Goal: Task Accomplishment & Management: Complete application form

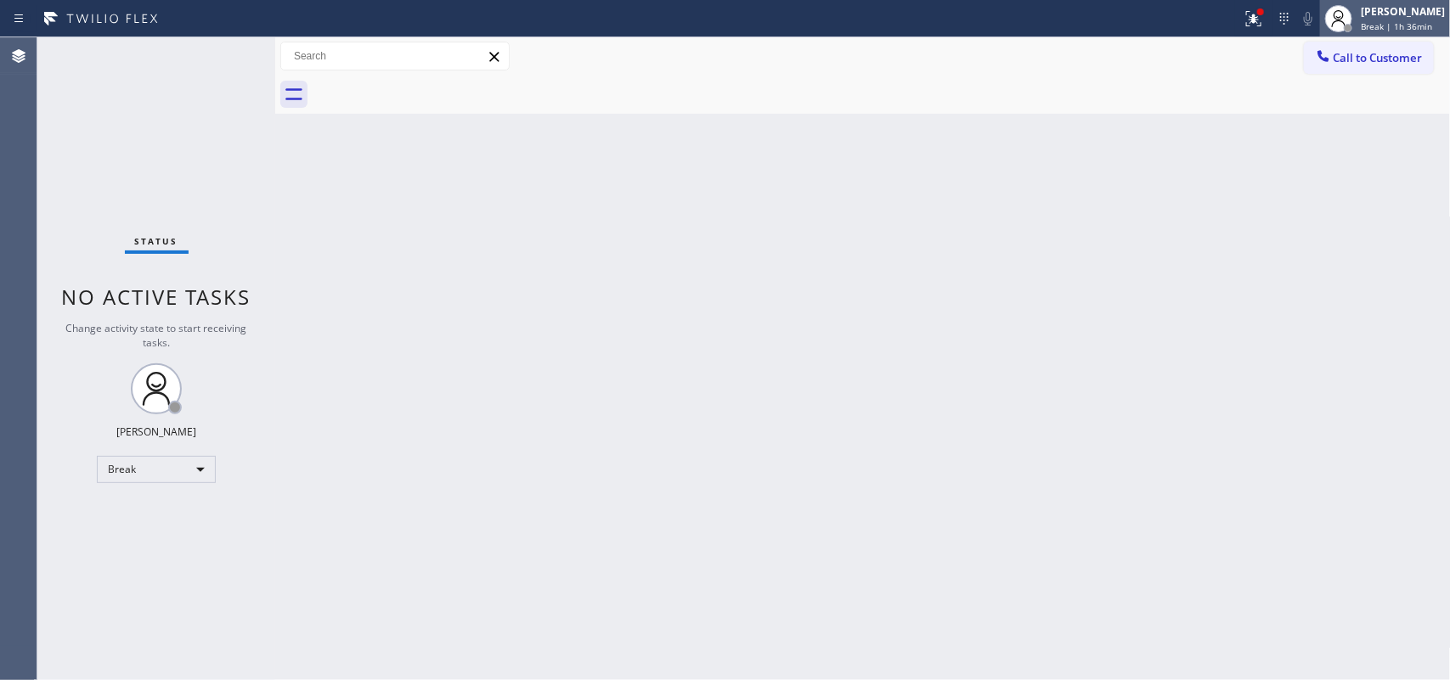
click at [1408, 11] on div "[PERSON_NAME]" at bounding box center [1403, 11] width 84 height 14
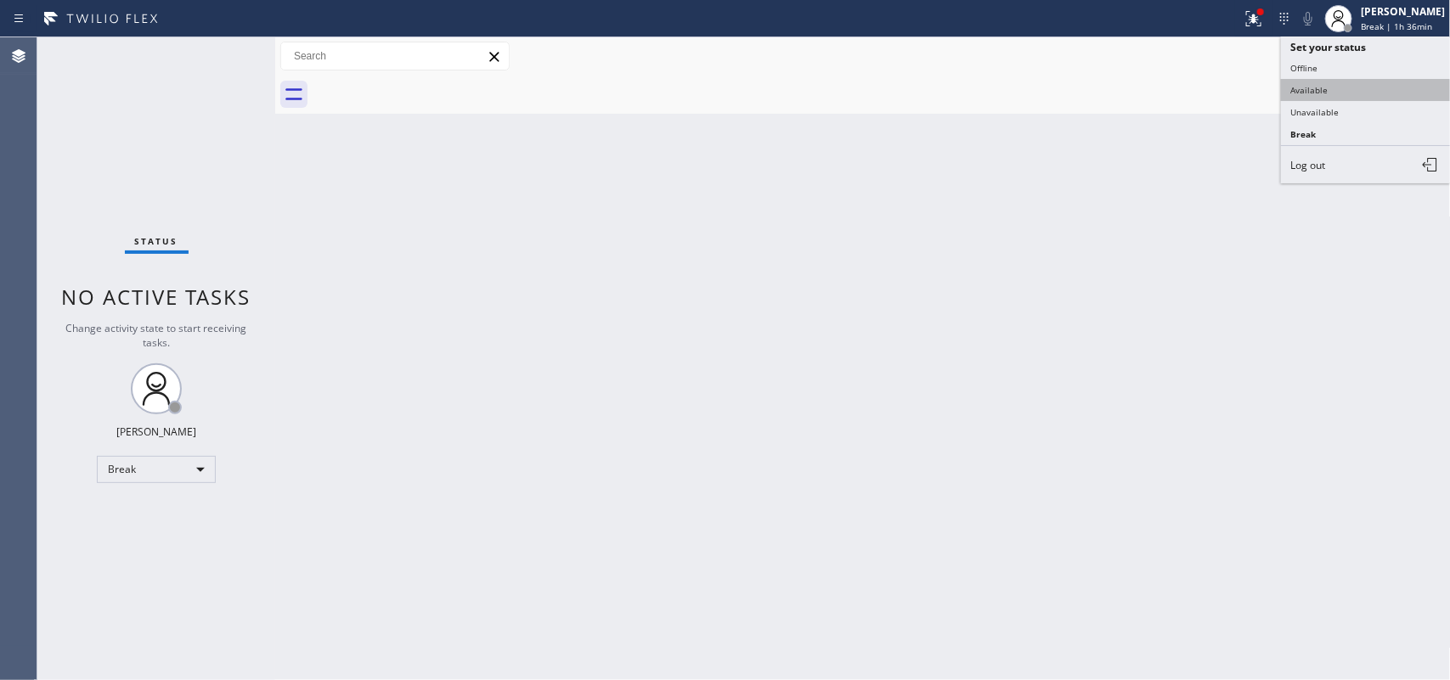
click at [1325, 82] on button "Available" at bounding box center [1366, 90] width 170 height 22
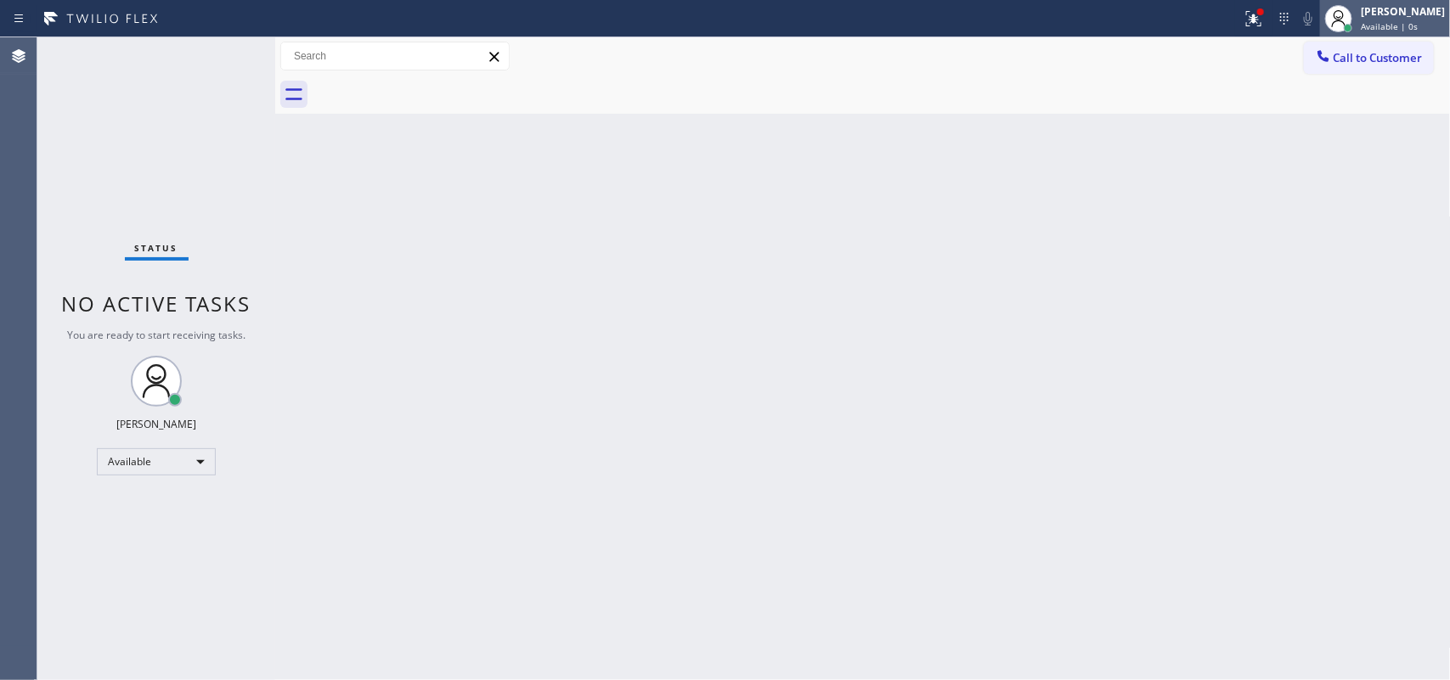
click at [1385, 4] on div "[PERSON_NAME]" at bounding box center [1403, 11] width 84 height 14
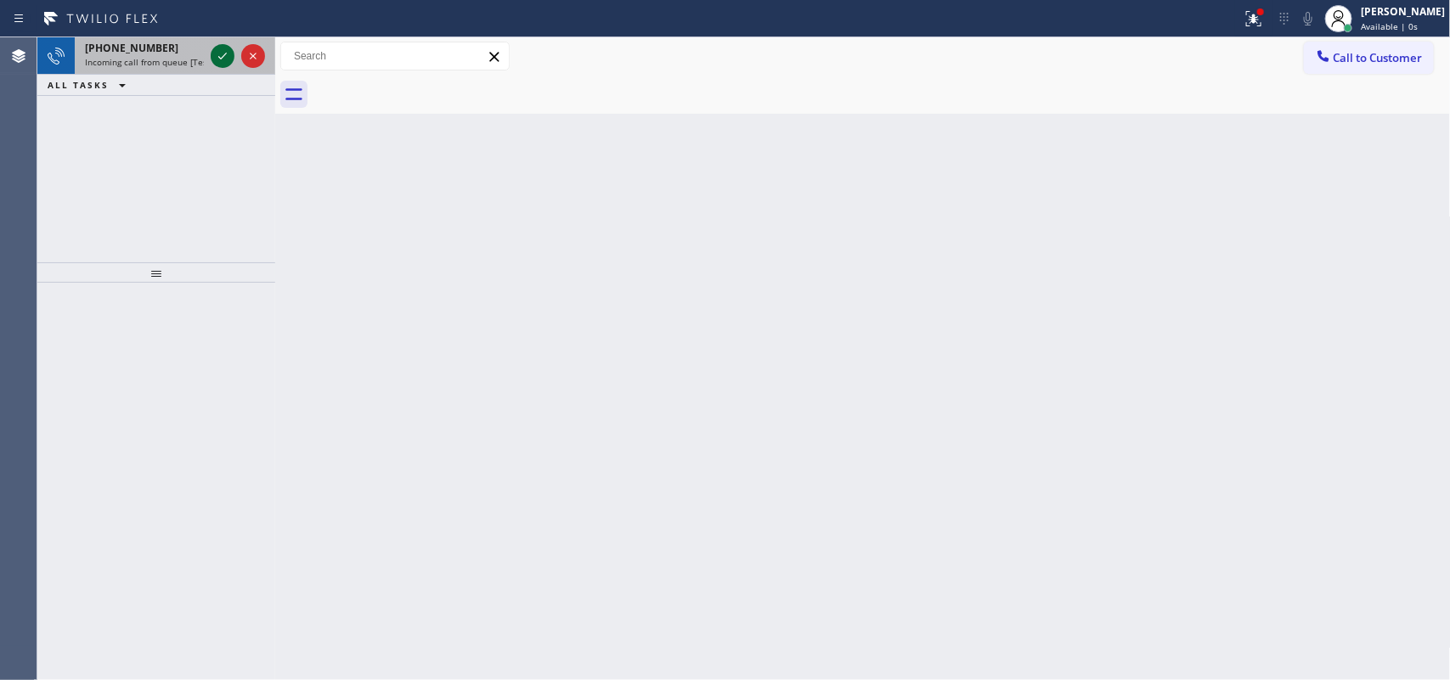
click at [222, 53] on icon at bounding box center [222, 56] width 20 height 20
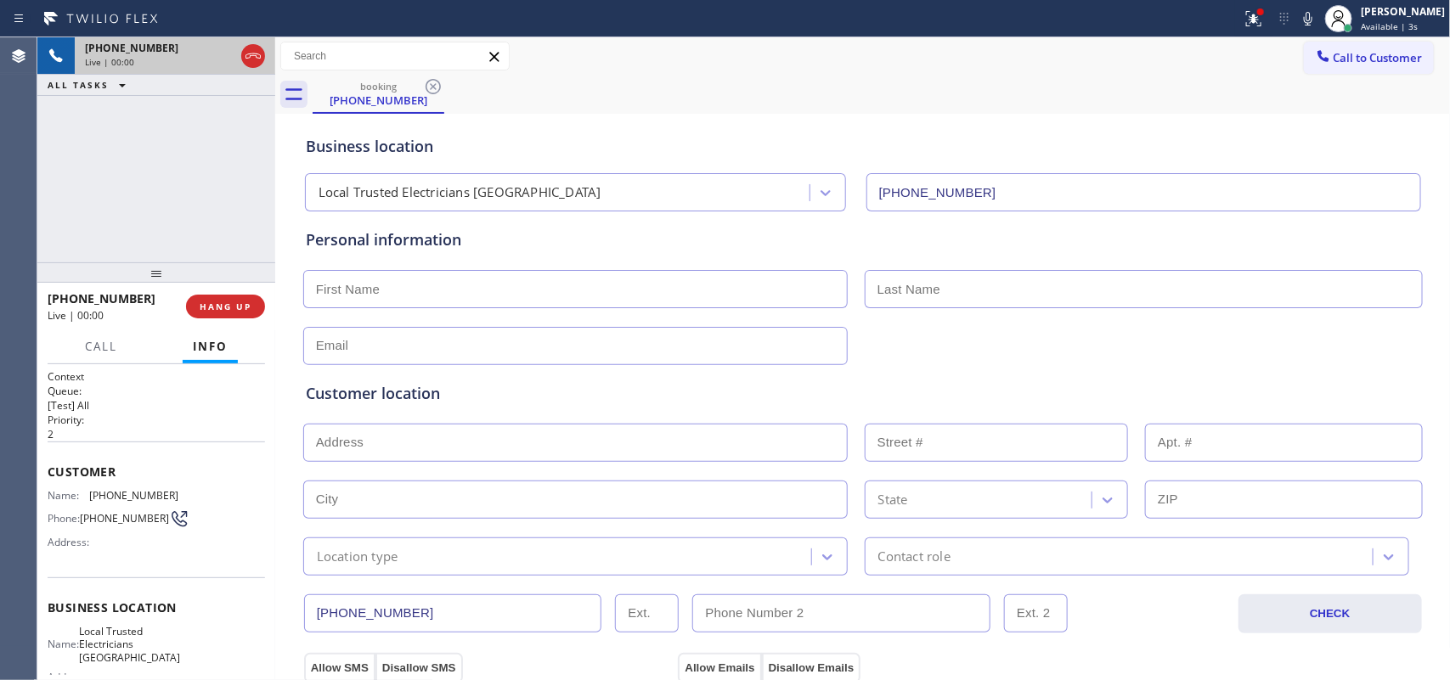
type input "[PHONE_NUMBER]"
click at [149, 223] on div "[PHONE_NUMBER] Live | 10:40 ALL TASKS ALL TASKS ACTIVE TASKS TASKS IN WRAP UP" at bounding box center [156, 149] width 238 height 225
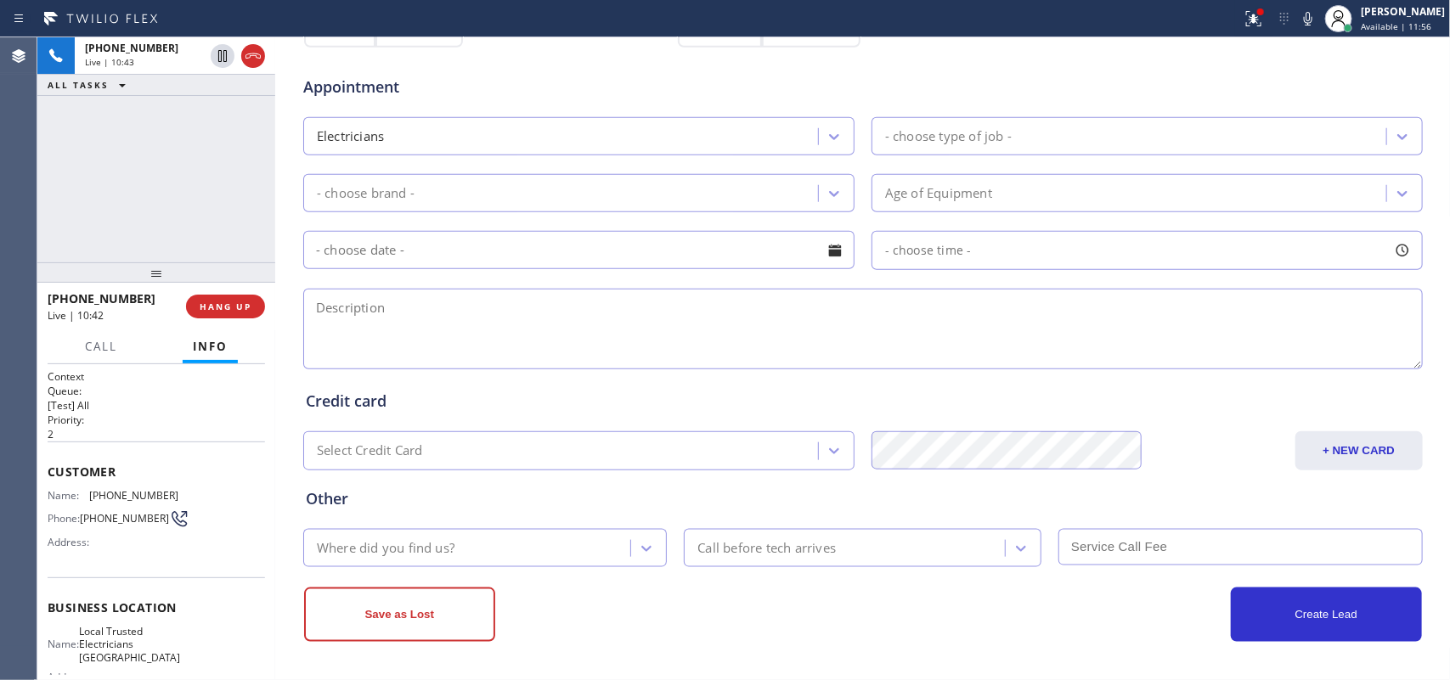
scroll to position [2, 0]
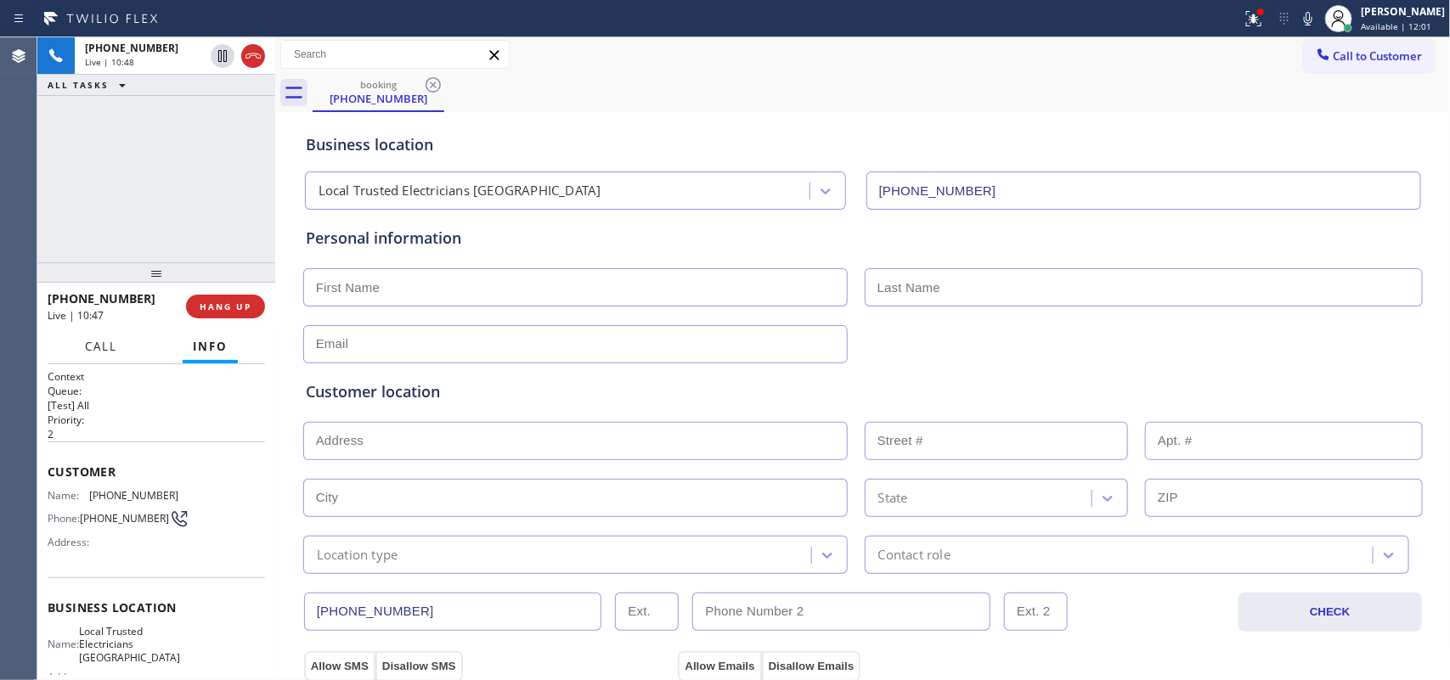
click at [106, 339] on span "Call" at bounding box center [101, 346] width 32 height 15
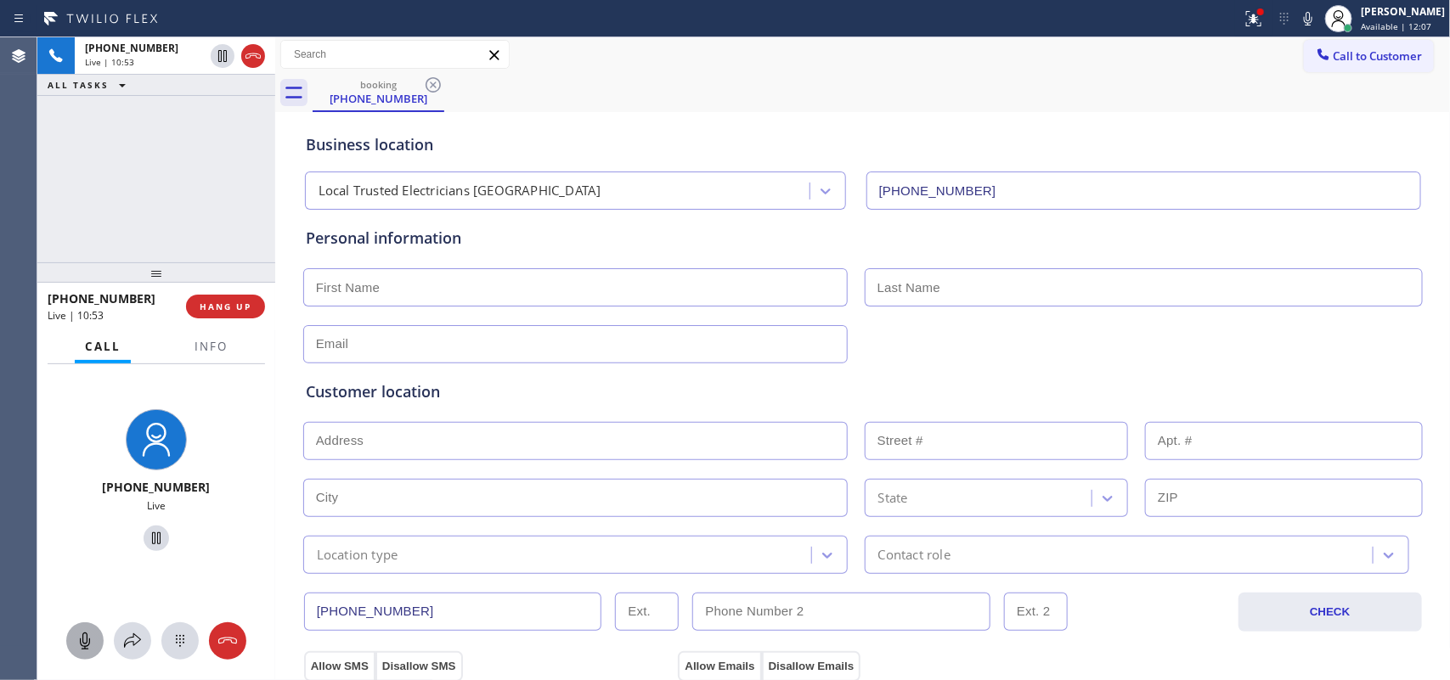
click at [83, 642] on icon at bounding box center [85, 641] width 20 height 20
click at [147, 540] on icon at bounding box center [156, 538] width 20 height 20
click at [215, 349] on span "Info" at bounding box center [211, 346] width 33 height 15
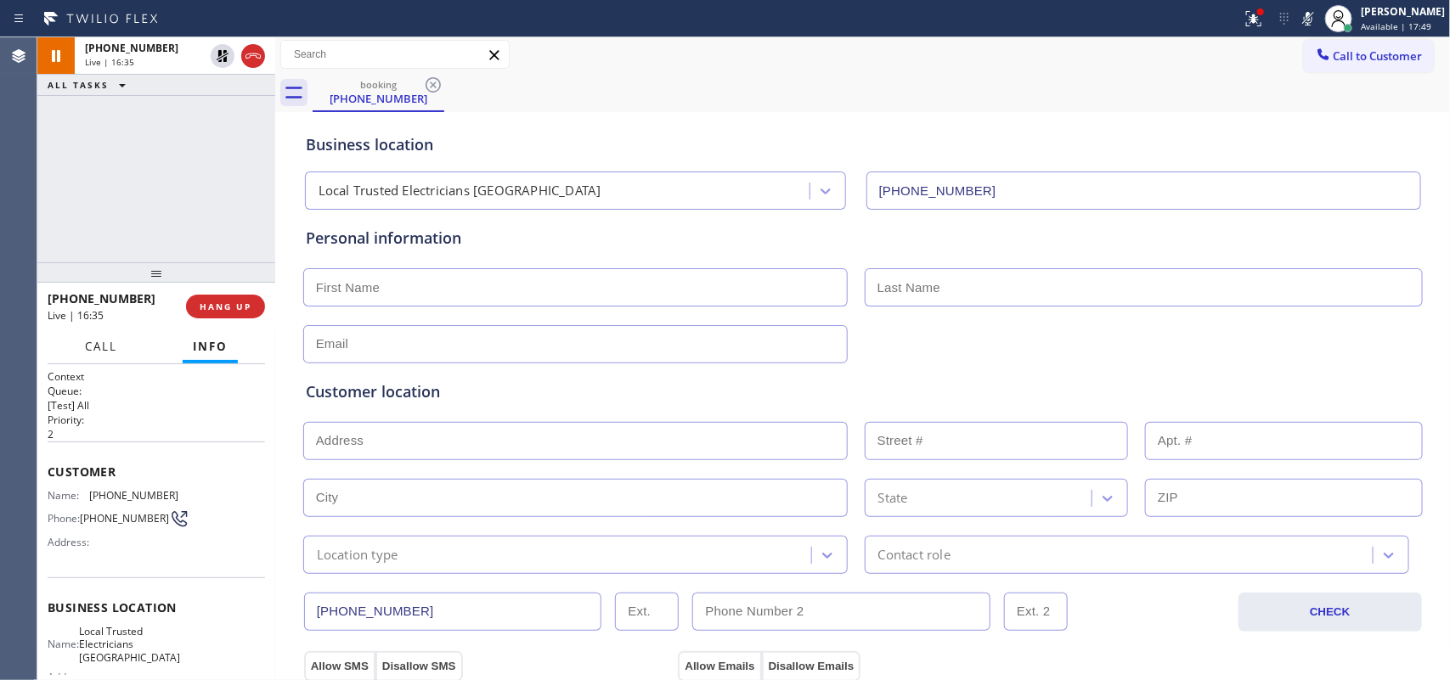
click at [92, 345] on span "Call" at bounding box center [101, 346] width 32 height 15
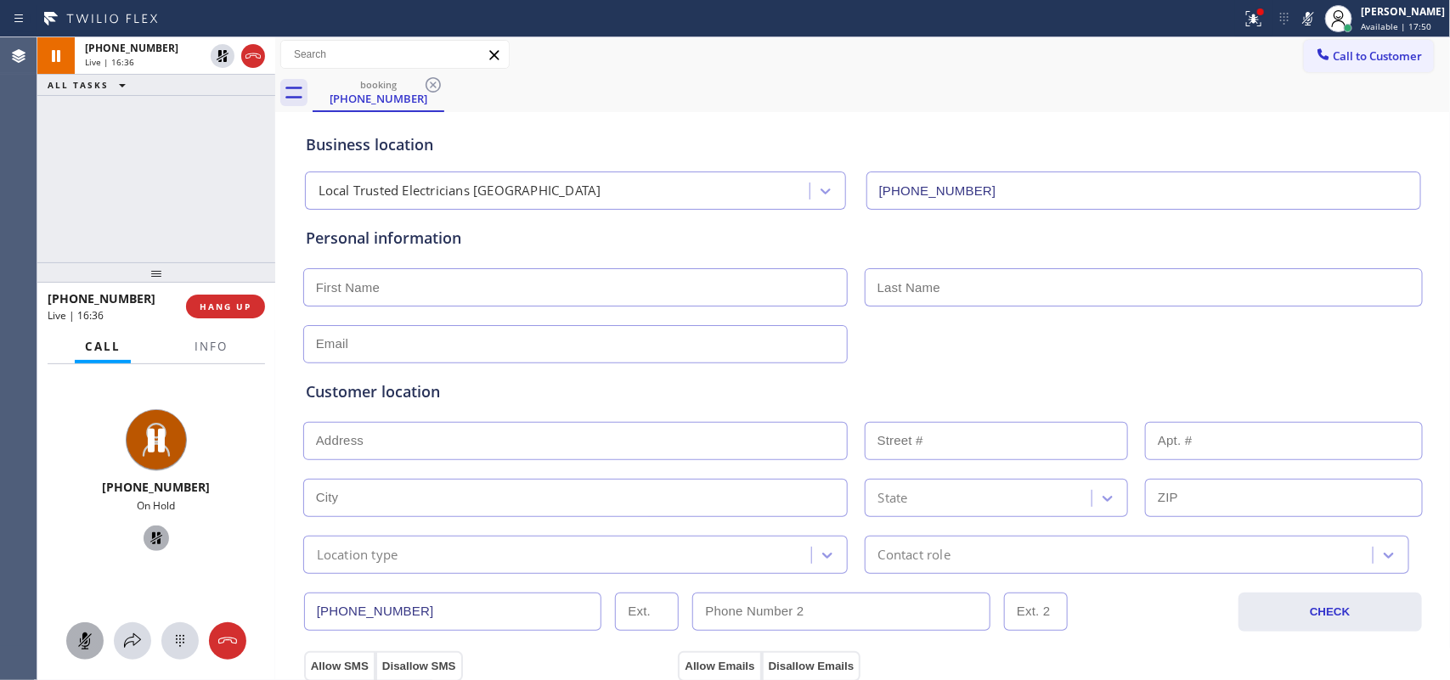
click at [89, 638] on icon at bounding box center [85, 641] width 20 height 20
click at [150, 540] on icon at bounding box center [156, 539] width 12 height 12
click at [567, 286] on input "text" at bounding box center [575, 287] width 544 height 38
click at [358, 285] on input "Glo" at bounding box center [575, 287] width 544 height 38
type input "[PERSON_NAME]"
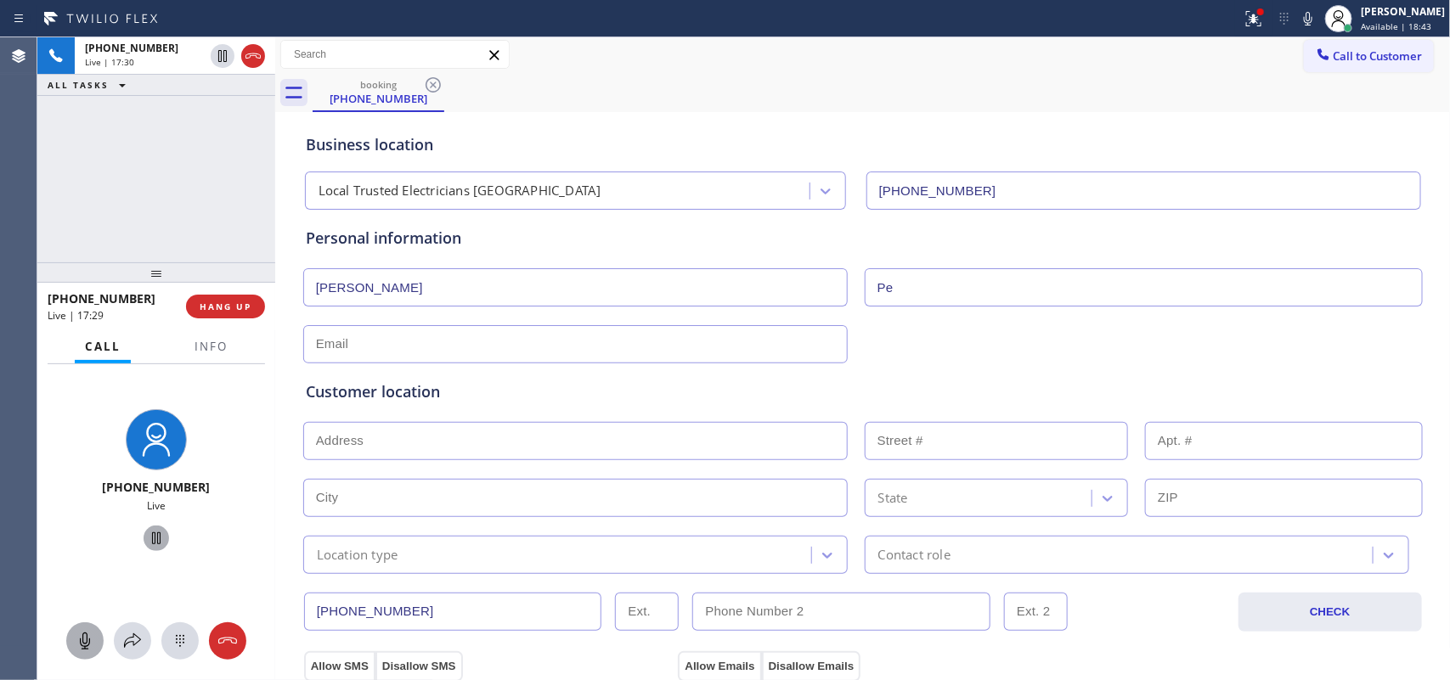
type input "Pe"
click at [625, 341] on input "text" at bounding box center [575, 344] width 544 height 38
click at [323, 347] on input "text" at bounding box center [575, 344] width 544 height 38
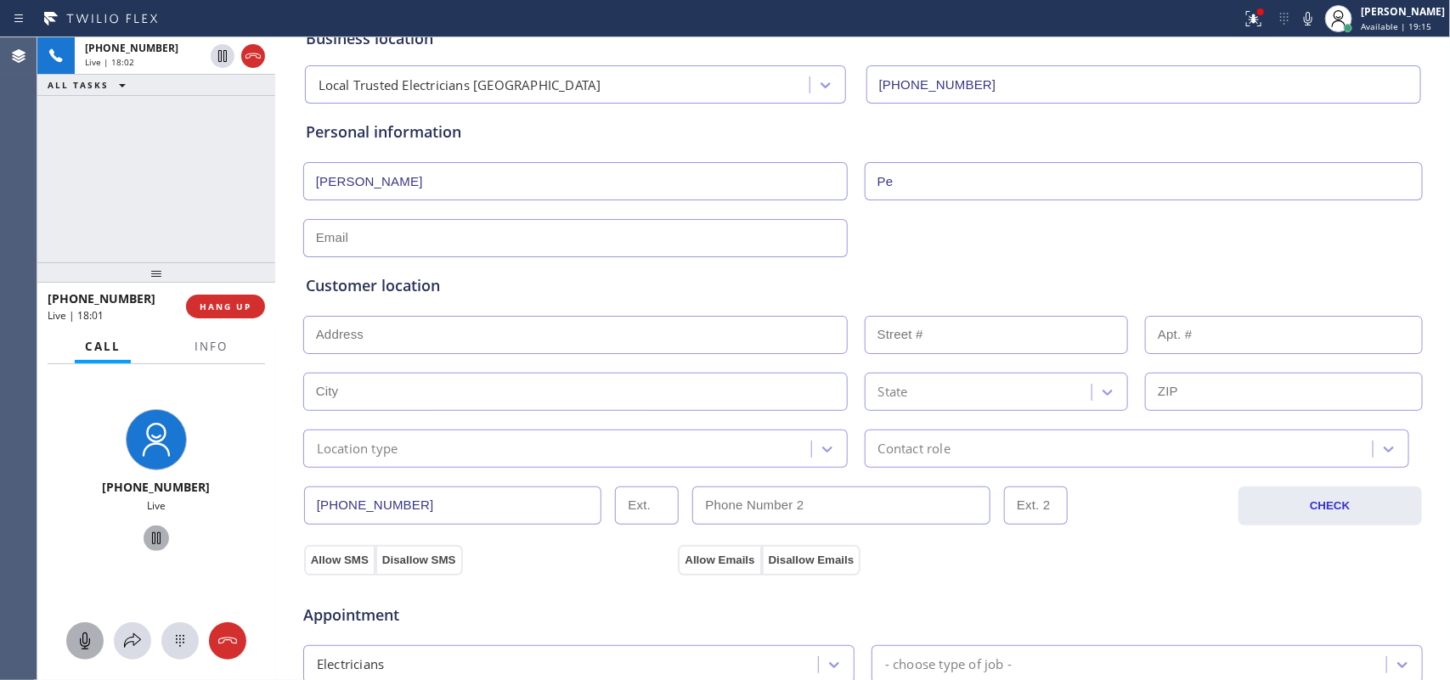
scroll to position [214, 0]
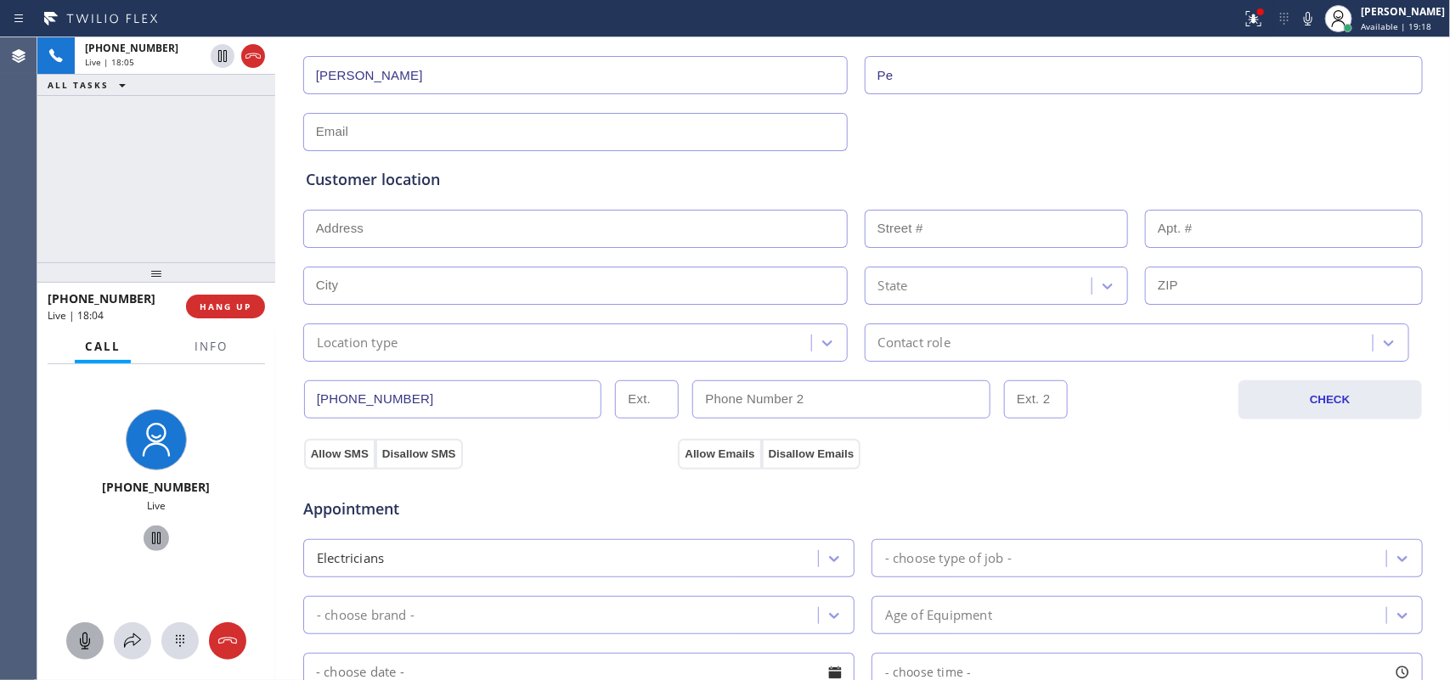
click at [640, 133] on input "text" at bounding box center [575, 132] width 544 height 38
click at [631, 126] on input "text" at bounding box center [575, 132] width 544 height 38
click at [597, 142] on input "text" at bounding box center [575, 132] width 544 height 38
click at [357, 230] on input "text" at bounding box center [575, 229] width 544 height 38
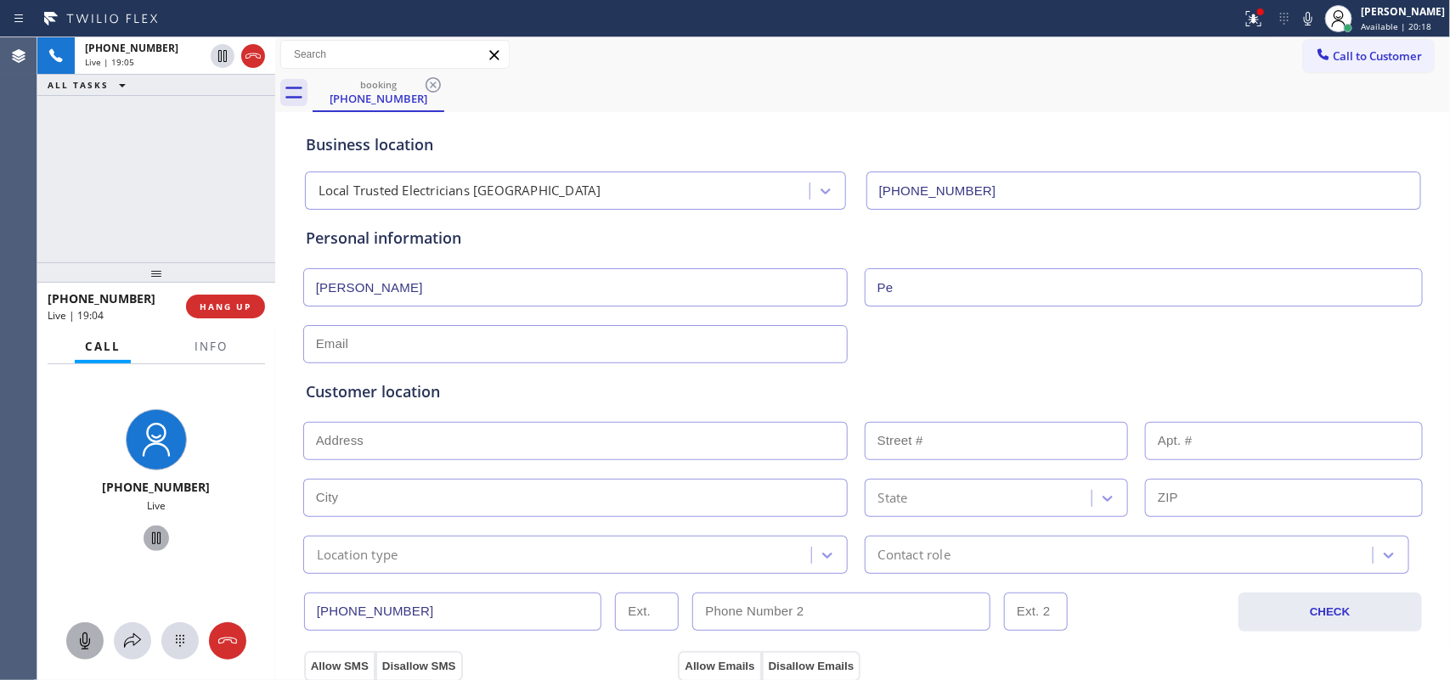
click at [469, 352] on input "text" at bounding box center [575, 344] width 544 height 38
paste input "[EMAIL_ADDRESS][DOMAIN_NAME]"
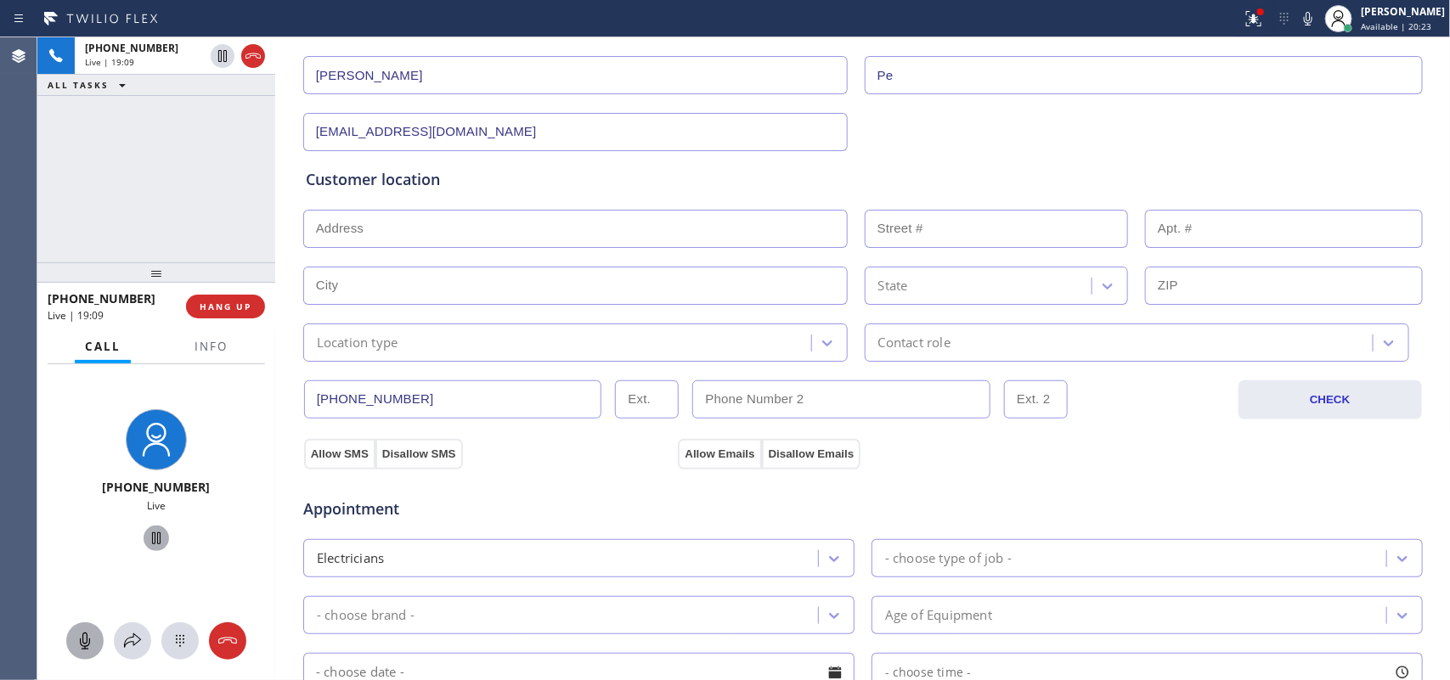
type input "[EMAIL_ADDRESS][DOMAIN_NAME]"
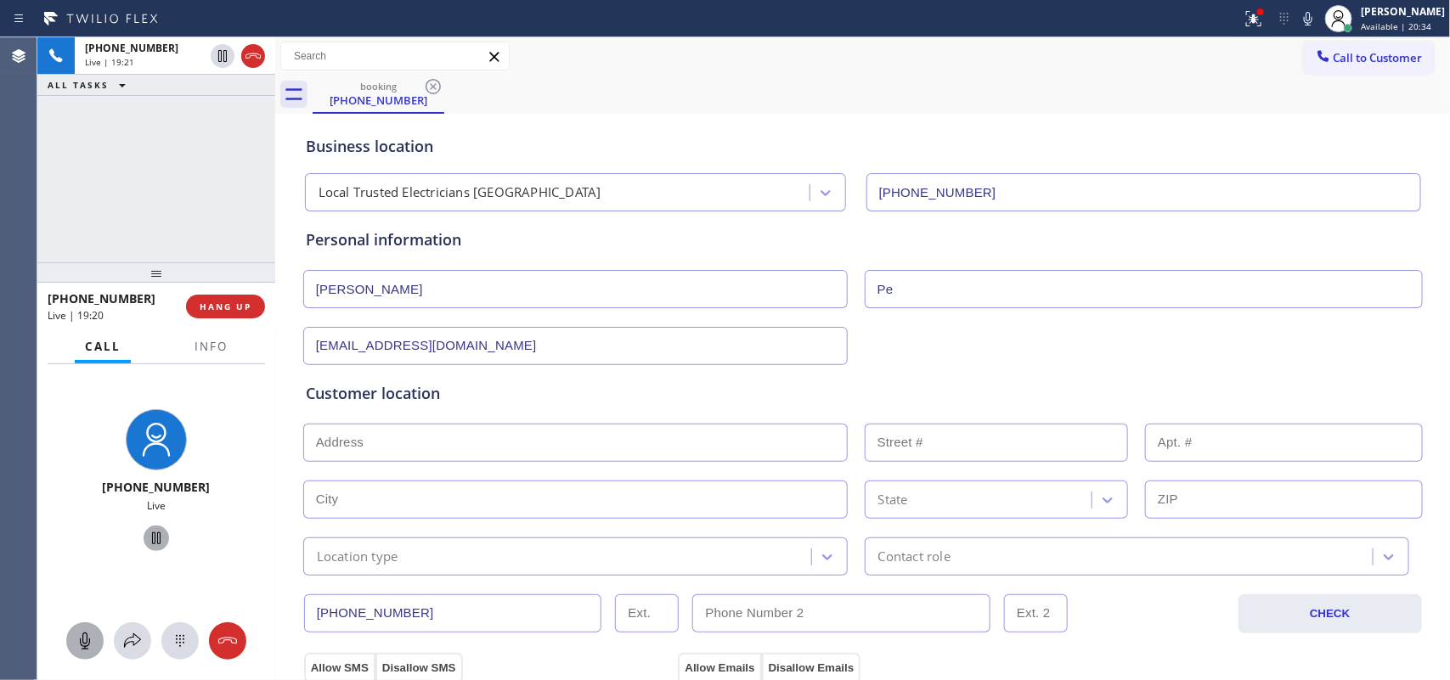
click at [599, 453] on input "text" at bounding box center [575, 443] width 544 height 38
paste input "[STREET_ADDRESS]"
type input "[STREET_ADDRESS]"
type input "4011"
type input "Santa [PERSON_NAME]"
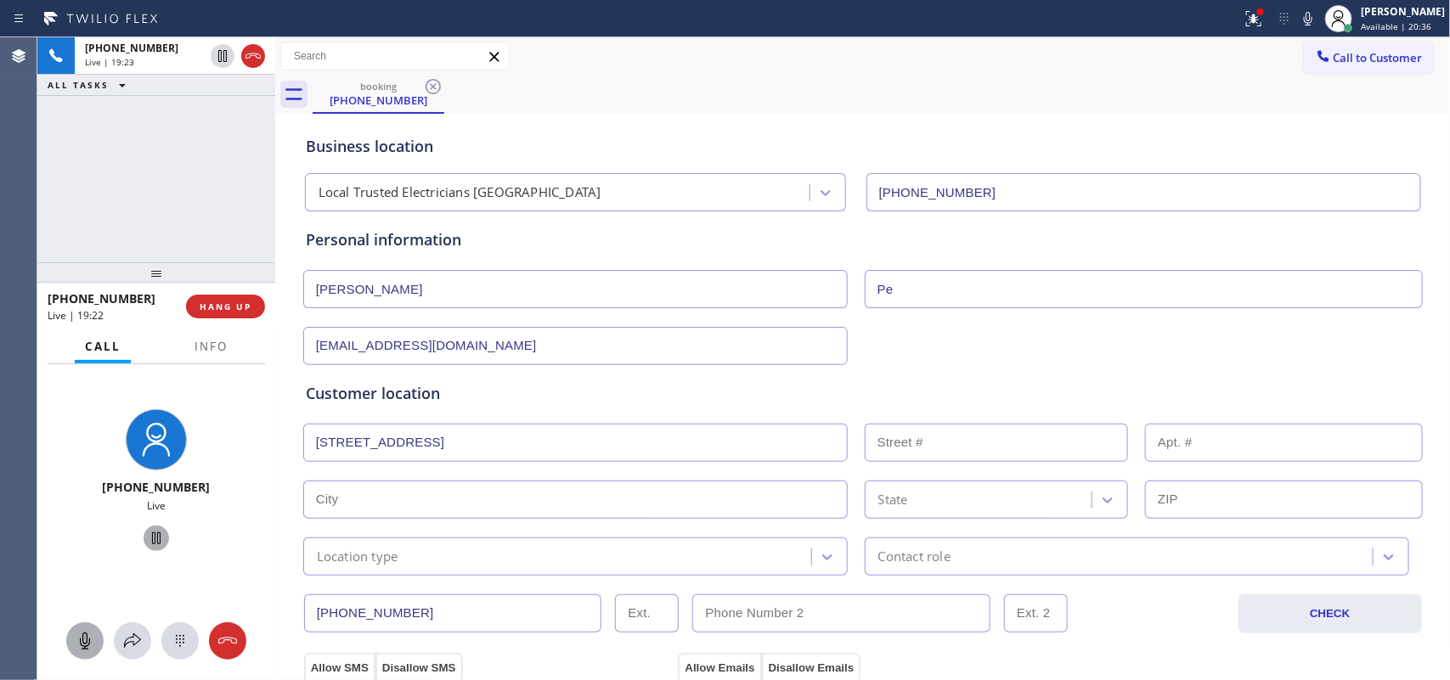
type input "93110"
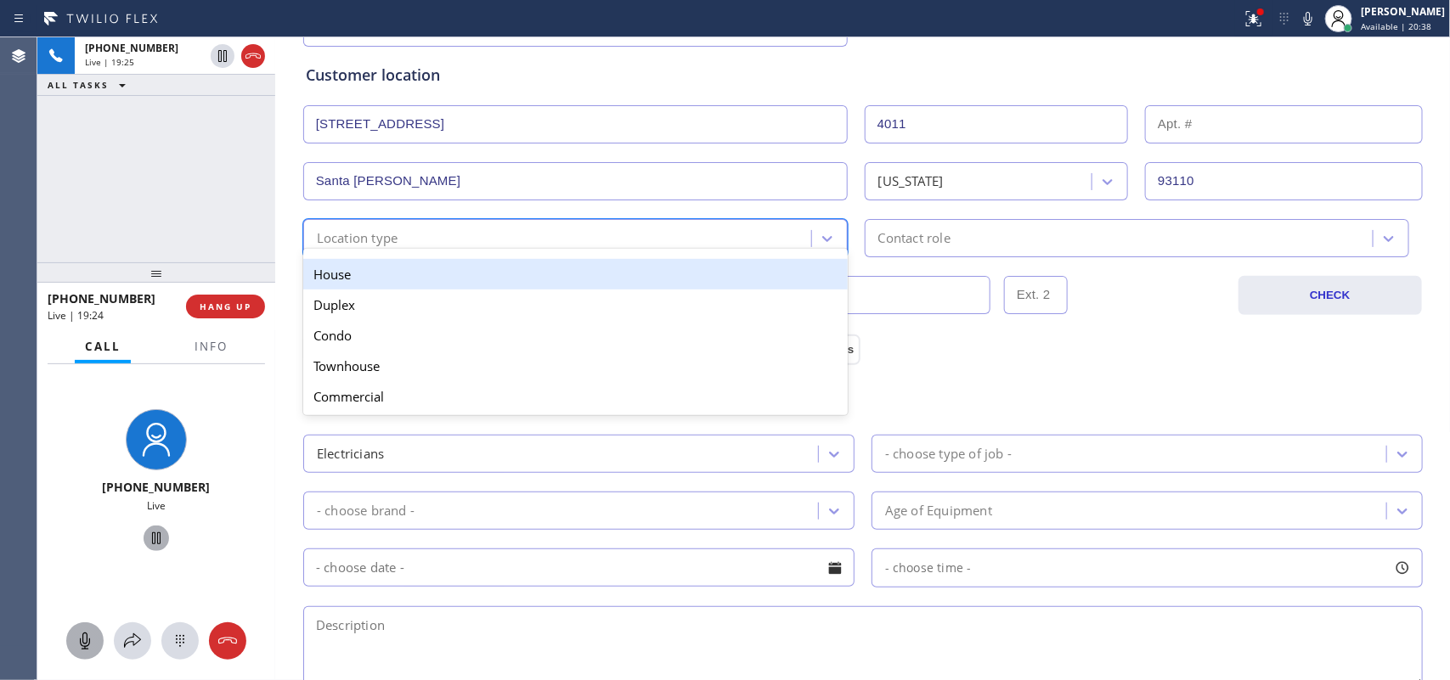
click at [640, 249] on div "Location type" at bounding box center [559, 238] width 503 height 30
click at [634, 279] on div "House" at bounding box center [575, 274] width 544 height 31
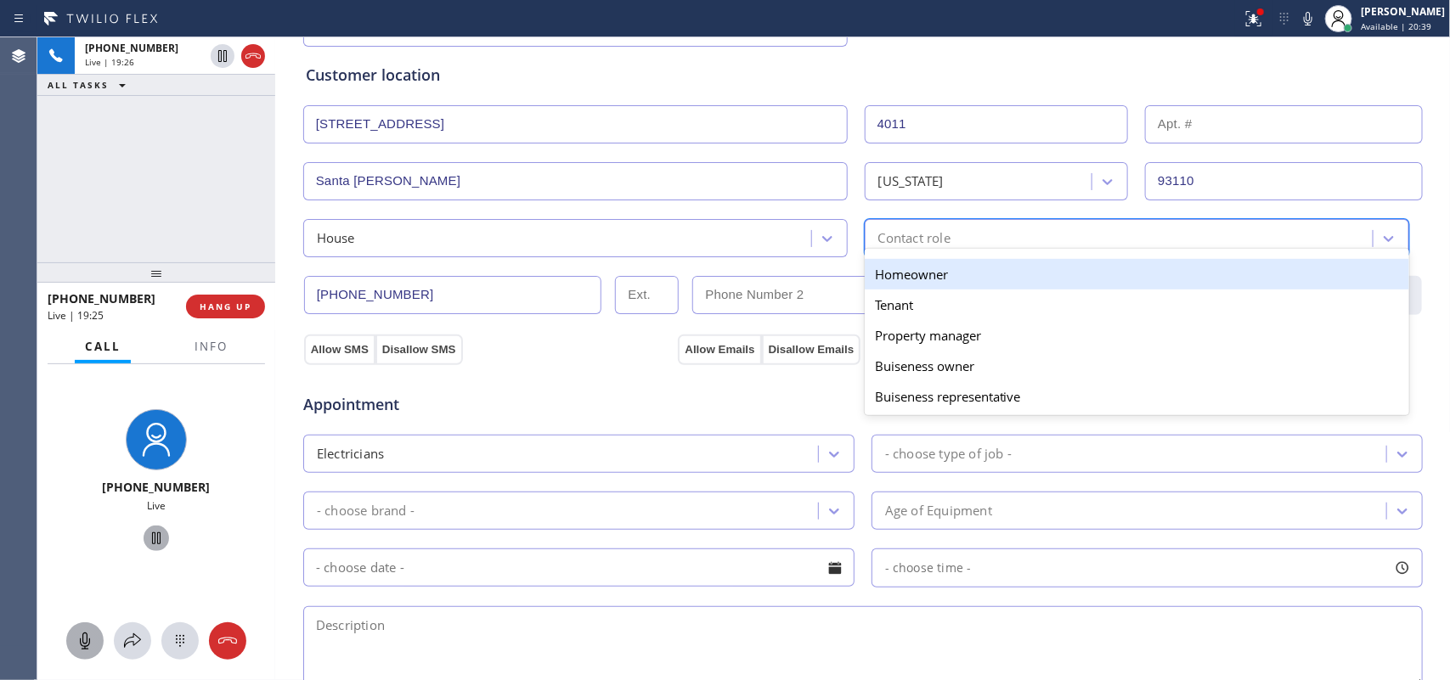
click at [919, 231] on div "Contact role" at bounding box center [914, 238] width 72 height 20
click at [932, 268] on div "Homeowner" at bounding box center [1137, 274] width 544 height 31
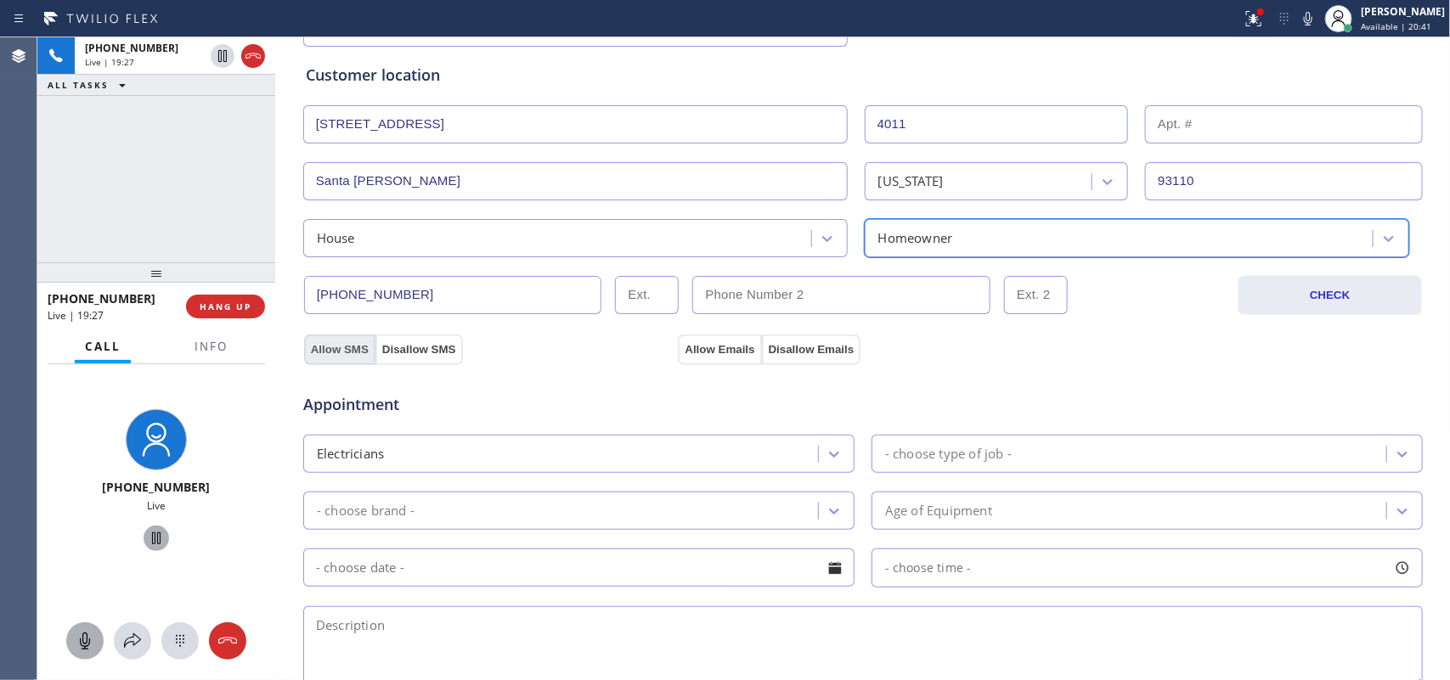
click at [336, 347] on button "Allow SMS" at bounding box center [339, 350] width 71 height 31
click at [684, 341] on button "Allow Emails" at bounding box center [719, 350] width 83 height 31
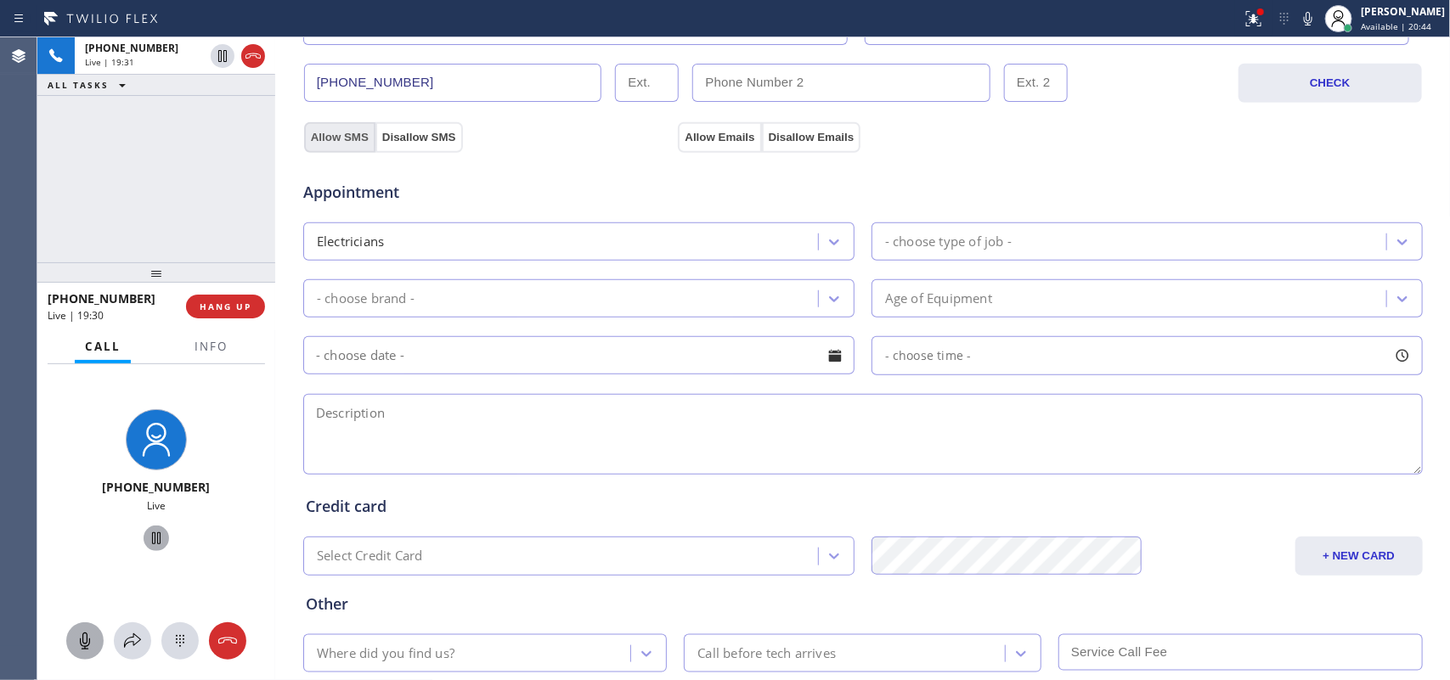
click at [334, 141] on button "Allow SMS" at bounding box center [339, 137] width 71 height 31
click at [696, 132] on button "Allow Emails" at bounding box center [719, 137] width 83 height 31
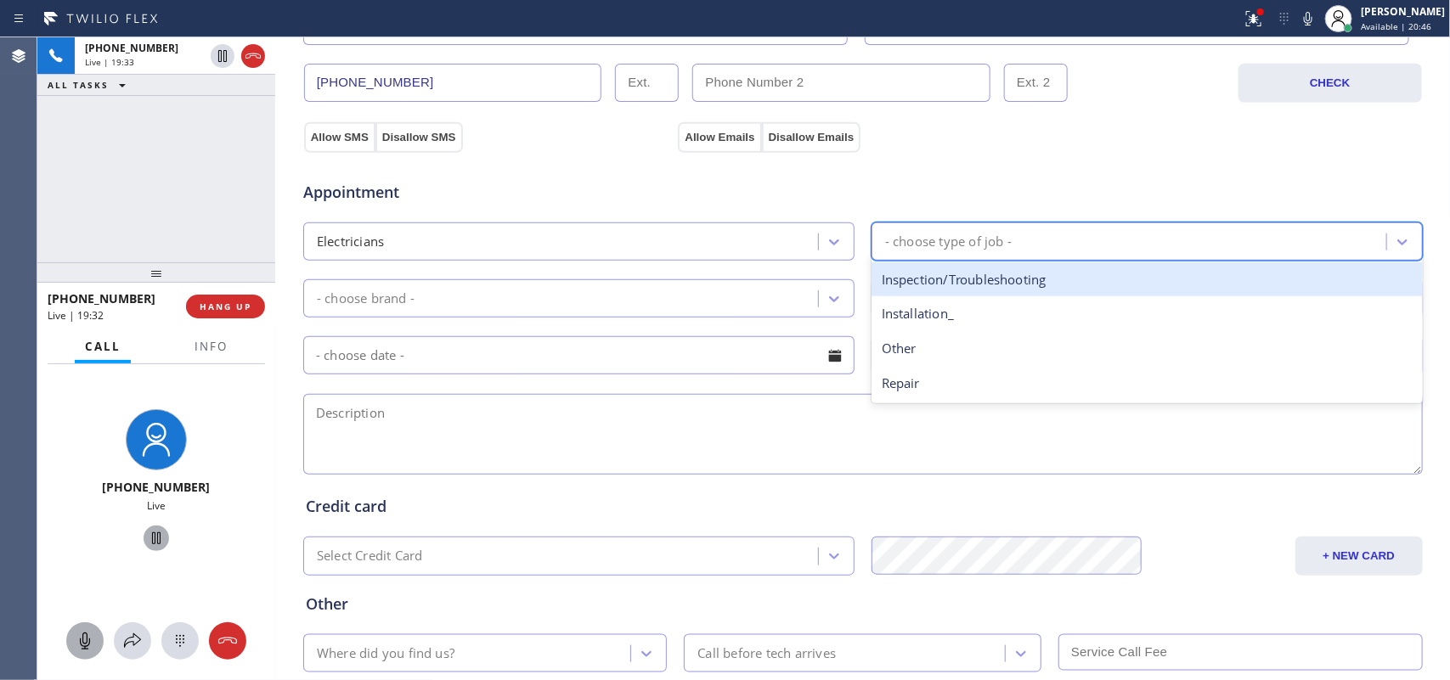
click at [945, 230] on div "- choose type of job -" at bounding box center [1132, 242] width 510 height 30
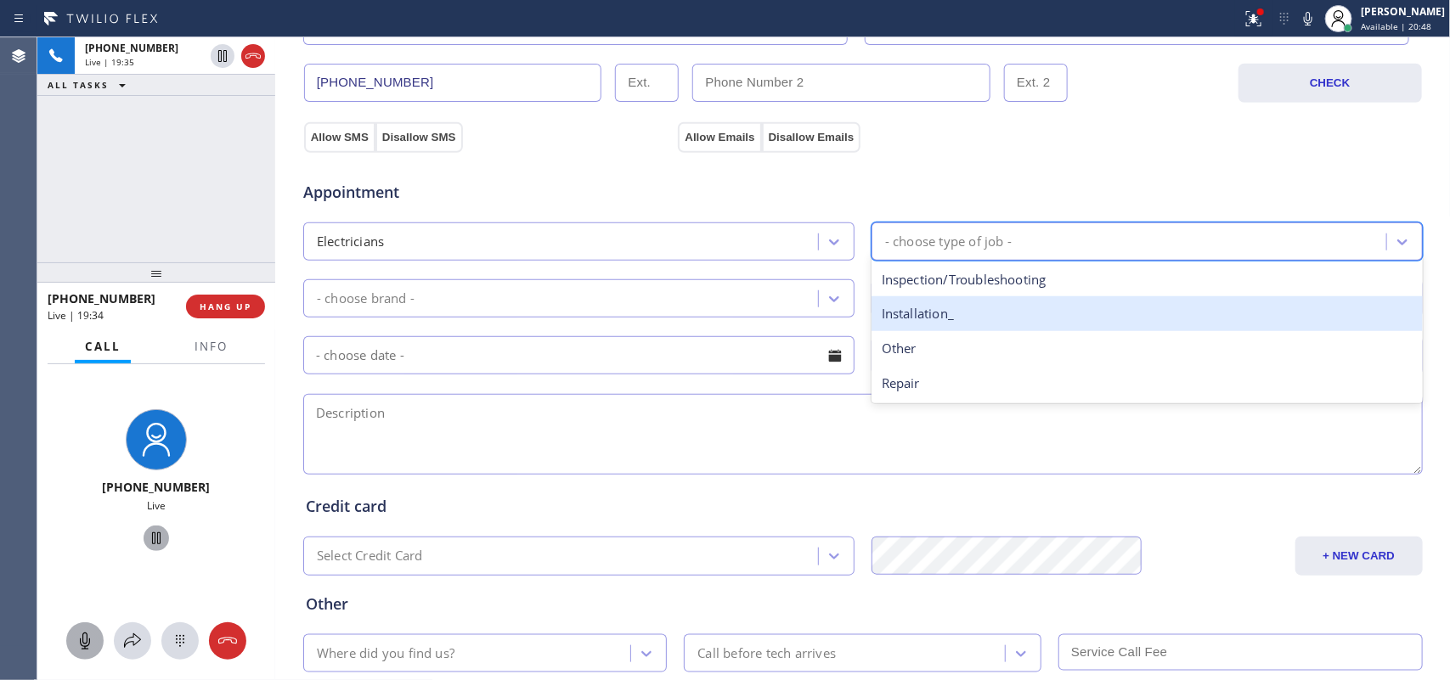
click at [974, 319] on div "Installation_" at bounding box center [1146, 313] width 551 height 35
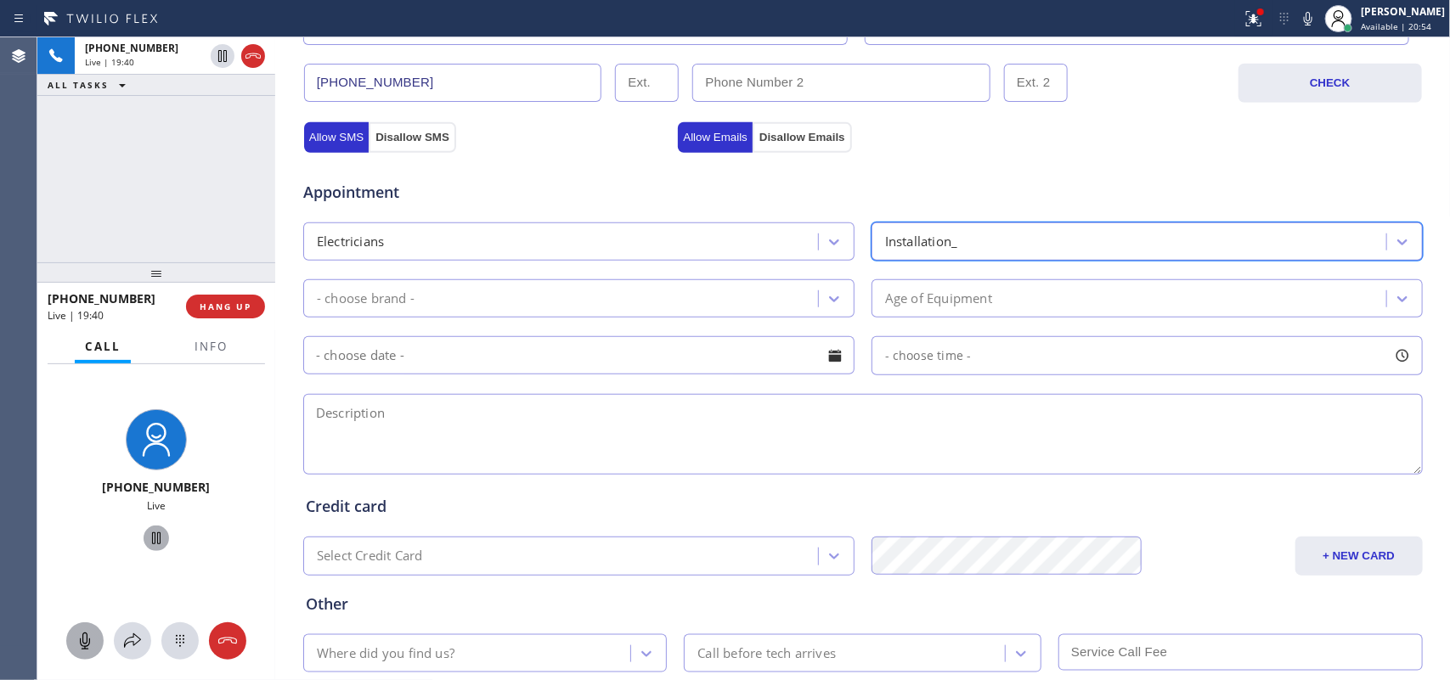
click at [627, 298] on div "- choose brand -" at bounding box center [563, 299] width 510 height 30
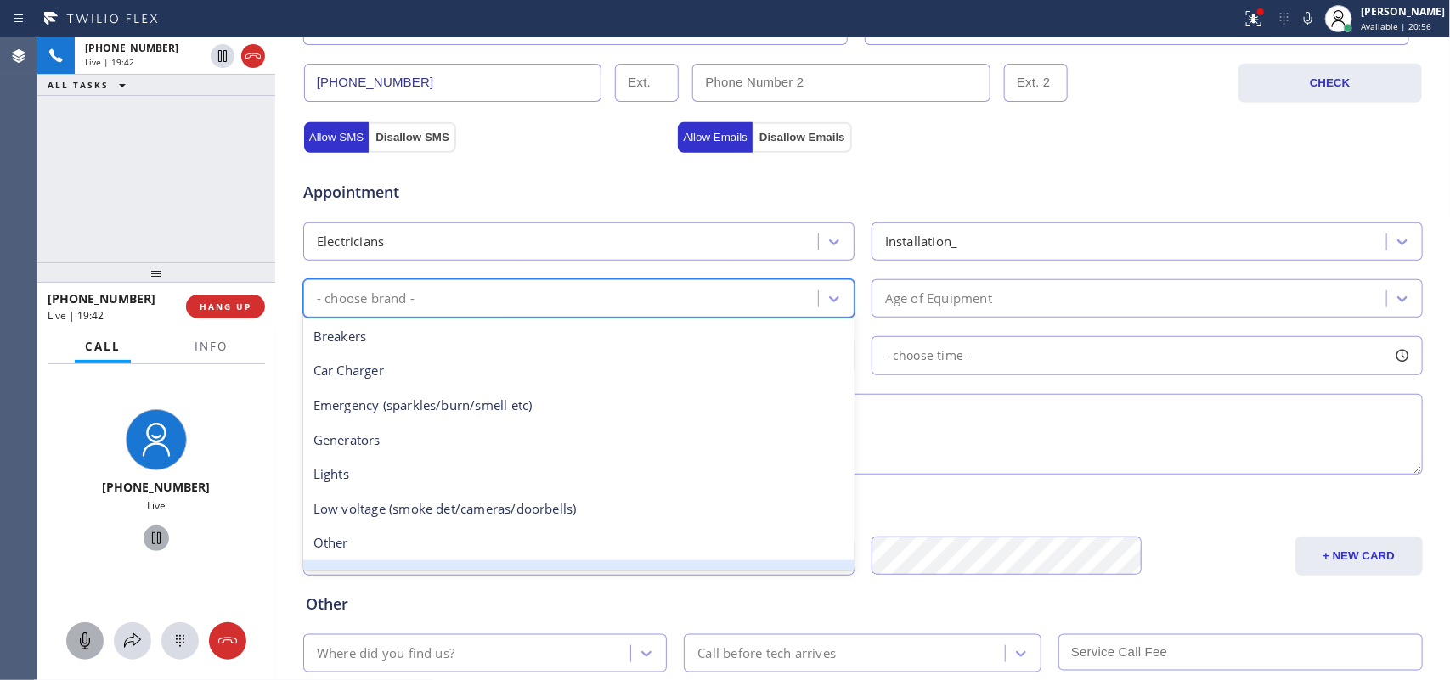
scroll to position [130, 0]
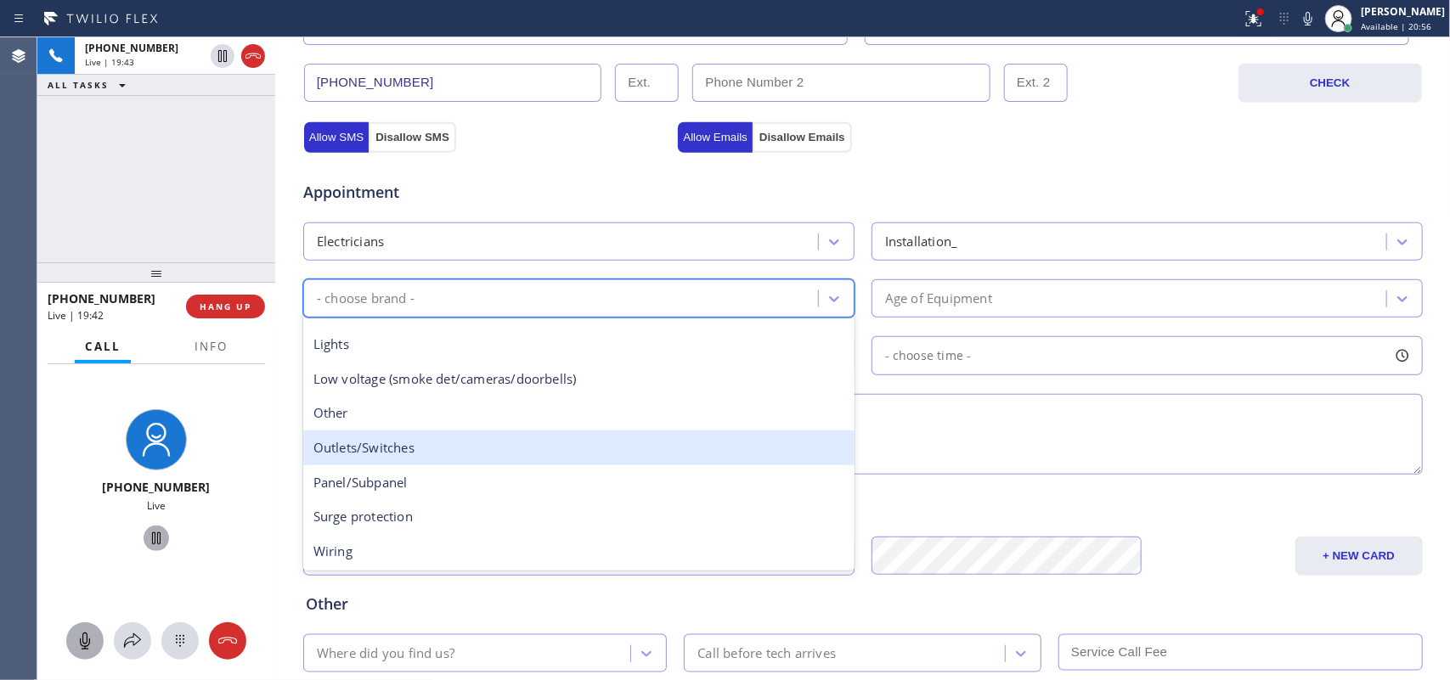
click at [604, 443] on div "Outlets/Switches" at bounding box center [578, 448] width 551 height 35
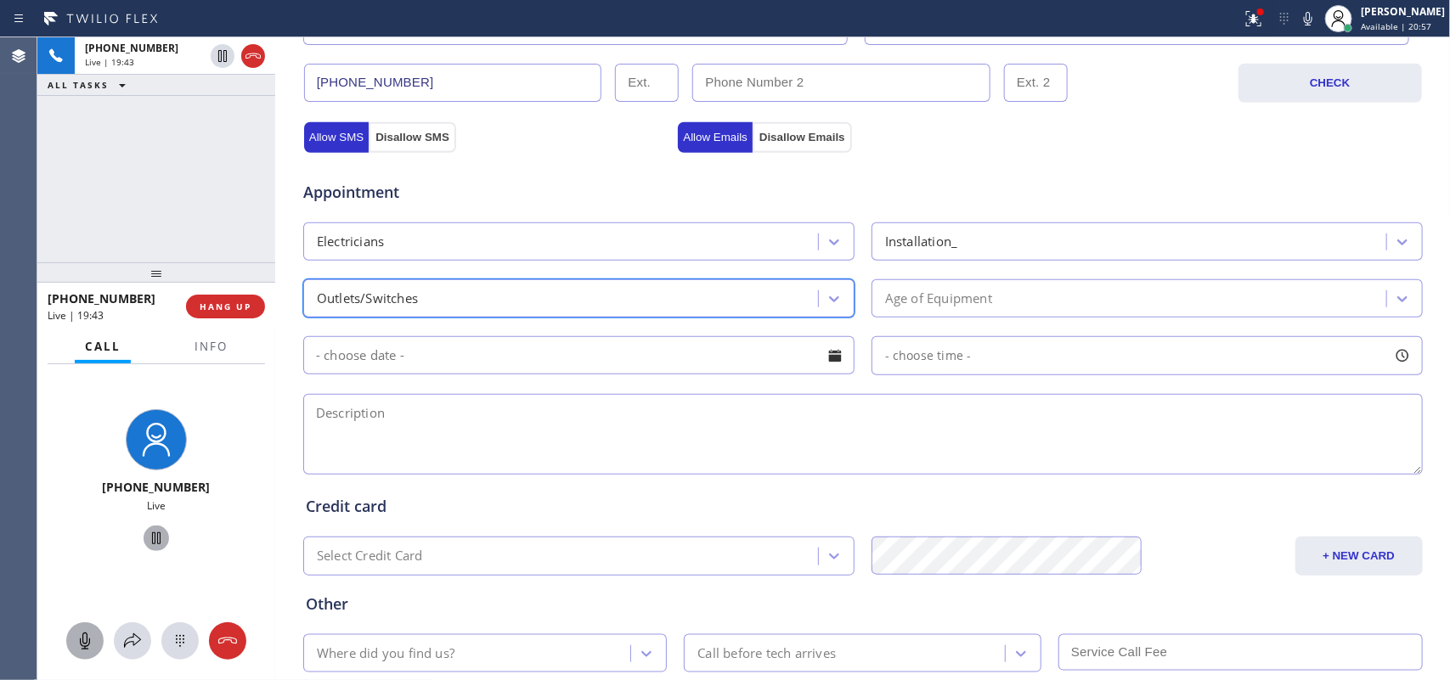
click at [917, 296] on div "Age of Equipment" at bounding box center [938, 299] width 107 height 20
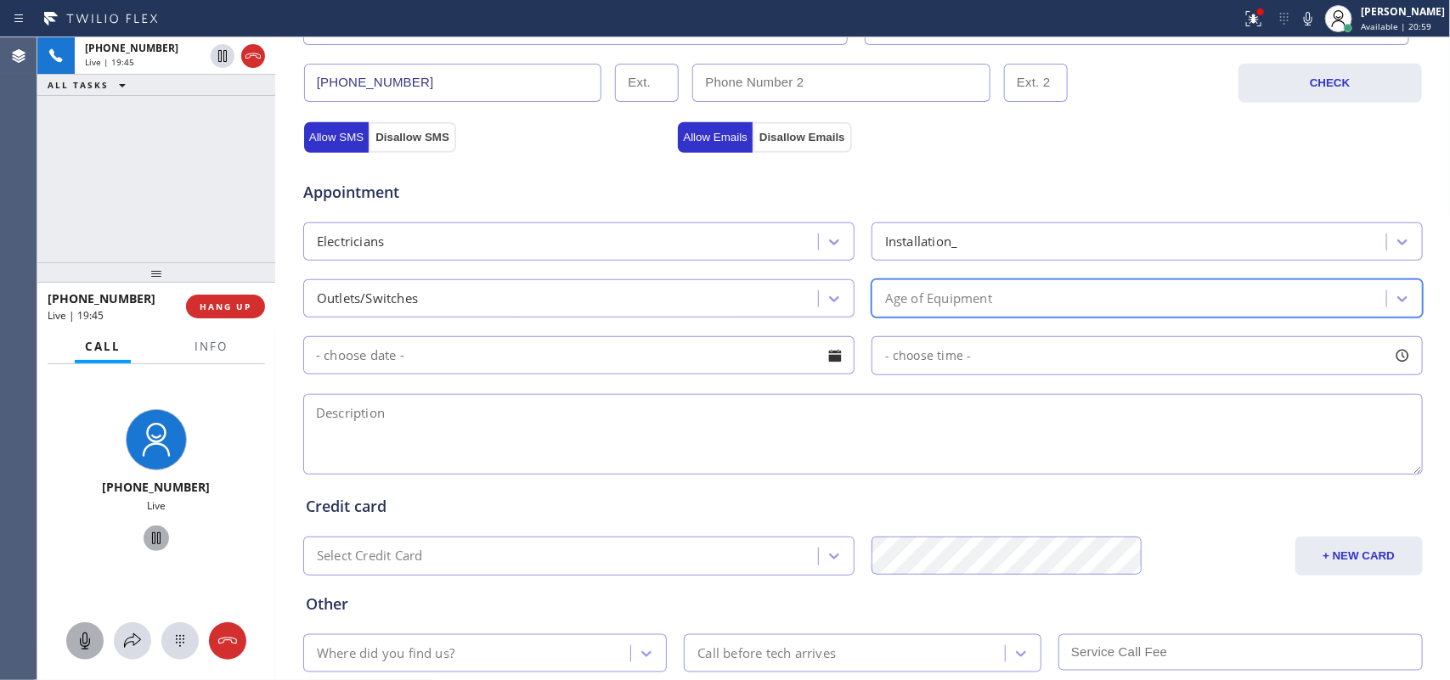
click at [1039, 302] on div "Age of Equipment" at bounding box center [1132, 299] width 510 height 30
click at [820, 359] on div at bounding box center [834, 355] width 29 height 29
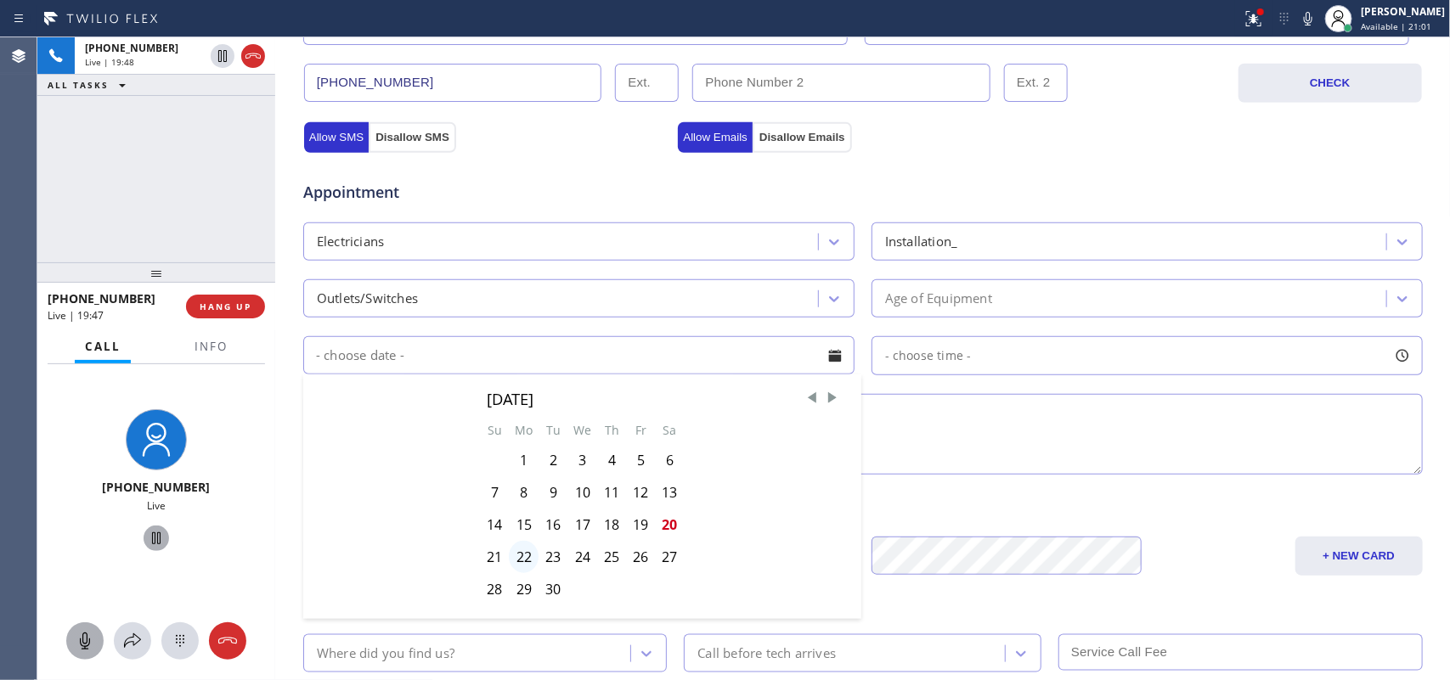
click at [512, 565] on div "22" at bounding box center [524, 557] width 30 height 32
type input "[DATE]"
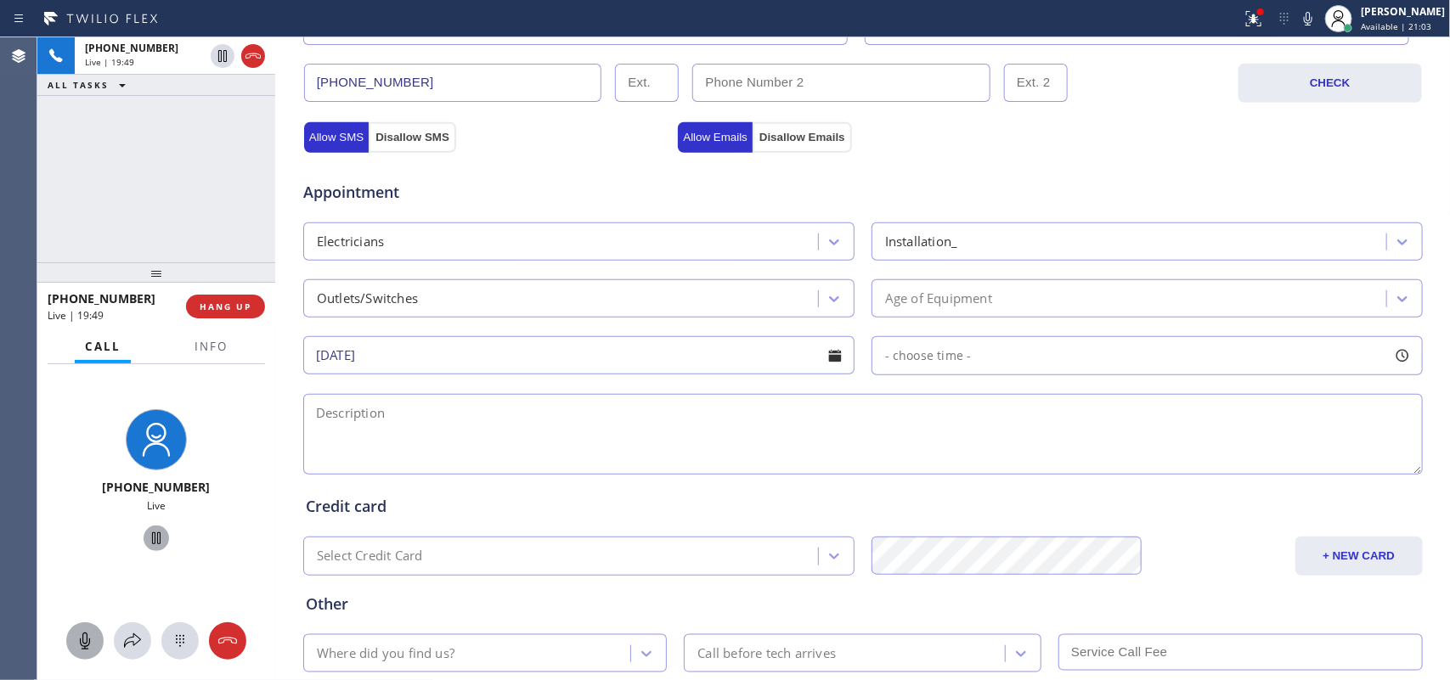
click at [1406, 359] on div at bounding box center [1402, 355] width 29 height 29
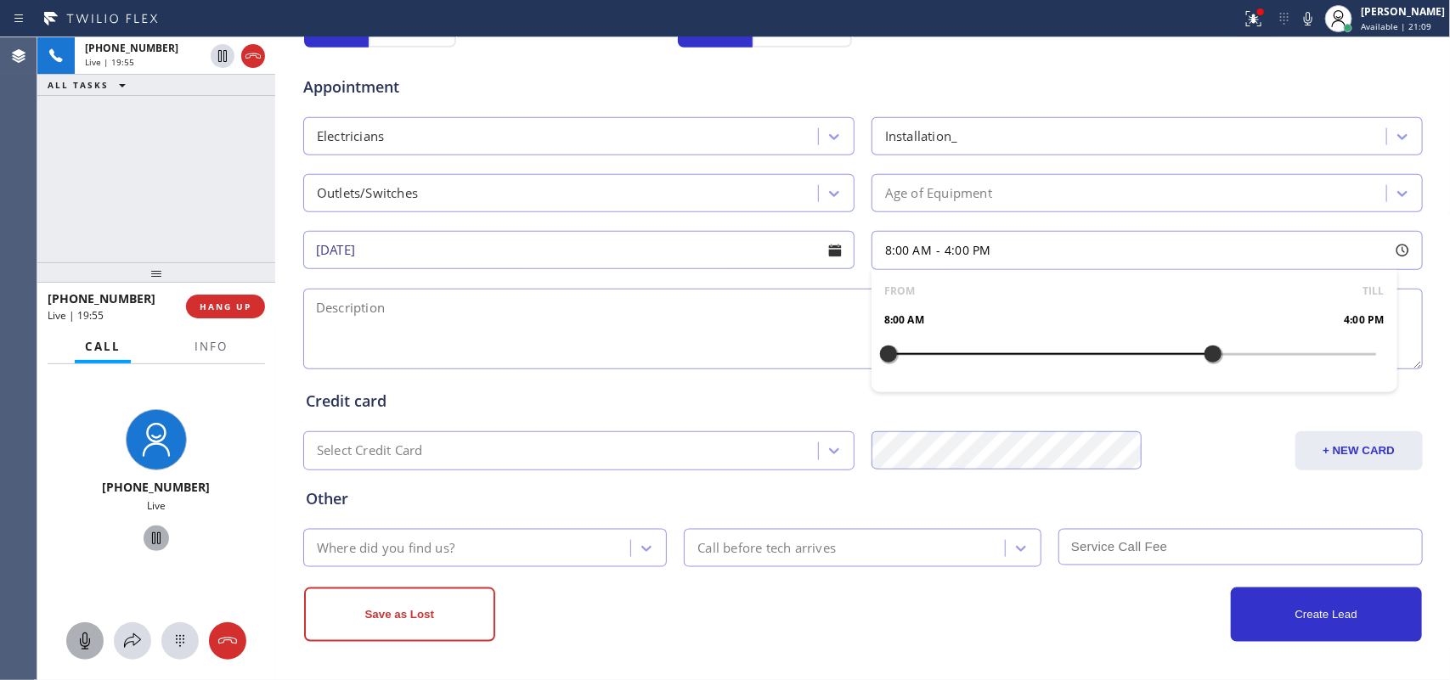
drag, startPoint x: 881, startPoint y: 351, endPoint x: 1208, endPoint y: 349, distance: 327.0
click at [1208, 349] on div at bounding box center [1213, 354] width 20 height 36
drag, startPoint x: 883, startPoint y: 352, endPoint x: 1077, endPoint y: 354, distance: 193.7
click at [1081, 354] on div at bounding box center [1091, 354] width 20 height 36
click at [541, 338] on textarea at bounding box center [862, 329] width 1119 height 81
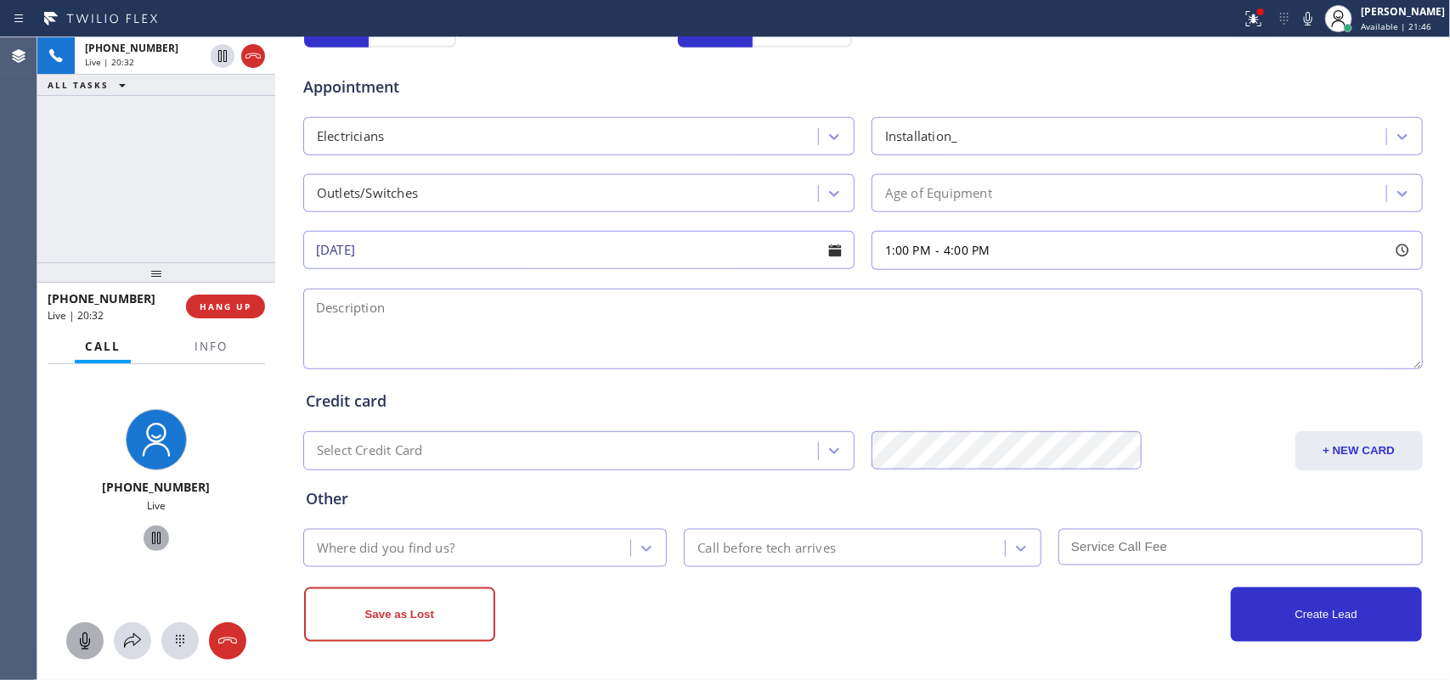
scroll to position [108, 0]
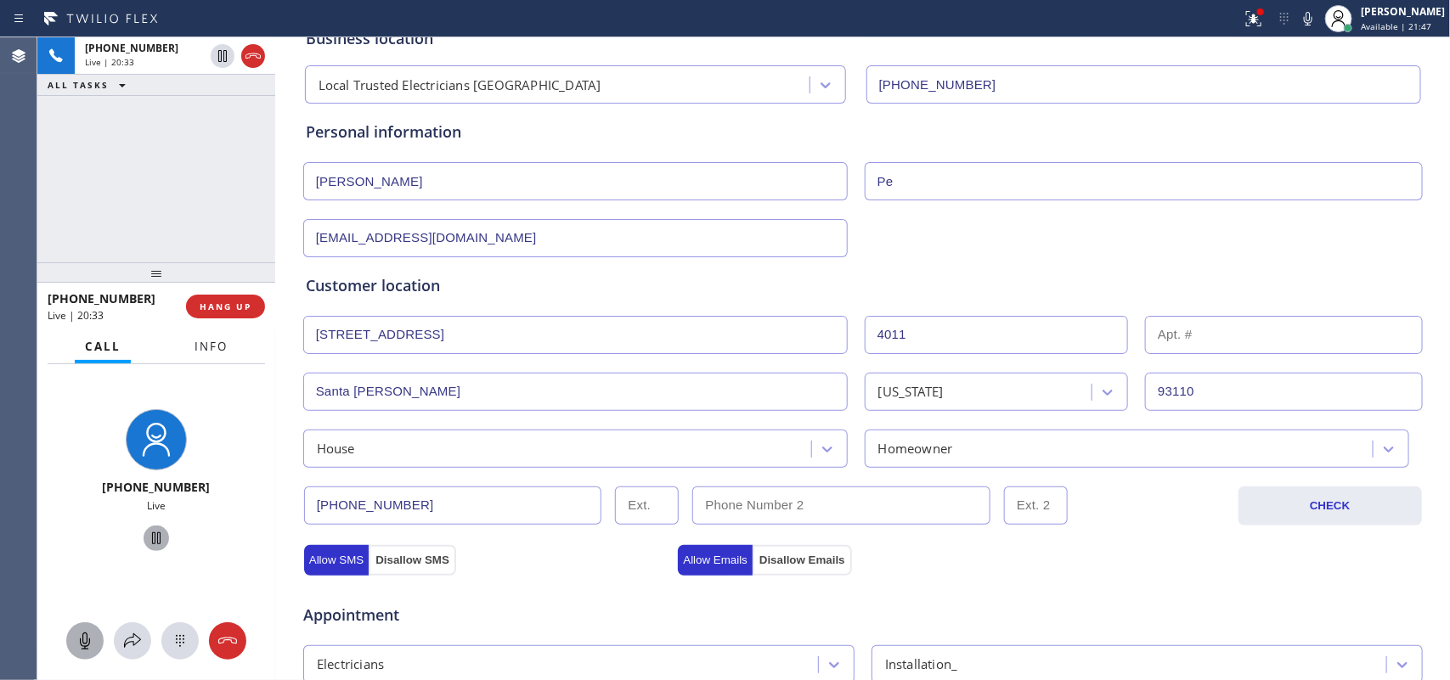
click at [200, 350] on span "Info" at bounding box center [211, 346] width 33 height 15
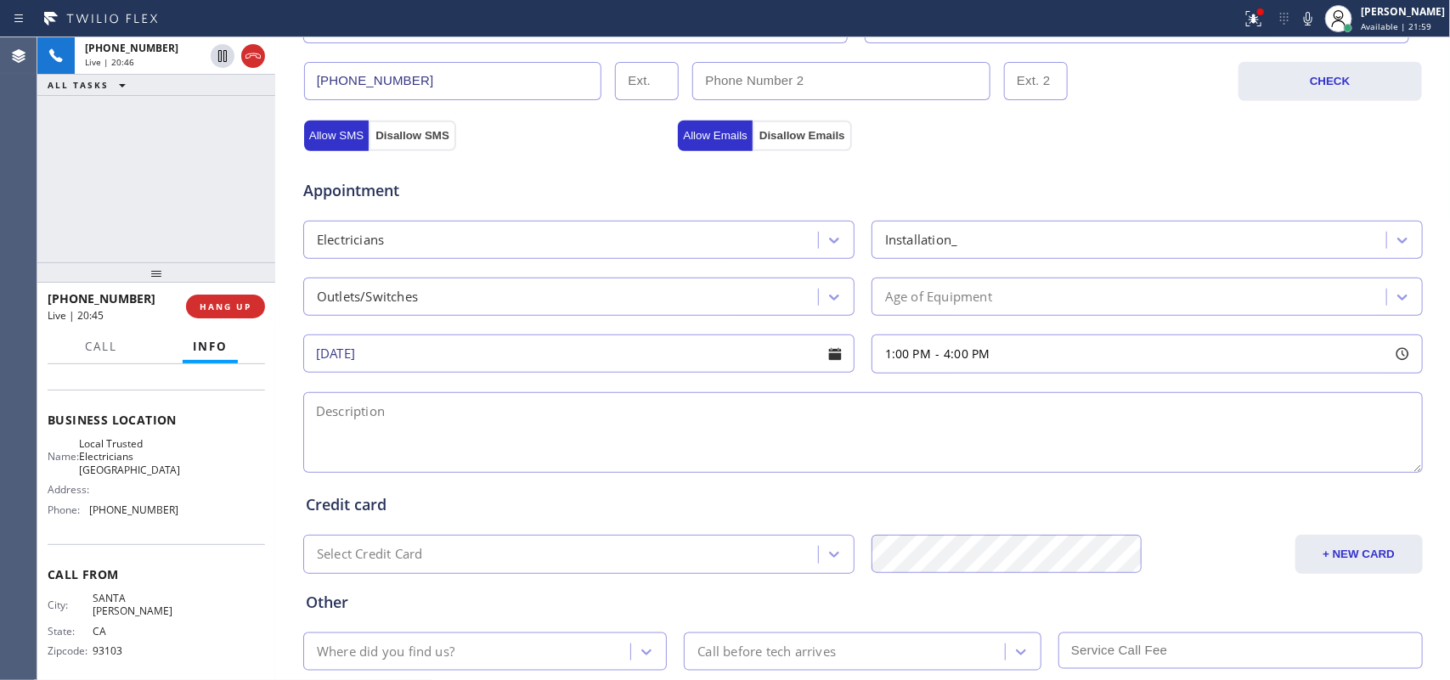
scroll to position [639, 0]
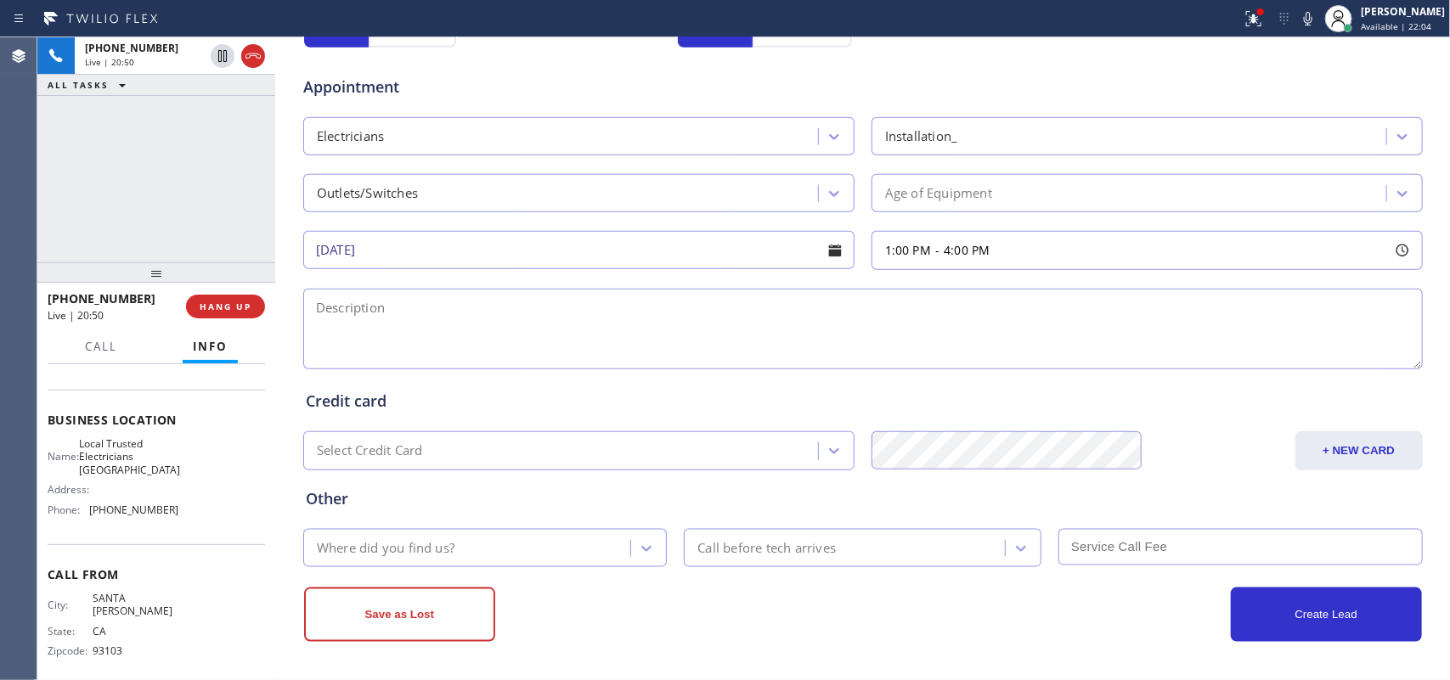
click at [852, 181] on div "Outlets/Switches" at bounding box center [582, 193] width 561 height 38
click at [877, 181] on div "Age of Equipment" at bounding box center [1132, 193] width 510 height 30
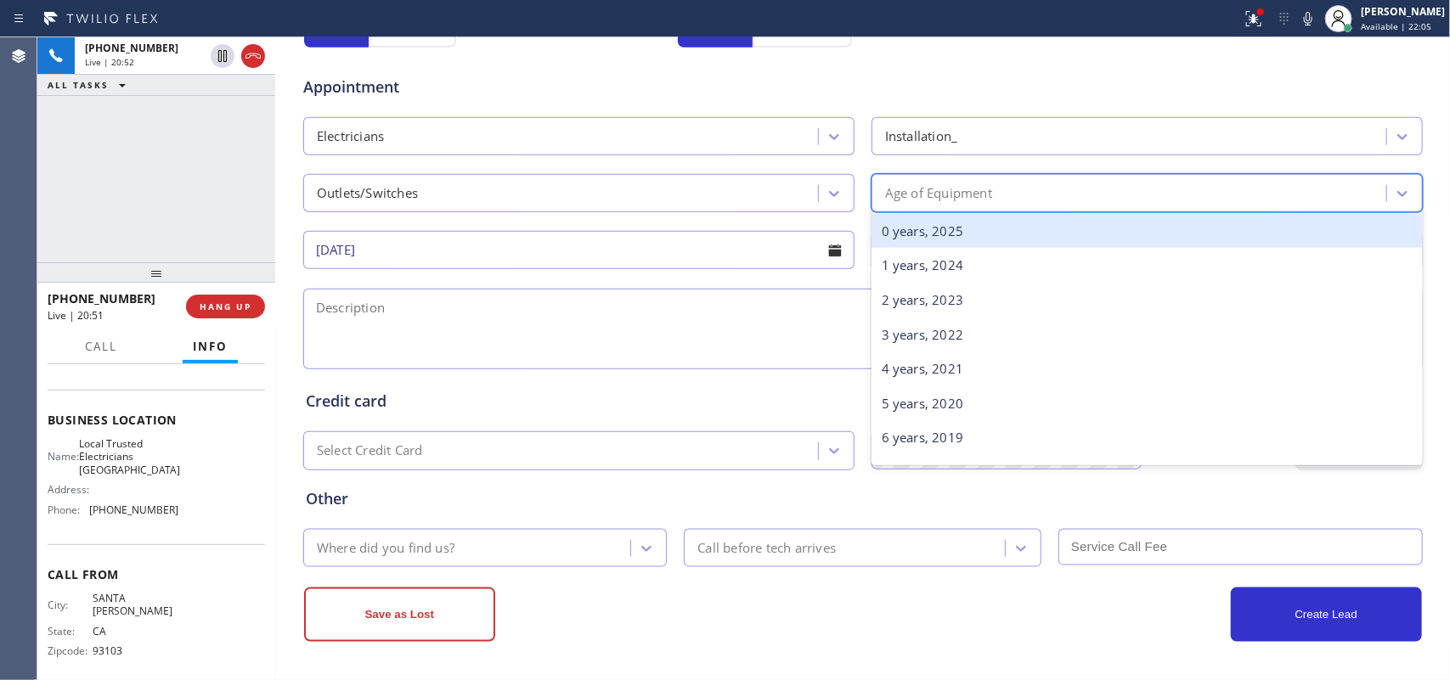
click at [906, 219] on div "0 years, 2025" at bounding box center [1146, 231] width 551 height 35
click at [906, 219] on div "Appointment Electricians Installation_ Outlets/Switches option 0 years, 2025 fo…" at bounding box center [863, 214] width 1114 height 318
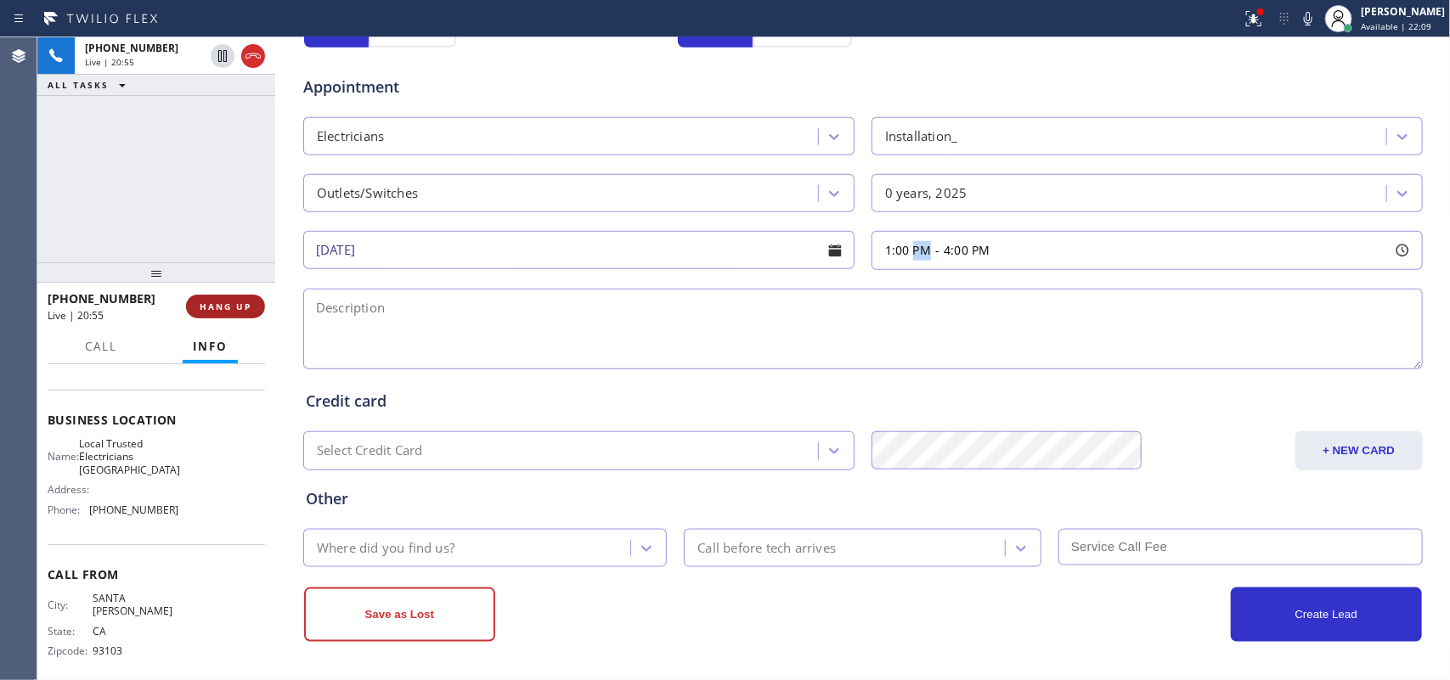
click at [251, 313] on button "HANG UP" at bounding box center [225, 307] width 79 height 24
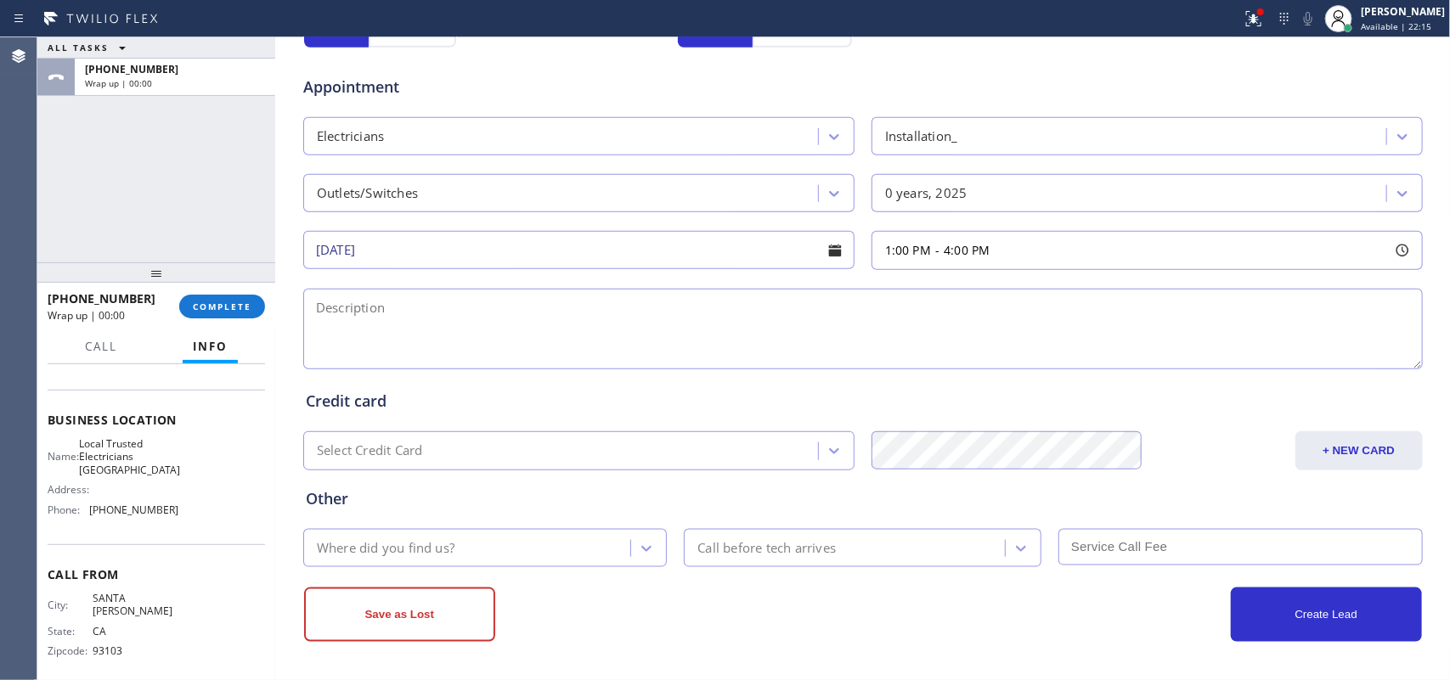
click at [79, 175] on div "ALL TASKS ALL TASKS ACTIVE TASKS TASKS IN WRAP UP [PHONE_NUMBER] Wrap up | 00:00" at bounding box center [156, 149] width 238 height 225
click at [578, 675] on div "Business location Local Trusted Electricians [GEOGRAPHIC_DATA] [PHONE_NUMBER] P…" at bounding box center [863, 79] width 1176 height 1203
click at [73, 155] on div "ALL TASKS ALL TASKS ACTIVE TASKS TASKS IN WRAP UP [PHONE_NUMBER] Wrap up | 00:00" at bounding box center [156, 149] width 238 height 225
click at [930, 315] on textarea at bounding box center [862, 329] width 1119 height 81
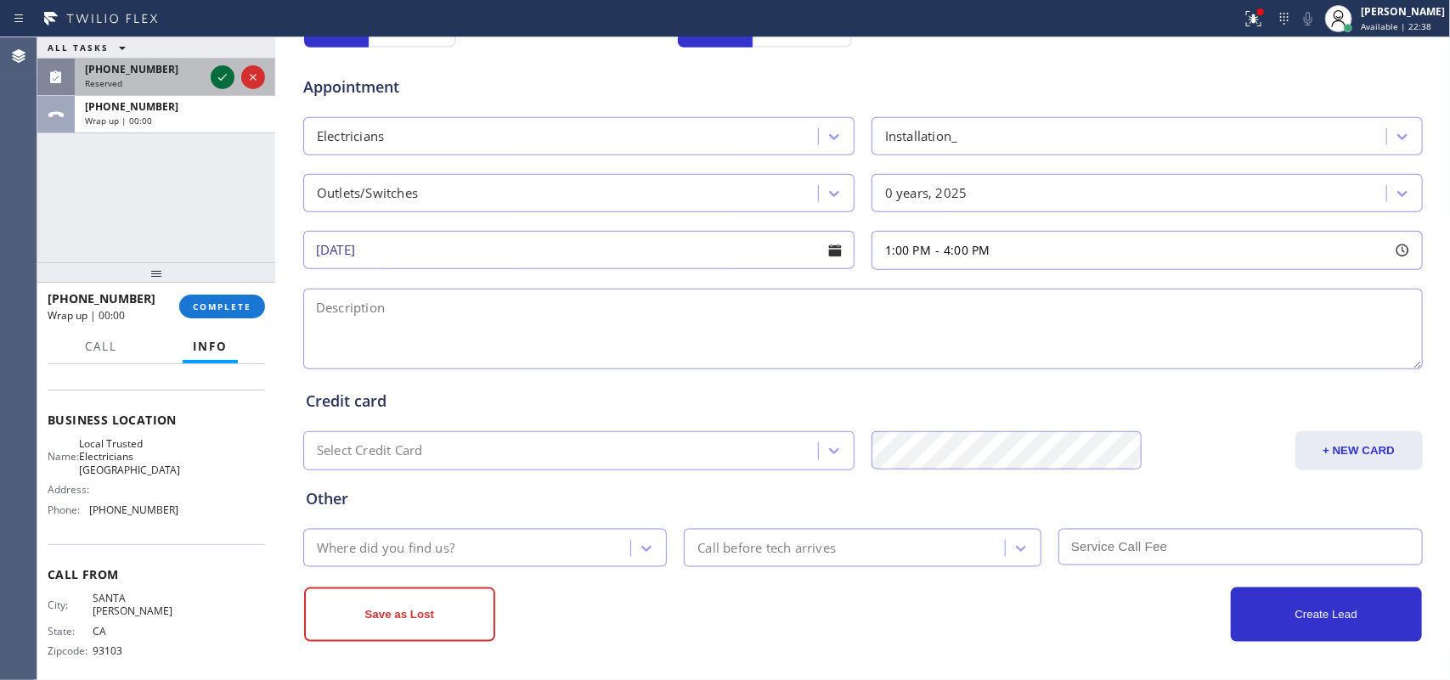
click at [225, 78] on icon at bounding box center [222, 77] width 20 height 20
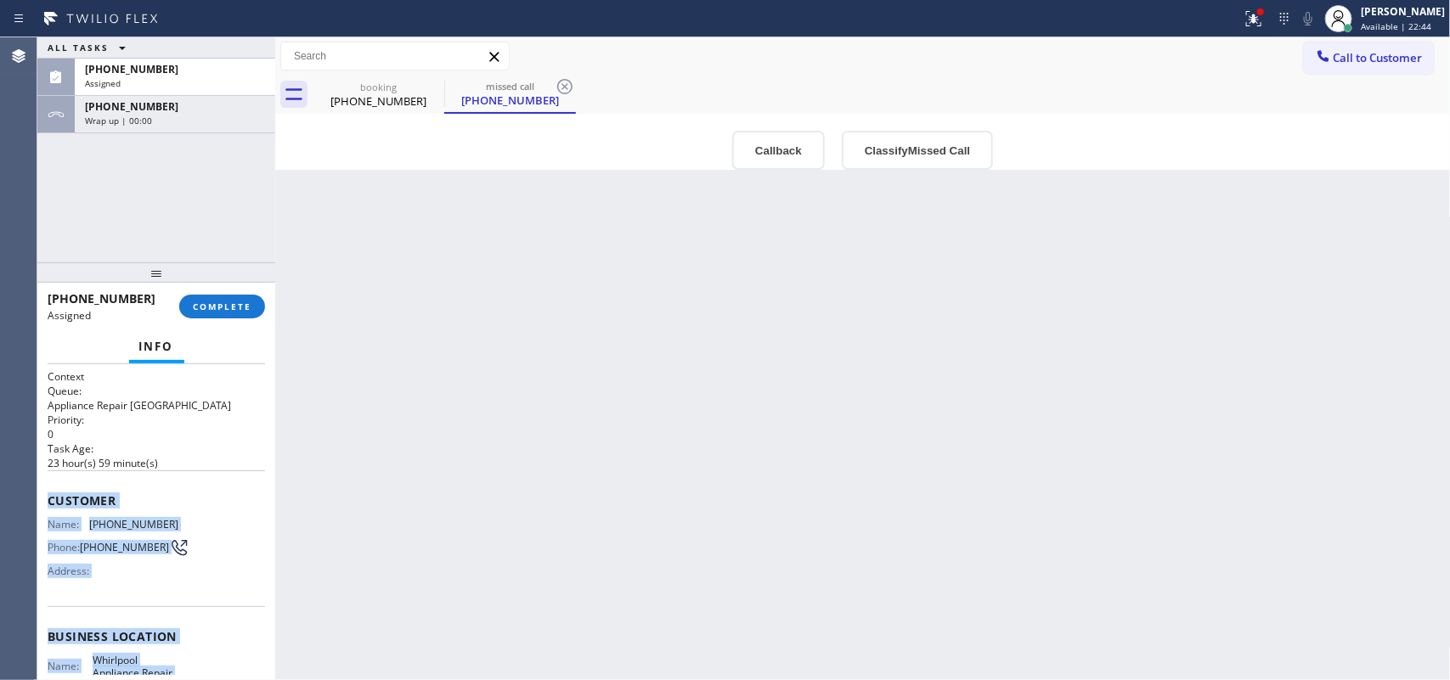
drag, startPoint x: 201, startPoint y: 531, endPoint x: 47, endPoint y: 484, distance: 161.5
click at [48, 484] on div "Context Queue: Appliance Repair High End Priority: 0 Task Age: [DEMOGRAPHIC_DAT…" at bounding box center [156, 622] width 217 height 507
copy div "Customer Name: [PHONE_NUMBER] Phone: [PHONE_NUMBER] Address: Business location …"
click at [252, 315] on button "COMPLETE" at bounding box center [222, 307] width 86 height 24
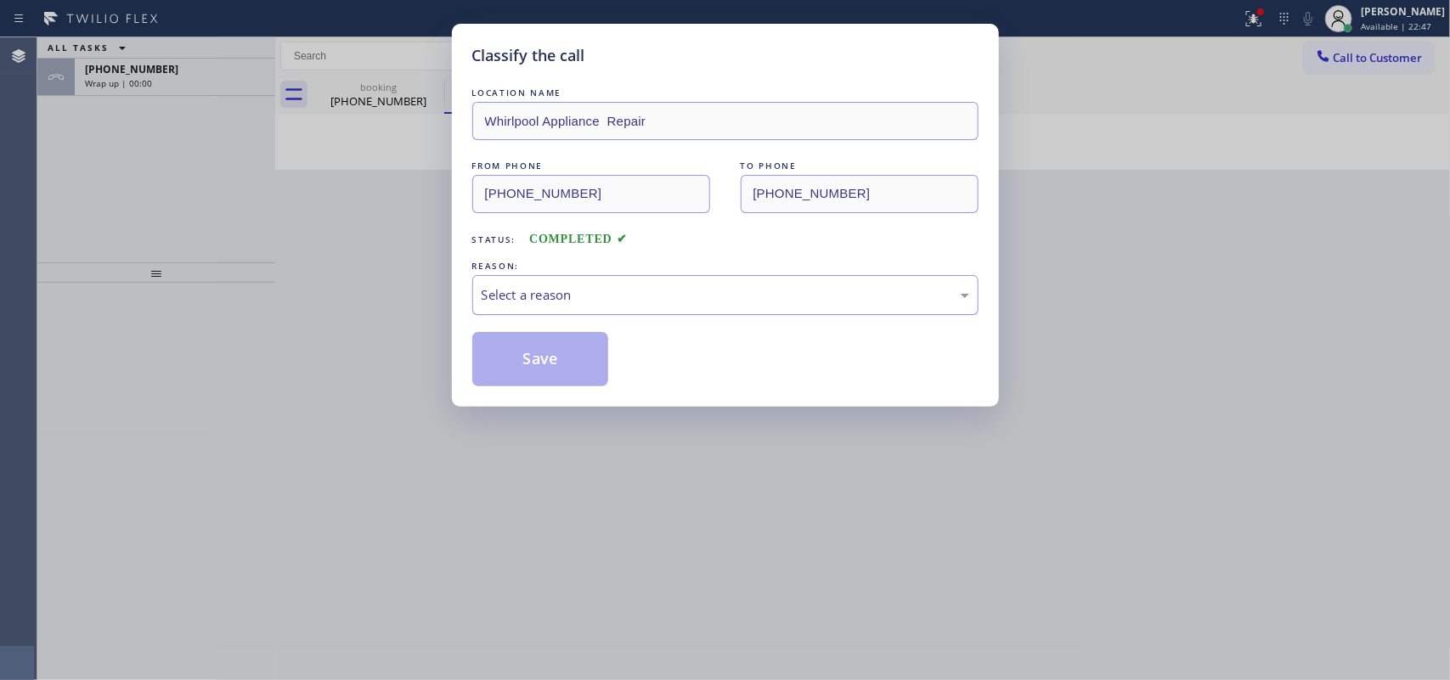
click at [681, 295] on div "Select a reason" at bounding box center [726, 295] width 488 height 20
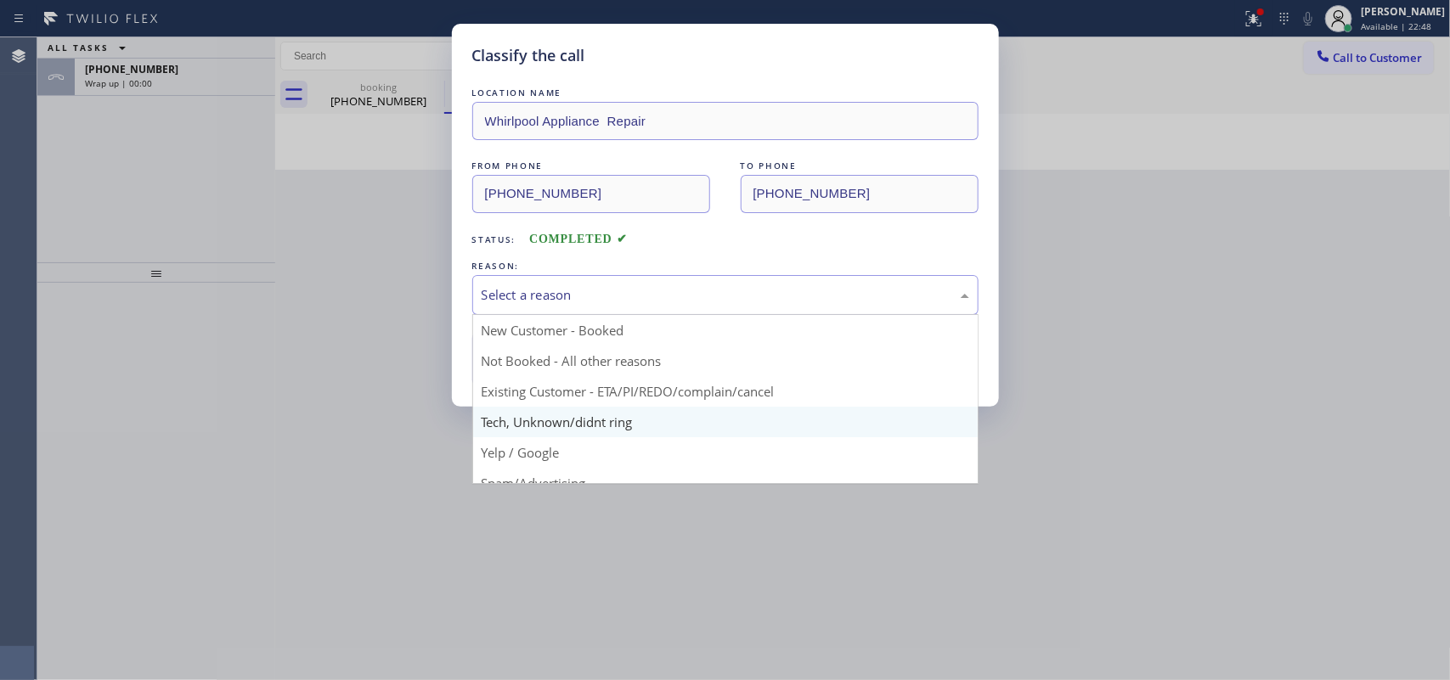
click at [604, 429] on div "Classify the call LOCATION NAME Whirlpool Appliance Repair FROM PHONE [PHONE_NU…" at bounding box center [725, 340] width 1450 height 680
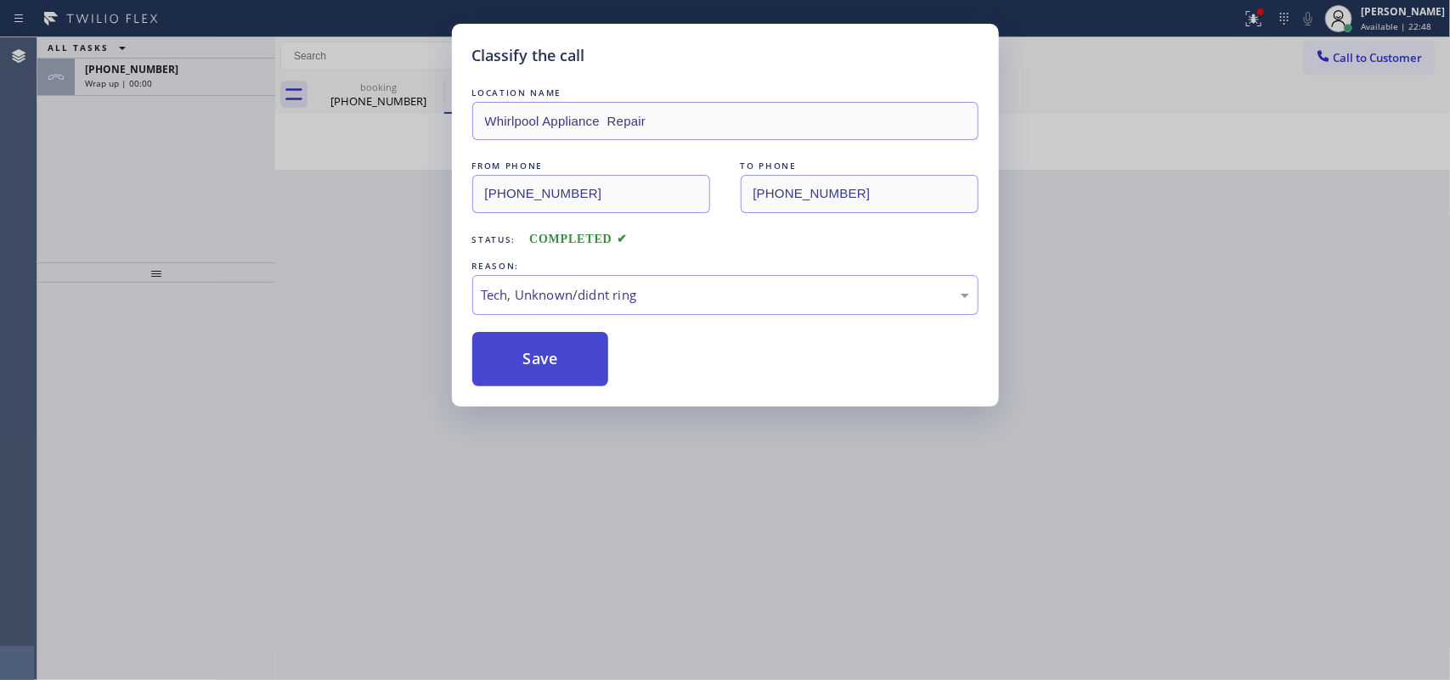
click at [519, 369] on button "Save" at bounding box center [540, 359] width 137 height 54
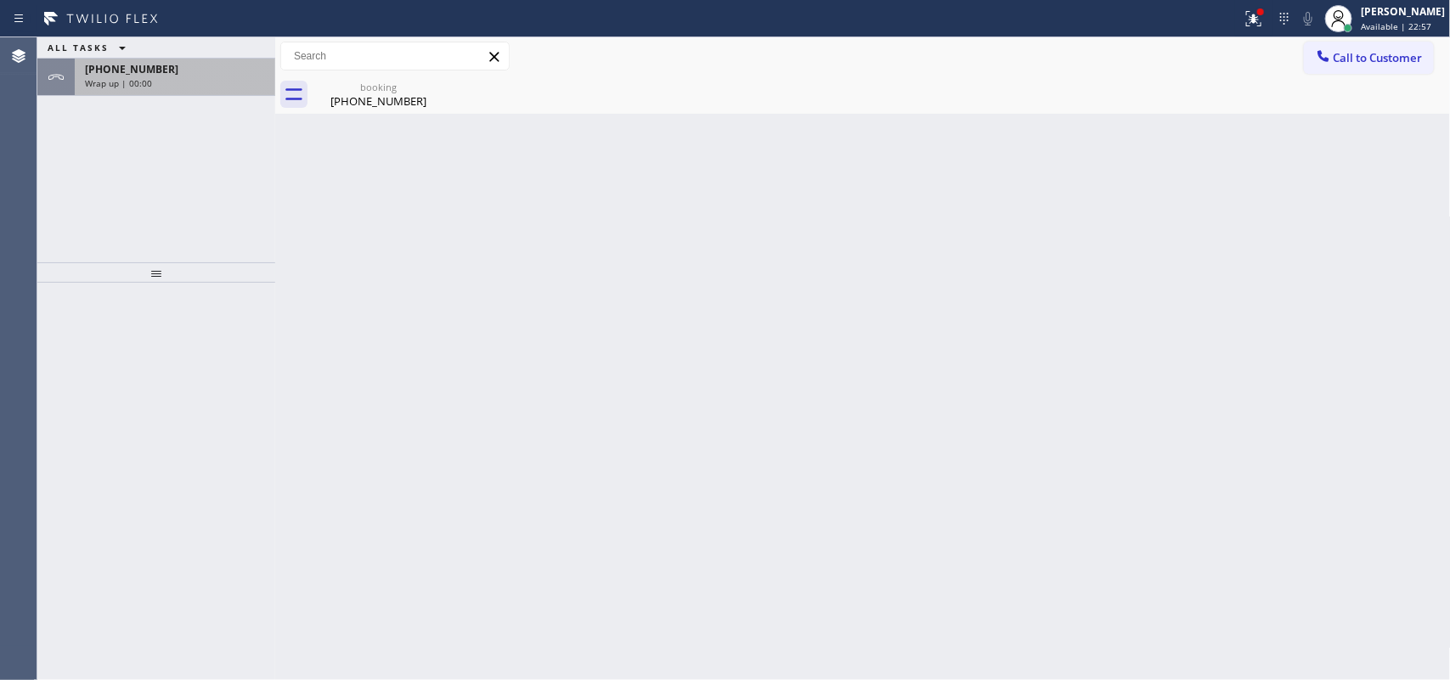
click at [183, 78] on div "Wrap up | 00:00" at bounding box center [175, 83] width 180 height 12
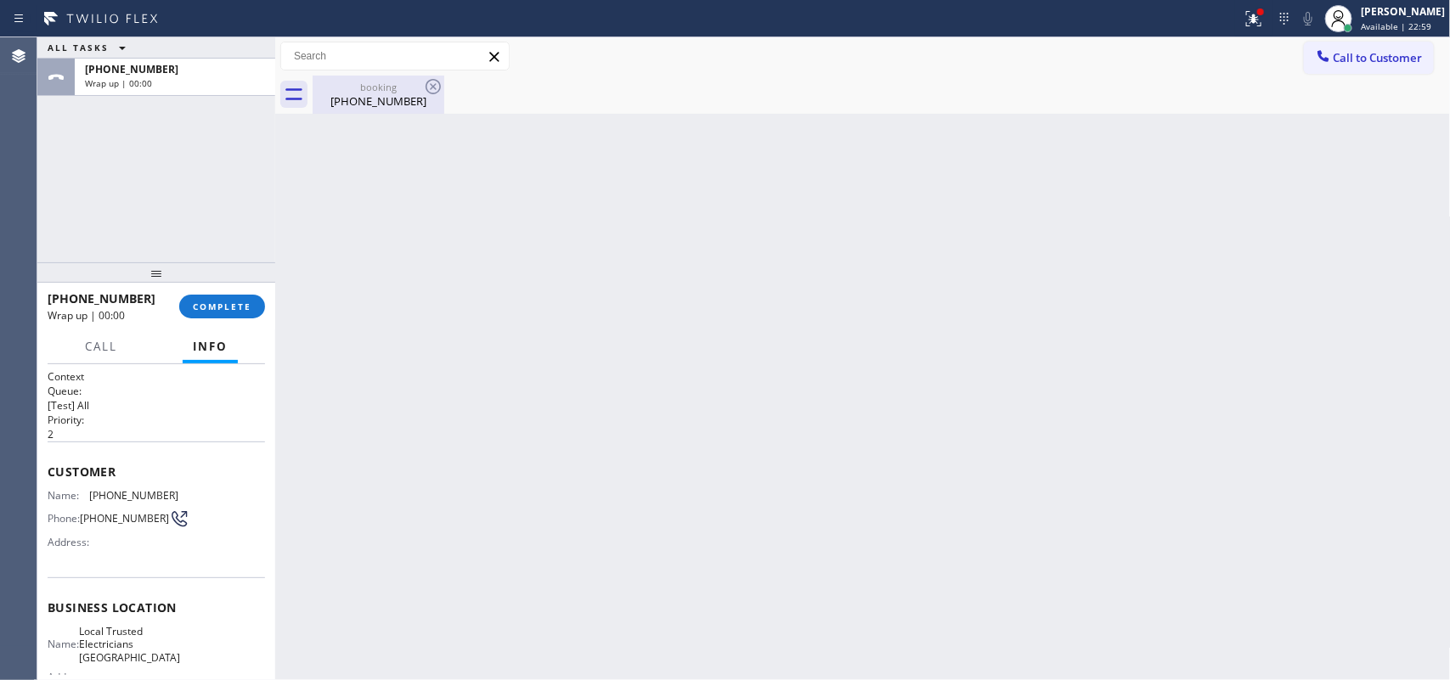
click at [385, 92] on div "booking" at bounding box center [378, 87] width 128 height 13
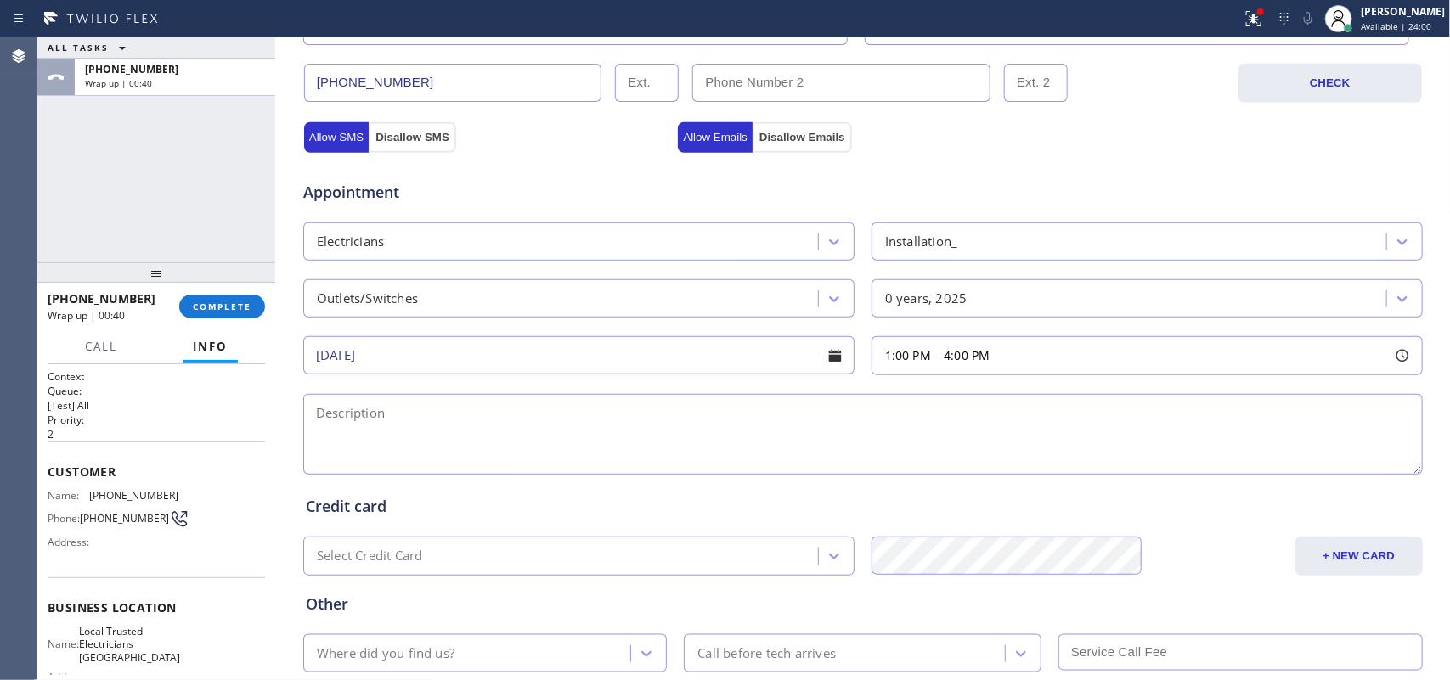
scroll to position [188, 0]
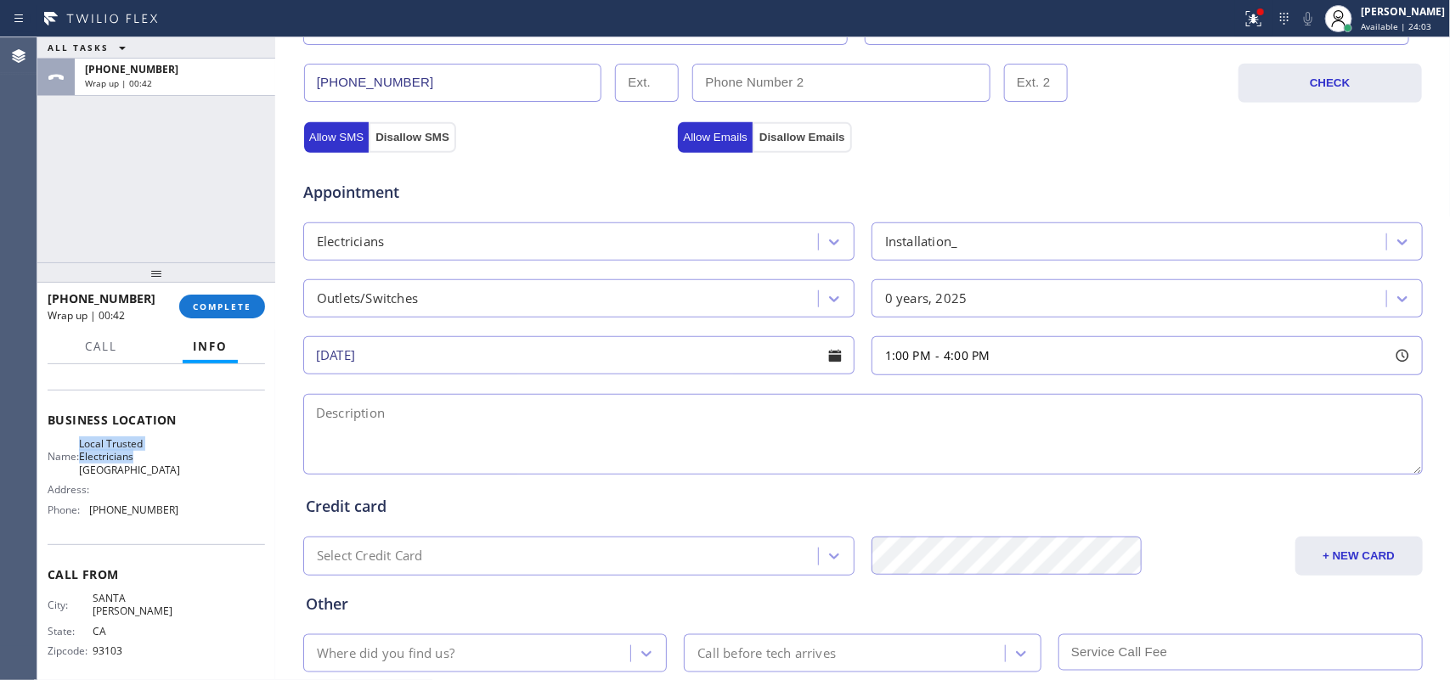
drag, startPoint x: 147, startPoint y: 456, endPoint x: 87, endPoint y: 446, distance: 61.2
click at [87, 446] on div "Name: Local Trusted Electricians [GEOGRAPHIC_DATA]" at bounding box center [113, 456] width 131 height 39
copy span "Local Trusted Electricians"
click at [354, 420] on textarea at bounding box center [862, 434] width 1119 height 81
paste textarea "1-4/ no csf/ condo -ho/ recently purchased chest freezer/ the back of the freez…"
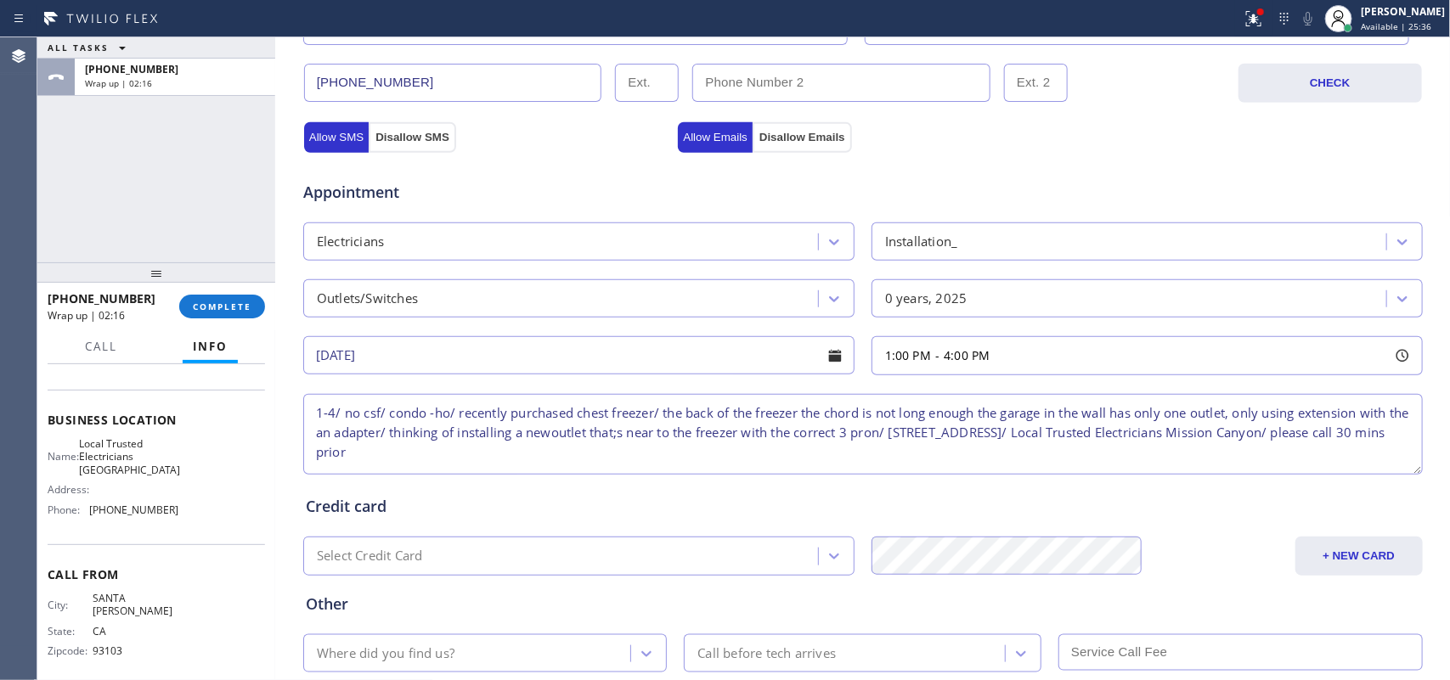
click at [569, 435] on textarea "1-4/ no csf/ condo -ho/ recently purchased chest freezer/ the back of the freez…" at bounding box center [862, 434] width 1119 height 81
type textarea "1-4/ no csf/ condo -ho/ recently purchased chest freezer/ the back of the freez…"
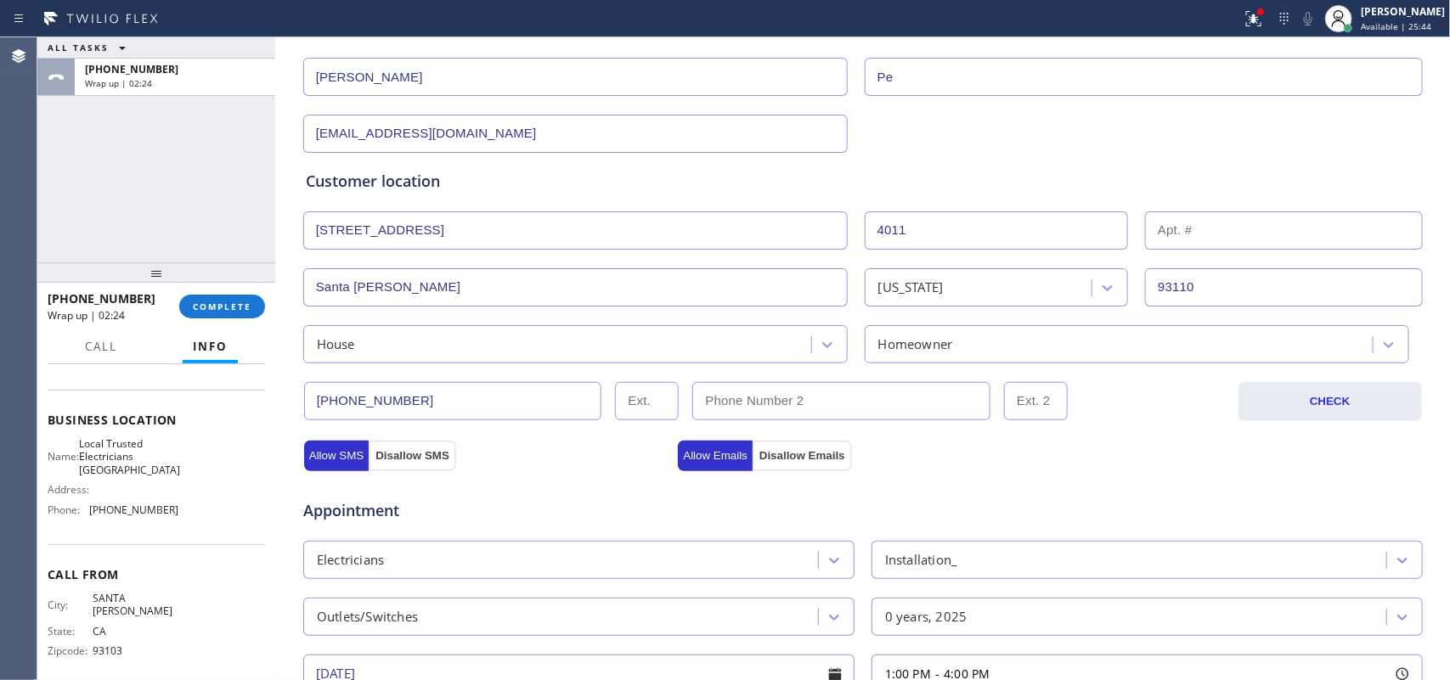
click at [1156, 223] on input "text" at bounding box center [1284, 230] width 278 height 38
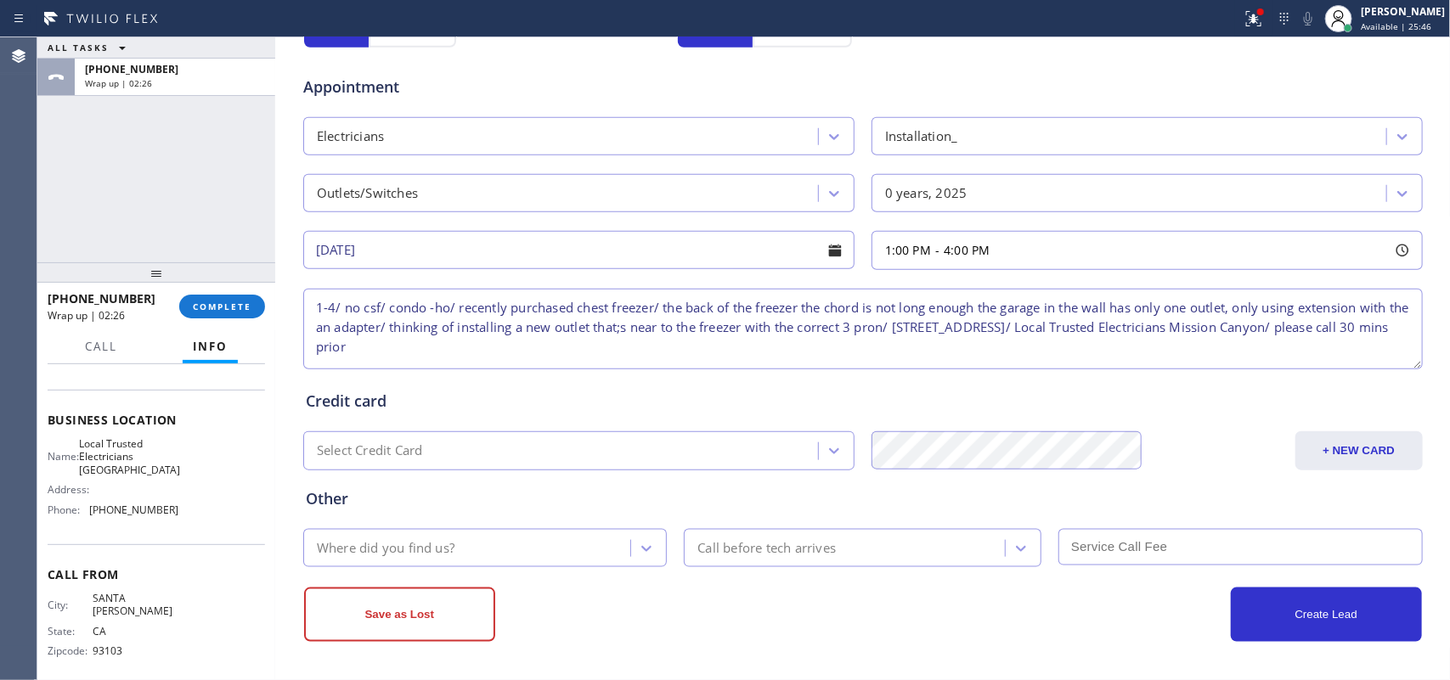
scroll to position [639, 0]
type input "A"
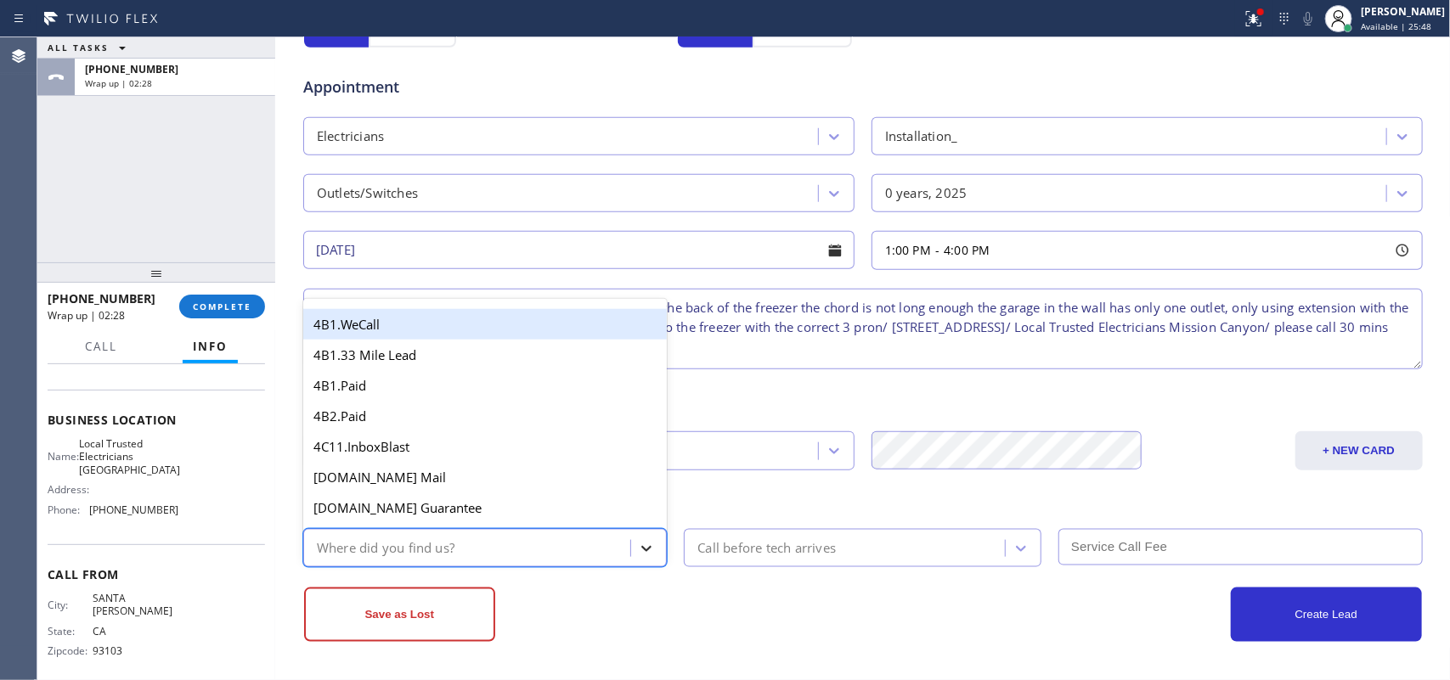
click at [641, 546] on icon at bounding box center [646, 548] width 17 height 17
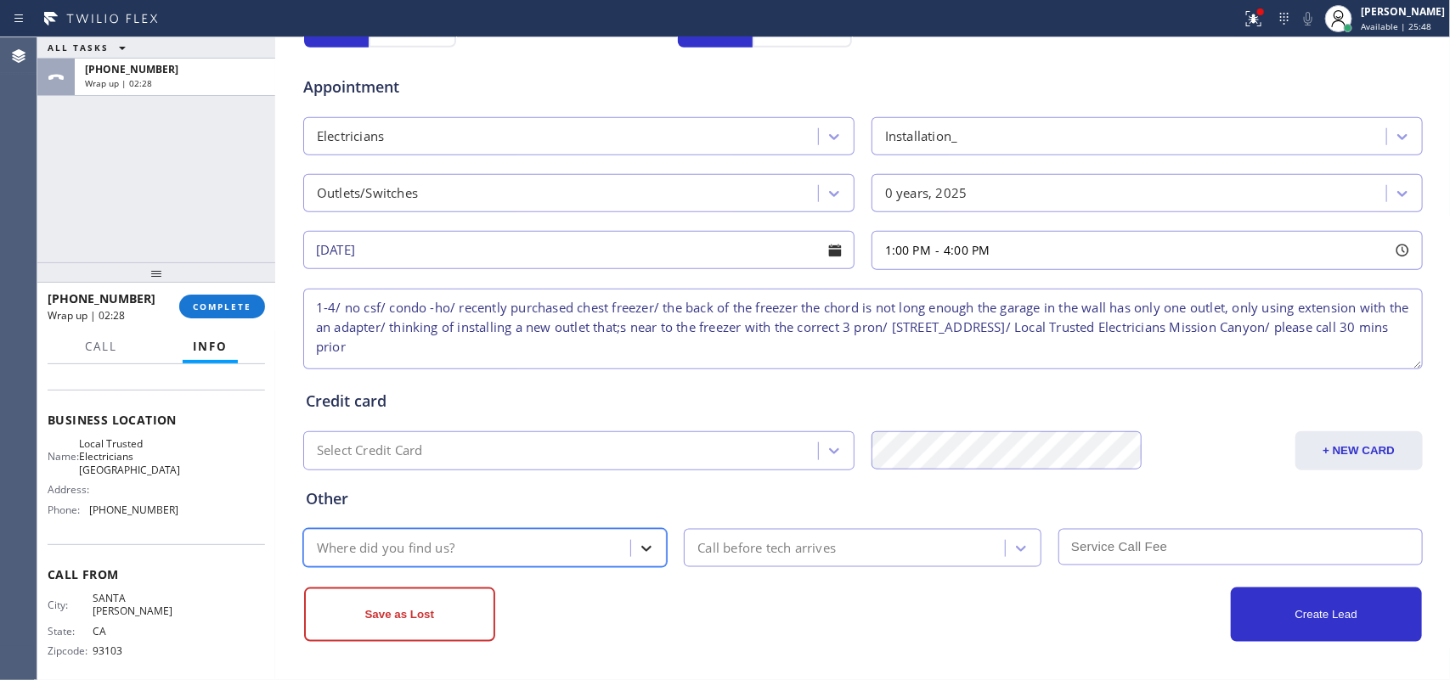
type input "g"
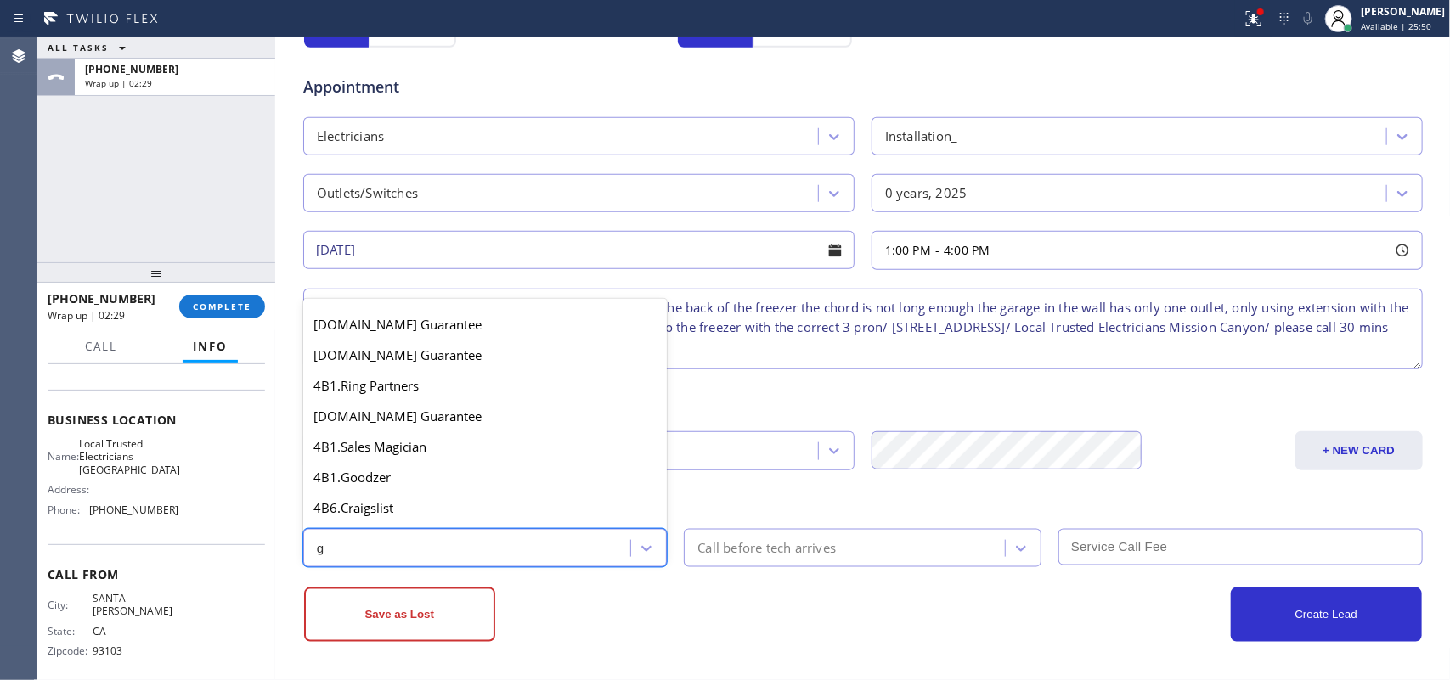
scroll to position [320, 0]
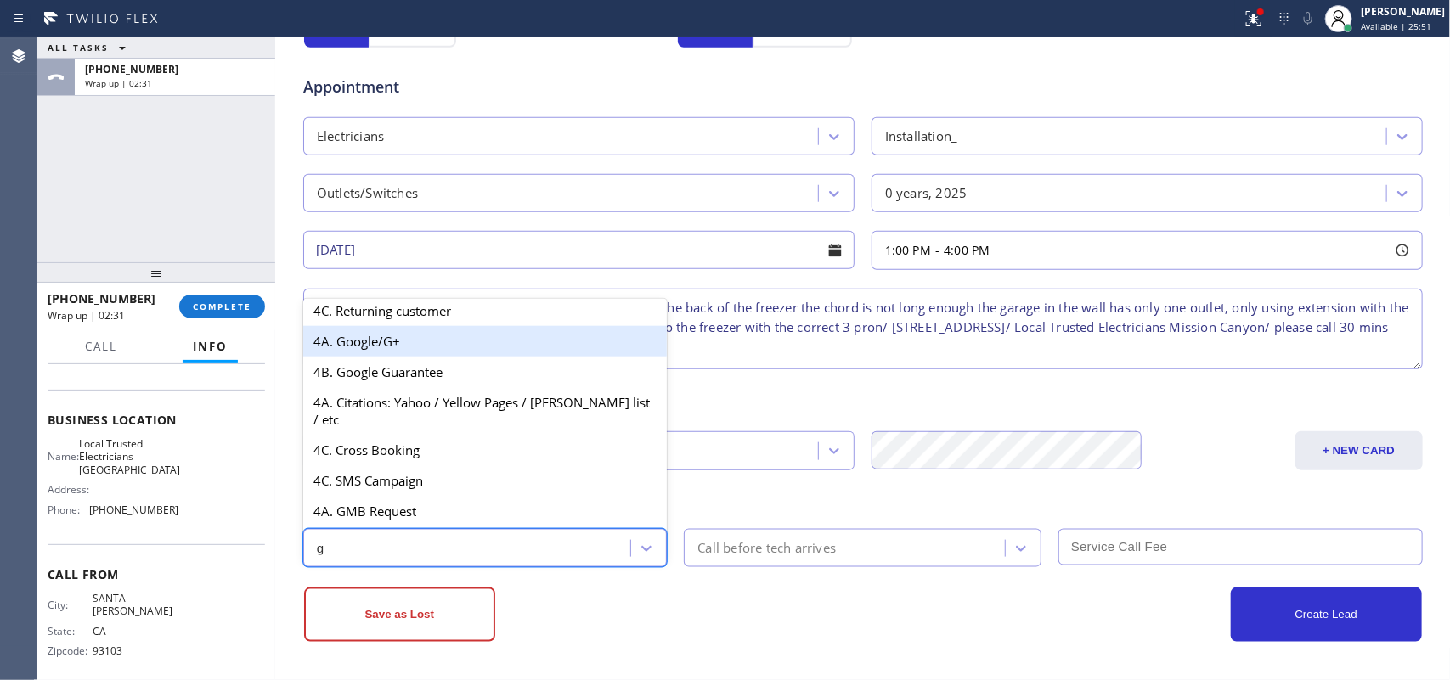
click at [447, 351] on div "4A. Google/G+" at bounding box center [485, 341] width 364 height 31
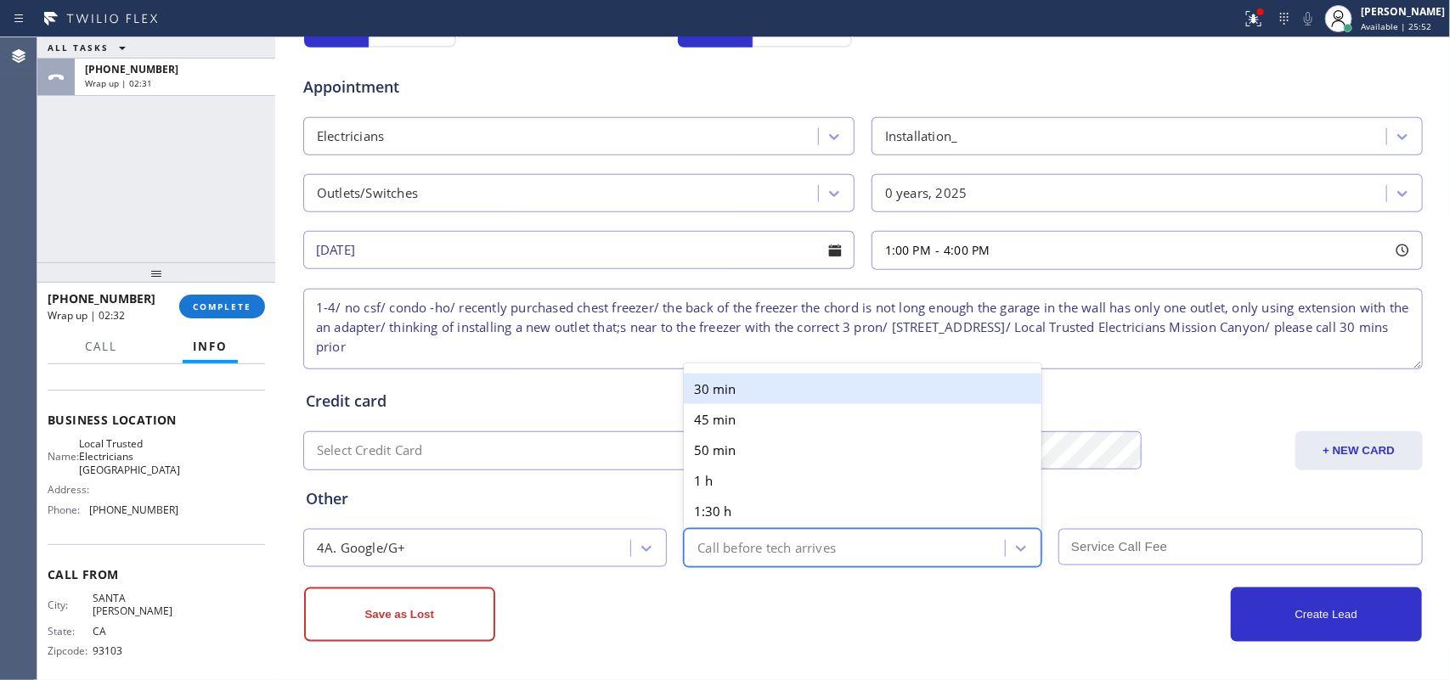
click at [746, 535] on div "Call before tech arrives" at bounding box center [847, 548] width 316 height 30
click at [728, 375] on div "30 min" at bounding box center [863, 389] width 358 height 31
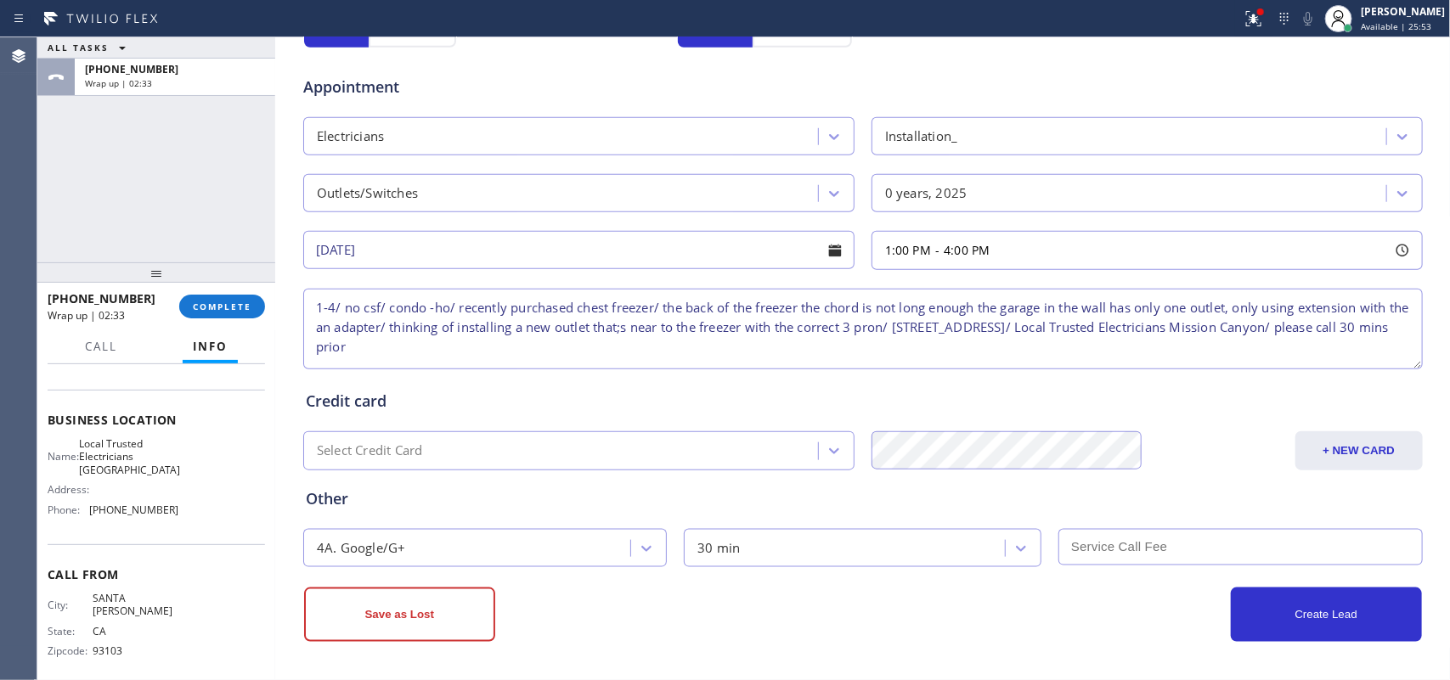
click at [1193, 536] on input "text" at bounding box center [1240, 547] width 364 height 37
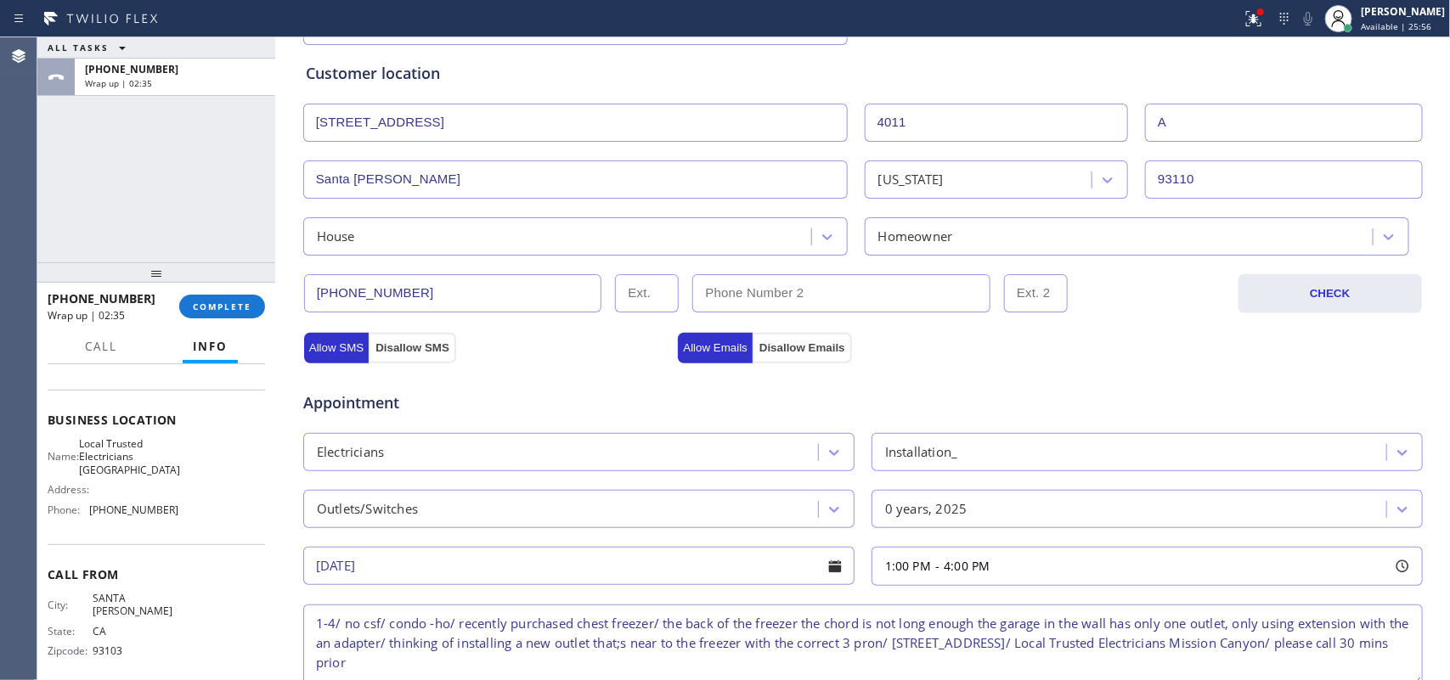
scroll to position [214, 0]
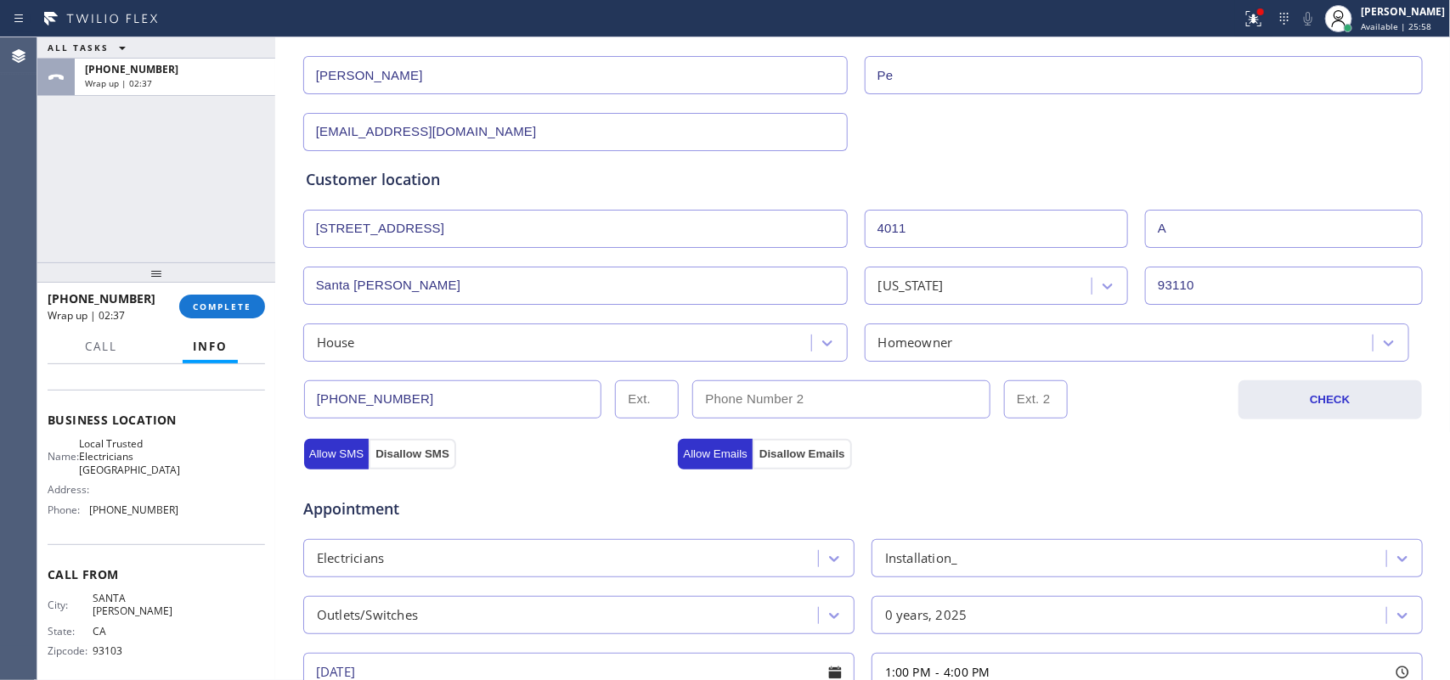
type input "0"
click at [1148, 232] on input "A" at bounding box center [1284, 229] width 278 height 38
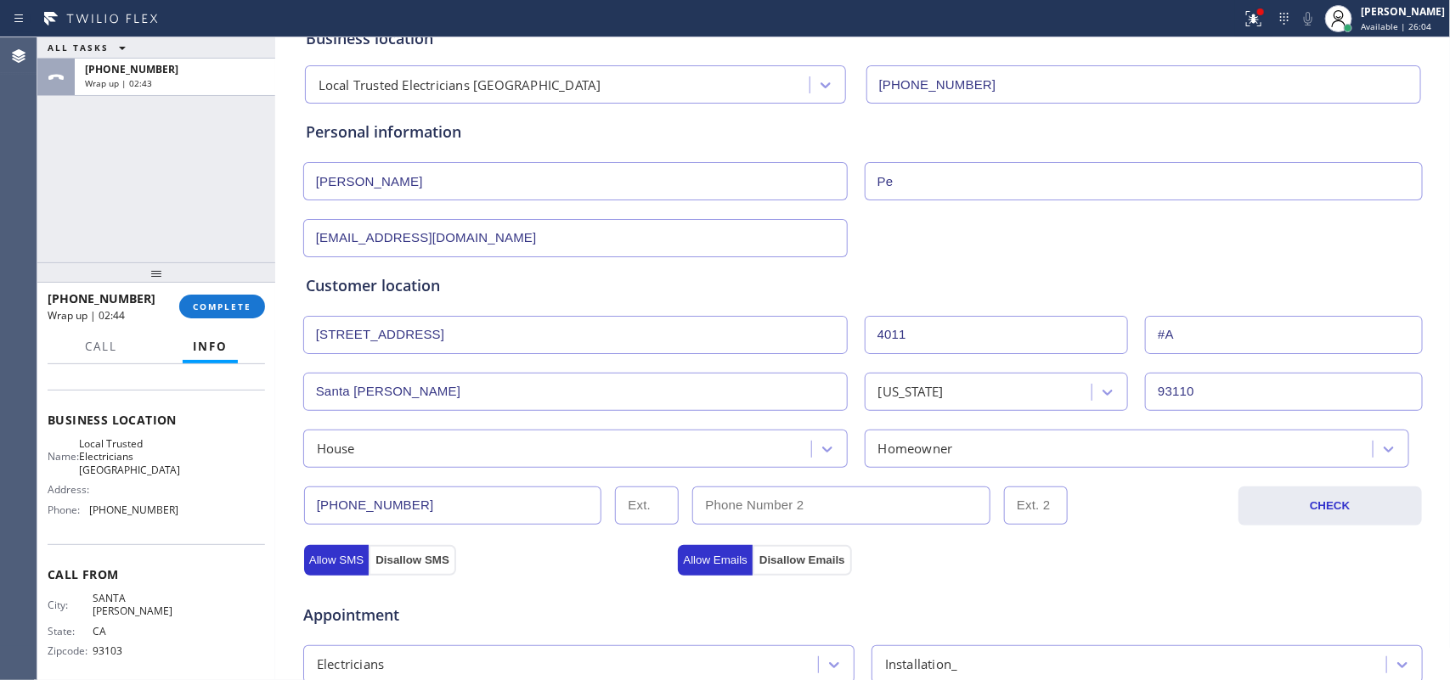
scroll to position [0, 0]
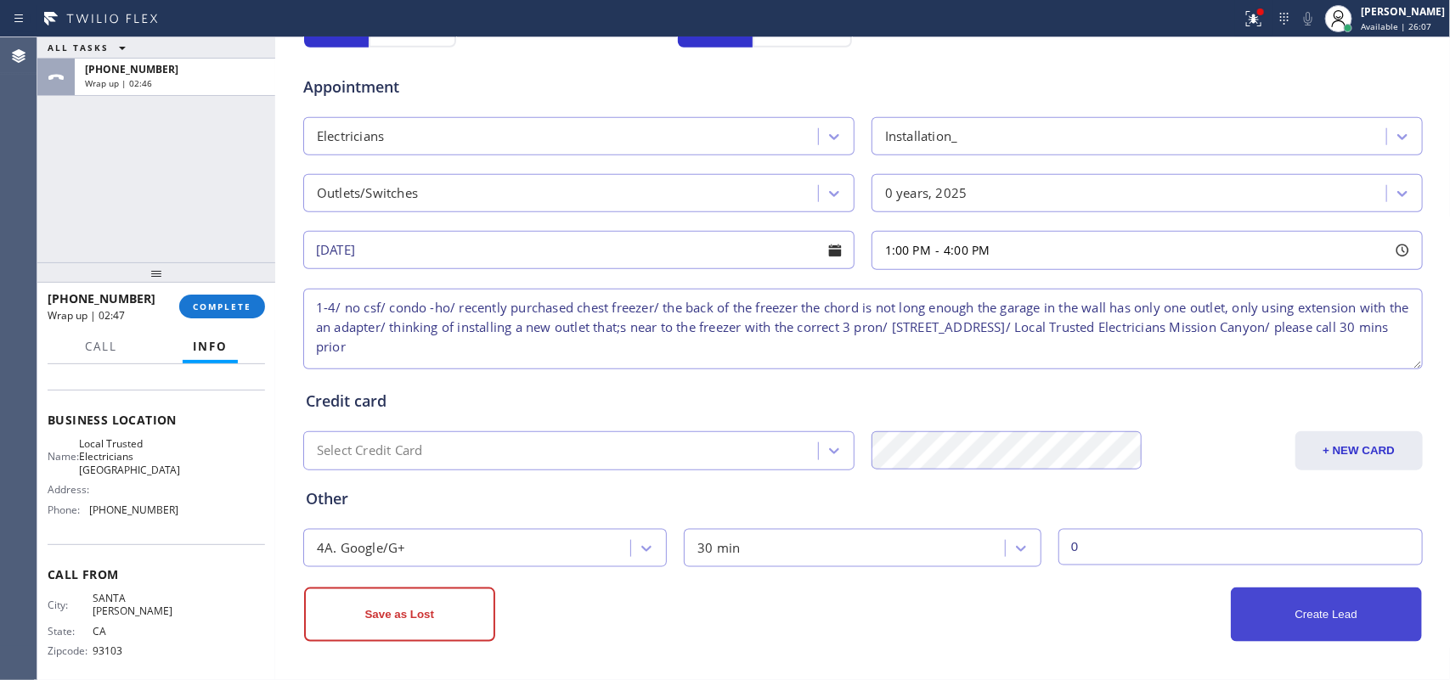
type input "#A"
click at [1271, 606] on button "Create Lead" at bounding box center [1326, 615] width 191 height 54
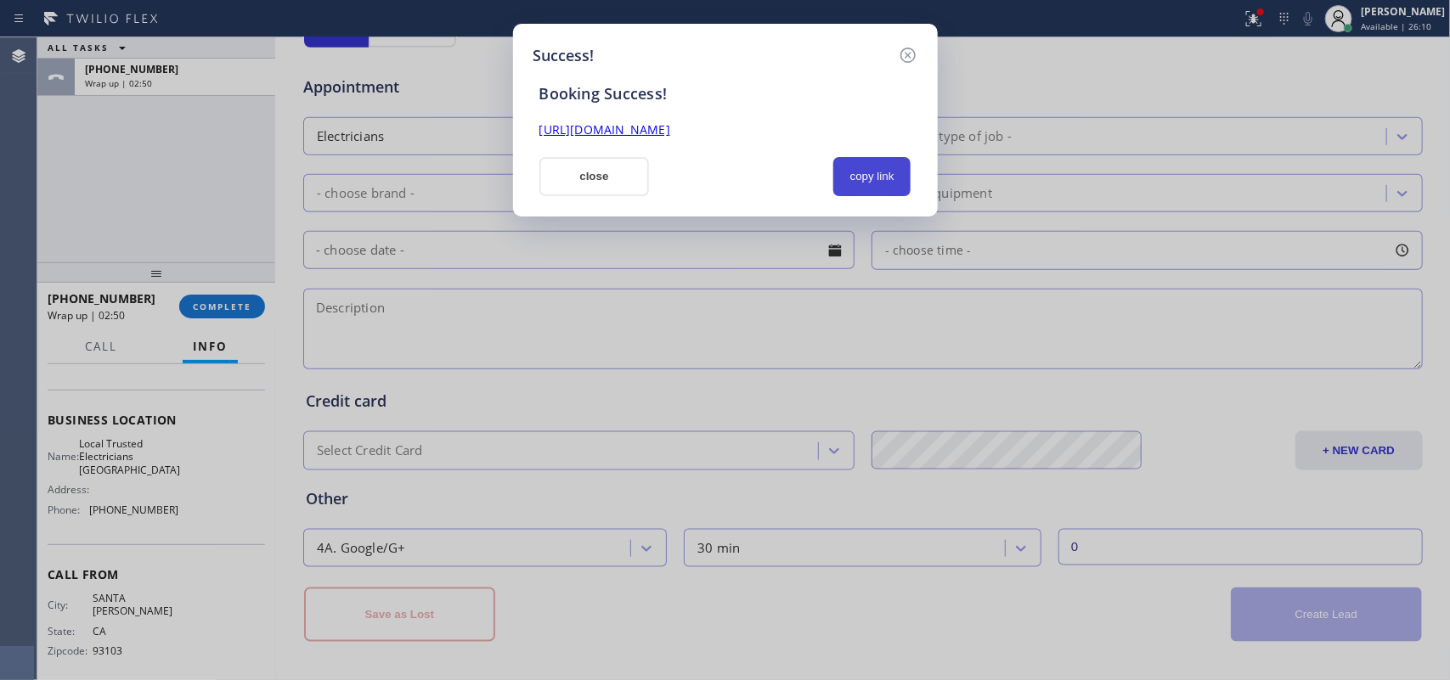
click at [902, 185] on button "copy link" at bounding box center [872, 176] width 78 height 39
click at [670, 130] on link "[URL][DOMAIN_NAME]" at bounding box center [604, 129] width 131 height 16
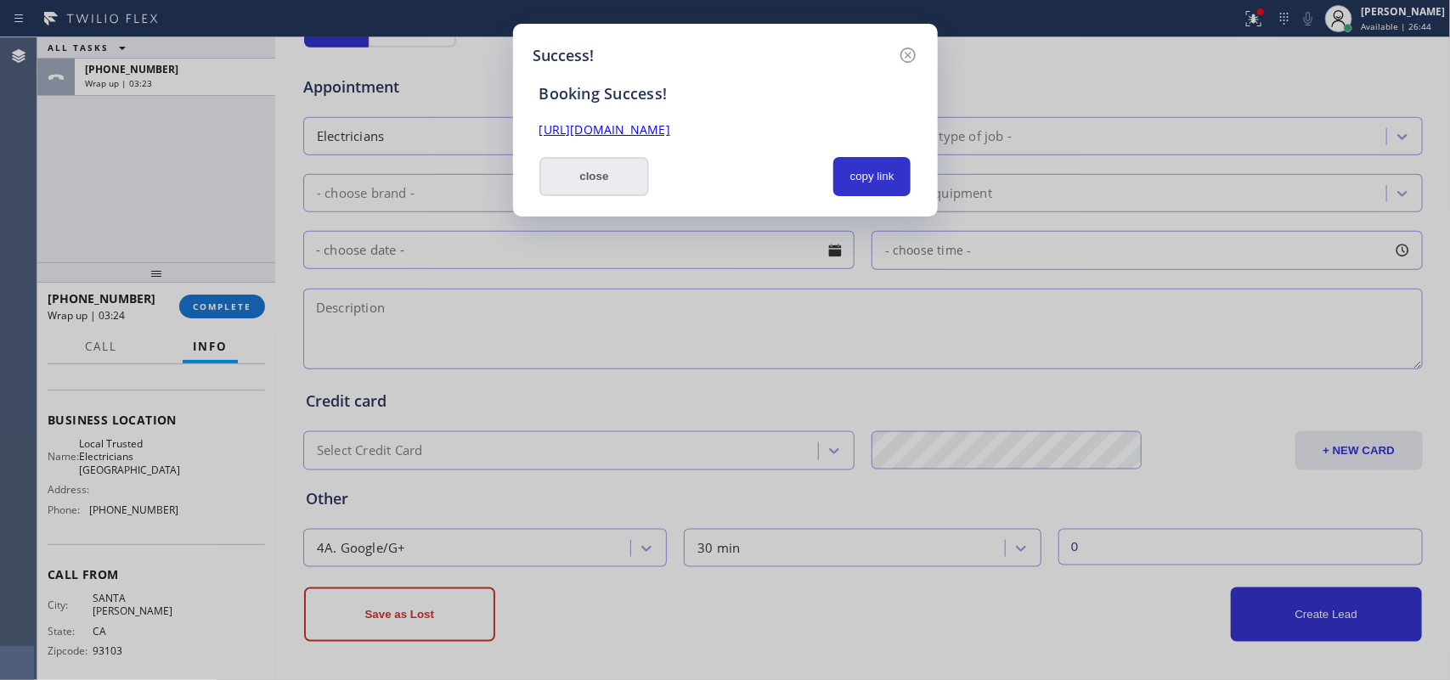
click at [582, 187] on button "close" at bounding box center [594, 176] width 110 height 39
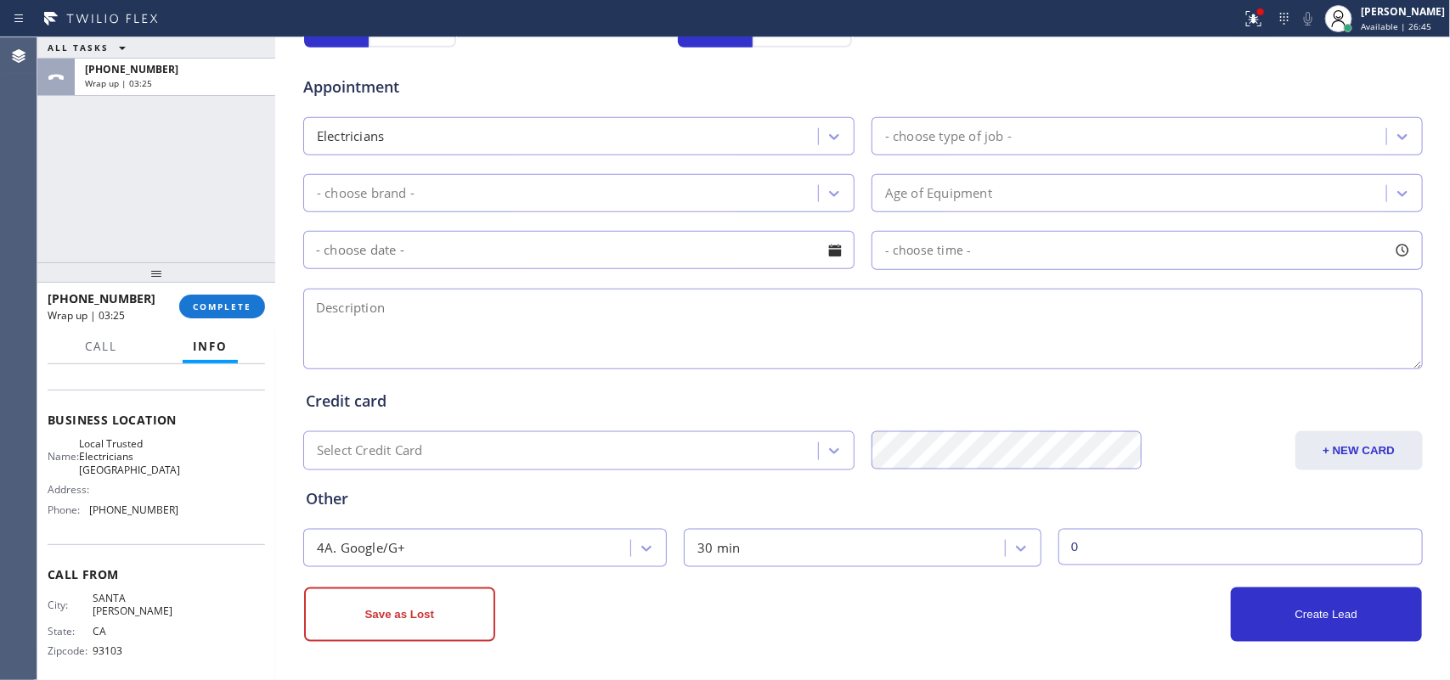
scroll to position [0, 0]
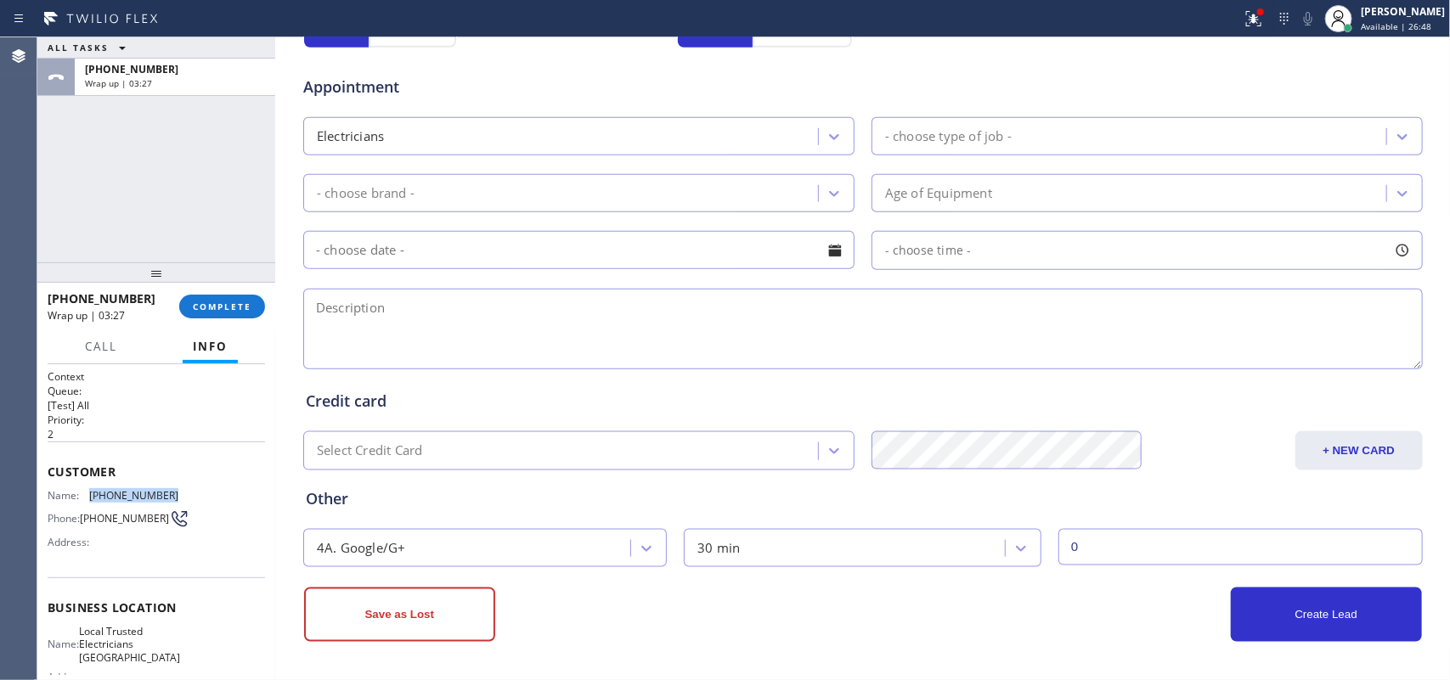
drag, startPoint x: 166, startPoint y: 497, endPoint x: 90, endPoint y: 499, distance: 76.5
click at [90, 499] on div "Name: [PHONE_NUMBER] Phone: [PHONE_NUMBER] Address:" at bounding box center [156, 522] width 217 height 67
copy span "[PHONE_NUMBER]"
click at [239, 302] on span "COMPLETE" at bounding box center [222, 307] width 59 height 12
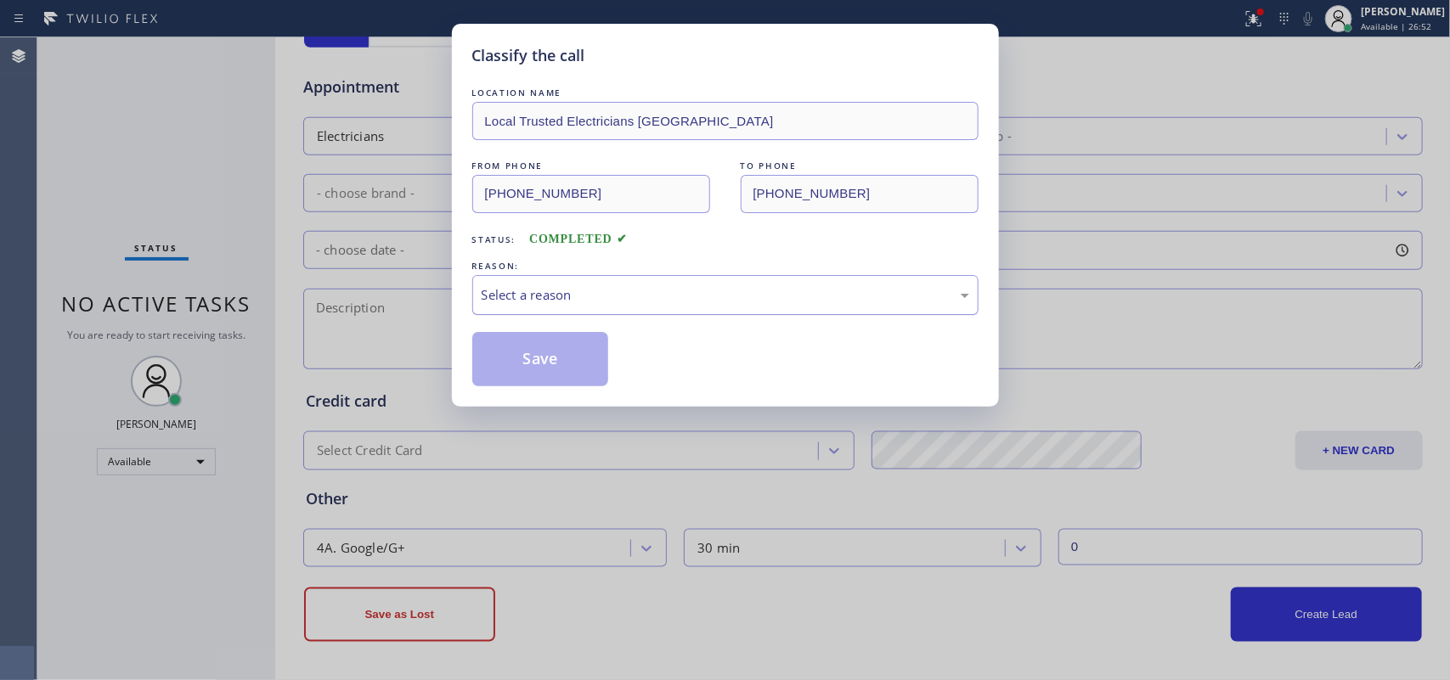
click at [537, 297] on div "Select a reason" at bounding box center [726, 295] width 488 height 20
click at [540, 369] on button "Save" at bounding box center [540, 359] width 137 height 54
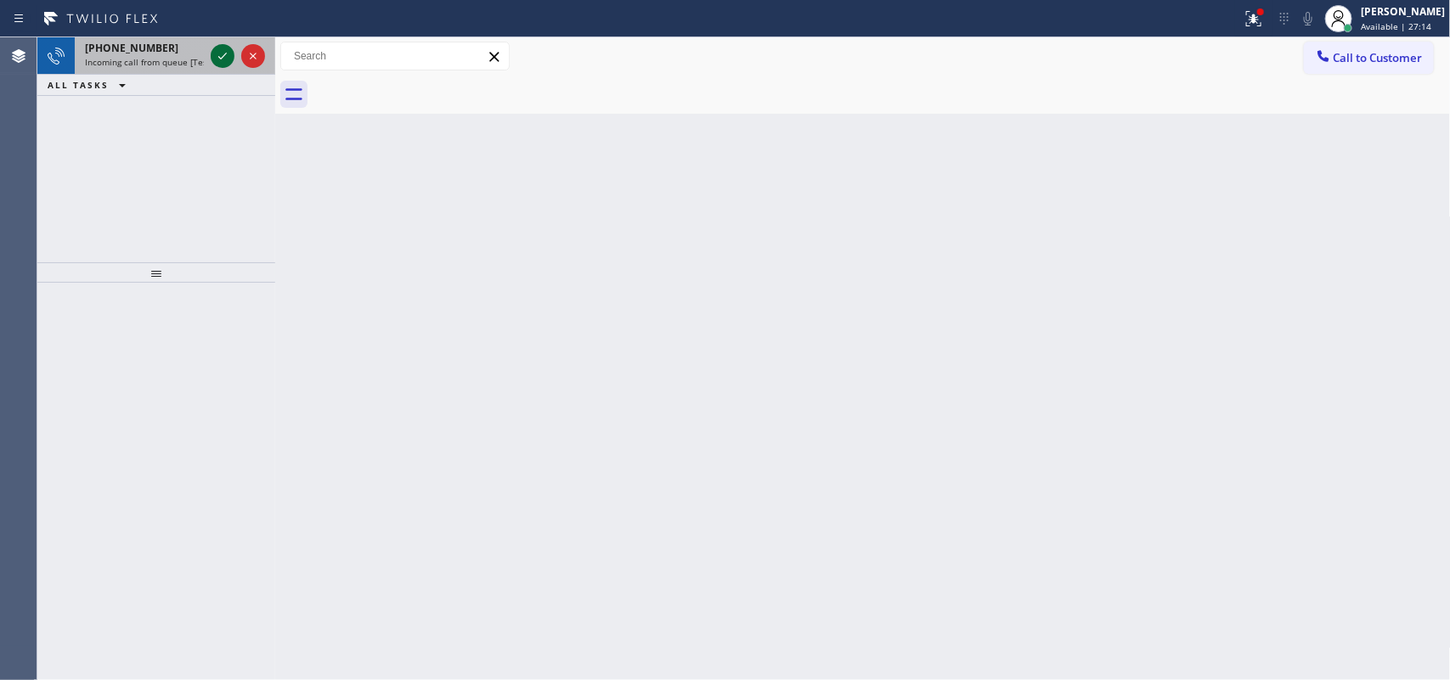
drag, startPoint x: 210, startPoint y: 56, endPoint x: 218, endPoint y: 53, distance: 9.1
click at [218, 54] on div at bounding box center [223, 56] width 24 height 20
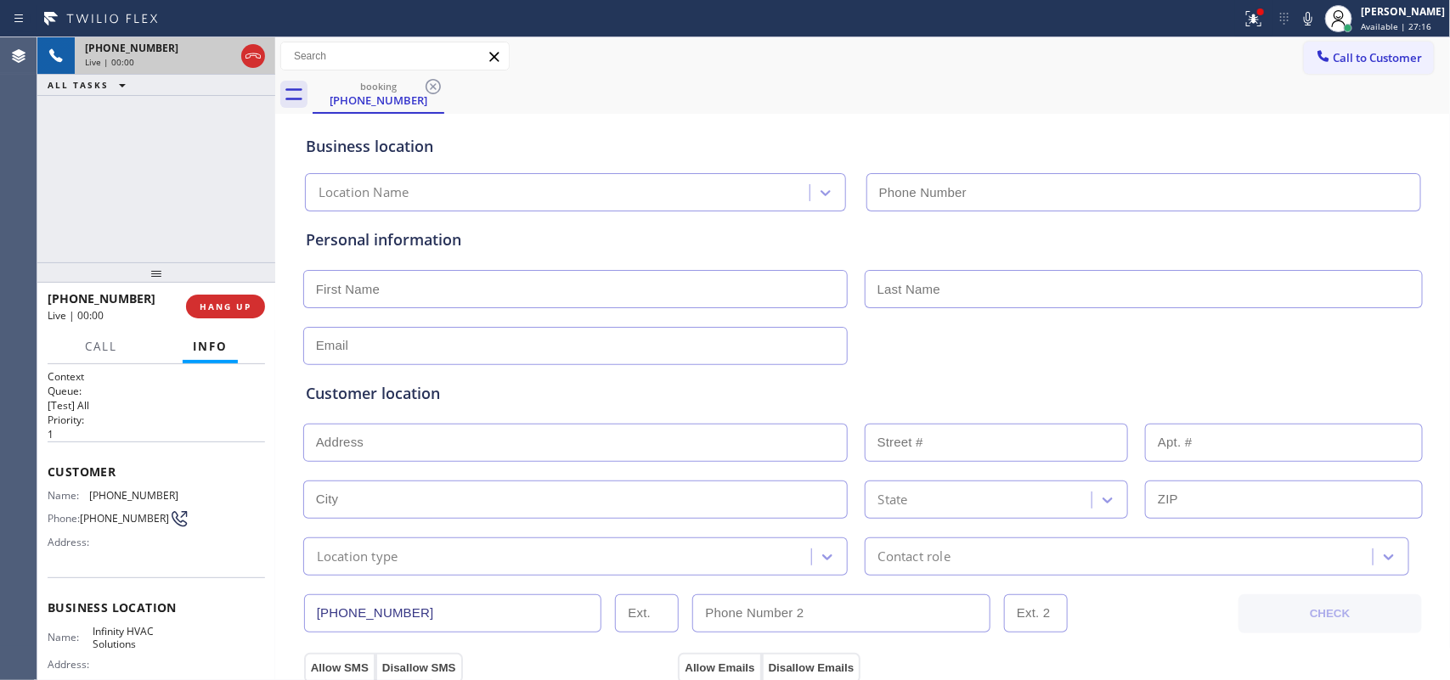
type input "[PHONE_NUMBER]"
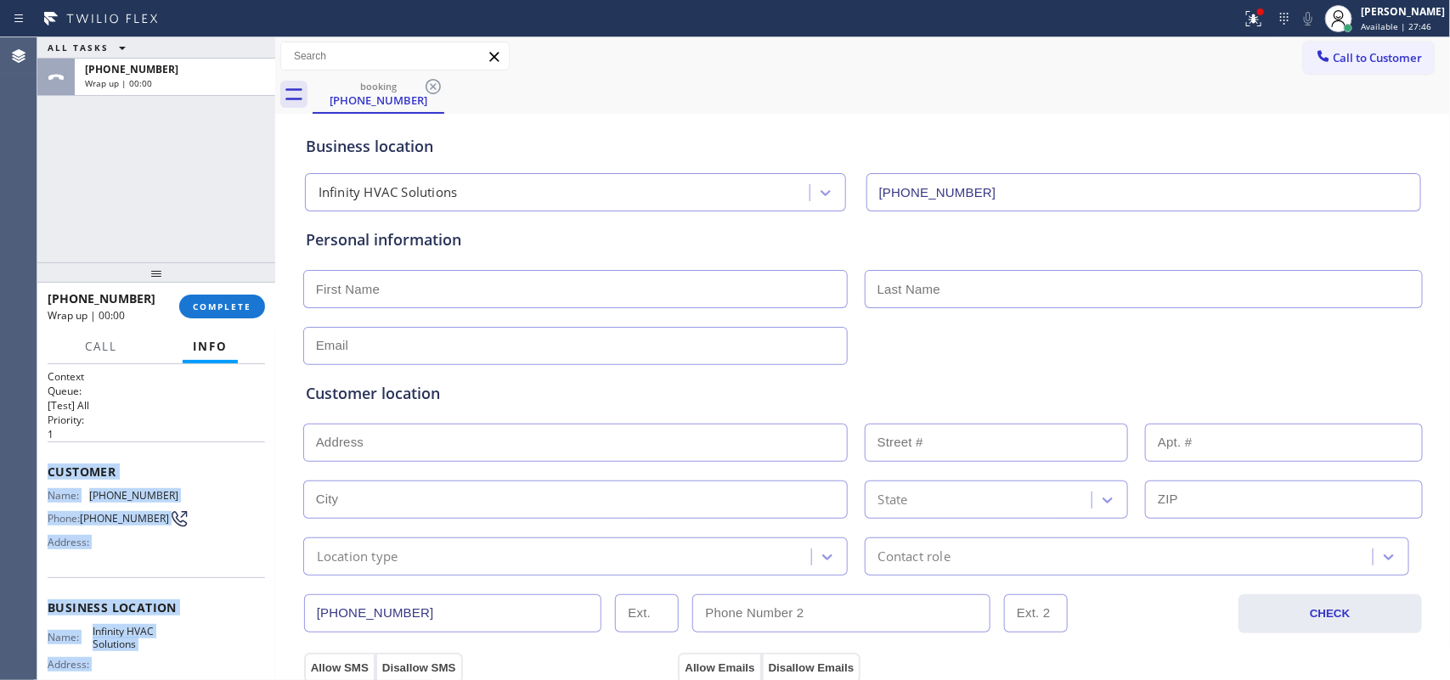
drag, startPoint x: 202, startPoint y: 524, endPoint x: 45, endPoint y: 469, distance: 166.6
click at [45, 469] on div "Context Queue: [Test] All Priority: 1 Customer Name: [PHONE_NUMBER] Phone: [PHO…" at bounding box center [156, 522] width 238 height 317
copy div "Customer Name: [PHONE_NUMBER] Phone: [PHONE_NUMBER] Address: Business location …"
click at [221, 306] on span "COMPLETE" at bounding box center [222, 307] width 59 height 12
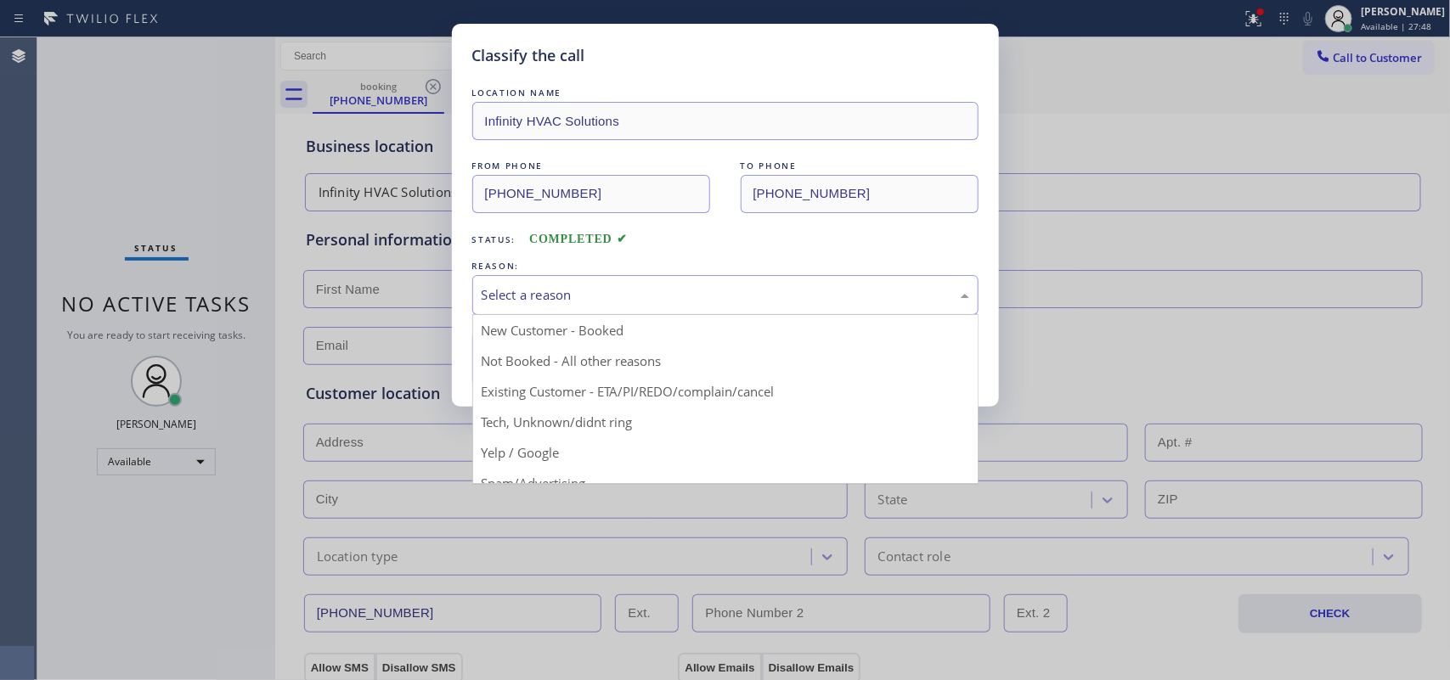
click at [514, 303] on div "Select a reason" at bounding box center [726, 295] width 488 height 20
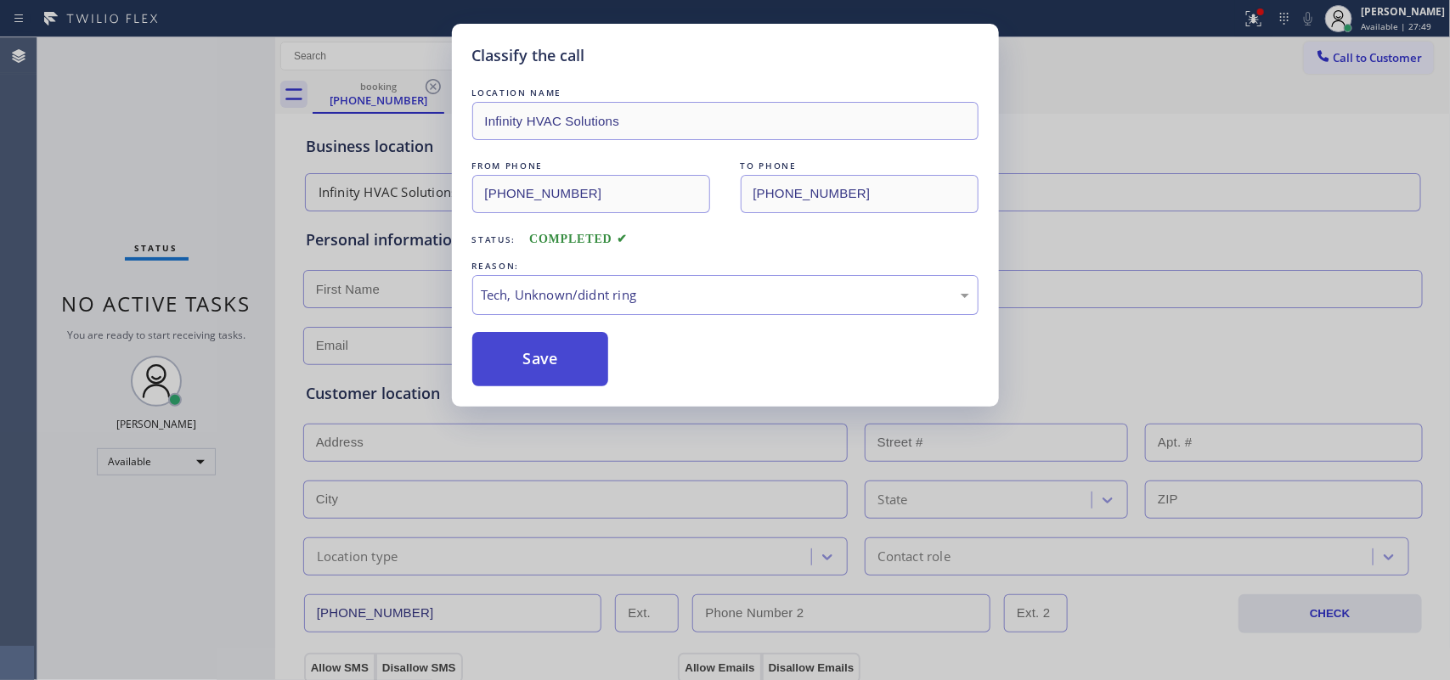
click at [550, 370] on button "Save" at bounding box center [540, 359] width 137 height 54
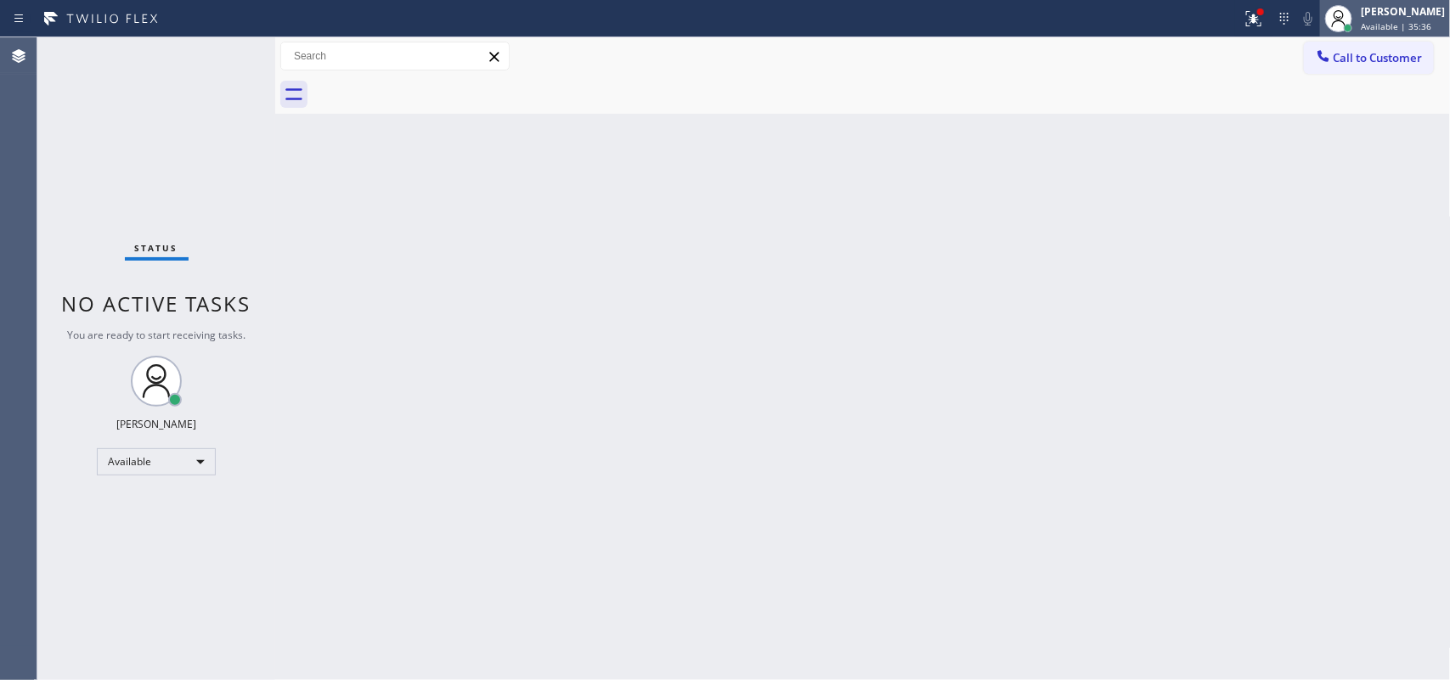
click at [1398, 28] on span "Available | 35:36" at bounding box center [1396, 26] width 70 height 12
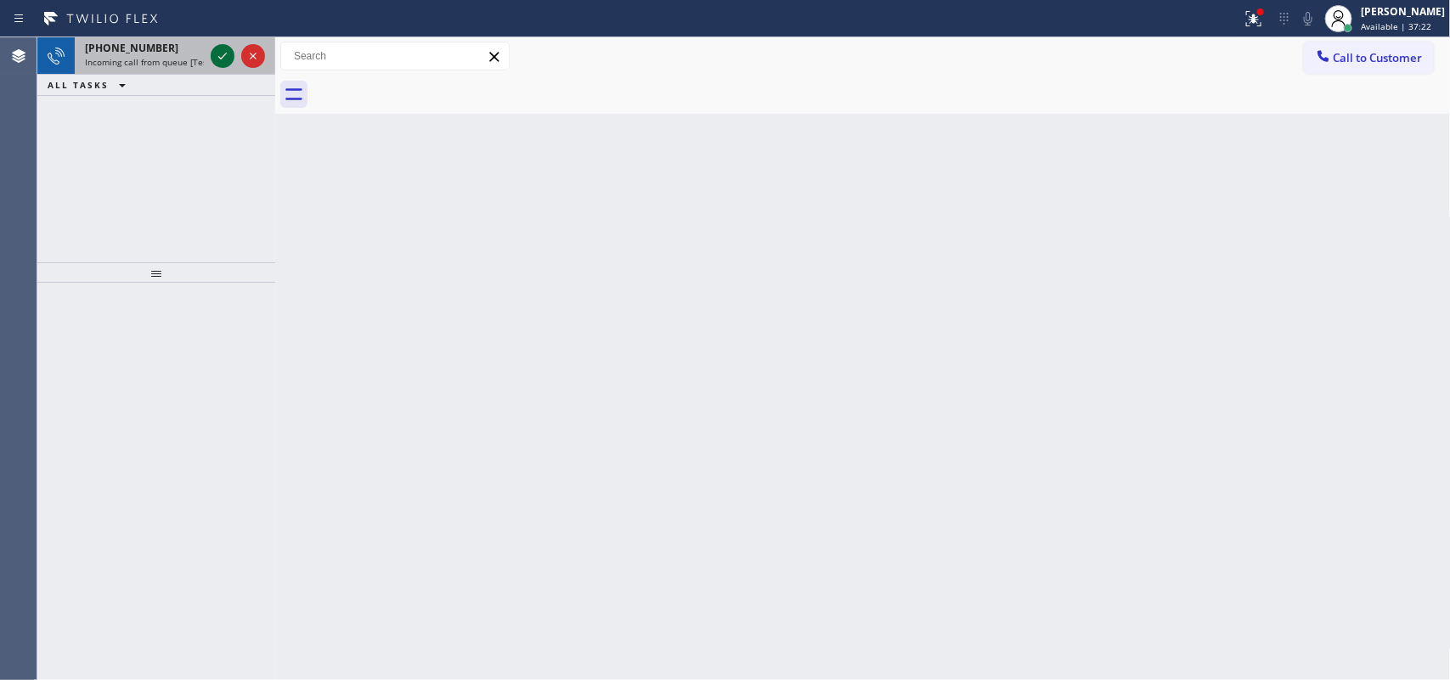
click at [218, 44] on button at bounding box center [223, 56] width 24 height 24
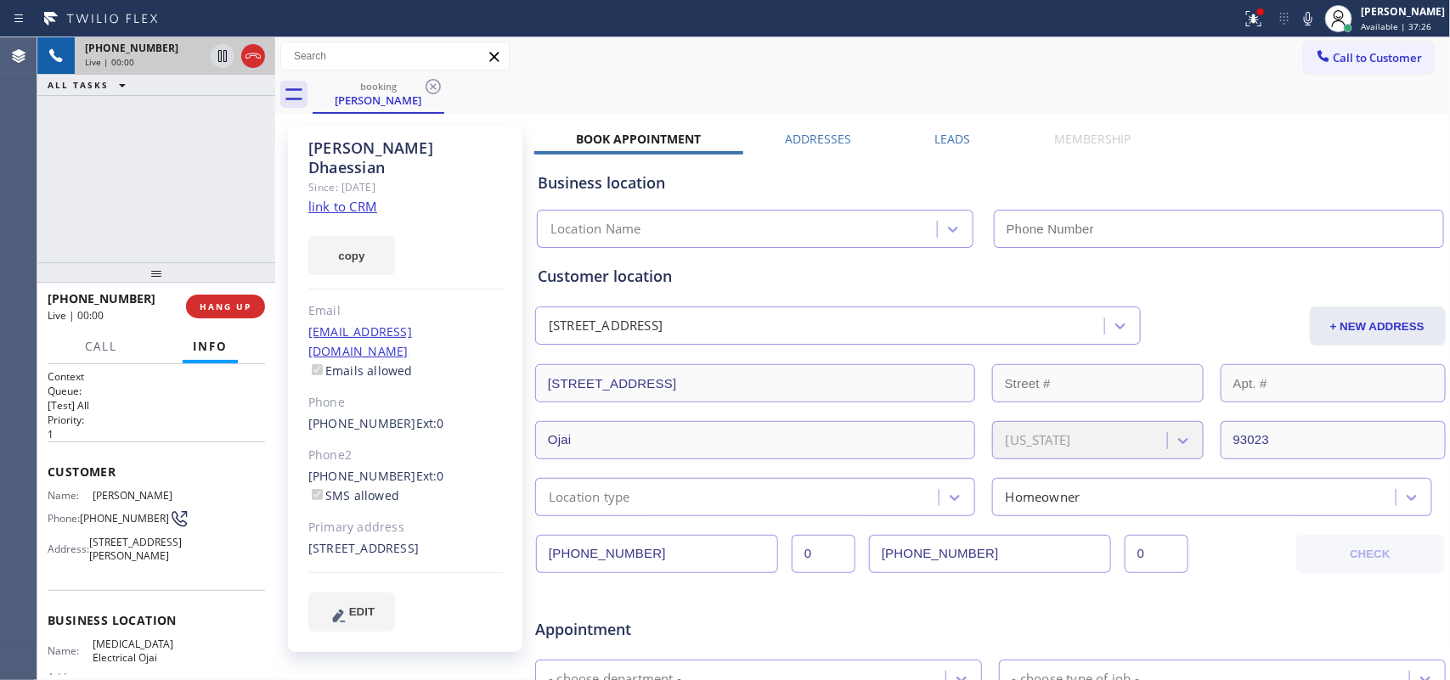
type input "[PHONE_NUMBER]"
click at [352, 198] on link "link to CRM" at bounding box center [342, 206] width 69 height 17
click at [99, 354] on button "Call" at bounding box center [101, 346] width 53 height 33
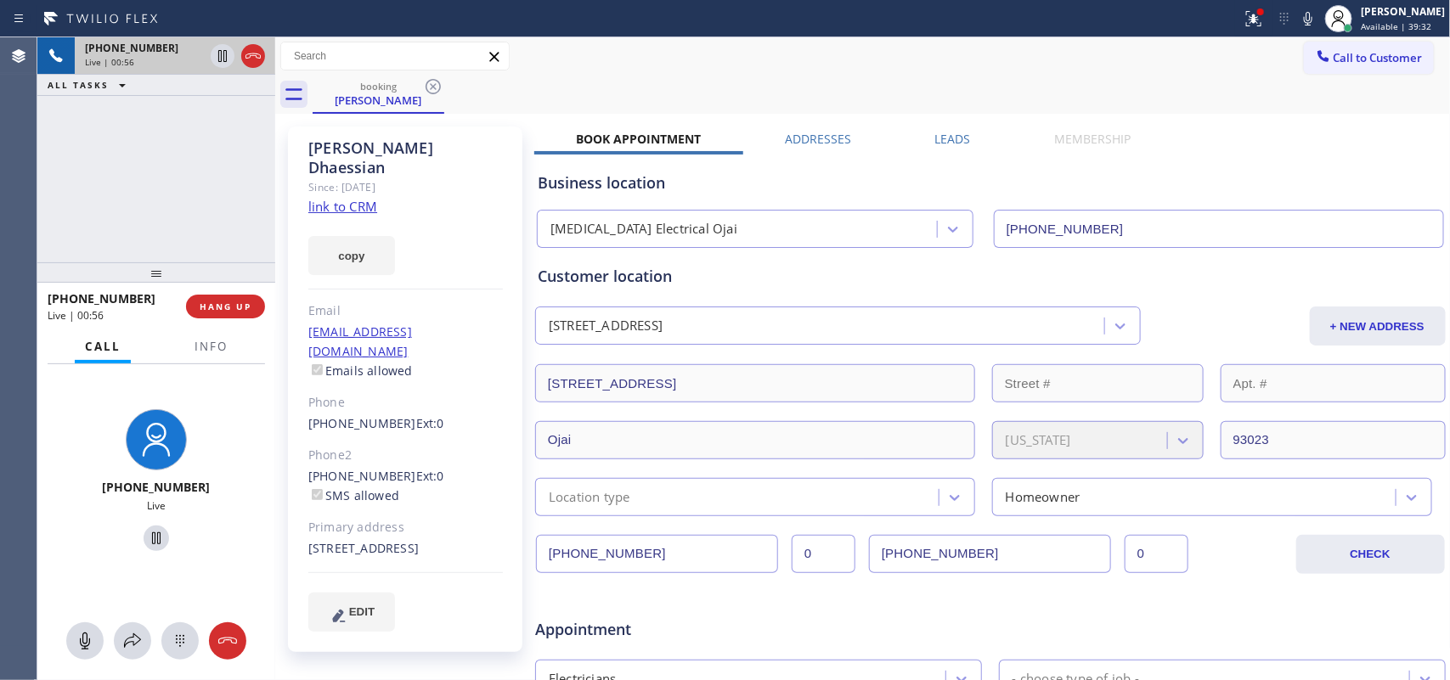
drag, startPoint x: 82, startPoint y: 638, endPoint x: 95, endPoint y: 608, distance: 32.7
click at [82, 638] on icon at bounding box center [85, 641] width 20 height 20
click at [147, 527] on button at bounding box center [156, 538] width 25 height 25
click at [70, 635] on div at bounding box center [84, 641] width 37 height 20
click at [150, 542] on icon at bounding box center [156, 539] width 12 height 12
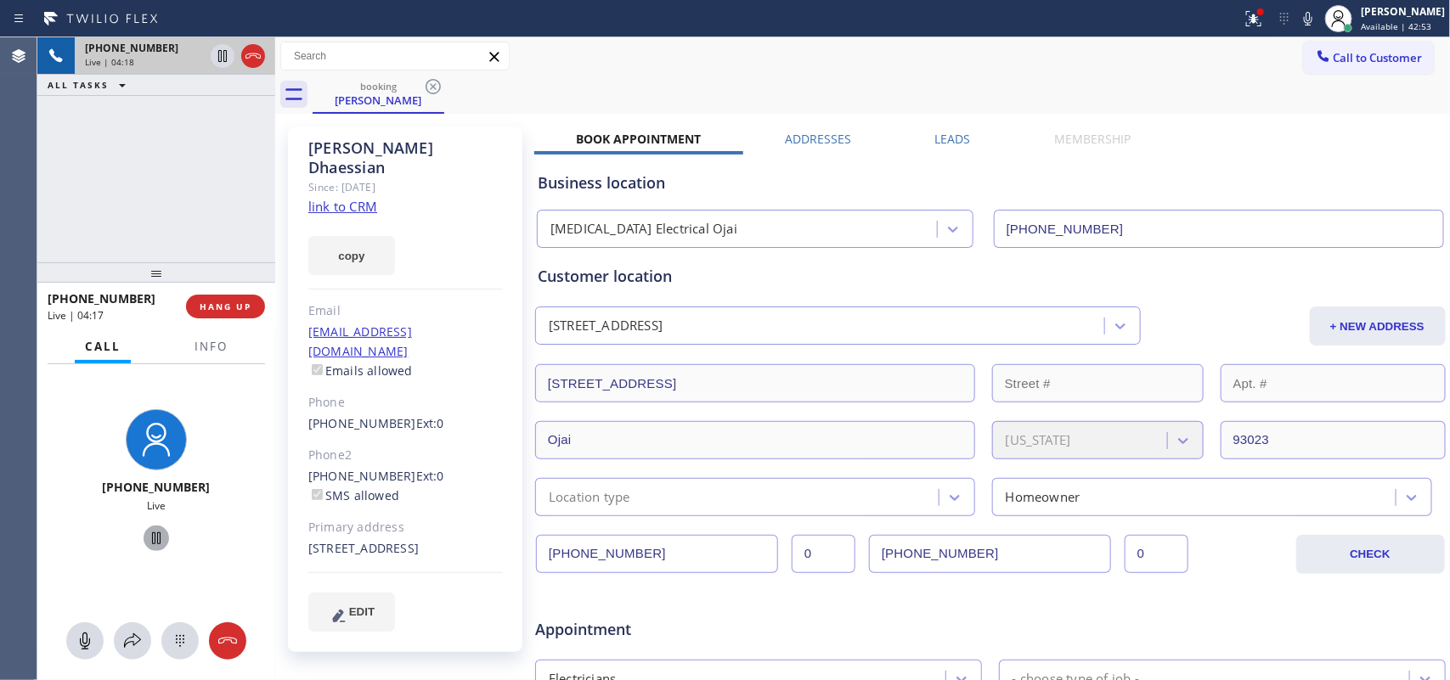
click at [59, 189] on div "[PHONE_NUMBER] Live | 04:18 ALL TASKS ALL TASKS ACTIVE TASKS TASKS IN WRAP UP" at bounding box center [156, 149] width 238 height 225
click at [202, 213] on div "[PHONE_NUMBER] Live | 05:02 ALL TASKS ALL TASKS ACTIVE TASKS TASKS IN WRAP UP" at bounding box center [156, 149] width 238 height 225
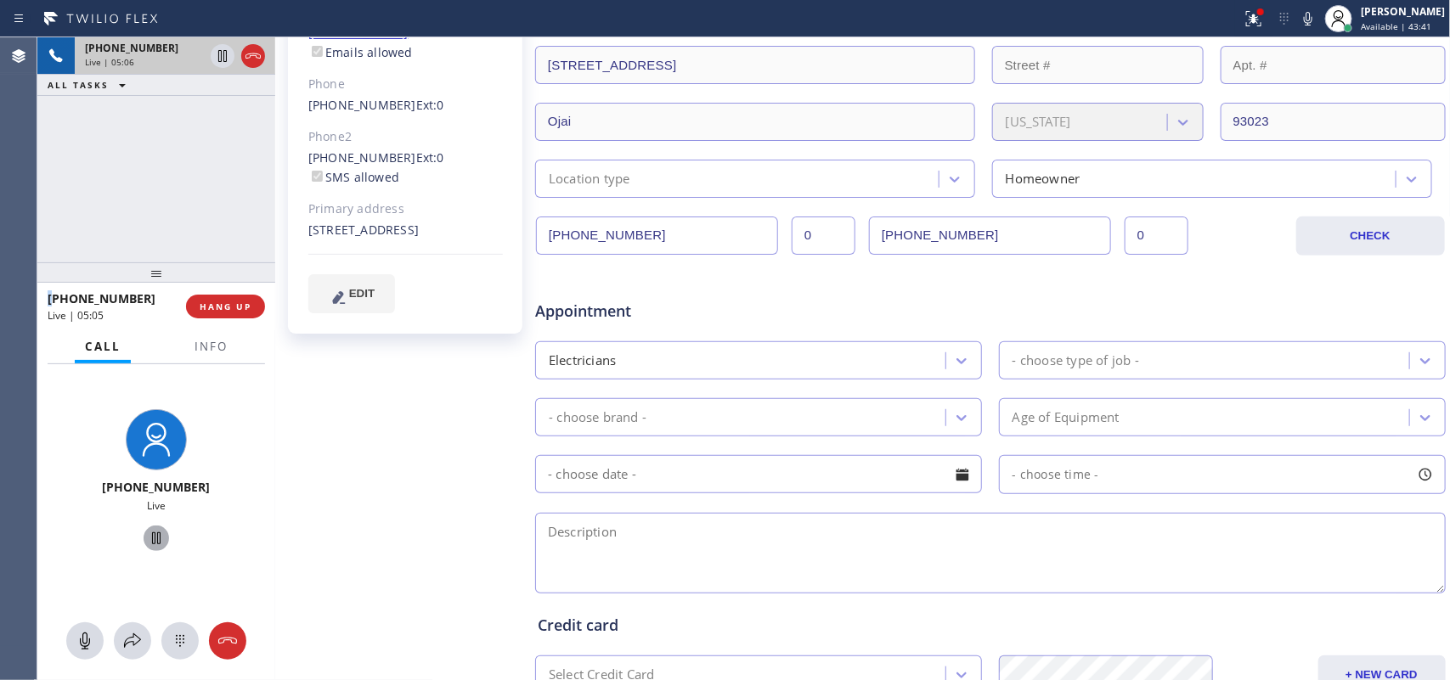
scroll to position [212, 0]
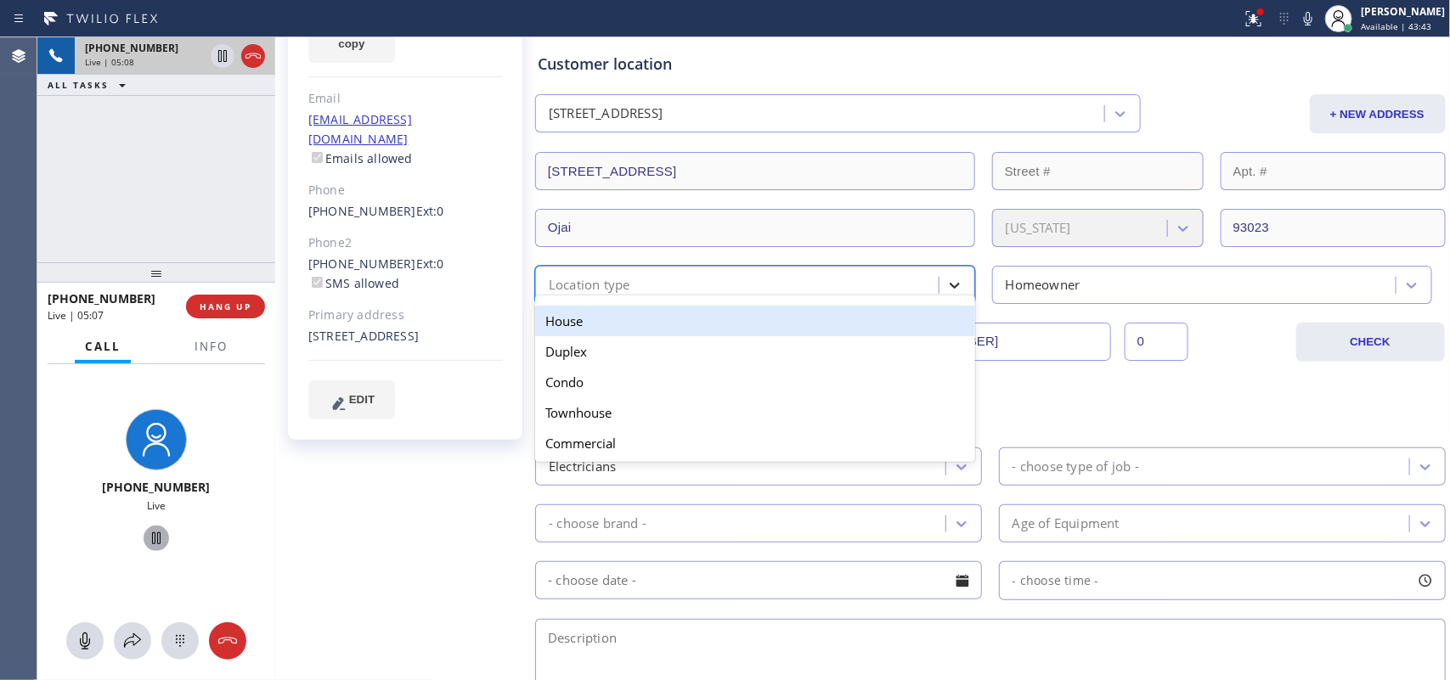
click at [957, 290] on div at bounding box center [954, 285] width 31 height 31
click at [935, 317] on div "House" at bounding box center [755, 321] width 440 height 31
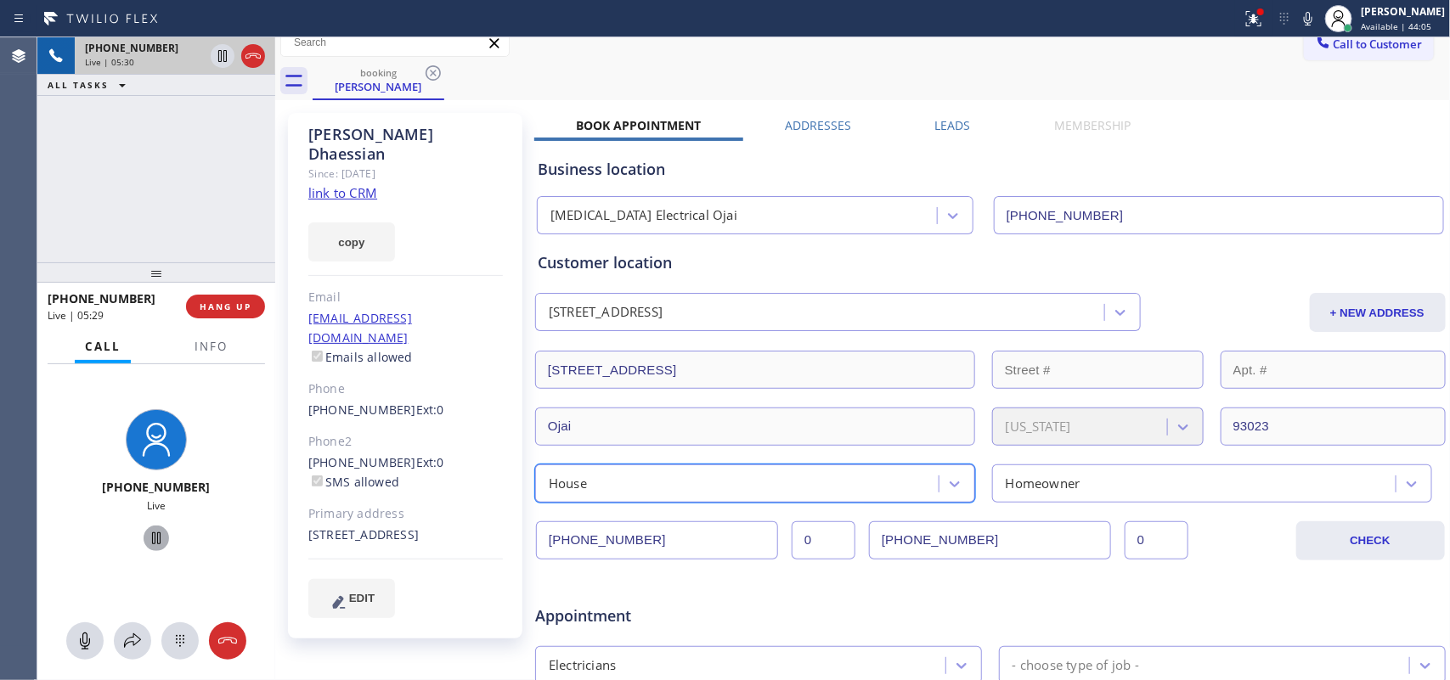
scroll to position [544, 0]
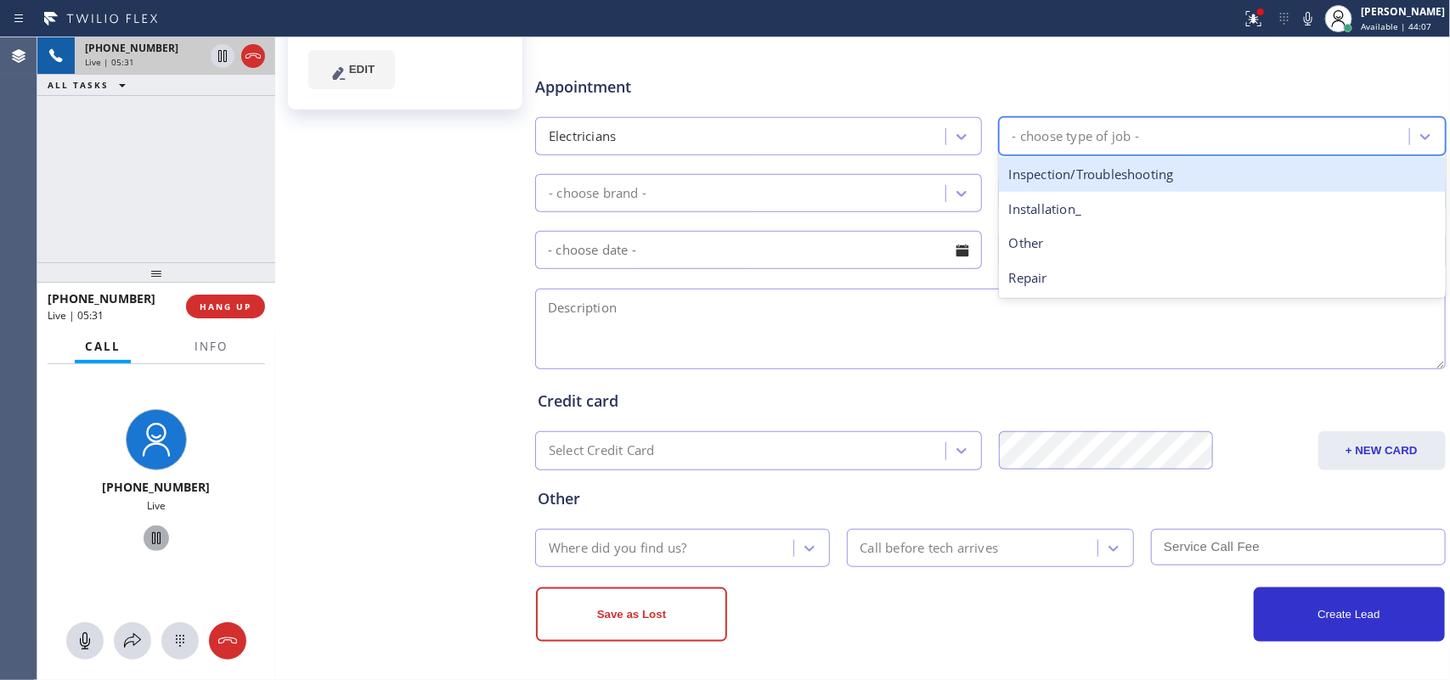
click at [1066, 138] on div "- choose type of job -" at bounding box center [1075, 137] width 127 height 20
click at [1077, 175] on div "Inspection/Troubleshooting" at bounding box center [1222, 174] width 447 height 35
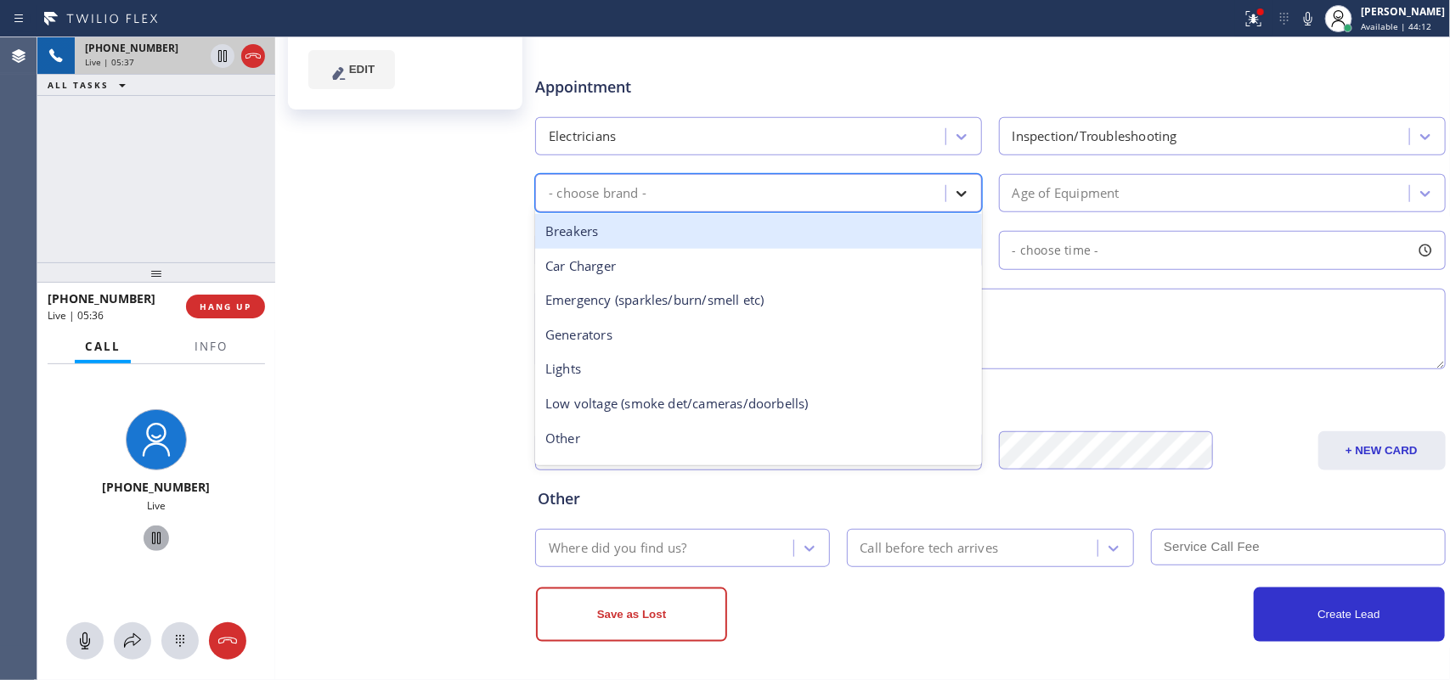
click at [953, 197] on icon at bounding box center [961, 193] width 17 height 17
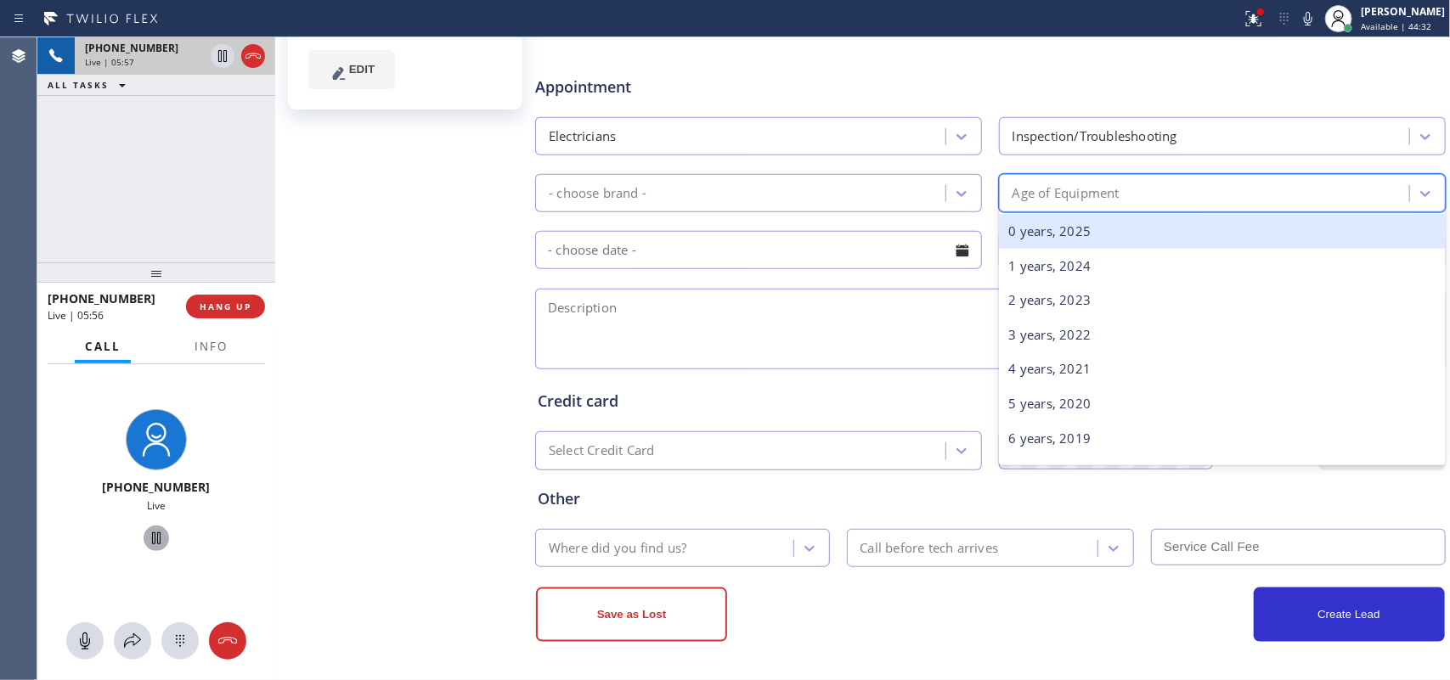
click at [1097, 188] on div "Age of Equipment" at bounding box center [1065, 193] width 107 height 20
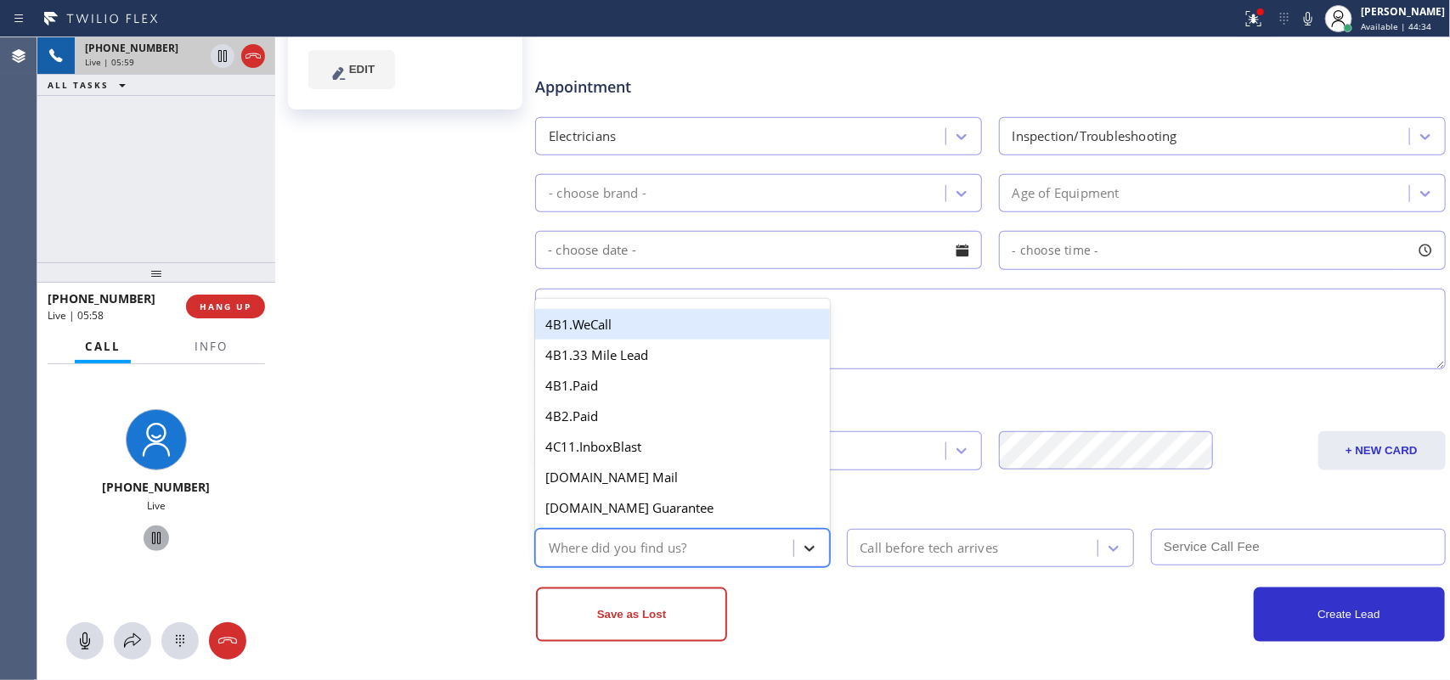
click at [807, 545] on icon at bounding box center [809, 548] width 17 height 17
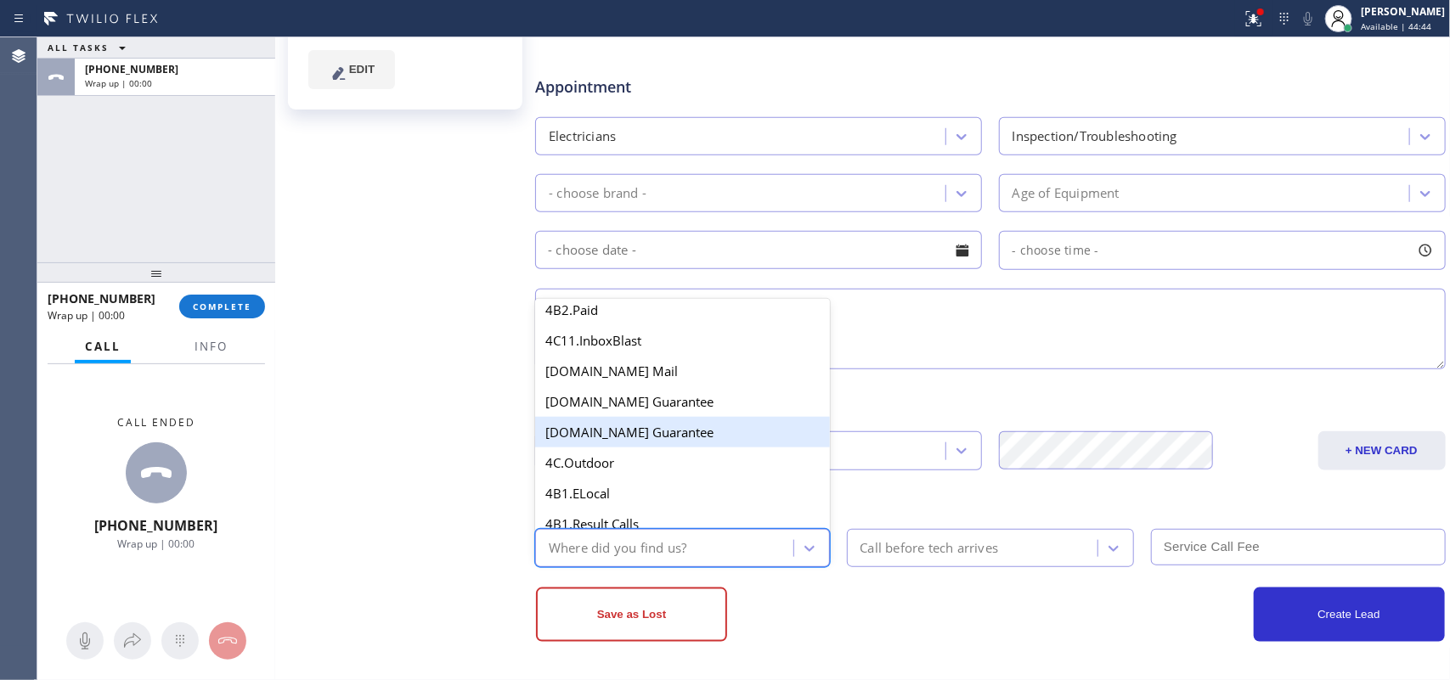
scroll to position [637, 0]
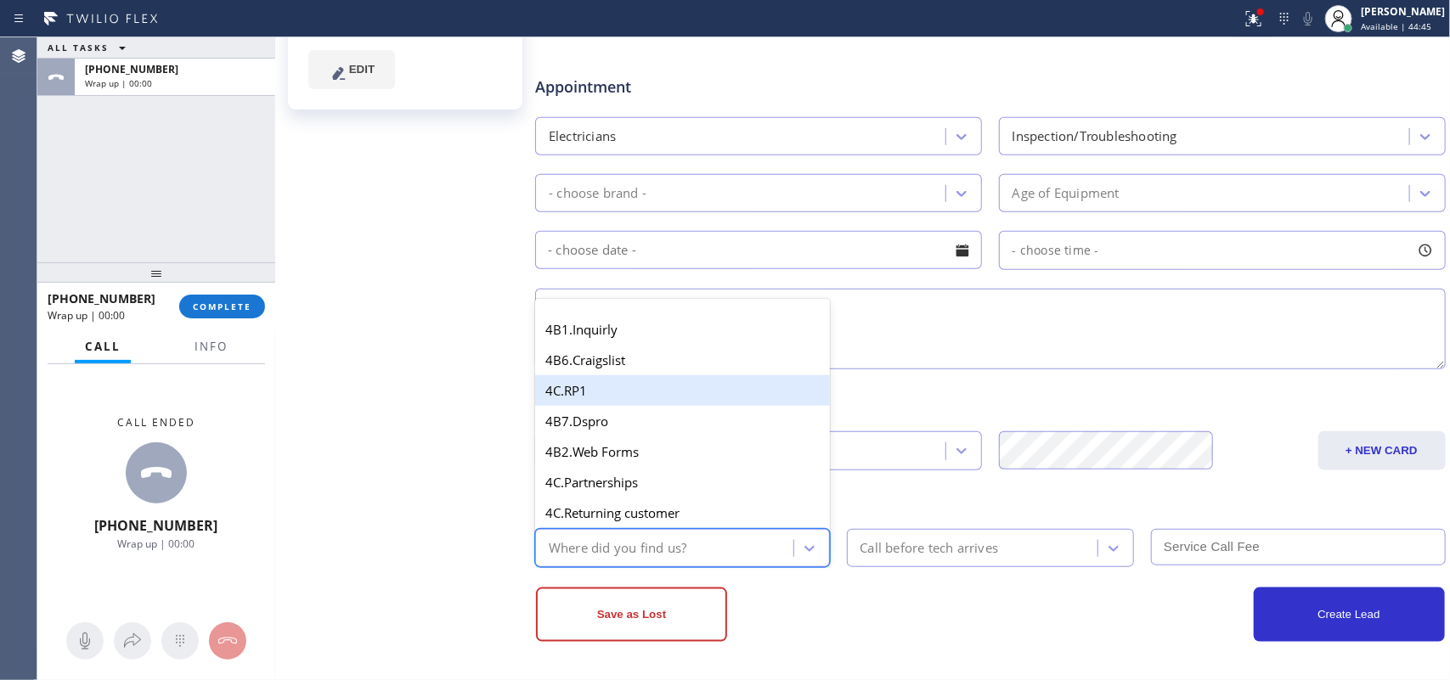
click at [419, 426] on div "[PERSON_NAME] Since: [DATE] link to CRM copy Email [EMAIL_ADDRESS][DOMAIN_NAME]…" at bounding box center [406, 125] width 255 height 1101
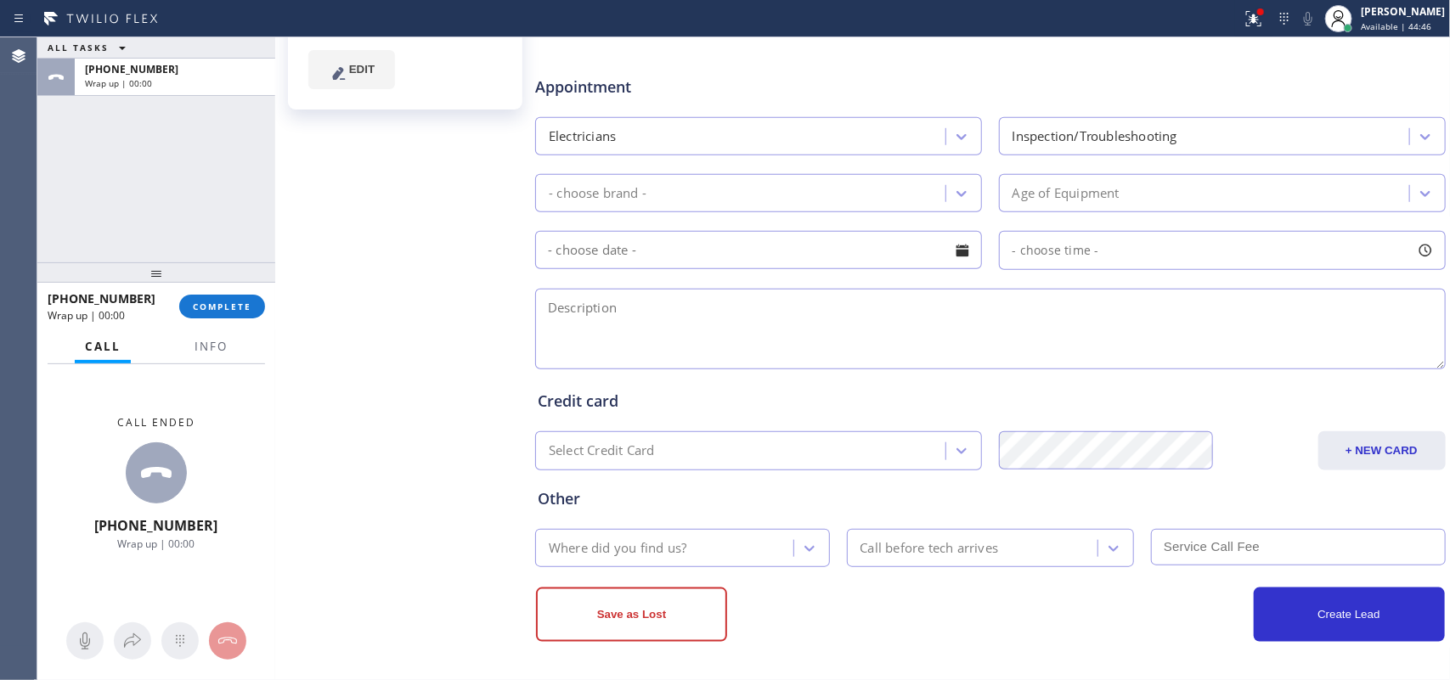
scroll to position [119, 0]
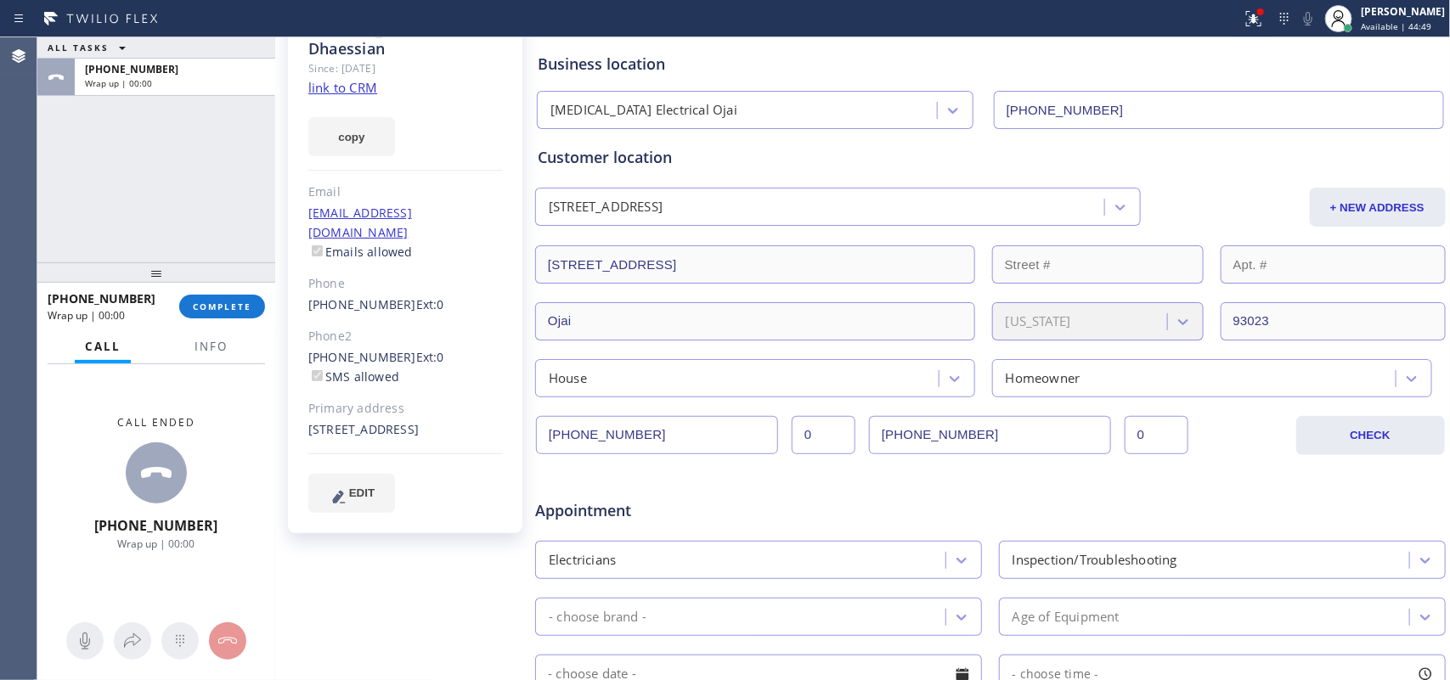
click at [45, 204] on div "ALL TASKS ALL TASKS ACTIVE TASKS TASKS IN WRAP UP [PHONE_NUMBER] Wrap up | 00:00" at bounding box center [156, 149] width 238 height 225
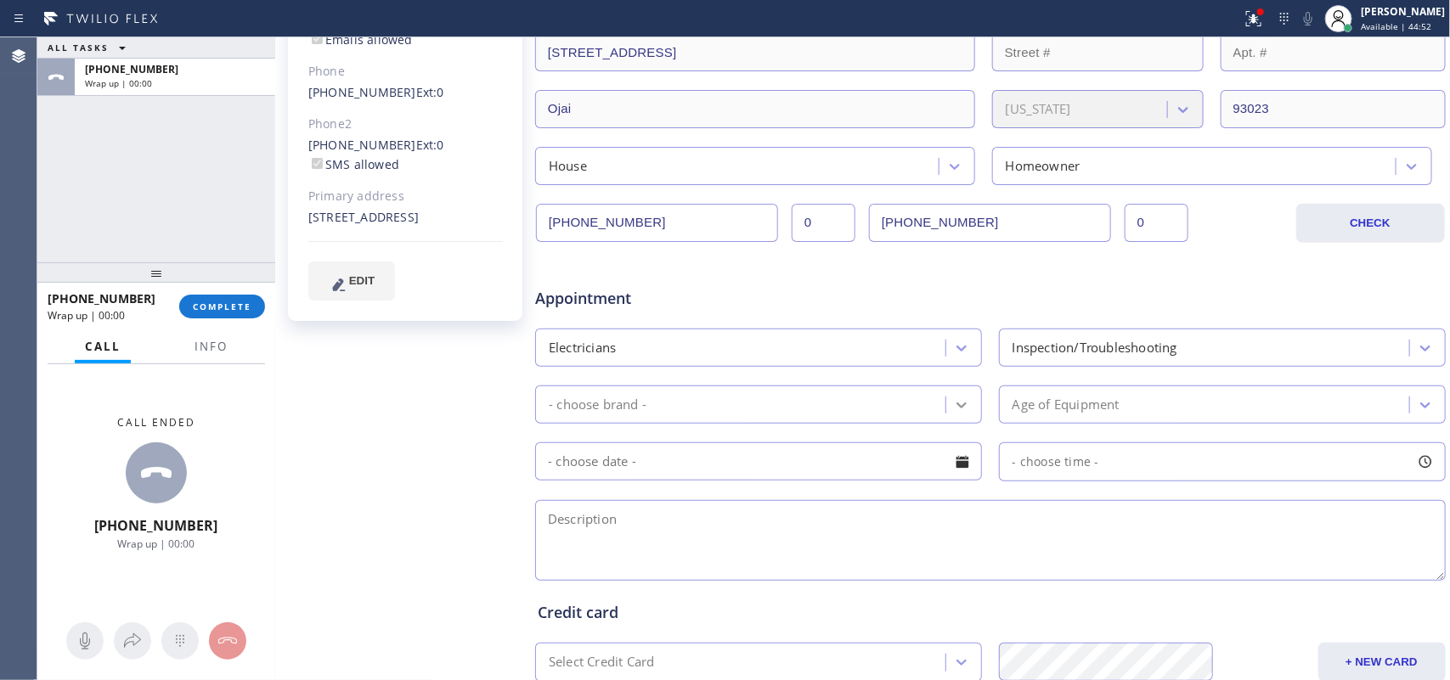
click at [960, 392] on div at bounding box center [961, 405] width 31 height 31
click at [431, 384] on div "[PERSON_NAME] Since: [DATE] link to CRM copy Email [EMAIL_ADDRESS][DOMAIN_NAME]…" at bounding box center [406, 337] width 255 height 1101
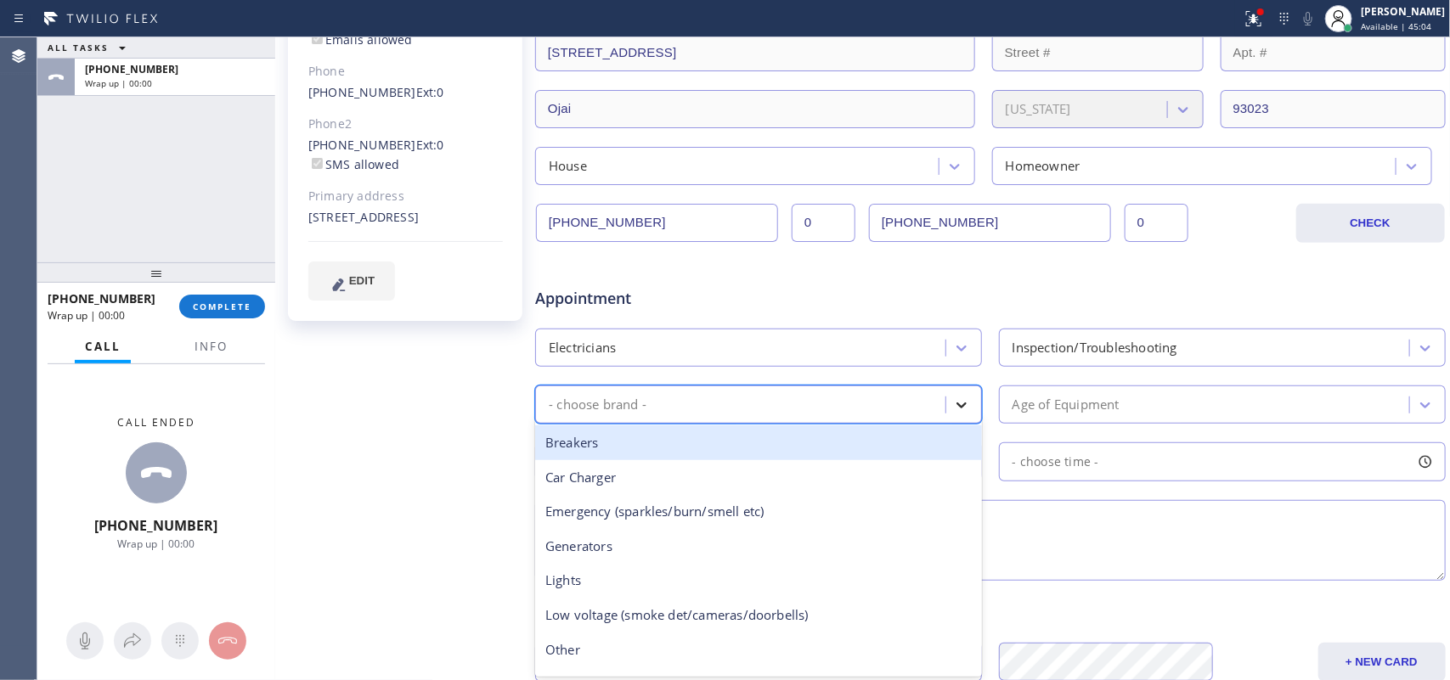
click at [958, 401] on icon at bounding box center [961, 405] width 17 height 17
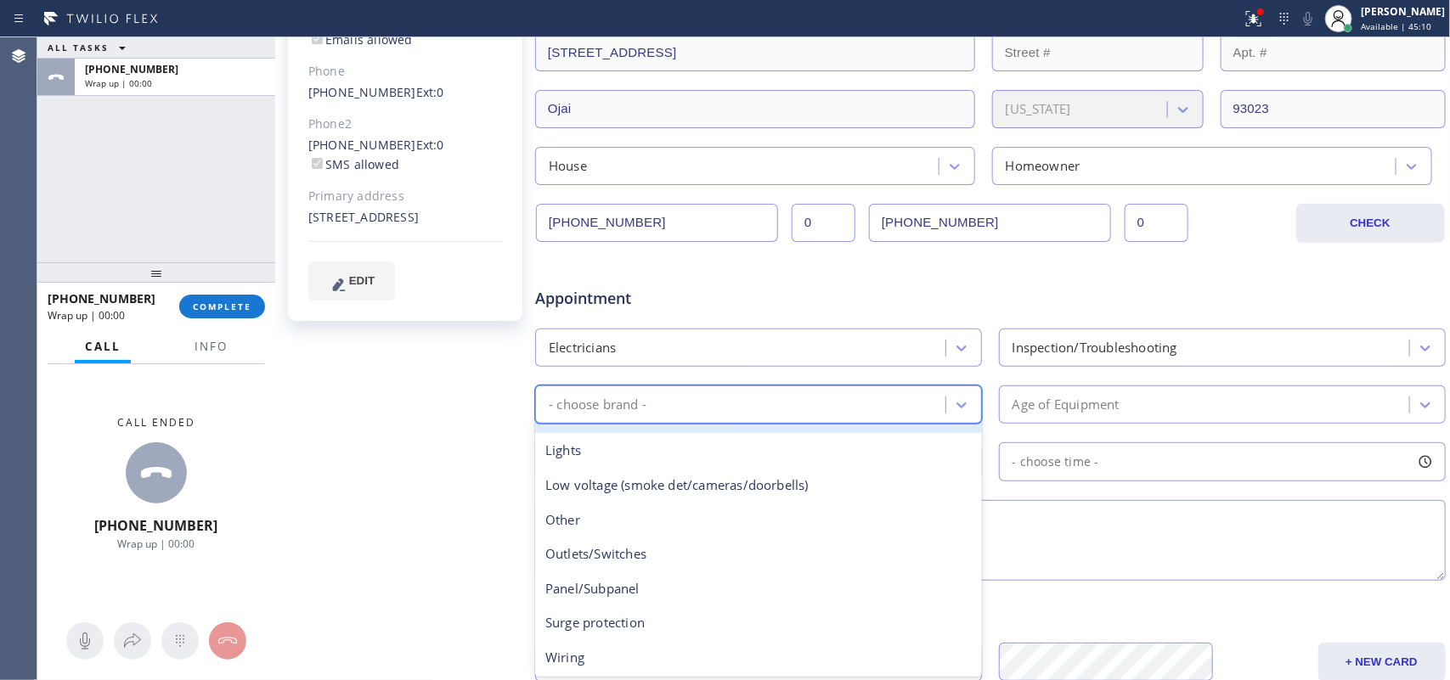
scroll to position [544, 0]
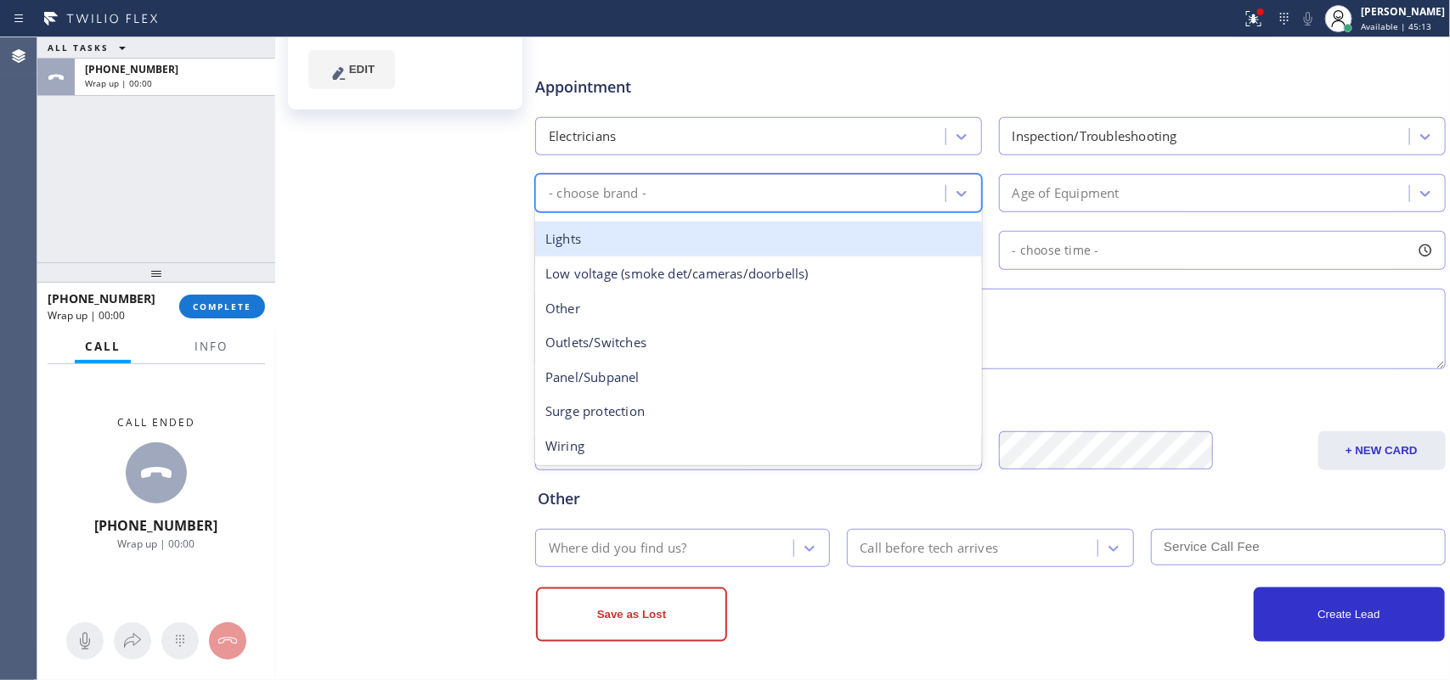
click at [764, 177] on div "- choose brand -" at bounding box center [758, 193] width 447 height 38
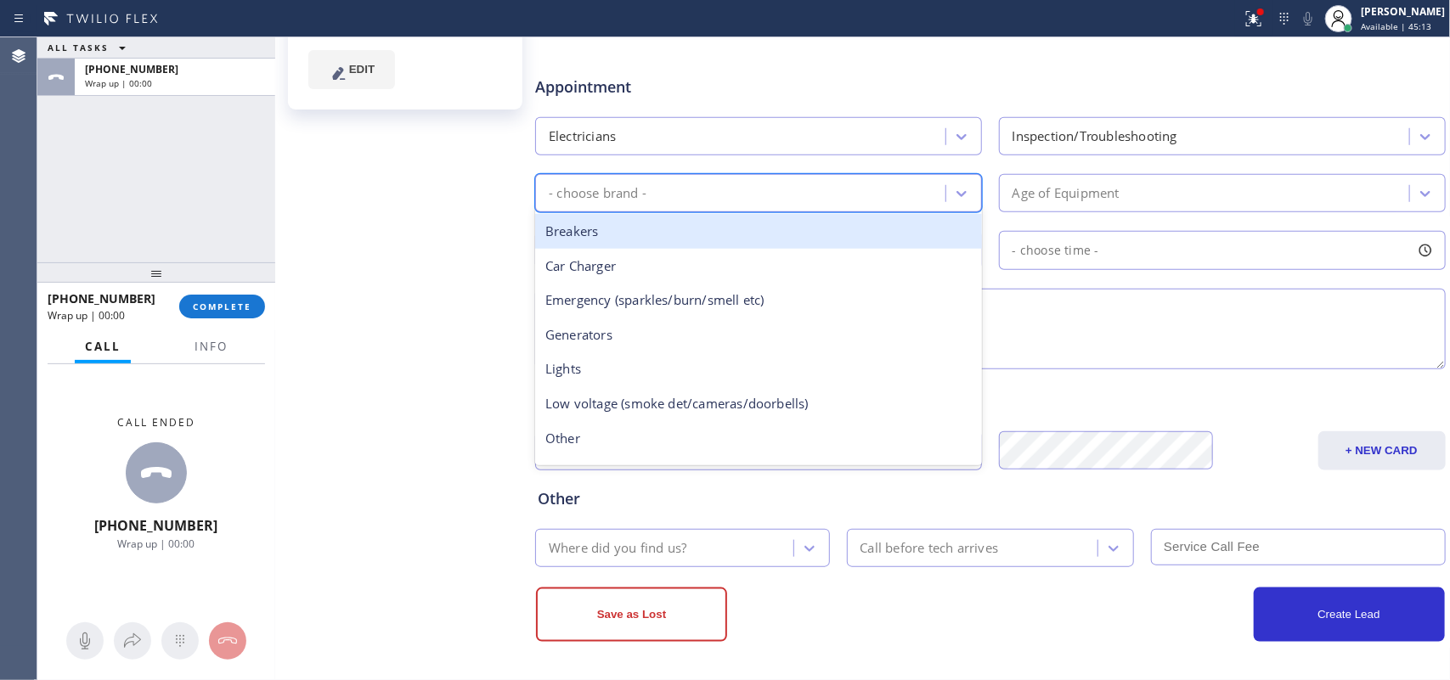
click at [766, 189] on div "- choose brand -" at bounding box center [742, 193] width 405 height 30
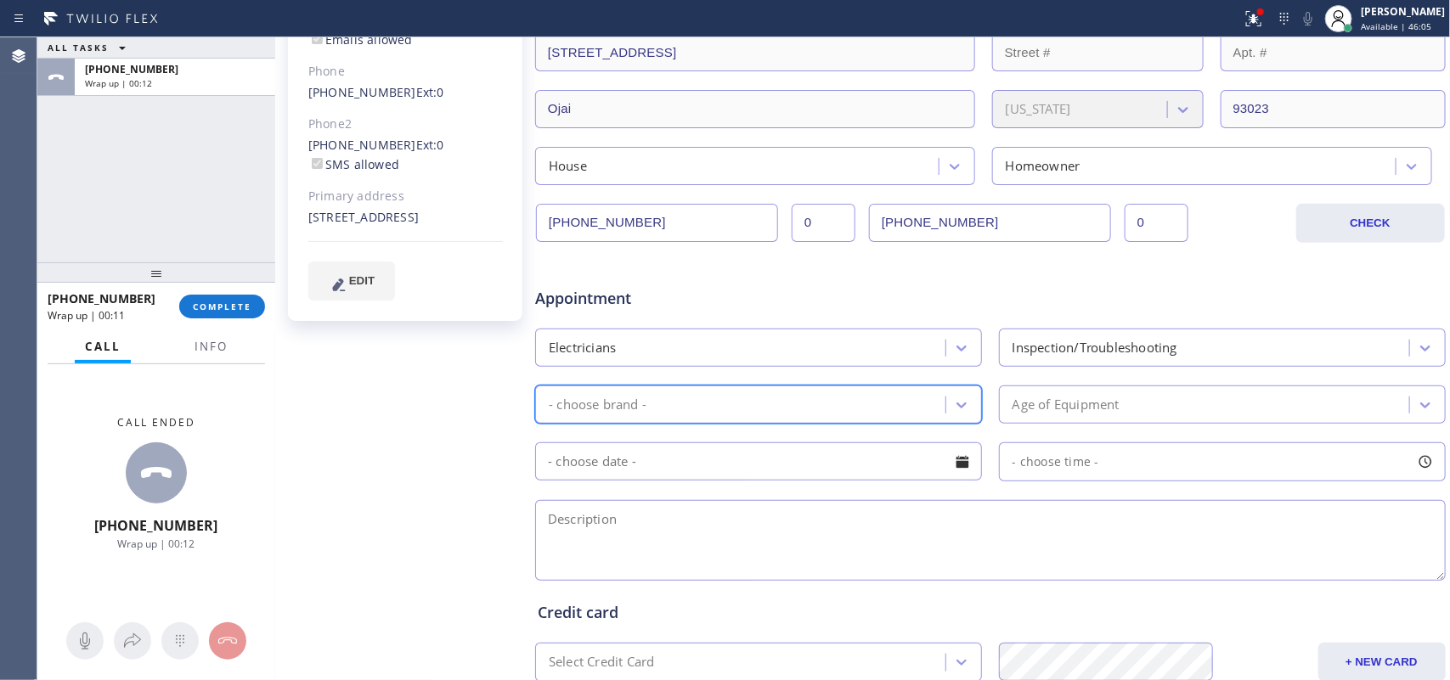
scroll to position [225, 0]
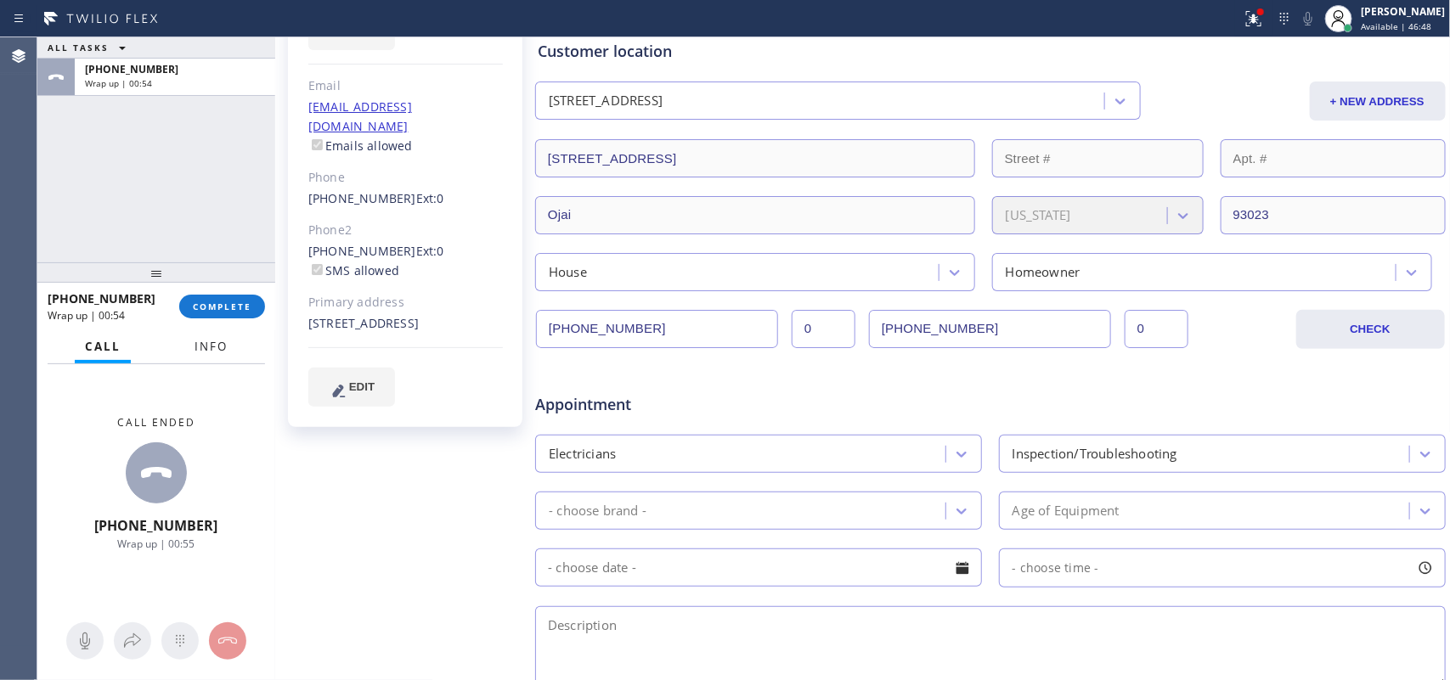
click at [187, 346] on button "Info" at bounding box center [211, 346] width 54 height 33
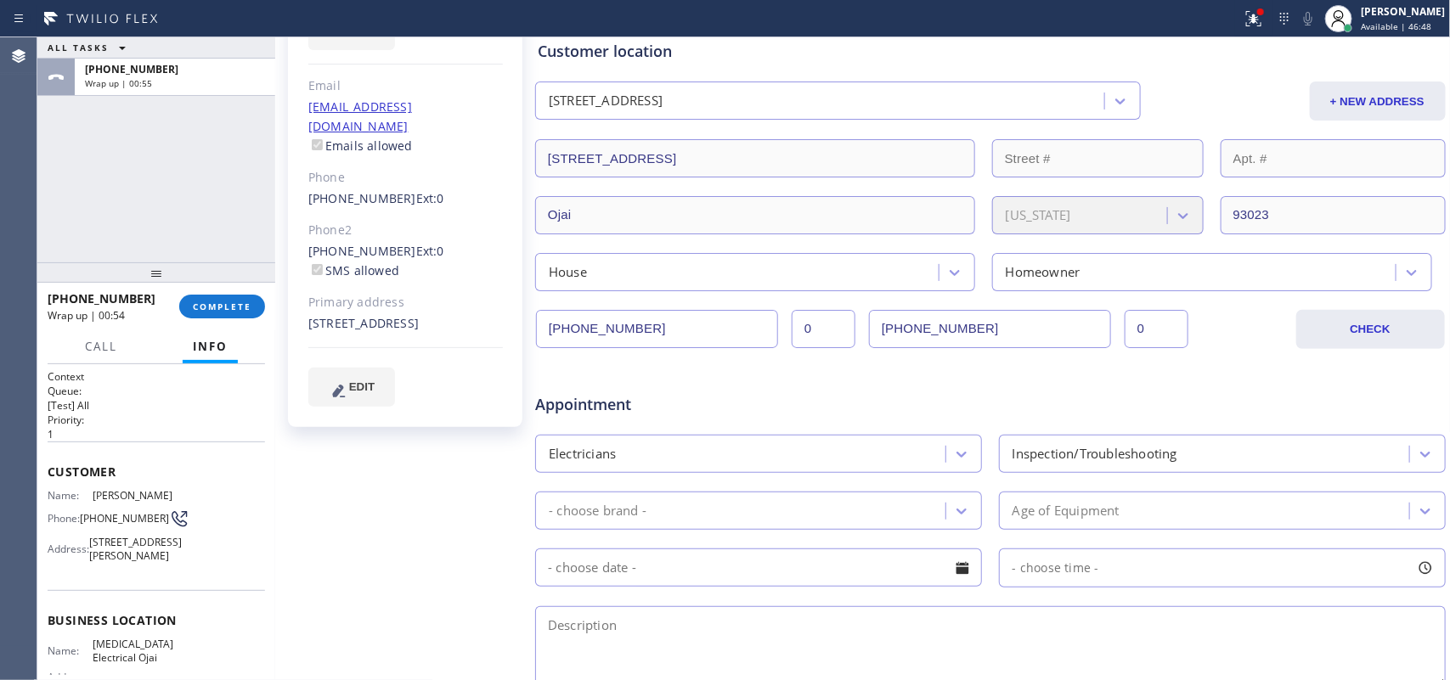
scroll to position [240, 0]
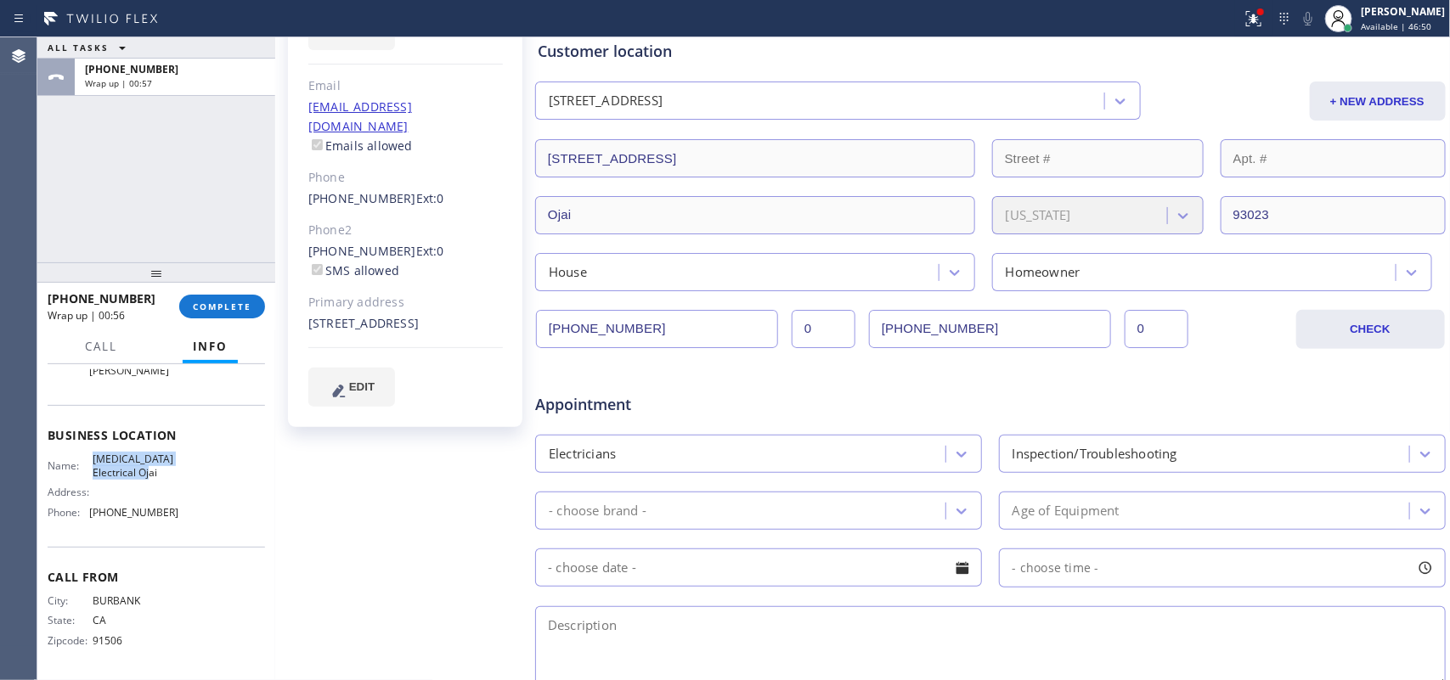
drag, startPoint x: 161, startPoint y: 471, endPoint x: 91, endPoint y: 457, distance: 72.0
click at [93, 457] on span "[MEDICAL_DATA] Electrical Ojai" at bounding box center [135, 466] width 85 height 26
copy span "[MEDICAL_DATA] Electrical Ojai"
click at [337, 488] on div "[PERSON_NAME] Since: [DATE] link to CRM copy Email [EMAIL_ADDRESS][DOMAIN_NAME]…" at bounding box center [406, 443] width 255 height 1101
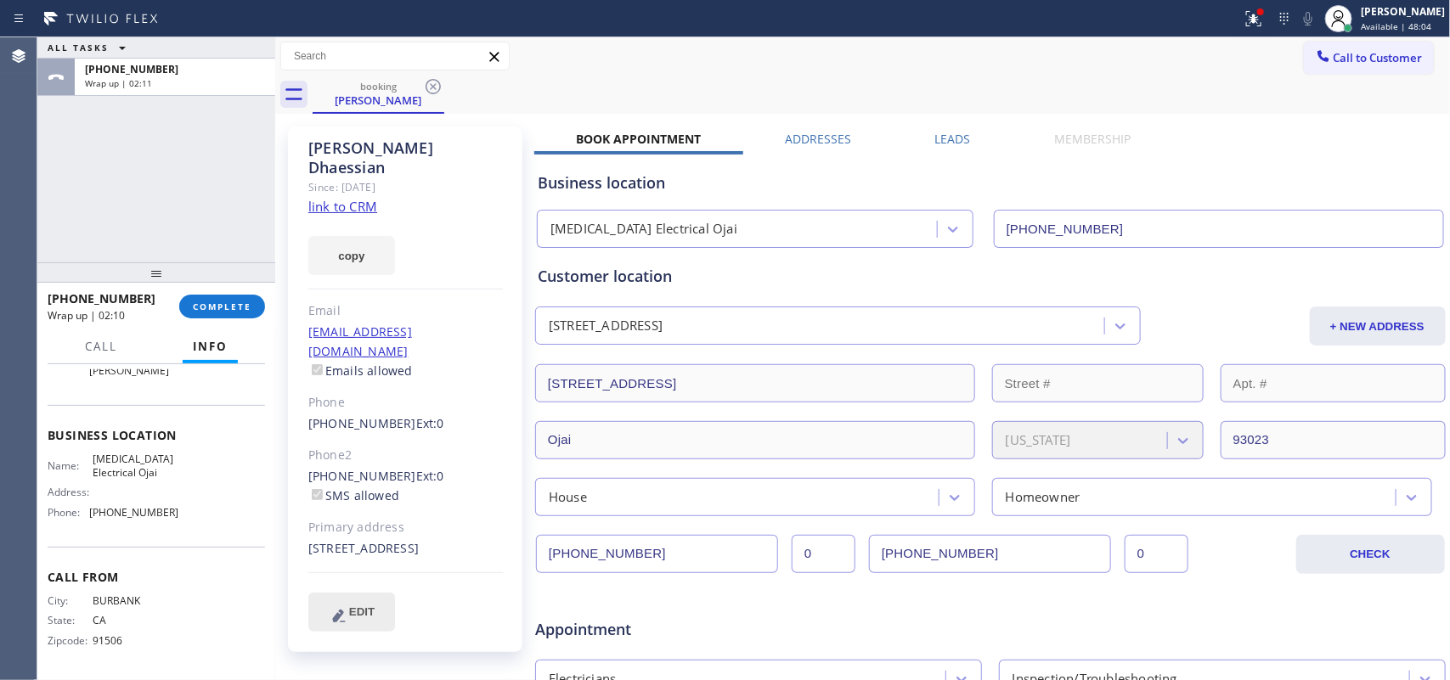
click at [355, 606] on span "EDIT" at bounding box center [361, 612] width 25 height 13
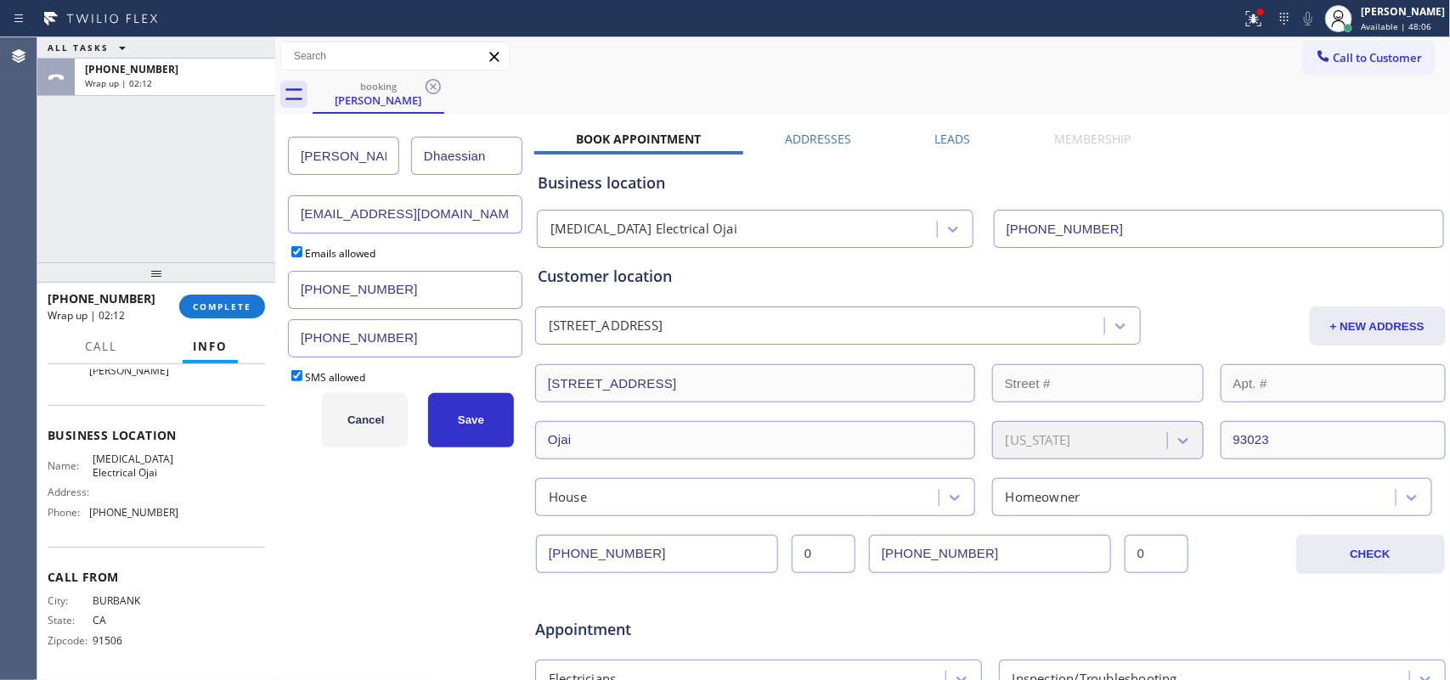
drag, startPoint x: 490, startPoint y: 151, endPoint x: 404, endPoint y: 154, distance: 85.8
click at [405, 154] on div "Dhaessian" at bounding box center [463, 156] width 117 height 38
paste input "ak"
type input "[PERSON_NAME]"
click at [472, 426] on span "Save" at bounding box center [471, 420] width 26 height 13
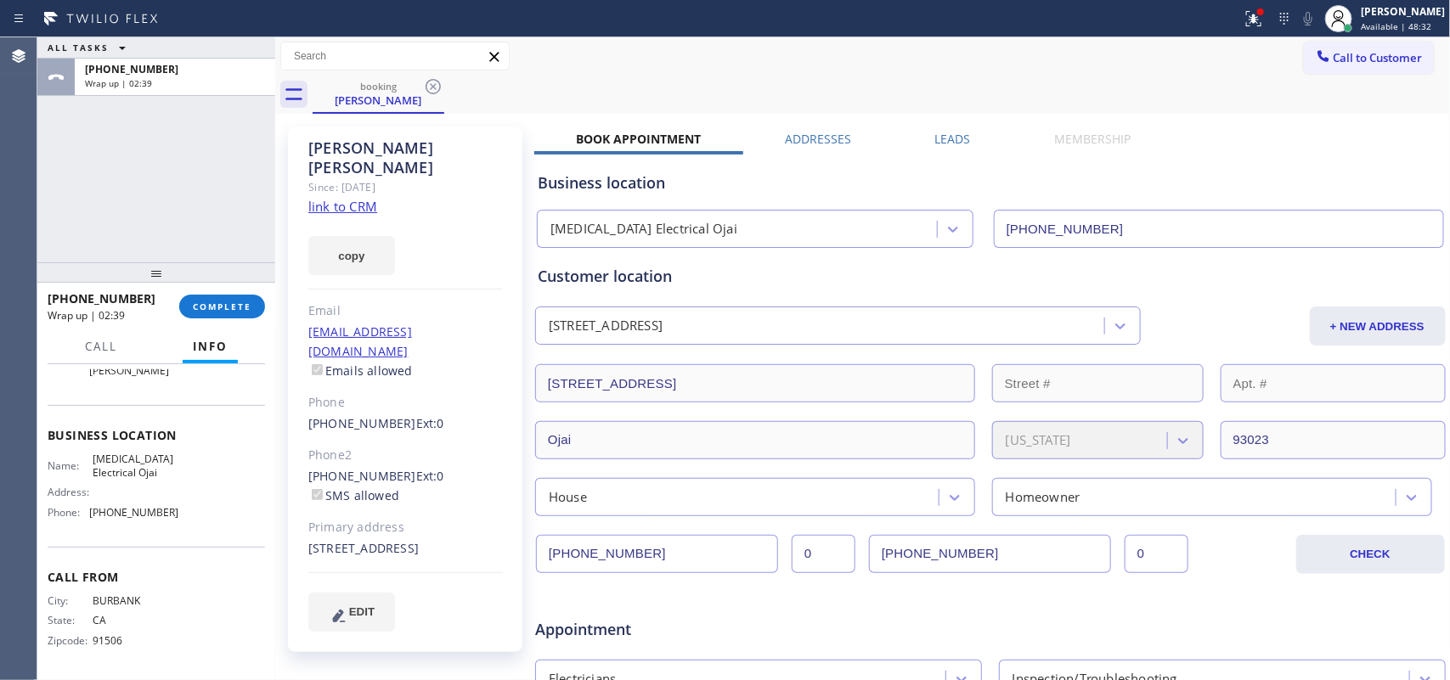
scroll to position [531, 0]
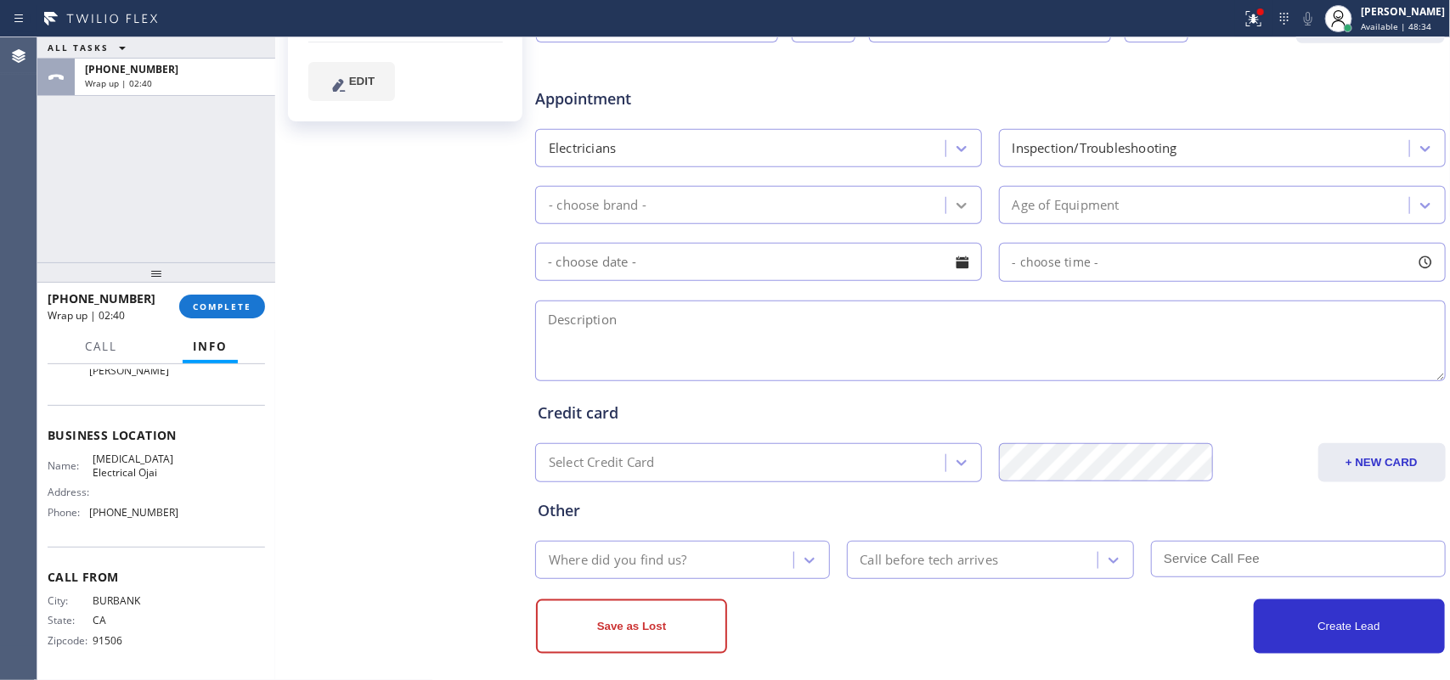
click at [953, 210] on icon at bounding box center [961, 205] width 17 height 17
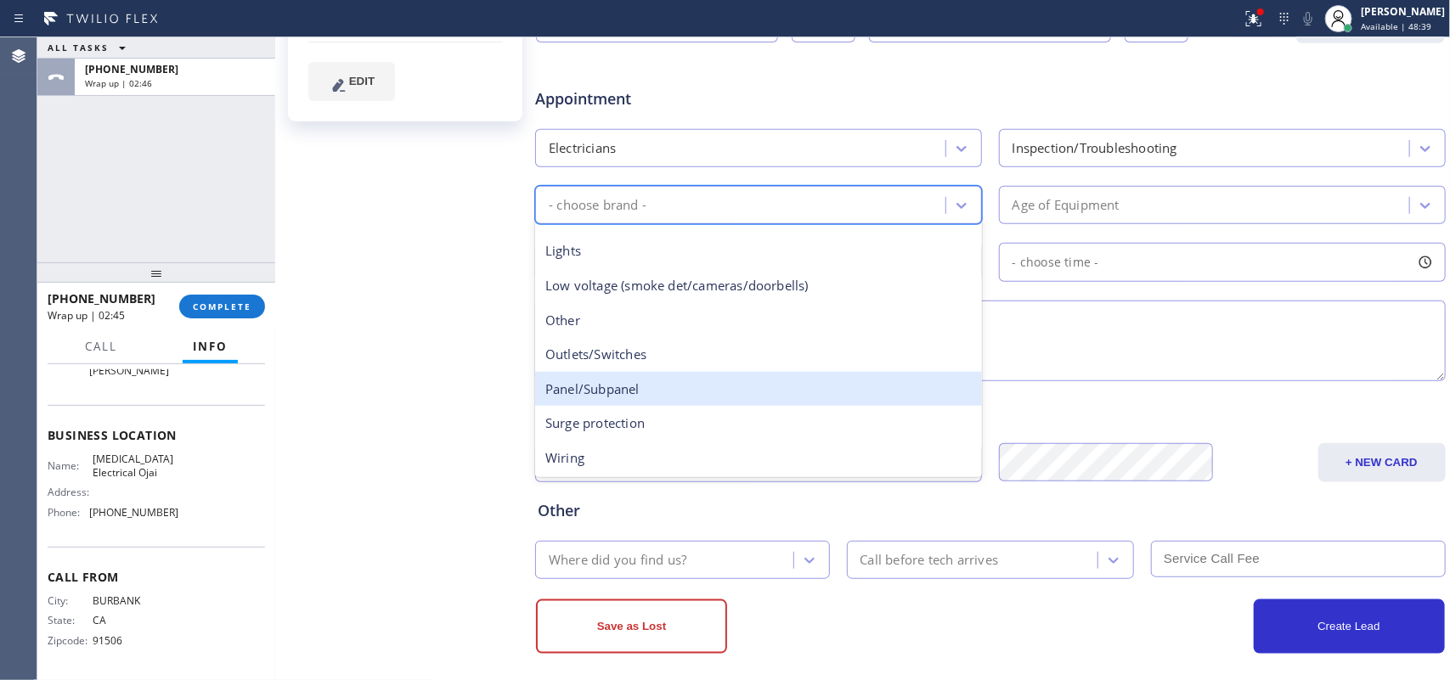
scroll to position [25, 0]
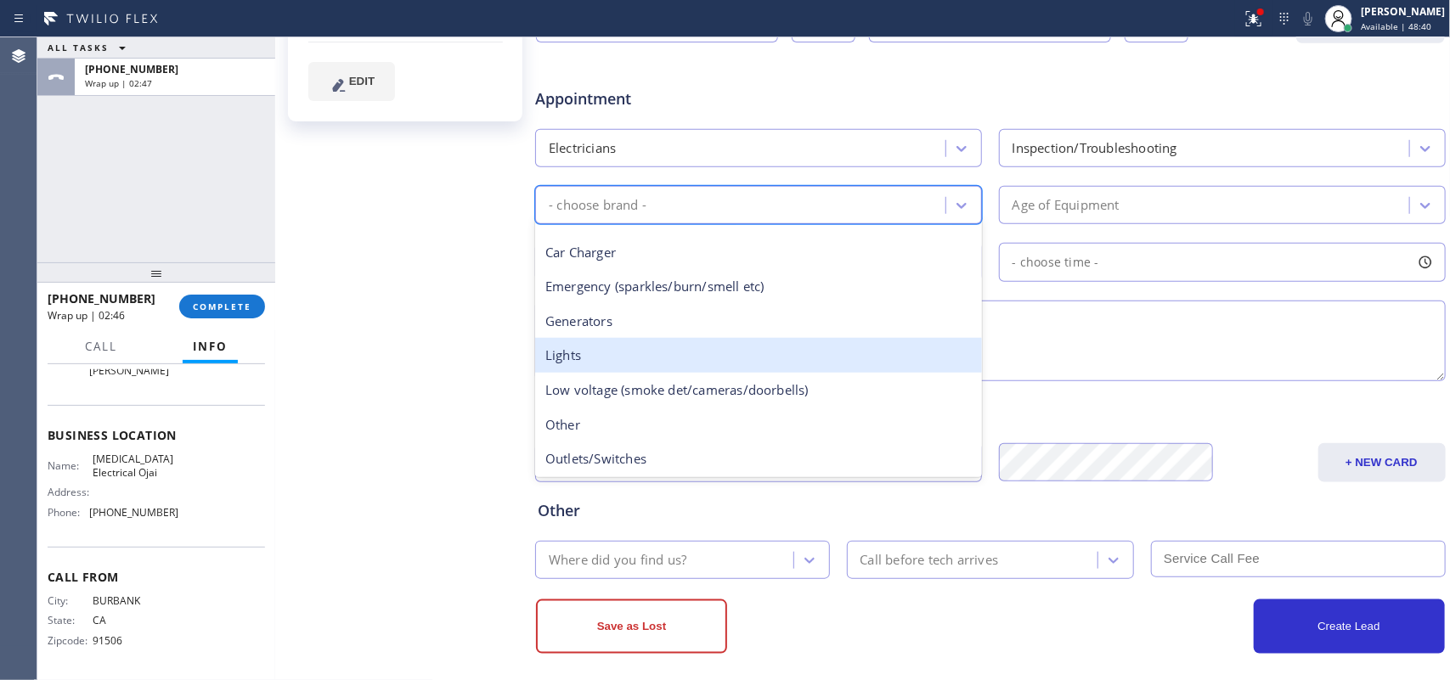
drag, startPoint x: 841, startPoint y: 359, endPoint x: 863, endPoint y: 341, distance: 28.4
click at [839, 359] on div "Lights" at bounding box center [758, 355] width 447 height 35
click at [839, 359] on textarea at bounding box center [990, 341] width 911 height 81
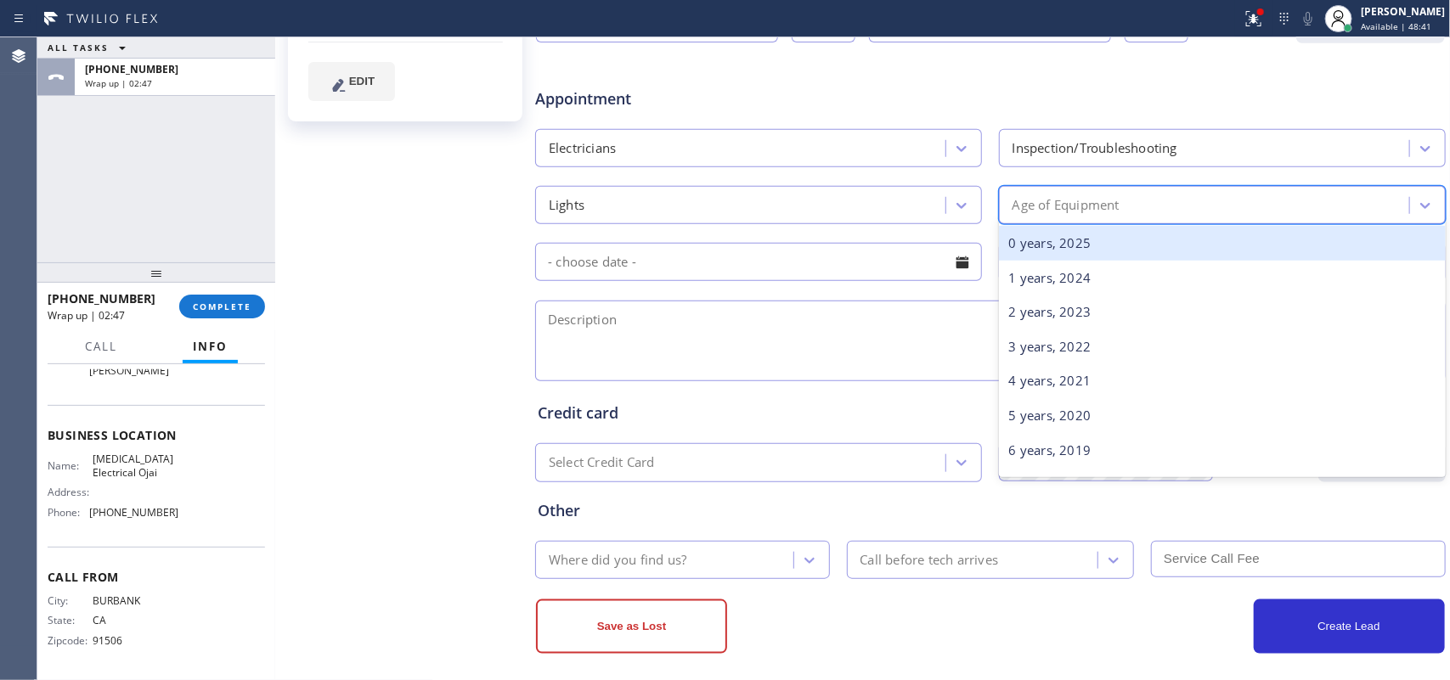
click at [1062, 206] on div "Age of Equipment" at bounding box center [1065, 205] width 107 height 20
click at [1055, 234] on div "0 years, 2025" at bounding box center [1222, 243] width 447 height 35
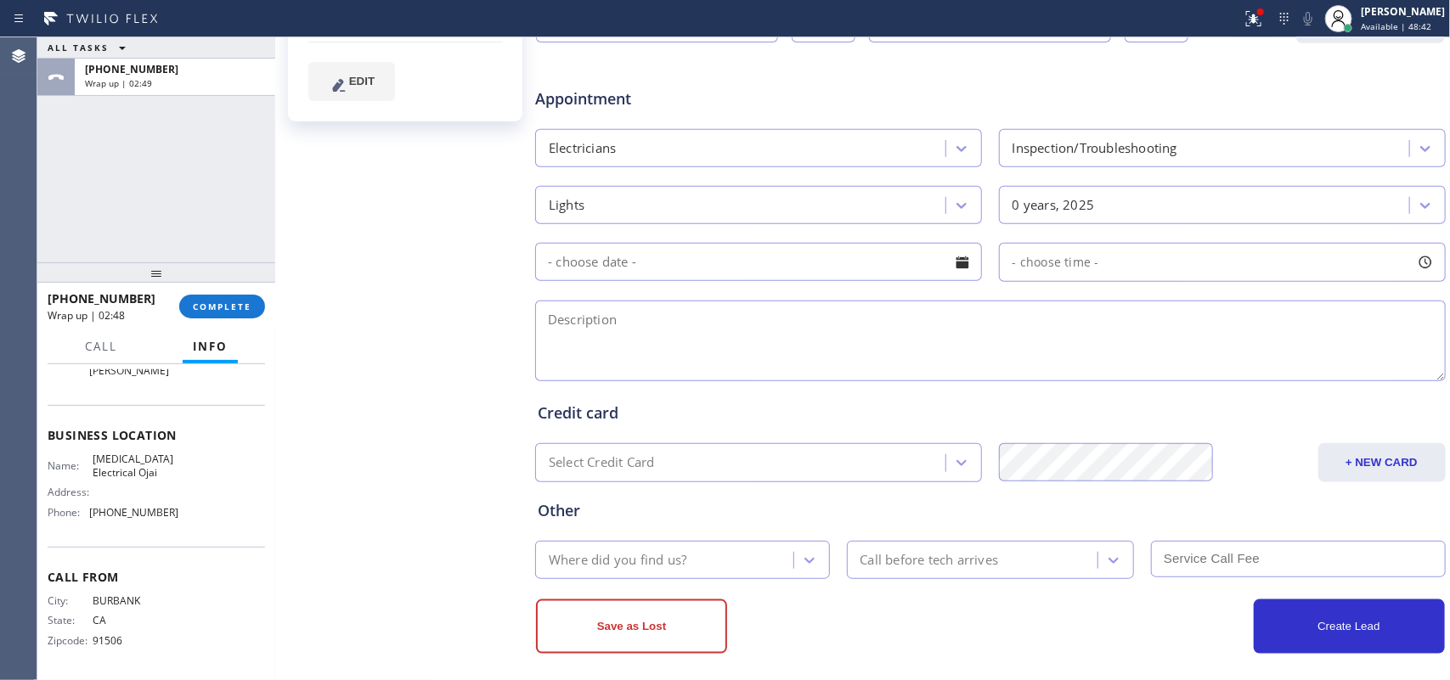
click at [954, 268] on div at bounding box center [962, 262] width 29 height 29
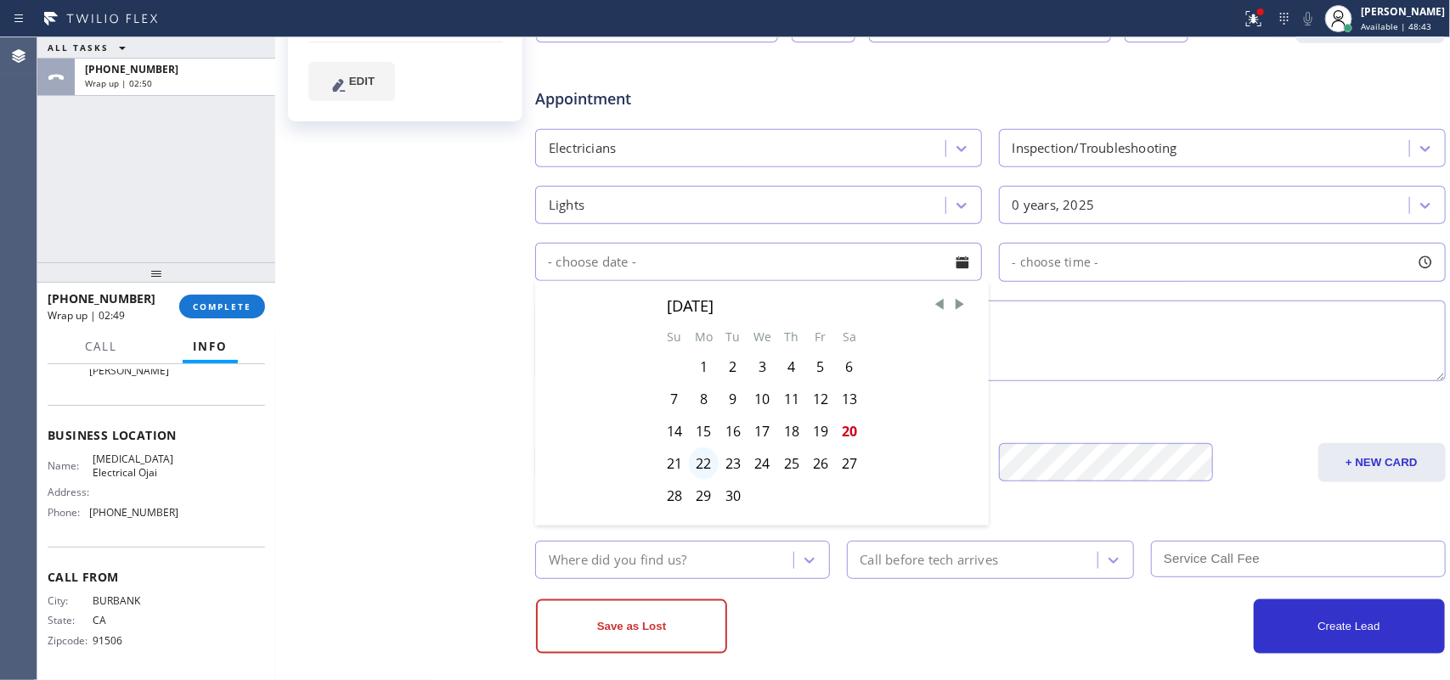
click at [699, 469] on div "22" at bounding box center [704, 464] width 30 height 32
type input "[DATE]"
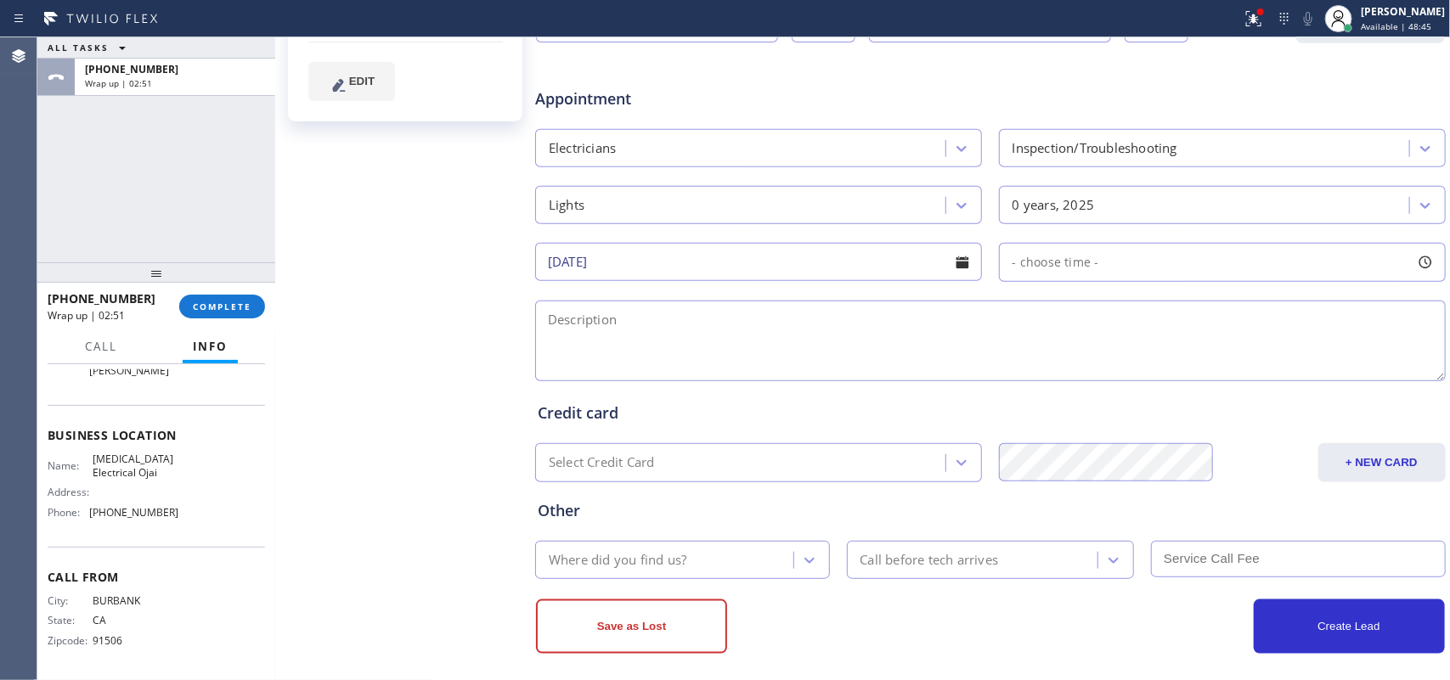
click at [1412, 259] on div at bounding box center [1425, 262] width 29 height 29
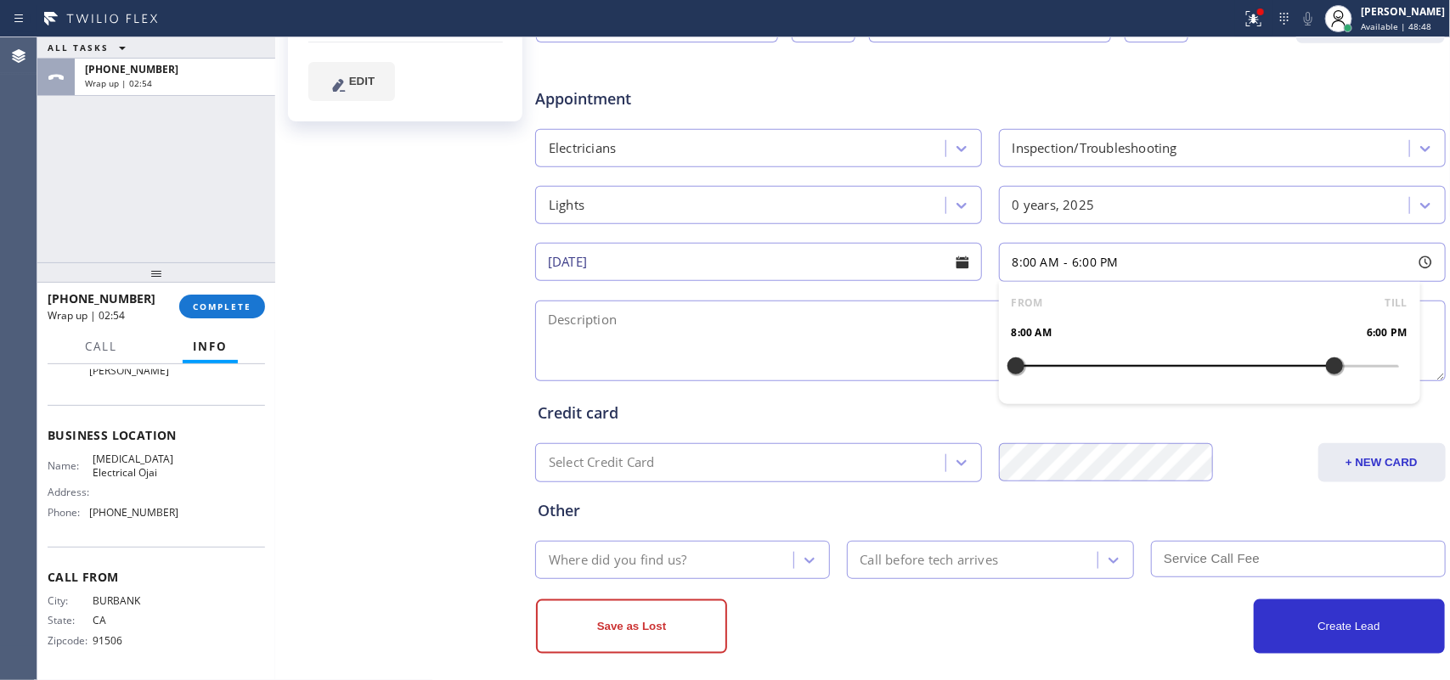
drag, startPoint x: 1007, startPoint y: 374, endPoint x: 1328, endPoint y: 367, distance: 321.1
click at [1328, 367] on div at bounding box center [1334, 366] width 20 height 36
drag, startPoint x: 1007, startPoint y: 369, endPoint x: 1228, endPoint y: 372, distance: 221.7
click at [1229, 372] on div at bounding box center [1239, 366] width 20 height 36
click at [846, 333] on textarea at bounding box center [990, 341] width 911 height 81
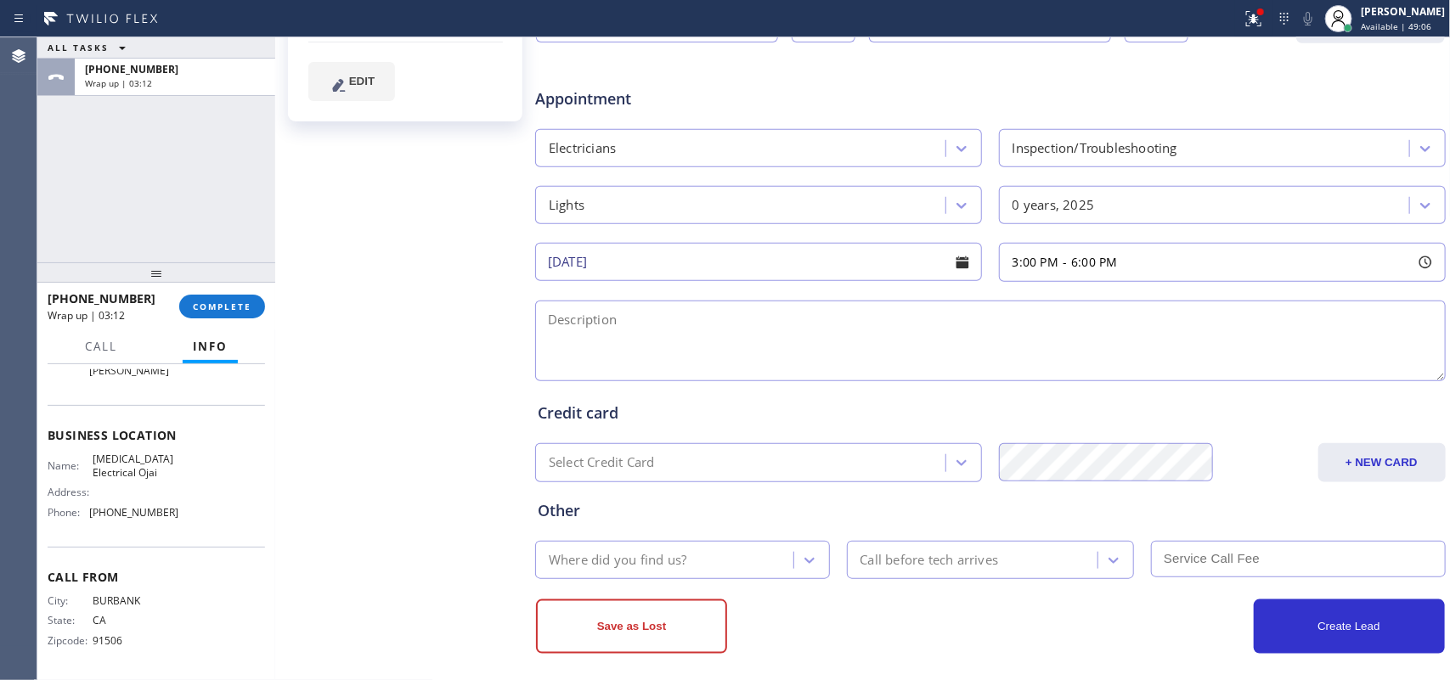
click at [364, 404] on div "[PERSON_NAME] Since: [DATE] link to CRM copy Email [EMAIL_ADDRESS][DOMAIN_NAME]…" at bounding box center [406, 137] width 255 height 1101
click at [774, 368] on textarea at bounding box center [990, 341] width 911 height 81
paste textarea "3-6/ house-ho/$60 (based on the compleity of the job) wondering why our garage …"
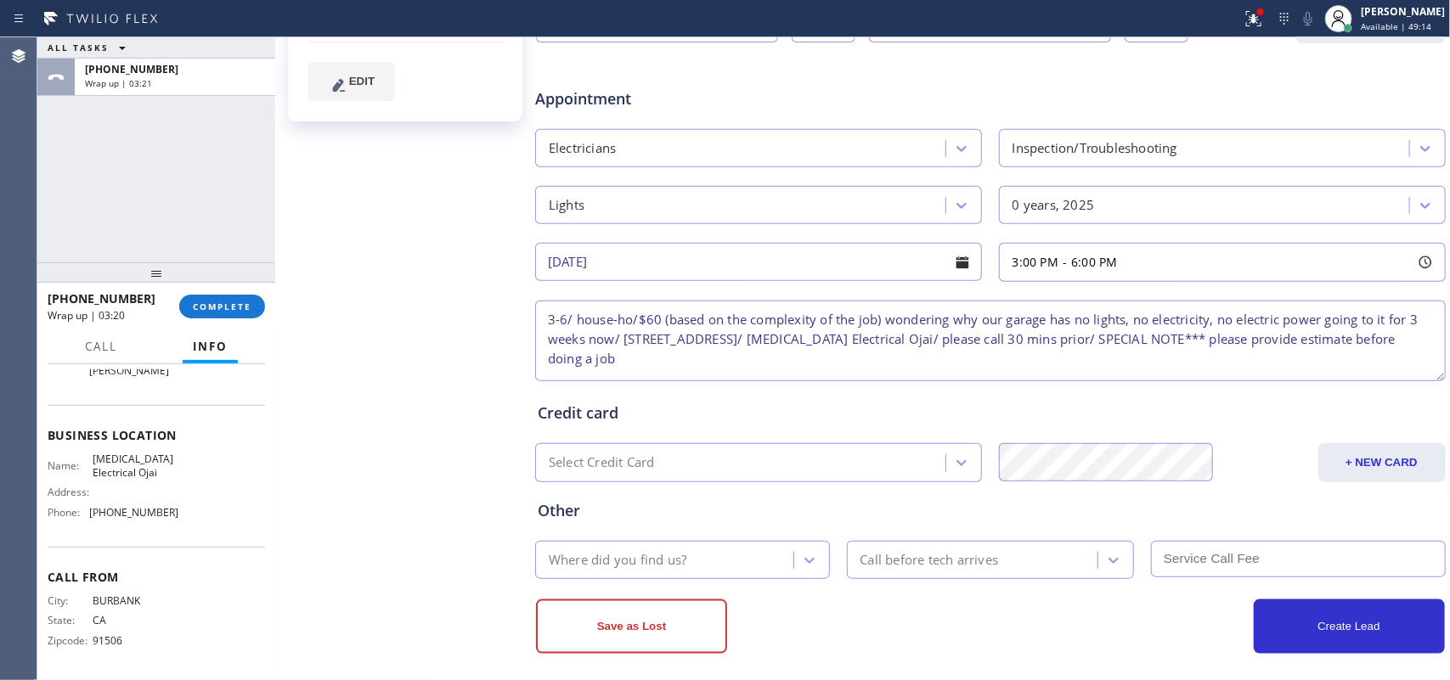
scroll to position [544, 0]
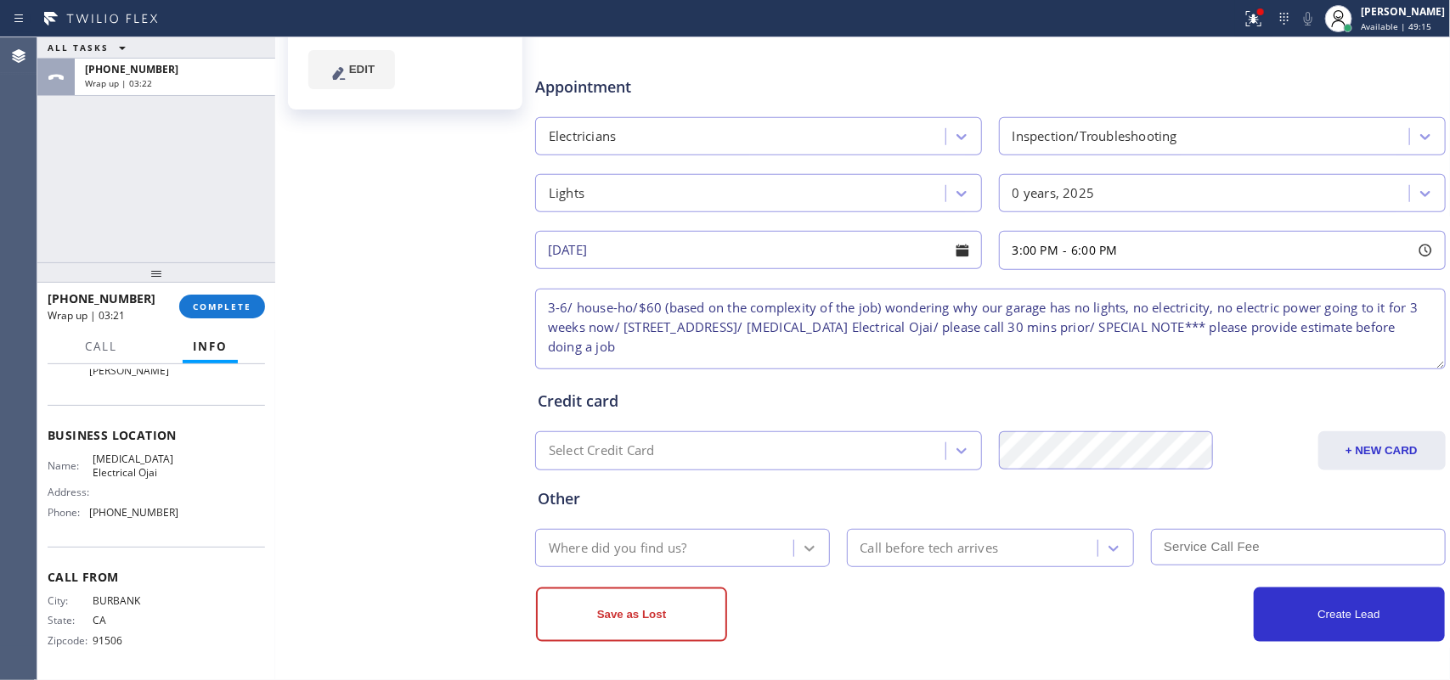
type textarea "3-6/ house-ho/$60 (based on the complexity of the job) wondering why our garage…"
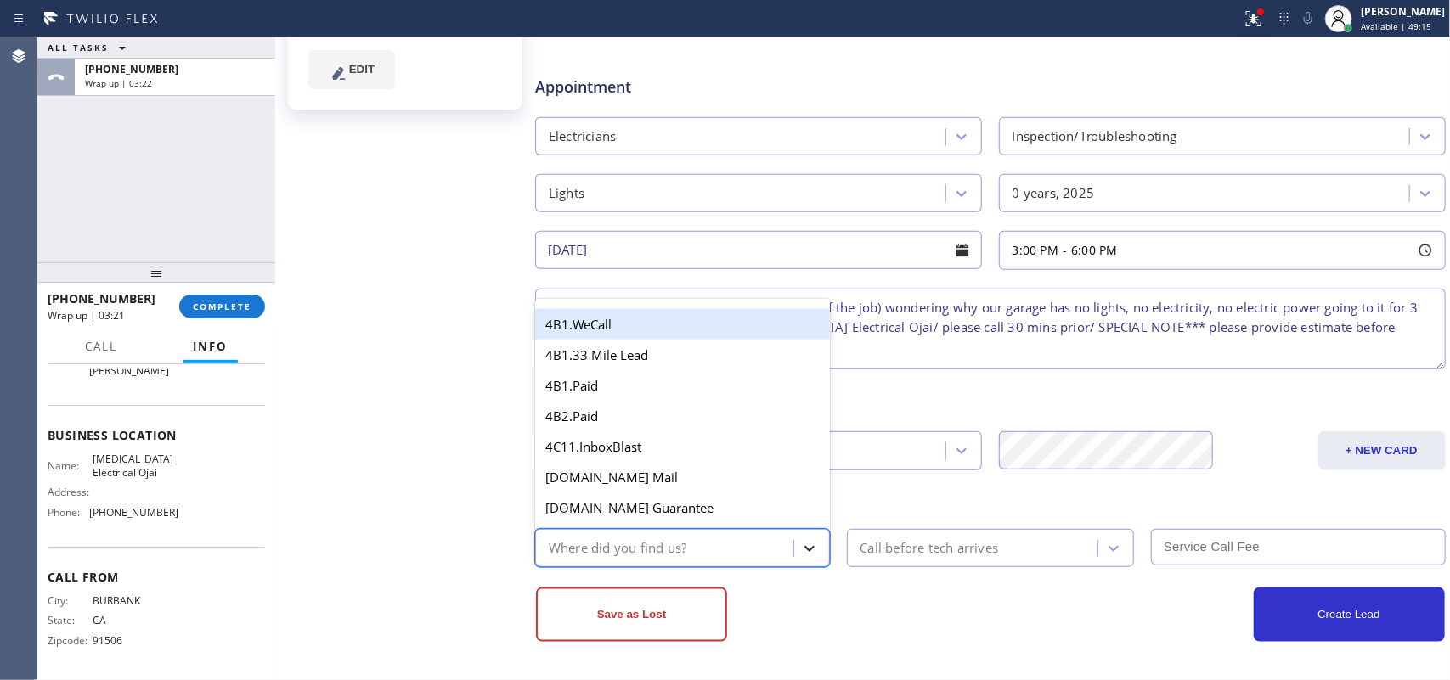
click at [804, 550] on icon at bounding box center [809, 549] width 10 height 6
type input "g"
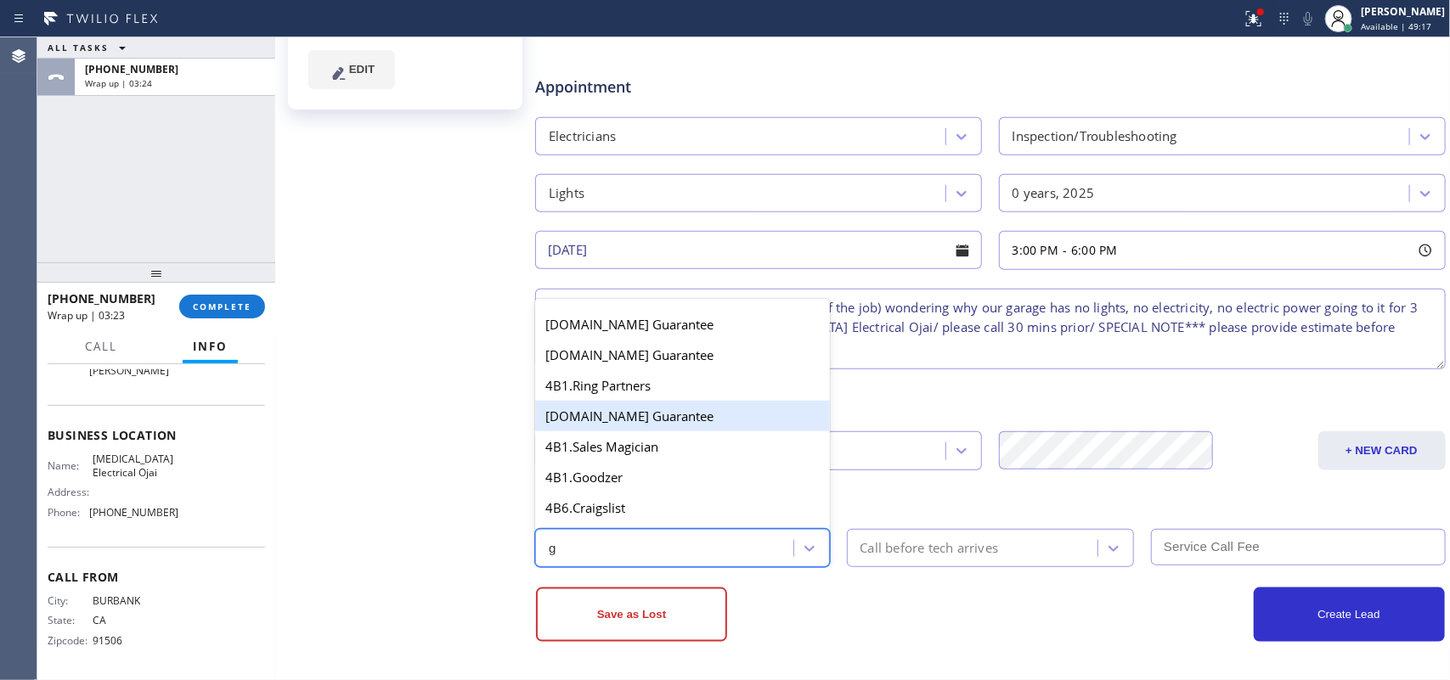
scroll to position [212, 0]
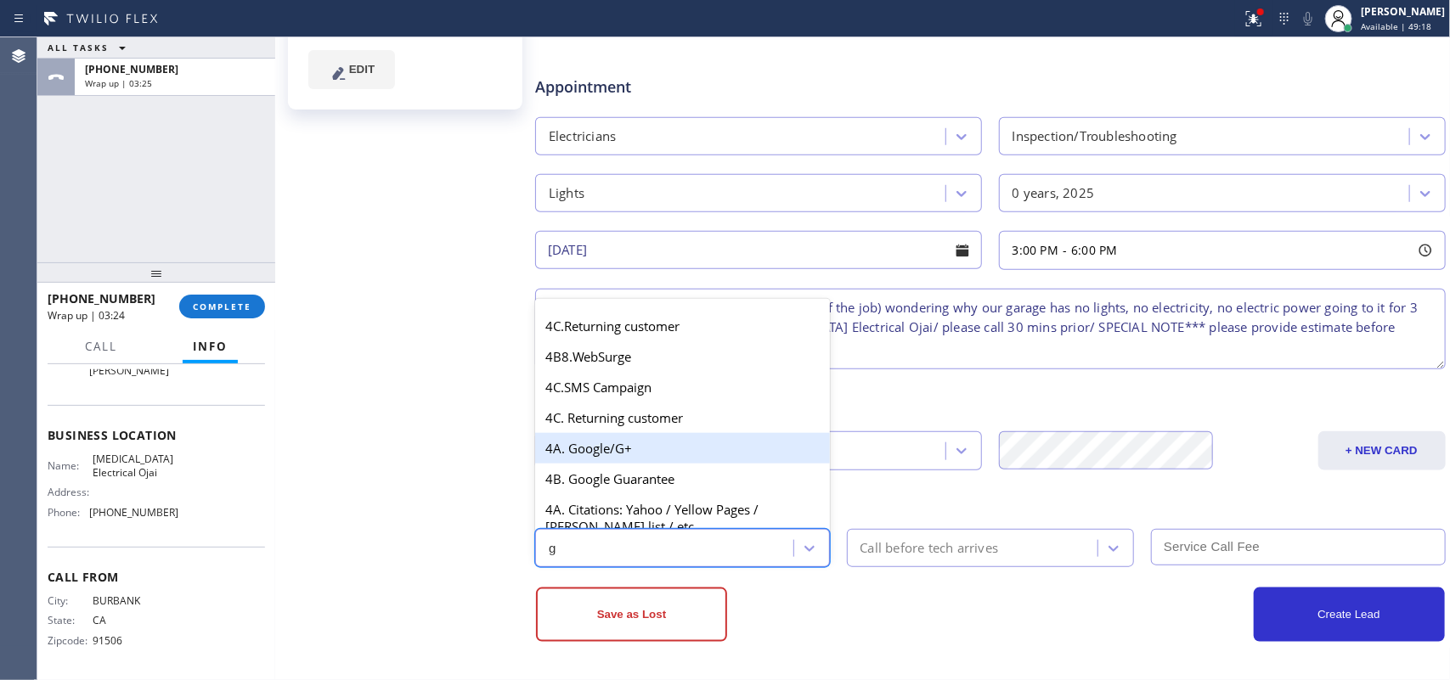
click at [654, 448] on div "4A. Google/G+" at bounding box center [682, 448] width 295 height 31
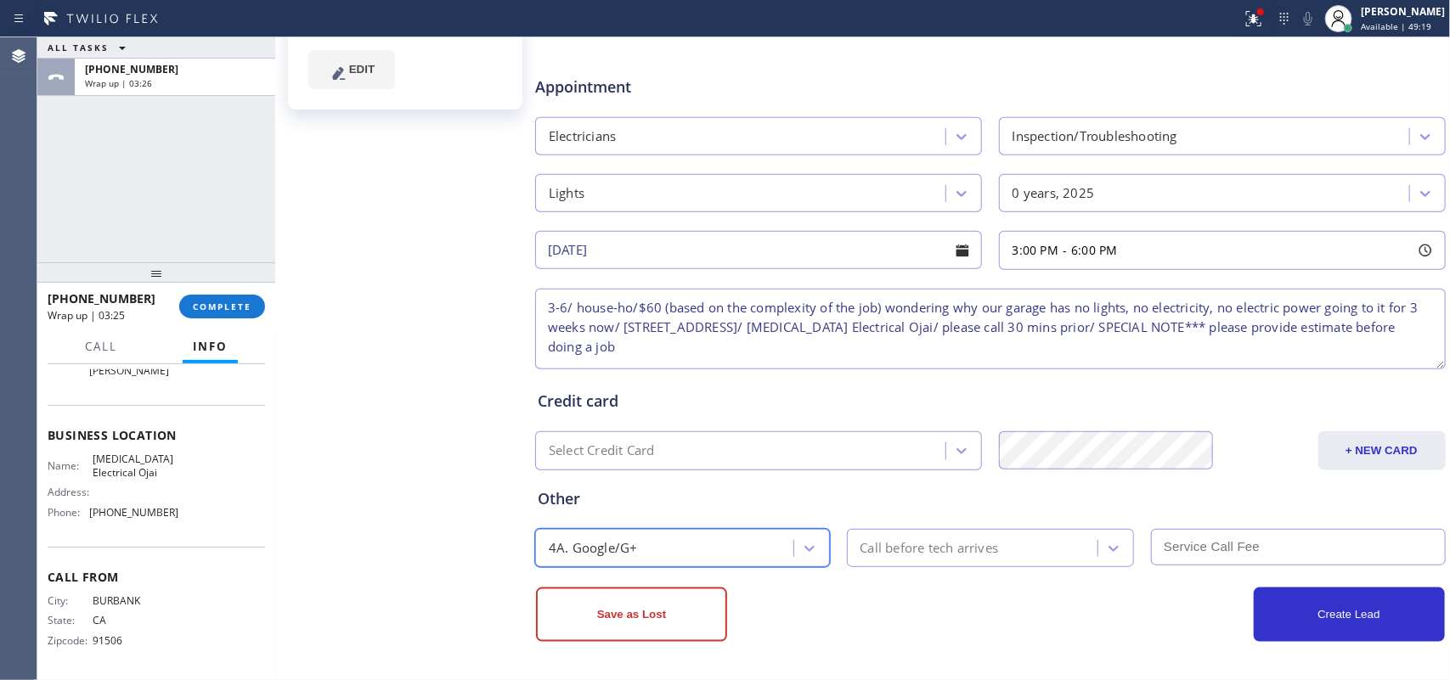
click at [941, 540] on div "Call before tech arrives" at bounding box center [929, 549] width 138 height 20
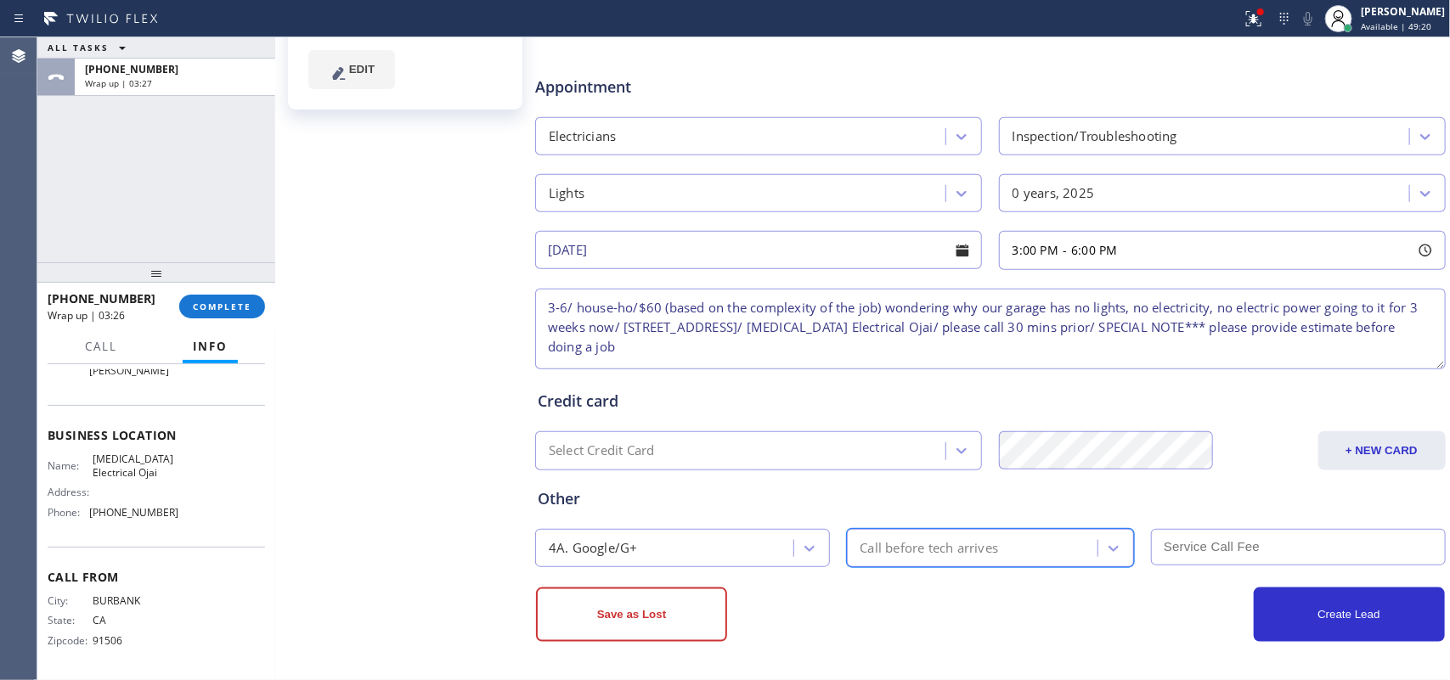
click at [974, 540] on div "Call before tech arrives" at bounding box center [929, 549] width 138 height 20
click at [975, 550] on div "Call before tech arrives" at bounding box center [929, 549] width 138 height 20
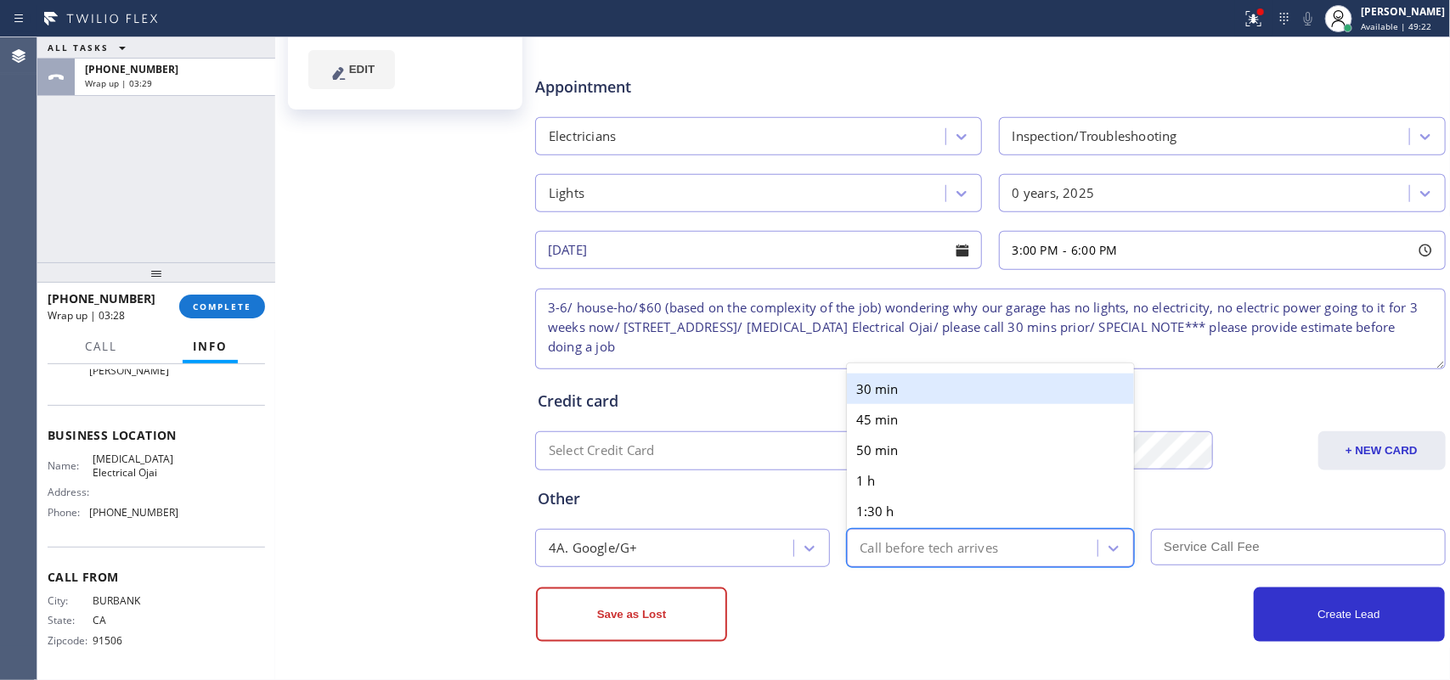
click at [975, 550] on div "Call before tech arrives" at bounding box center [929, 549] width 138 height 20
click at [927, 385] on div "30 min" at bounding box center [991, 389] width 288 height 31
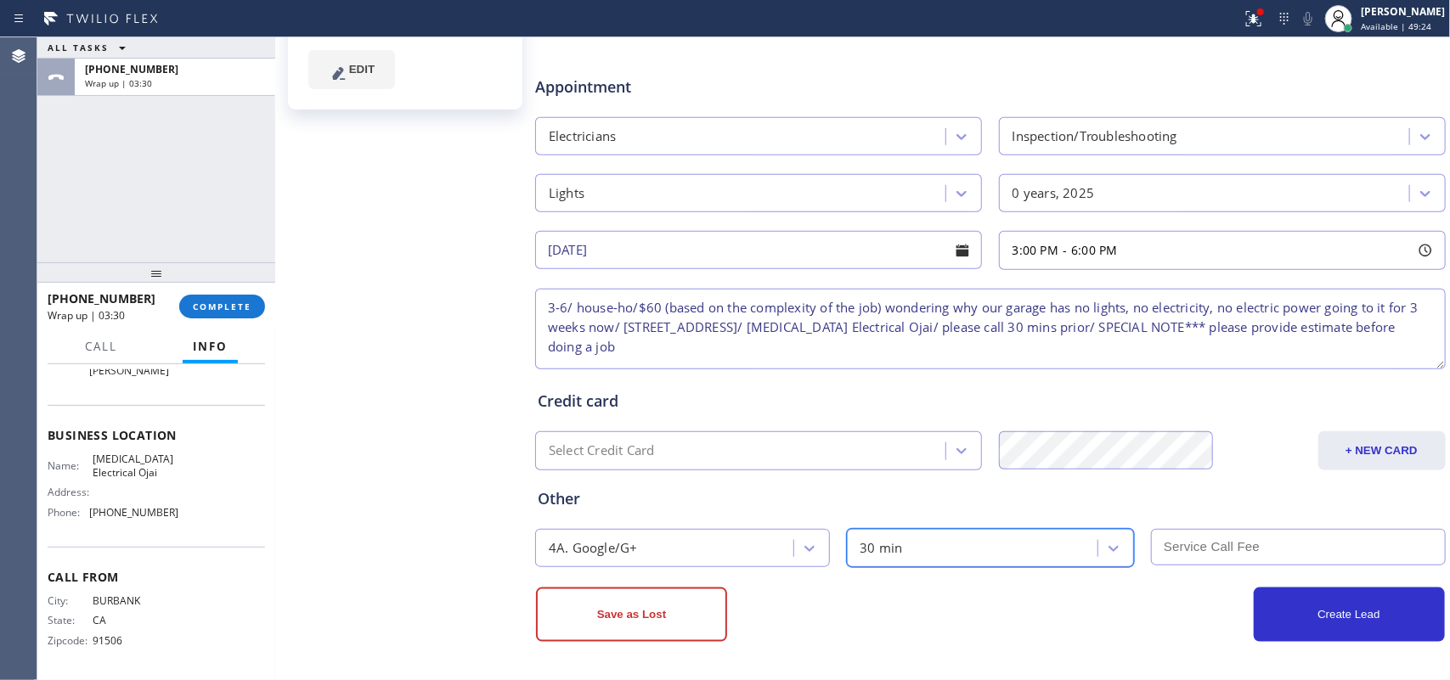
click at [1241, 545] on input "text" at bounding box center [1298, 547] width 295 height 37
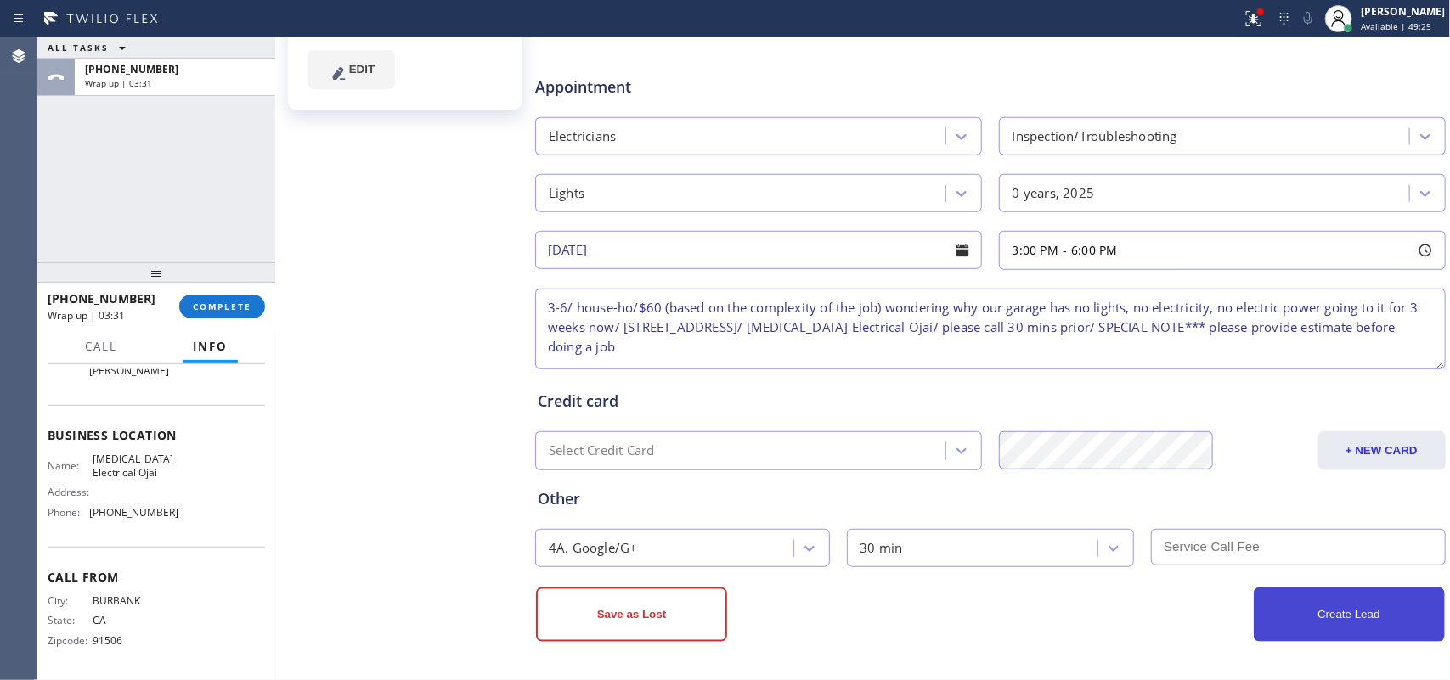
click at [1317, 609] on button "Create Lead" at bounding box center [1349, 615] width 191 height 54
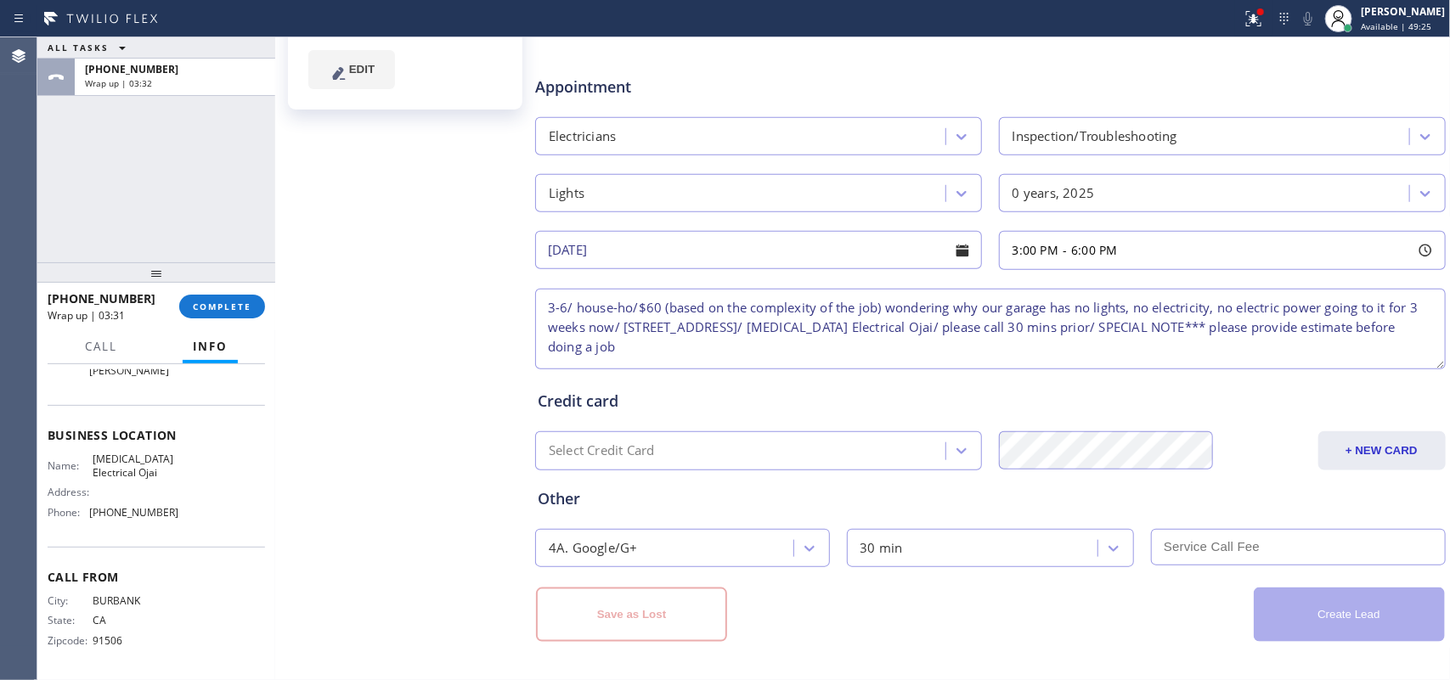
scroll to position [0, 0]
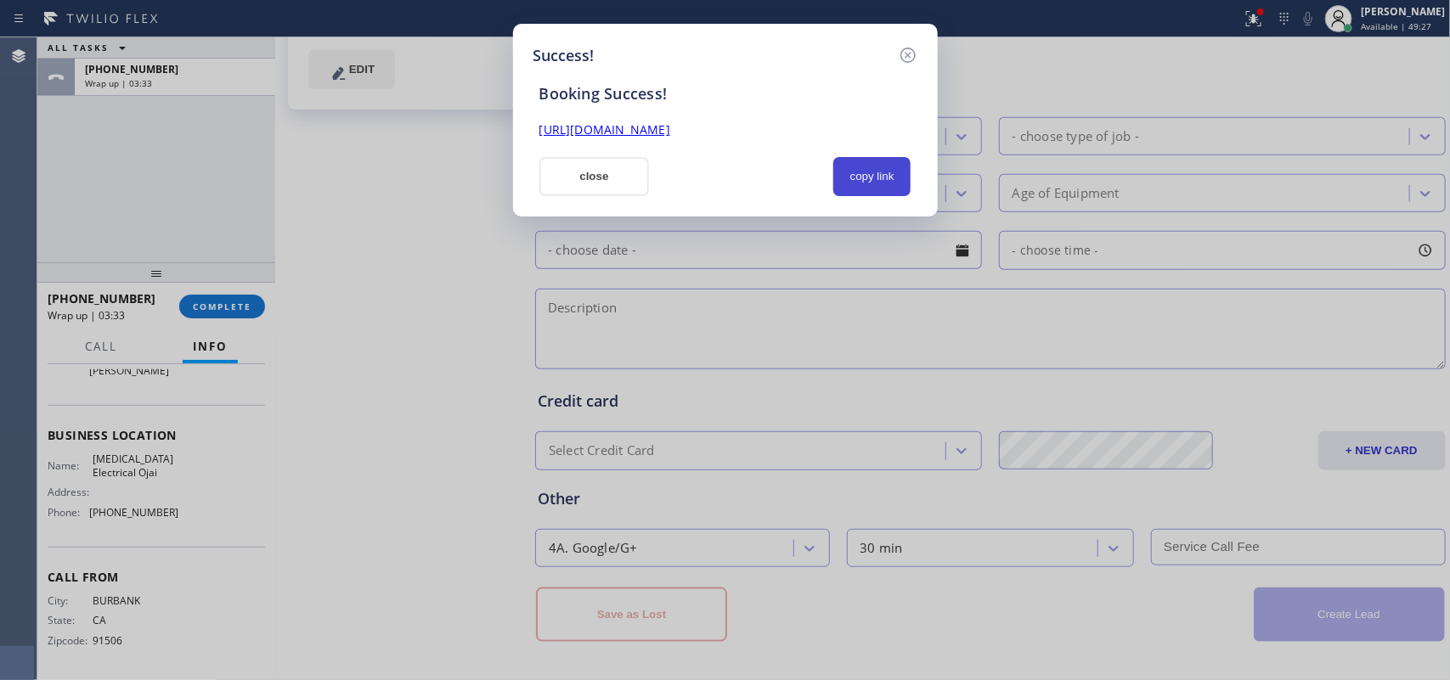
click at [859, 191] on button "copy link" at bounding box center [872, 176] width 78 height 39
click at [670, 132] on link "[URL][DOMAIN_NAME]" at bounding box center [604, 129] width 131 height 16
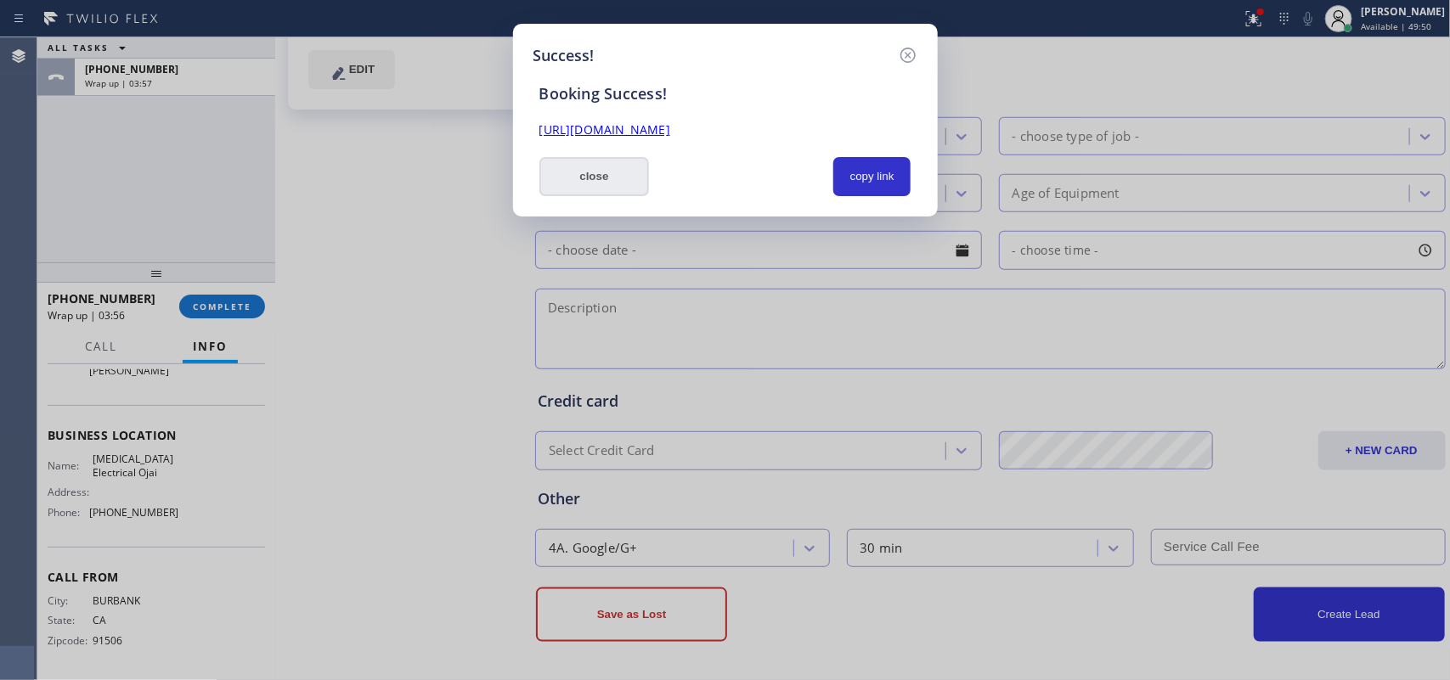
click at [634, 166] on button "close" at bounding box center [594, 176] width 110 height 39
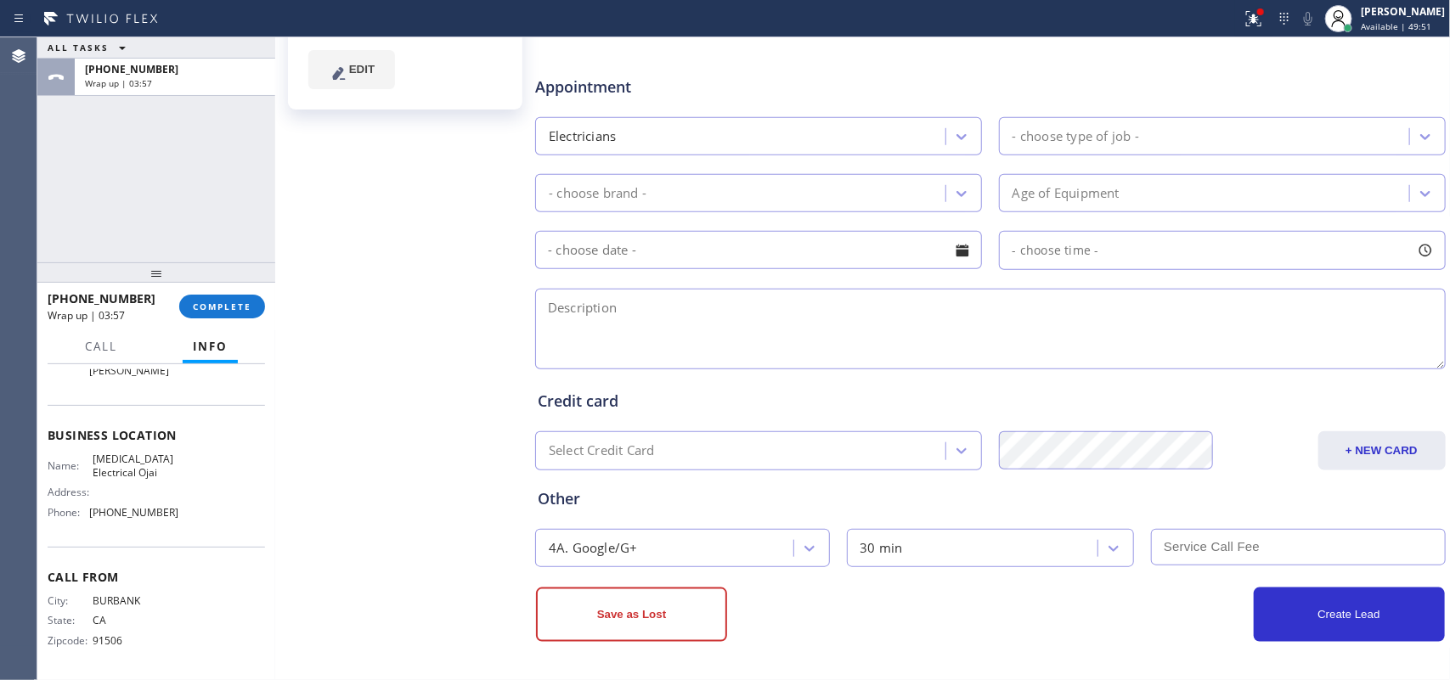
click at [245, 319] on div "[PHONE_NUMBER] Wrap up | 03:57 COMPLETE" at bounding box center [156, 307] width 217 height 44
click at [251, 297] on button "COMPLETE" at bounding box center [222, 307] width 86 height 24
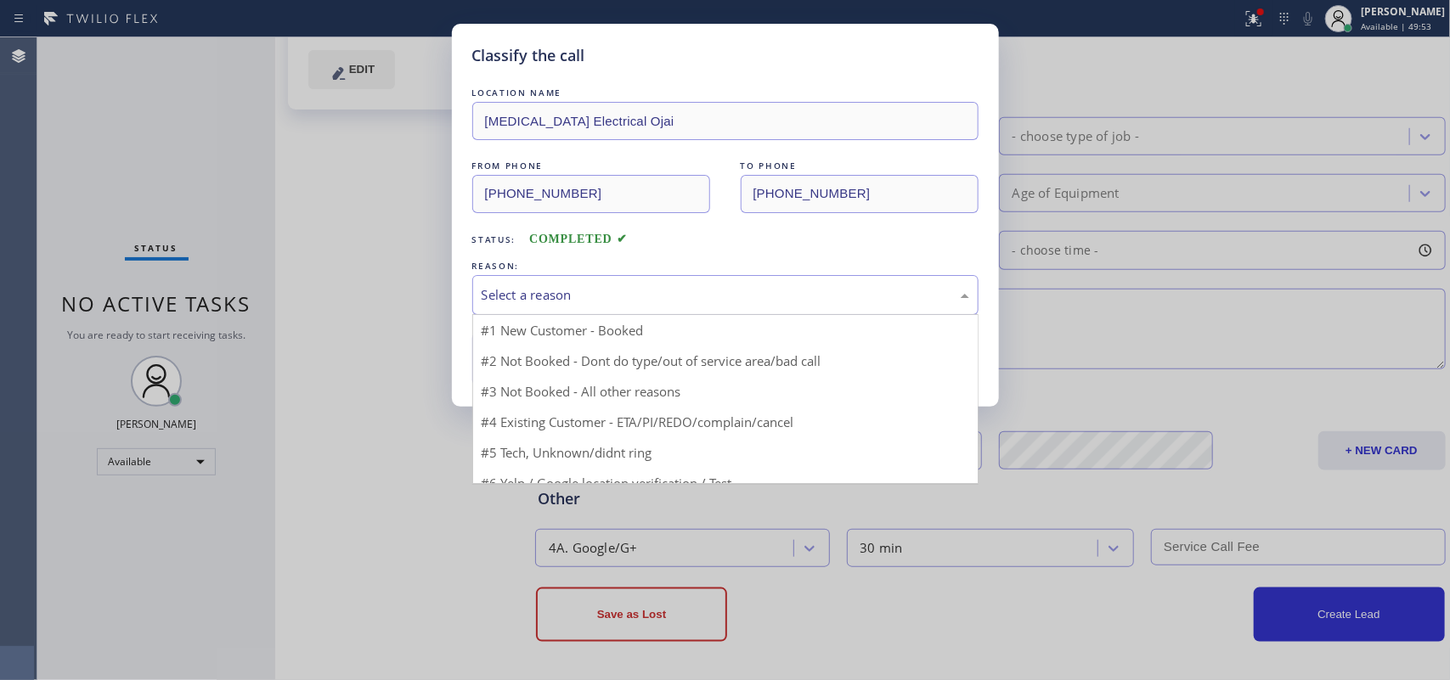
click at [626, 295] on div "Select a reason" at bounding box center [726, 295] width 488 height 20
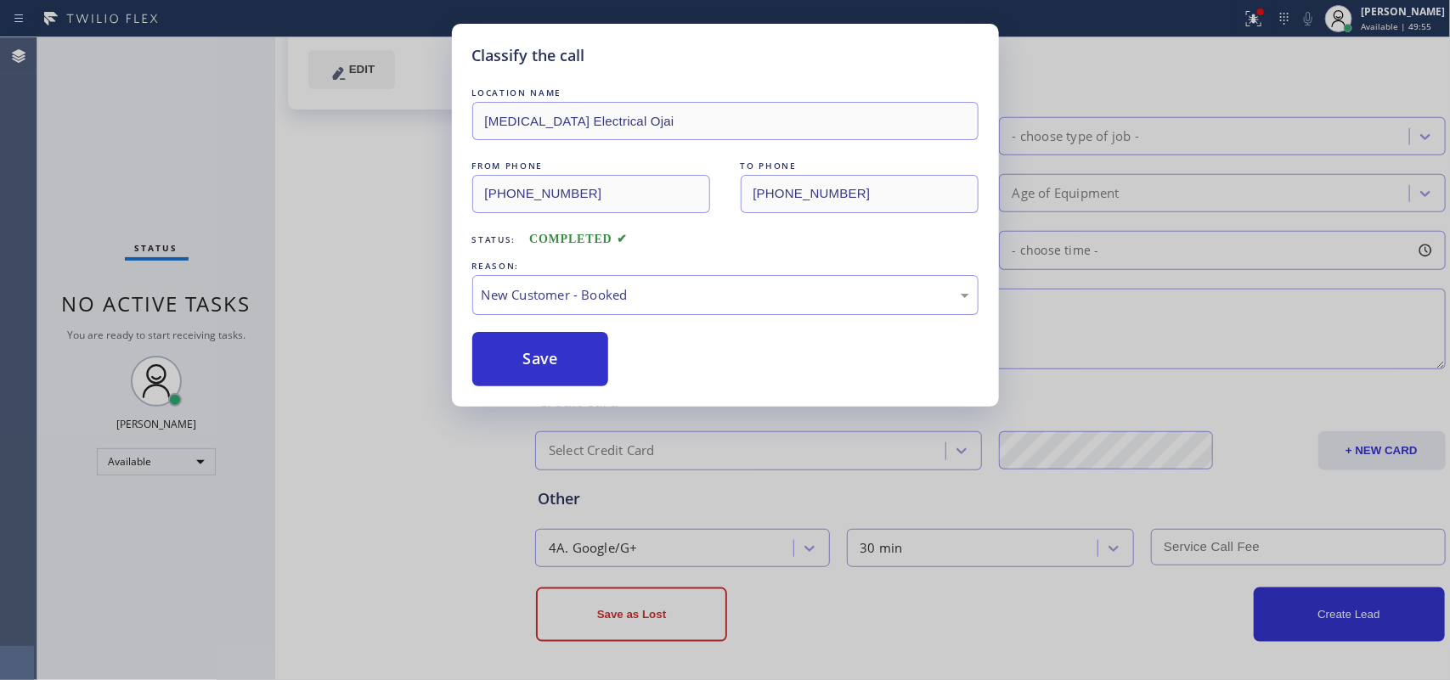
click at [609, 327] on div "LOCATION NAME [MEDICAL_DATA] Electrical Ojai FROM PHONE [PHONE_NUMBER] TO PHONE…" at bounding box center [725, 235] width 506 height 302
click at [549, 351] on button "Save" at bounding box center [540, 359] width 137 height 54
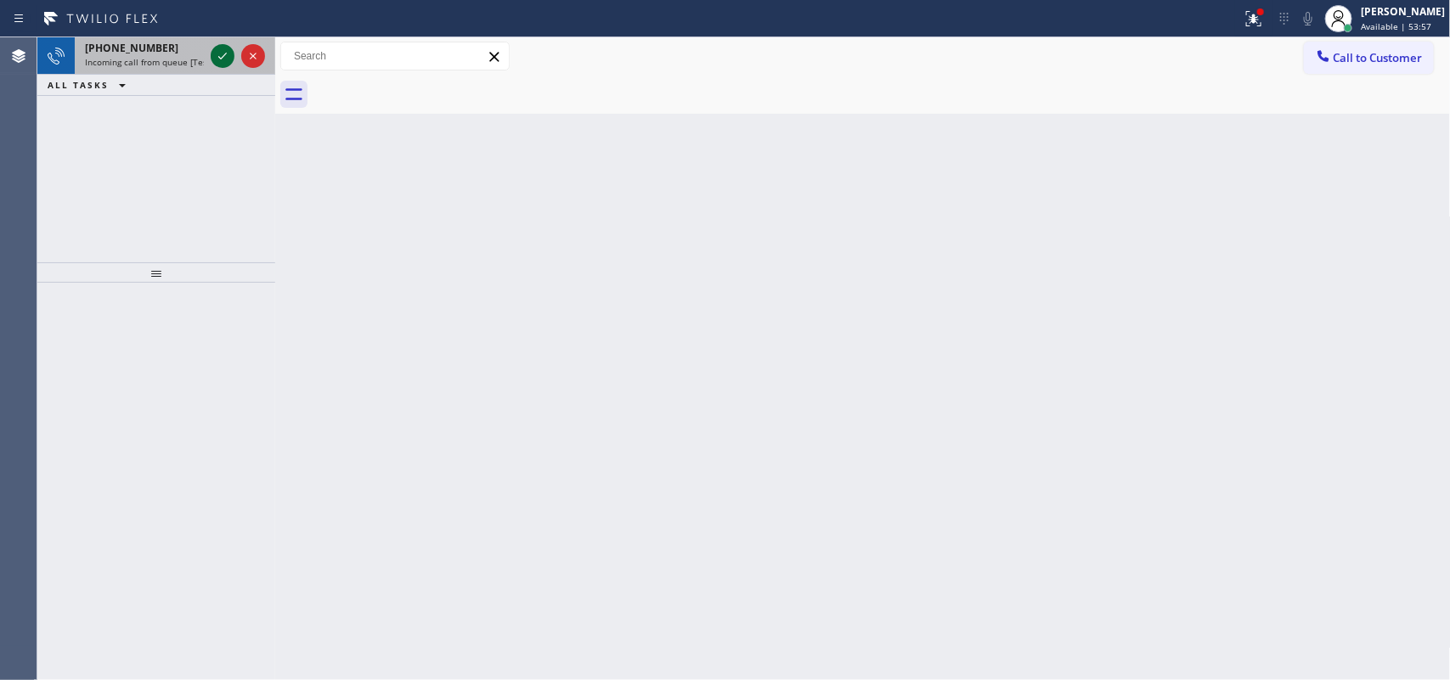
click at [222, 48] on icon at bounding box center [222, 56] width 20 height 20
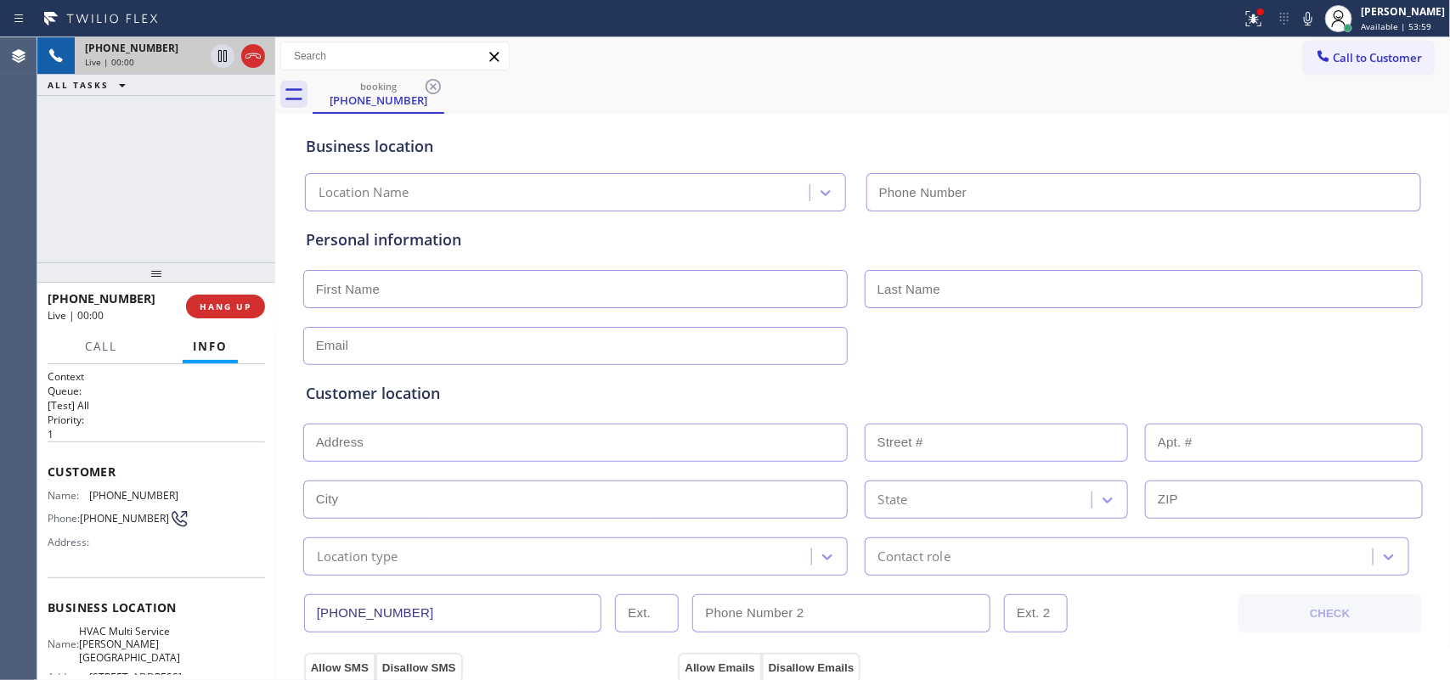
type input "[PHONE_NUMBER]"
click at [95, 351] on span "Call" at bounding box center [101, 346] width 32 height 15
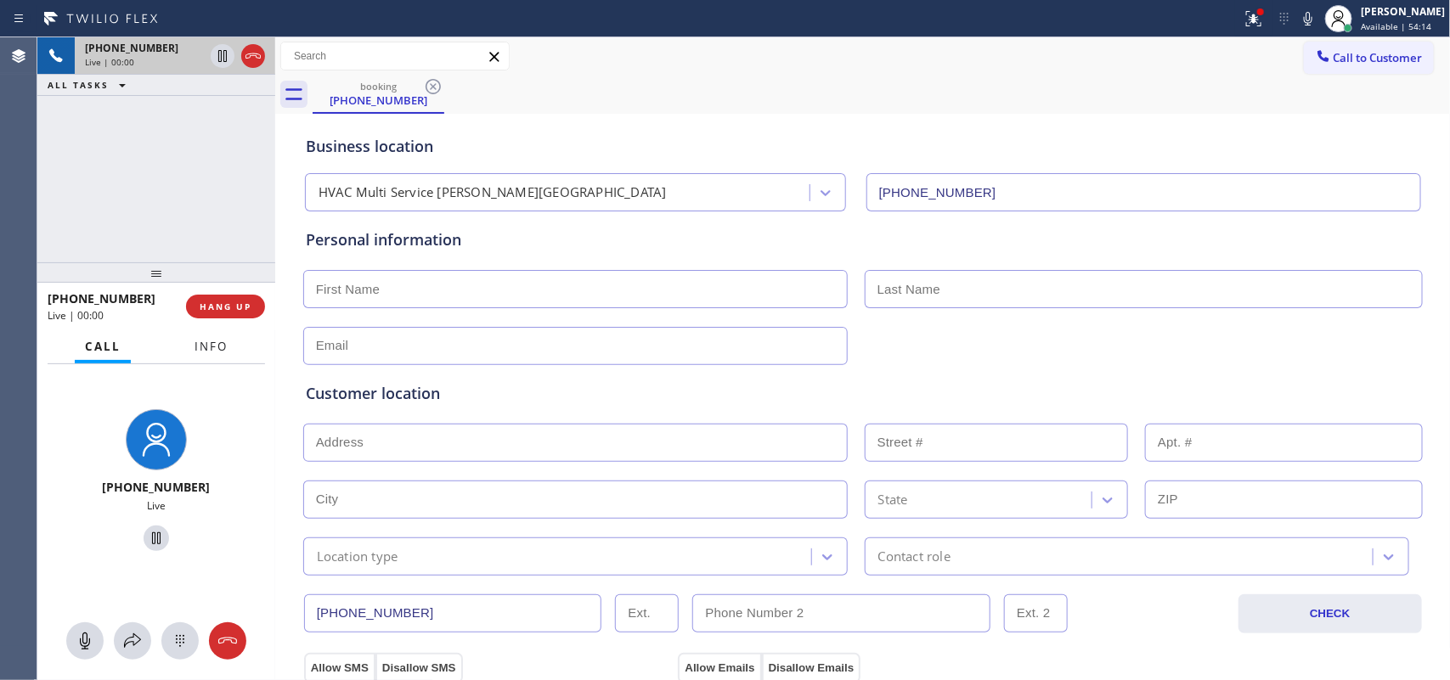
click at [219, 355] on button "Info" at bounding box center [211, 346] width 54 height 33
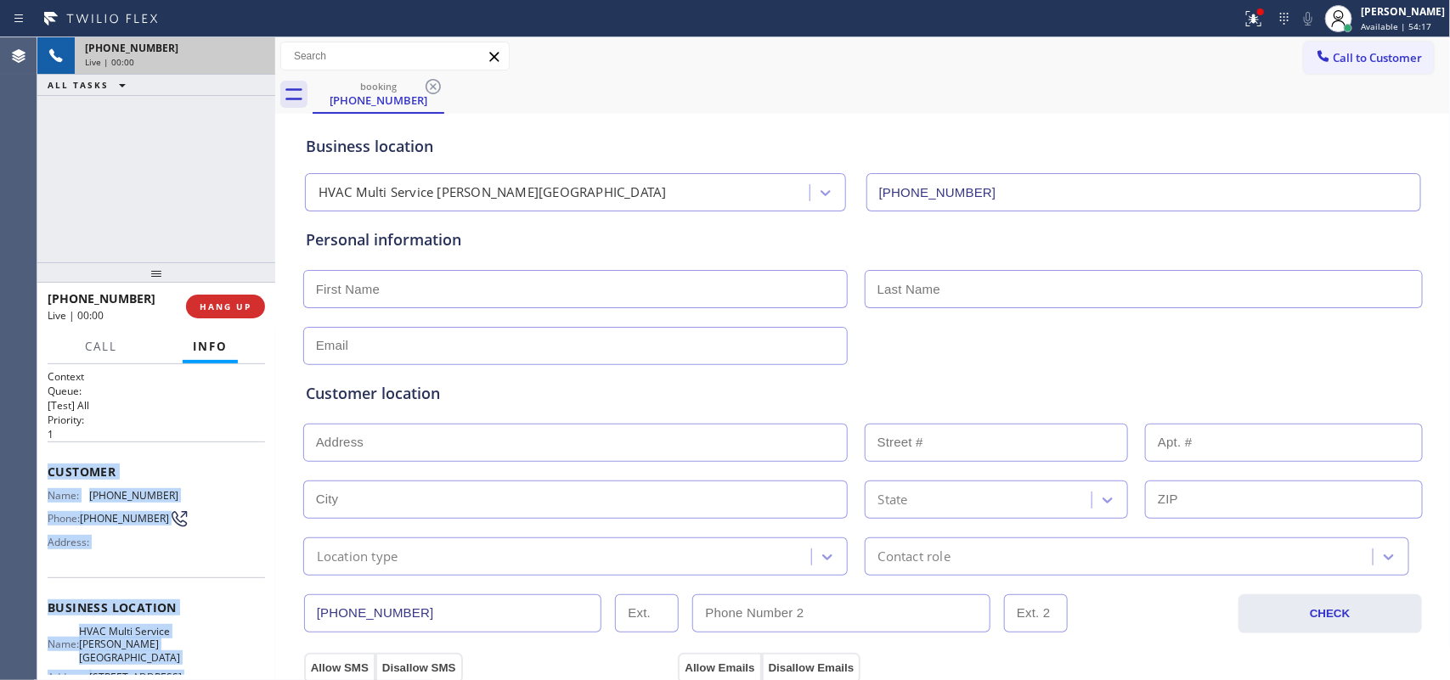
drag, startPoint x: 193, startPoint y: 529, endPoint x: 44, endPoint y: 474, distance: 158.6
click at [44, 474] on div "Context Queue: [Test] All Priority: 1 Customer Name: [PHONE_NUMBER] Phone: [PHO…" at bounding box center [156, 522] width 238 height 317
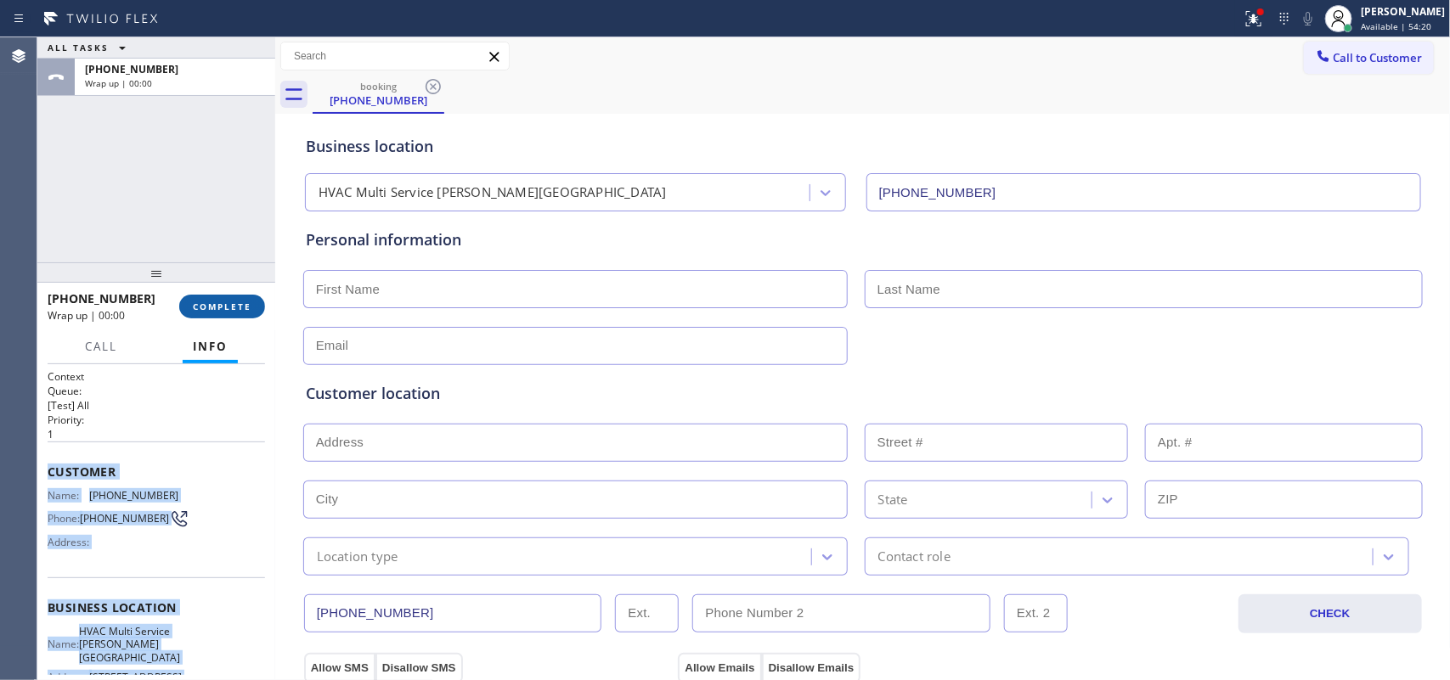
click at [234, 296] on button "COMPLETE" at bounding box center [222, 307] width 86 height 24
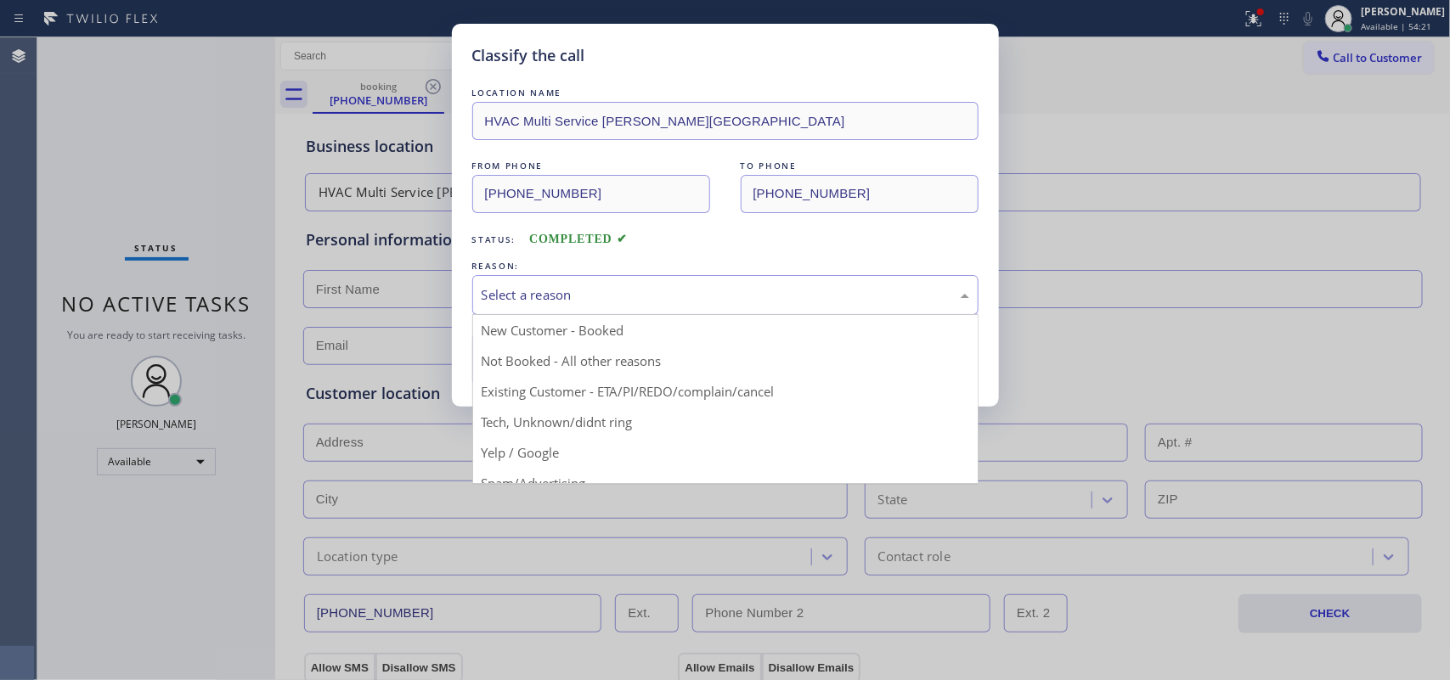
click at [548, 283] on div "Select a reason" at bounding box center [725, 295] width 506 height 40
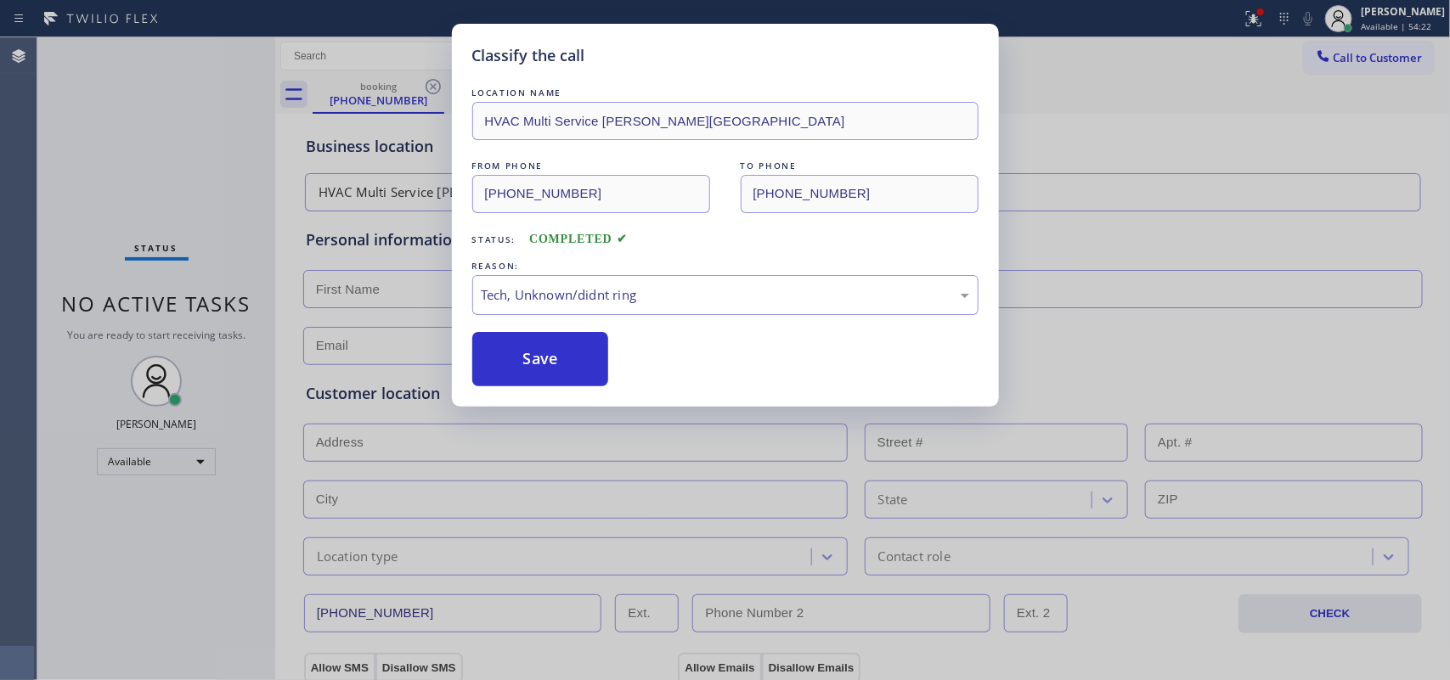
click at [559, 414] on div "Classify the call LOCATION NAME HVAC Multi Service [PERSON_NAME][GEOGRAPHIC_DAT…" at bounding box center [725, 340] width 1450 height 680
click at [554, 378] on button "Save" at bounding box center [540, 359] width 137 height 54
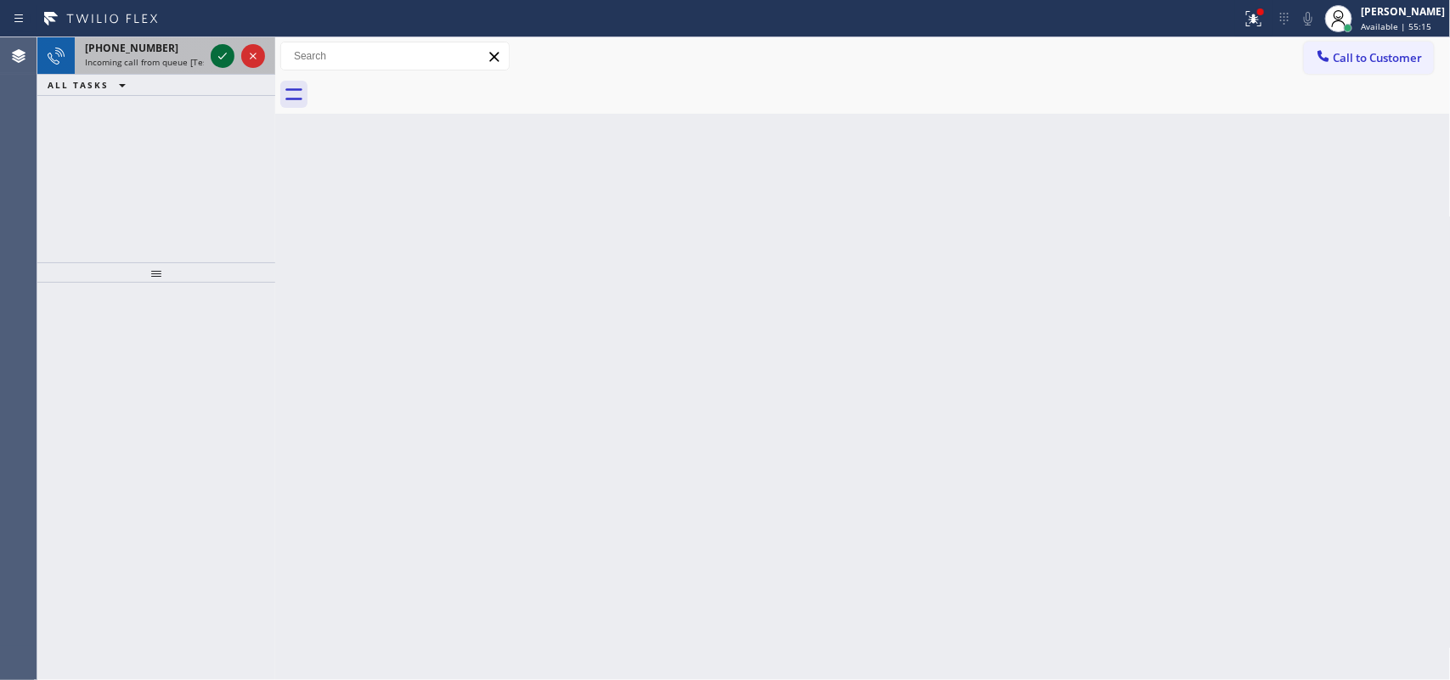
click at [218, 57] on icon at bounding box center [222, 56] width 20 height 20
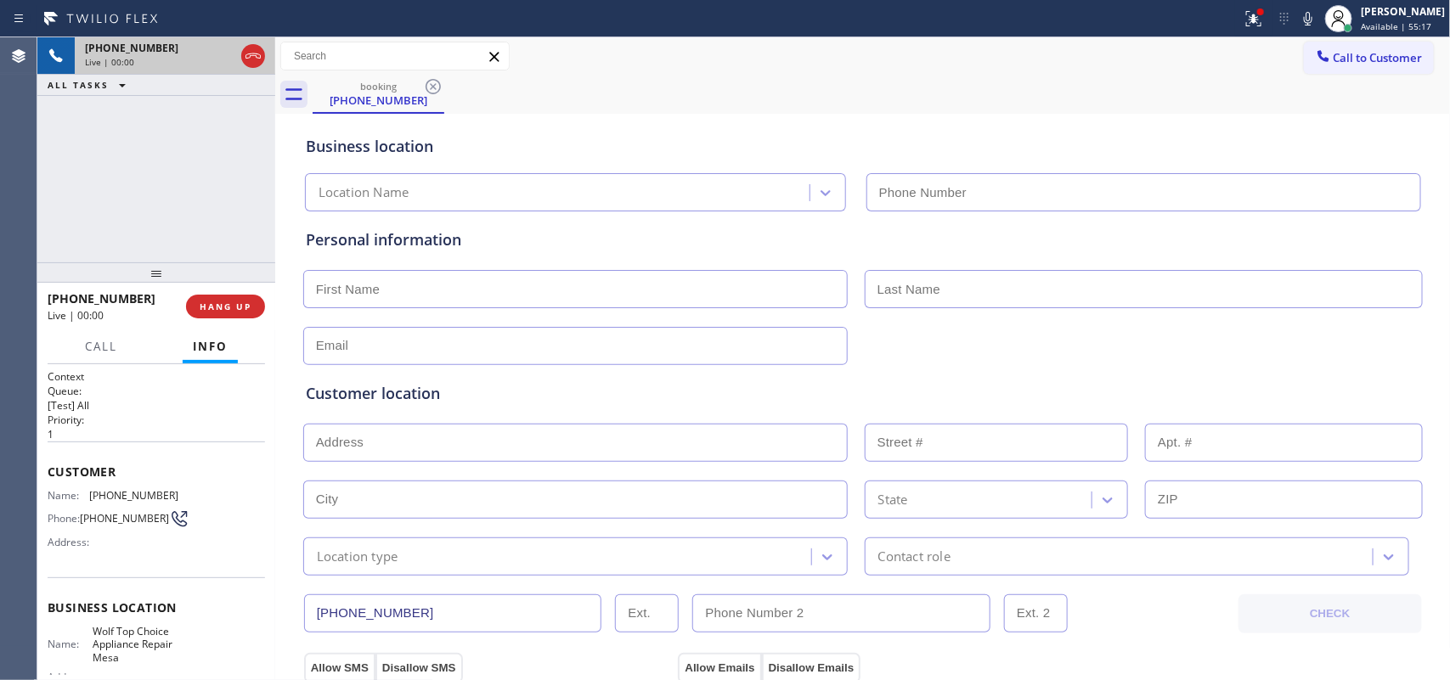
type input "[PHONE_NUMBER]"
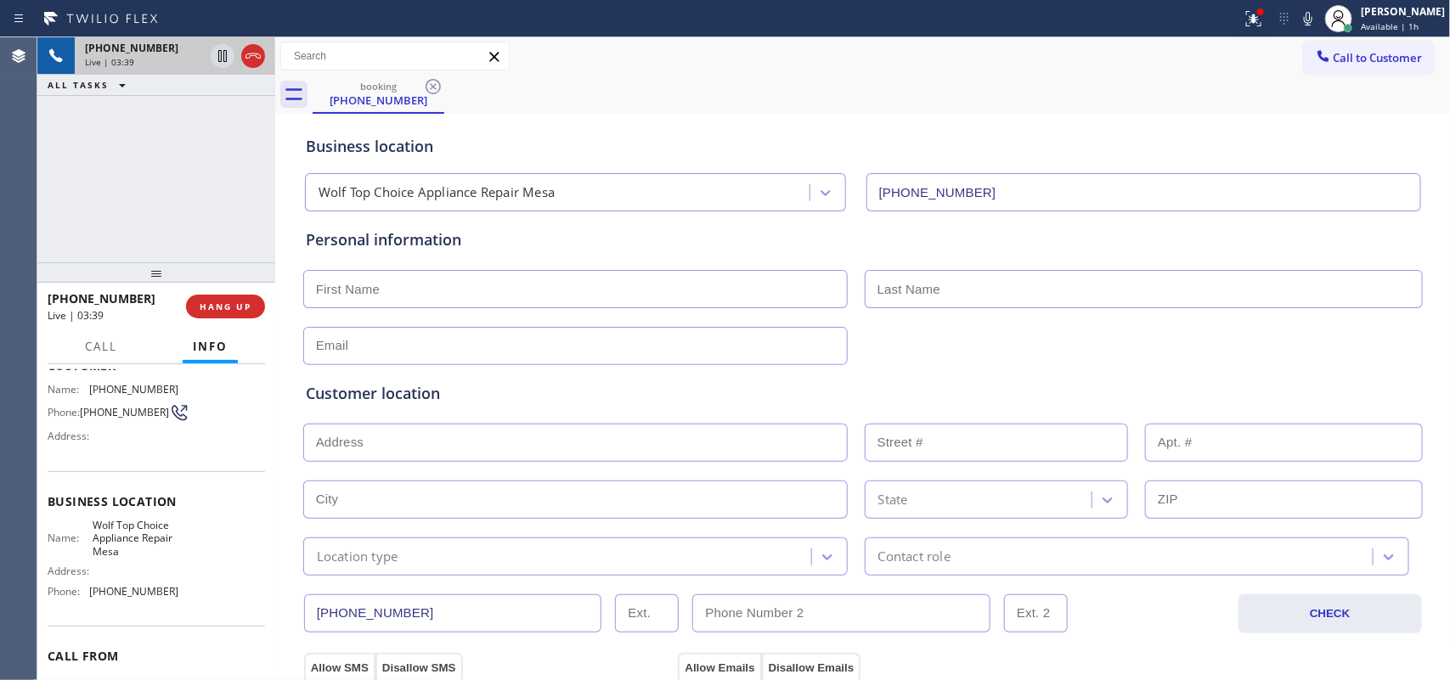
click at [98, 360] on div at bounding box center [101, 361] width 53 height 3
click at [98, 351] on span "Call" at bounding box center [101, 346] width 32 height 15
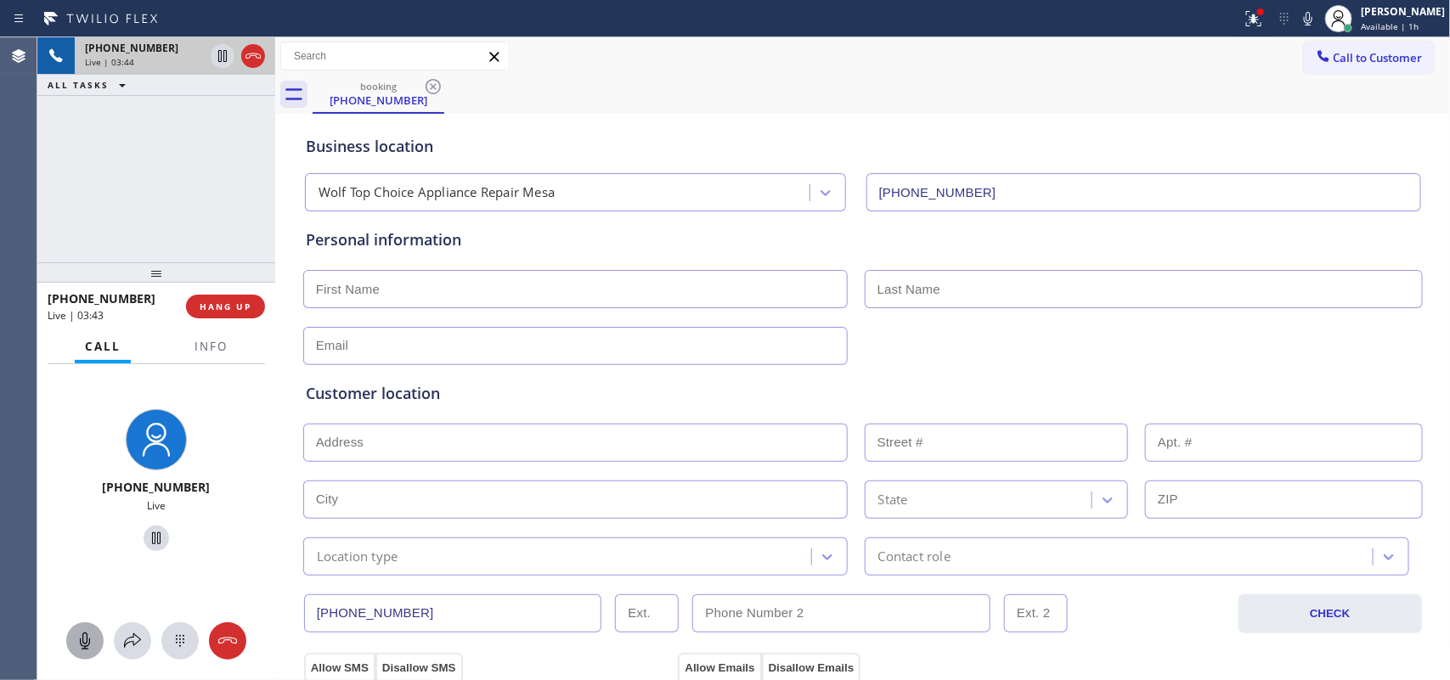
click at [86, 644] on icon at bounding box center [85, 641] width 10 height 17
click at [146, 533] on icon at bounding box center [156, 538] width 20 height 20
click at [93, 642] on icon at bounding box center [85, 641] width 20 height 20
click at [146, 535] on icon at bounding box center [156, 538] width 20 height 20
click at [587, 287] on input "text" at bounding box center [575, 289] width 544 height 38
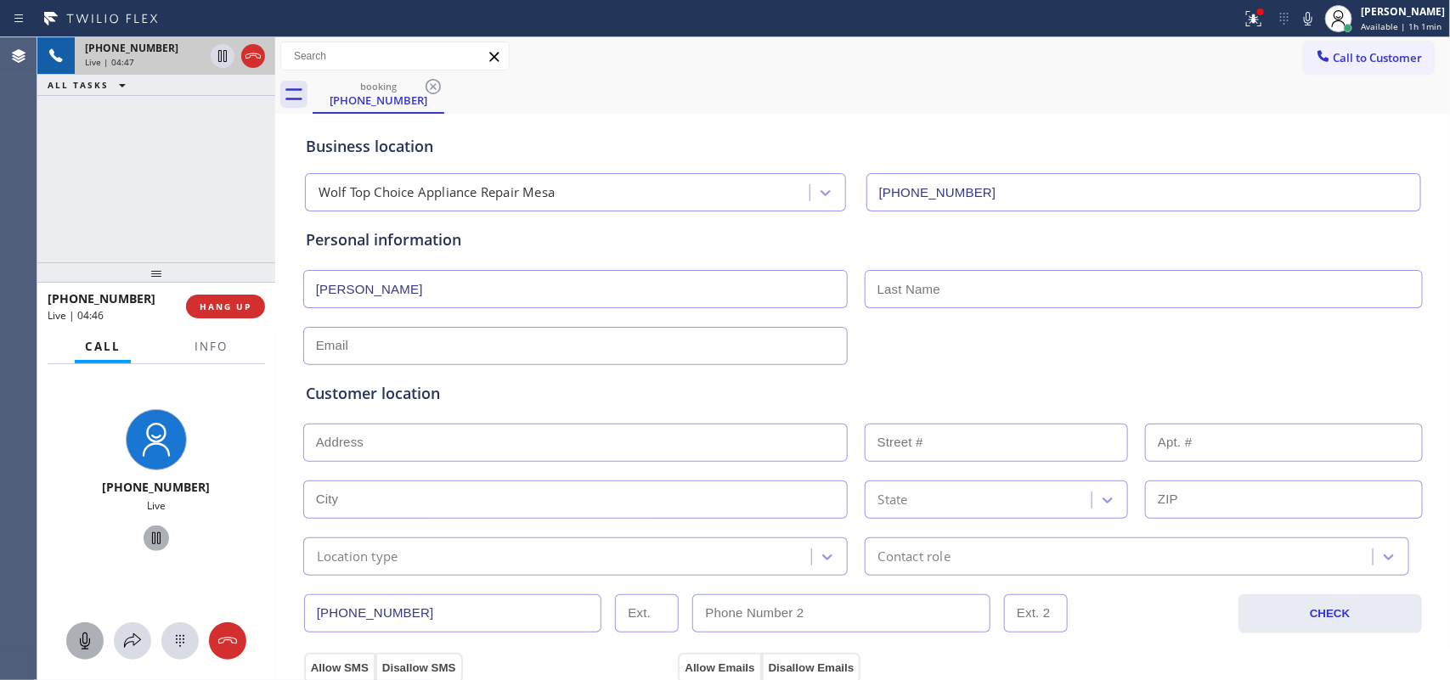
type input "[PERSON_NAME]"
type input "Lebaron"
click at [369, 346] on input "text" at bounding box center [575, 346] width 544 height 38
paste input "[EMAIL_ADDRESS][DOMAIN_NAME]"
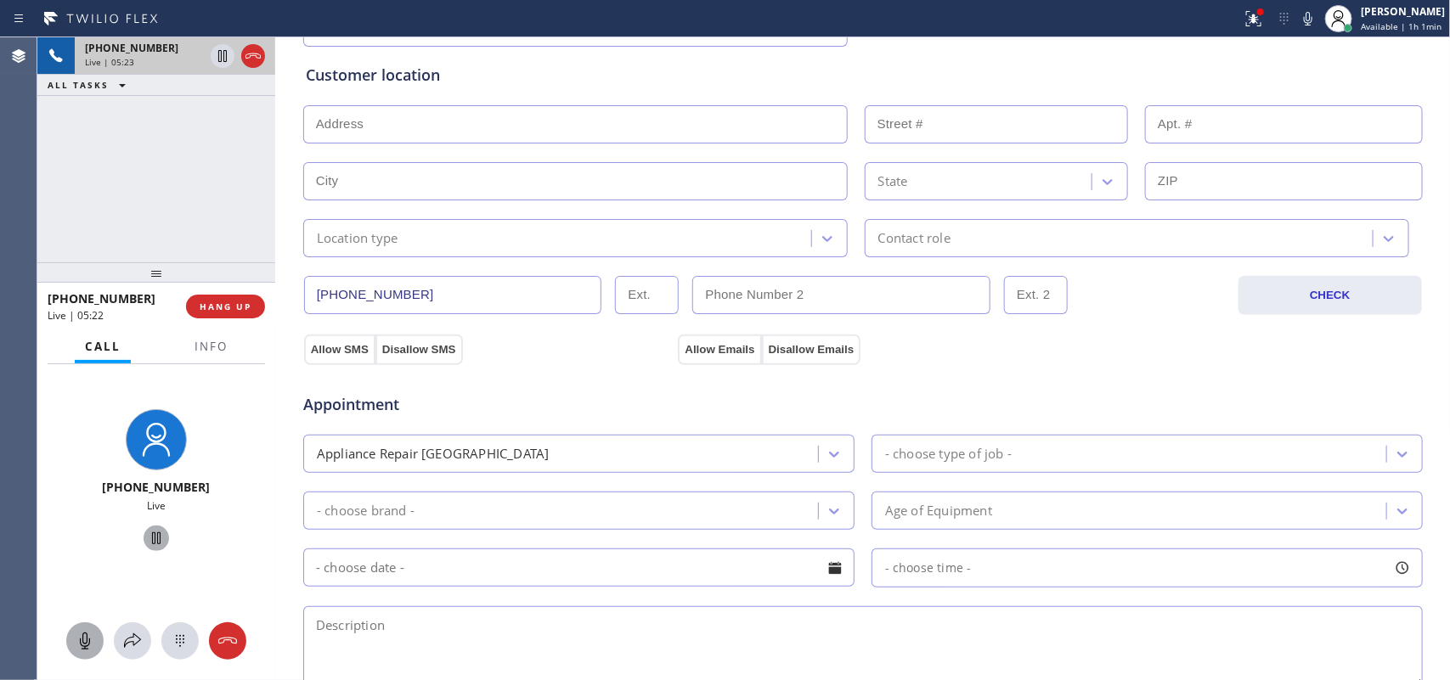
type input "[EMAIL_ADDRESS][DOMAIN_NAME]"
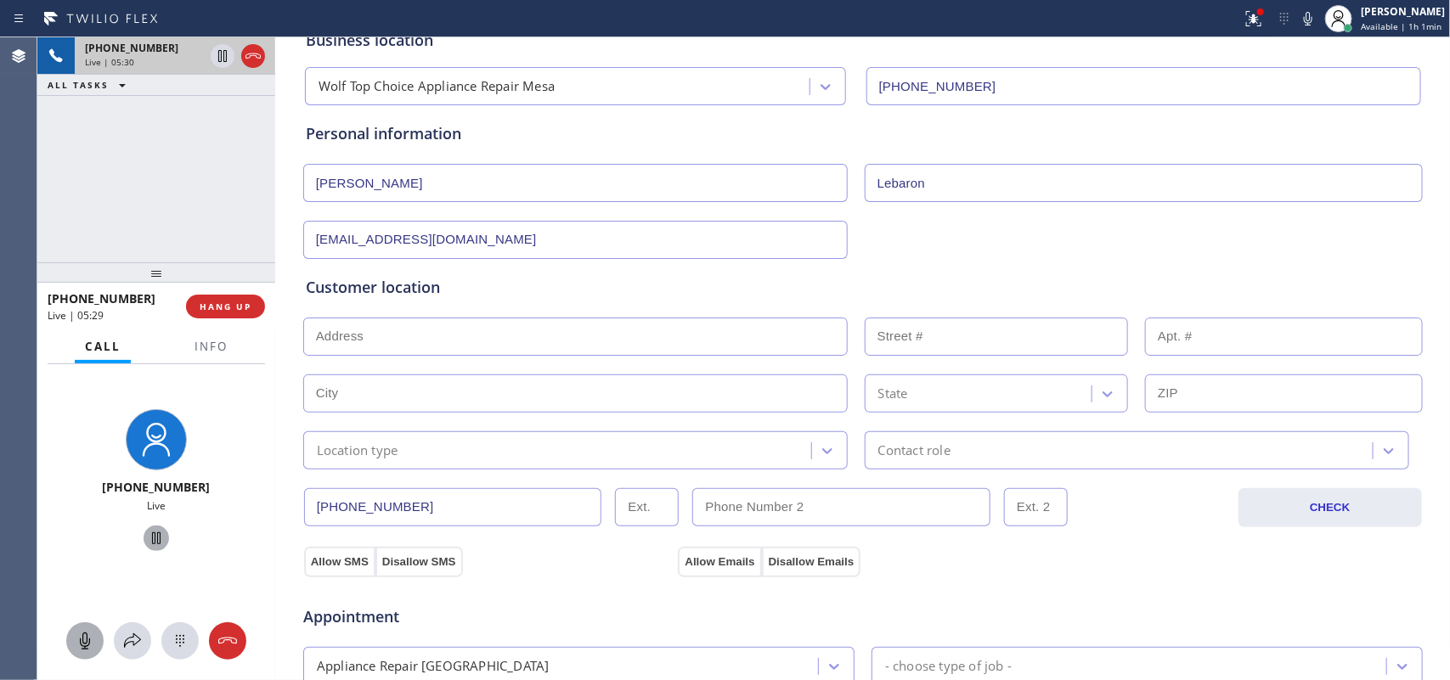
scroll to position [0, 0]
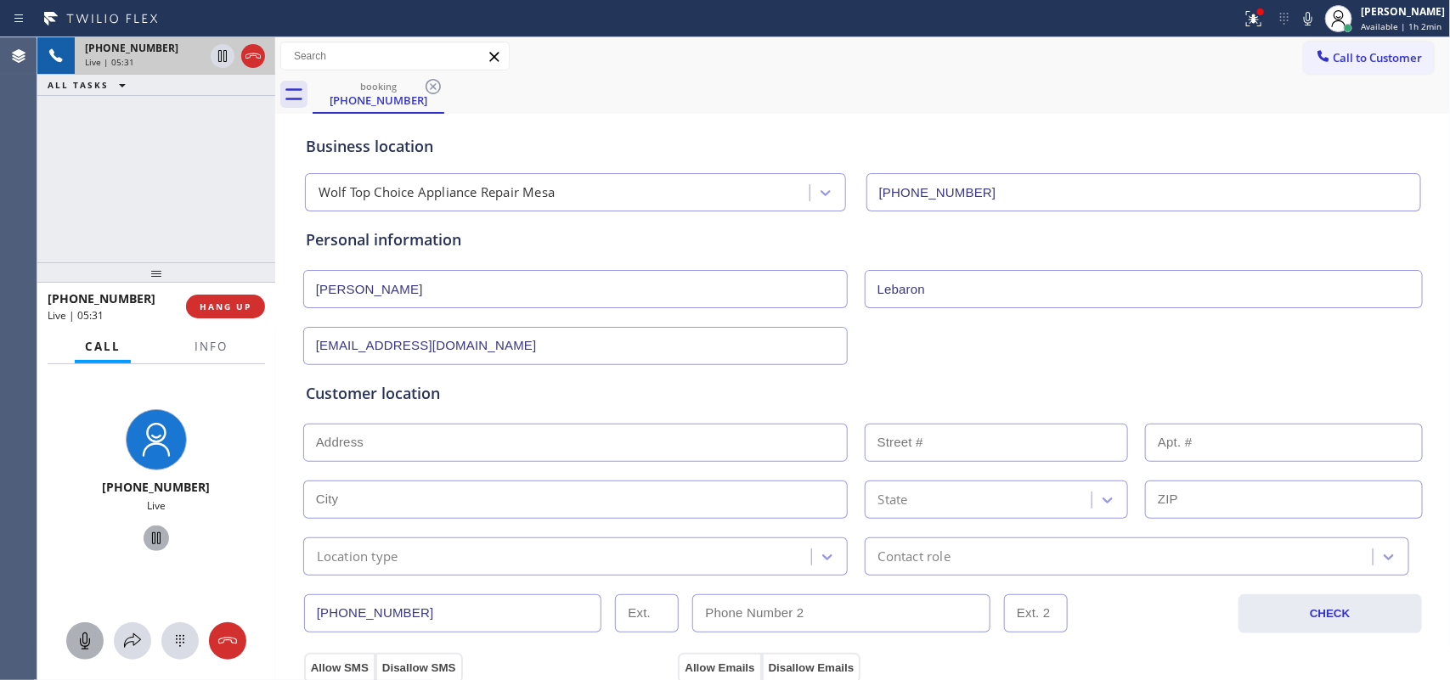
click at [610, 433] on input "text" at bounding box center [575, 443] width 544 height 38
paste input "[STREET_ADDRESS]"
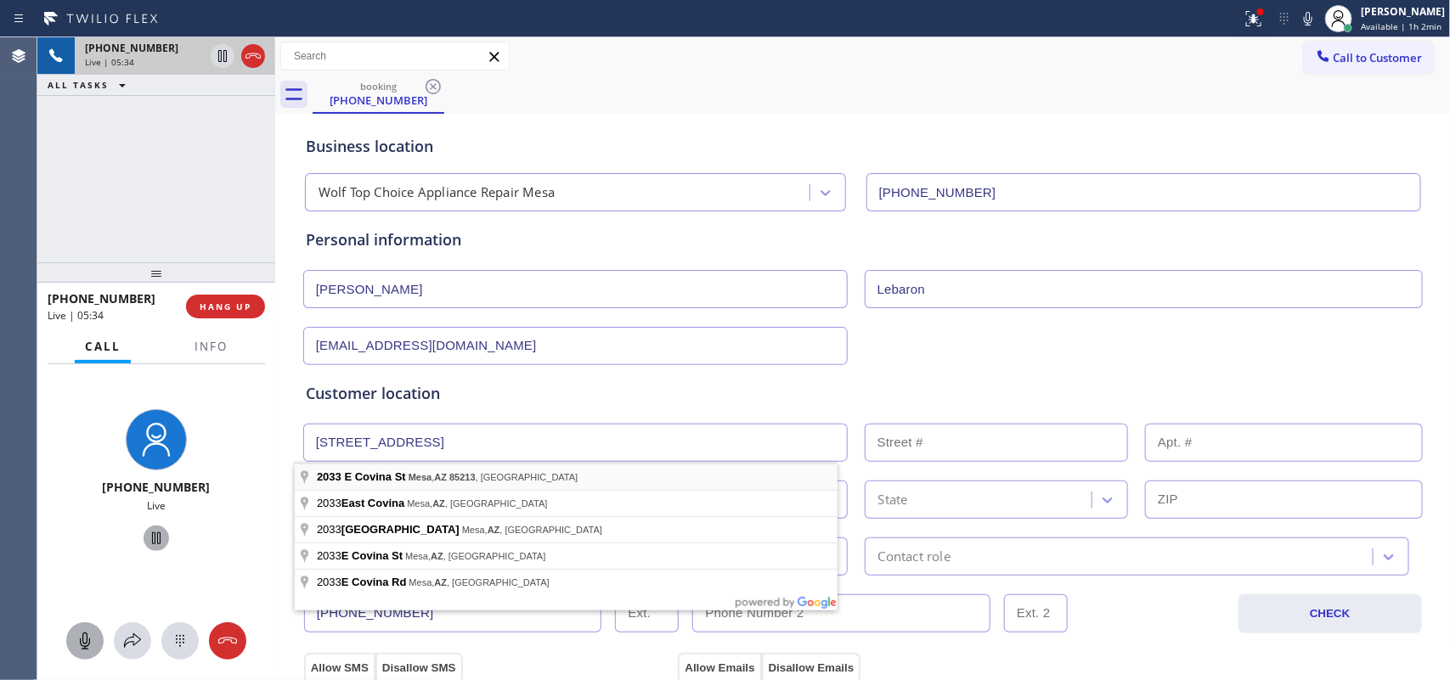
type input "[STREET_ADDRESS]"
type input "2033"
type input "Mesa"
type input "85213"
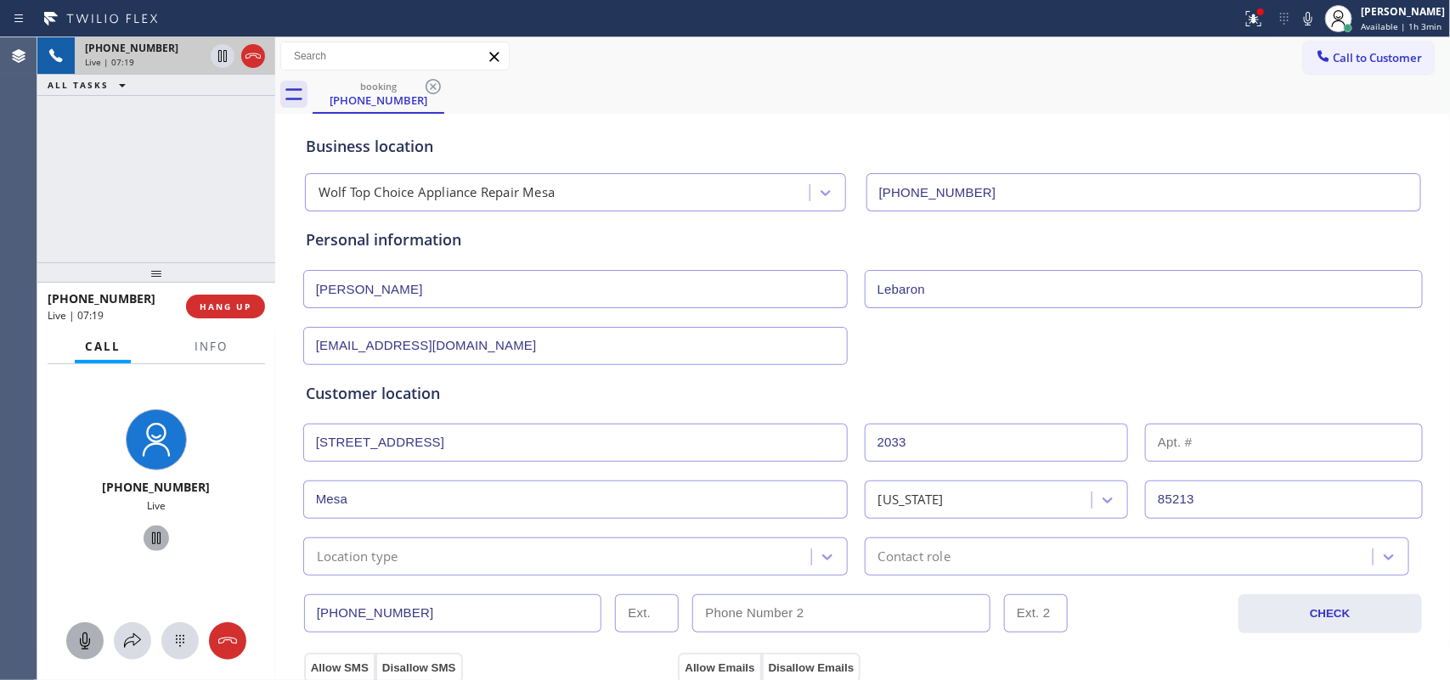
click at [185, 202] on div "[PHONE_NUMBER] Live | 07:19 ALL TASKS ALL TASKS ACTIVE TASKS TASKS IN WRAP UP" at bounding box center [156, 149] width 238 height 225
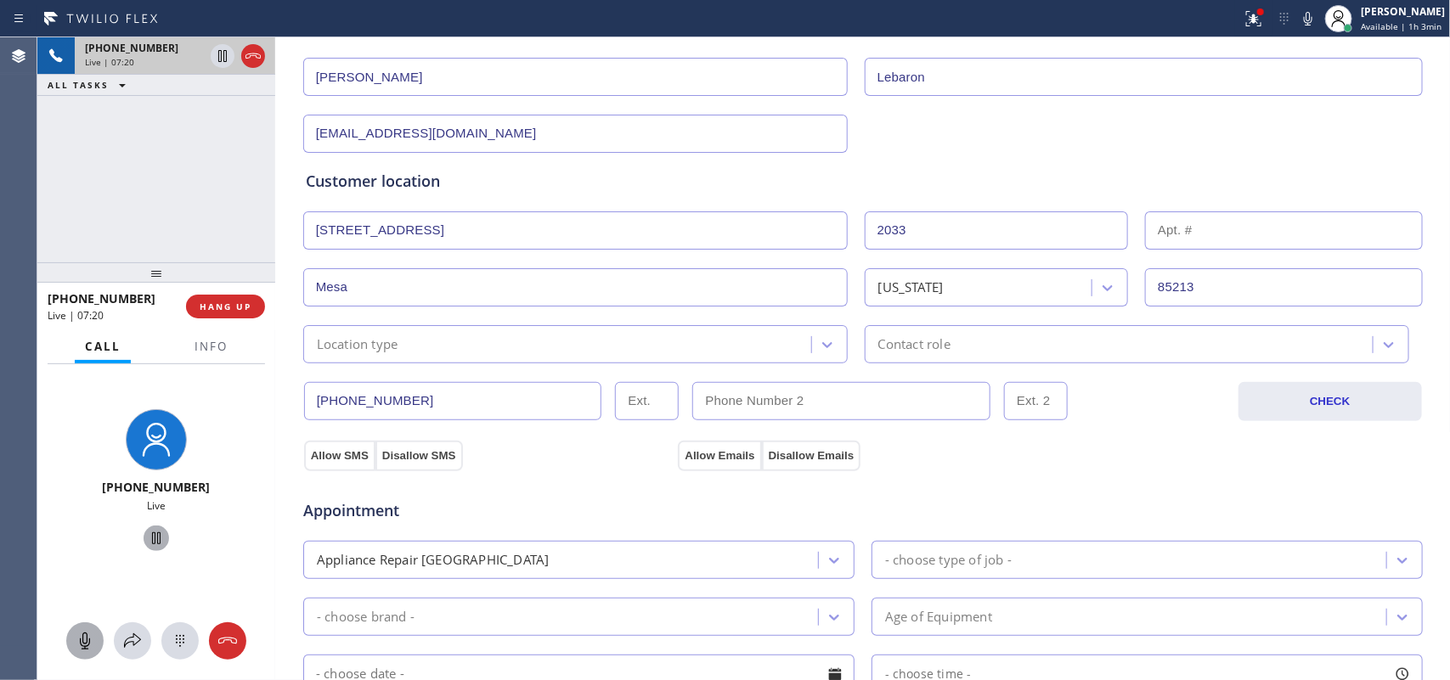
scroll to position [319, 0]
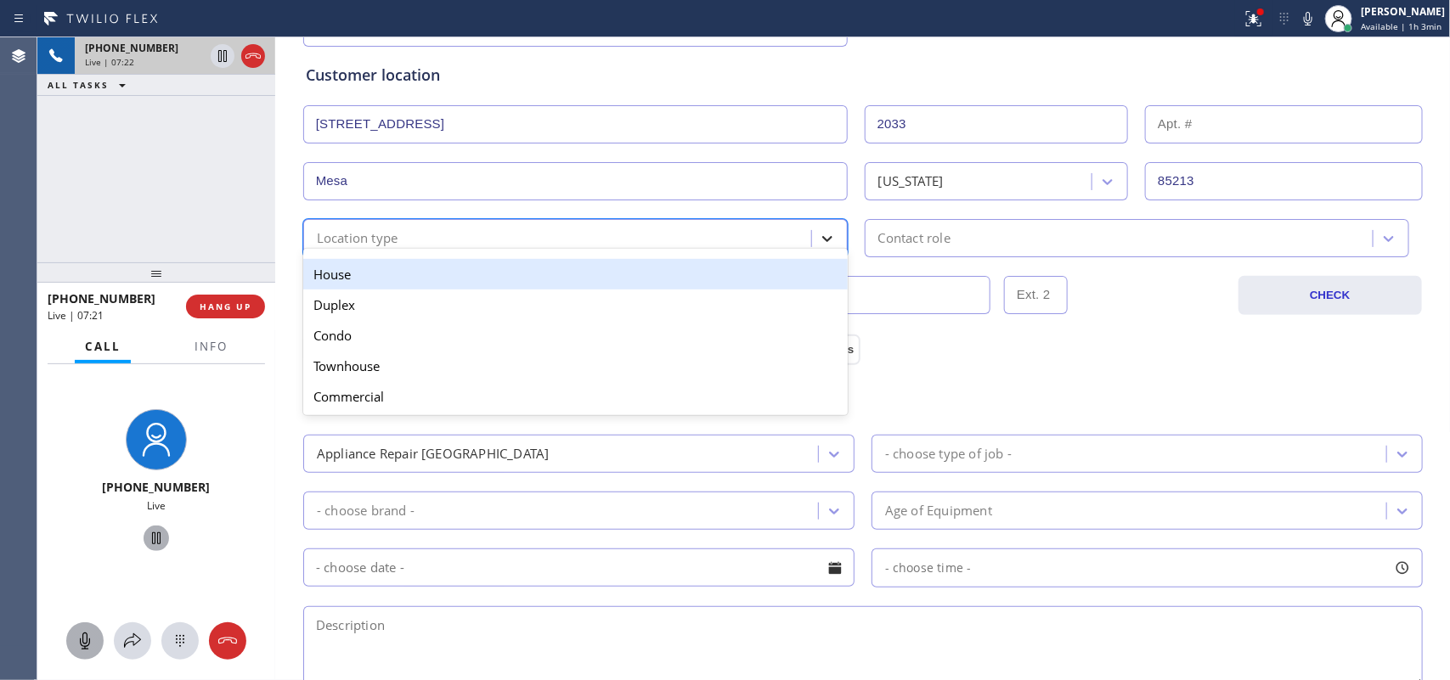
click at [826, 242] on icon at bounding box center [827, 238] width 17 height 17
click at [775, 269] on div "House" at bounding box center [575, 274] width 544 height 31
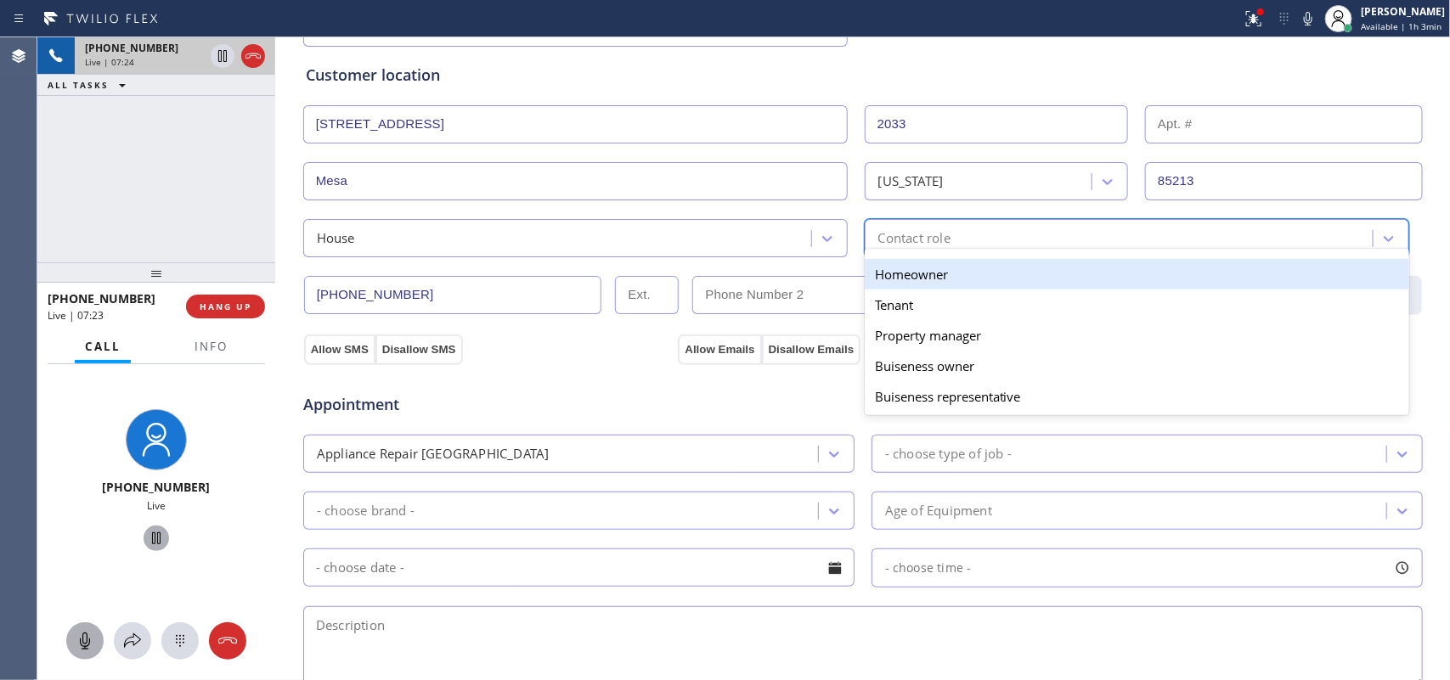
click at [928, 234] on div "Contact role" at bounding box center [914, 238] width 72 height 20
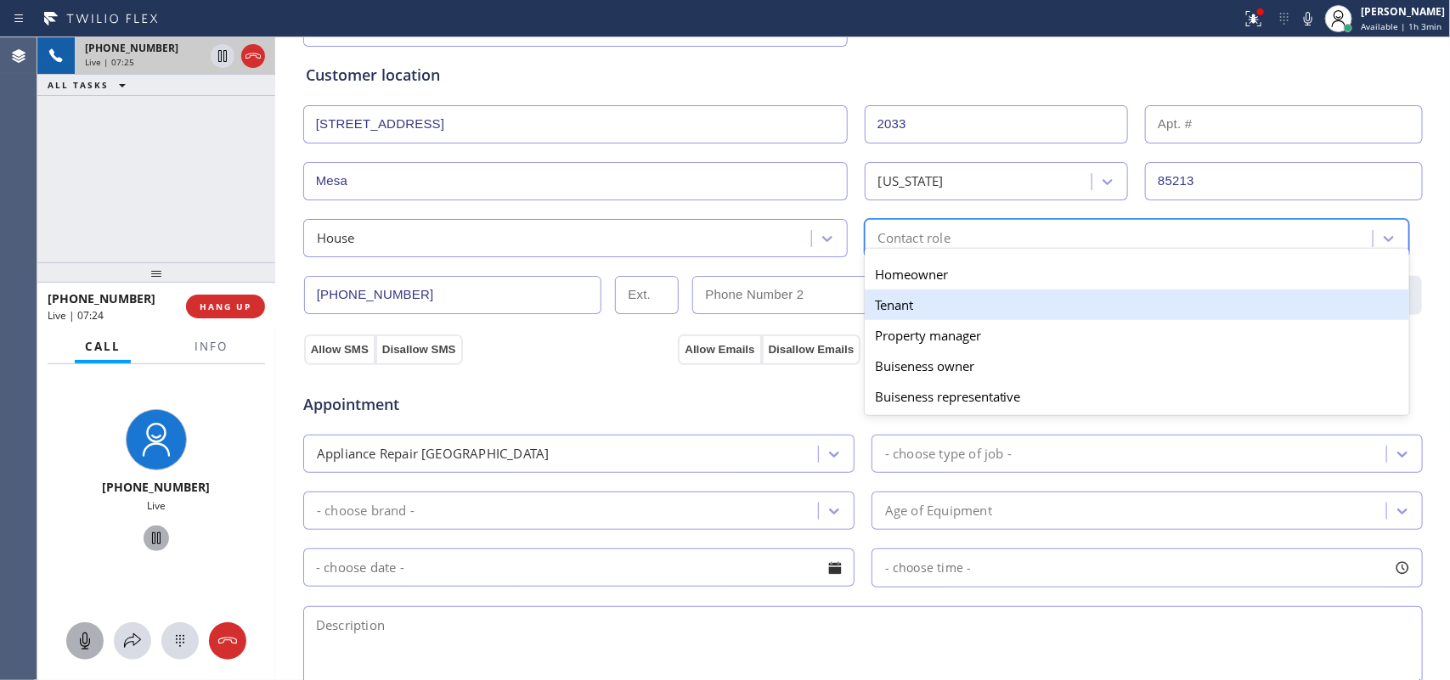
click at [930, 306] on div "Tenant" at bounding box center [1137, 305] width 544 height 31
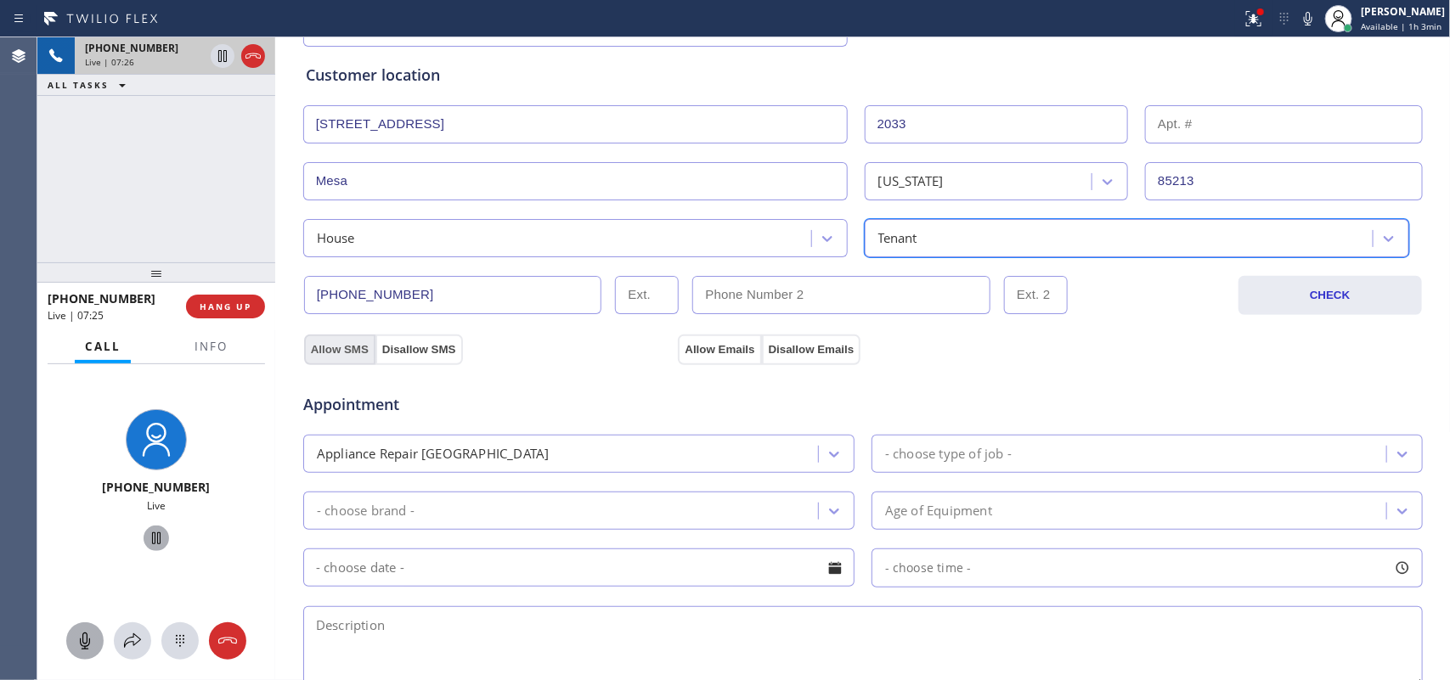
click at [334, 351] on button "Allow SMS" at bounding box center [339, 350] width 71 height 31
click at [710, 346] on button "Allow Emails" at bounding box center [719, 350] width 83 height 31
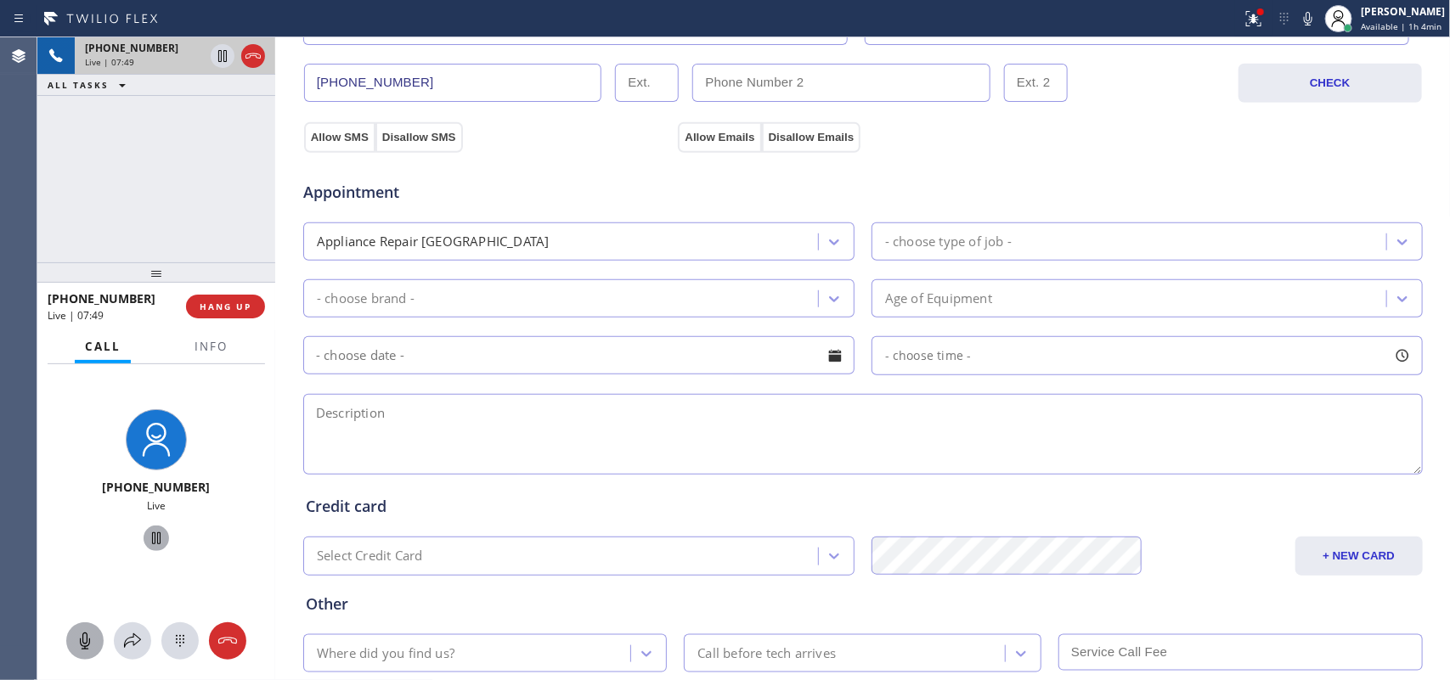
scroll to position [637, 0]
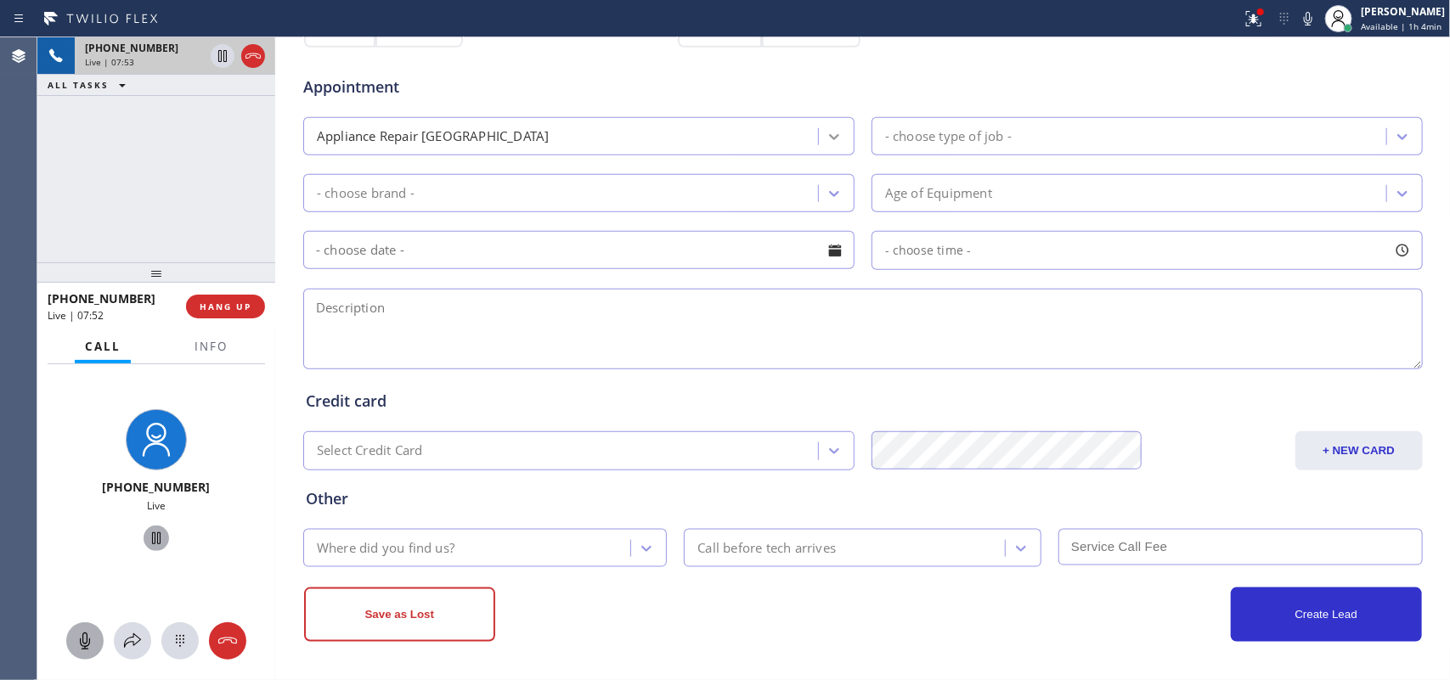
click at [819, 124] on div at bounding box center [834, 136] width 31 height 31
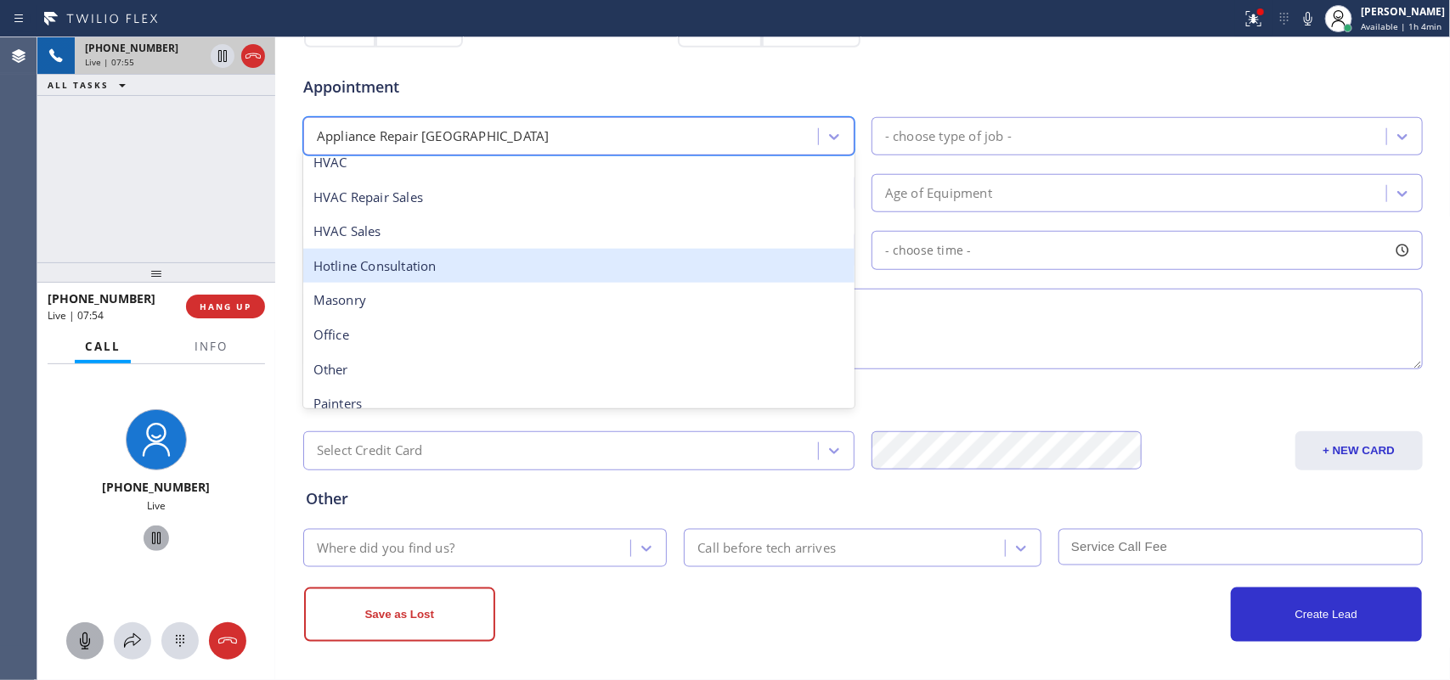
scroll to position [107, 0]
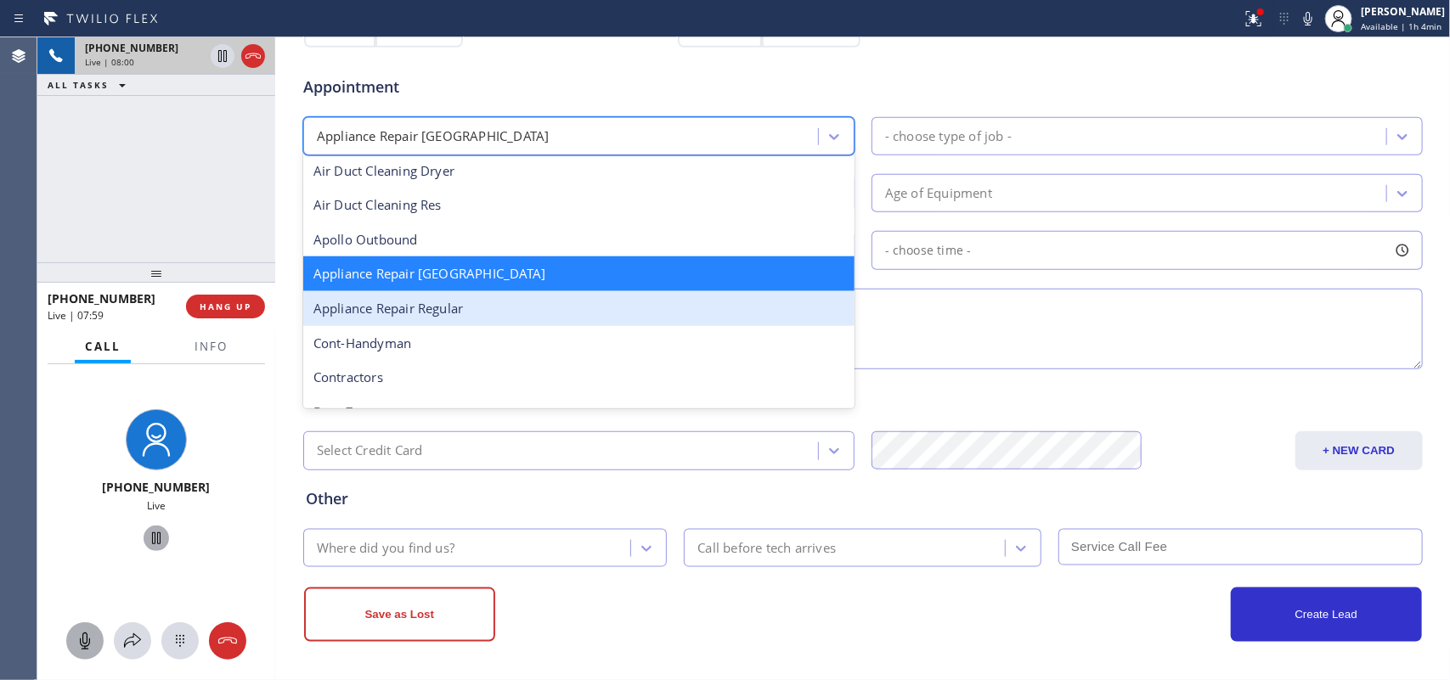
click at [661, 319] on div "Appliance Repair Regular" at bounding box center [578, 308] width 551 height 35
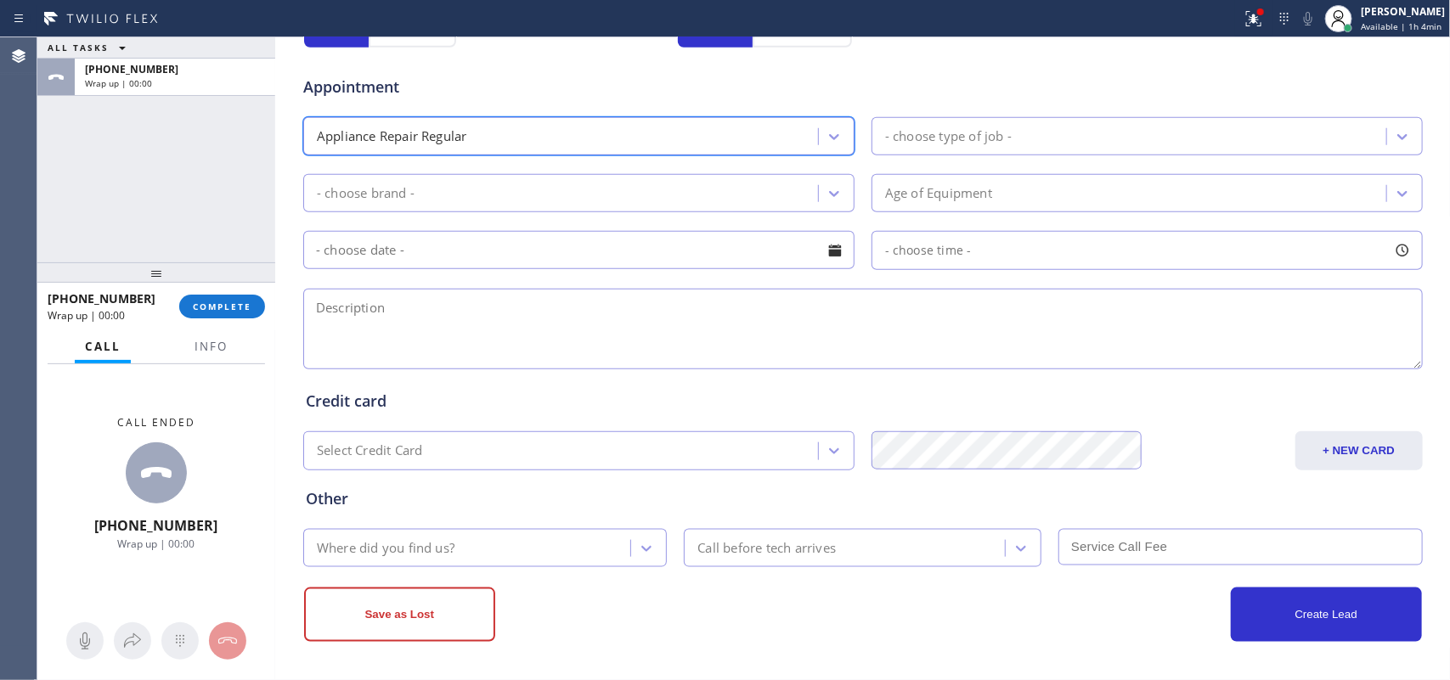
drag, startPoint x: 99, startPoint y: 189, endPoint x: 107, endPoint y: 188, distance: 8.5
click at [99, 189] on div "ALL TASKS ALL TASKS ACTIVE TASKS TASKS IN WRAP UP [PHONE_NUMBER] Wrap up | 00:00" at bounding box center [156, 149] width 238 height 225
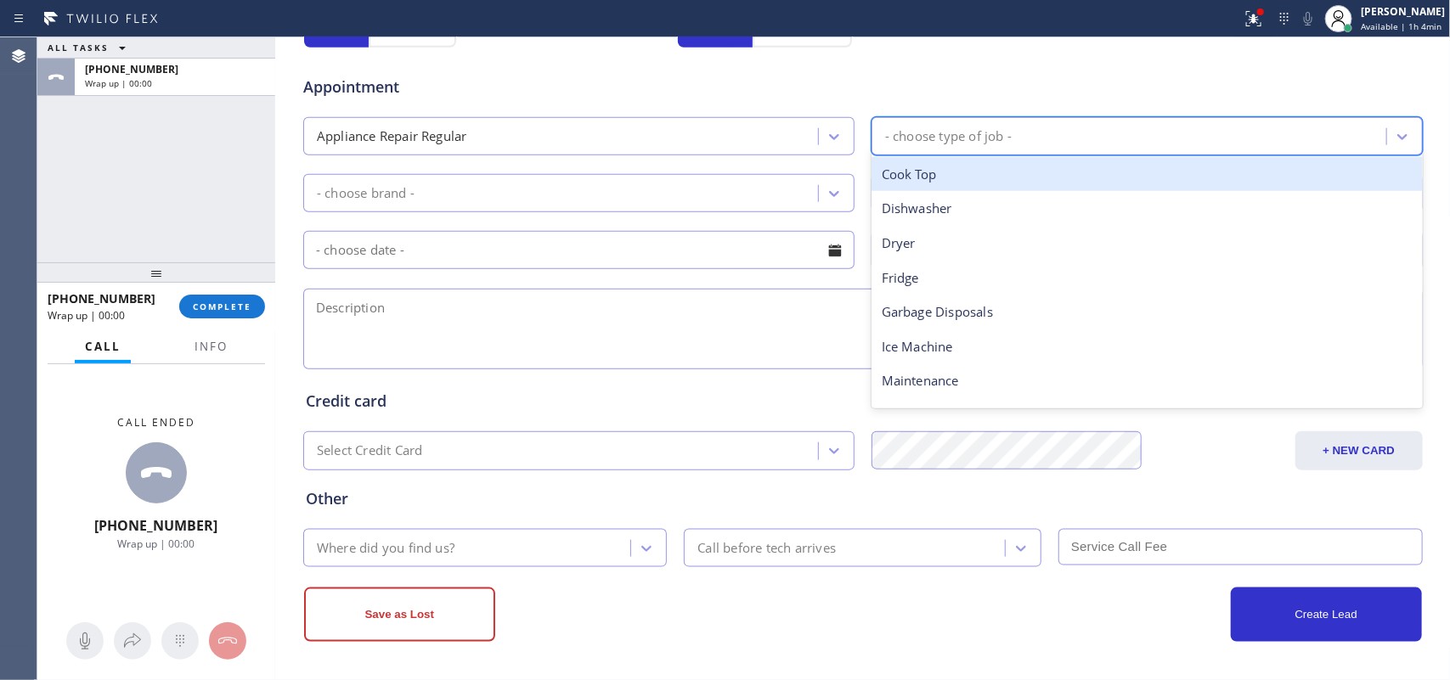
click at [1067, 146] on div "- choose type of job -" at bounding box center [1132, 136] width 510 height 30
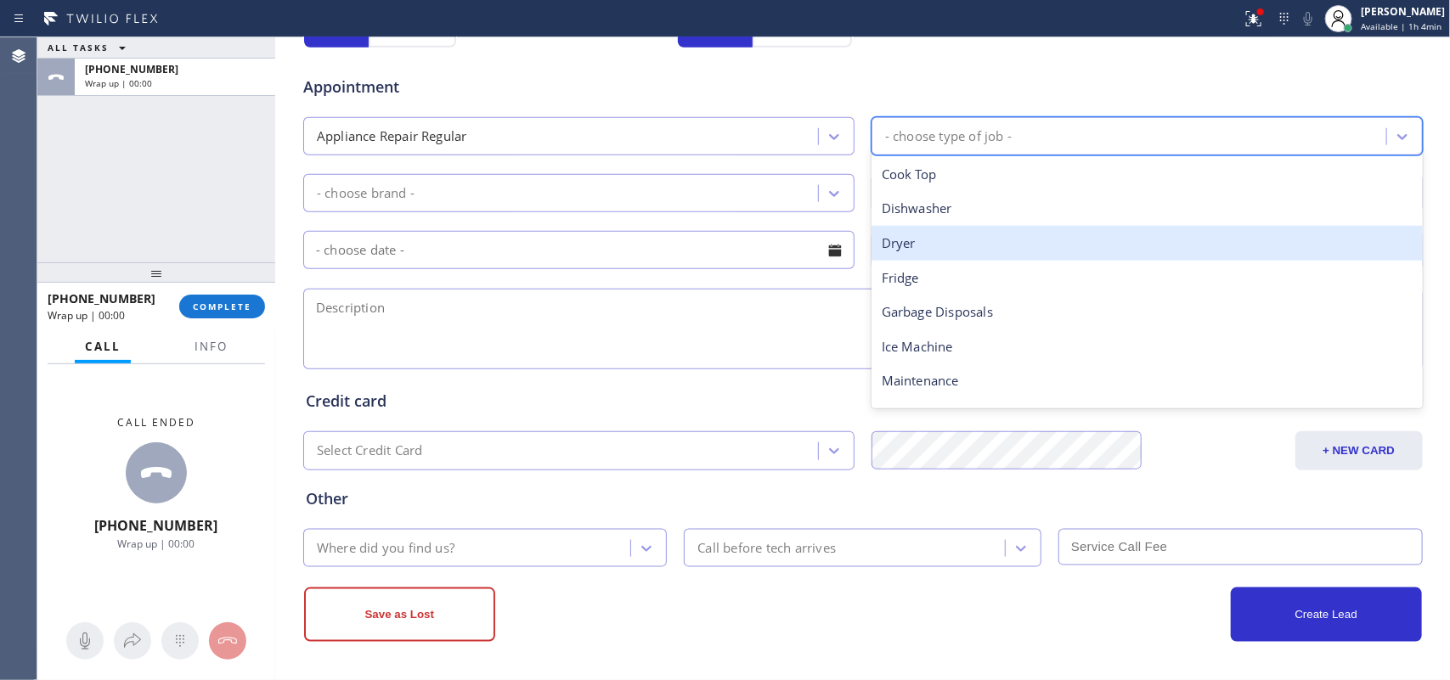
click at [1003, 231] on div "Dryer" at bounding box center [1146, 243] width 551 height 35
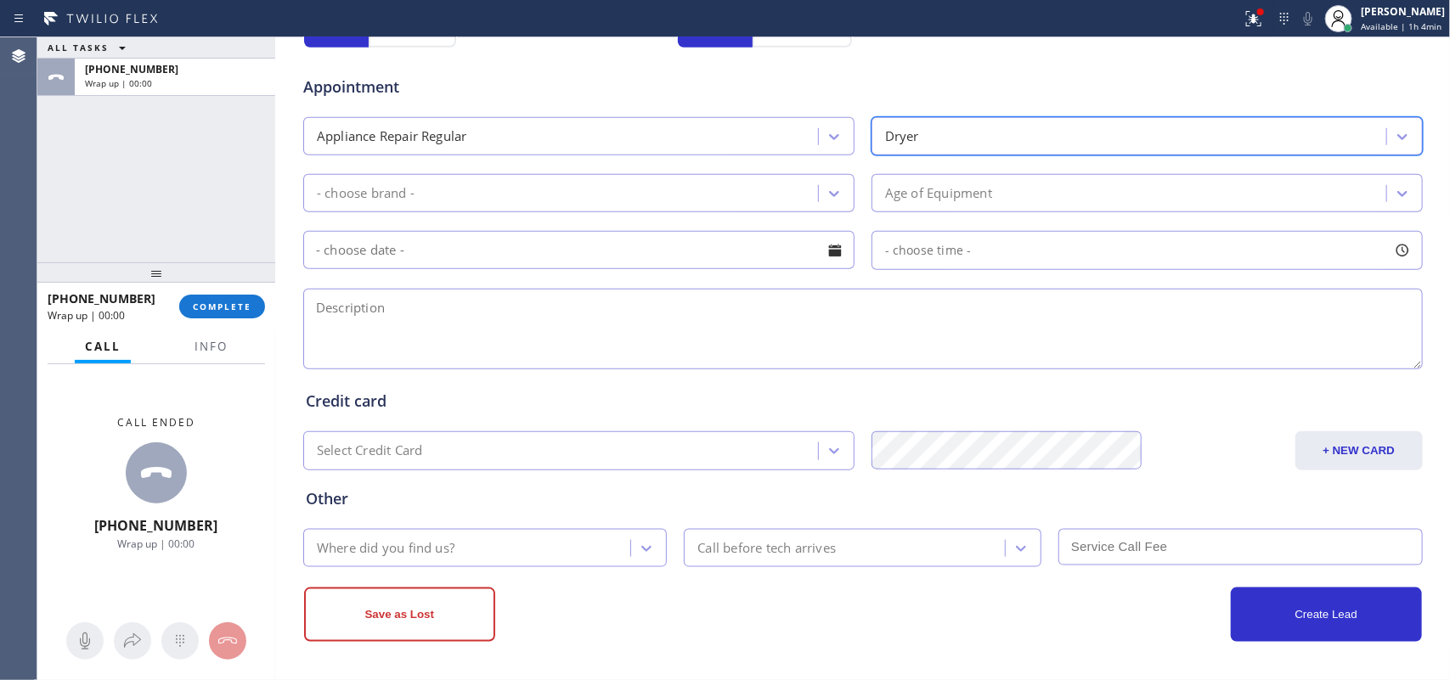
click at [807, 200] on div "- choose brand -" at bounding box center [563, 193] width 510 height 30
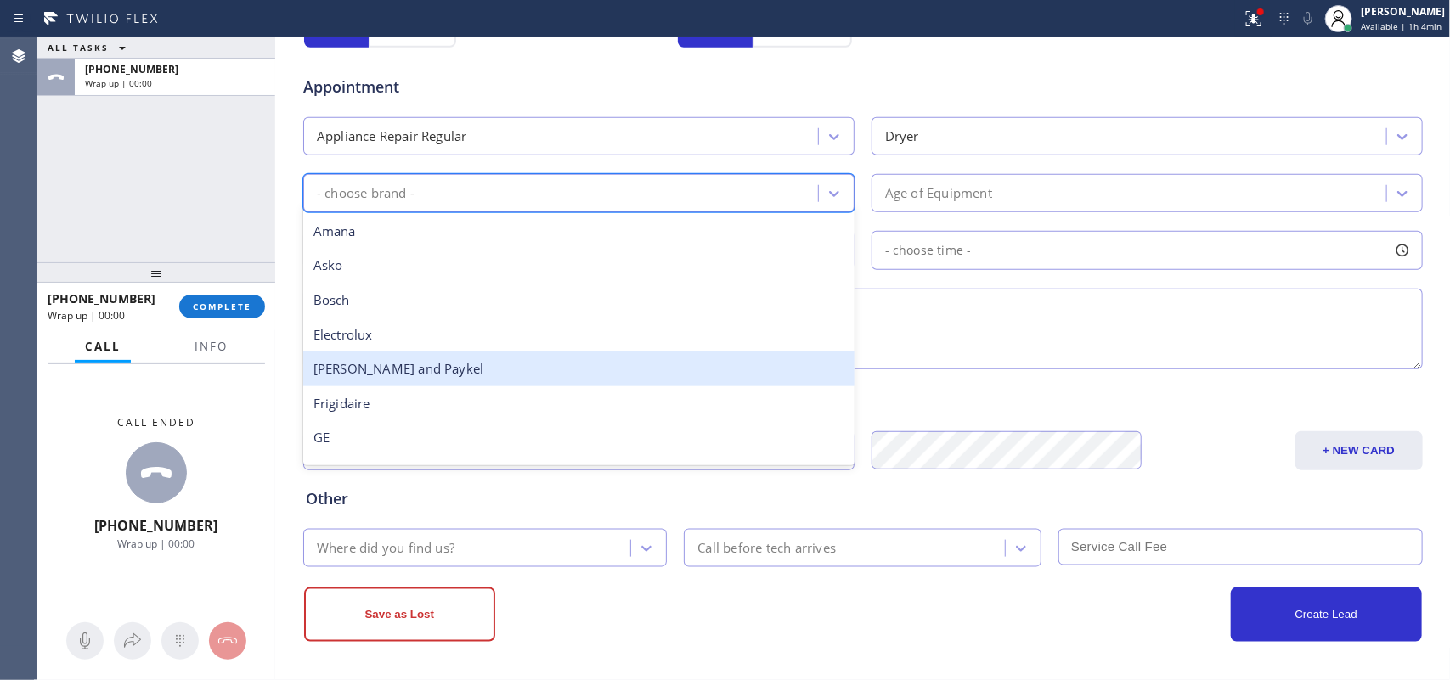
scroll to position [319, 0]
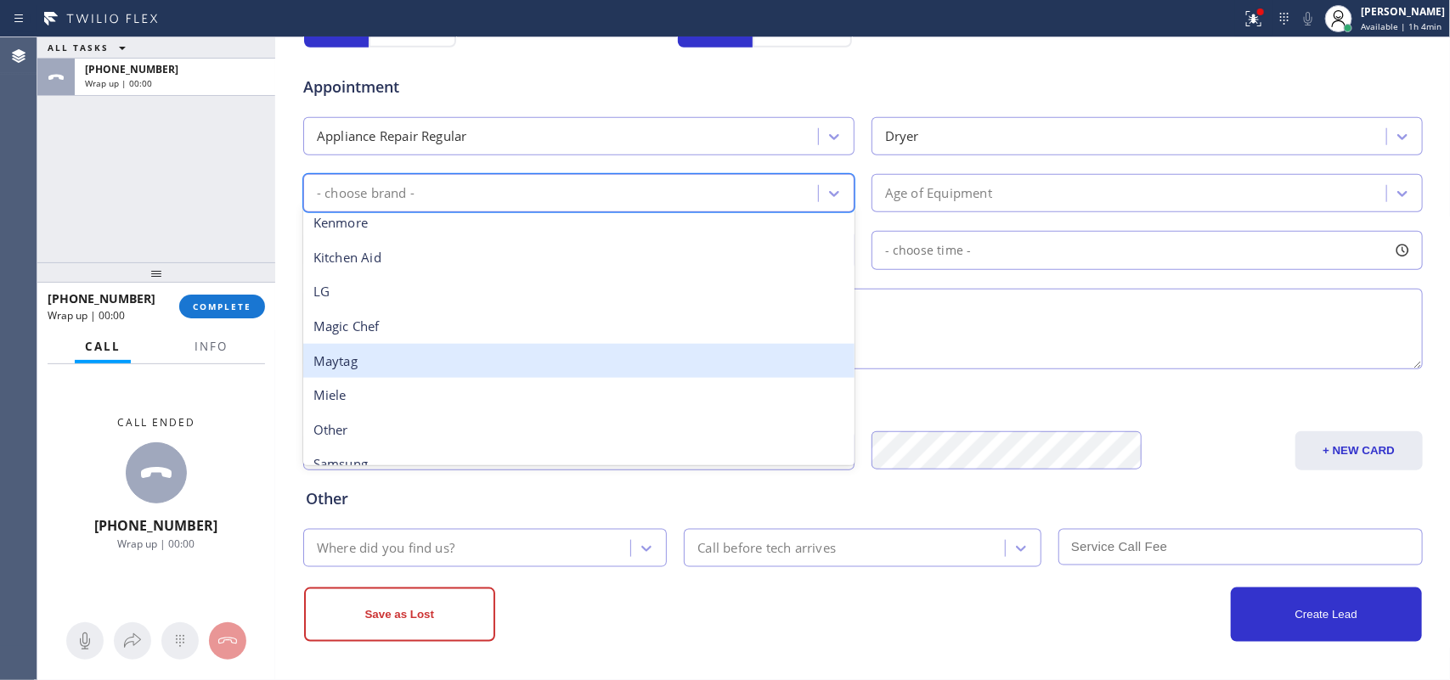
click at [589, 364] on div "Maytag" at bounding box center [578, 361] width 551 height 35
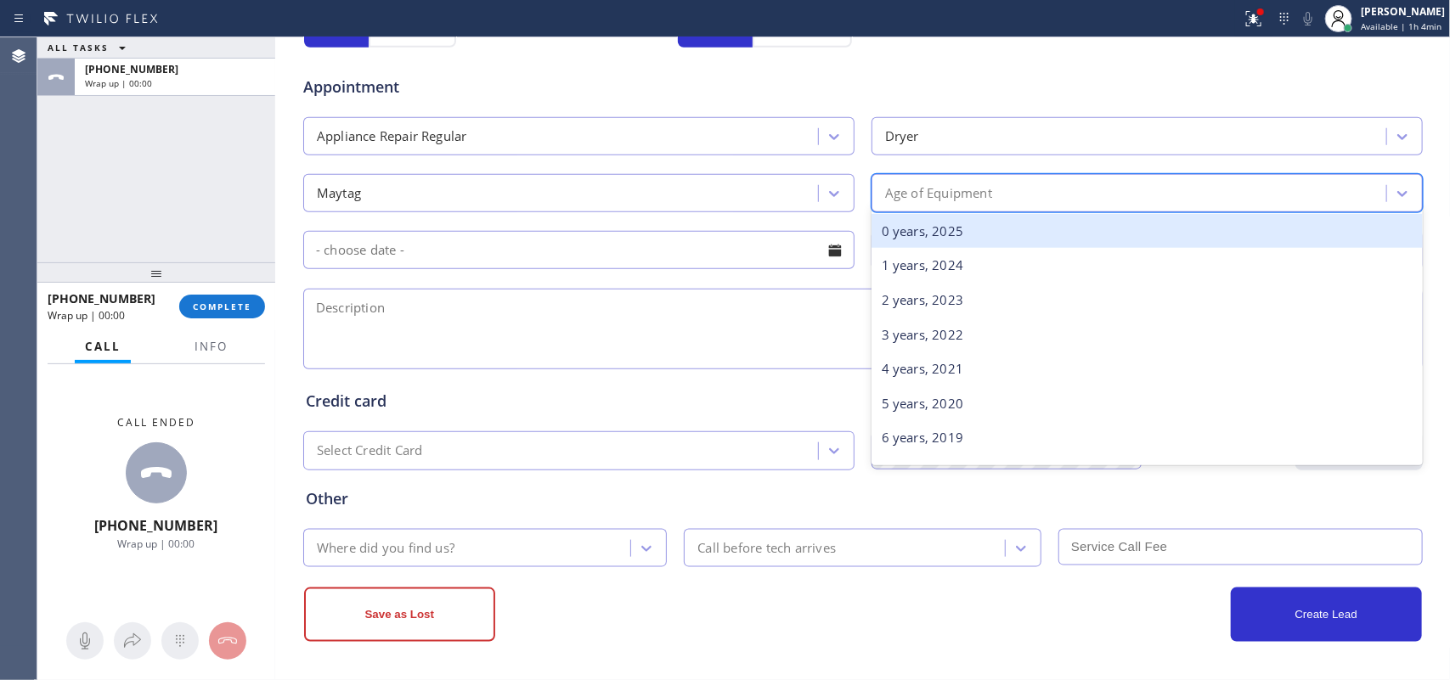
click at [978, 180] on div "Age of Equipment" at bounding box center [1132, 193] width 510 height 30
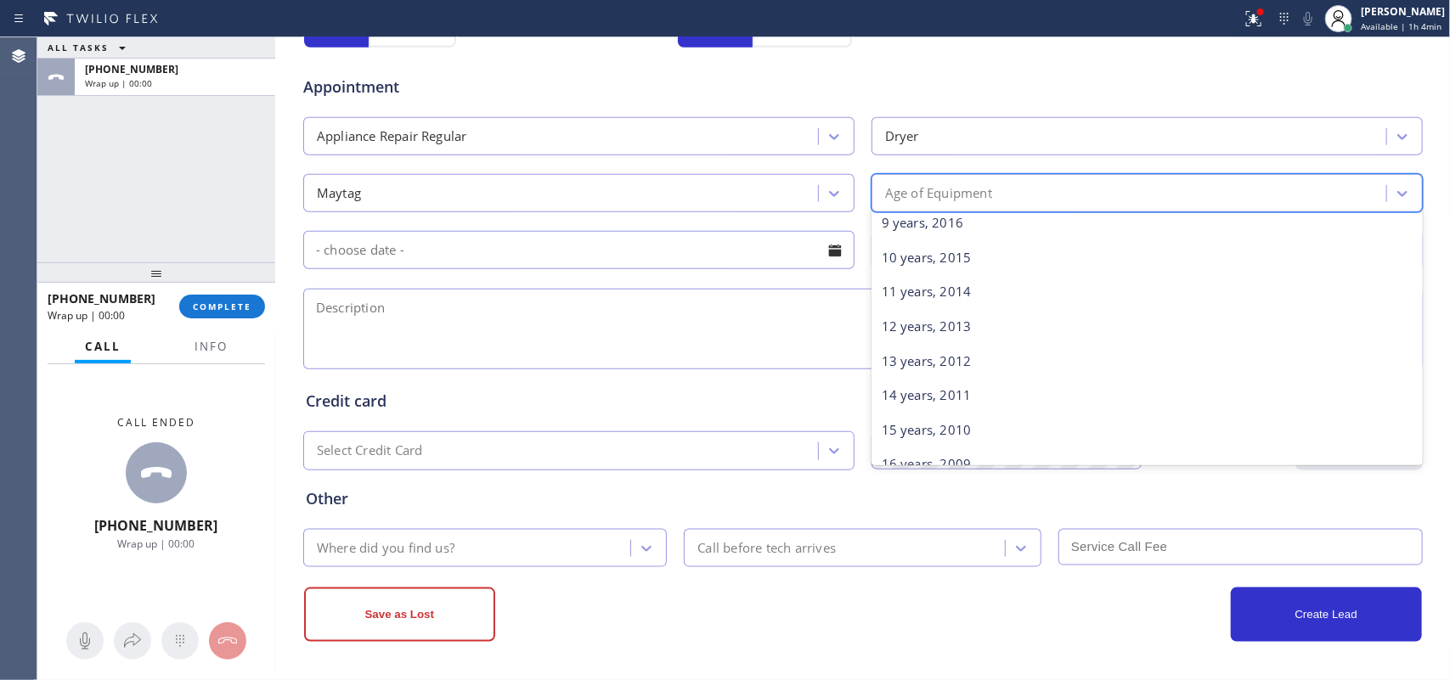
scroll to position [212, 0]
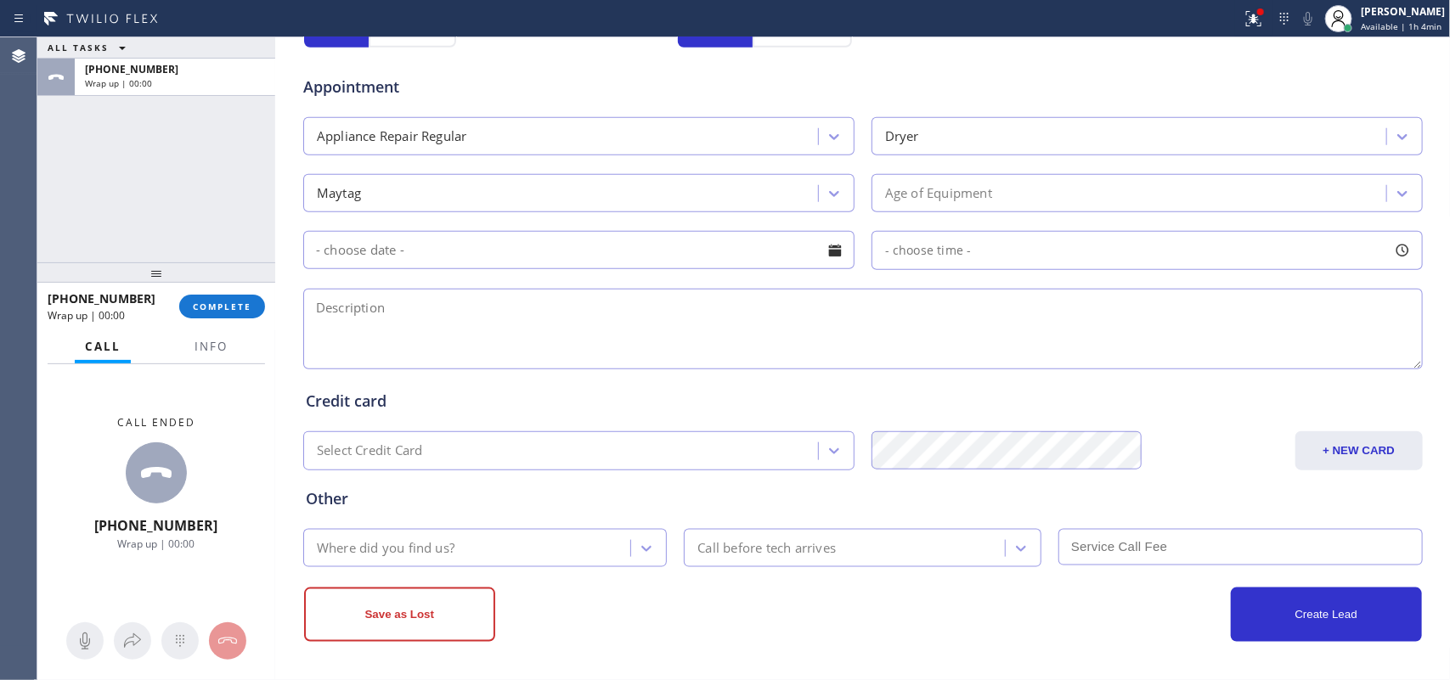
drag, startPoint x: 961, startPoint y: 290, endPoint x: 867, endPoint y: 197, distance: 132.1
click at [871, 197] on div "Age of Equipment" at bounding box center [1146, 193] width 551 height 38
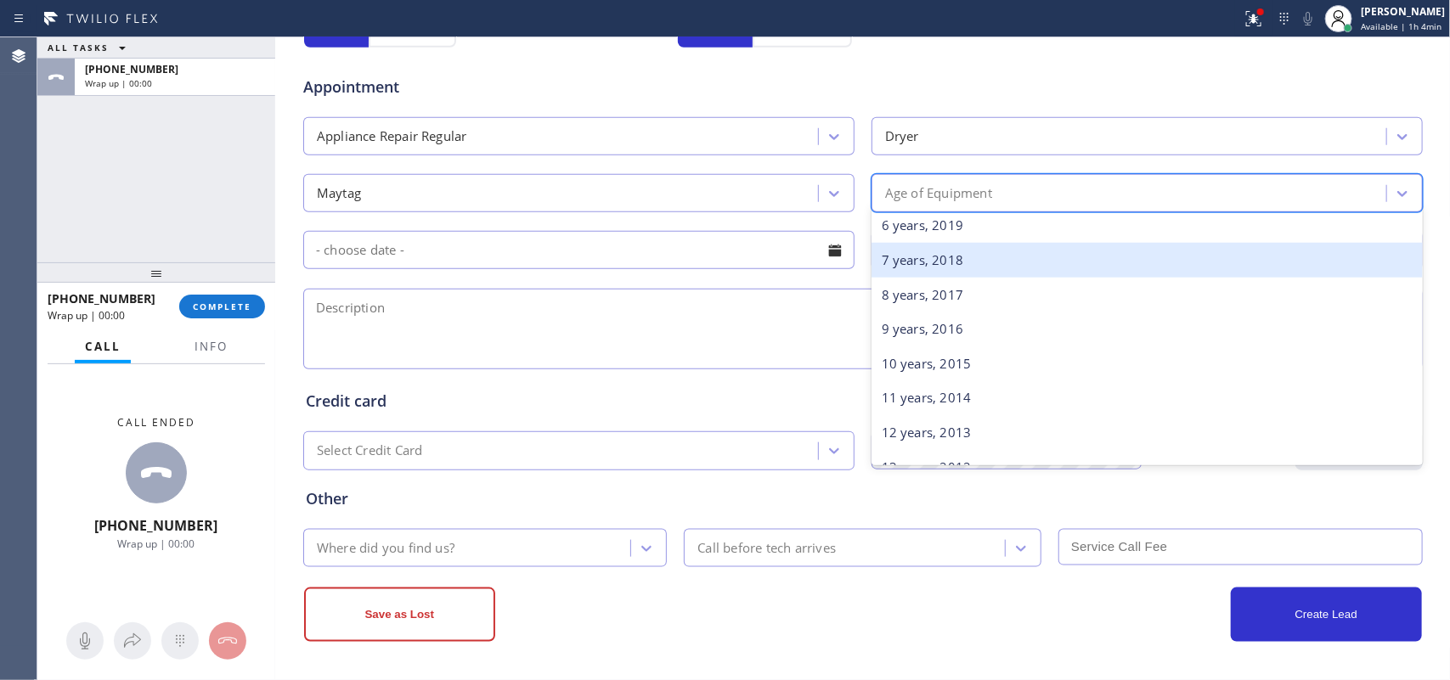
click at [910, 269] on div "7 years, 2018" at bounding box center [1146, 260] width 551 height 35
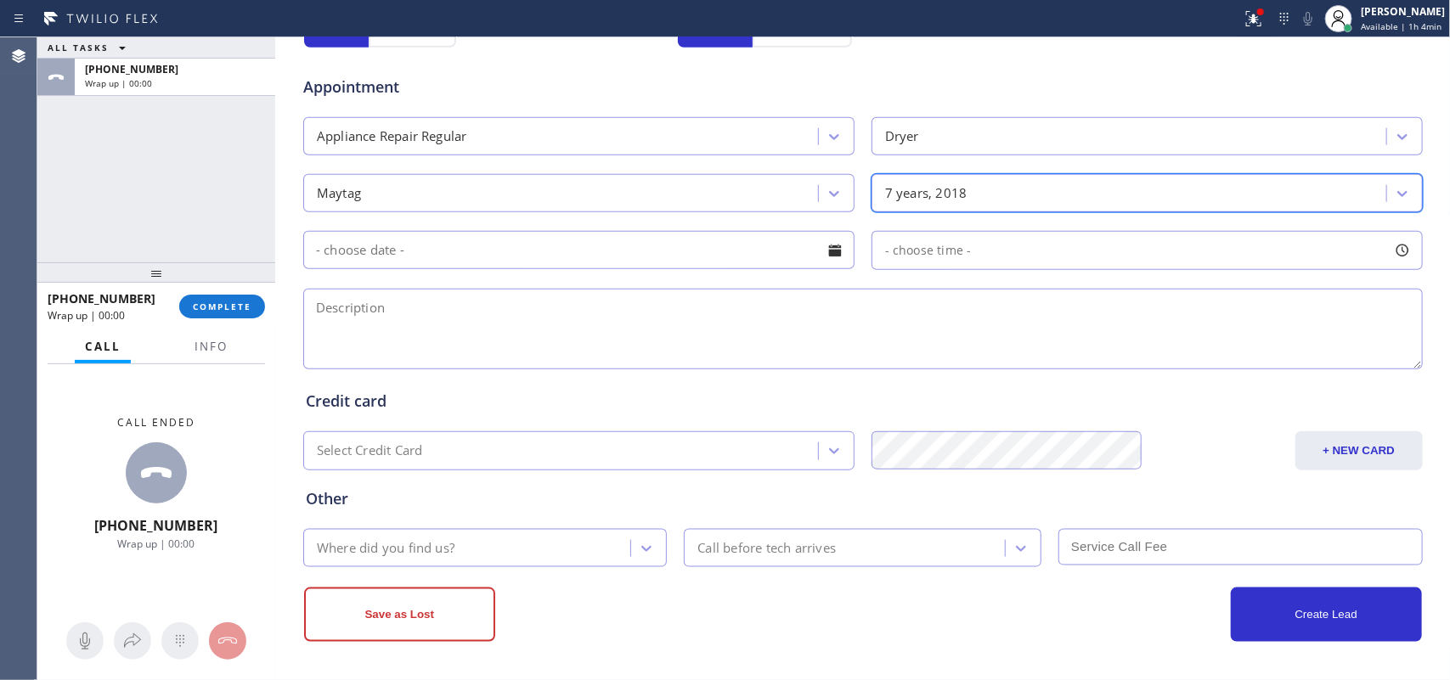
click at [831, 253] on div at bounding box center [834, 250] width 29 height 29
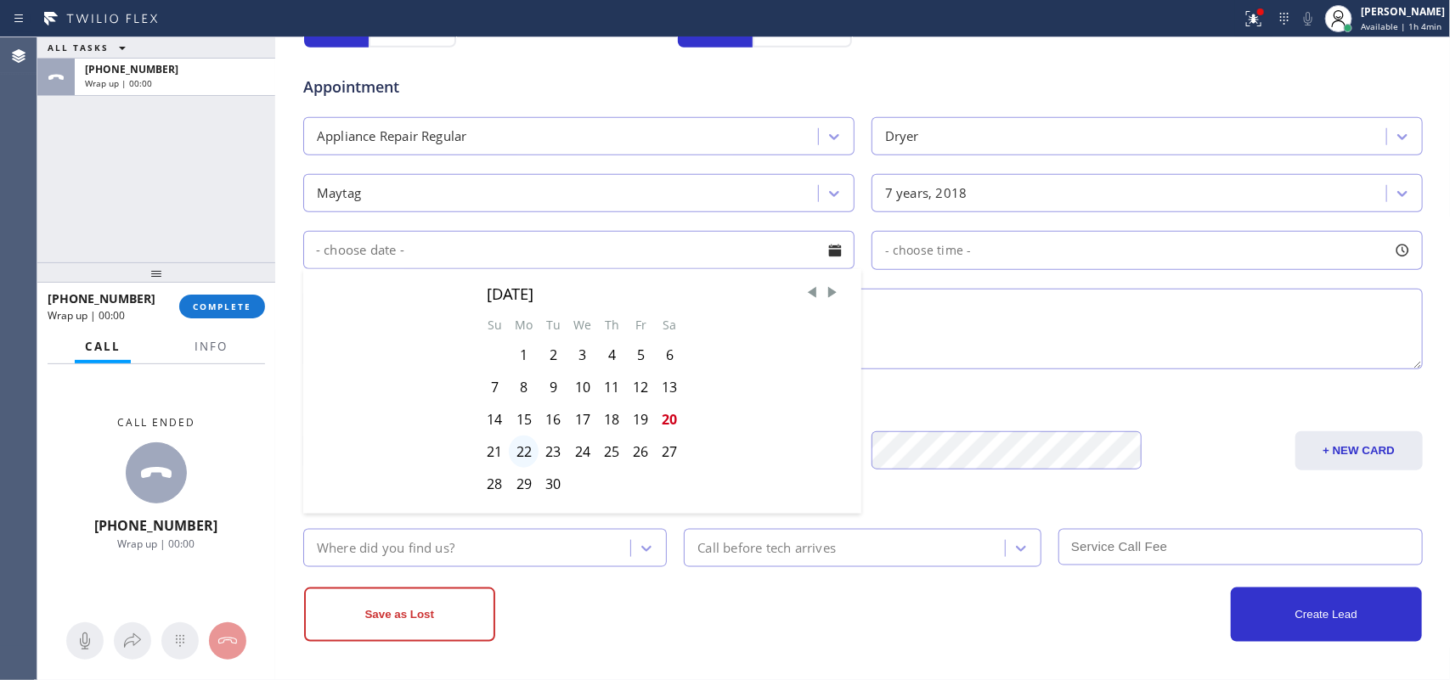
click at [512, 459] on div "22" at bounding box center [524, 452] width 30 height 32
type input "[DATE]"
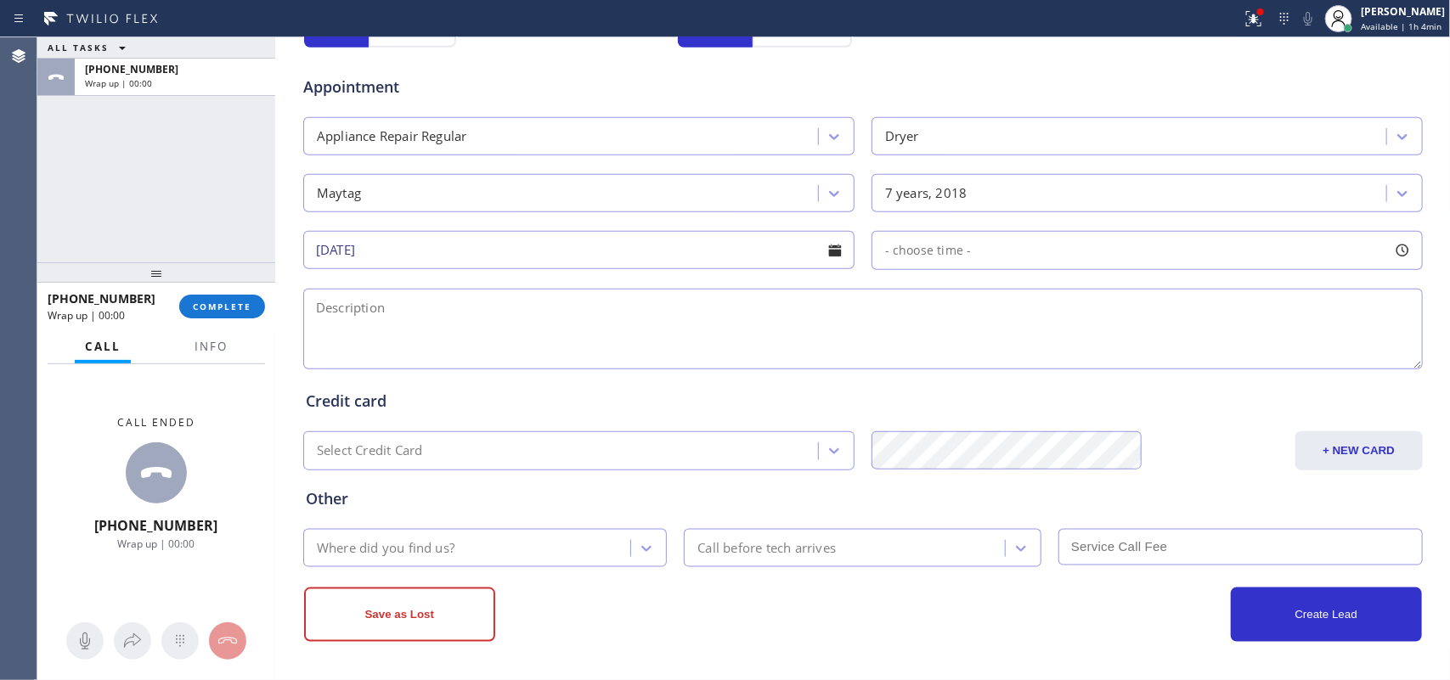
click at [1402, 255] on div at bounding box center [1402, 250] width 29 height 29
drag, startPoint x: 873, startPoint y: 361, endPoint x: 1300, endPoint y: 351, distance: 427.4
click at [1223, 351] on div at bounding box center [1213, 354] width 20 height 36
drag, startPoint x: 1300, startPoint y: 351, endPoint x: 1287, endPoint y: 352, distance: 13.7
click at [1287, 352] on div at bounding box center [1294, 354] width 20 height 36
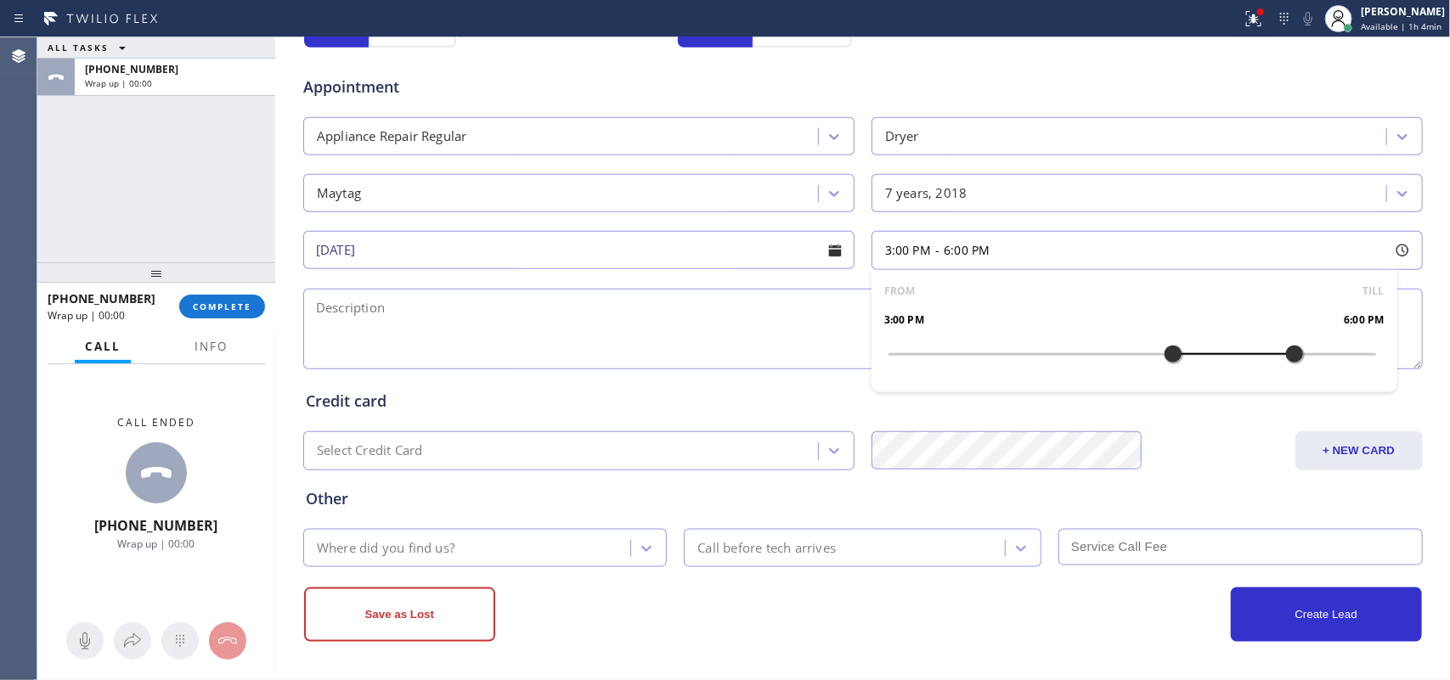
drag, startPoint x: 882, startPoint y: 357, endPoint x: 1174, endPoint y: 359, distance: 292.2
click at [1174, 359] on div at bounding box center [1173, 354] width 20 height 36
click at [688, 351] on textarea at bounding box center [862, 329] width 1119 height 81
click at [334, 303] on textarea "3-6/ Maytag/" at bounding box center [862, 329] width 1119 height 81
click at [379, 346] on textarea "3-6/ $75 + $30/ Maytag/" at bounding box center [862, 329] width 1119 height 81
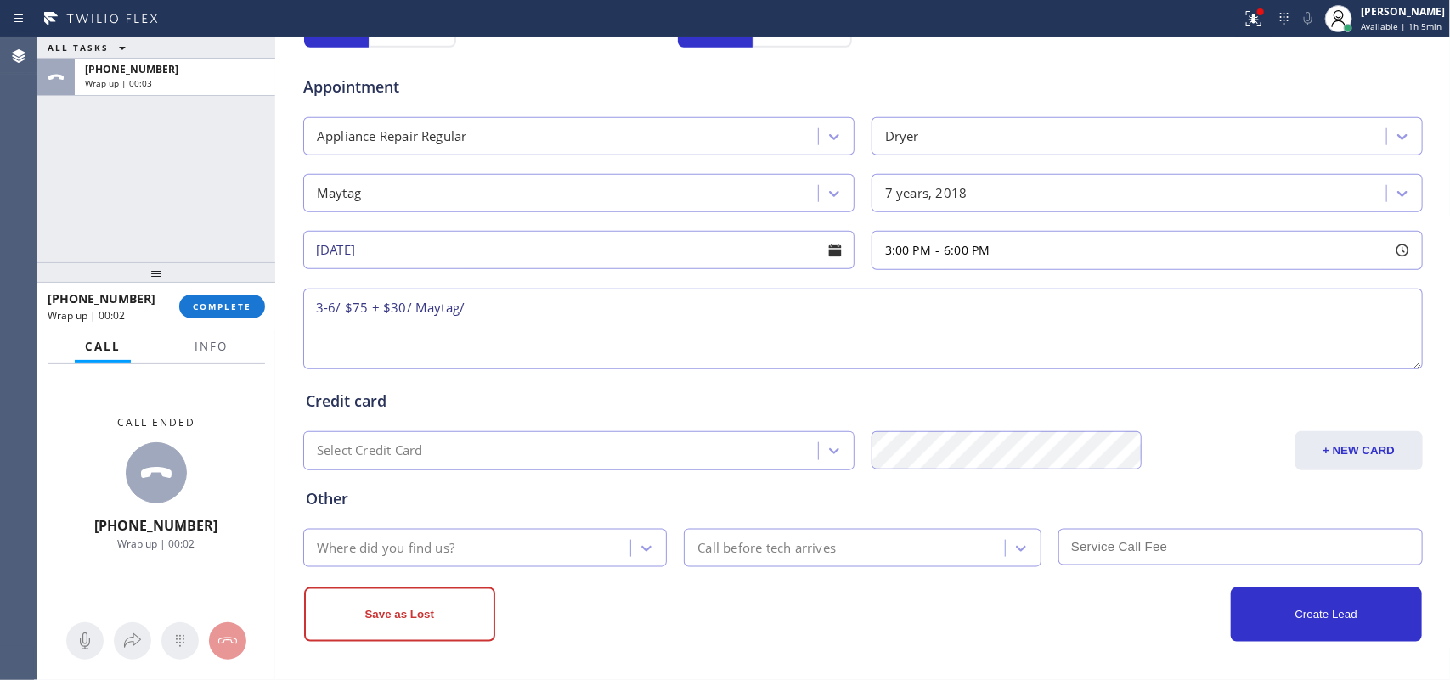
click at [520, 319] on textarea "3-6/ $75 + $30/ Maytag/" at bounding box center [862, 329] width 1119 height 81
paste textarea "Maytag SBS frontload dryer/ [DEMOGRAPHIC_DATA]/ the tstat is off somehow, sayin…"
click at [1277, 312] on textarea "3-6/ $75 + $30/ Maytag/ Maytag SBS frontload dryer/ [DEMOGRAPHIC_DATA]/ the tst…" at bounding box center [862, 329] width 1119 height 81
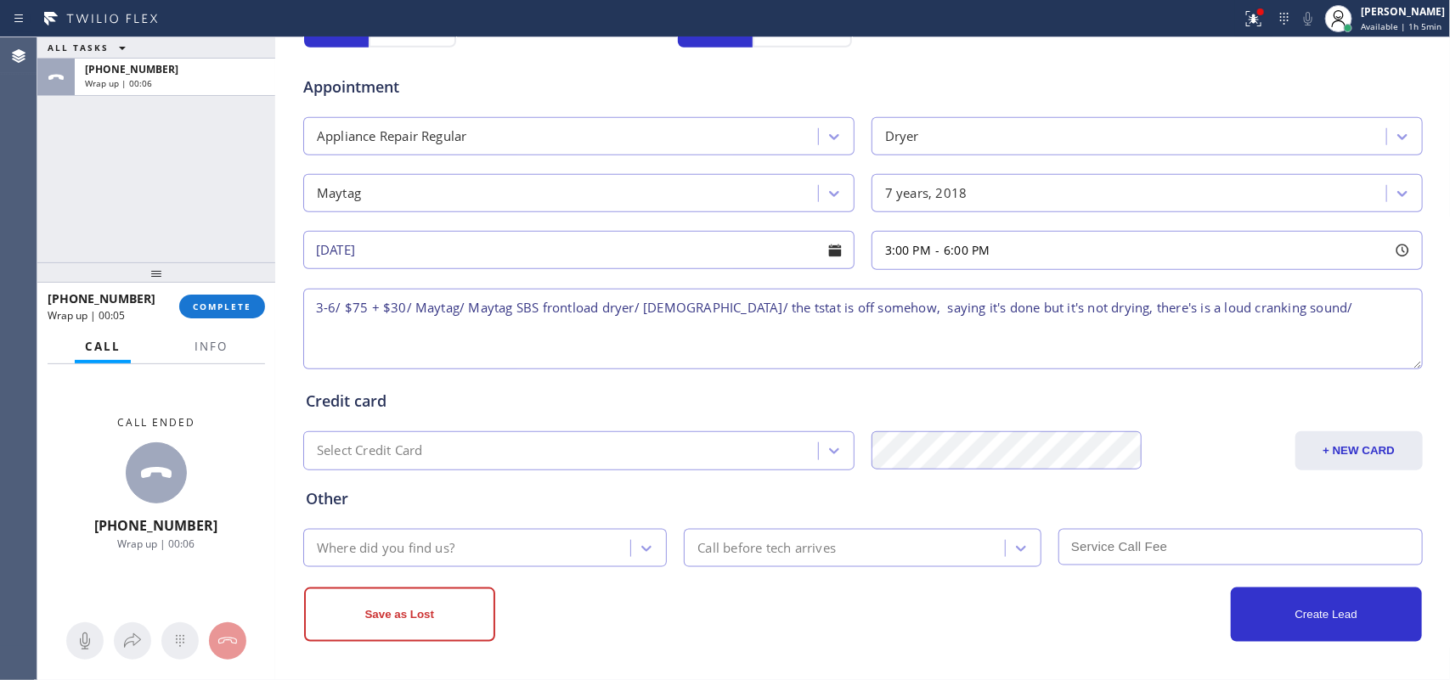
click at [1277, 312] on textarea "3-6/ $75 + $30/ Maytag/ Maytag SBS frontload dryer/ [DEMOGRAPHIC_DATA]/ the tst…" at bounding box center [862, 329] width 1119 height 81
click at [362, 333] on textarea "3-6/ $75 + $30/ Maytag/ Maytag SBS frontload dryer/ [DEMOGRAPHIC_DATA]/ the tst…" at bounding box center [862, 329] width 1119 height 81
click at [1242, 307] on textarea "3-6/ $75 + $30/ Maytag/ Maytag SBS frontload dryer/ [DEMOGRAPHIC_DATA]/ the tst…" at bounding box center [862, 329] width 1119 height 81
paste textarea "Maytag SBS topload washer/ 7 years ol/ the lid is broken so need to hold it dow…"
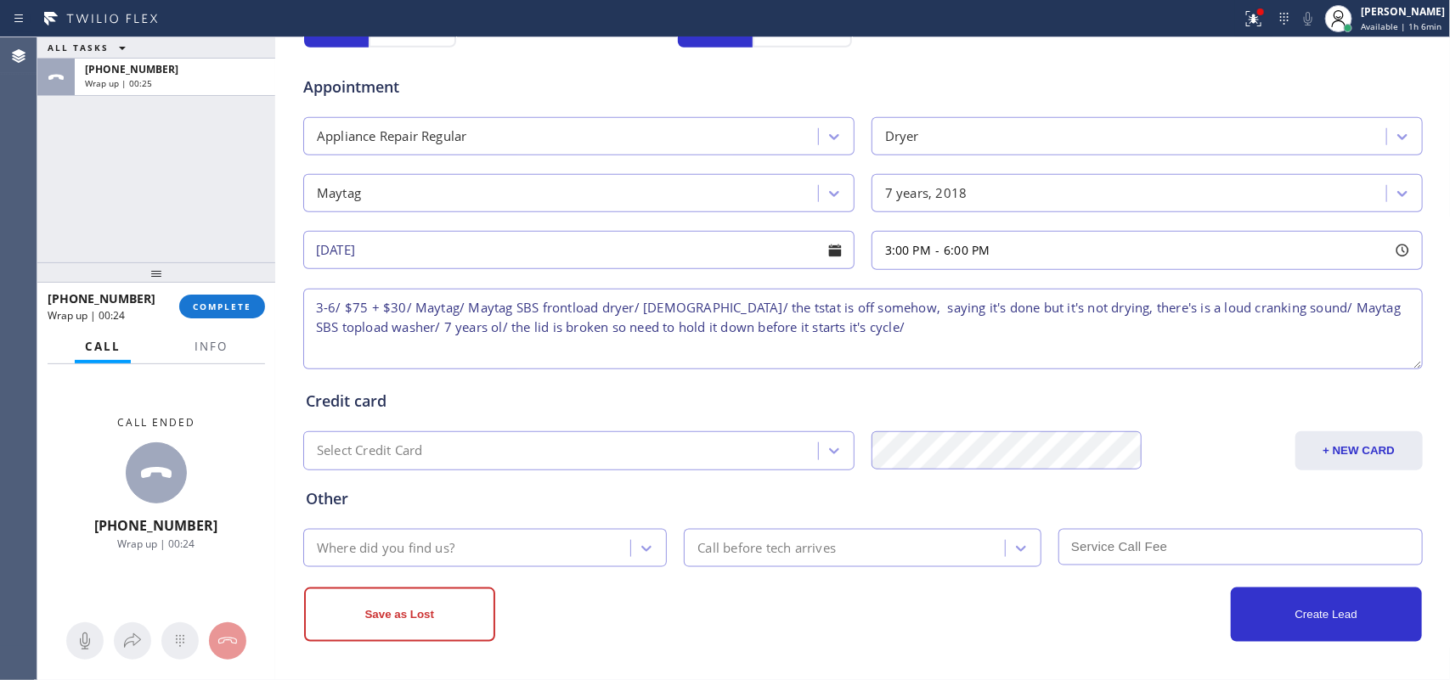
click at [851, 332] on textarea "3-6/ $75 + $30/ Maytag/ Maytag SBS frontload dryer/ [DEMOGRAPHIC_DATA]/ the tst…" at bounding box center [862, 329] width 1119 height 81
click at [417, 330] on textarea "3-6/ $75 + $30/ Maytag/ Maytag SBS frontload dryer/ [DEMOGRAPHIC_DATA]/ the tst…" at bounding box center [862, 329] width 1119 height 81
drag, startPoint x: 417, startPoint y: 330, endPoint x: 379, endPoint y: 329, distance: 38.2
click at [379, 329] on textarea "3-6/ $75 + $30/ Maytag/ Maytag SBS frontload dryer/ [DEMOGRAPHIC_DATA]/ the tst…" at bounding box center [862, 329] width 1119 height 81
click at [820, 330] on textarea "3-6/ $75 + $30/ Maytag/ Maytag SBS frontload dryer/ [DEMOGRAPHIC_DATA]/ the tst…" at bounding box center [862, 329] width 1119 height 81
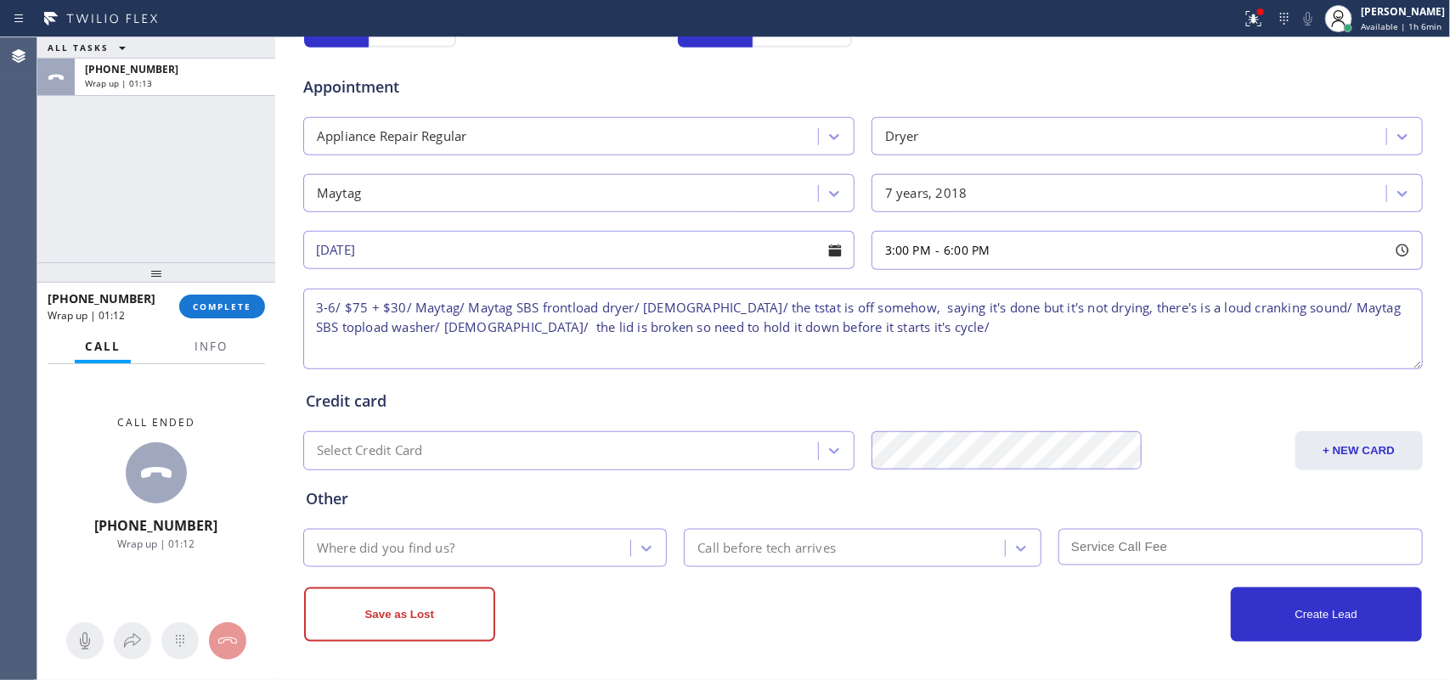
click at [94, 213] on div "ALL TASKS ALL TASKS ACTIVE TASKS TASKS IN WRAP UP [PHONE_NUMBER] Wrap up | 01:13" at bounding box center [156, 149] width 238 height 225
click at [854, 336] on textarea "3-6/ $75 + $30/ Maytag/ Maytag SBS frontload dryer/ [DEMOGRAPHIC_DATA]/ the tst…" at bounding box center [862, 329] width 1119 height 81
paste textarea "[STREET_ADDRESS],"
click at [792, 327] on textarea "3-6/ $75 + $30/ Maytag/ Maytag SBS frontload dryer/ [DEMOGRAPHIC_DATA]/ the tst…" at bounding box center [862, 329] width 1119 height 81
click at [1032, 327] on textarea "3-6/ $75 + $30/ Maytag/ Maytag SBS frontload dryer/ [DEMOGRAPHIC_DATA]/ the tst…" at bounding box center [862, 329] width 1119 height 81
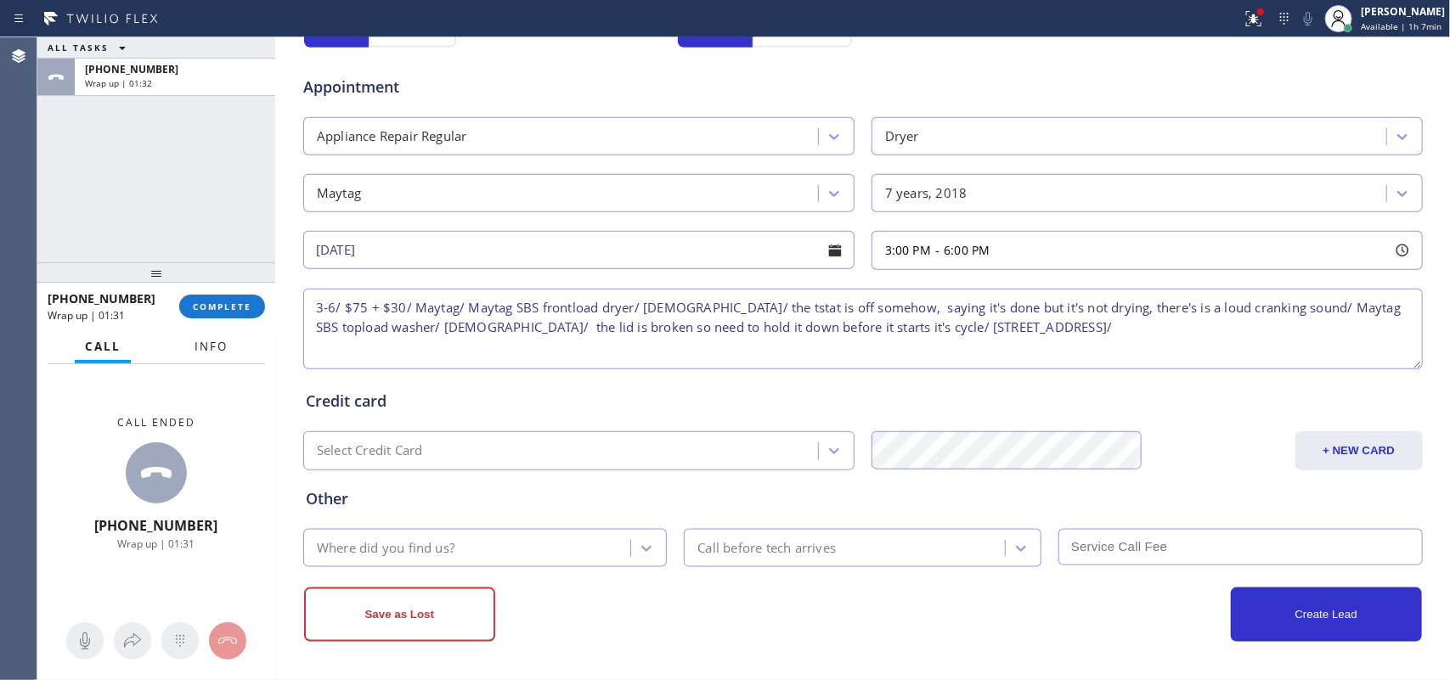
click at [195, 344] on span "Info" at bounding box center [211, 346] width 33 height 15
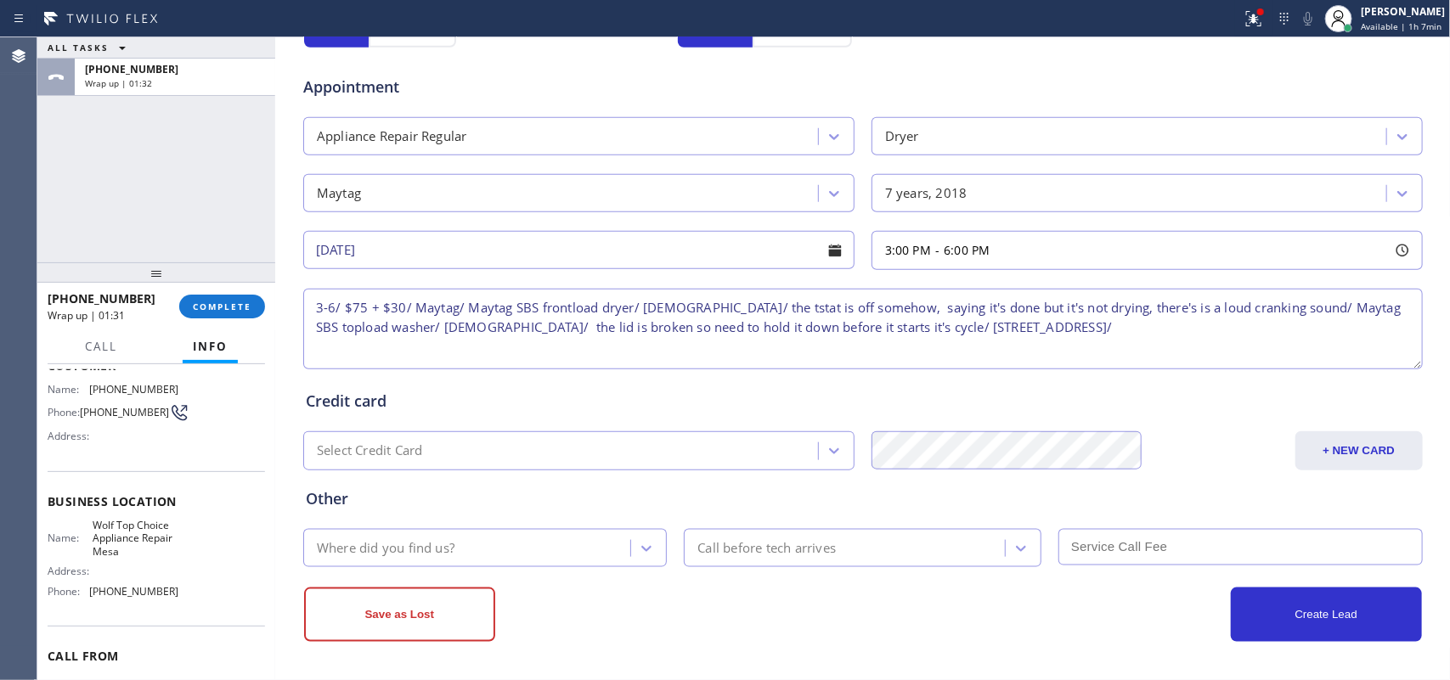
scroll to position [188, 0]
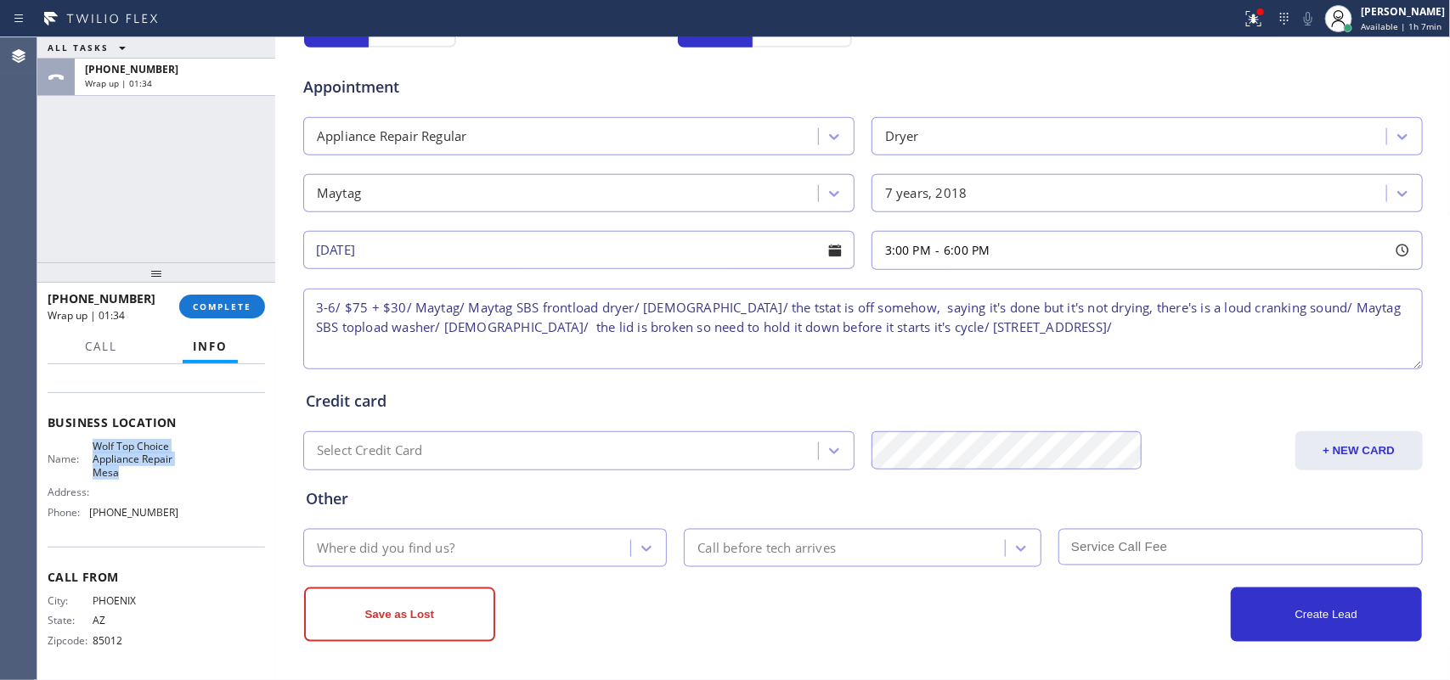
drag, startPoint x: 153, startPoint y: 471, endPoint x: 90, endPoint y: 443, distance: 69.2
click at [93, 443] on span "Wolf Top Choice Appliance Repair Mesa" at bounding box center [135, 459] width 85 height 39
copy span "Wolf Top Choice Appliance Repair Mesa"
click at [1046, 330] on textarea "3-6/ $75 + $30/ Maytag/ Maytag SBS frontload dryer/ [DEMOGRAPHIC_DATA]/ the tst…" at bounding box center [862, 329] width 1119 height 81
paste textarea "Wolf Top Choice Appliance Repair Mesa"
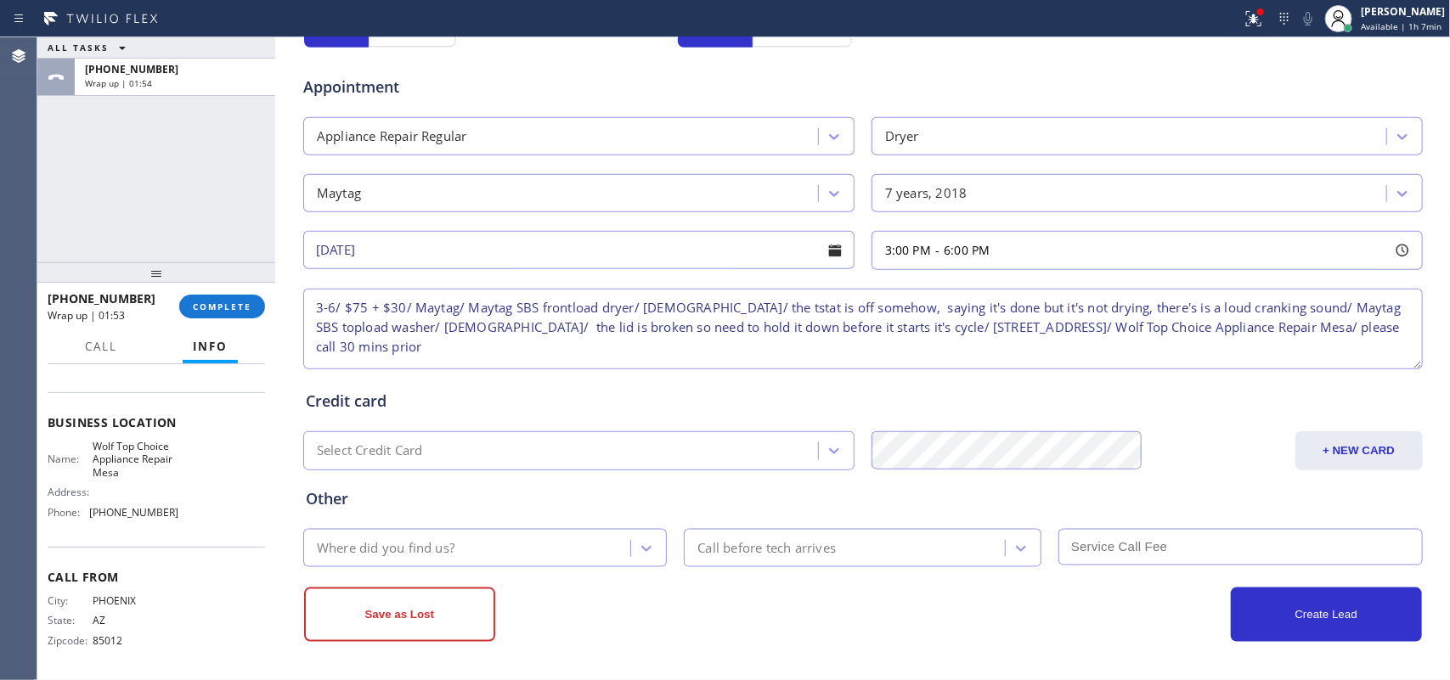
scroll to position [0, 0]
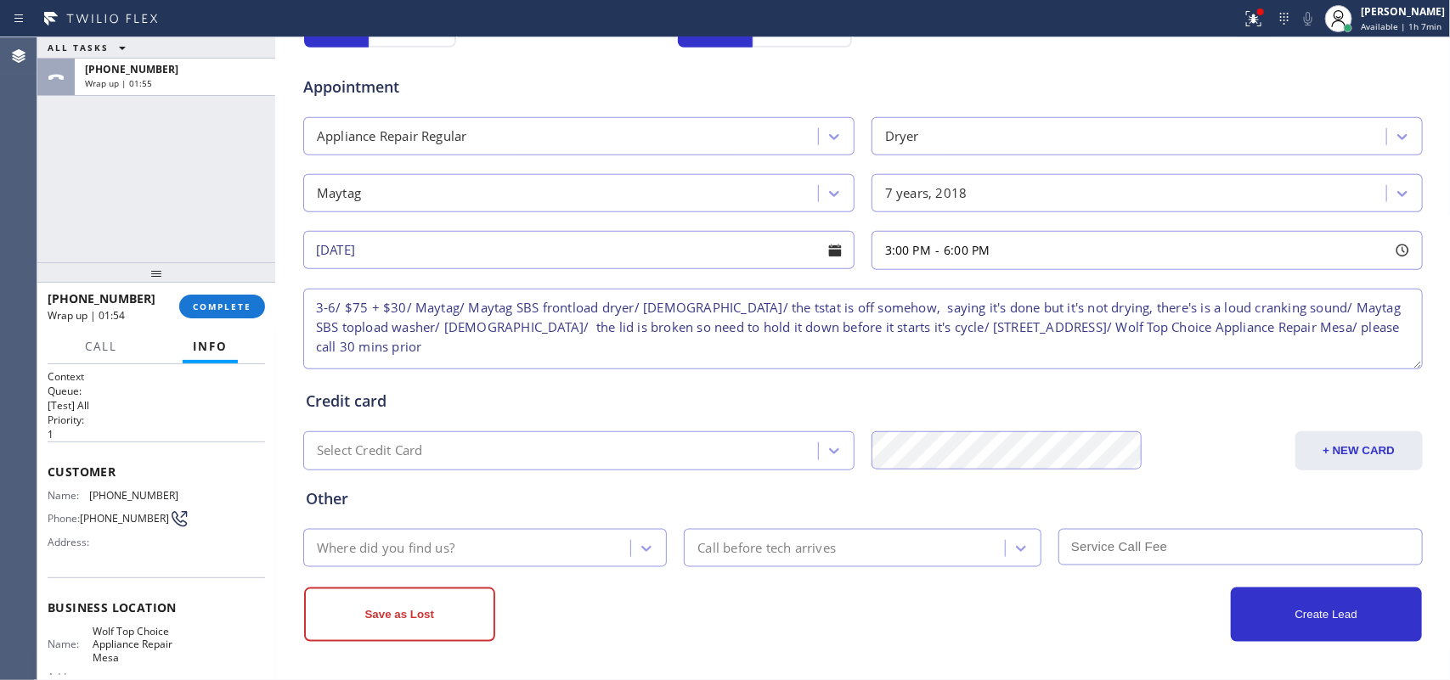
type textarea "3-6/ $75 + $30/ Maytag/ Maytag SBS frontload dryer/ [DEMOGRAPHIC_DATA]/ the tst…"
click at [99, 155] on div "ALL TASKS ALL TASKS ACTIVE TASKS TASKS IN WRAP UP [PHONE_NUMBER] Wrap up | 01:57" at bounding box center [156, 149] width 238 height 225
click at [644, 555] on icon at bounding box center [646, 548] width 17 height 17
type input "g"
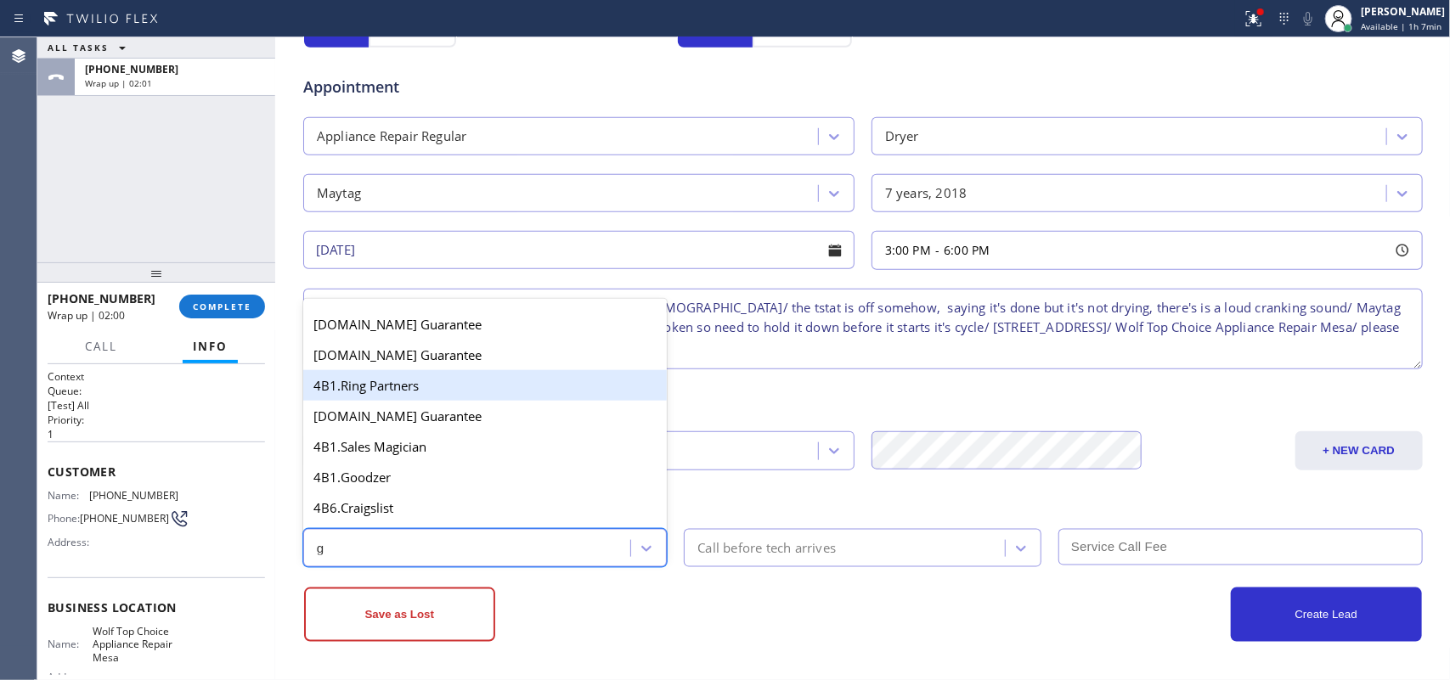
scroll to position [320, 0]
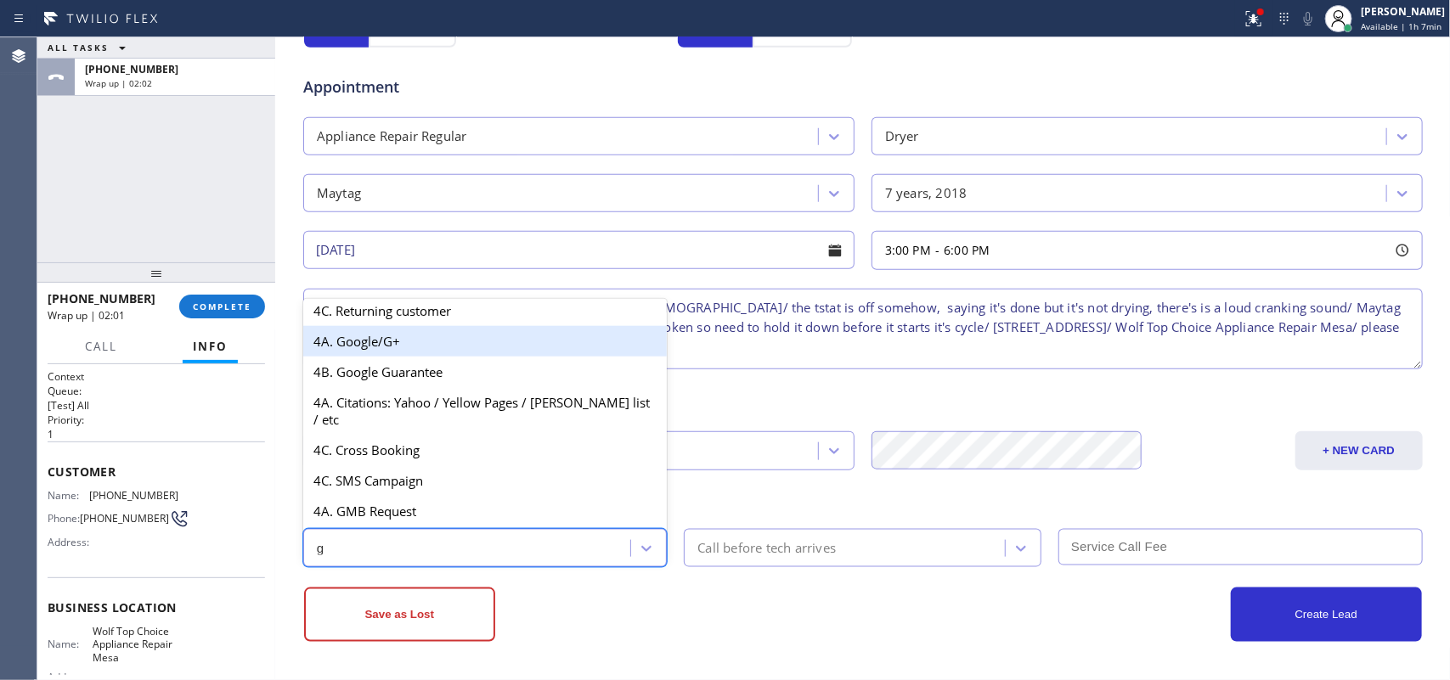
click at [431, 357] on div "4A. Google/G+" at bounding box center [485, 341] width 364 height 31
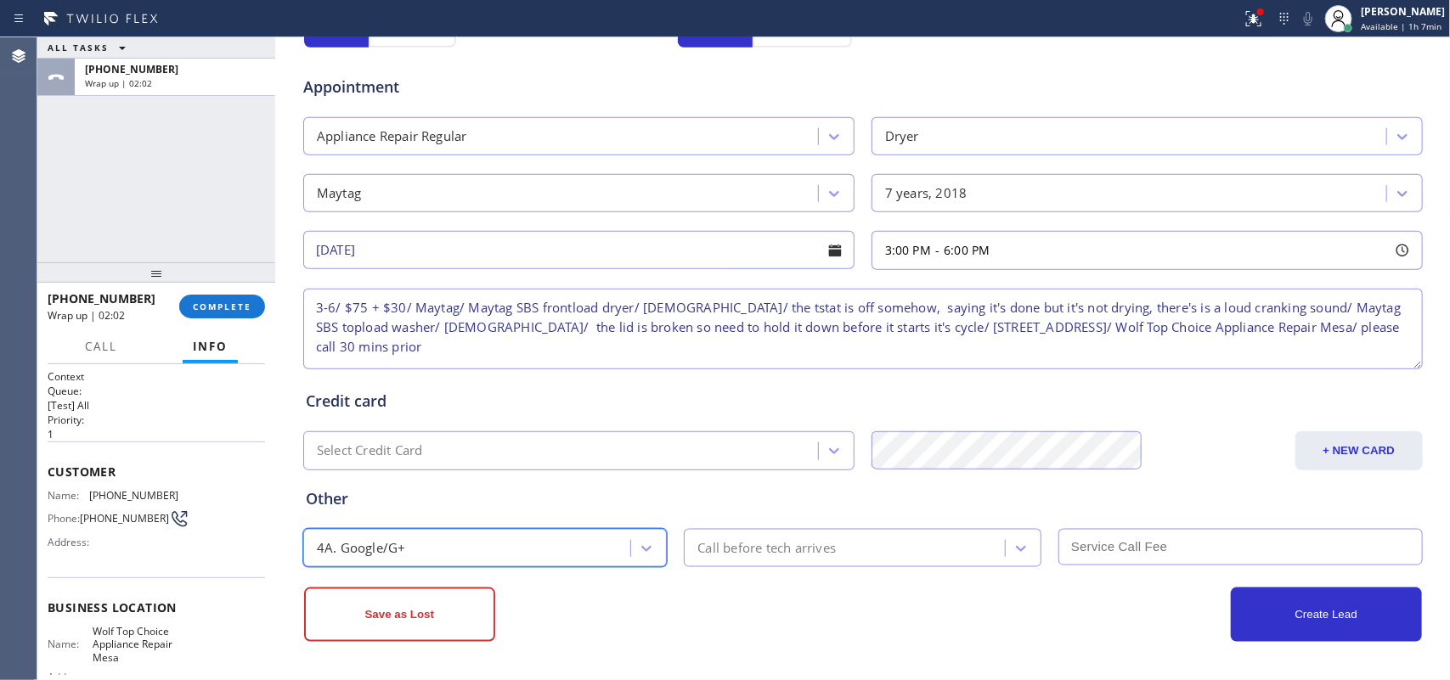
drag, startPoint x: 769, startPoint y: 550, endPoint x: 770, endPoint y: 540, distance: 9.5
click at [770, 550] on div "Call before tech arrives" at bounding box center [766, 549] width 138 height 20
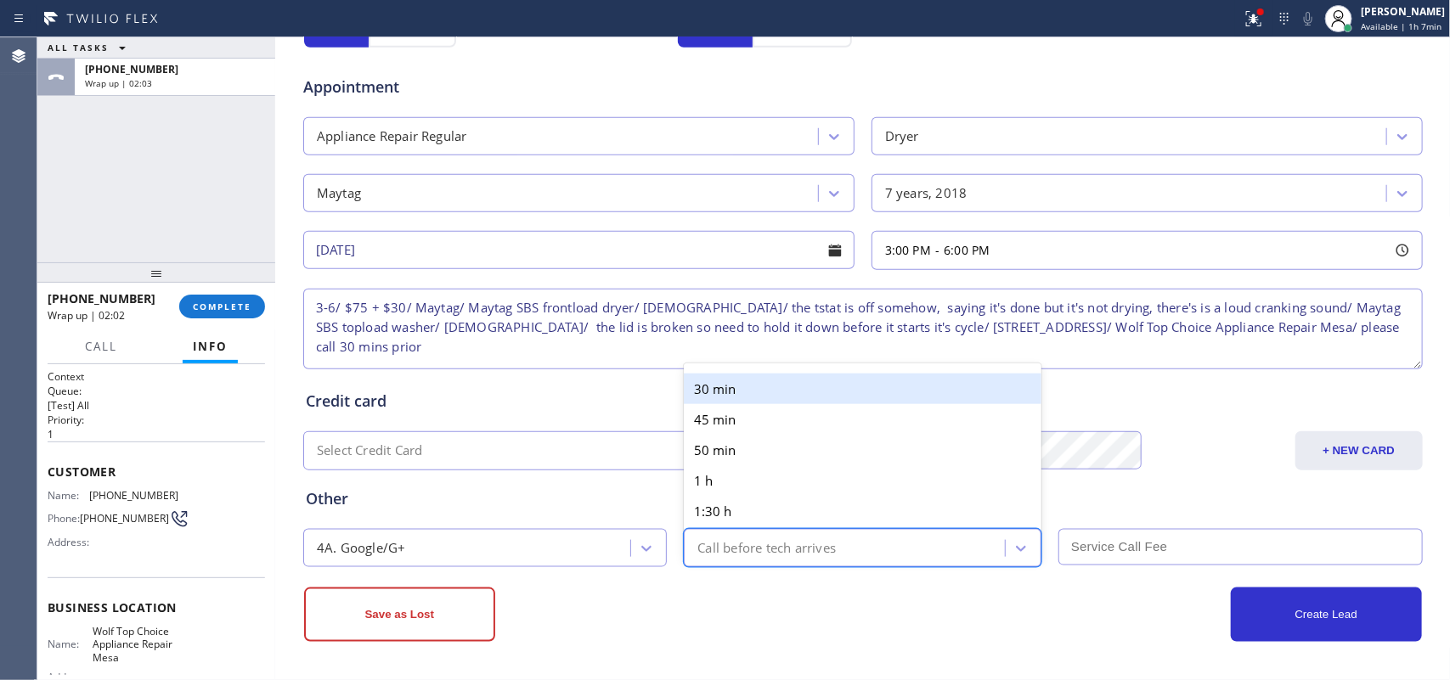
click at [761, 387] on div "30 min" at bounding box center [863, 389] width 358 height 31
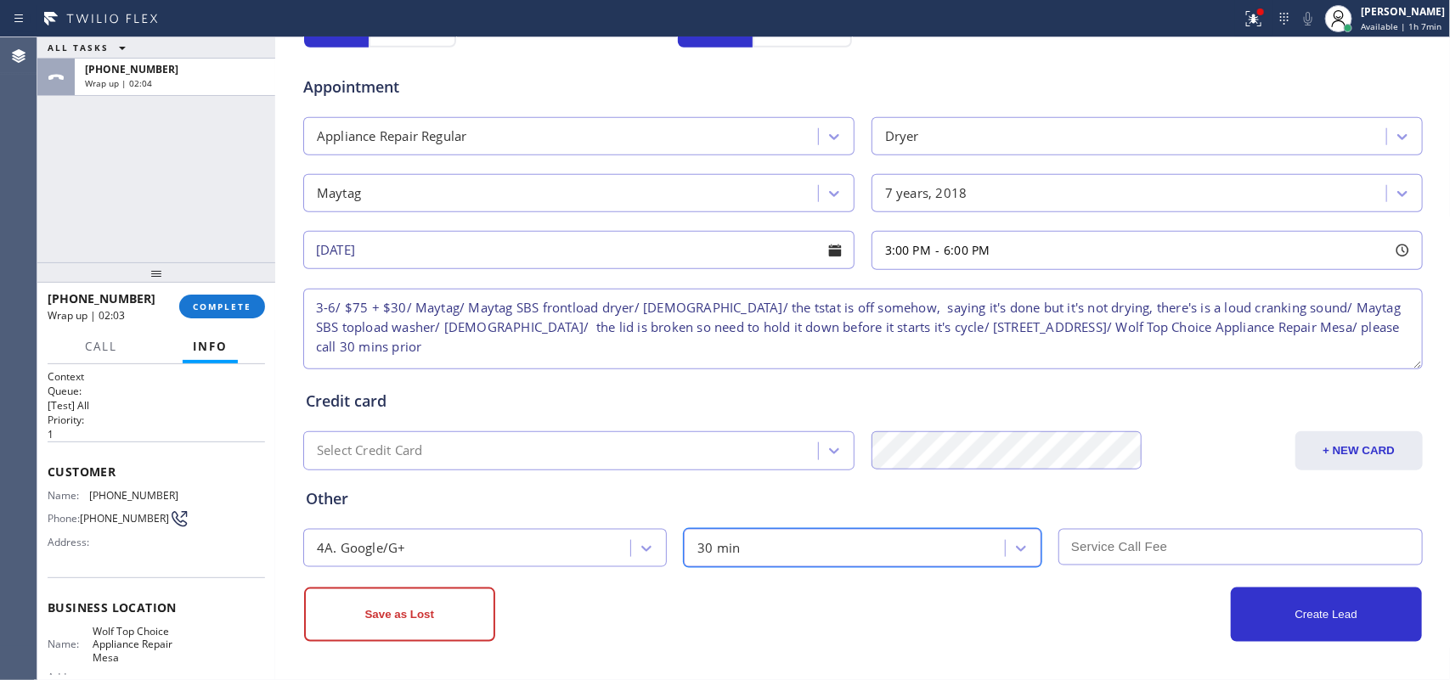
click at [1161, 555] on input "text" at bounding box center [1240, 547] width 364 height 37
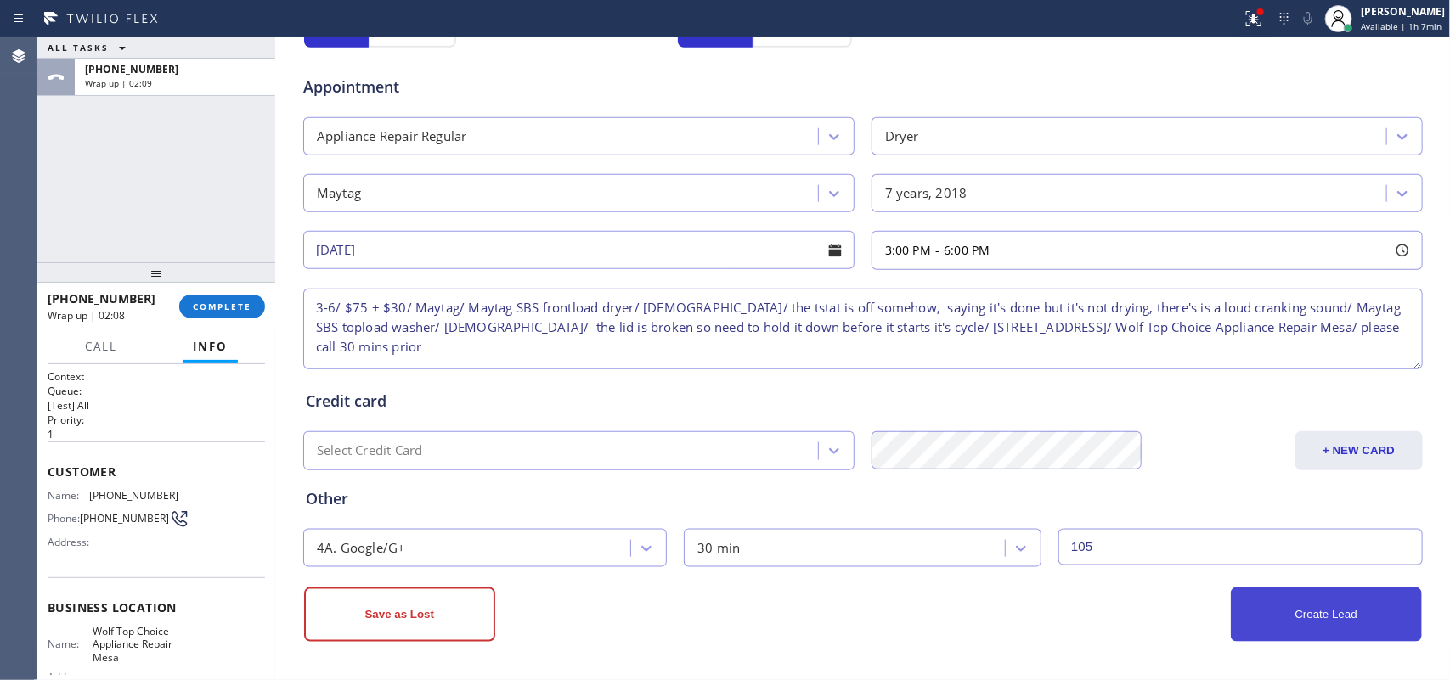
type input "105"
click at [1310, 617] on button "Create Lead" at bounding box center [1326, 615] width 191 height 54
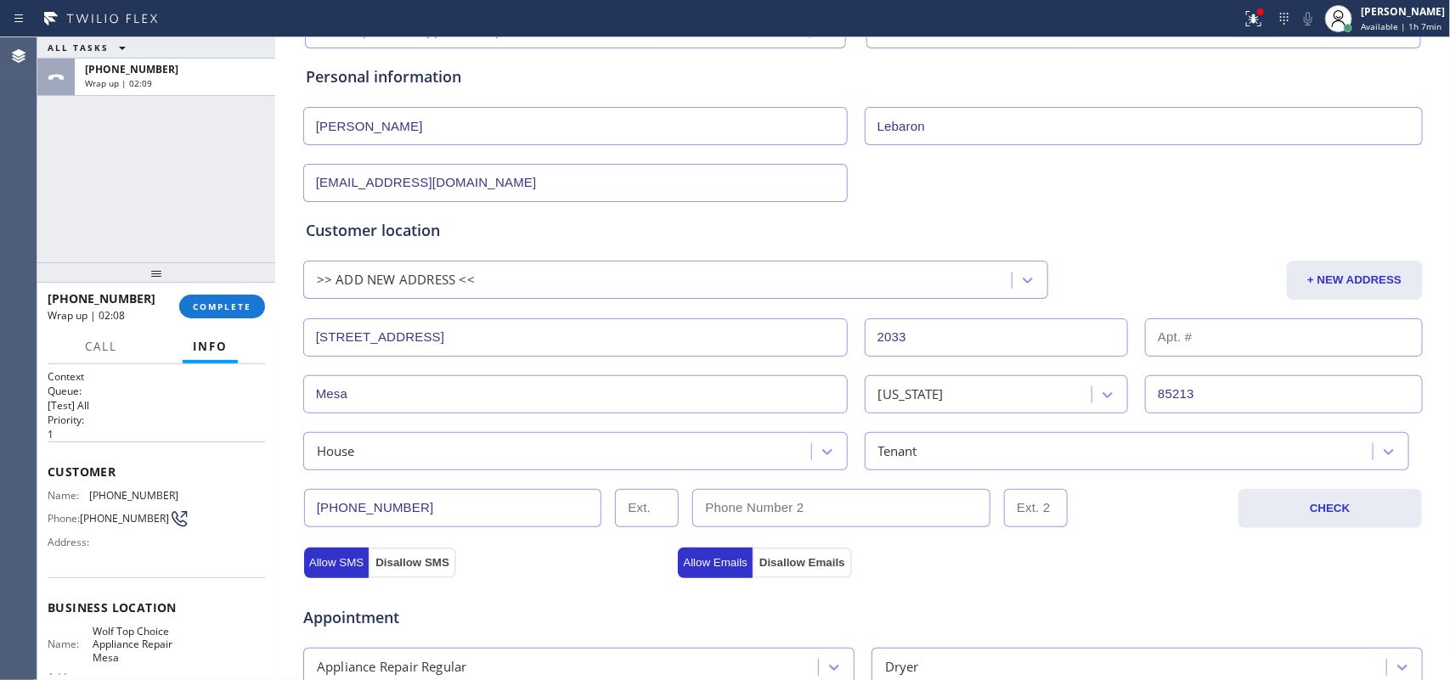
scroll to position [57, 0]
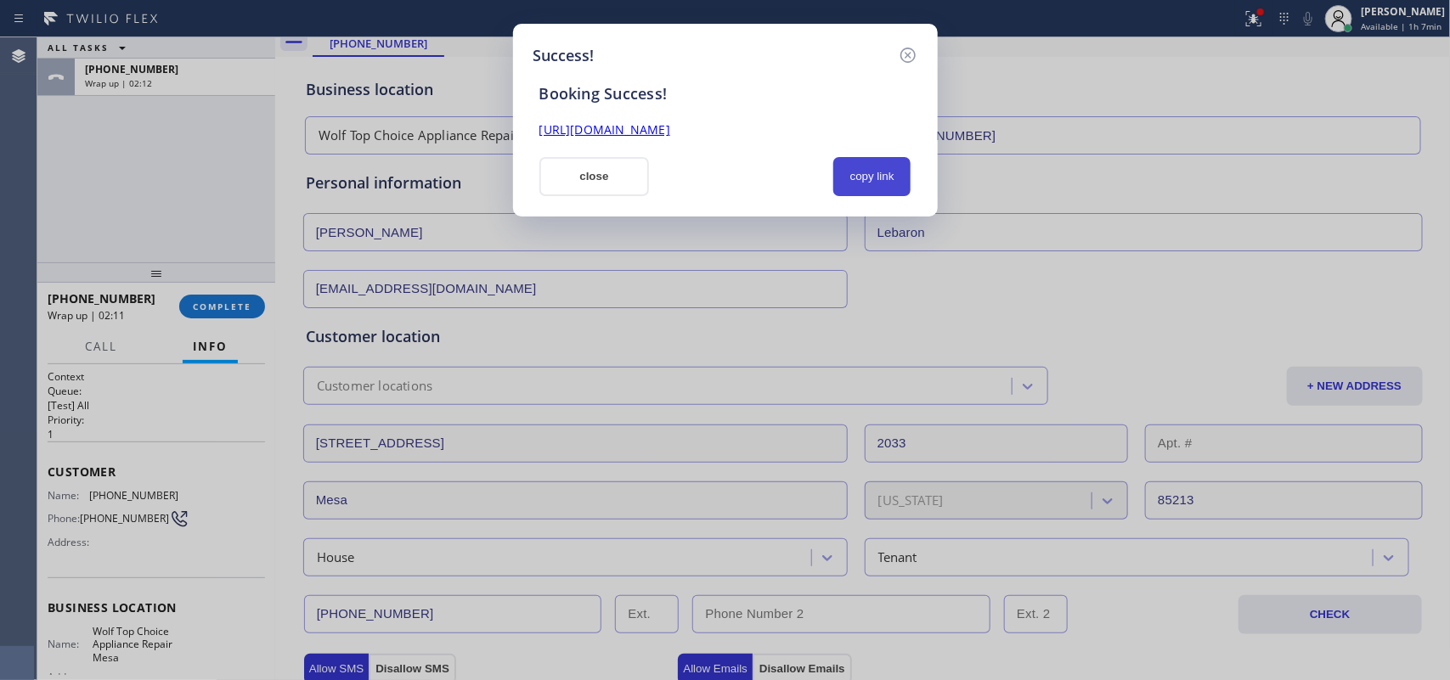
click at [886, 176] on button "copy link" at bounding box center [872, 176] width 78 height 39
click at [670, 125] on link "[URL][DOMAIN_NAME]" at bounding box center [604, 129] width 131 height 16
click at [605, 172] on button "close" at bounding box center [594, 176] width 110 height 39
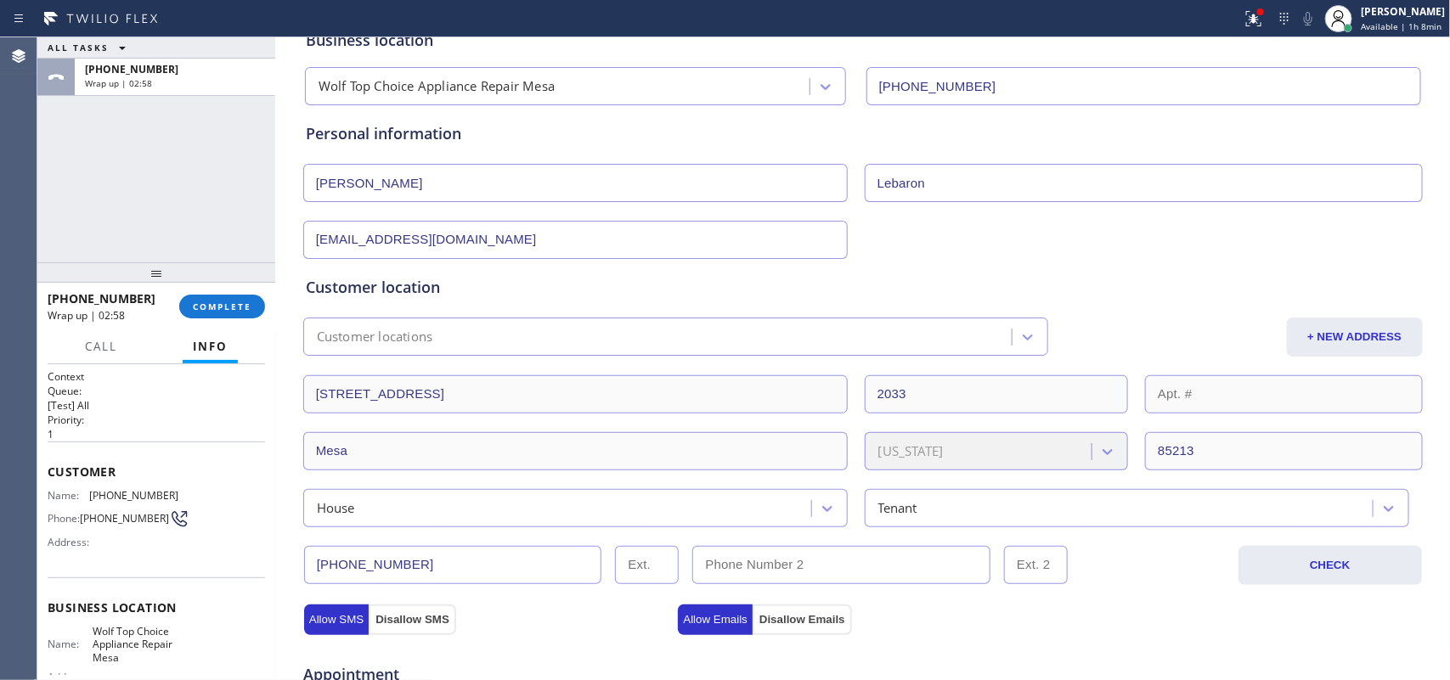
scroll to position [0, 0]
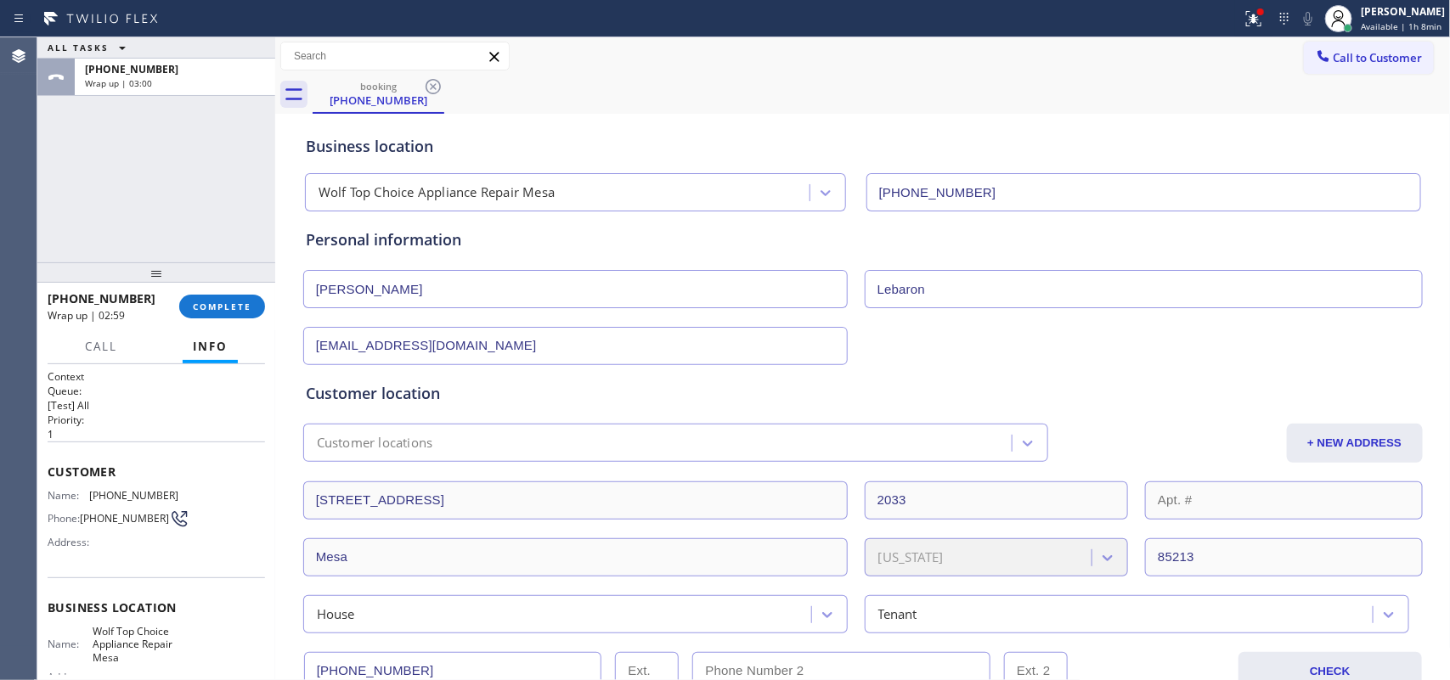
drag, startPoint x: 953, startPoint y: 286, endPoint x: 939, endPoint y: 289, distance: 13.8
click at [939, 289] on input "Lebaron" at bounding box center [1144, 289] width 558 height 38
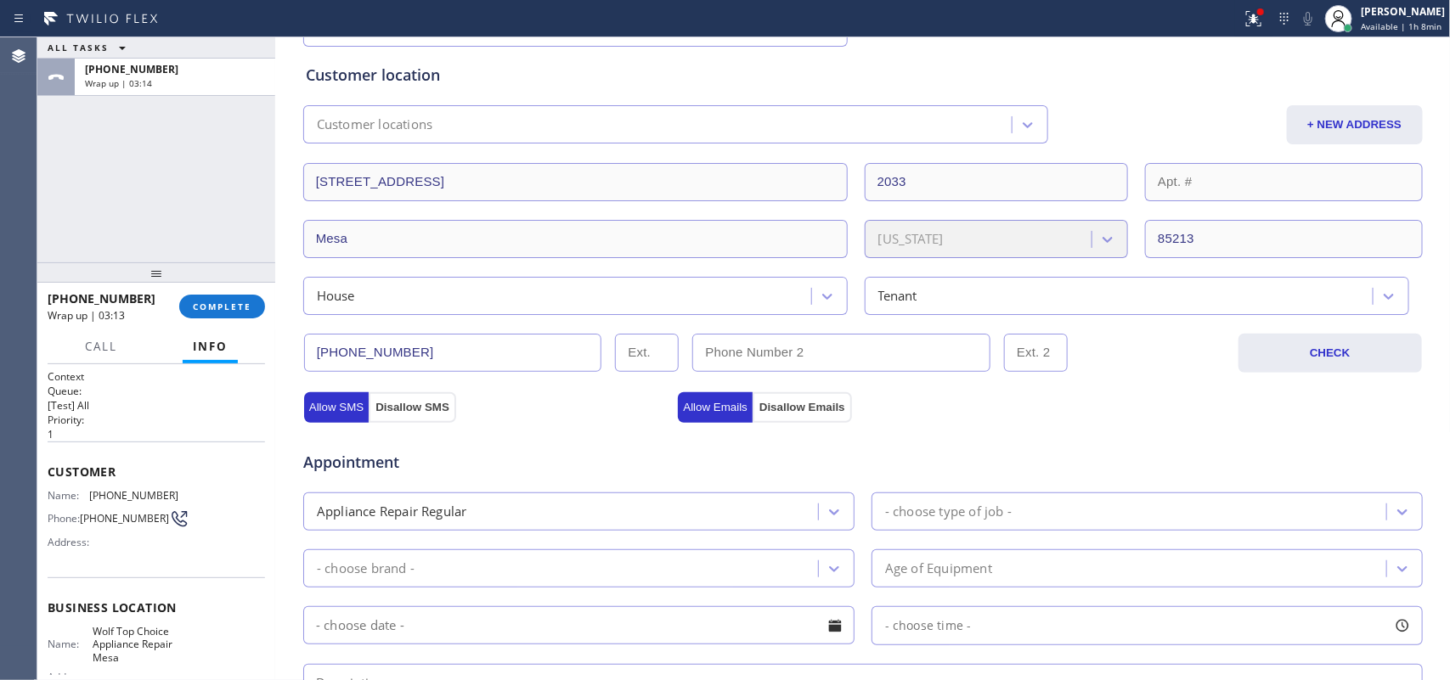
click at [357, 357] on input "[PHONE_NUMBER]" at bounding box center [453, 353] width 298 height 38
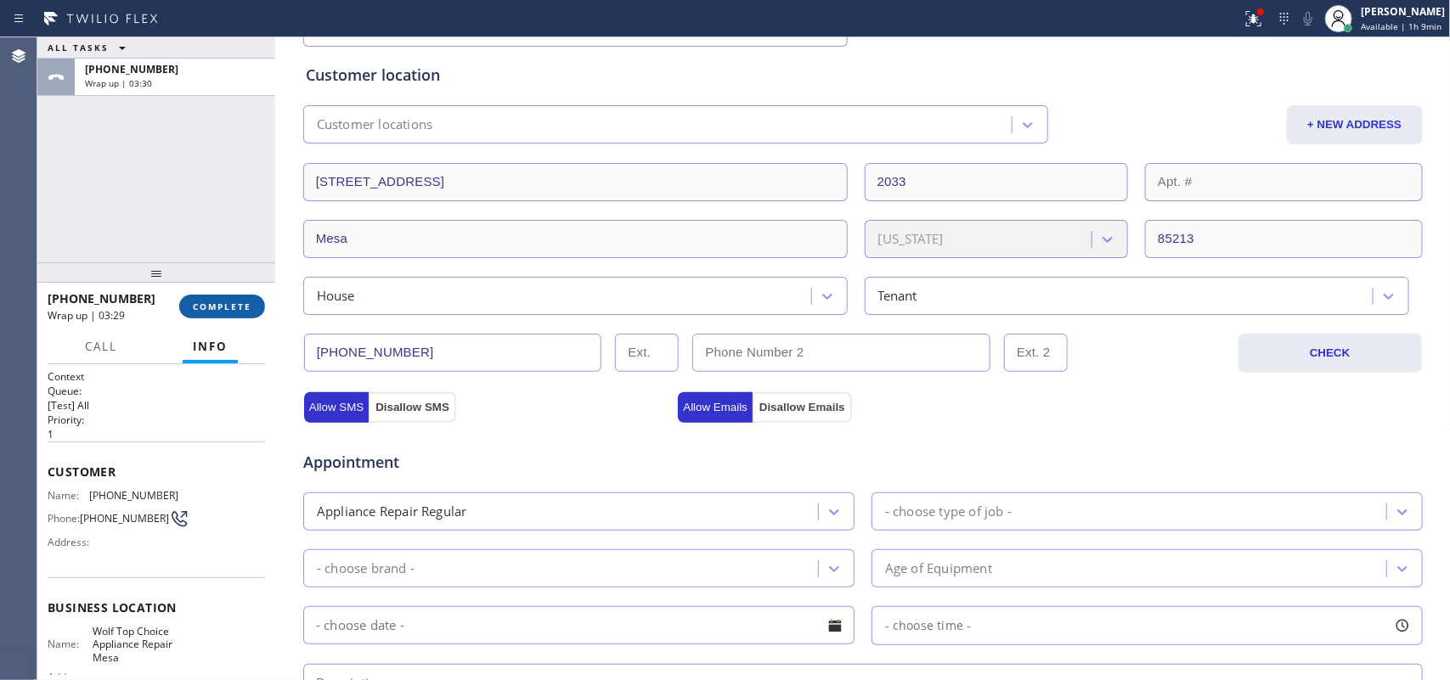
click at [208, 303] on span "COMPLETE" at bounding box center [222, 307] width 59 height 12
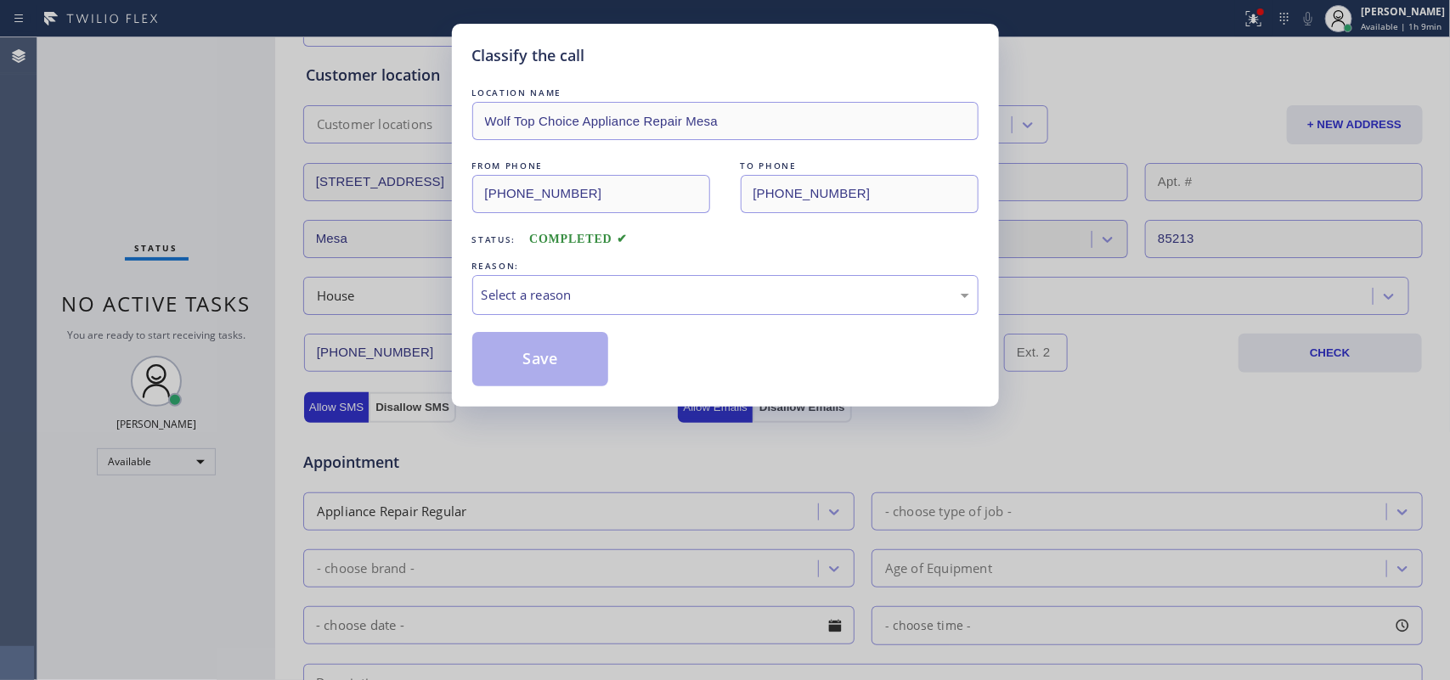
click at [452, 286] on div "Classify the call LOCATION NAME Wolf Top Choice Appliance Repair Mesa FROM PHON…" at bounding box center [725, 215] width 547 height 383
click at [487, 296] on div "Select a reason" at bounding box center [726, 295] width 488 height 20
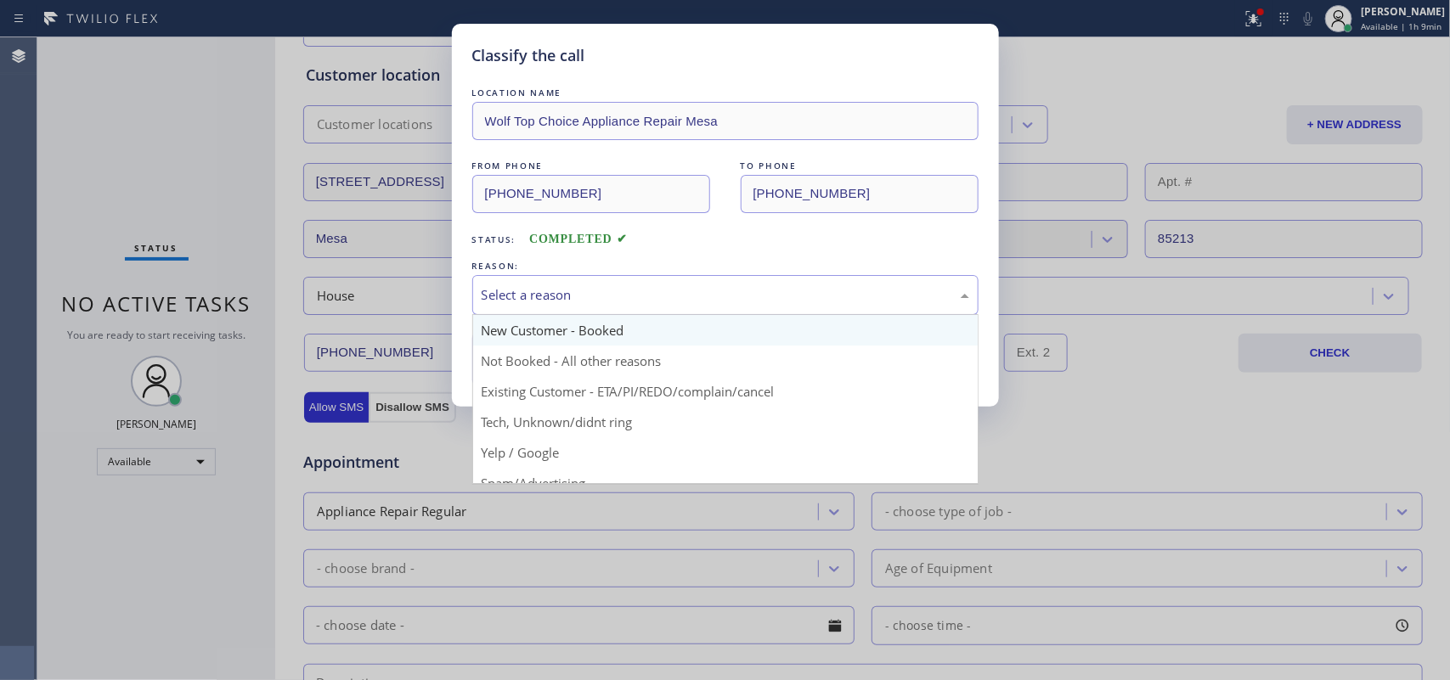
click at [502, 329] on div "LOCATION NAME Wolf Top Choice Appliance Repair Mesa FROM PHONE [PHONE_NUMBER] T…" at bounding box center [725, 235] width 506 height 302
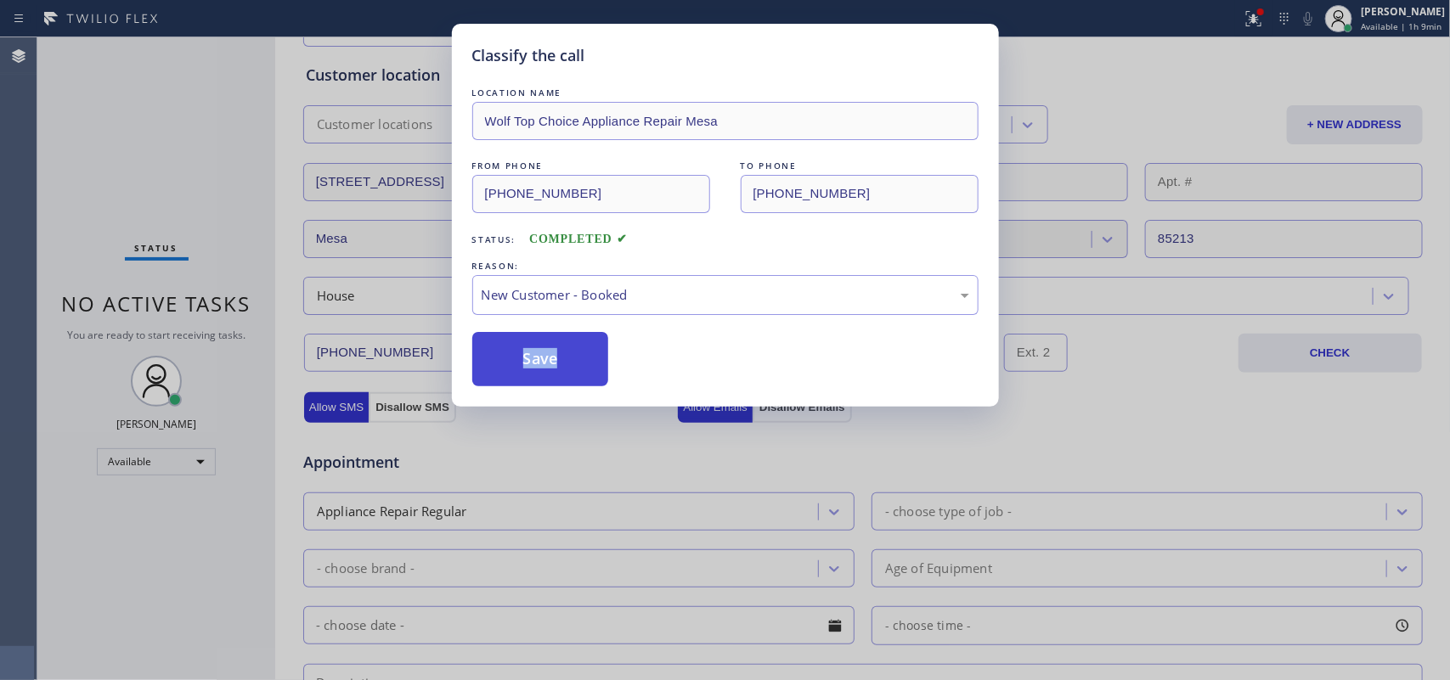
click at [502, 366] on button "Save" at bounding box center [540, 359] width 137 height 54
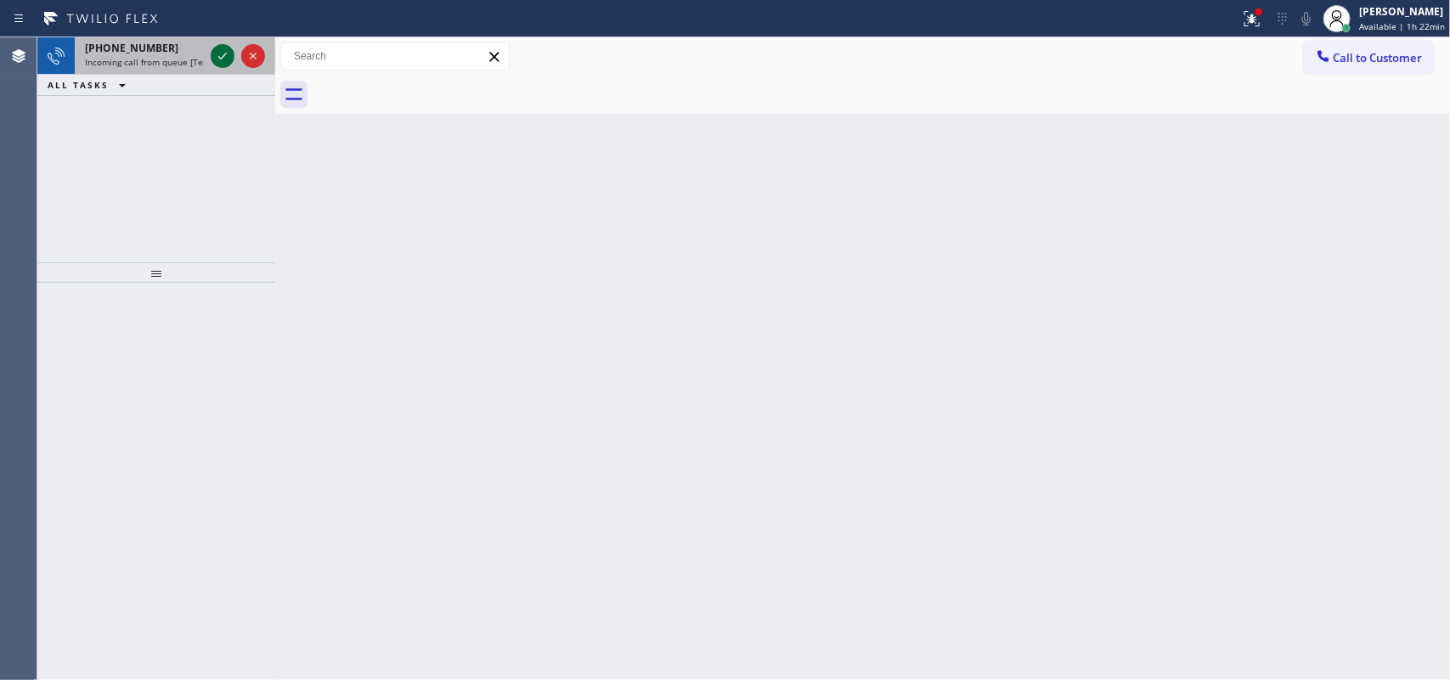
click at [219, 48] on icon at bounding box center [222, 56] width 20 height 20
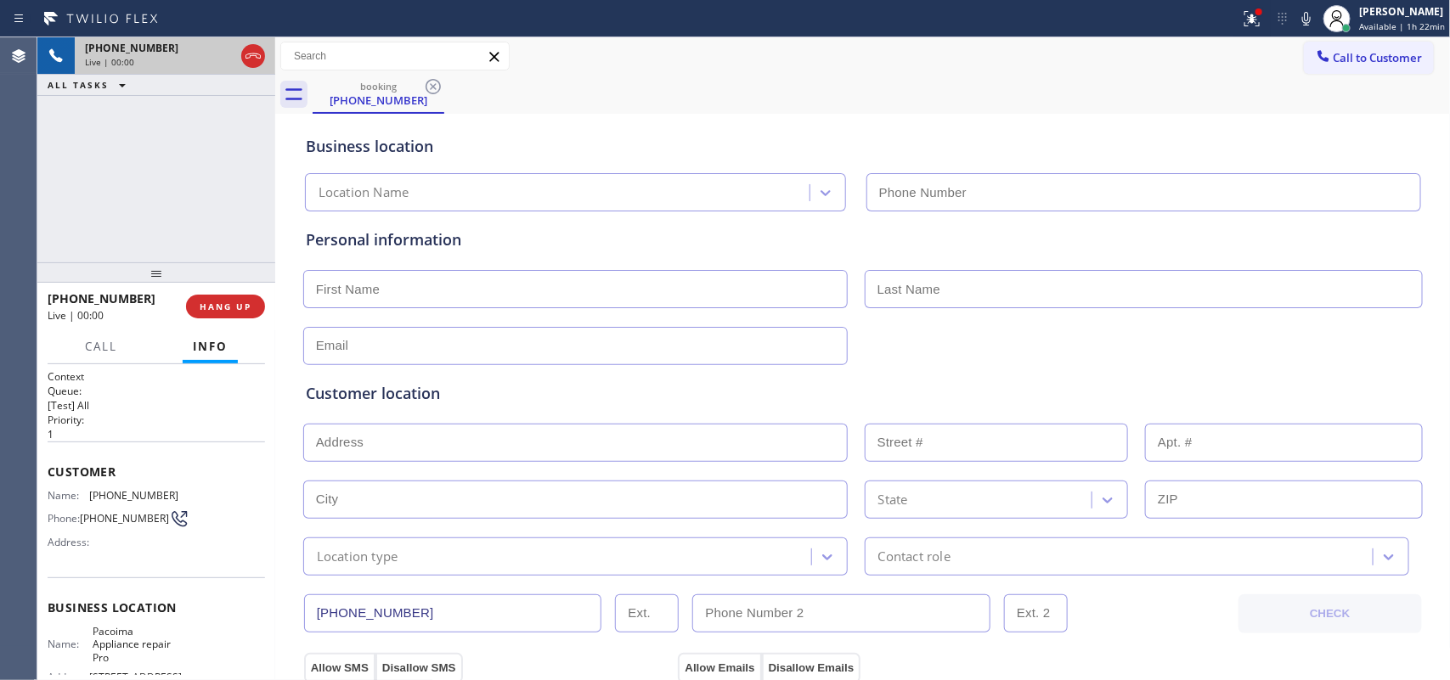
type input "[PHONE_NUMBER]"
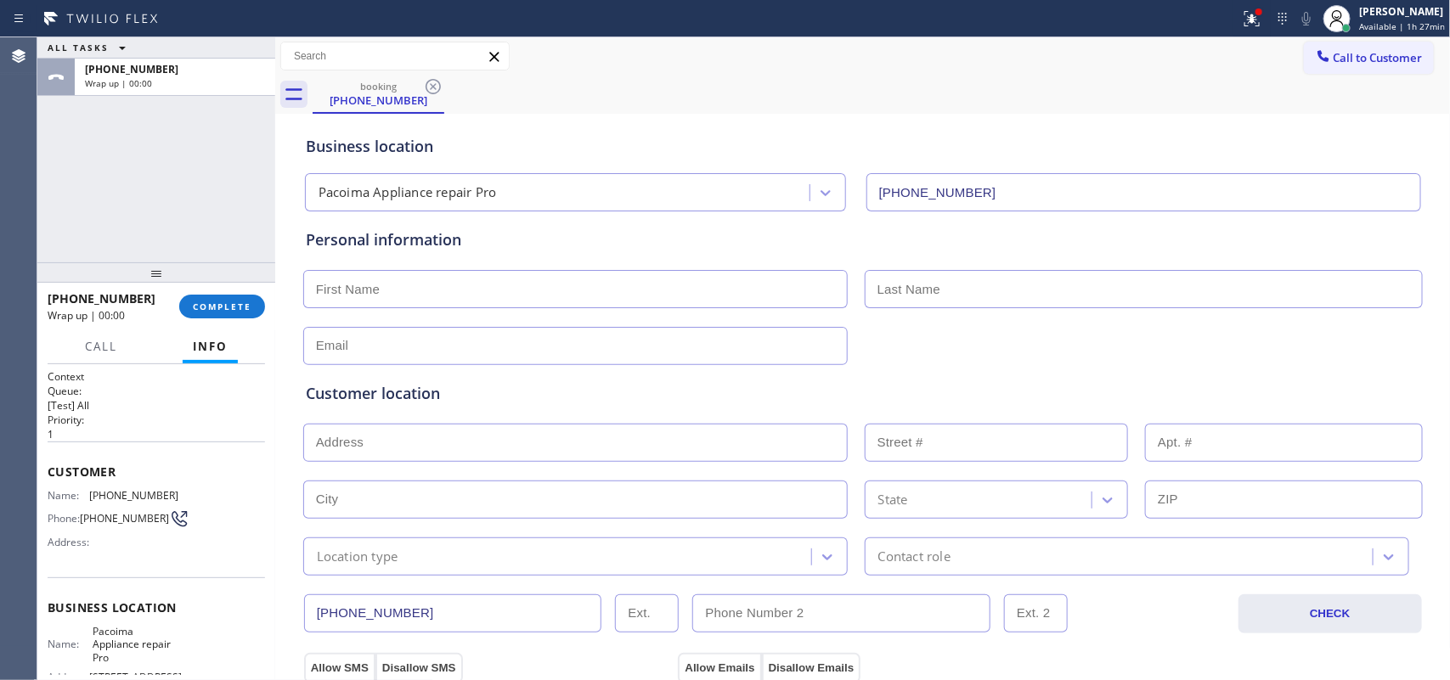
click at [91, 177] on div "ALL TASKS ALL TASKS ACTIVE TASKS TASKS IN WRAP UP [PHONE_NUMBER] Wrap up | 00:00" at bounding box center [156, 149] width 238 height 225
click at [668, 296] on input "text" at bounding box center [575, 289] width 544 height 38
click at [667, 295] on input "Mr" at bounding box center [575, 289] width 544 height 38
type input "Mr."
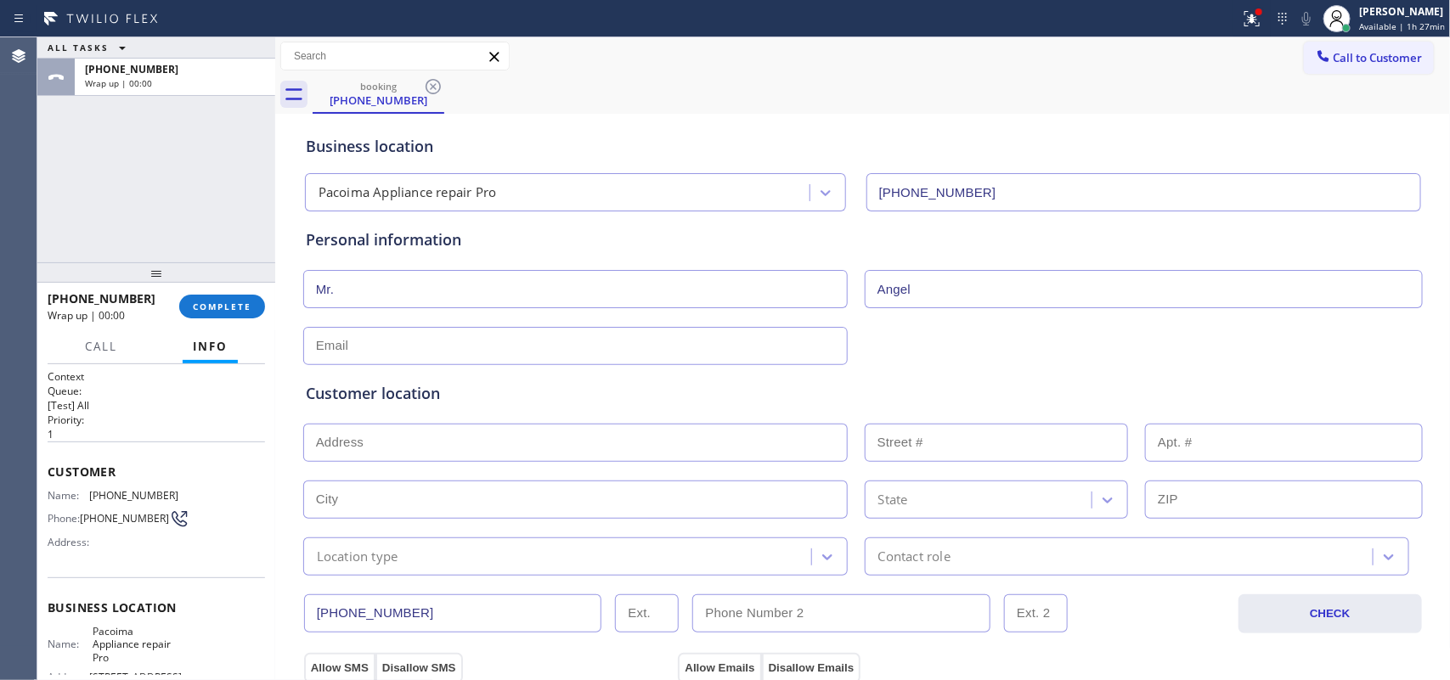
type input "Angel"
click at [515, 354] on input "text" at bounding box center [575, 346] width 544 height 38
type input "[EMAIL_ADDRESS][DOMAIN_NAME]"
click at [481, 434] on input "text" at bounding box center [575, 443] width 544 height 38
click at [584, 448] on input "text" at bounding box center [575, 443] width 544 height 38
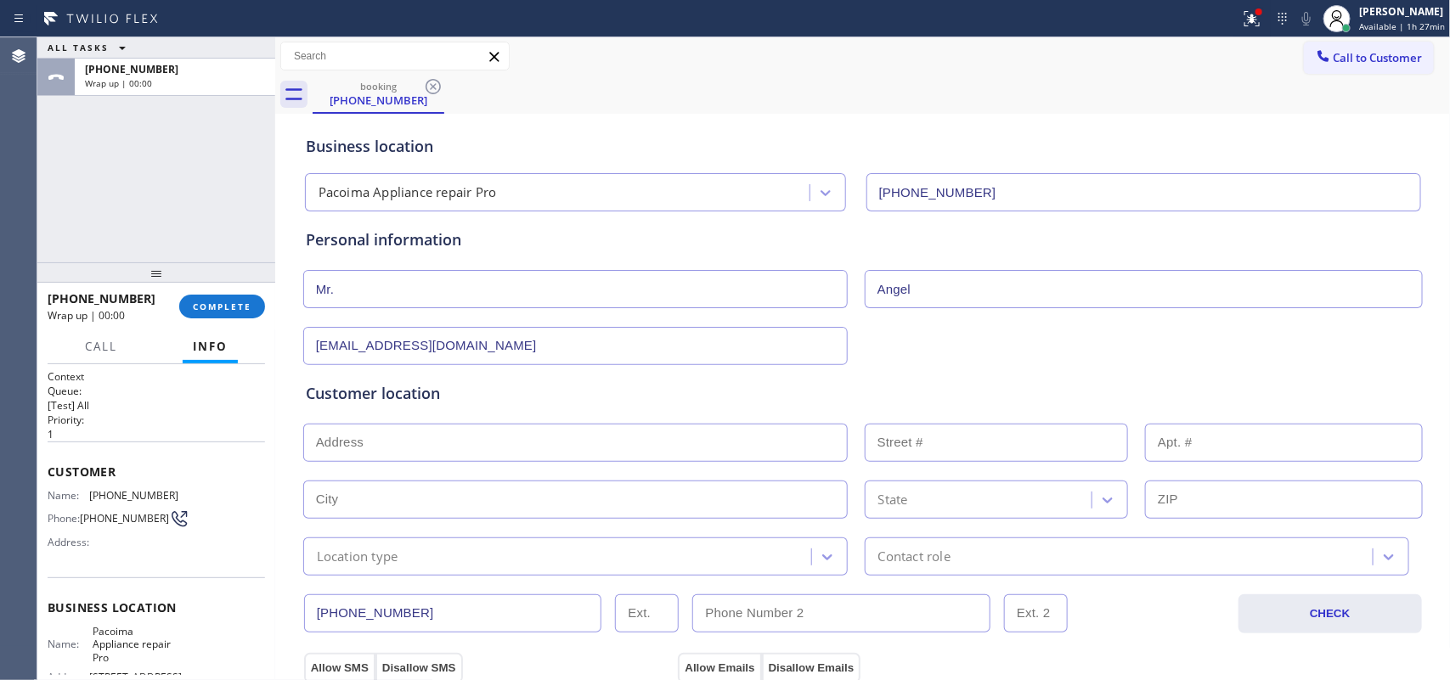
click at [460, 440] on input "text" at bounding box center [575, 443] width 544 height 38
click at [493, 450] on input "text" at bounding box center [575, 443] width 544 height 38
paste input "[STREET_ADDRESS]"
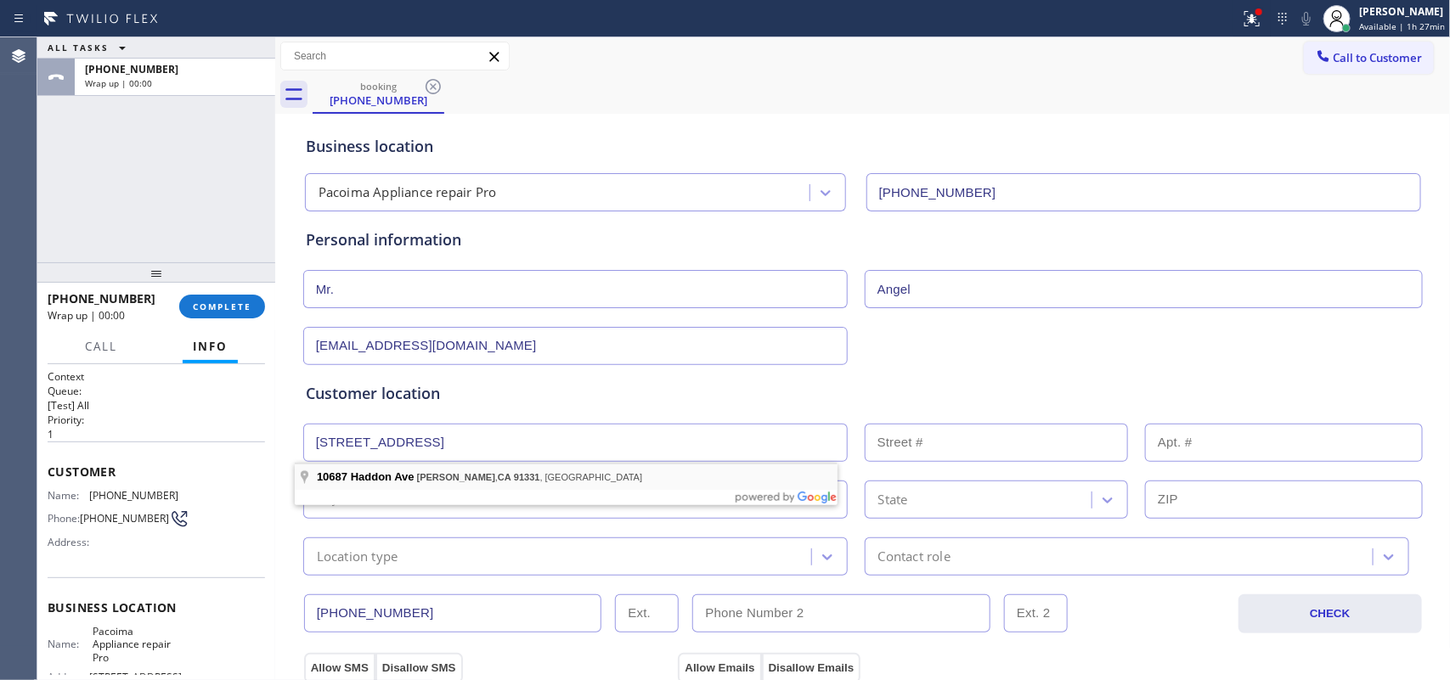
type input "[STREET_ADDRESS]"
type input "10687"
type input "[GEOGRAPHIC_DATA]"
type input "91331"
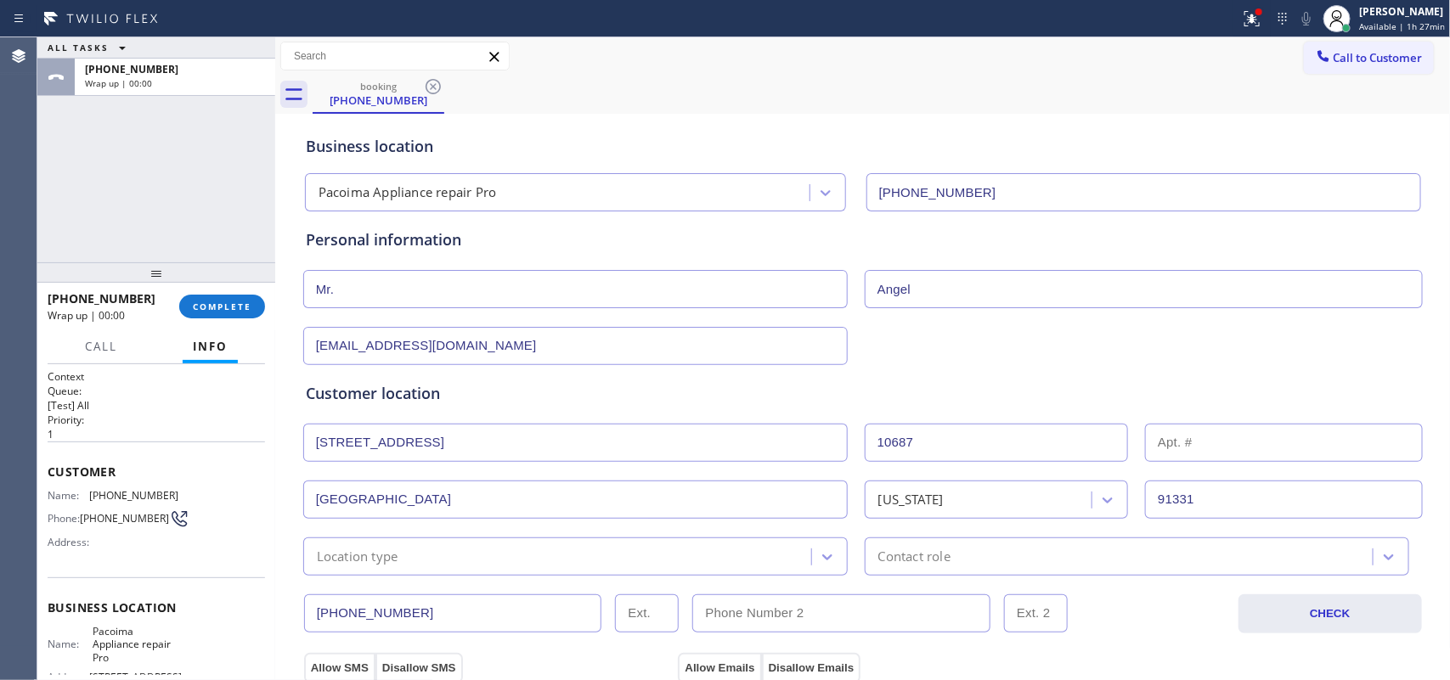
scroll to position [425, 0]
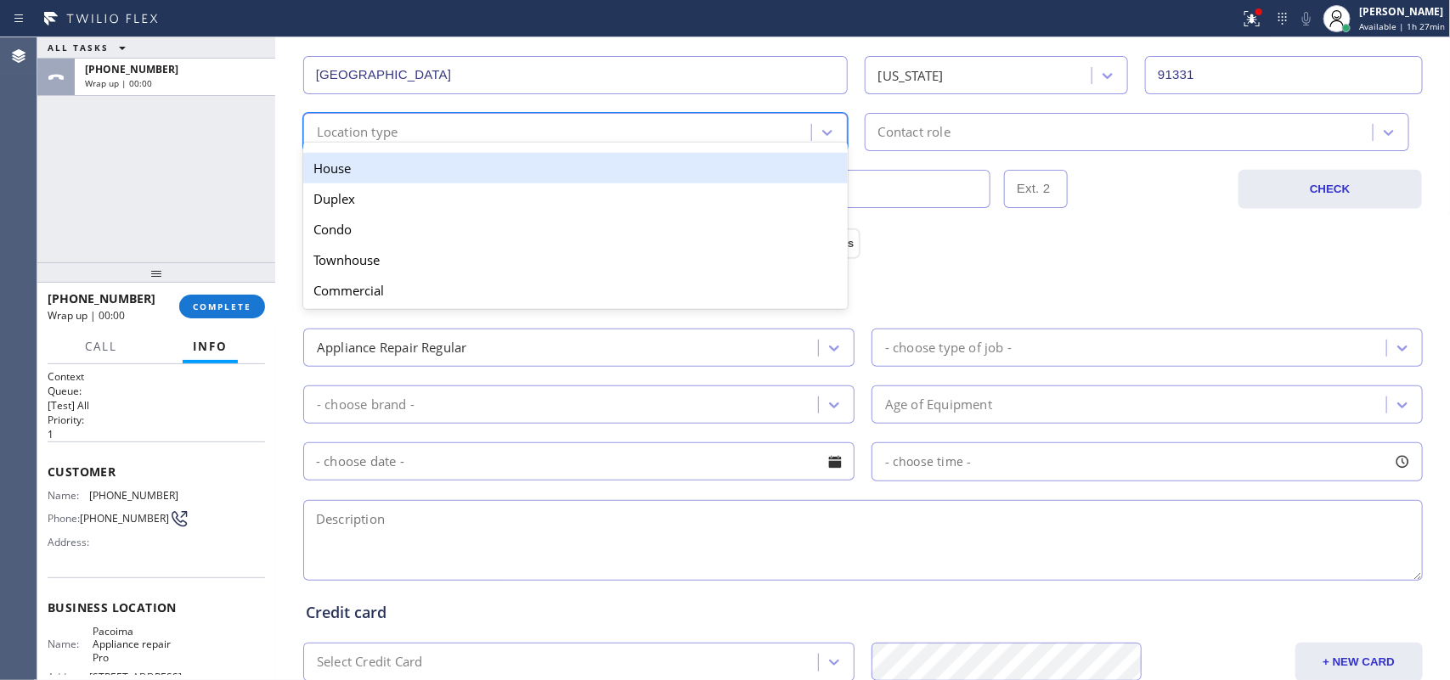
click at [634, 138] on div "Location type" at bounding box center [559, 132] width 503 height 30
click at [643, 164] on div "House" at bounding box center [575, 168] width 544 height 31
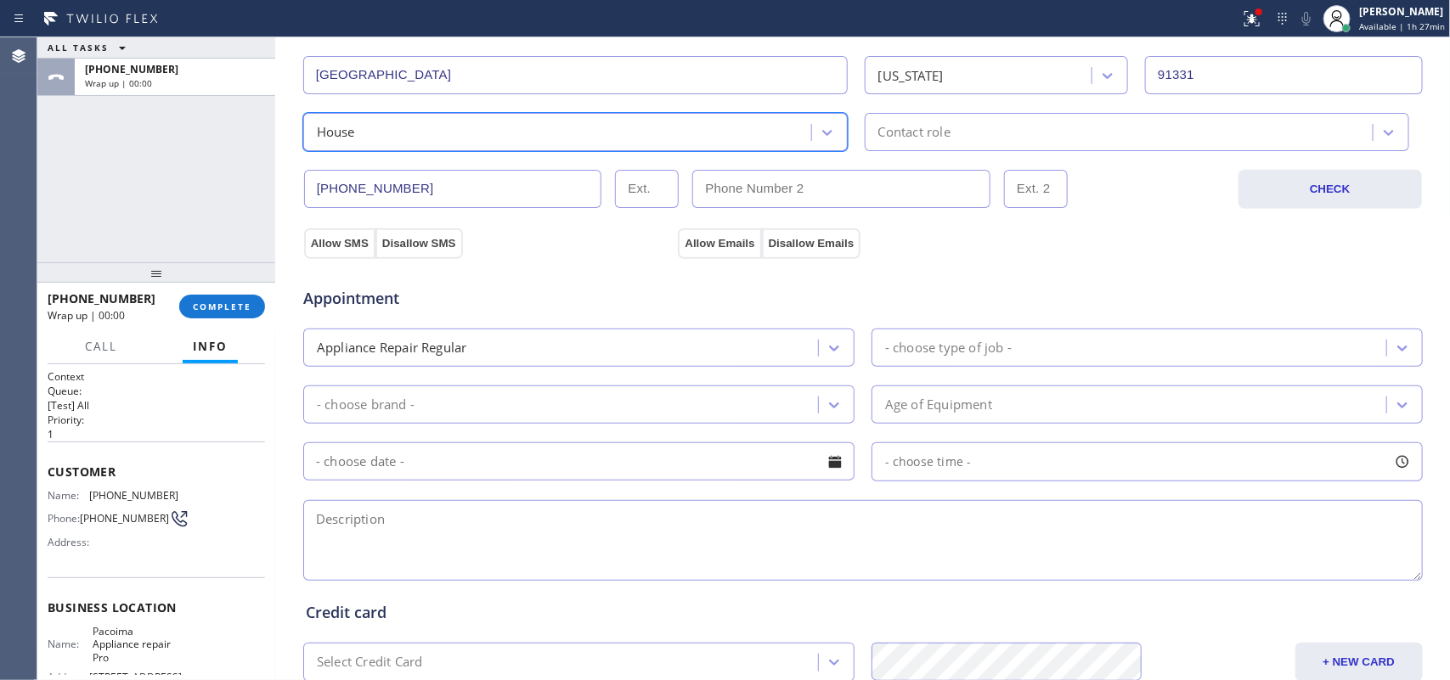
click at [961, 121] on div "Contact role" at bounding box center [1121, 132] width 503 height 30
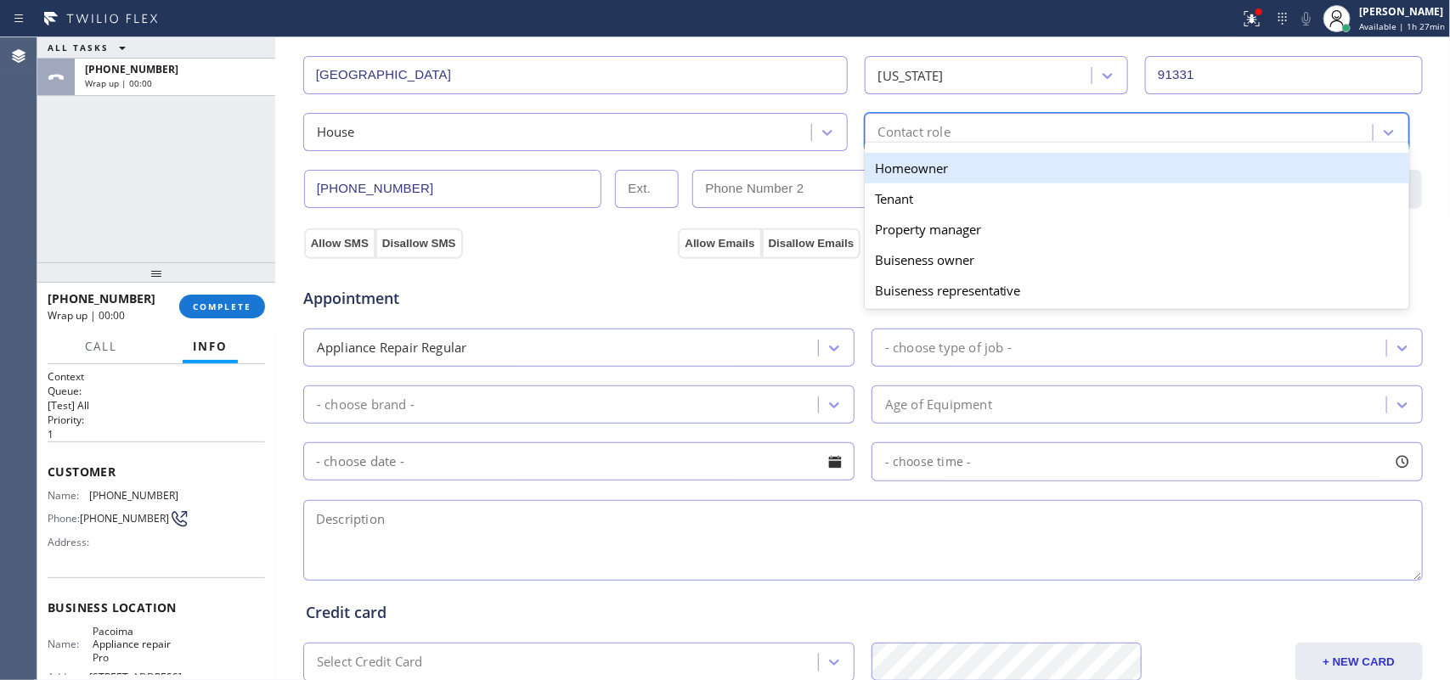
click at [956, 170] on div "Homeowner" at bounding box center [1137, 168] width 544 height 31
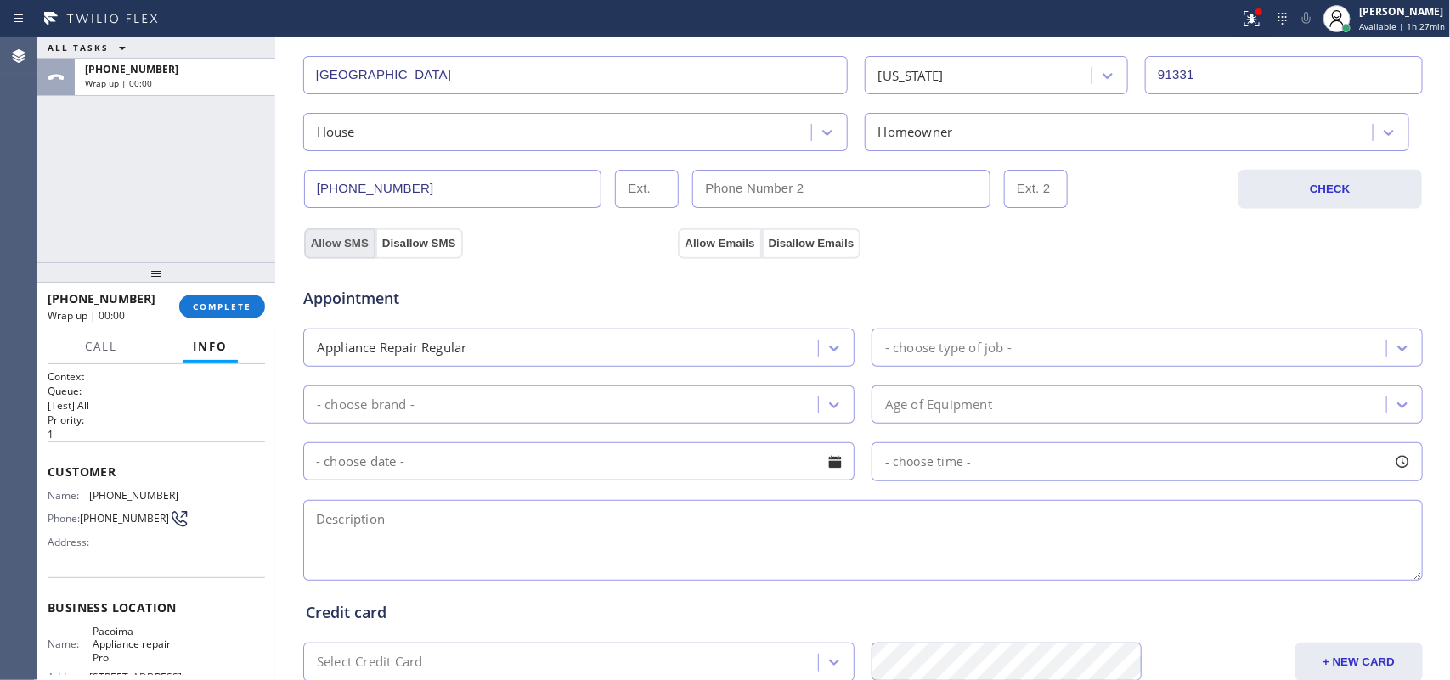
click at [304, 246] on button "Allow SMS" at bounding box center [339, 243] width 71 height 31
click at [712, 255] on div "Appointment Appliance Repair Regular - choose type of job - - choose brand - Ag…" at bounding box center [862, 417] width 1121 height 333
click at [979, 358] on div "- choose type of job -" at bounding box center [948, 348] width 127 height 20
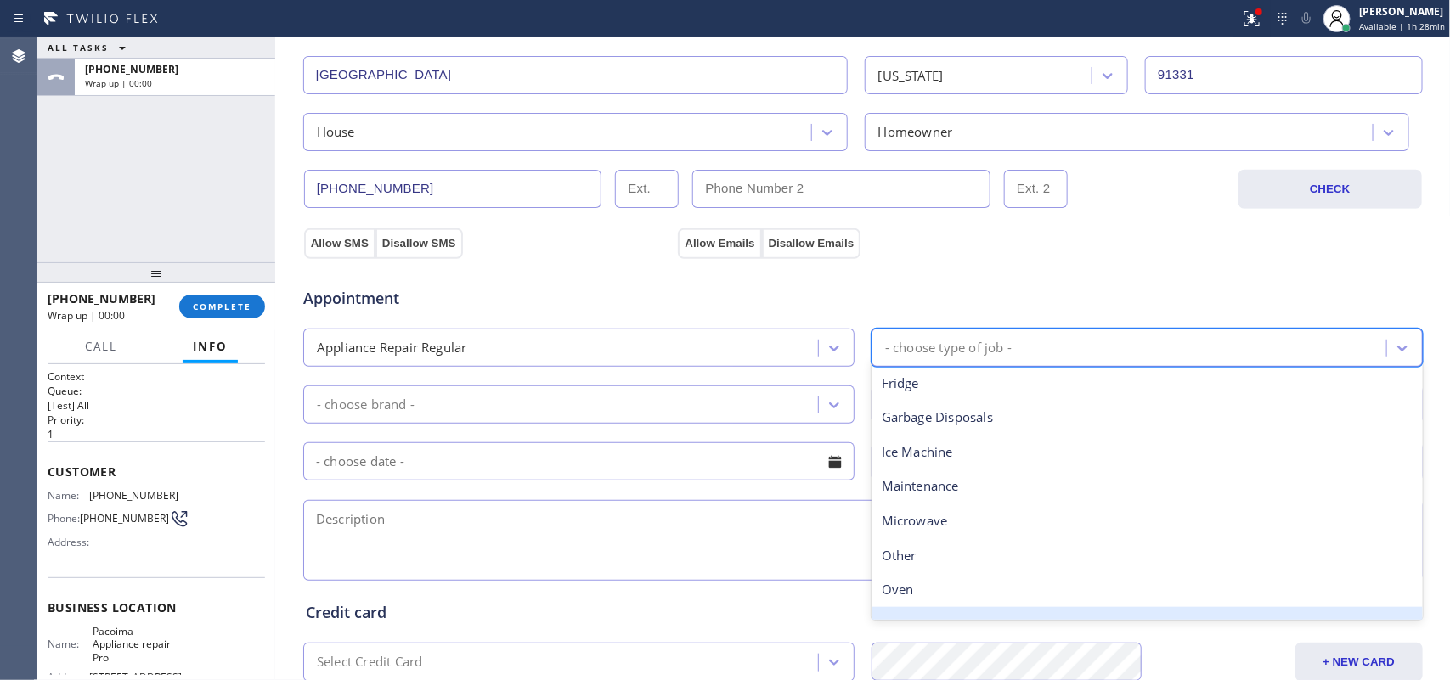
scroll to position [234, 0]
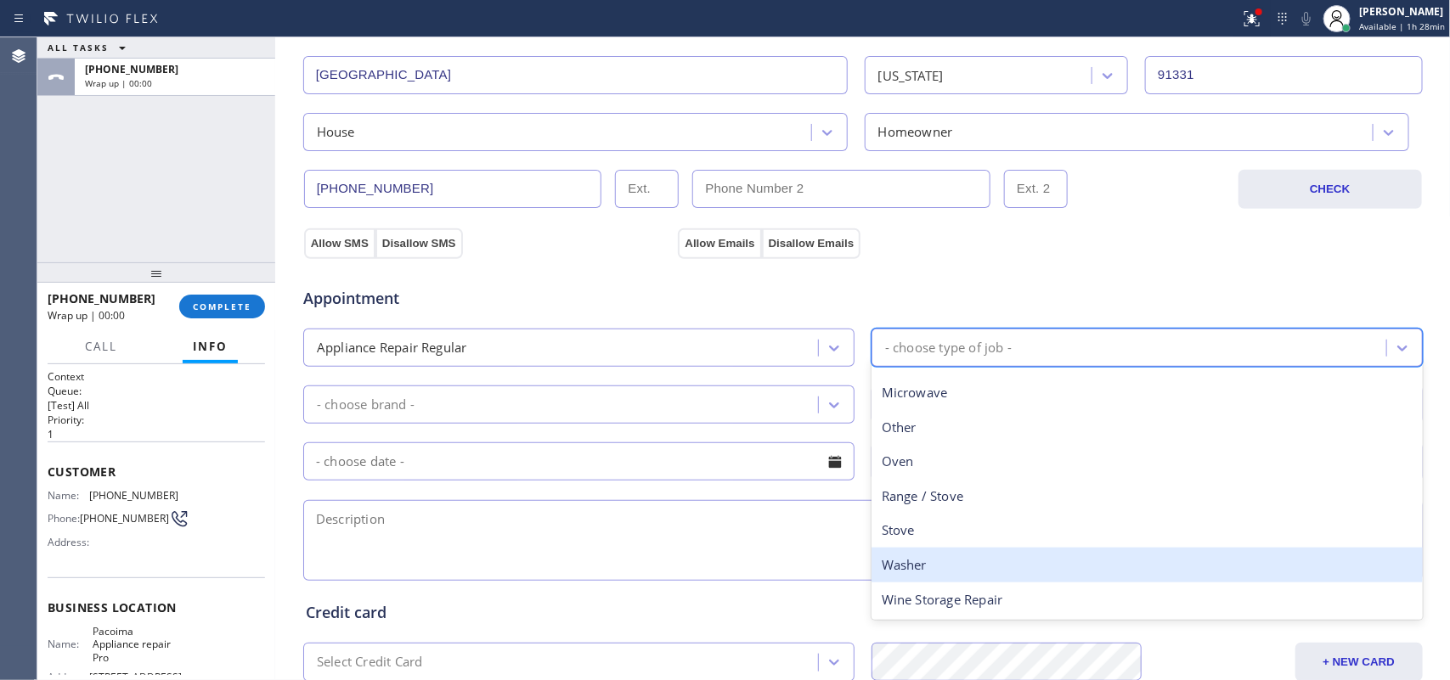
click at [950, 570] on div "Washer" at bounding box center [1146, 565] width 551 height 35
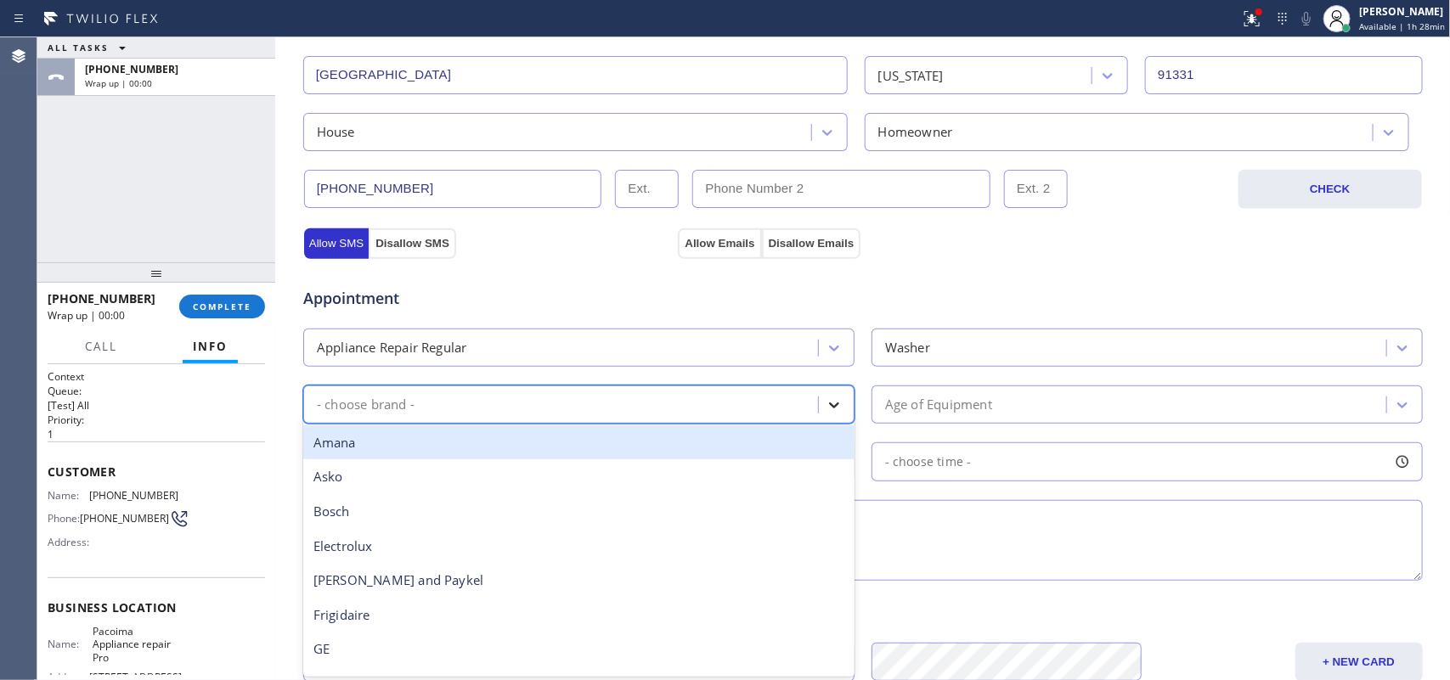
click at [830, 405] on icon at bounding box center [834, 406] width 10 height 6
click at [336, 395] on div "- choose brand -" at bounding box center [563, 405] width 510 height 30
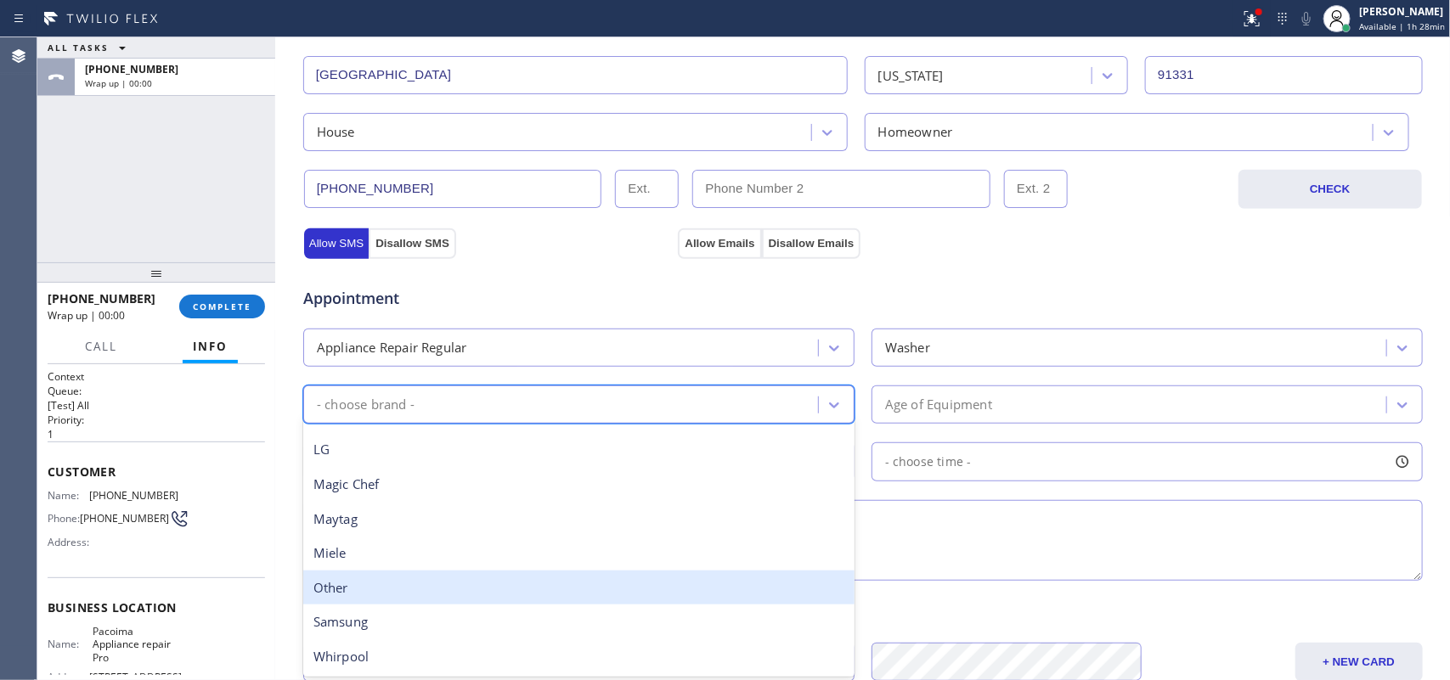
scroll to position [160, 0]
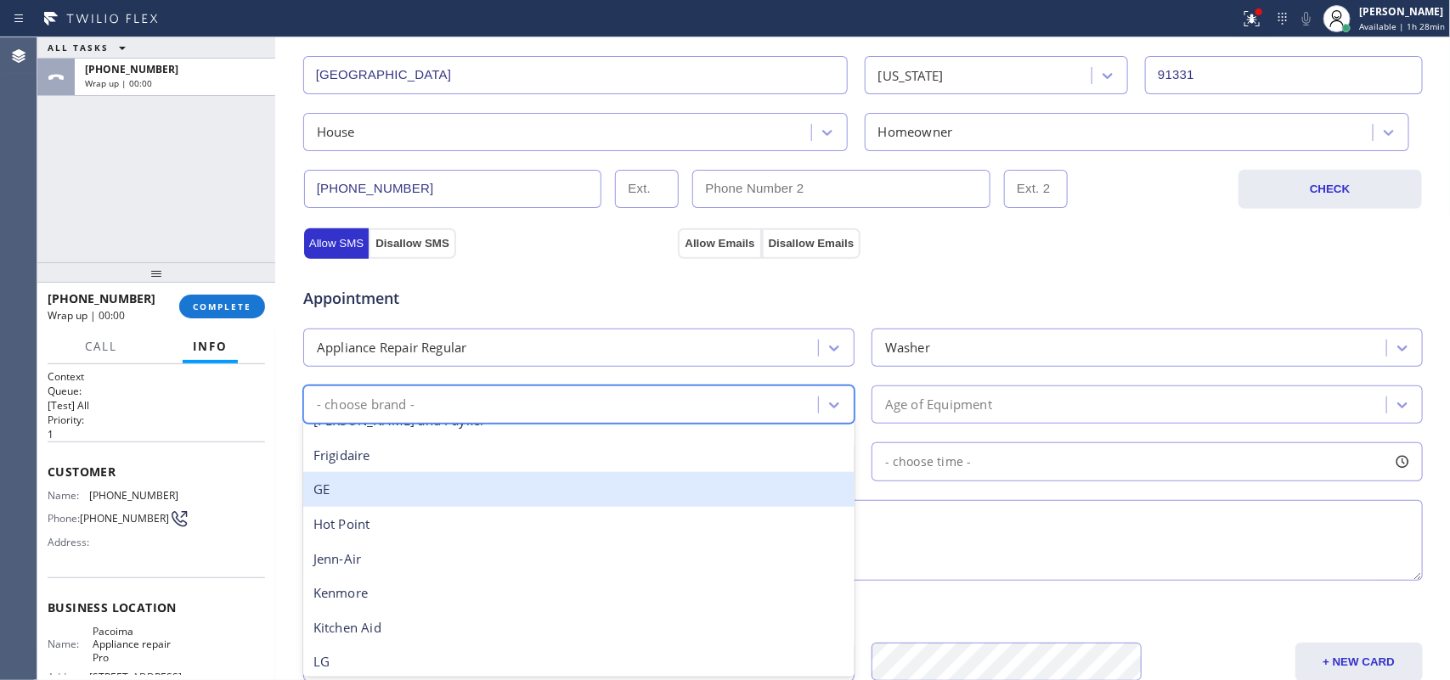
click at [436, 491] on div "GE" at bounding box center [578, 489] width 551 height 35
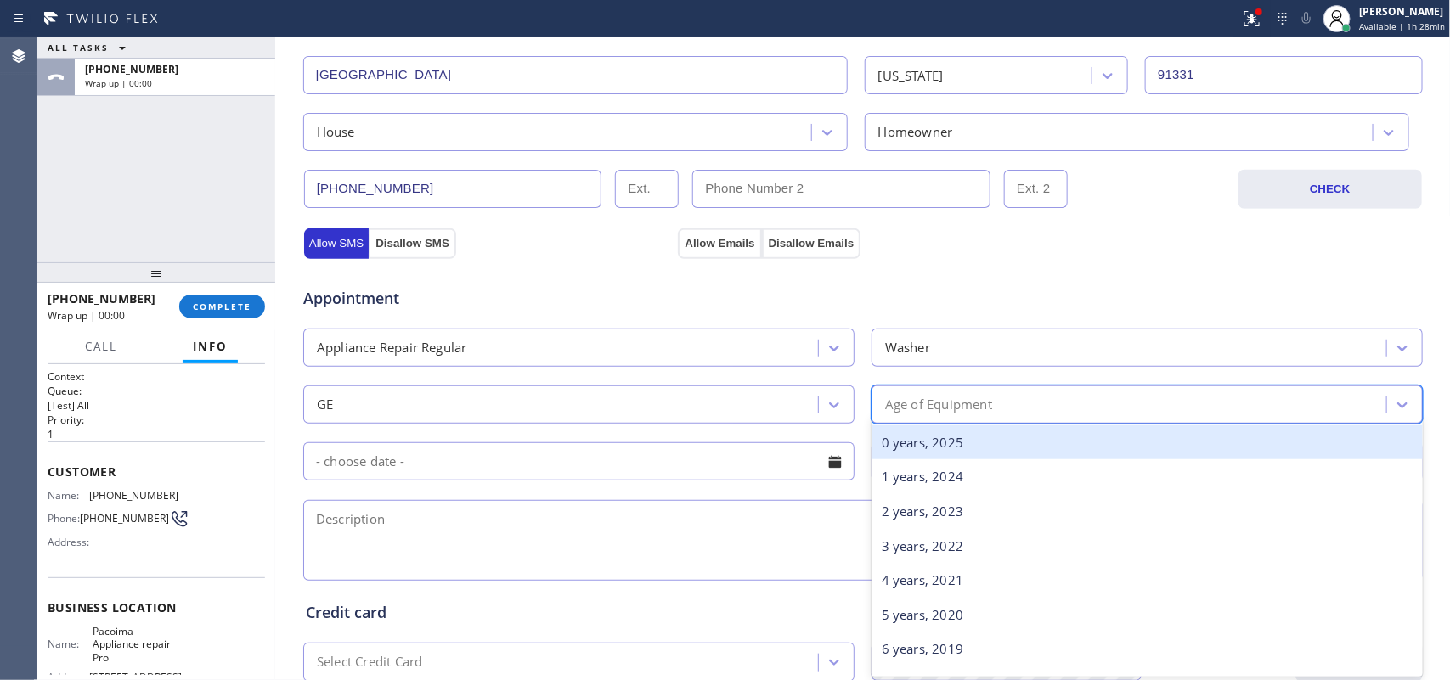
click at [924, 400] on div "Age of Equipment" at bounding box center [938, 405] width 107 height 20
click at [977, 451] on div "0 years, 2025" at bounding box center [1146, 443] width 551 height 35
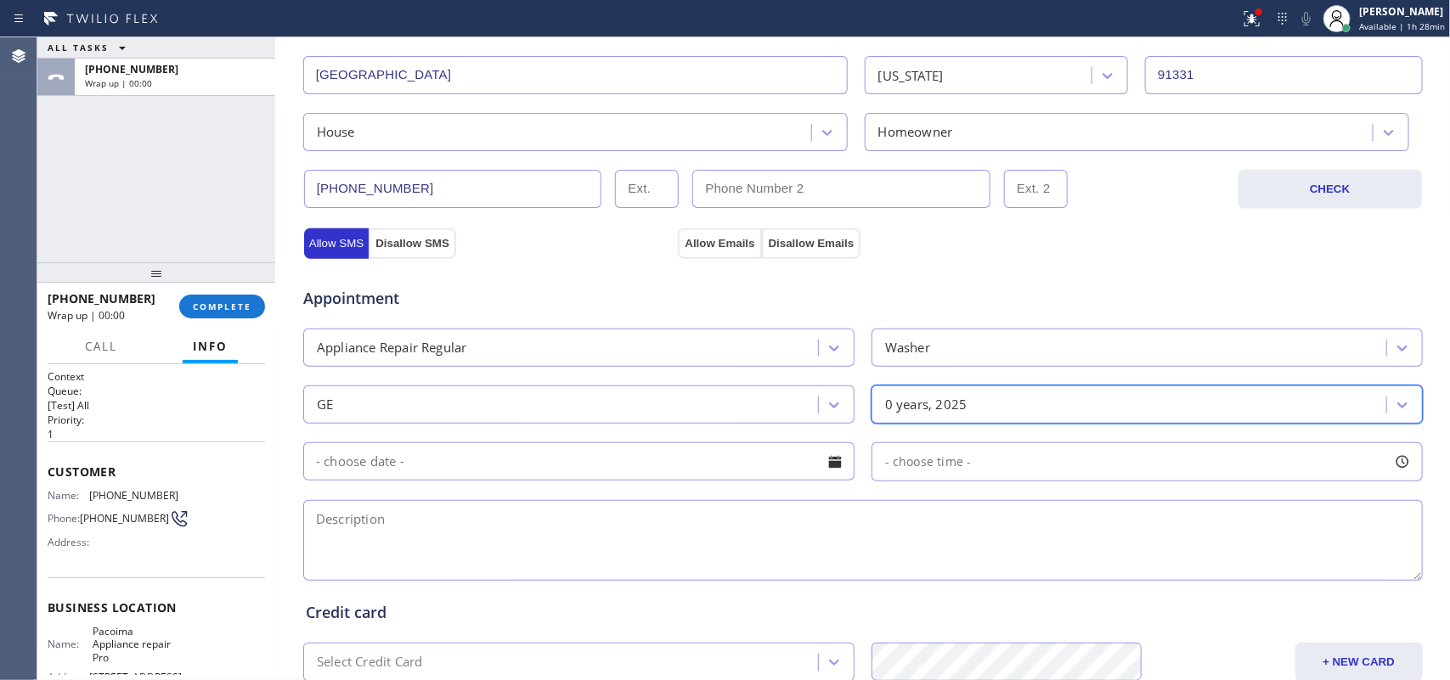
scroll to position [639, 0]
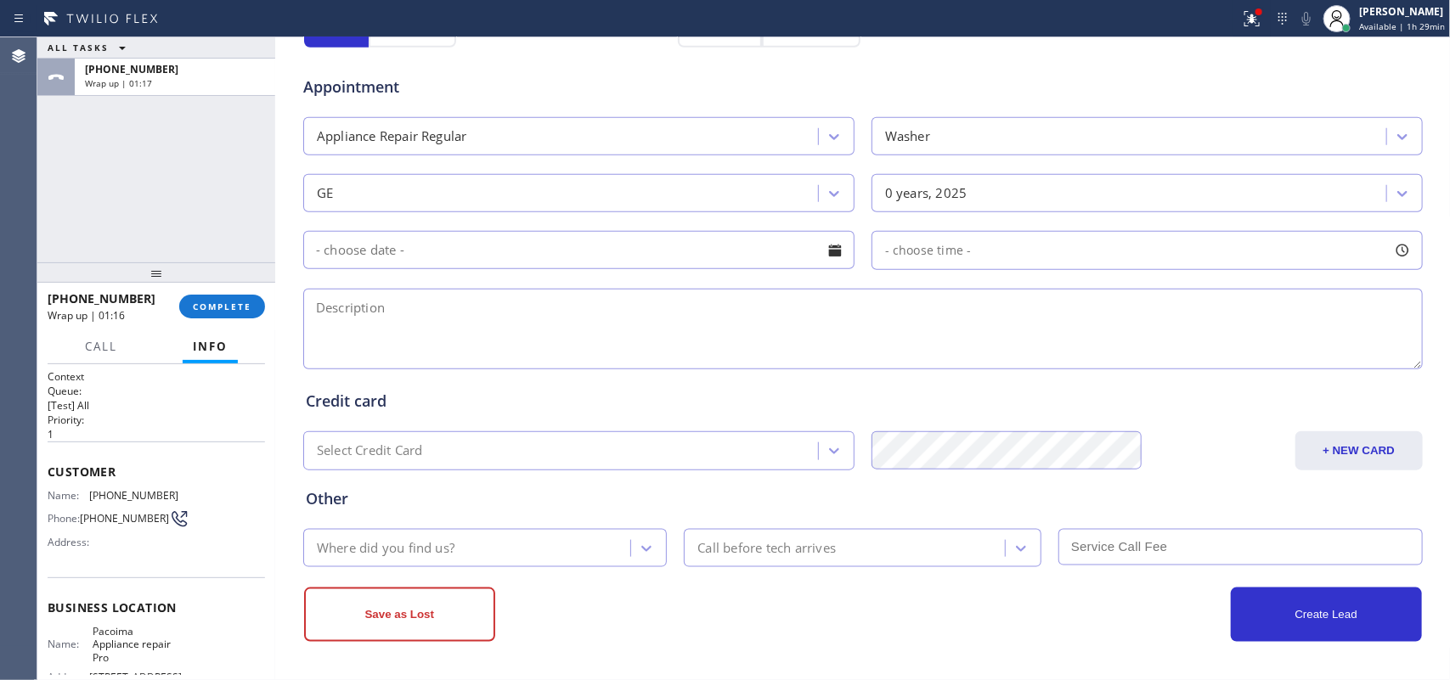
click at [342, 332] on textarea at bounding box center [862, 329] width 1119 height 81
paste textarea "GE washer SBS topload/ not getting enough water/ don't know how old, it was giv…"
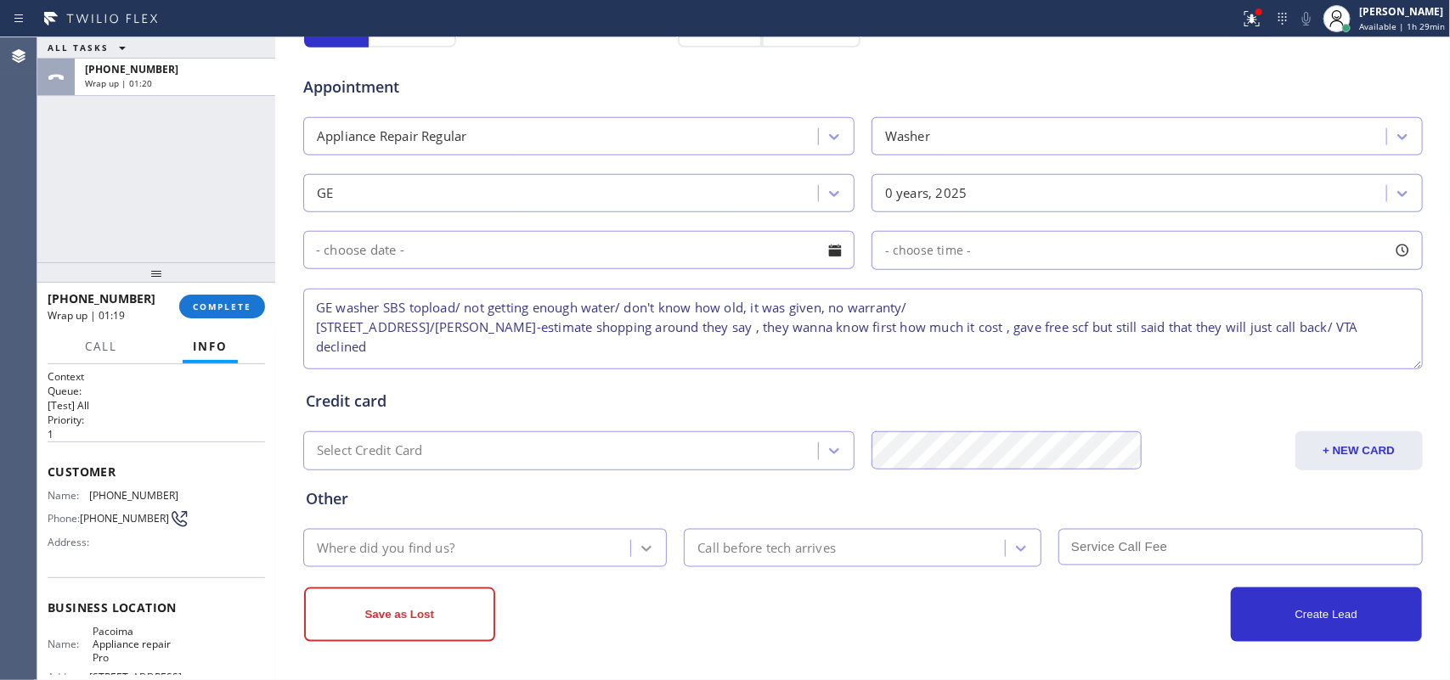
type textarea "GE washer SBS topload/ not getting enough water/ don't know how old, it was giv…"
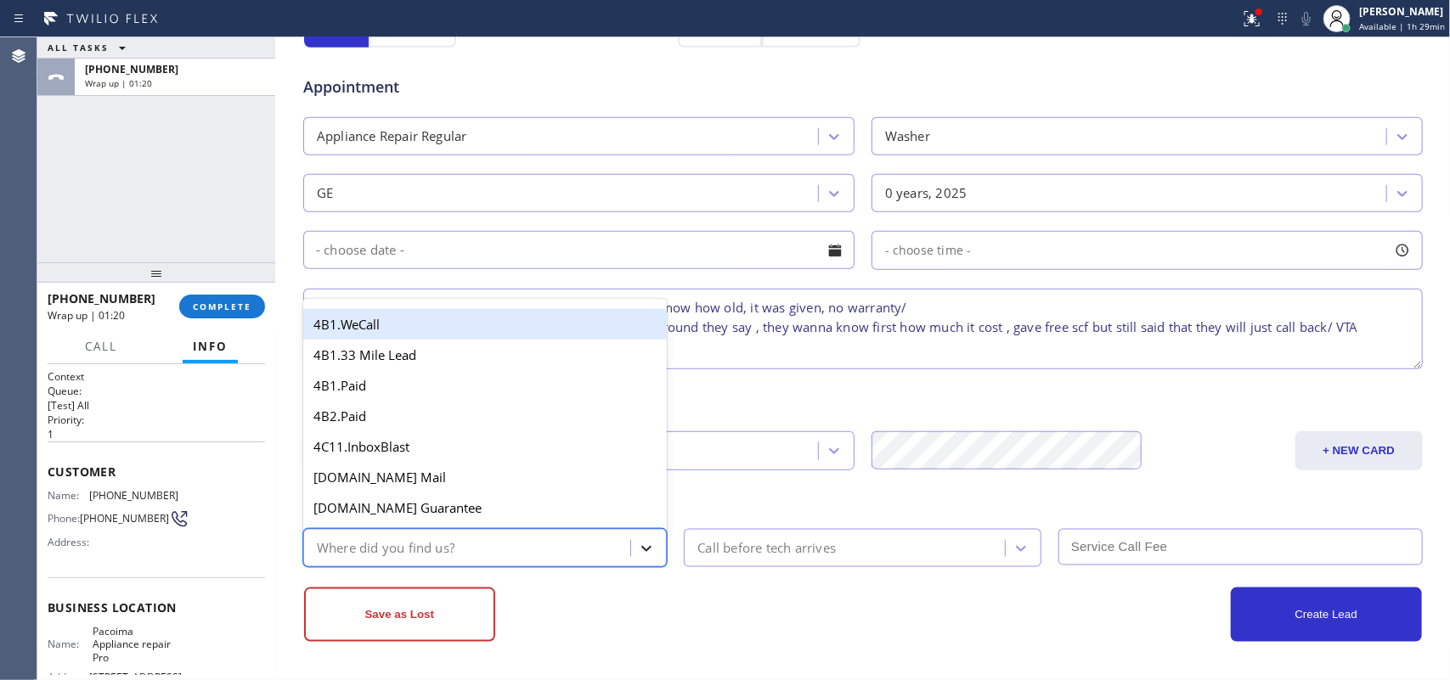
click at [631, 540] on div at bounding box center [646, 548] width 31 height 31
type input "g"
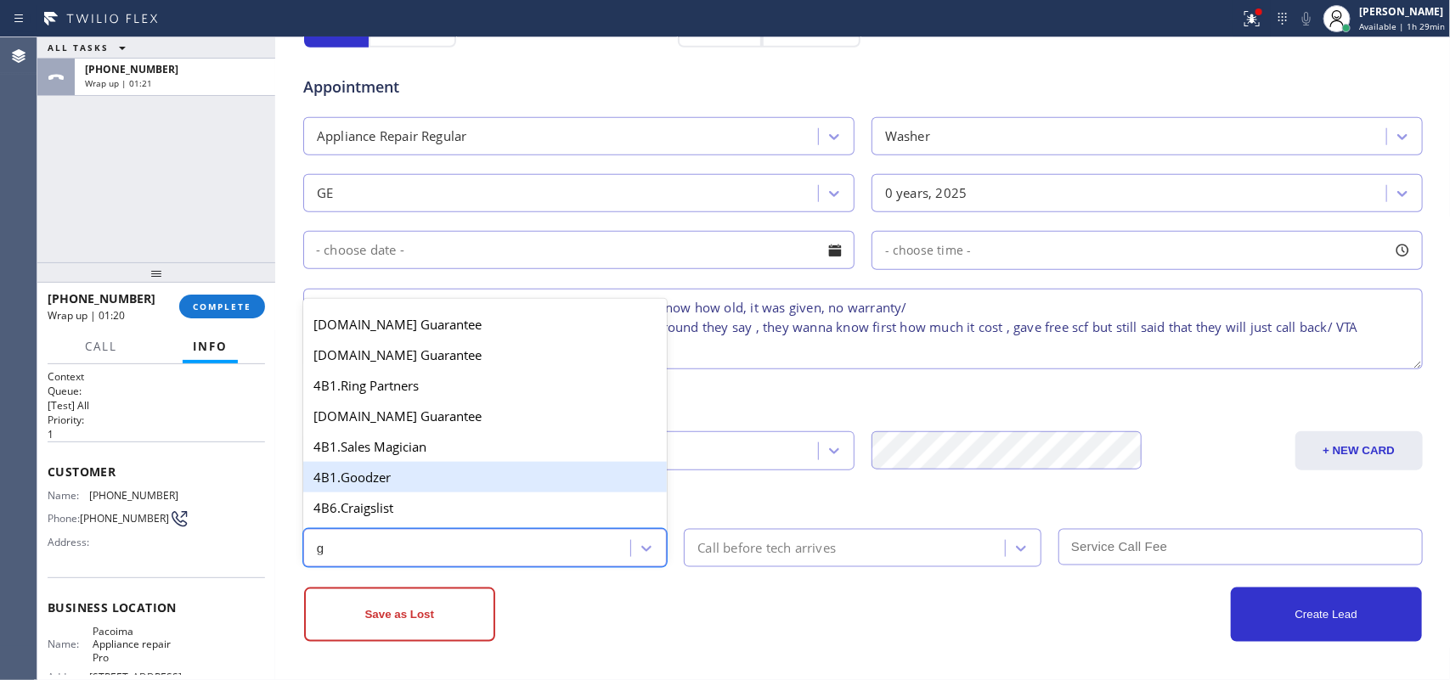
scroll to position [320, 0]
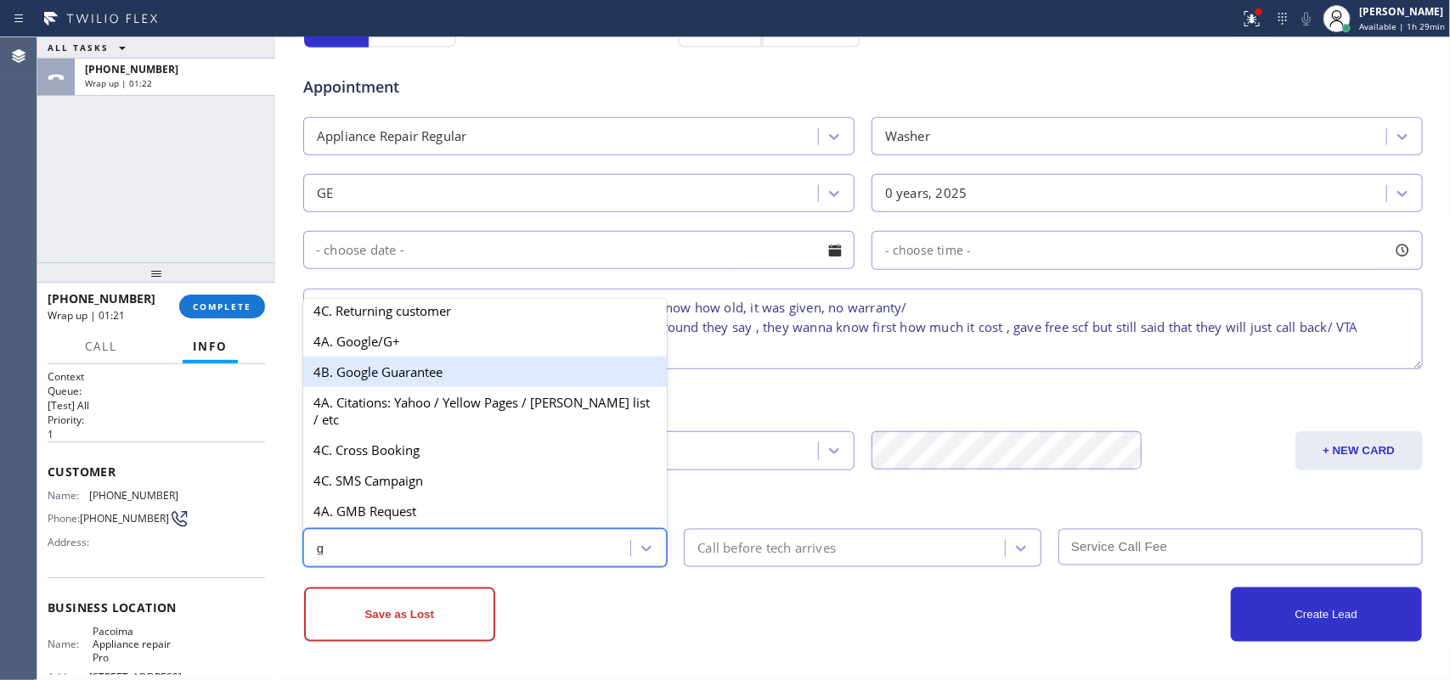
click at [448, 365] on div "[DOMAIN_NAME] Guarantee [DOMAIN_NAME] Guarantee 4B1.Ring Partners [DOMAIN_NAME]…" at bounding box center [485, 433] width 364 height 255
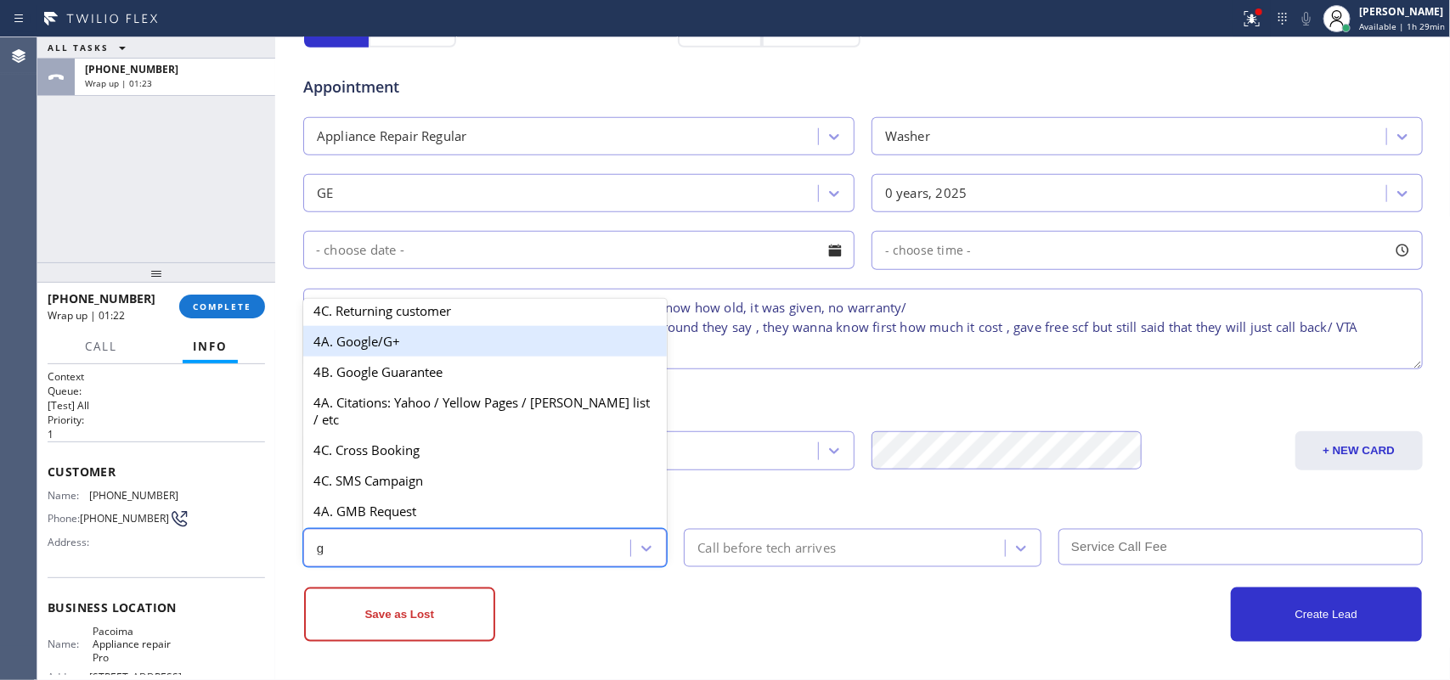
click at [450, 357] on div "4A. Google/G+" at bounding box center [485, 341] width 364 height 31
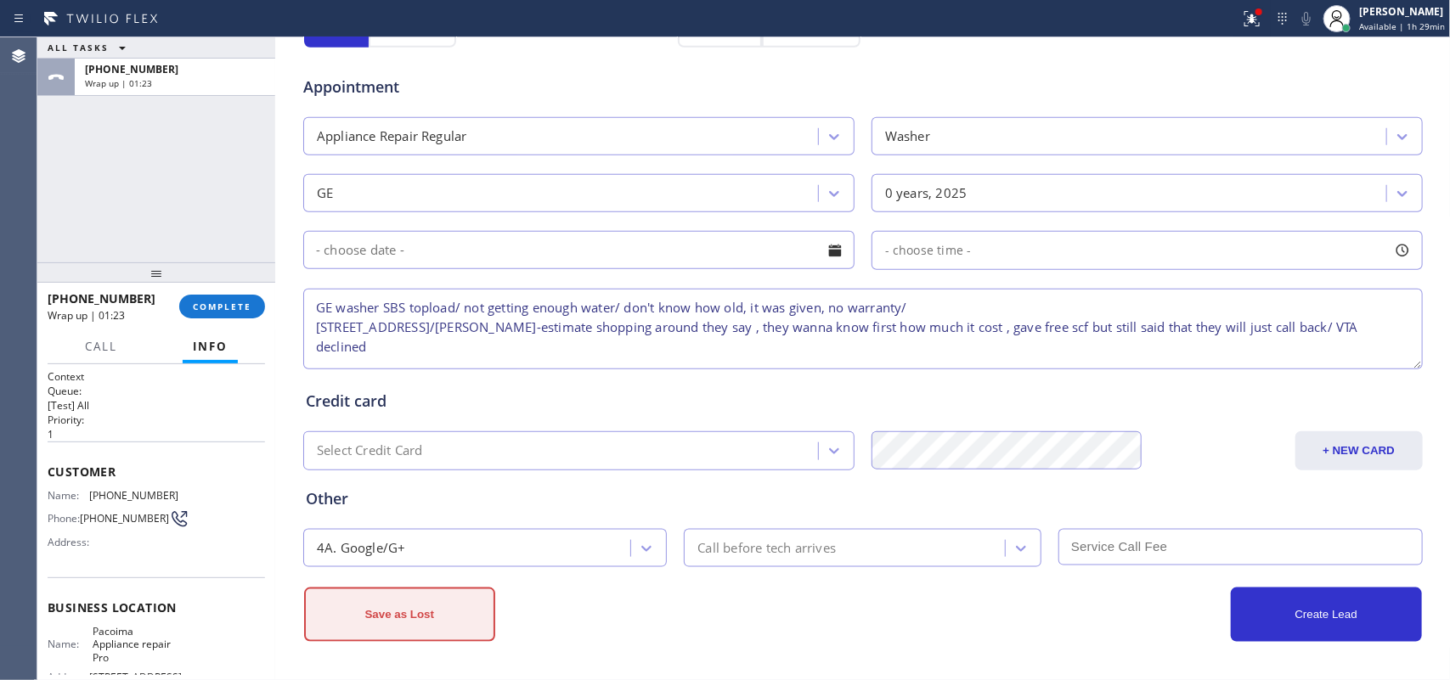
click at [405, 613] on button "Save as Lost" at bounding box center [399, 615] width 191 height 54
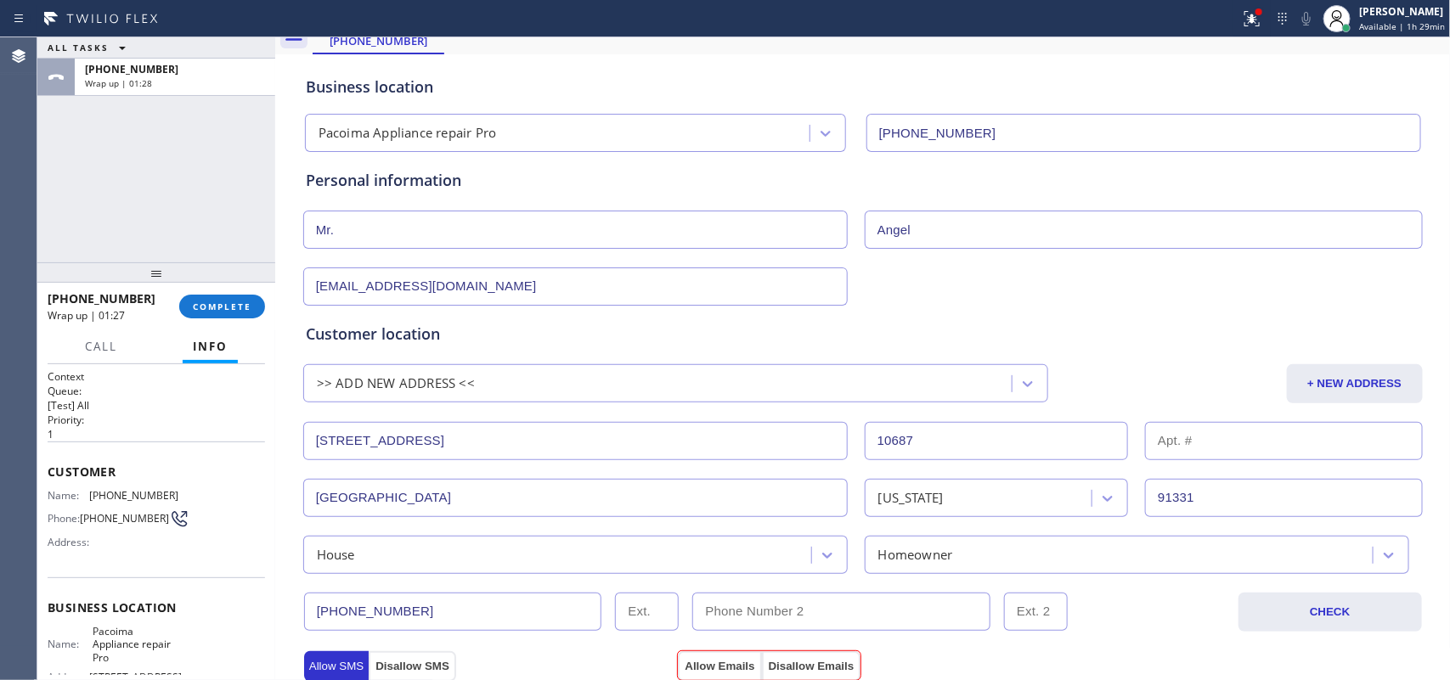
scroll to position [590, 0]
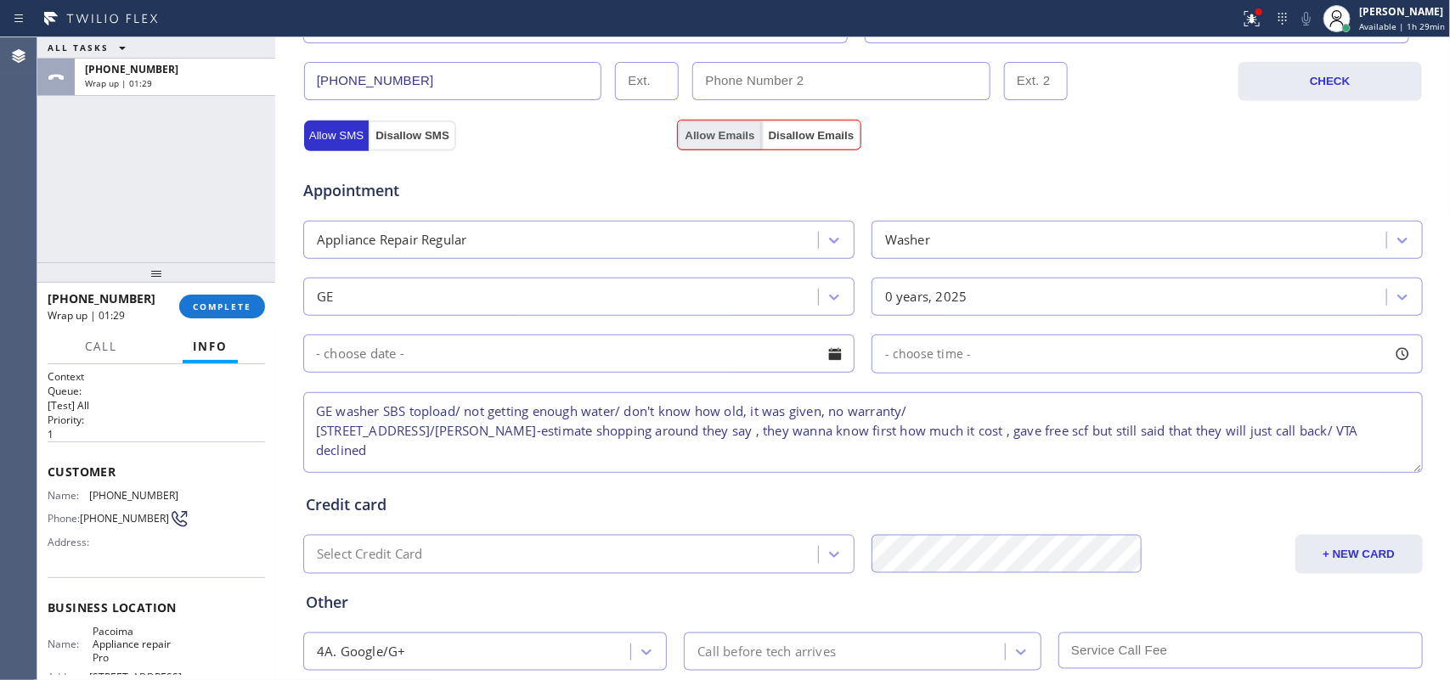
click at [720, 134] on button "Allow Emails" at bounding box center [719, 136] width 83 height 31
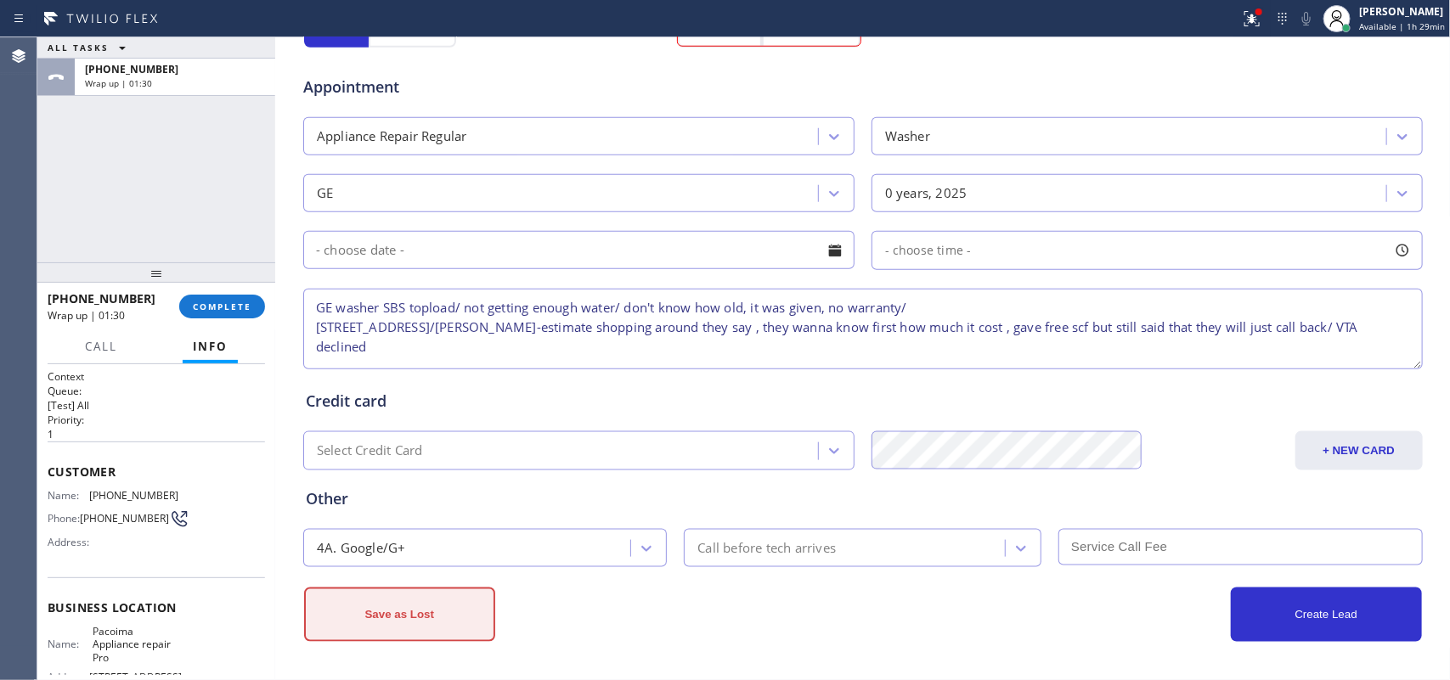
click at [410, 612] on button "Save as Lost" at bounding box center [399, 615] width 191 height 54
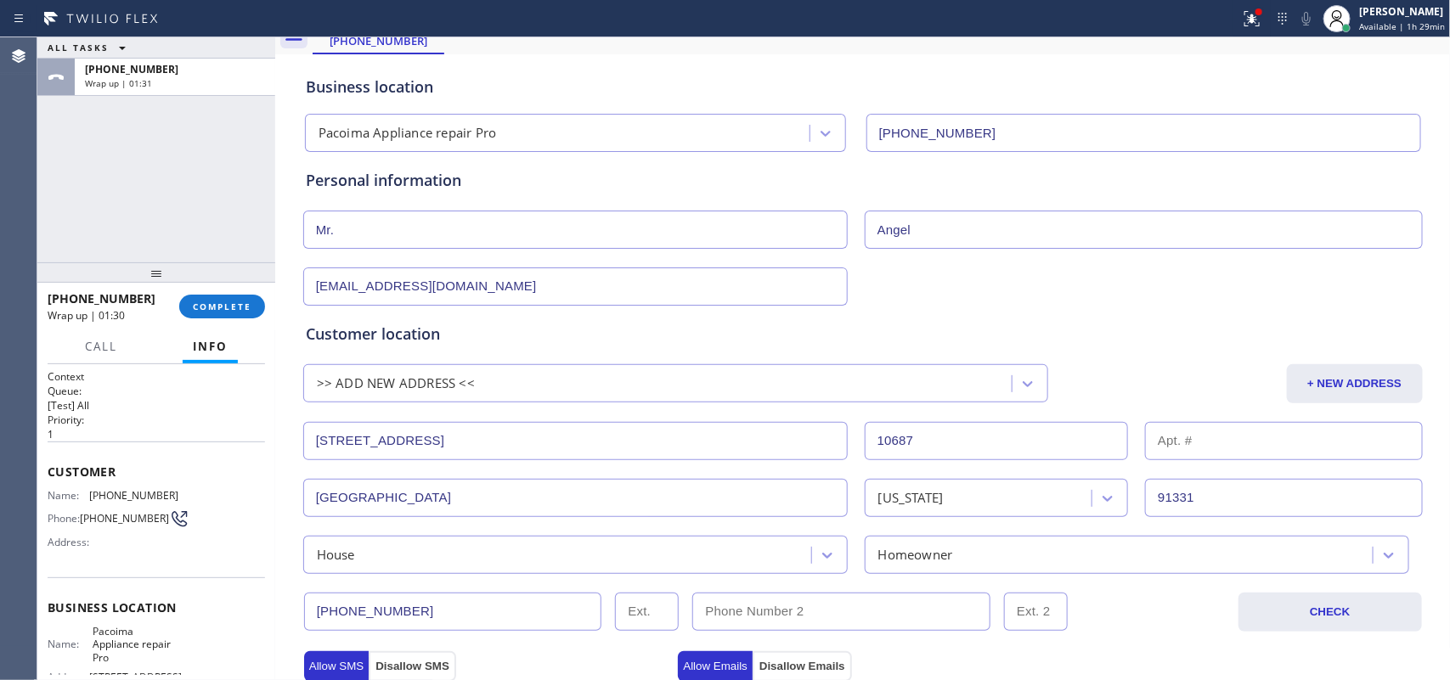
scroll to position [0, 0]
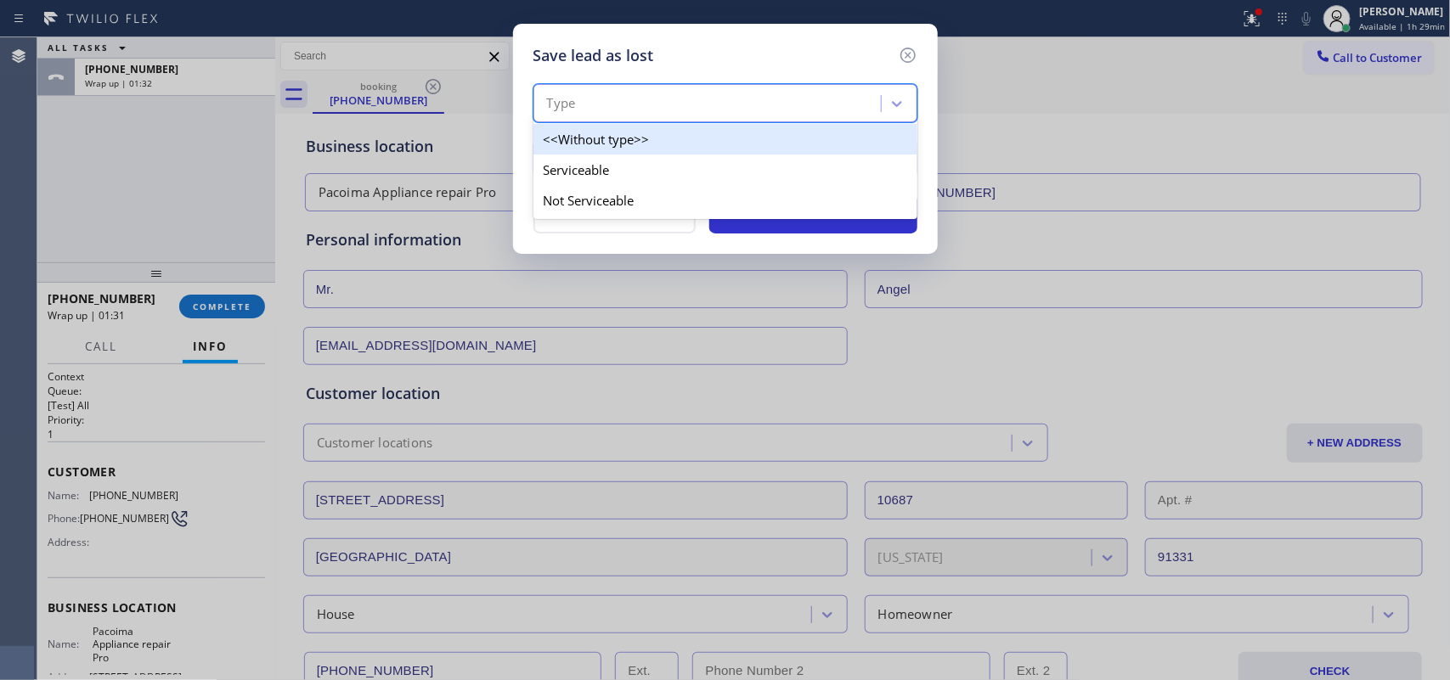
click at [758, 91] on div "Type" at bounding box center [710, 104] width 342 height 30
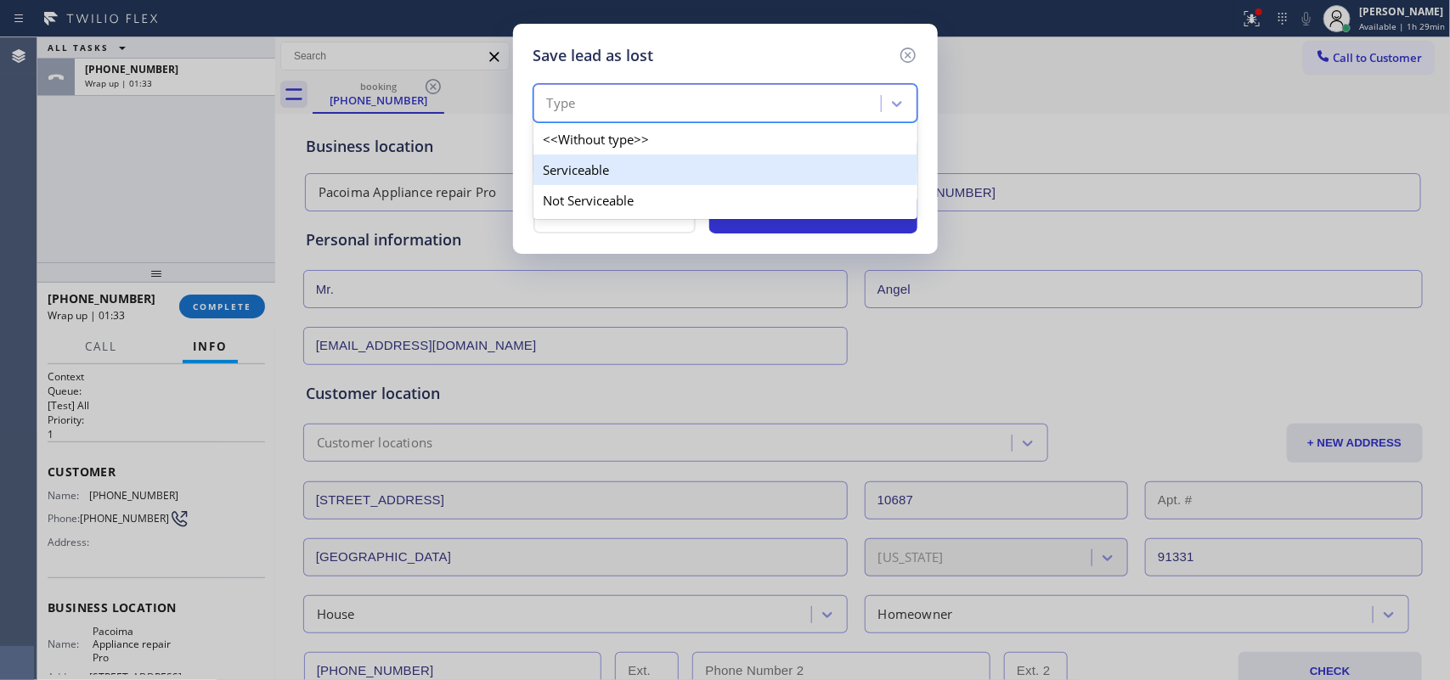
click at [757, 170] on div "Serviceable" at bounding box center [725, 170] width 384 height 31
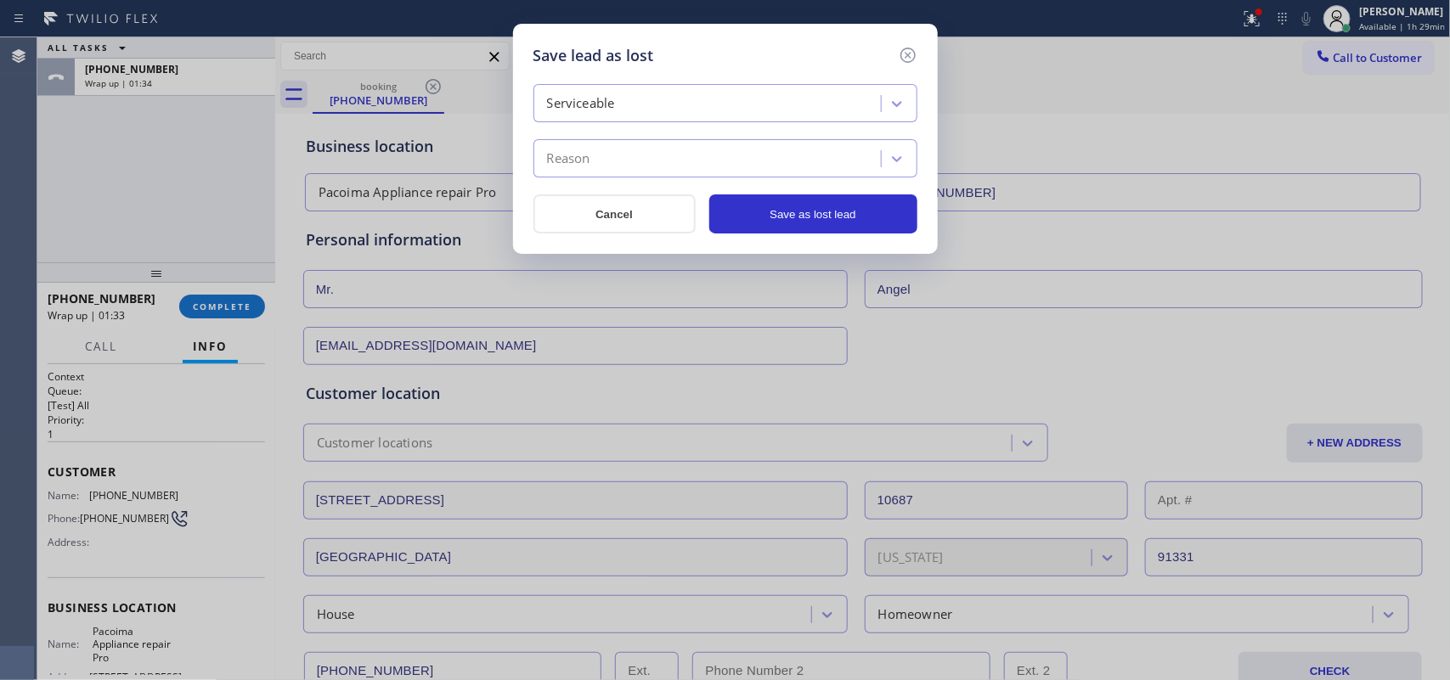
click at [761, 157] on div "Reason" at bounding box center [710, 159] width 342 height 30
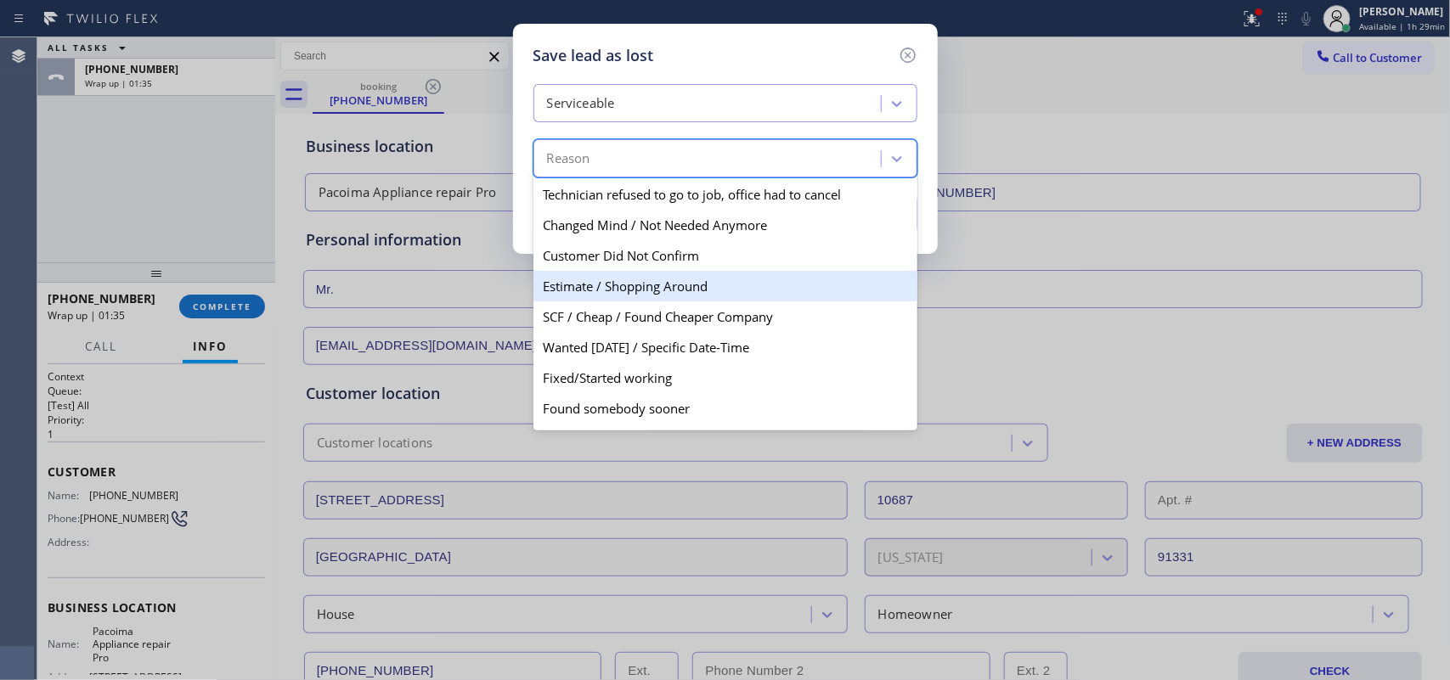
click at [679, 285] on div "Estimate / Shopping Around" at bounding box center [725, 286] width 384 height 31
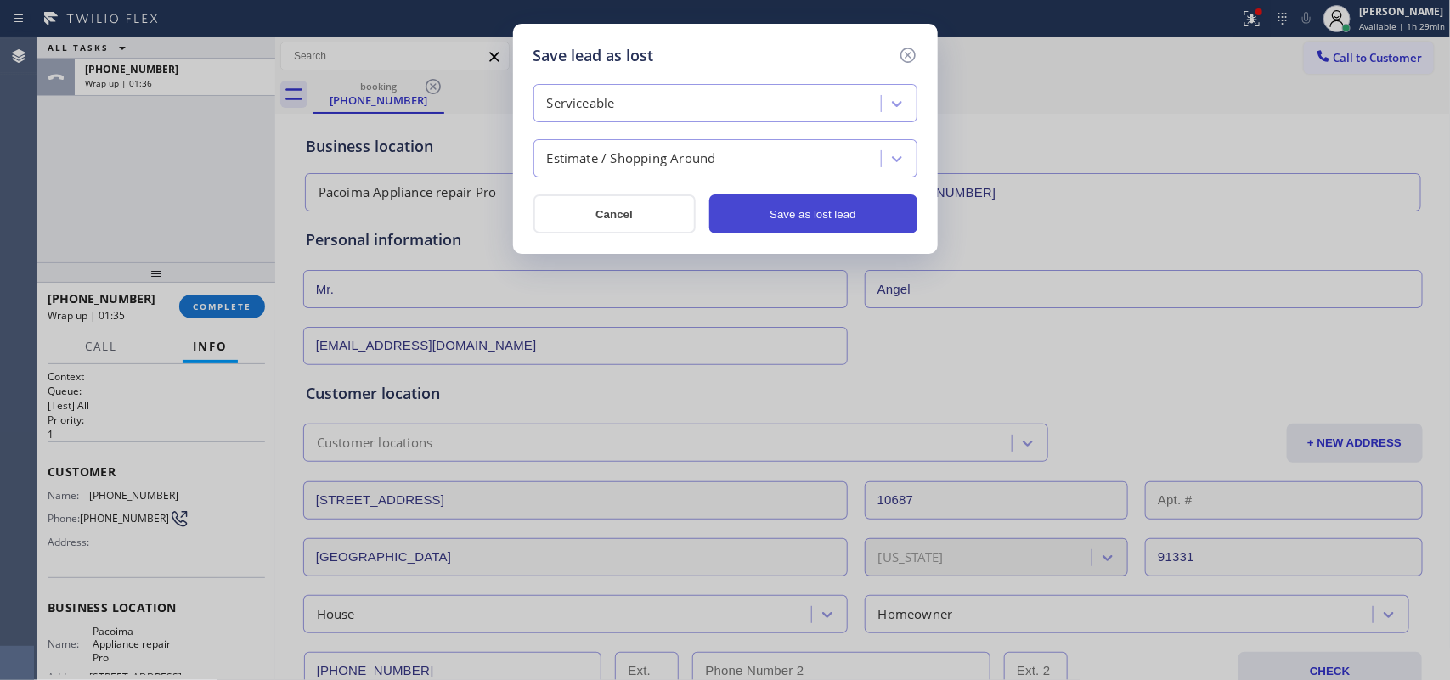
click at [764, 200] on button "Save as lost lead" at bounding box center [813, 214] width 208 height 39
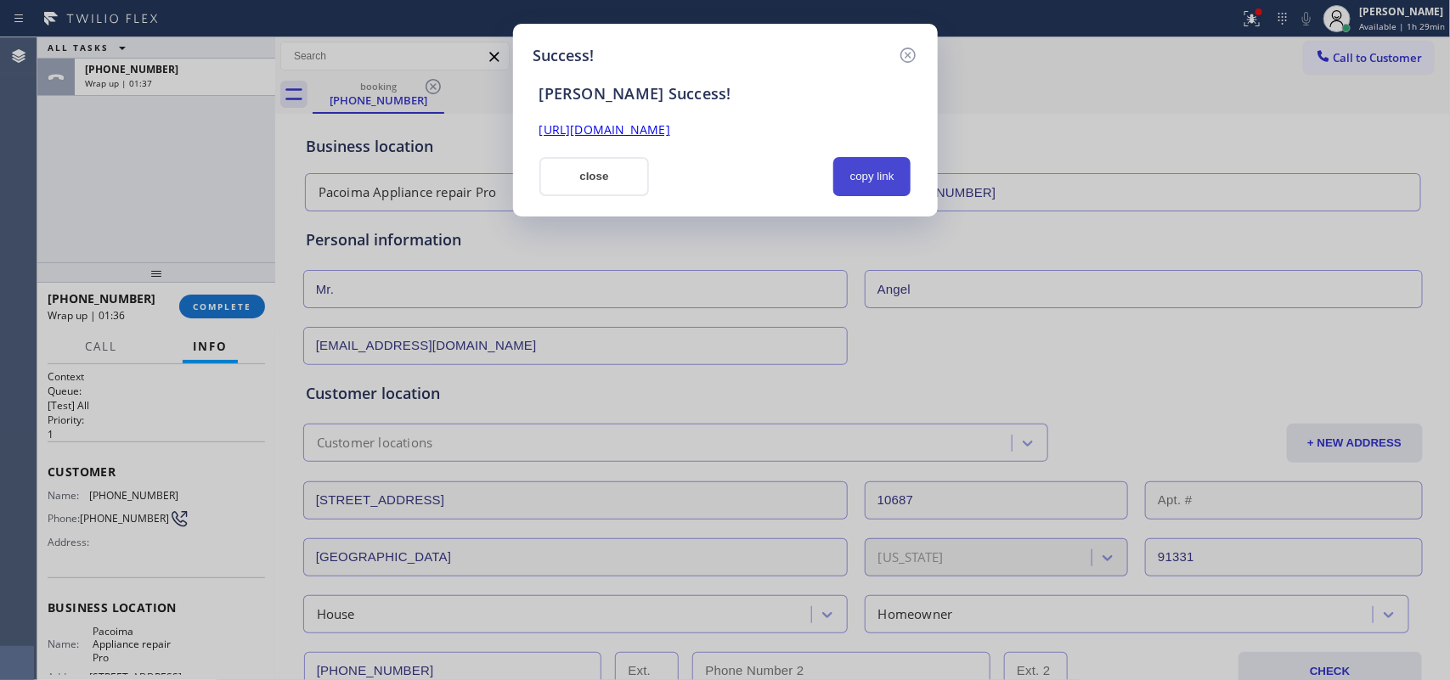
click at [876, 176] on button "copy link" at bounding box center [872, 176] width 78 height 39
click at [670, 132] on link "[URL][DOMAIN_NAME]" at bounding box center [604, 129] width 131 height 16
click at [582, 177] on button "close" at bounding box center [594, 176] width 110 height 39
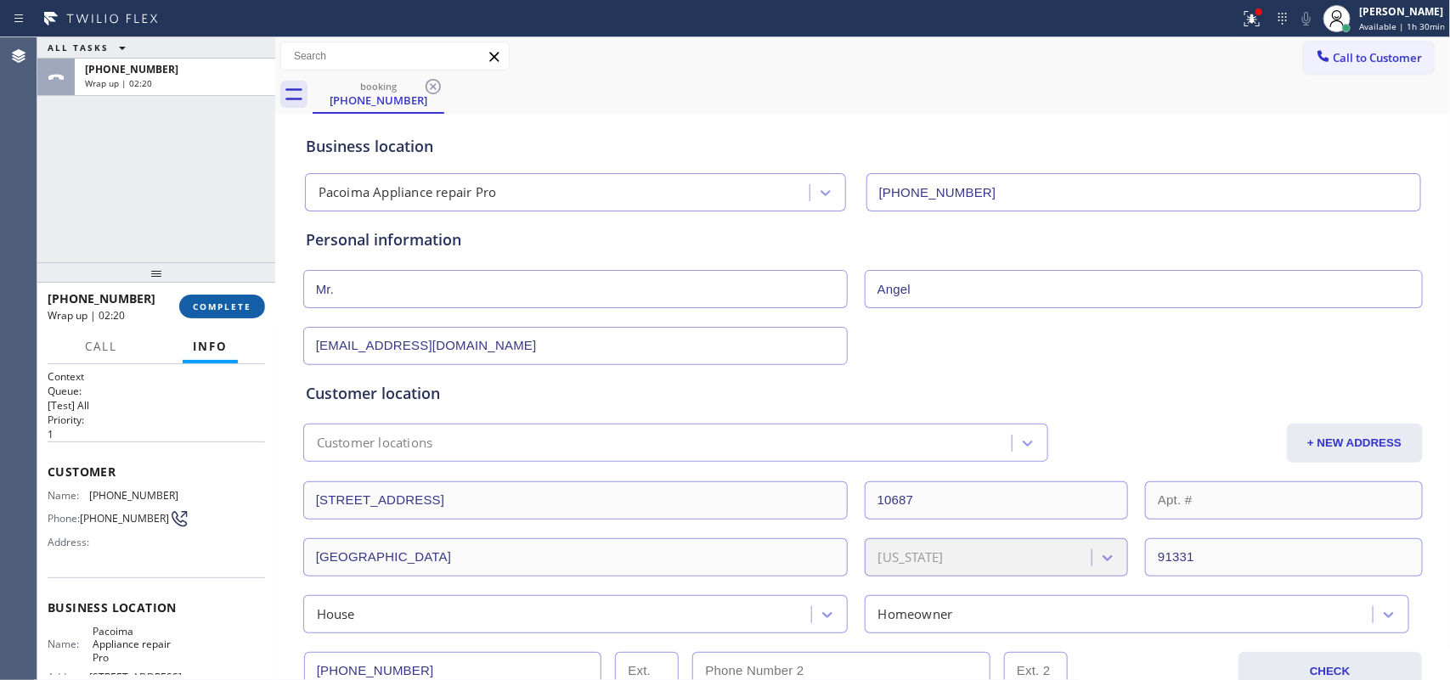
click at [222, 296] on button "COMPLETE" at bounding box center [222, 307] width 86 height 24
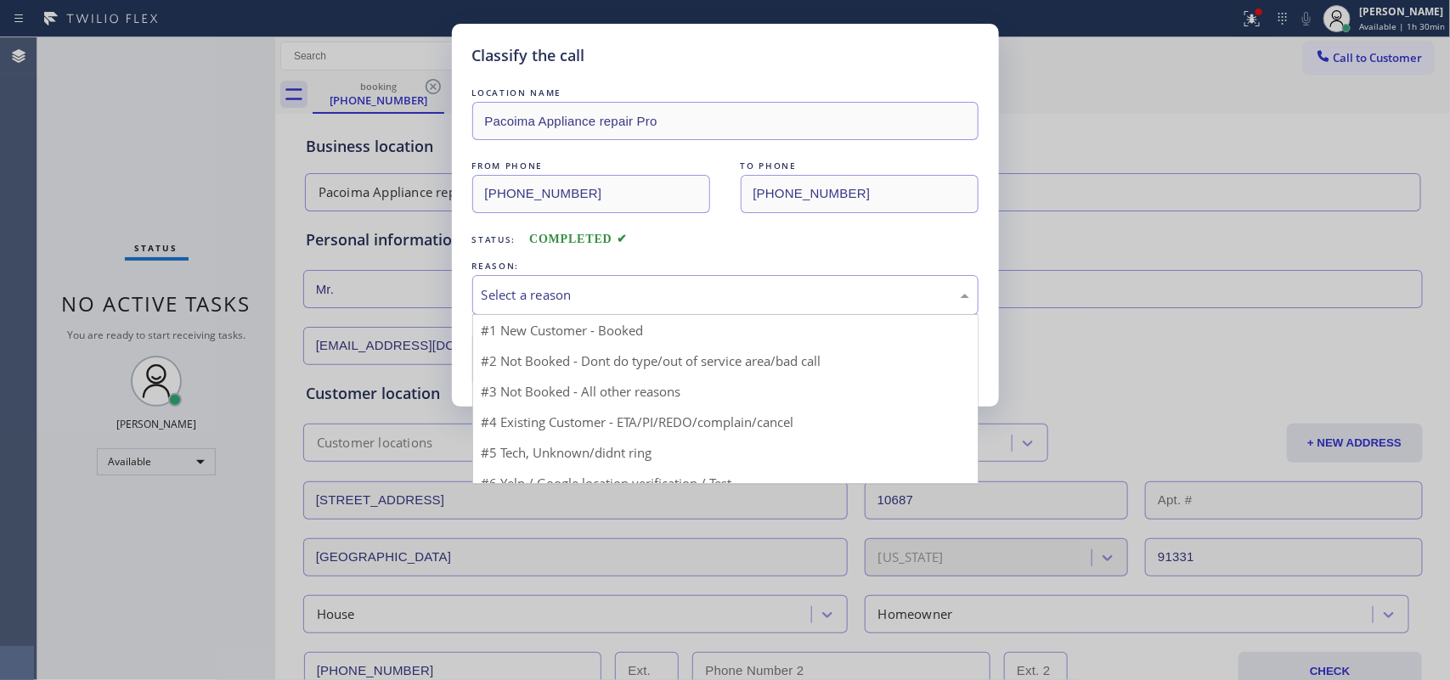
click at [477, 282] on div "Select a reason" at bounding box center [725, 295] width 506 height 40
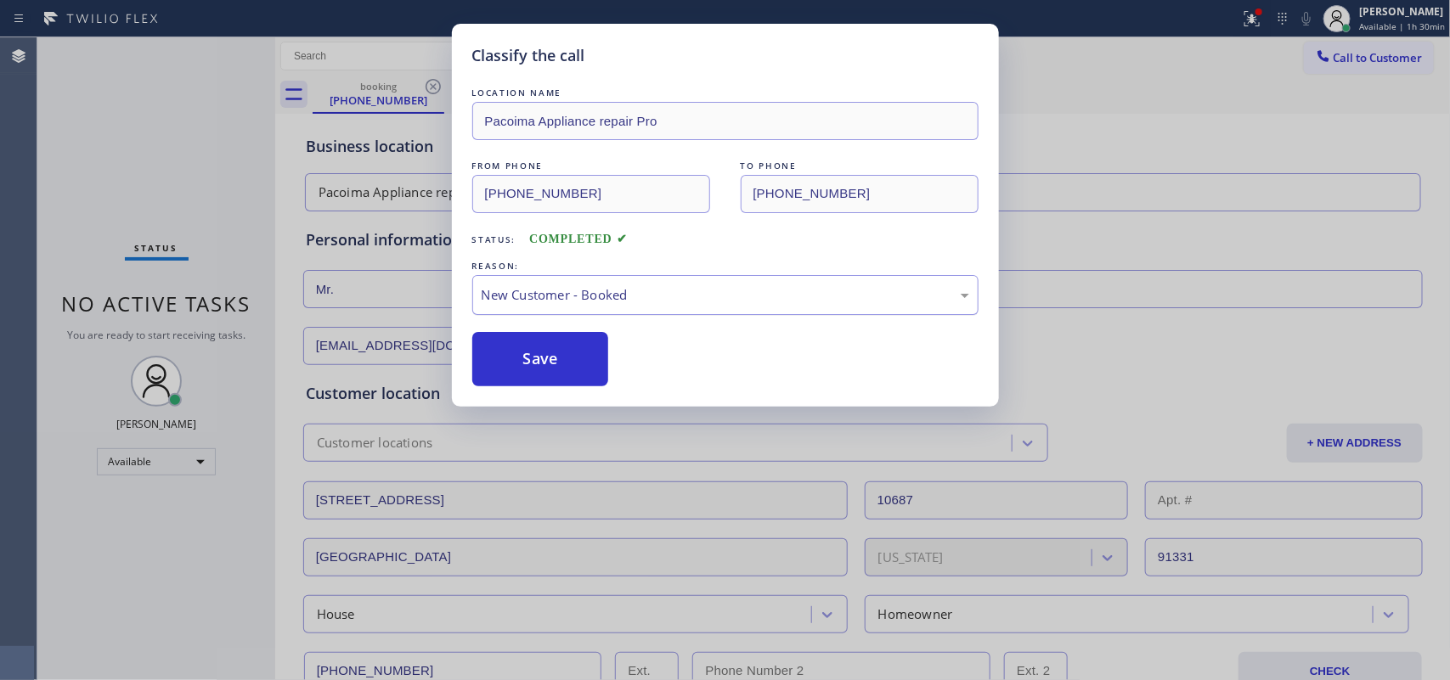
drag, startPoint x: 531, startPoint y: 325, endPoint x: 550, endPoint y: 282, distance: 47.5
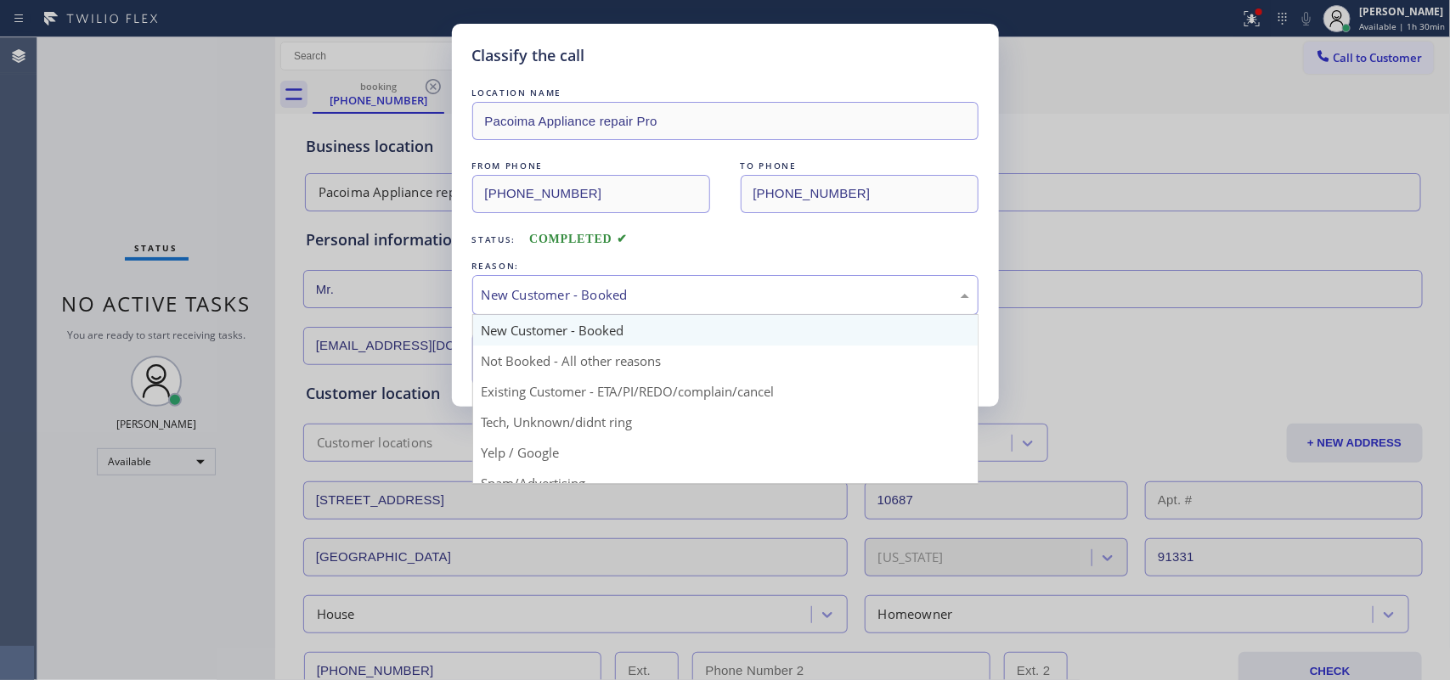
click at [550, 282] on div "New Customer - Booked" at bounding box center [725, 295] width 506 height 40
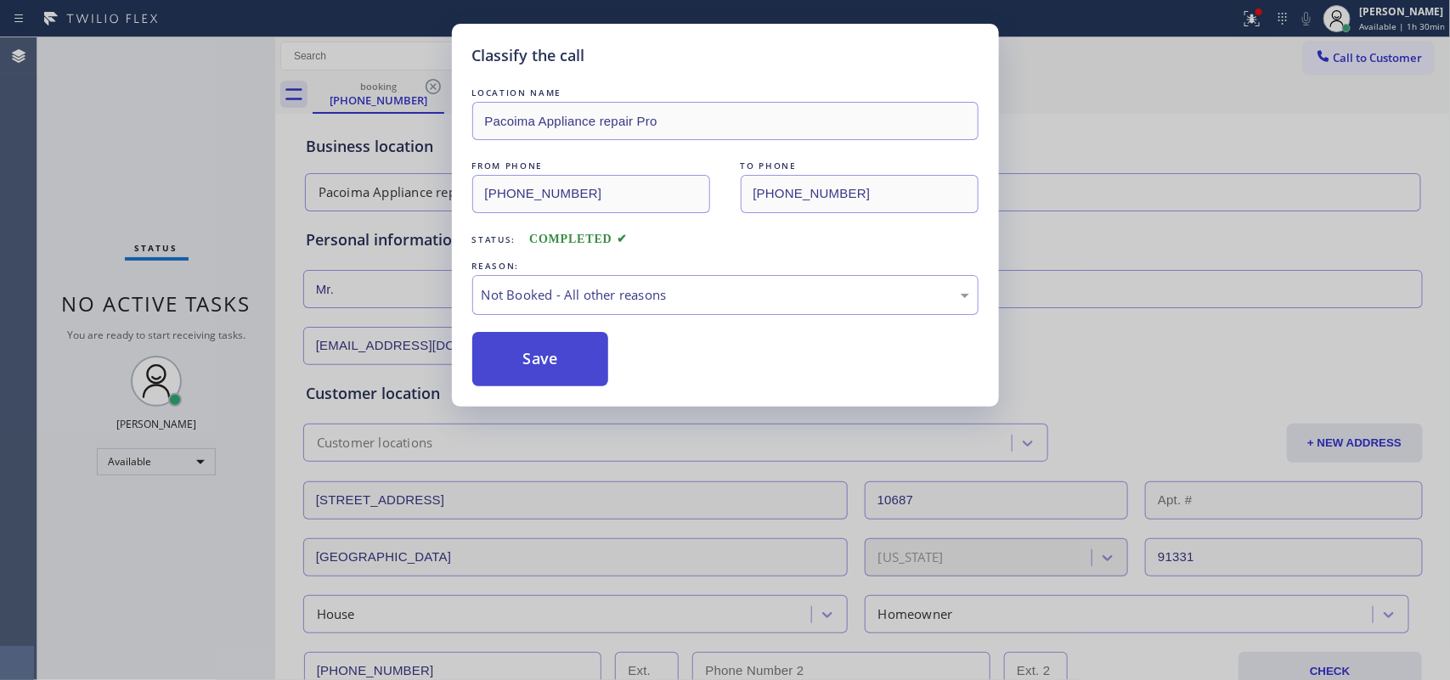
click at [542, 350] on button "Save" at bounding box center [540, 359] width 137 height 54
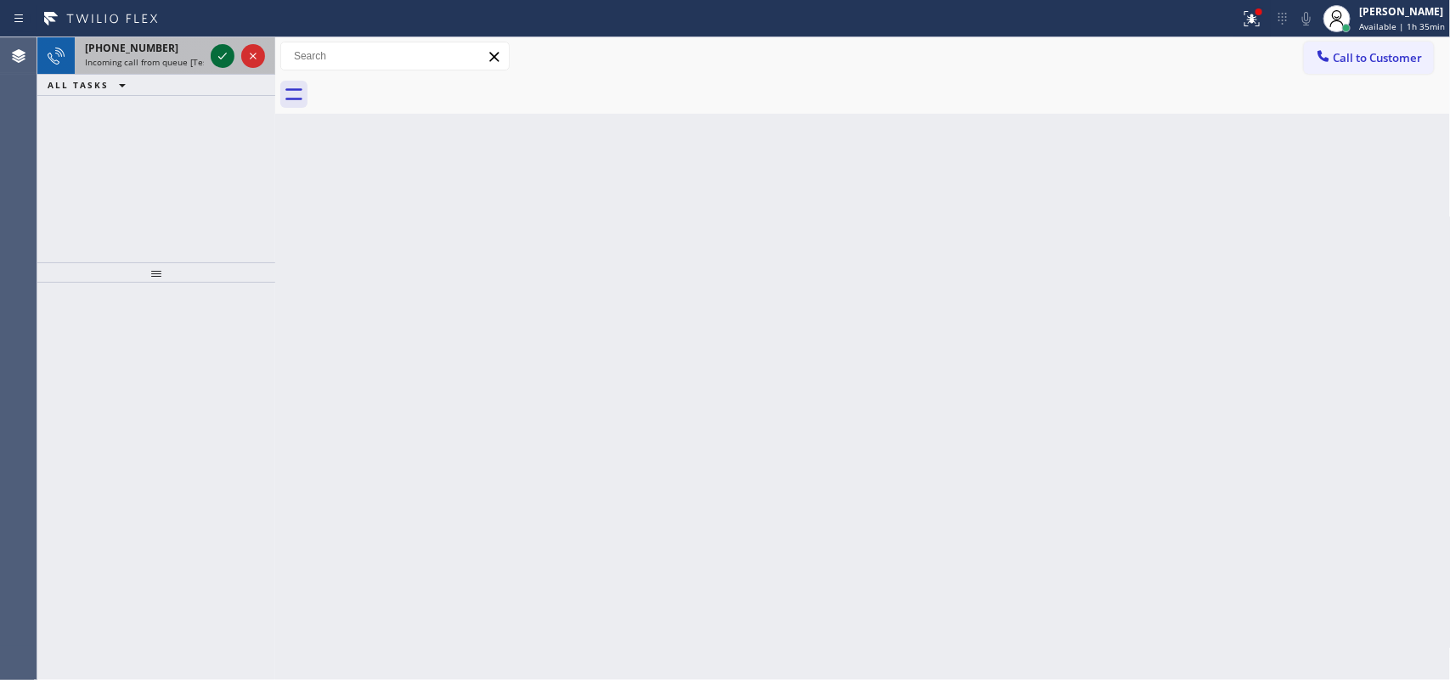
click at [217, 53] on icon at bounding box center [222, 56] width 20 height 20
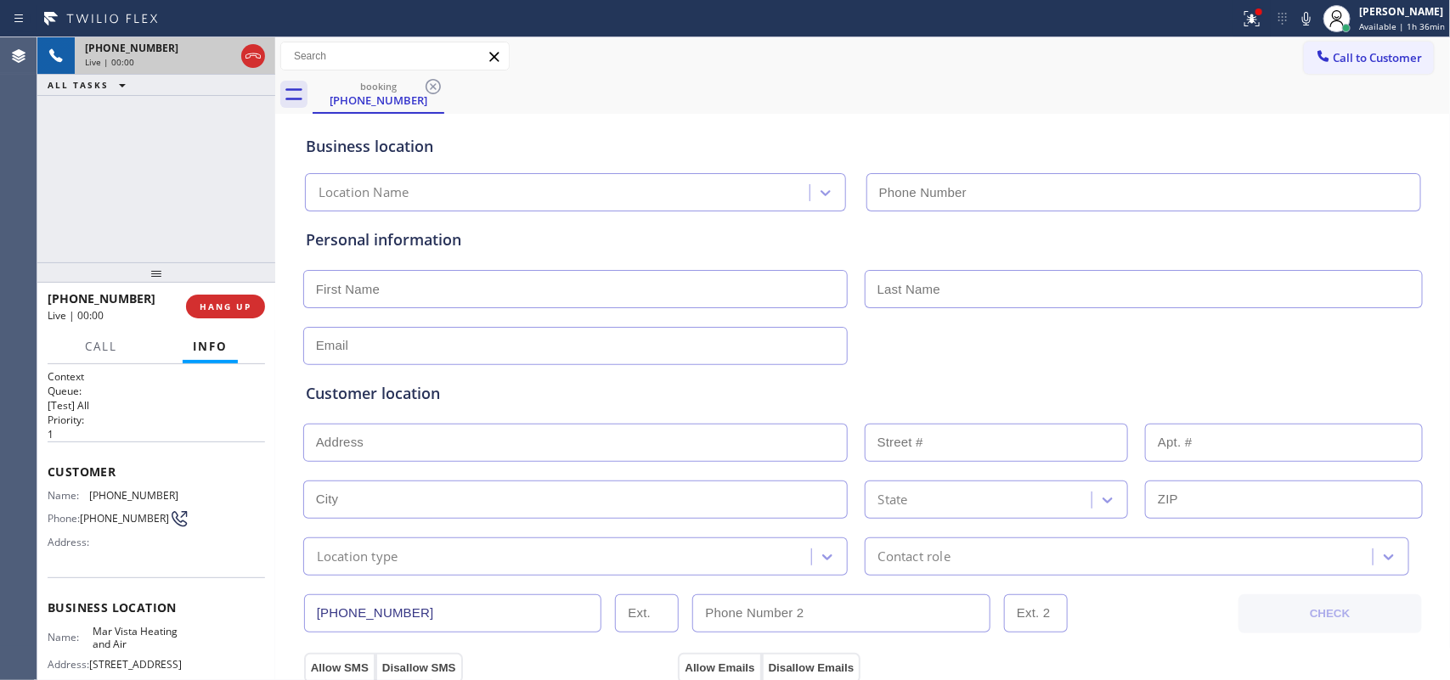
type input "[PHONE_NUMBER]"
click at [100, 344] on span "Call" at bounding box center [101, 346] width 32 height 15
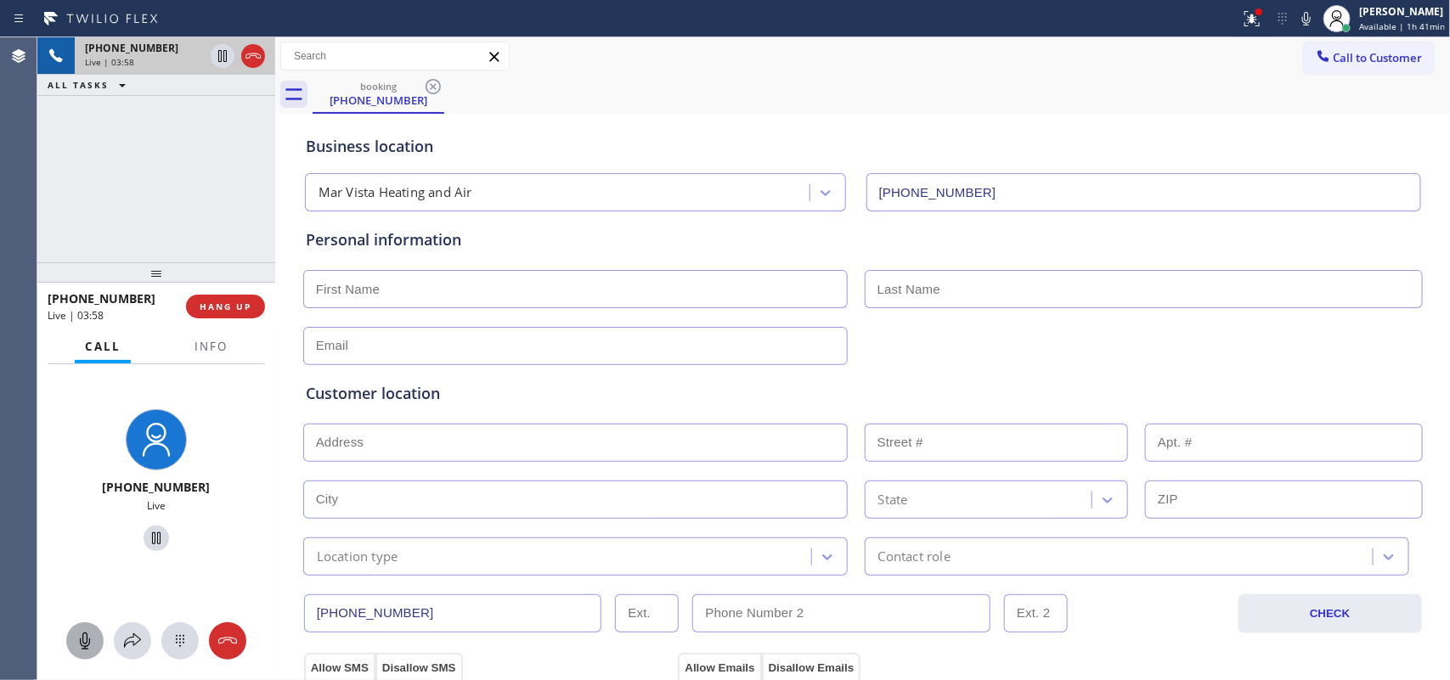
click at [90, 633] on icon at bounding box center [85, 641] width 20 height 20
click at [146, 532] on icon at bounding box center [156, 538] width 20 height 20
click at [86, 646] on icon at bounding box center [85, 641] width 20 height 20
click at [147, 537] on icon at bounding box center [156, 538] width 20 height 20
click at [83, 627] on button at bounding box center [84, 641] width 37 height 37
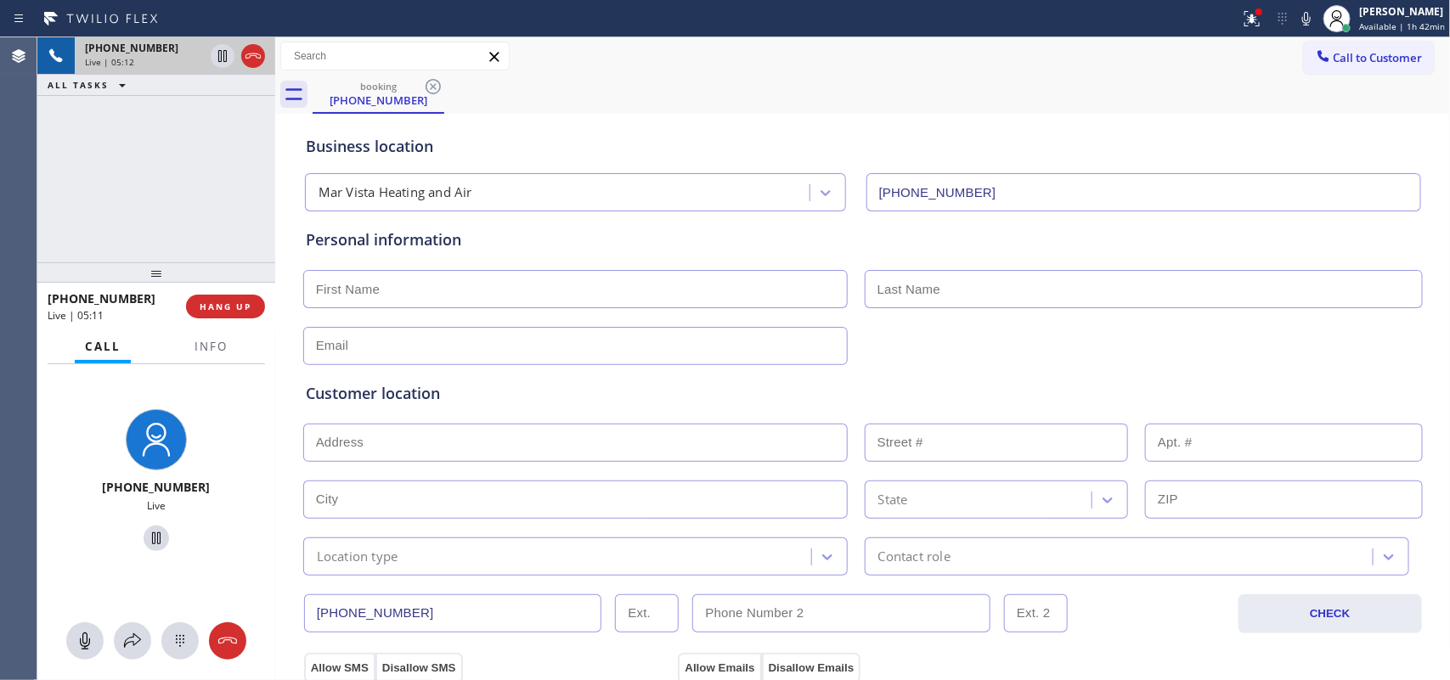
click at [540, 125] on div "Business location Mar Vista Heating and Air [PHONE_NUMBER]" at bounding box center [862, 164] width 1121 height 93
click at [350, 290] on input "text" at bounding box center [575, 289] width 544 height 38
paste input "[PERSON_NAME]"
type input "[PERSON_NAME]"
click at [947, 286] on input "text" at bounding box center [1144, 289] width 558 height 38
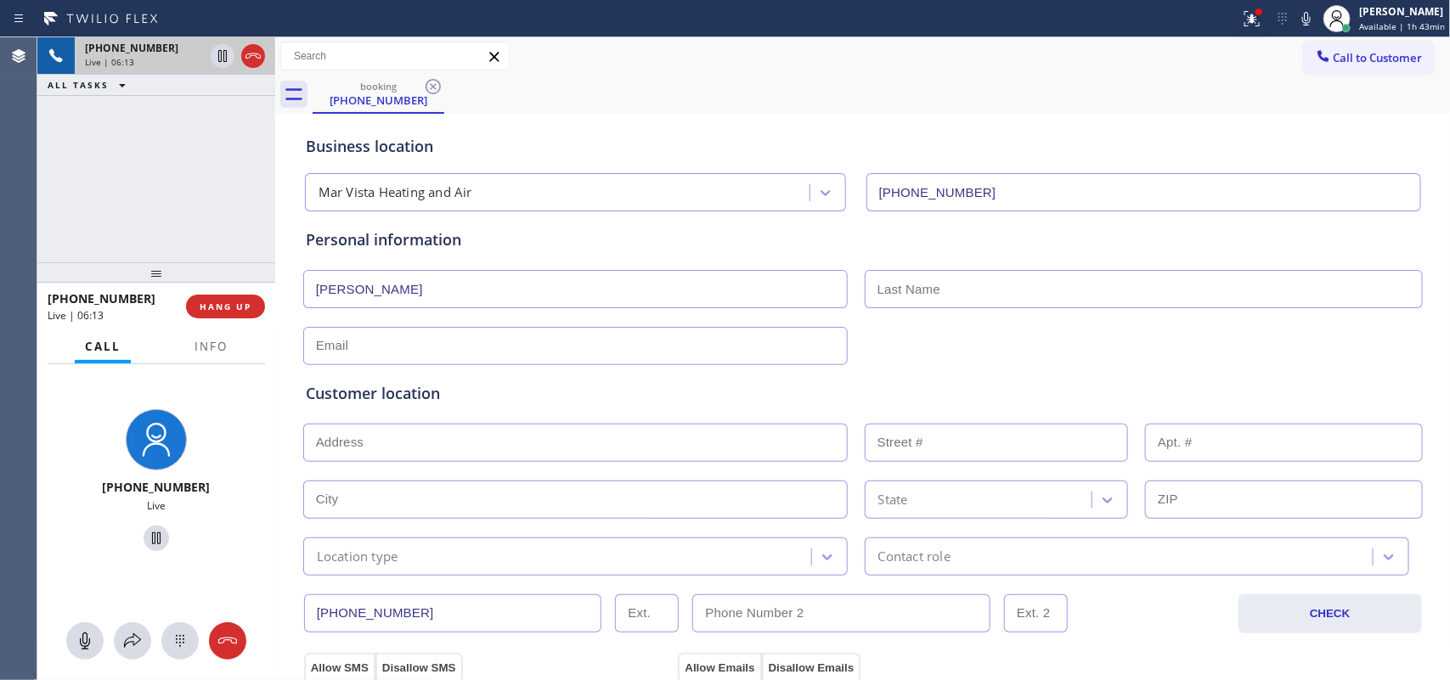
click at [336, 329] on input "text" at bounding box center [575, 346] width 544 height 38
click at [922, 280] on input "text" at bounding box center [1144, 289] width 558 height 38
paste input "Sinha"
type input "Sinha"
click at [345, 341] on input "text" at bounding box center [575, 346] width 544 height 38
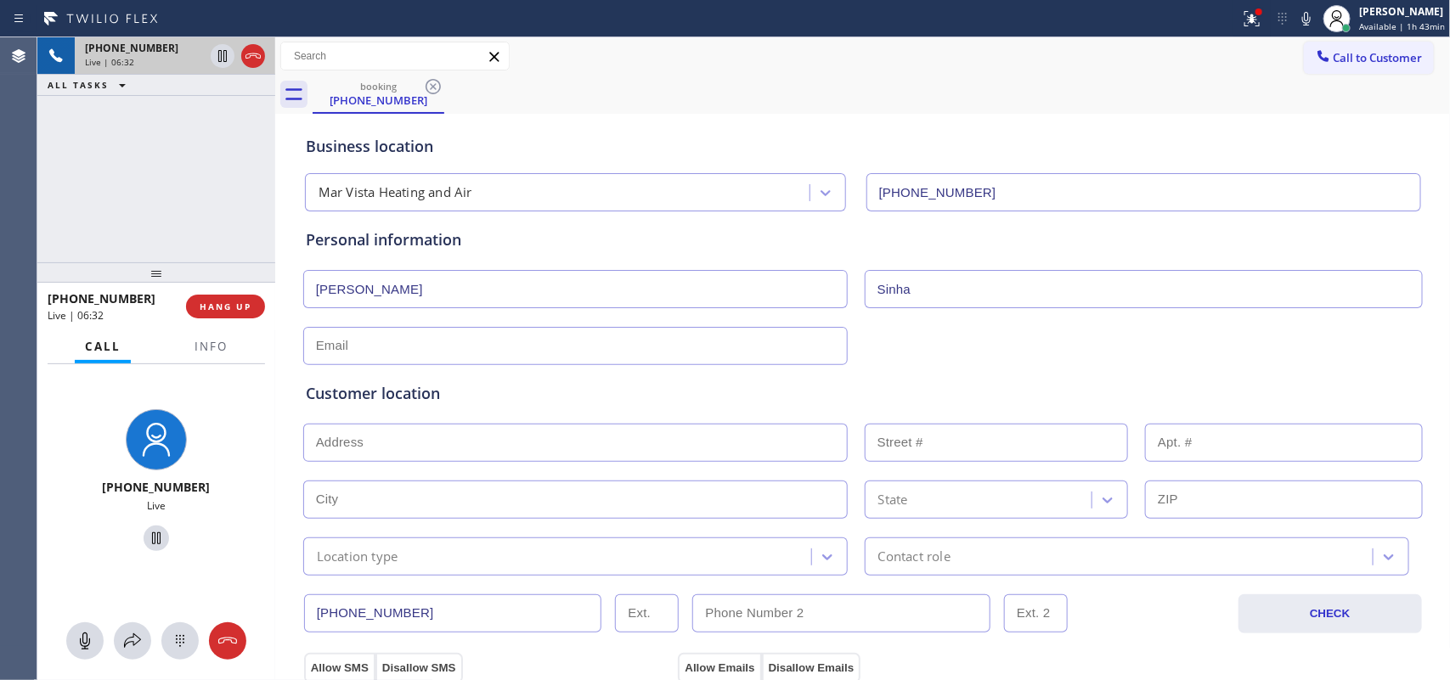
paste input "[EMAIL_ADDRESS]/com"
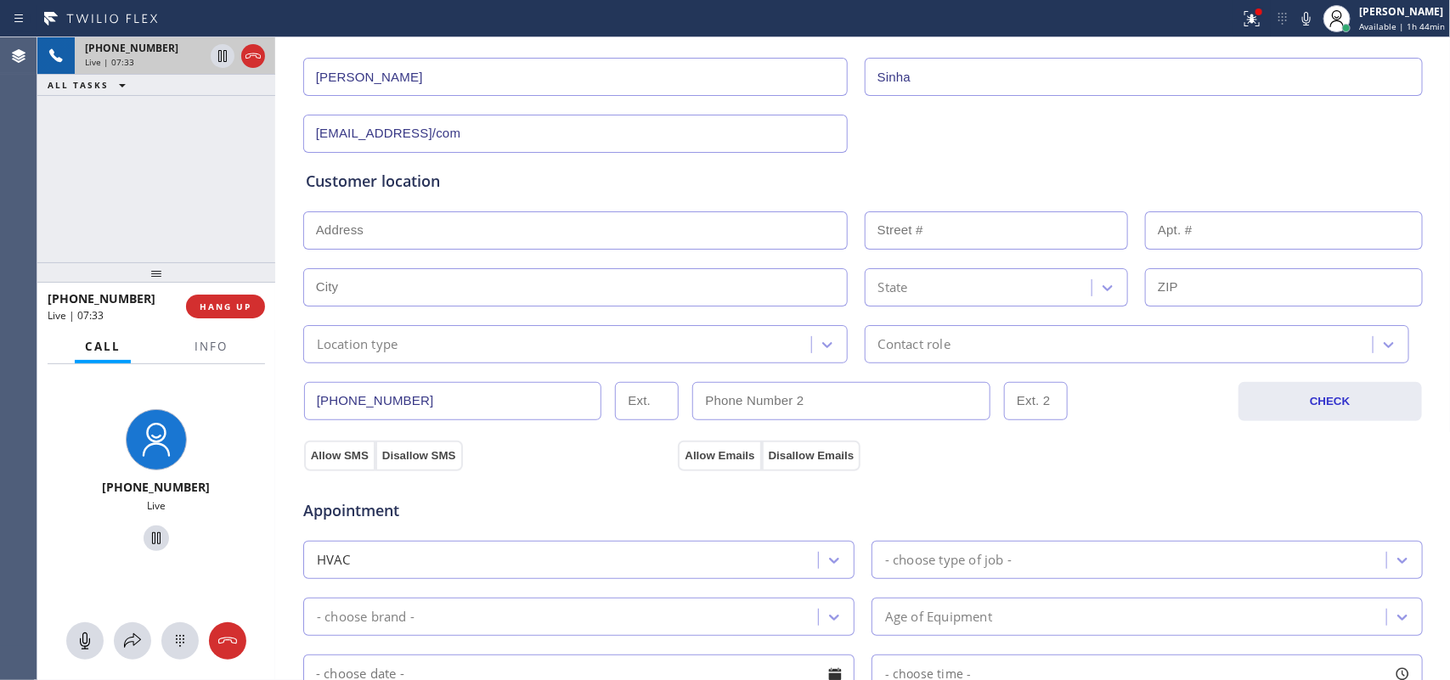
click at [409, 134] on input "[EMAIL_ADDRESS]/com" at bounding box center [575, 134] width 544 height 38
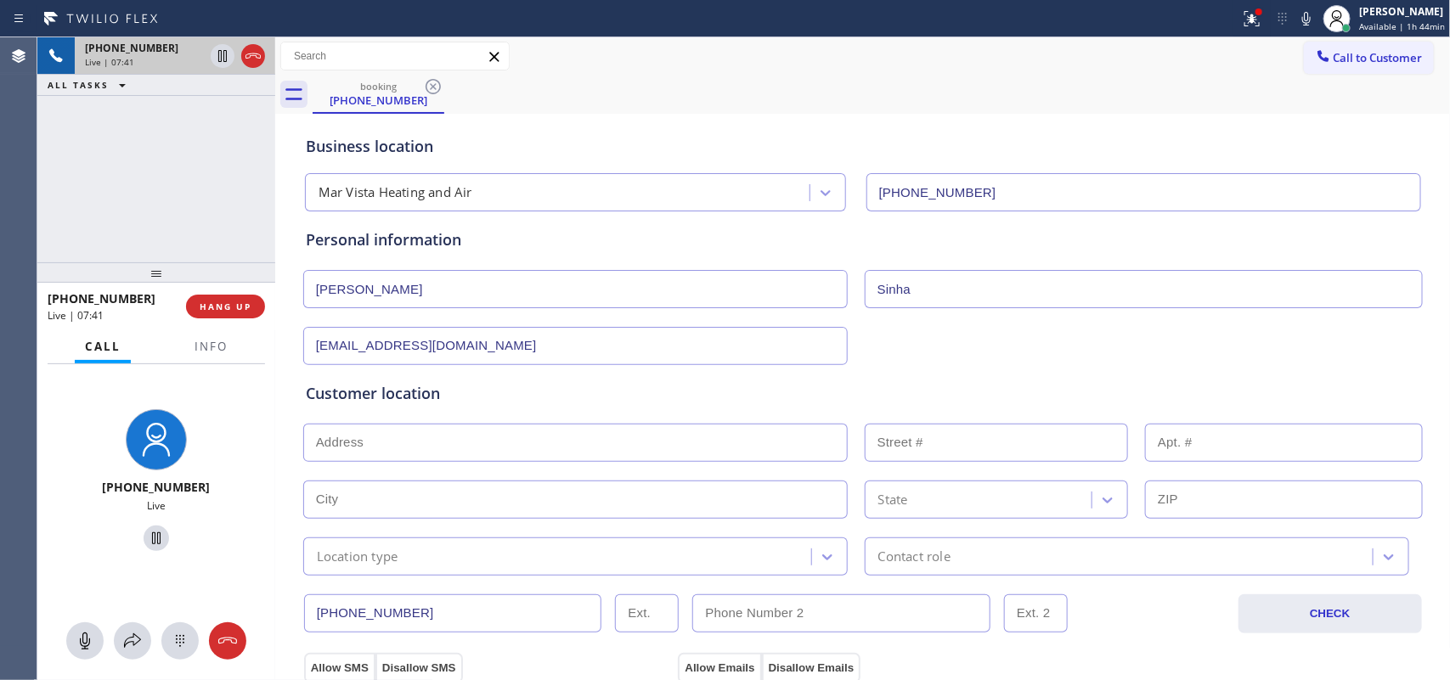
scroll to position [319, 0]
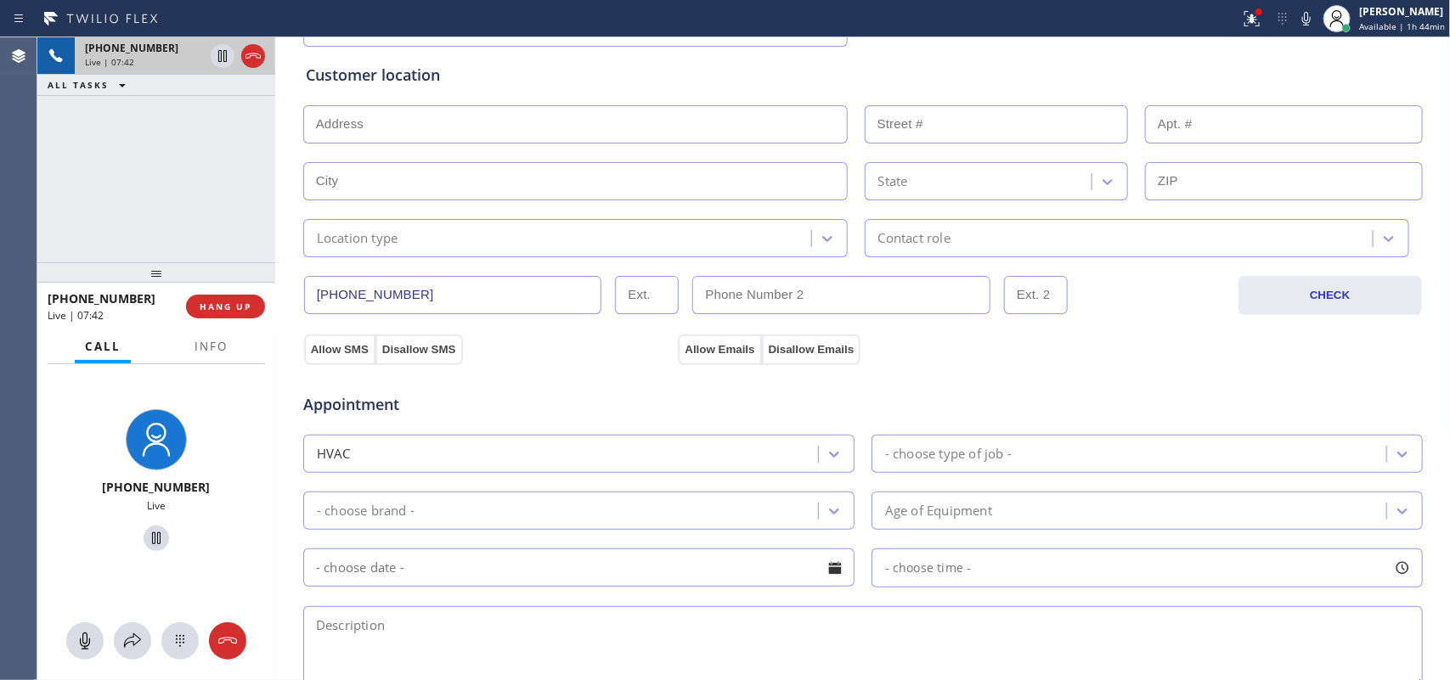
type input "[EMAIL_ADDRESS][DOMAIN_NAME]"
click at [579, 130] on input "text" at bounding box center [575, 124] width 544 height 38
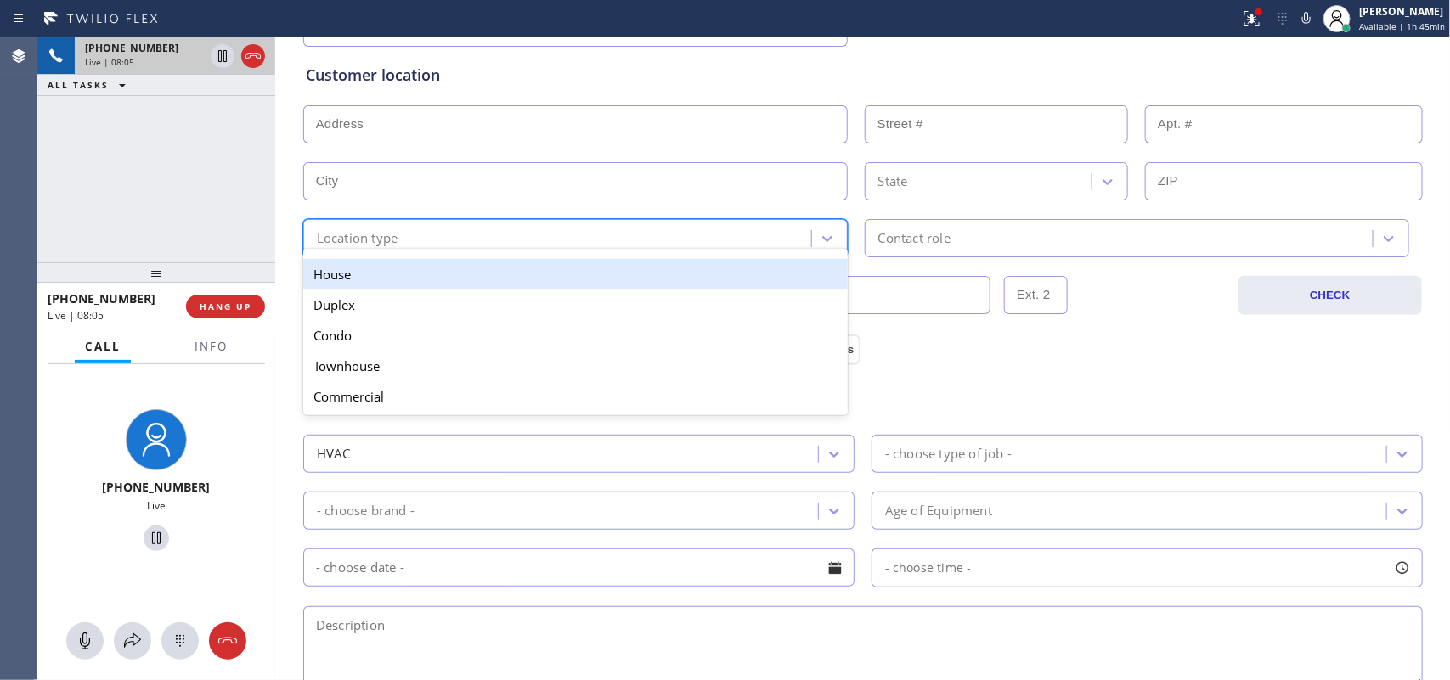
click at [357, 239] on div "Location type" at bounding box center [358, 238] width 82 height 20
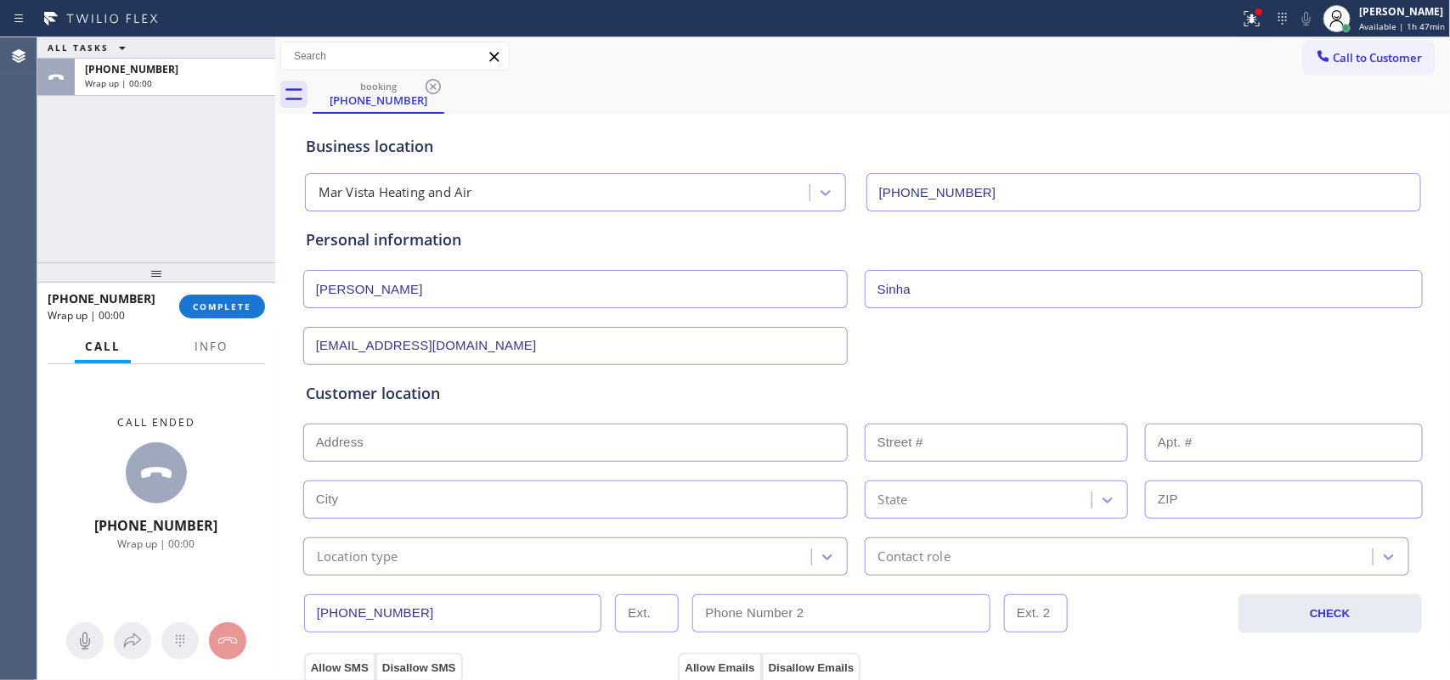
click at [77, 179] on div "ALL TASKS ALL TASKS ACTIVE TASKS TASKS IN WRAP UP [PHONE_NUMBER] Wrap up | 00:00" at bounding box center [156, 149] width 238 height 225
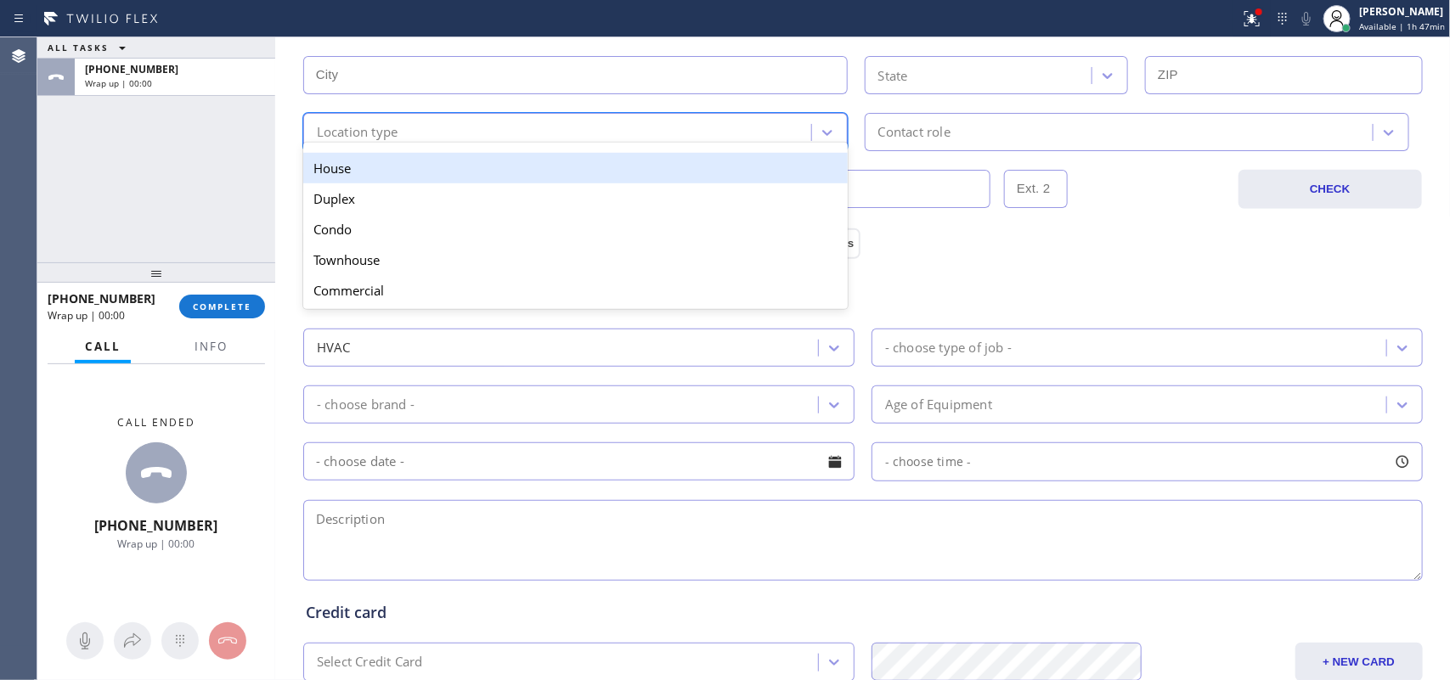
click at [548, 127] on div "Location type" at bounding box center [559, 132] width 503 height 30
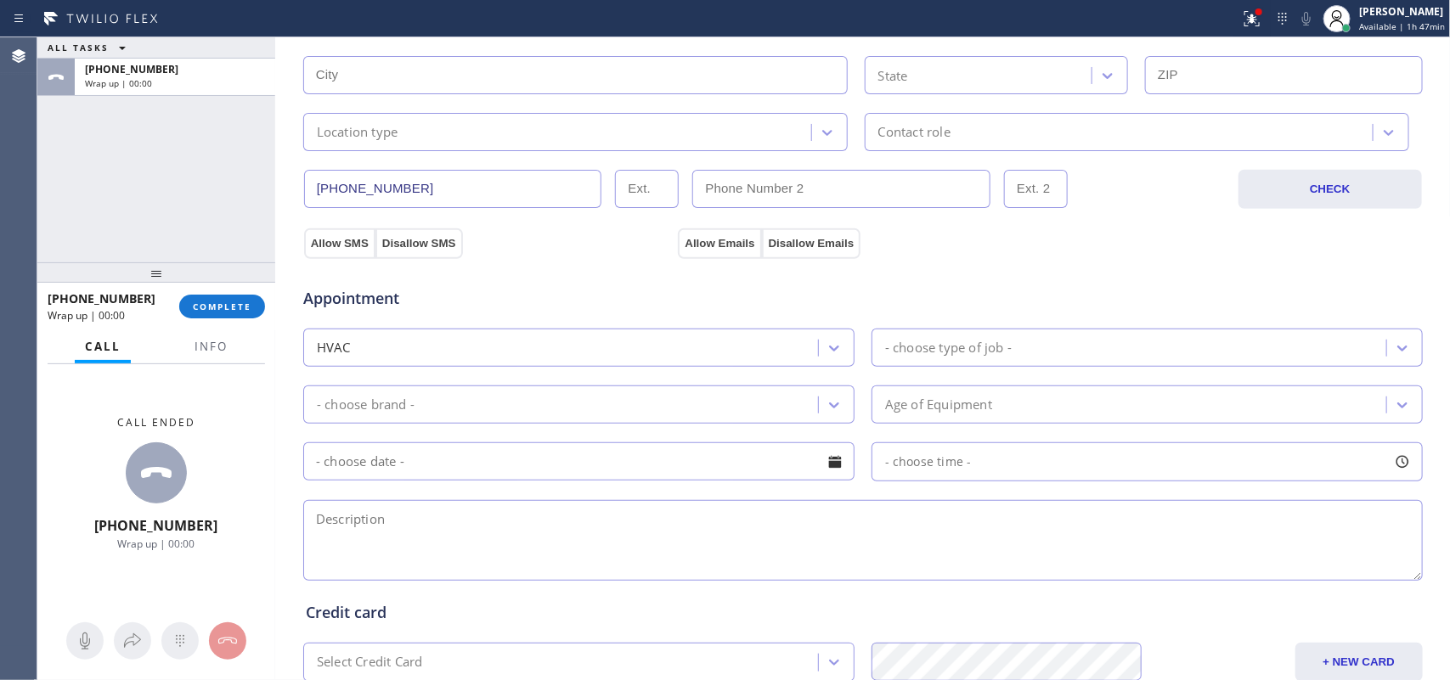
click at [166, 189] on div "ALL TASKS ALL TASKS ACTIVE TASKS TASKS IN WRAP UP [PHONE_NUMBER] Wrap up | 00:00" at bounding box center [156, 149] width 238 height 225
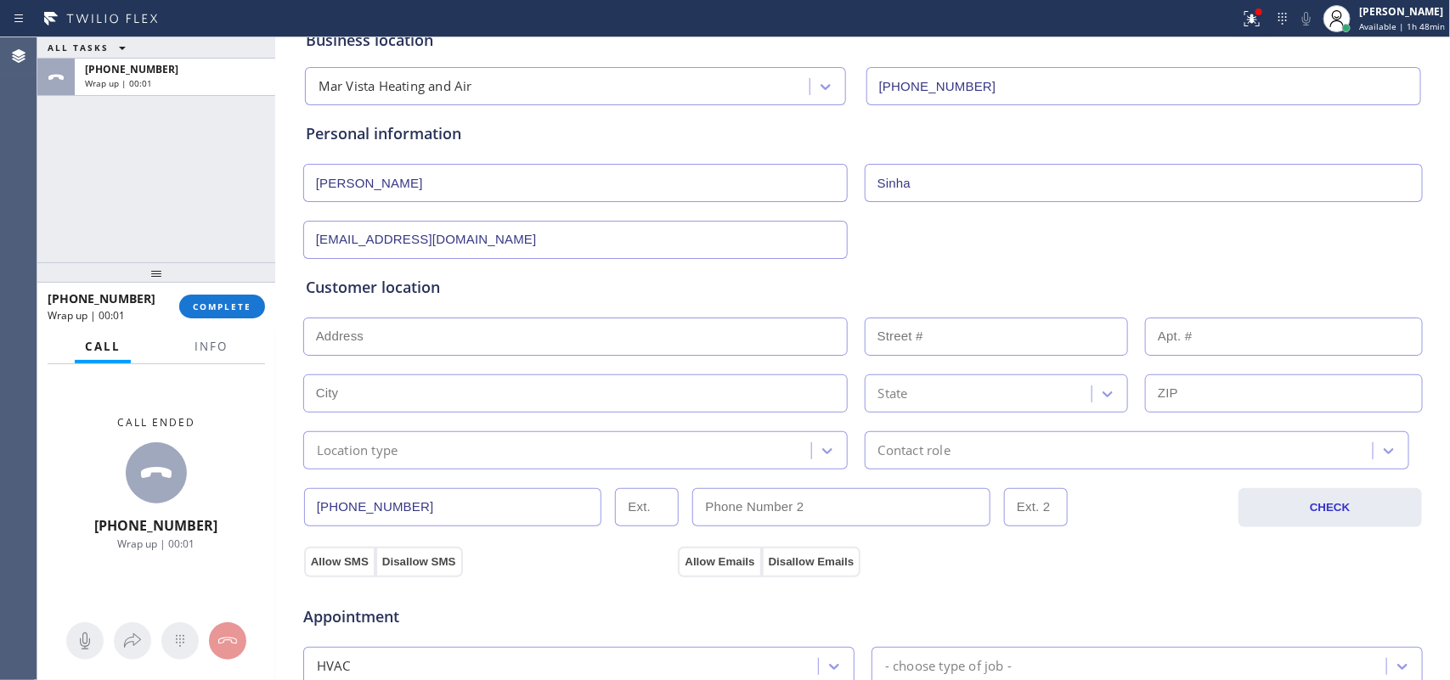
click at [524, 333] on input "text" at bounding box center [575, 337] width 544 height 38
paste input "[STREET_ADDRESS],"
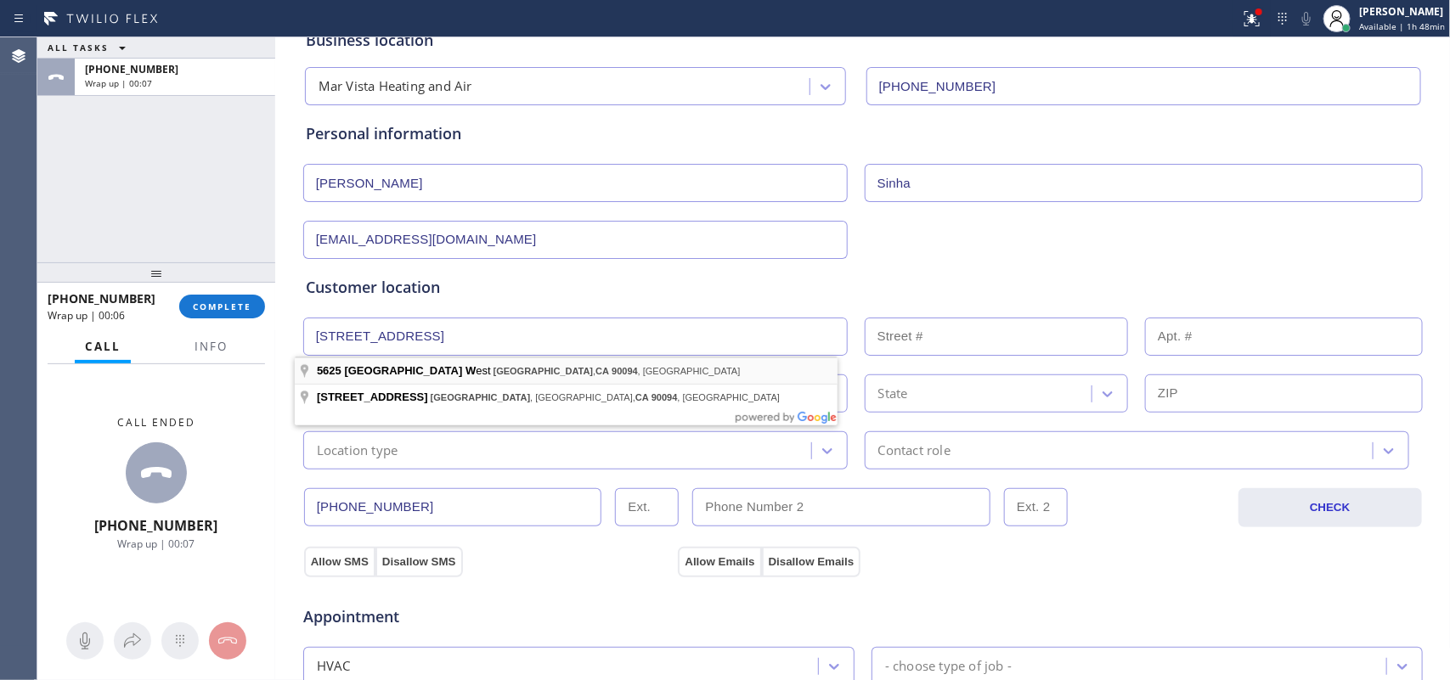
type input "[STREET_ADDRESS]"
type input "5625"
type input "[GEOGRAPHIC_DATA]"
type input "90094"
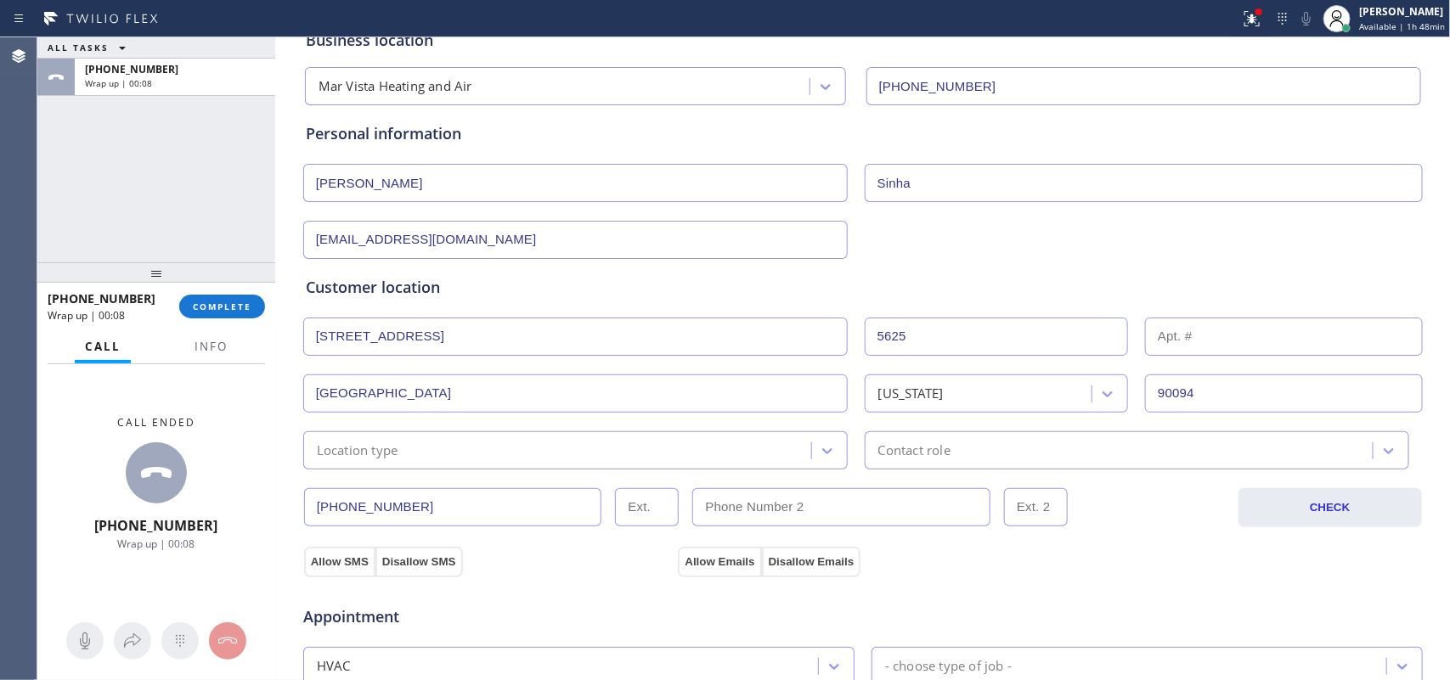
click at [1173, 325] on input "text" at bounding box center [1284, 337] width 278 height 38
type input "415"
click at [103, 177] on div "ALL TASKS ALL TASKS ACTIVE TASKS TASKS IN WRAP UP [PHONE_NUMBER] Wrap up | 00:16" at bounding box center [156, 149] width 238 height 225
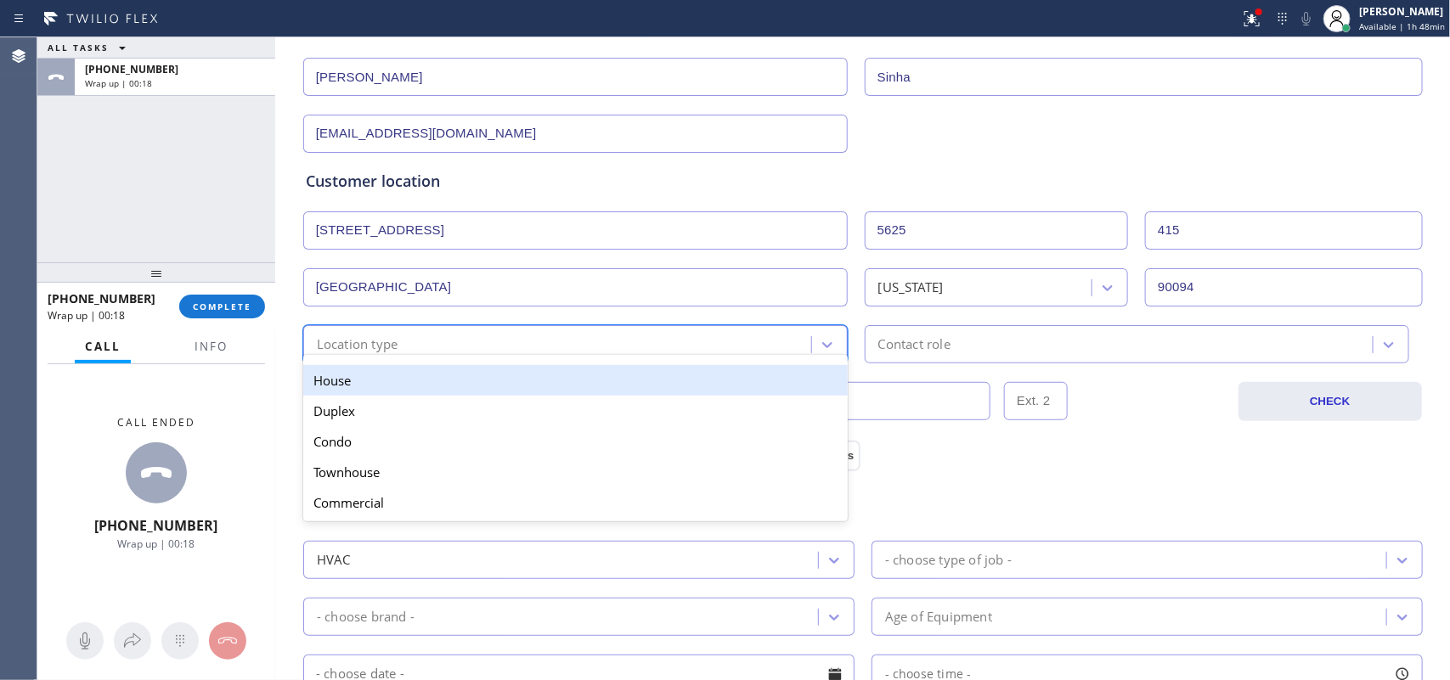
click at [606, 349] on div "Location type" at bounding box center [559, 345] width 503 height 30
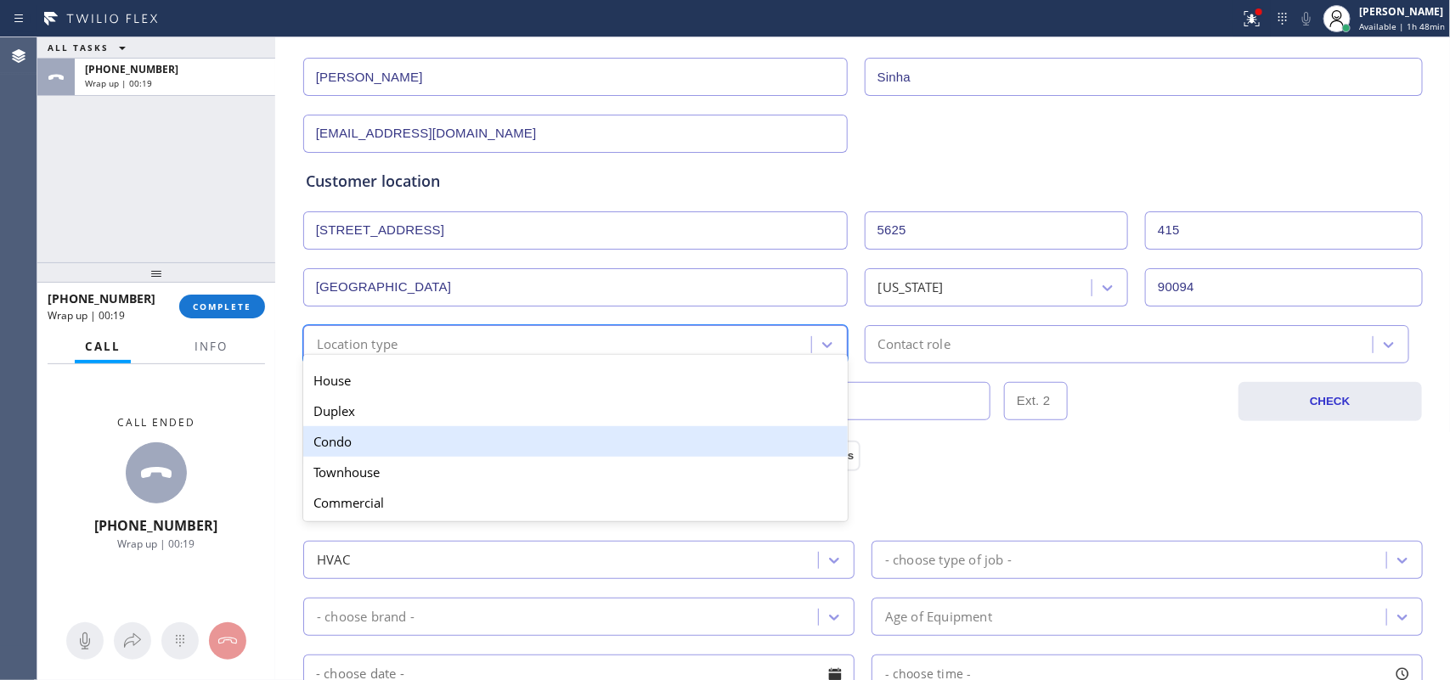
click at [578, 451] on div "Condo" at bounding box center [575, 441] width 544 height 31
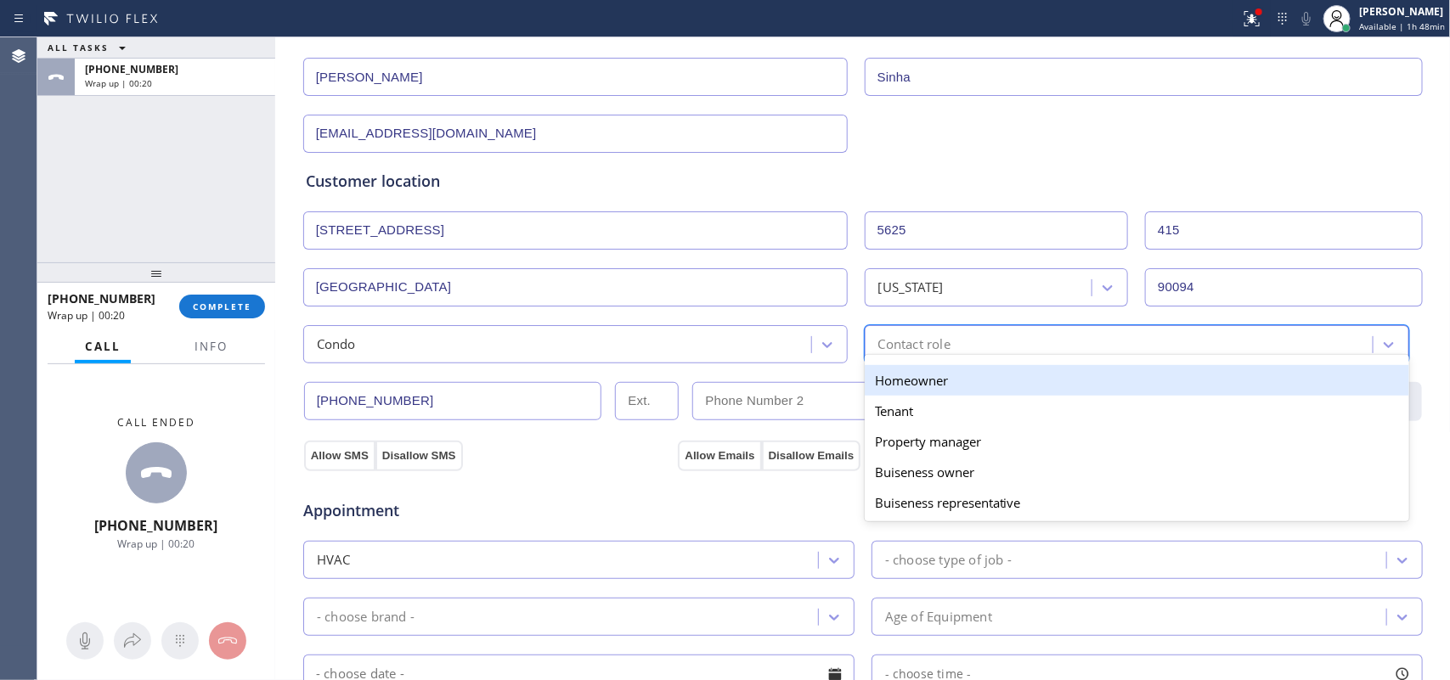
click at [1012, 333] on div "Contact role" at bounding box center [1121, 345] width 503 height 30
click at [996, 379] on div "Homeowner" at bounding box center [1137, 380] width 544 height 31
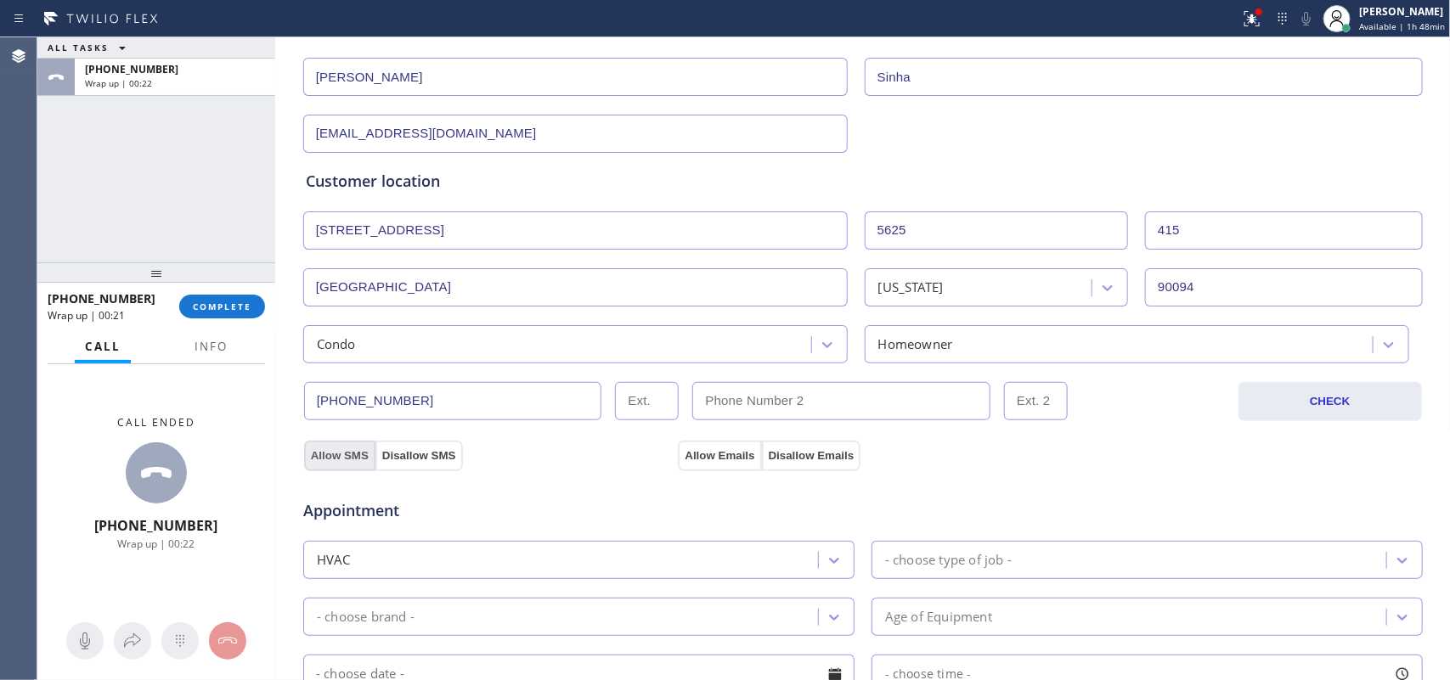
click at [320, 464] on button "Allow SMS" at bounding box center [339, 456] width 71 height 31
click at [697, 456] on button "Allow Emails" at bounding box center [719, 456] width 83 height 31
drag, startPoint x: 412, startPoint y: 406, endPoint x: 293, endPoint y: 396, distance: 119.3
click at [293, 396] on div "Business location Mar Vista Heating and Air [PHONE_NUMBER] Personal information…" at bounding box center [862, 486] width 1167 height 1160
click at [820, 405] on input "(___) ___-____" at bounding box center [841, 401] width 298 height 38
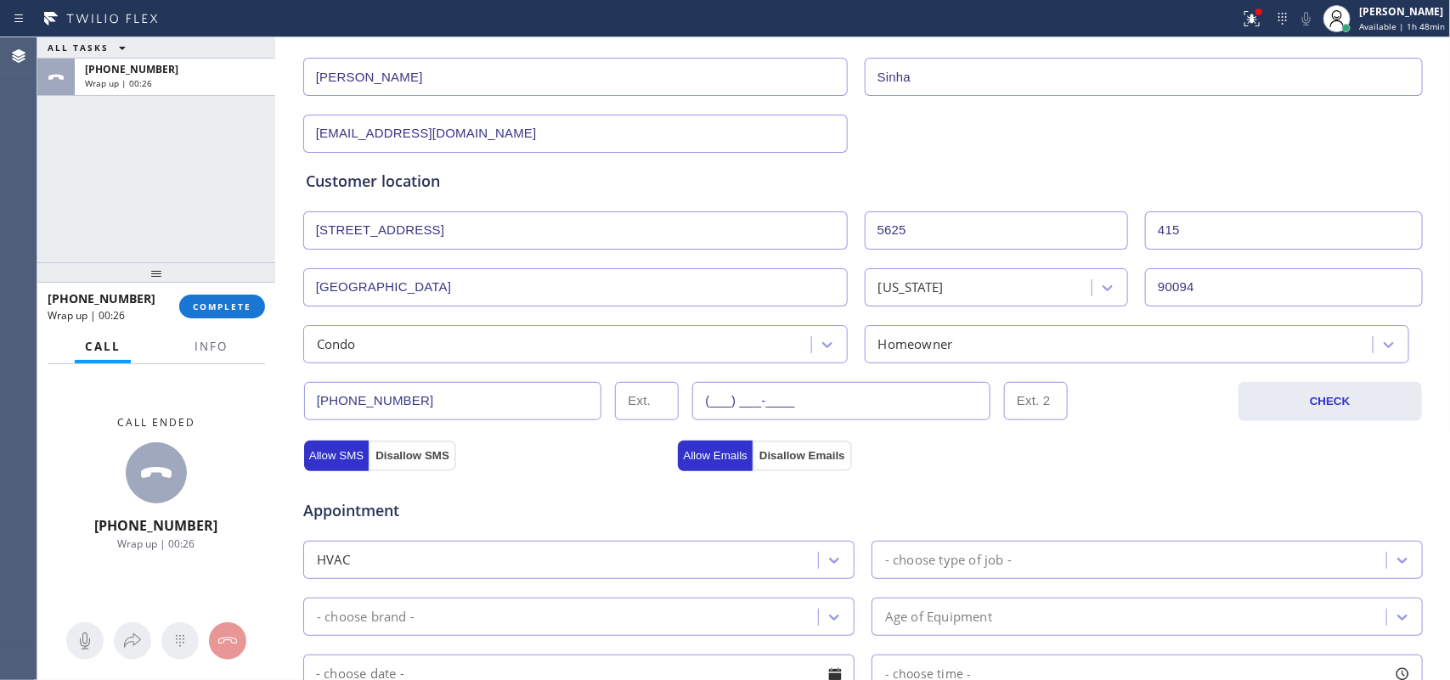
paste input "650) 704-8843"
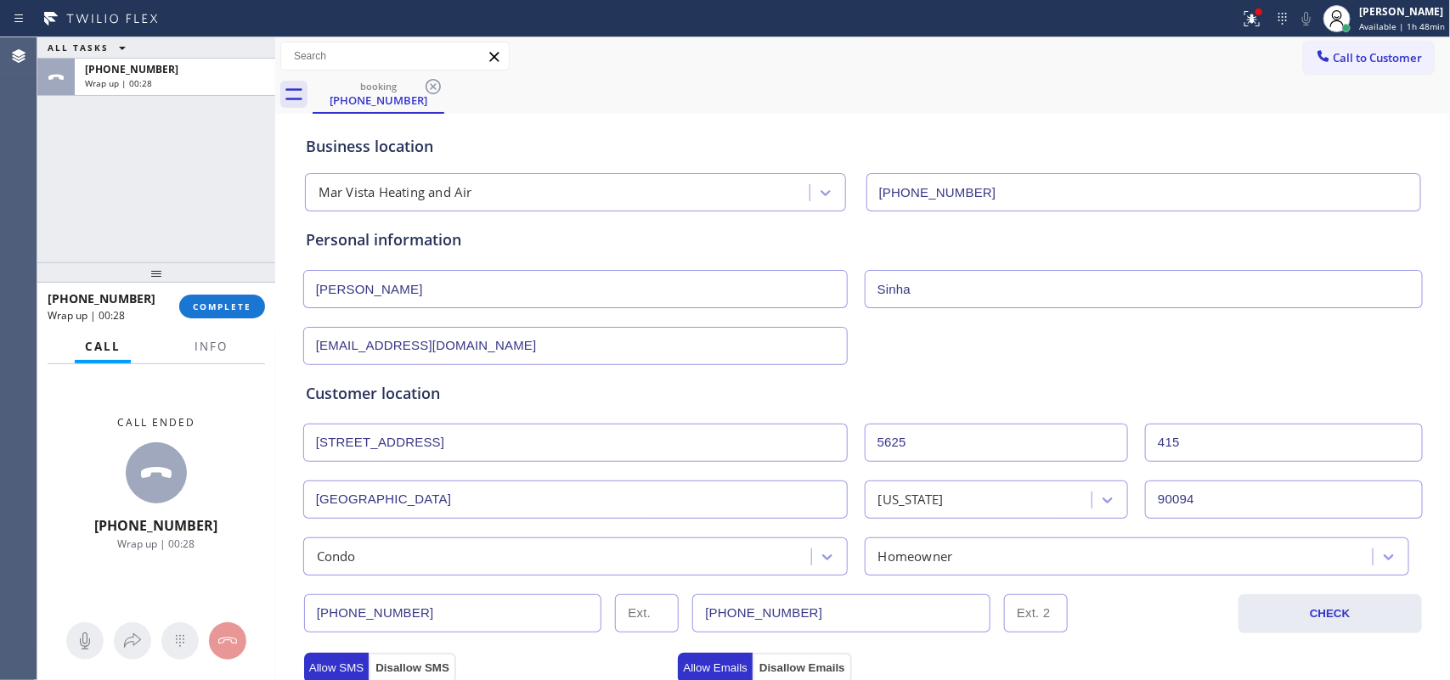
type input "[PHONE_NUMBER]"
drag, startPoint x: 409, startPoint y: 295, endPoint x: 286, endPoint y: 287, distance: 122.5
type input "D"
type input "A"
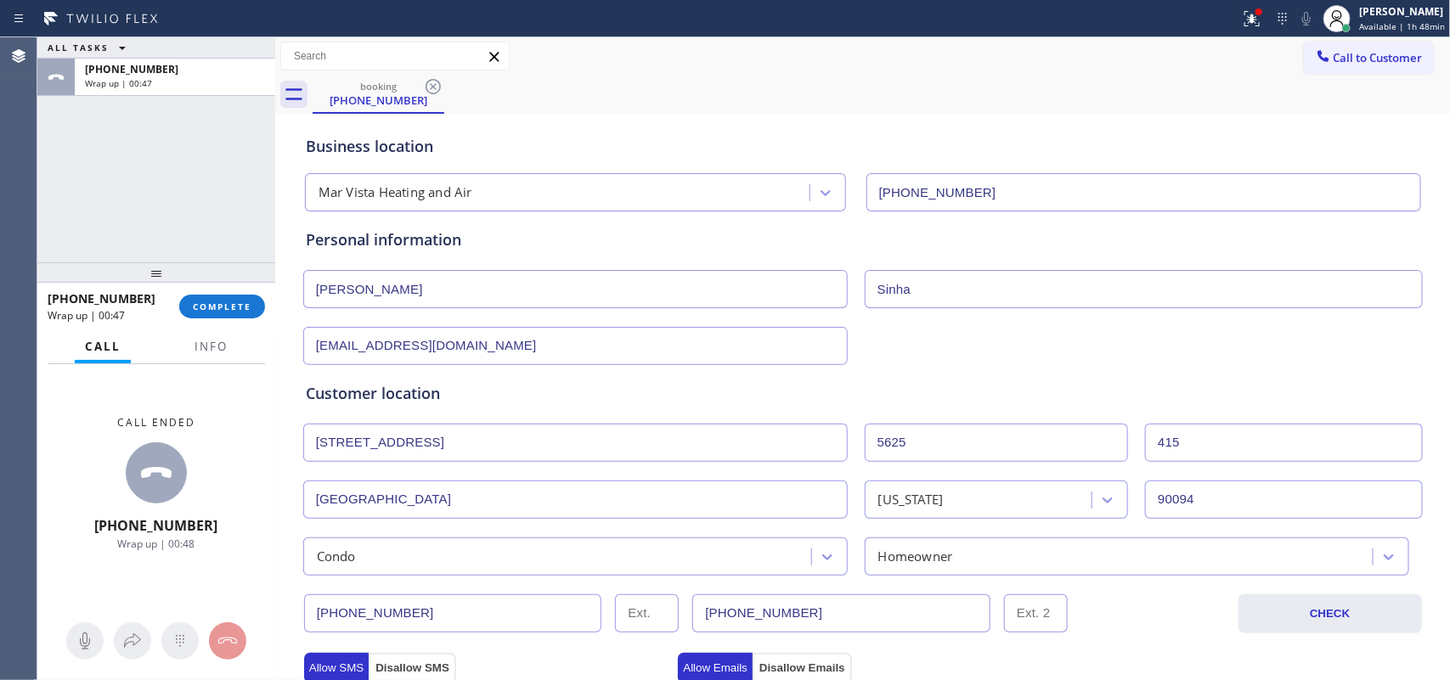
click at [389, 290] on input "[PERSON_NAME]" at bounding box center [575, 289] width 544 height 38
click at [361, 293] on input "[PERSON_NAME]" at bounding box center [575, 289] width 544 height 38
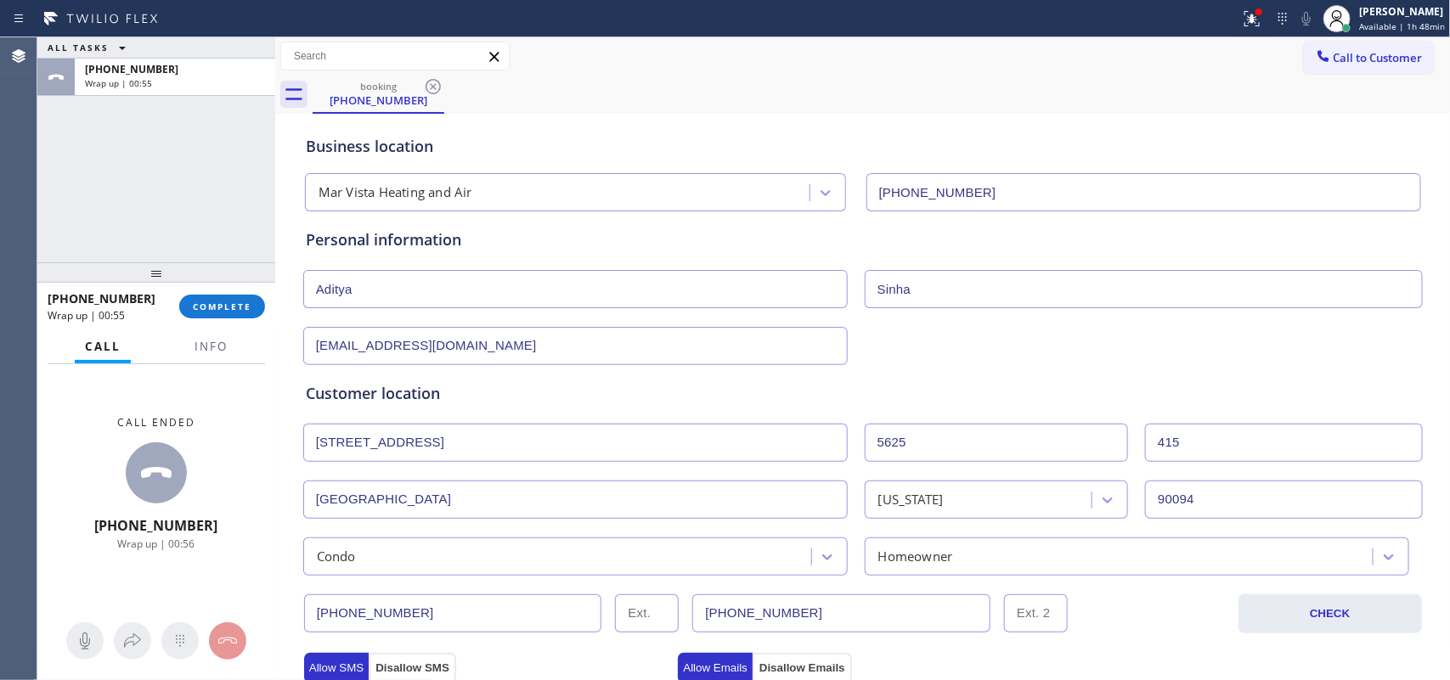
scroll to position [425, 0]
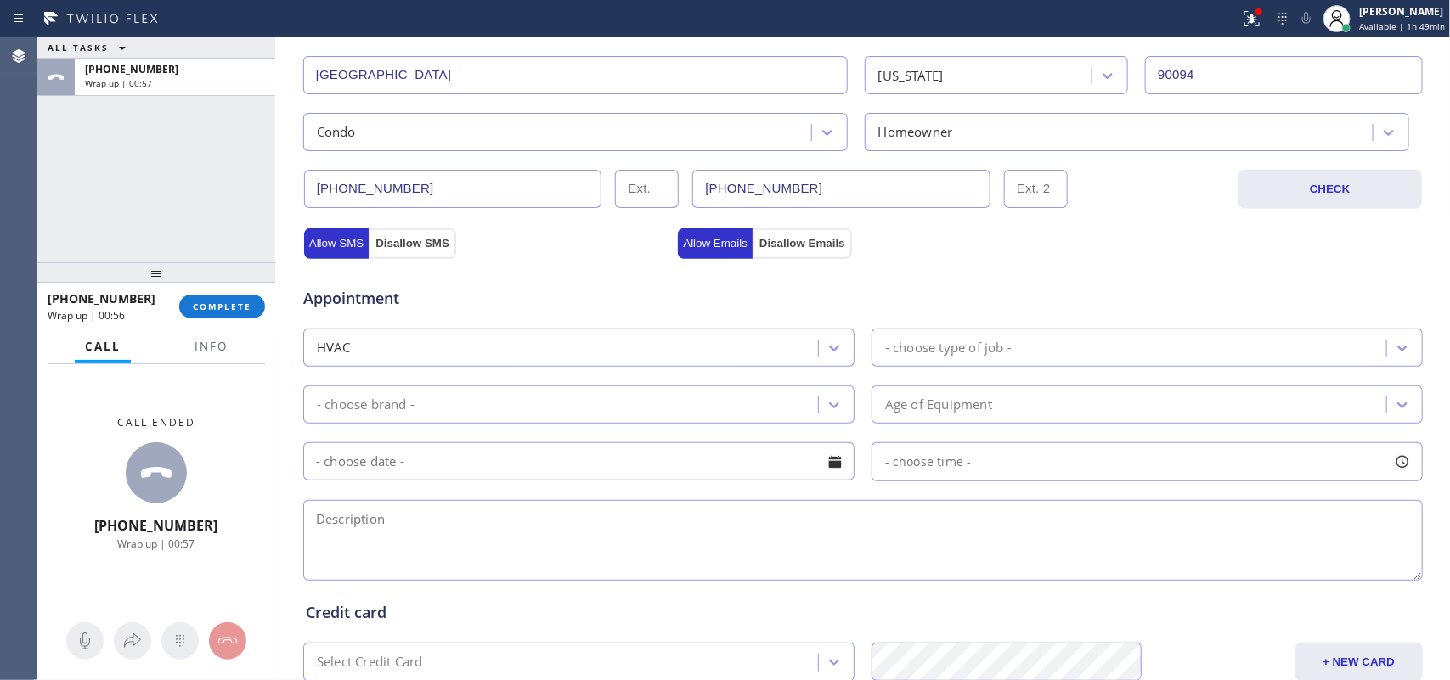
type input "Aditya"
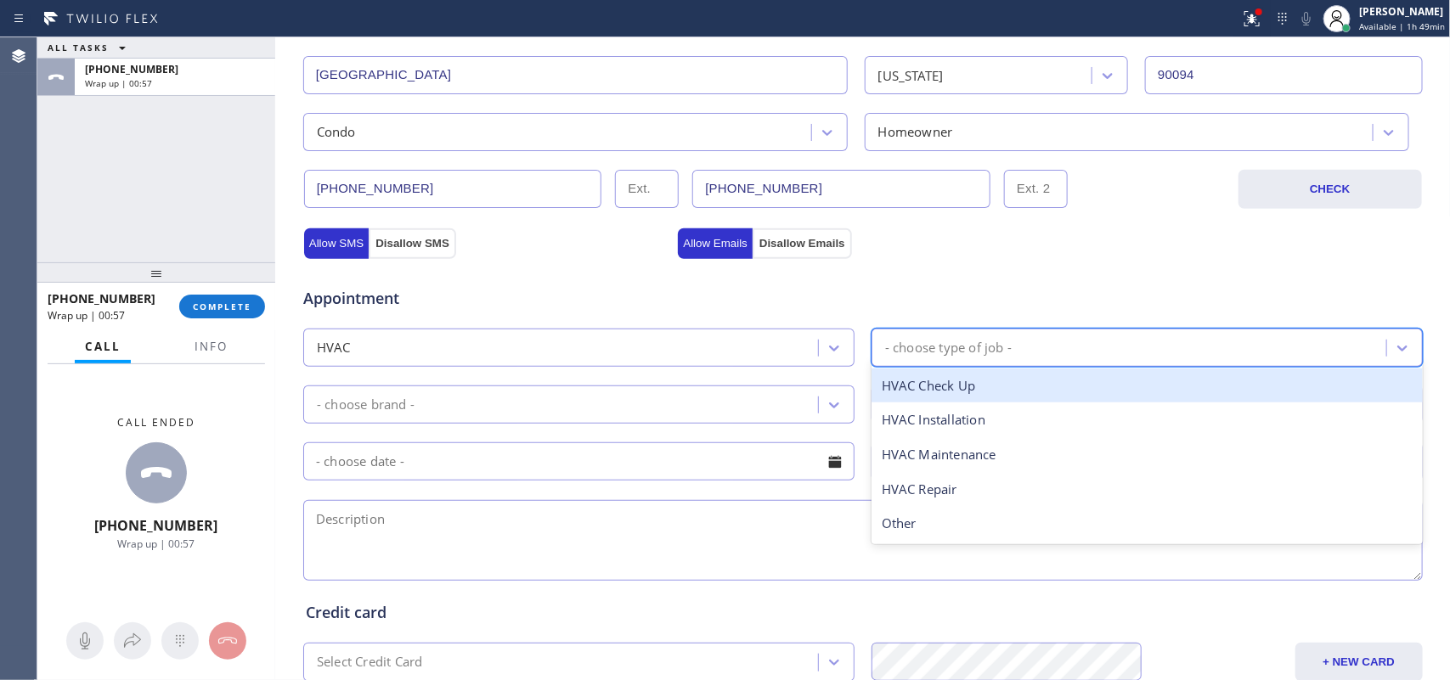
click at [961, 355] on div "- choose type of job -" at bounding box center [948, 348] width 127 height 20
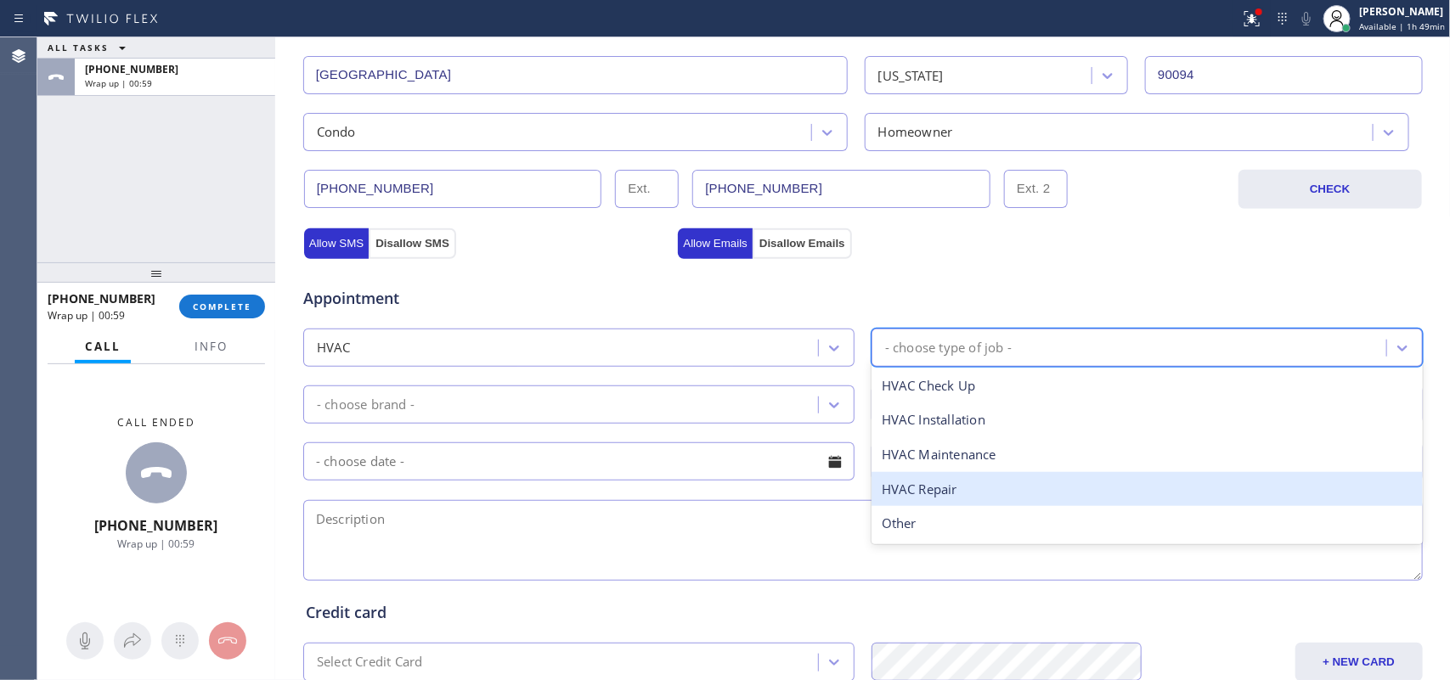
click at [957, 484] on div "HVAC Repair" at bounding box center [1146, 489] width 551 height 35
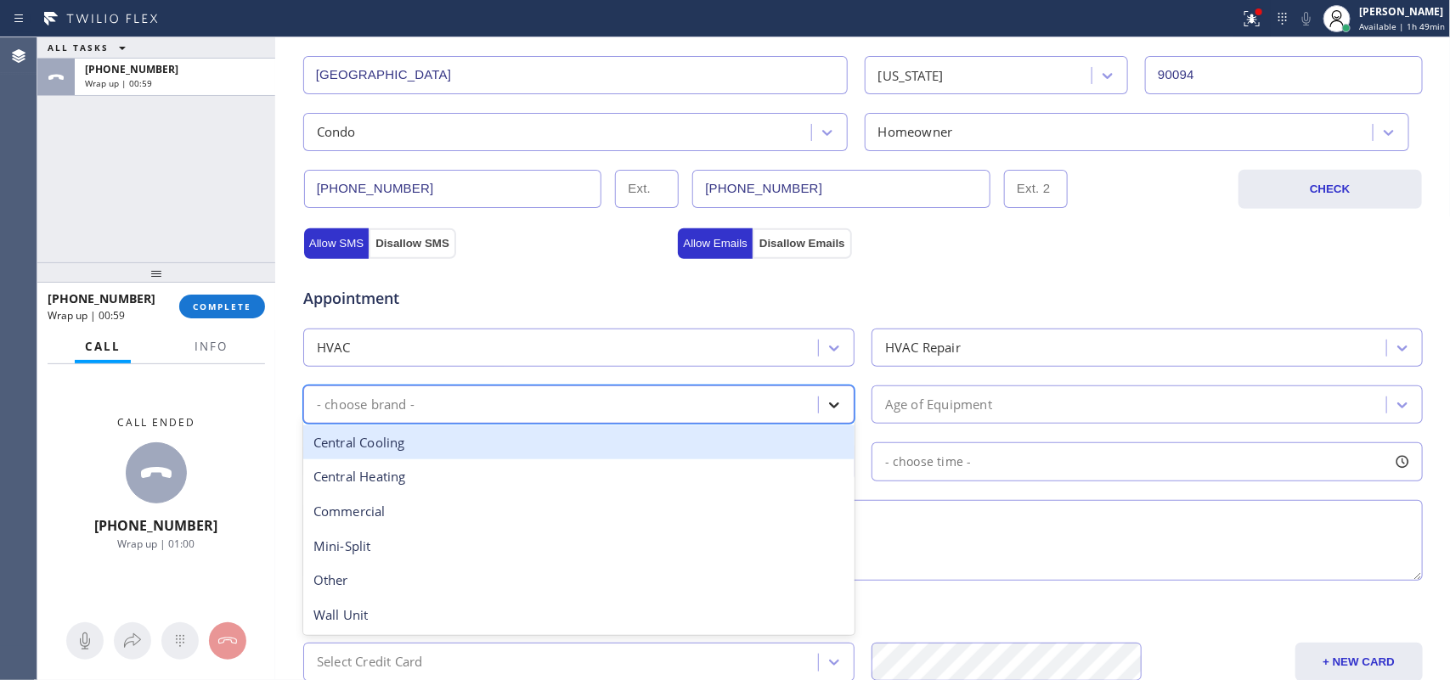
click at [826, 402] on icon at bounding box center [834, 405] width 17 height 17
click at [559, 450] on div "Central Cooling" at bounding box center [578, 443] width 551 height 35
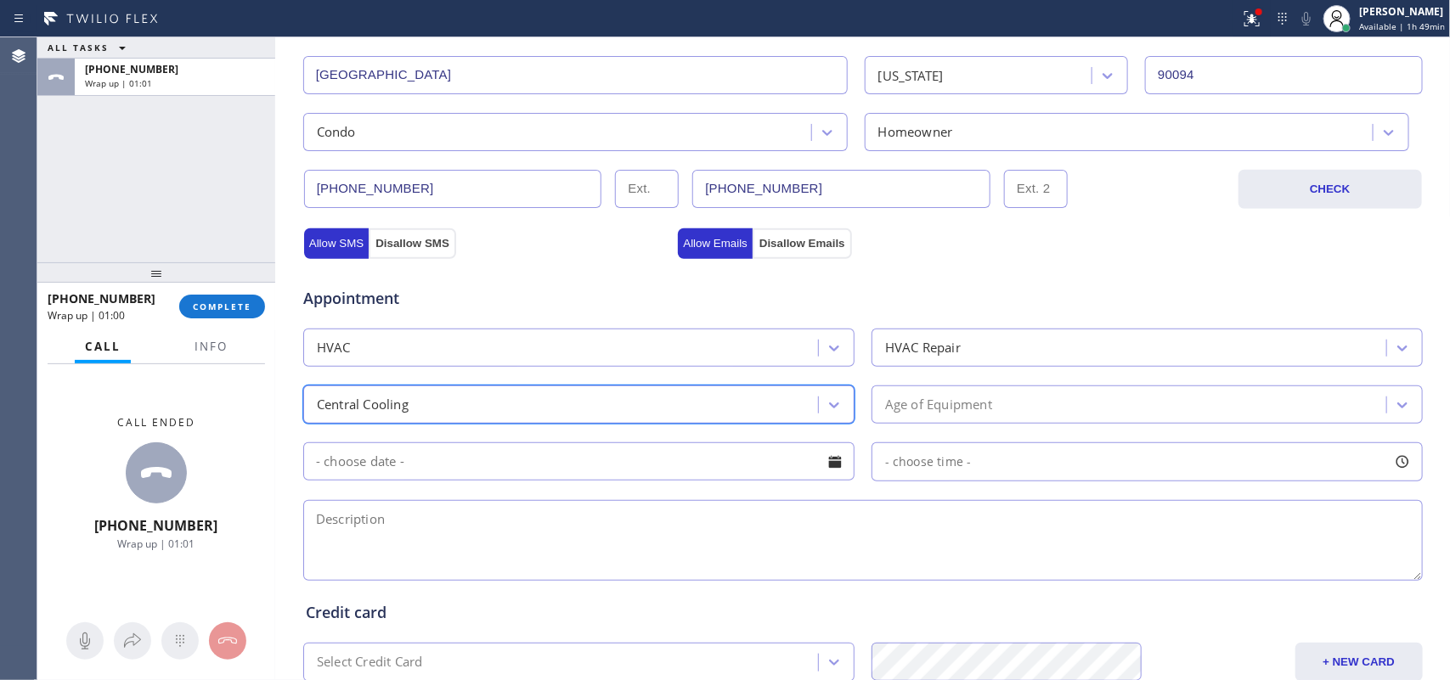
click at [919, 397] on div "Age of Equipment" at bounding box center [938, 405] width 107 height 20
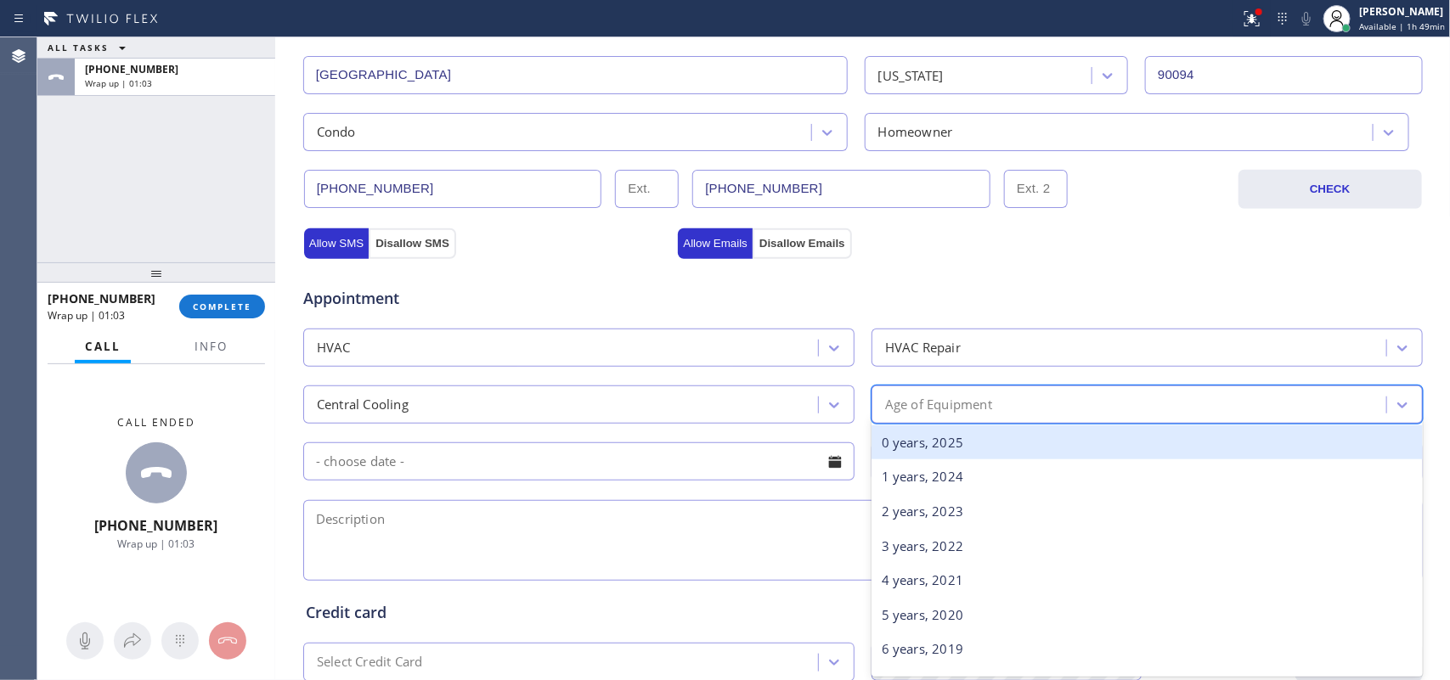
click at [1179, 450] on div "0 years, 2025" at bounding box center [1146, 443] width 551 height 35
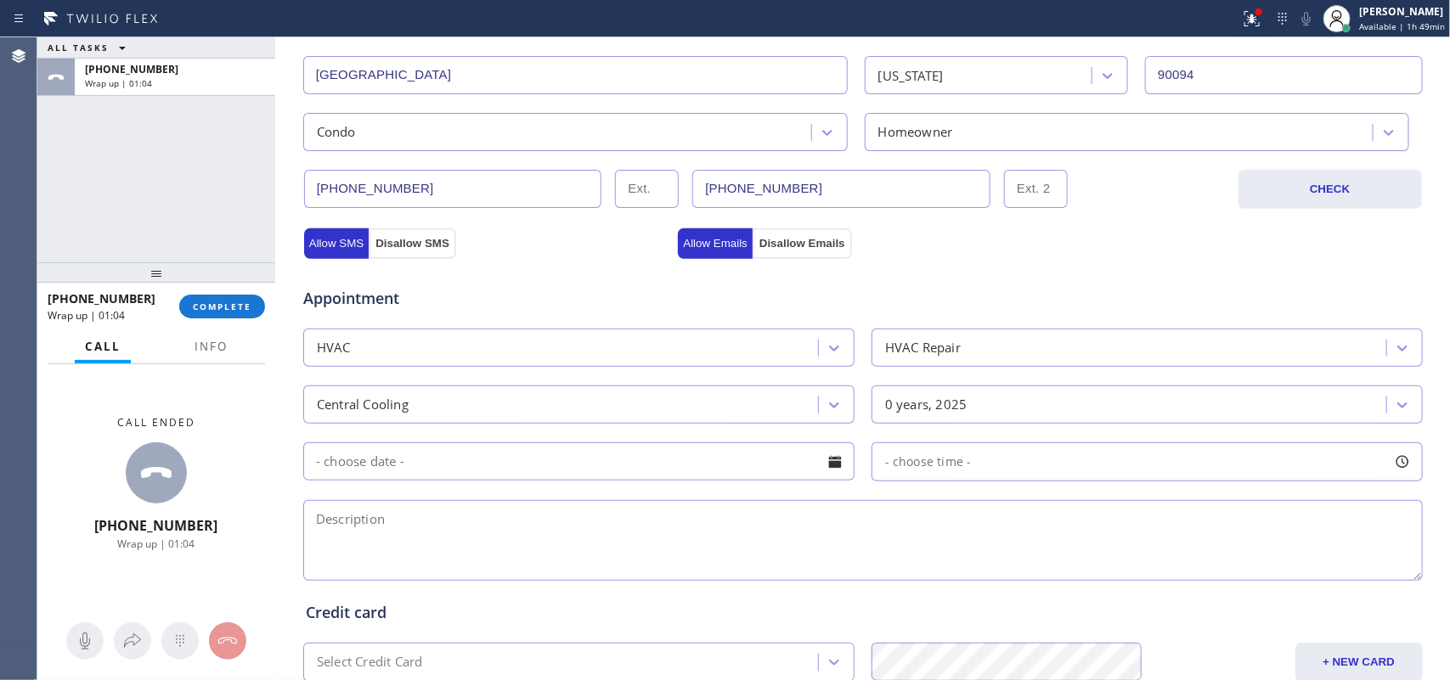
click at [826, 453] on div at bounding box center [834, 462] width 29 height 29
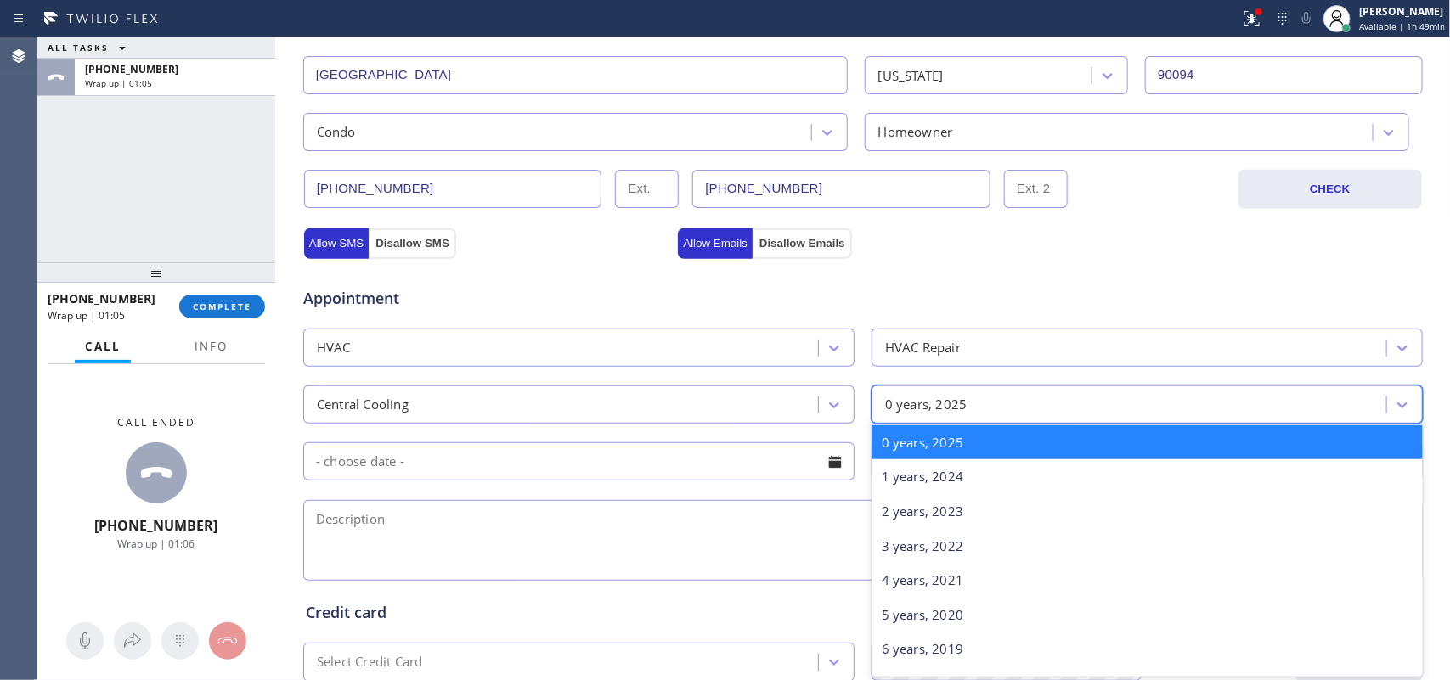
click at [1037, 387] on div "0 years, 2025" at bounding box center [1146, 405] width 551 height 38
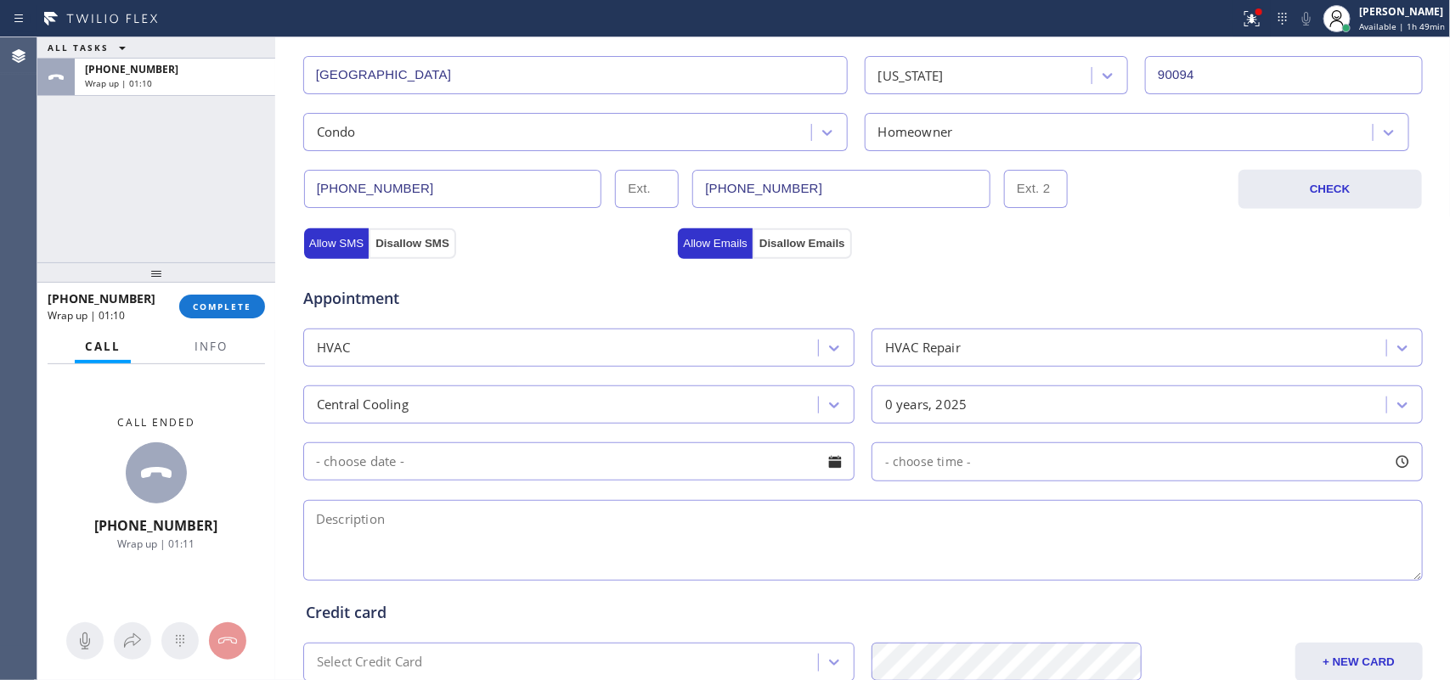
click at [286, 380] on div "Business location Mar Vista Heating and Air [PHONE_NUMBER] Personal information…" at bounding box center [862, 273] width 1167 height 1160
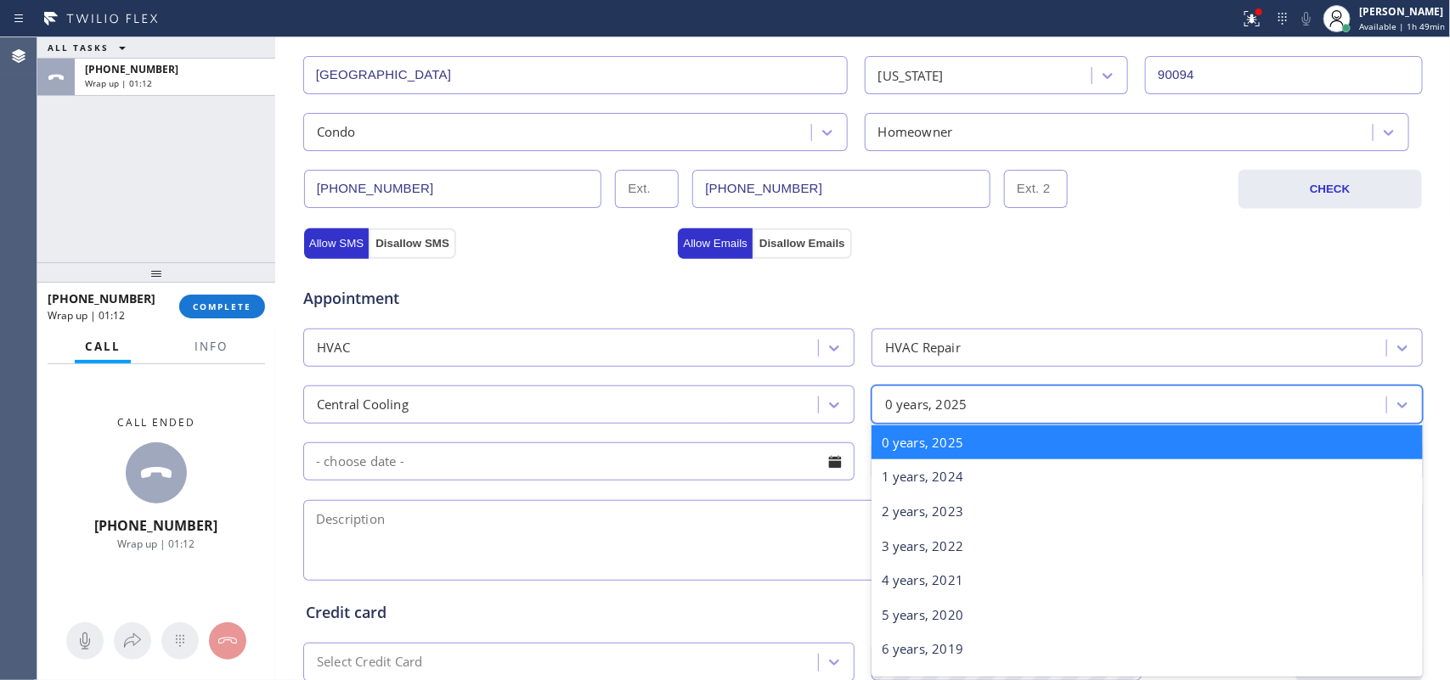
click at [1126, 406] on div "0 years, 2025" at bounding box center [1132, 405] width 510 height 30
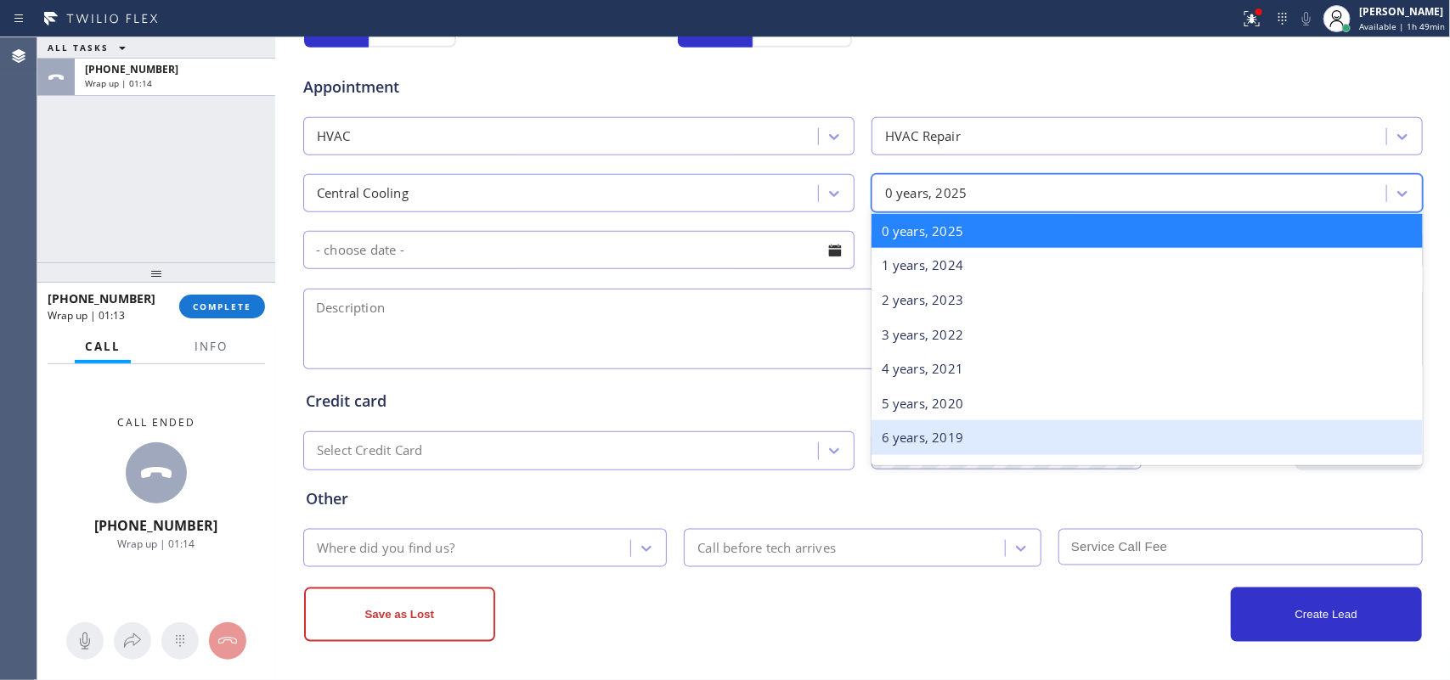
scroll to position [639, 0]
click at [1096, 437] on div "6 years, 2019" at bounding box center [1146, 437] width 551 height 35
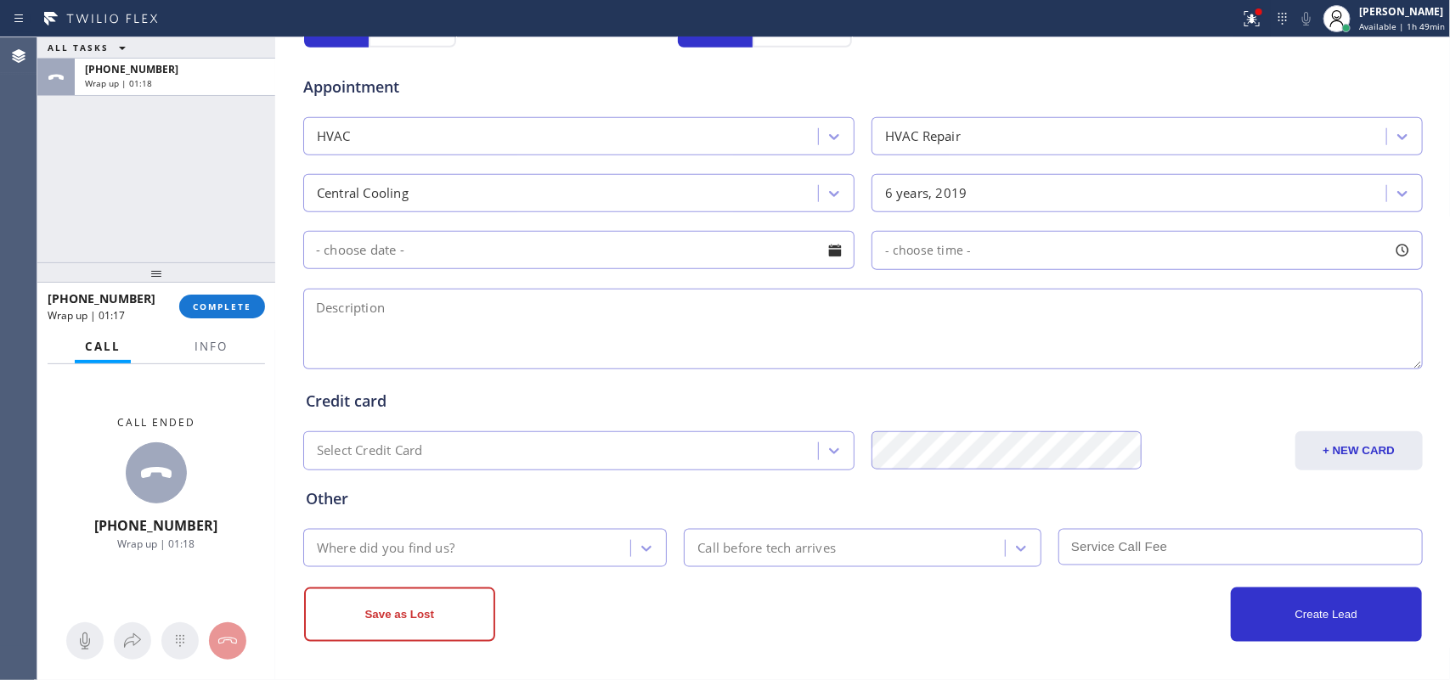
click at [824, 249] on div at bounding box center [834, 250] width 29 height 29
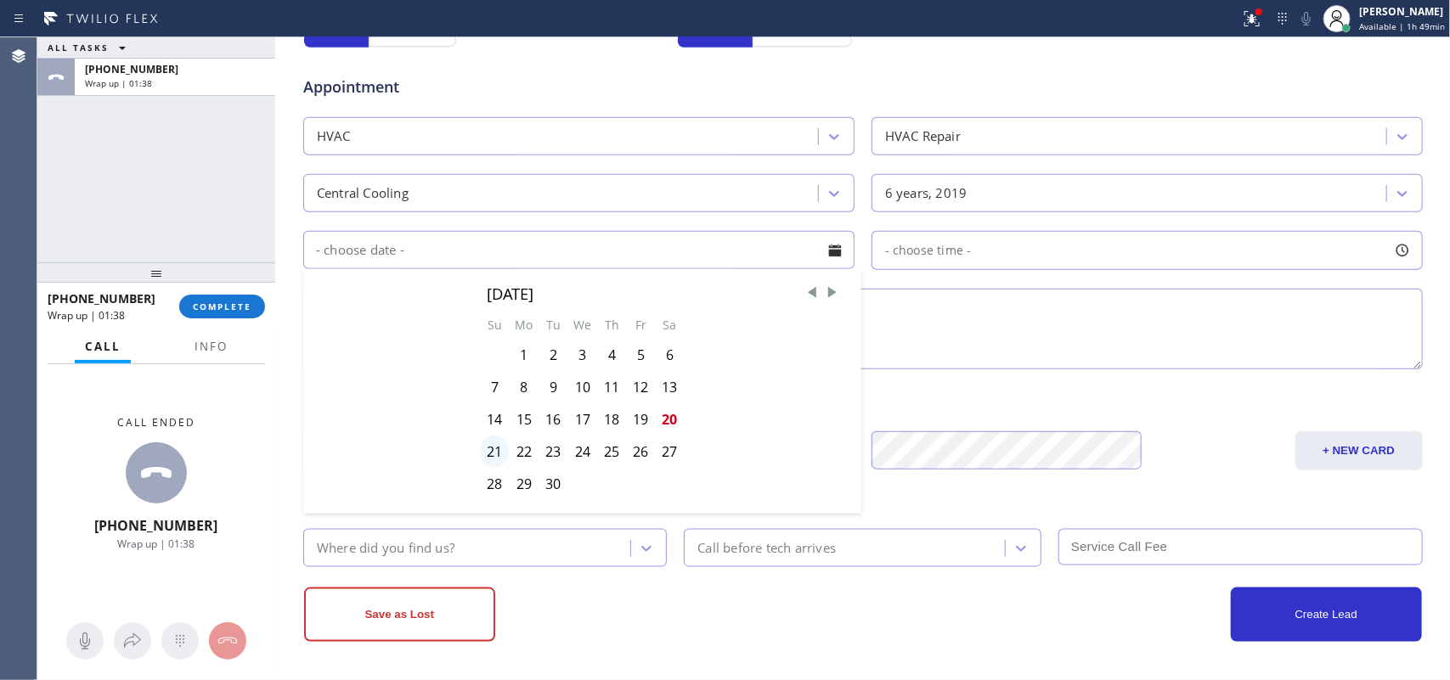
click at [481, 446] on div "21" at bounding box center [494, 452] width 29 height 32
type input "[DATE]"
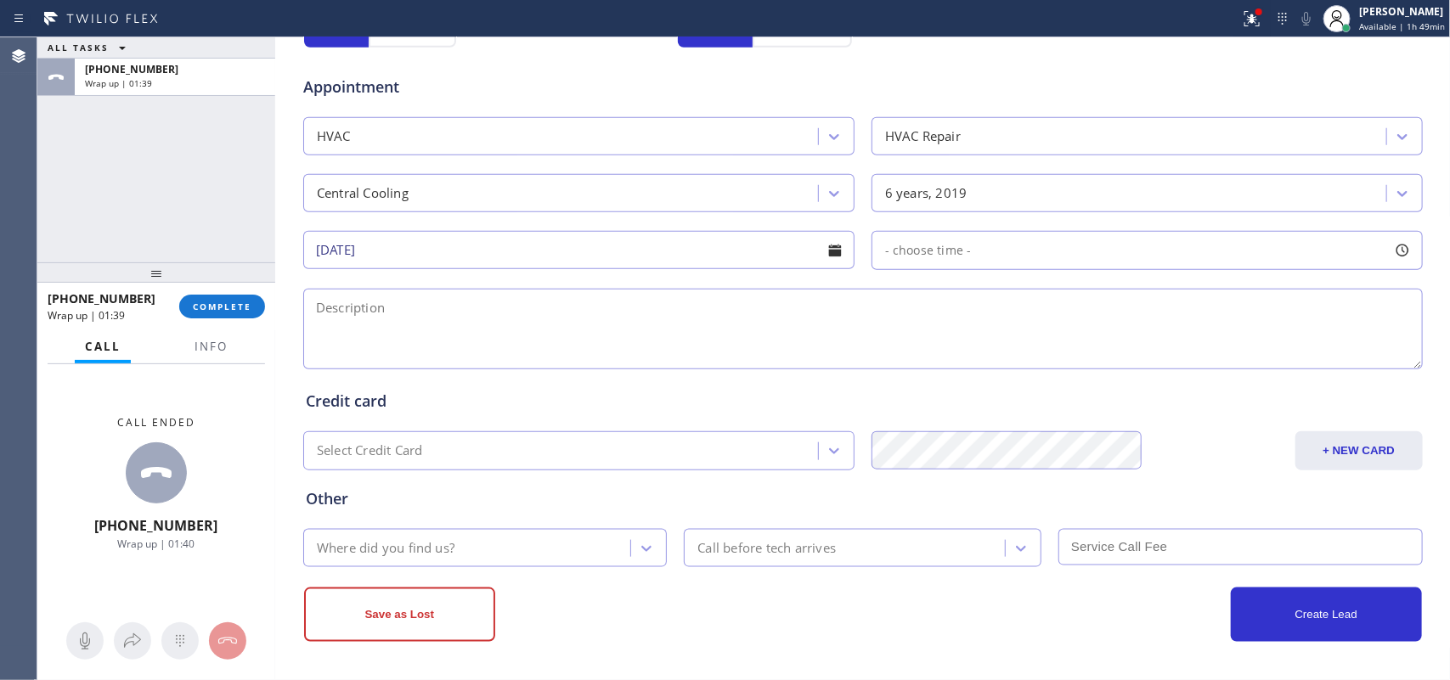
click at [1390, 247] on div at bounding box center [1402, 250] width 29 height 29
drag, startPoint x: 889, startPoint y: 358, endPoint x: 1249, endPoint y: 361, distance: 359.3
click at [1249, 361] on div at bounding box center [1253, 354] width 20 height 36
drag, startPoint x: 875, startPoint y: 351, endPoint x: 1080, endPoint y: 364, distance: 205.9
click at [1081, 364] on div at bounding box center [1091, 354] width 20 height 36
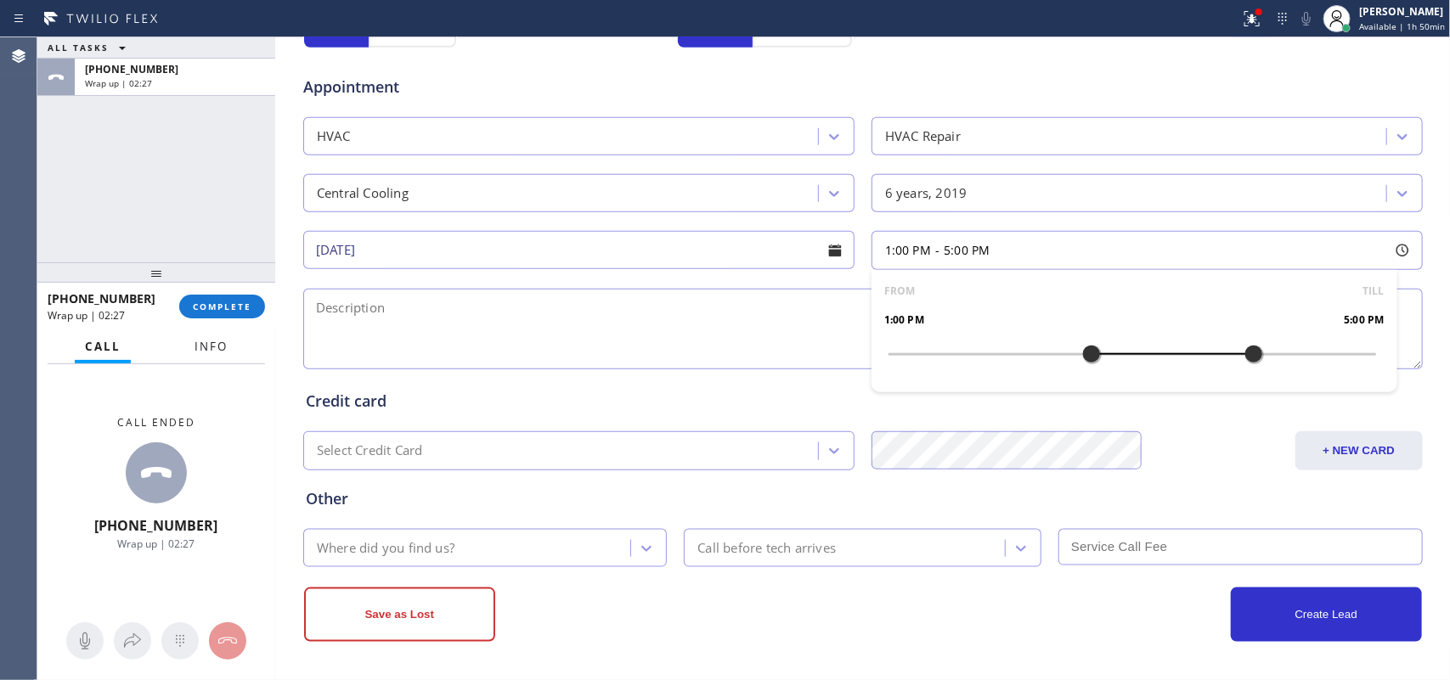
click at [211, 352] on span "Info" at bounding box center [211, 346] width 33 height 15
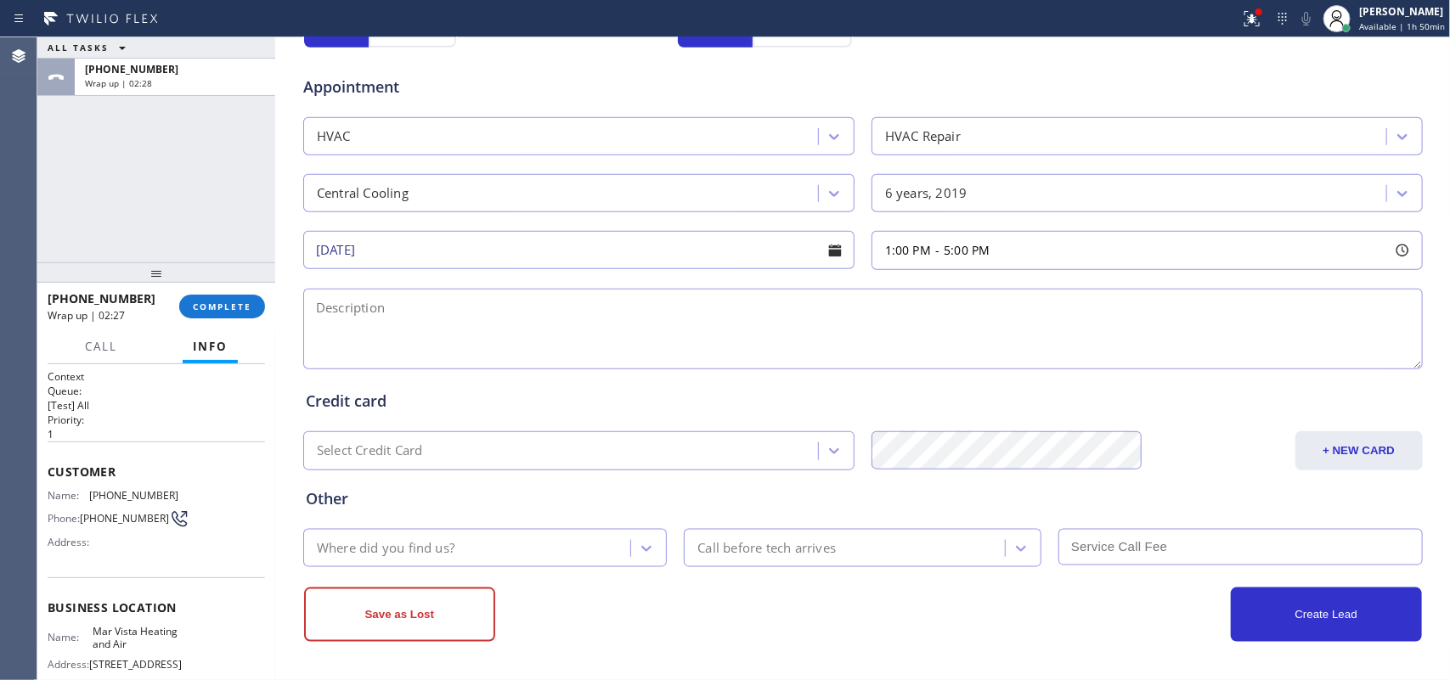
scroll to position [188, 0]
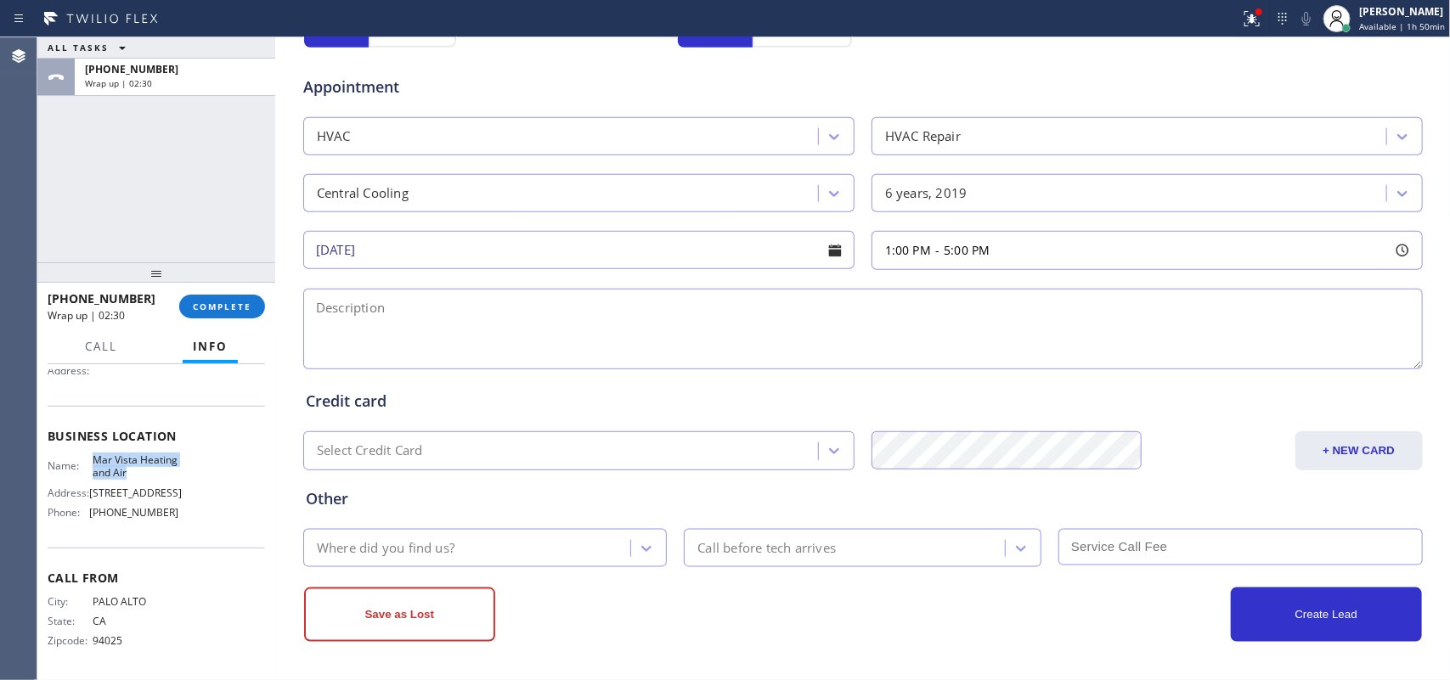
drag, startPoint x: 166, startPoint y: 460, endPoint x: 89, endPoint y: 437, distance: 80.4
click at [89, 437] on div "Business location Name: Mar Vista Heating and Air Address: [STREET_ADDRESS] Pho…" at bounding box center [156, 477] width 217 height 142
copy span "Mar Vista Heating and Air"
click at [609, 329] on textarea at bounding box center [862, 329] width 1119 height 81
paste textarea "1-5/ $69/ the air is not cold/ Central Unit 1/1 tstat/ more than 5 years not un…"
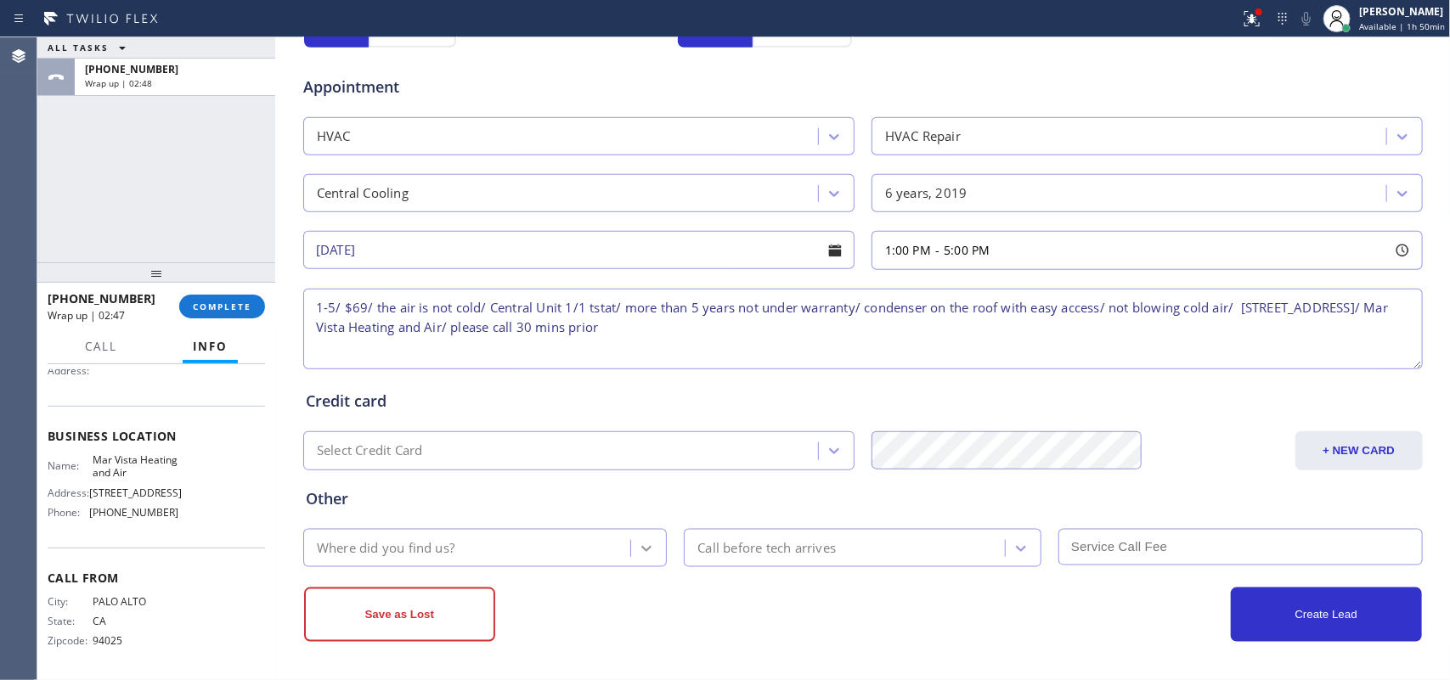
type textarea "1-5/ $69/ the air is not cold/ Central Unit 1/1 tstat/ more than 5 years not un…"
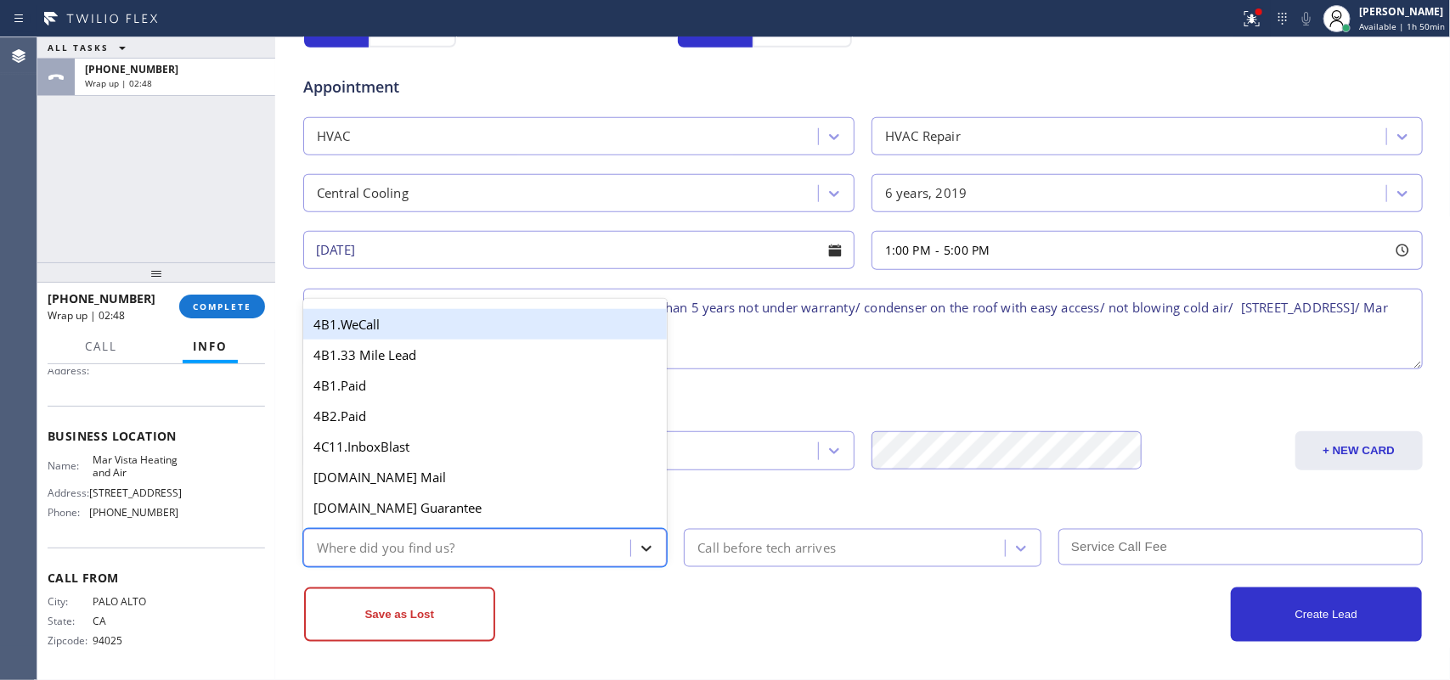
click at [648, 554] on div at bounding box center [646, 548] width 31 height 31
type input "g"
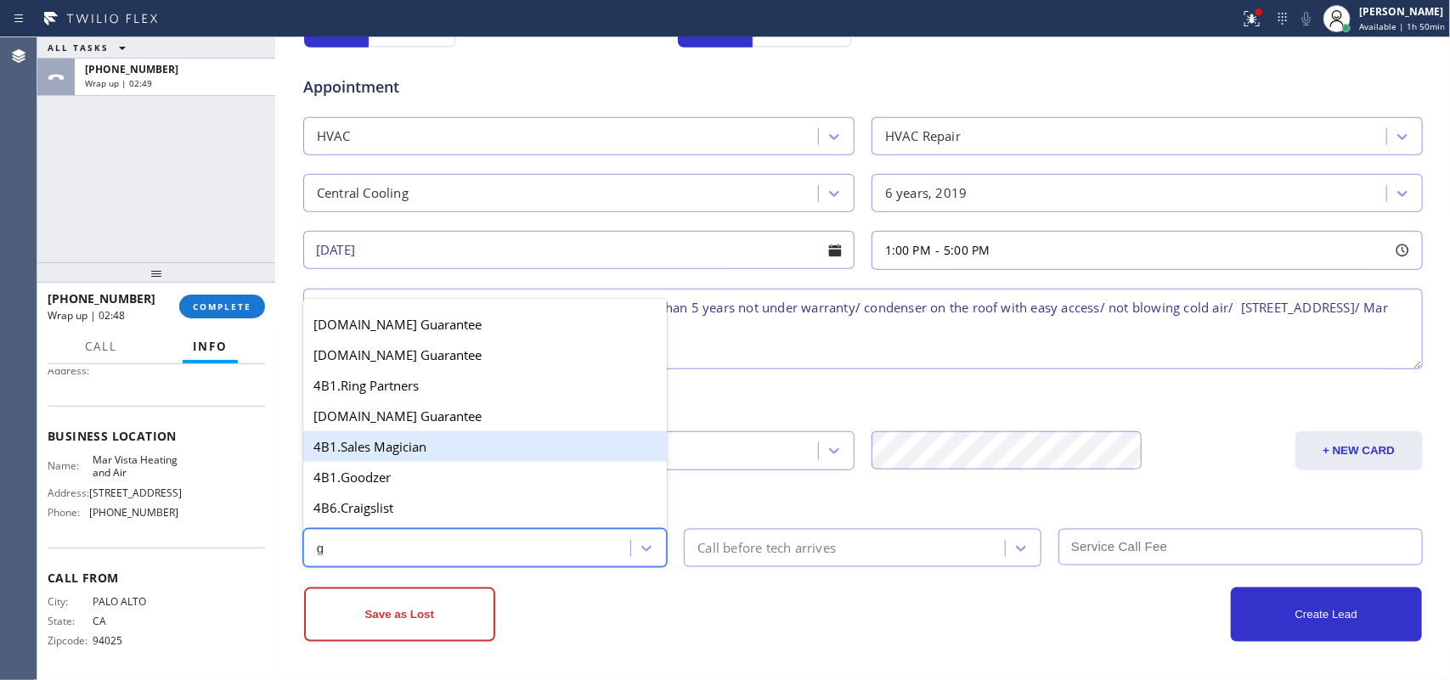
scroll to position [320, 0]
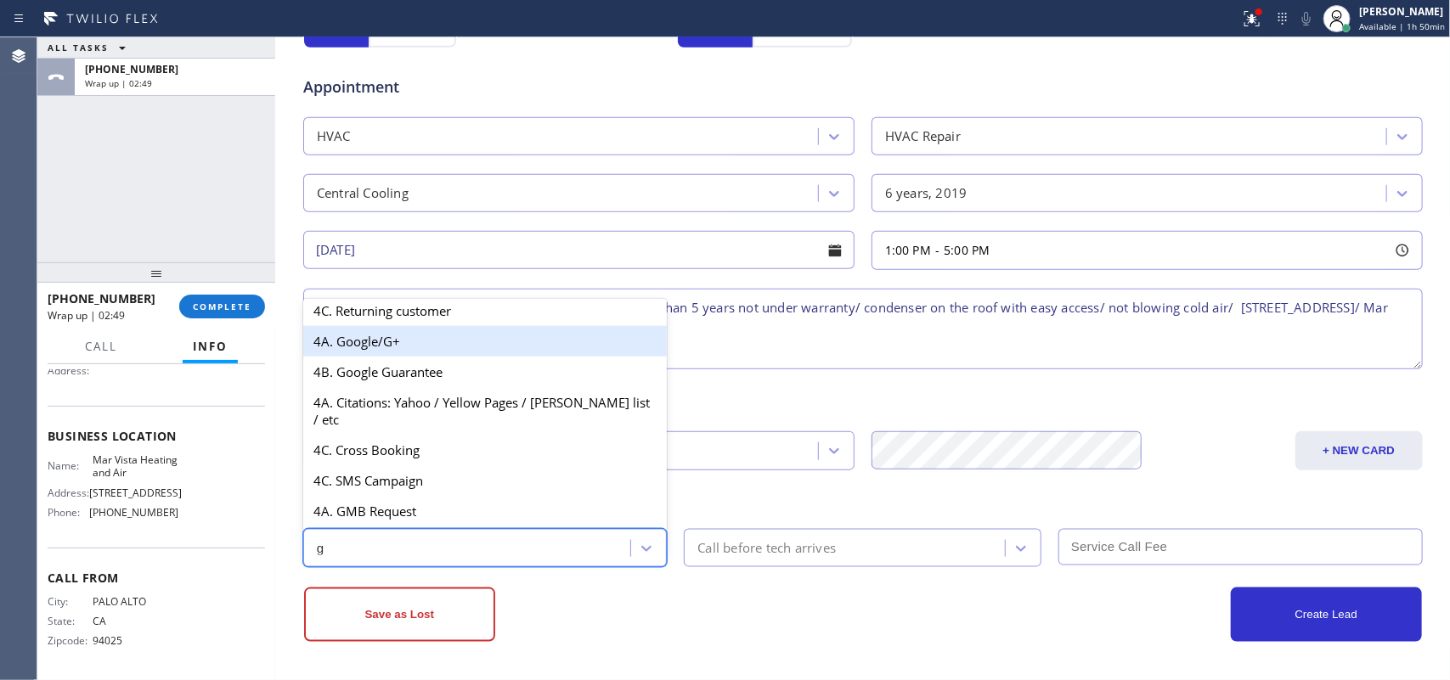
click at [446, 353] on div "4A. Google/G+" at bounding box center [485, 341] width 364 height 31
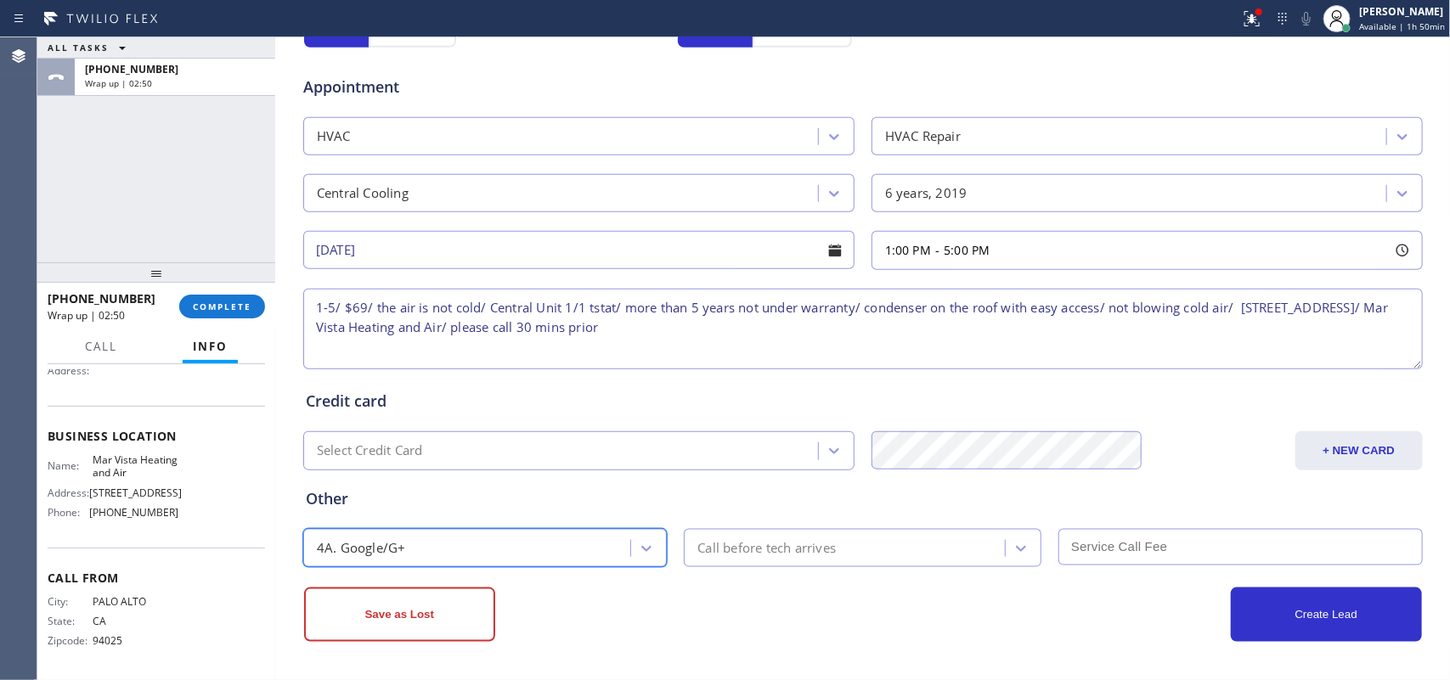
click at [849, 549] on div "Call before tech arrives" at bounding box center [847, 548] width 316 height 30
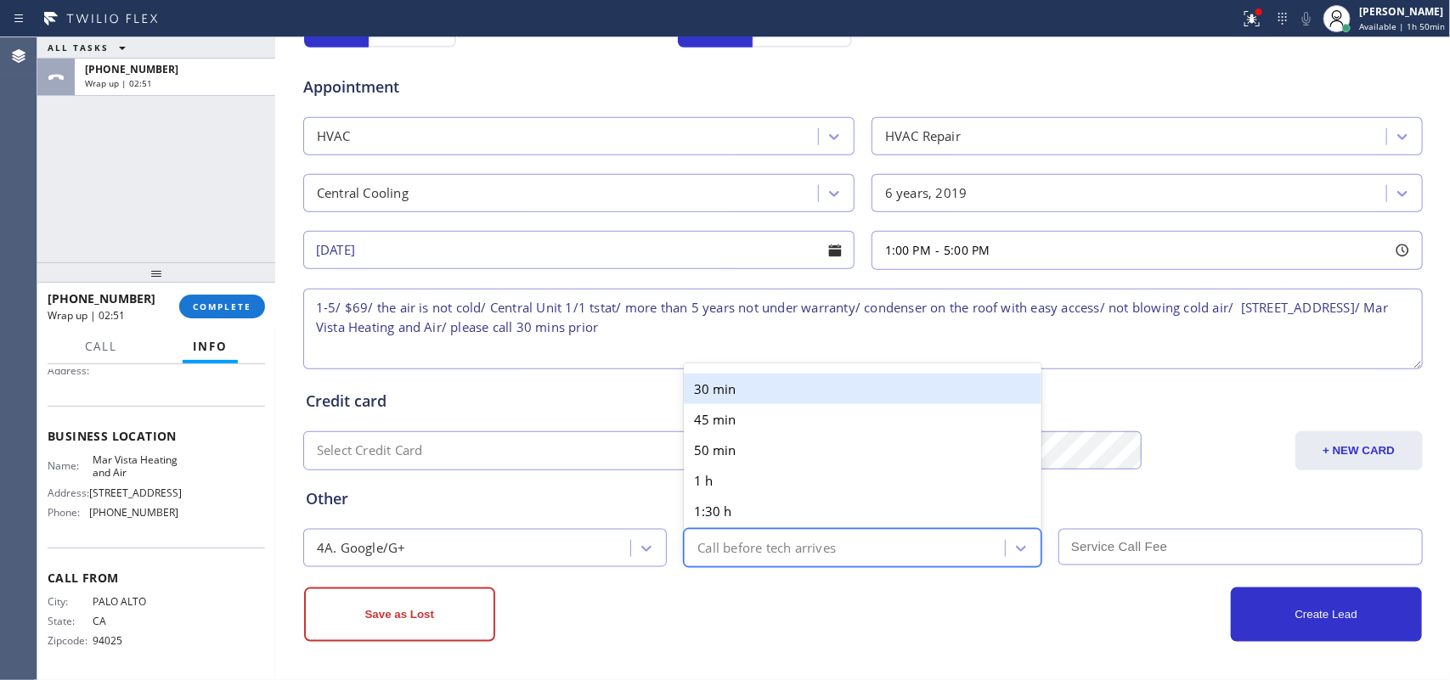
click at [800, 392] on div "30 min" at bounding box center [863, 389] width 358 height 31
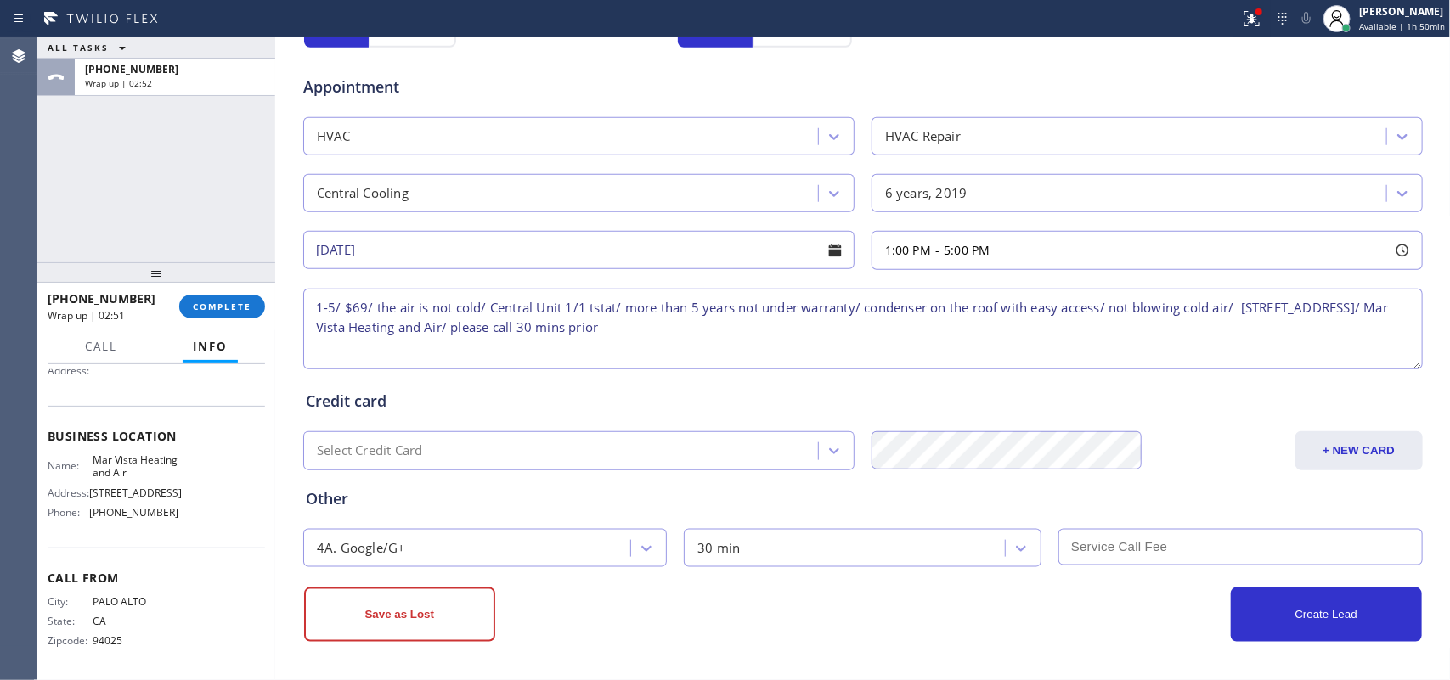
click at [1118, 544] on input "text" at bounding box center [1240, 547] width 364 height 37
type input "69"
click at [1359, 630] on button "Create Lead" at bounding box center [1326, 615] width 191 height 54
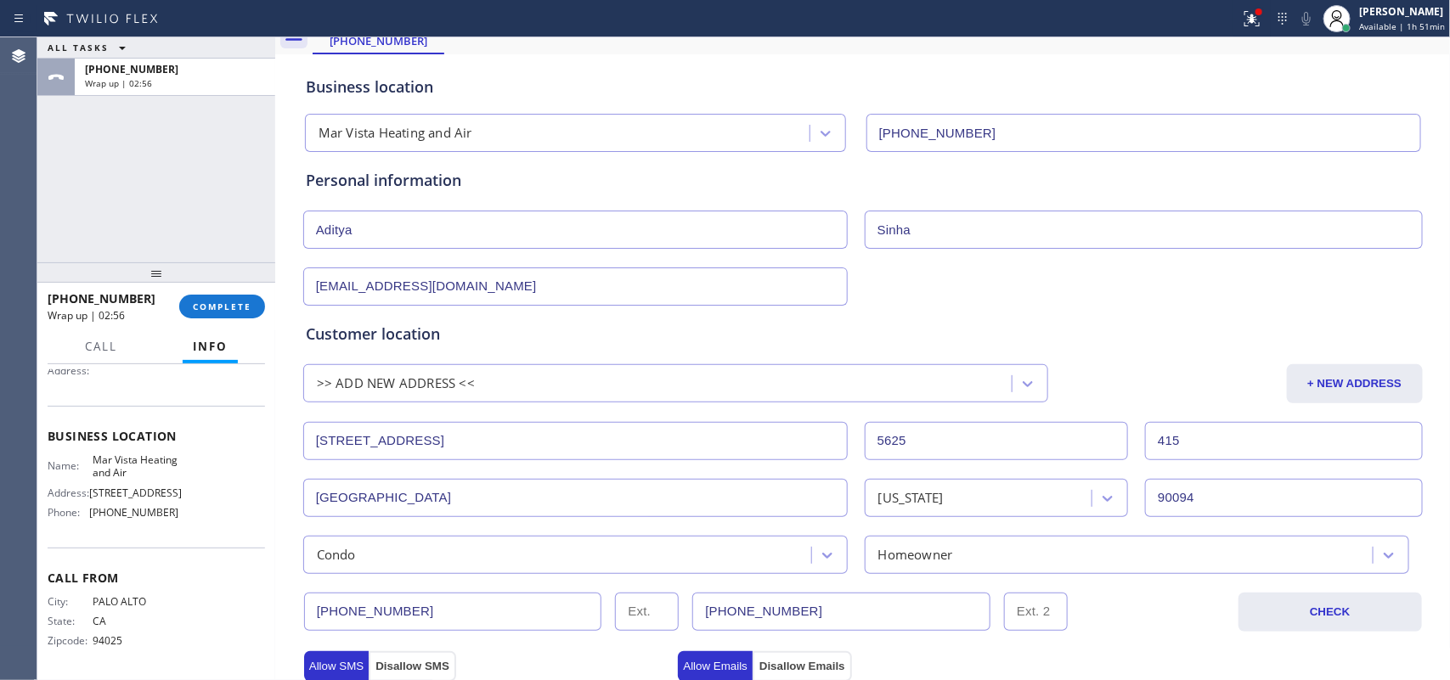
scroll to position [0, 0]
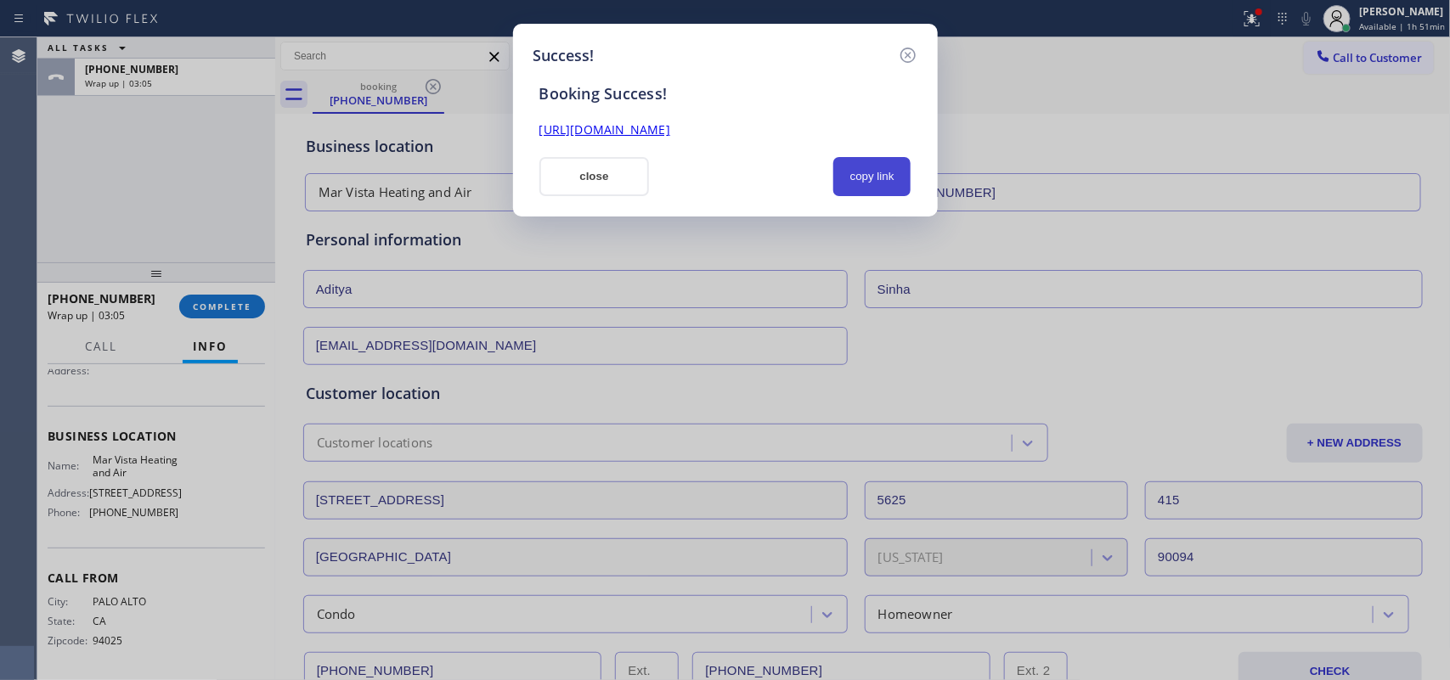
click at [879, 180] on button "copy link" at bounding box center [872, 176] width 78 height 39
click at [670, 126] on link "[URL][DOMAIN_NAME]" at bounding box center [604, 129] width 131 height 16
click at [627, 179] on button "close" at bounding box center [594, 176] width 110 height 39
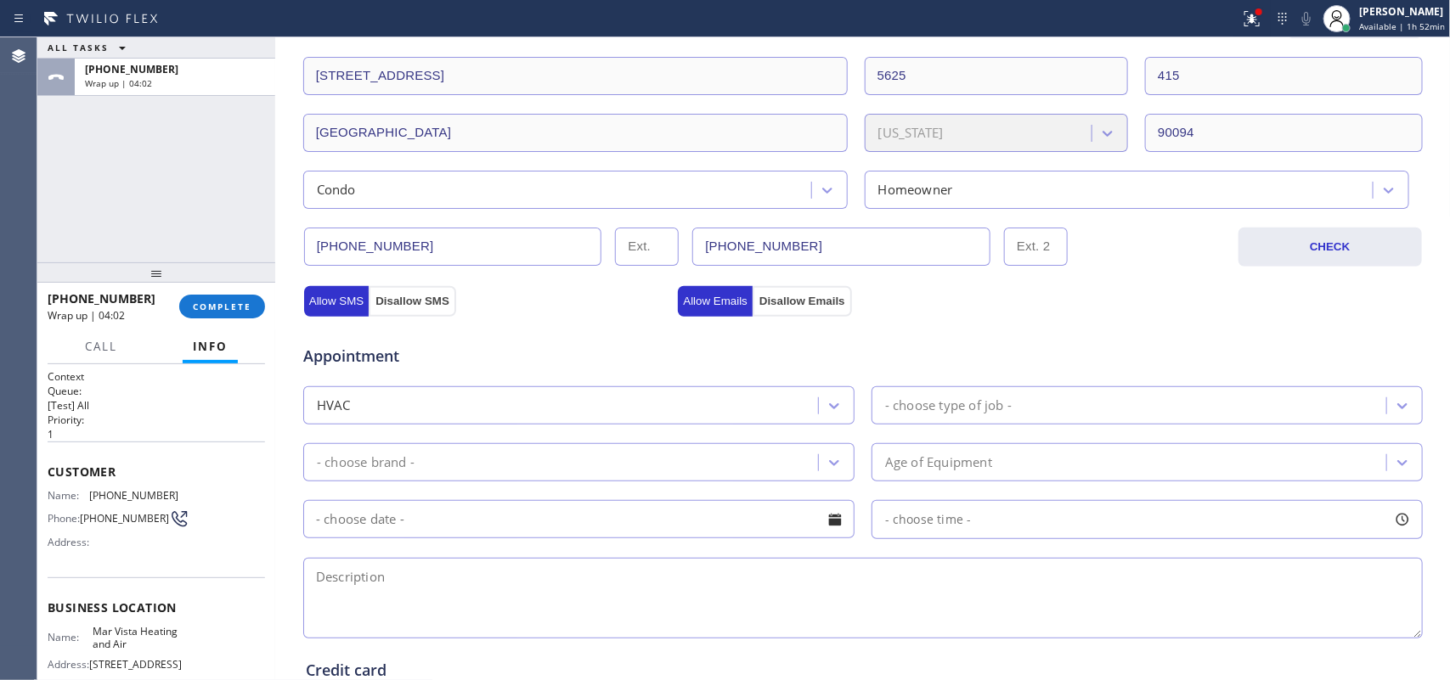
click at [358, 253] on input "[PHONE_NUMBER]" at bounding box center [453, 247] width 298 height 38
paste input "521-1958"
type input "[PHONE_NUMBER]"
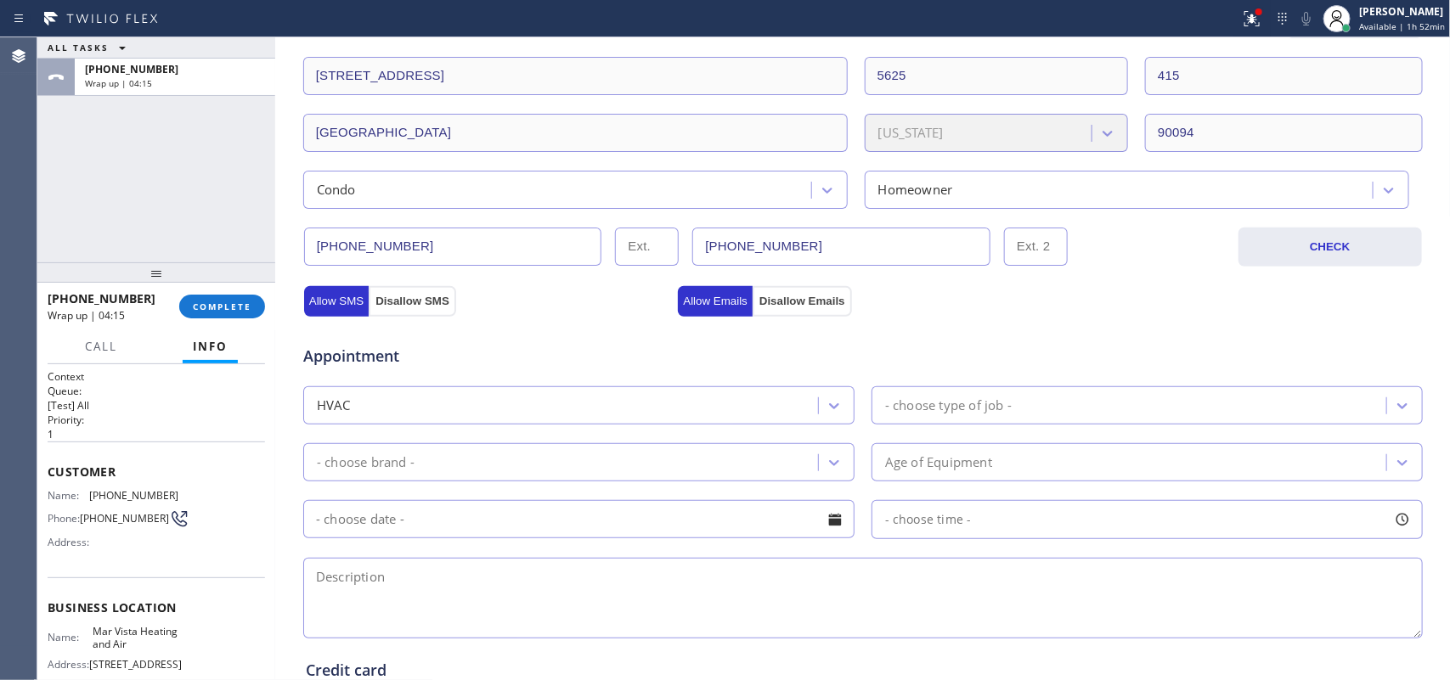
click at [782, 244] on input "[PHONE_NUMBER]" at bounding box center [841, 247] width 298 height 38
drag, startPoint x: 235, startPoint y: 299, endPoint x: 478, endPoint y: 285, distance: 243.3
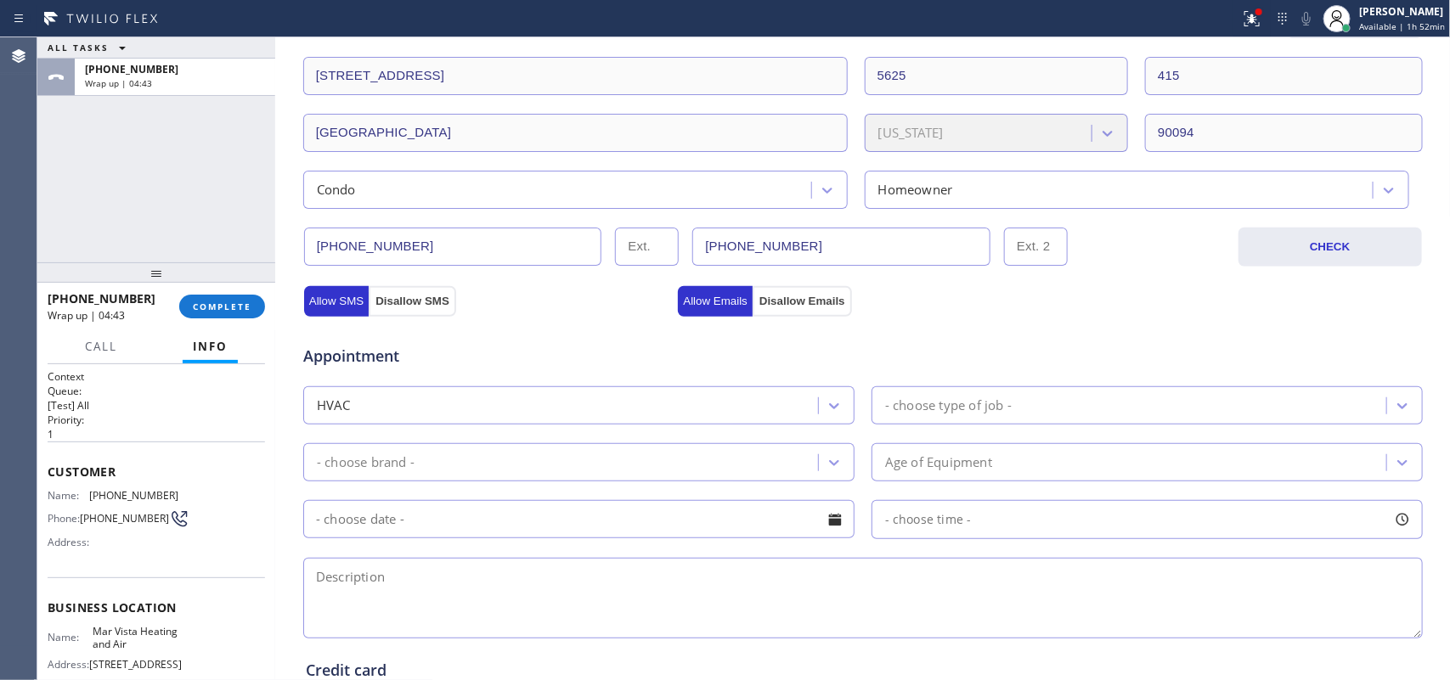
click at [235, 298] on button "COMPLETE" at bounding box center [222, 307] width 86 height 24
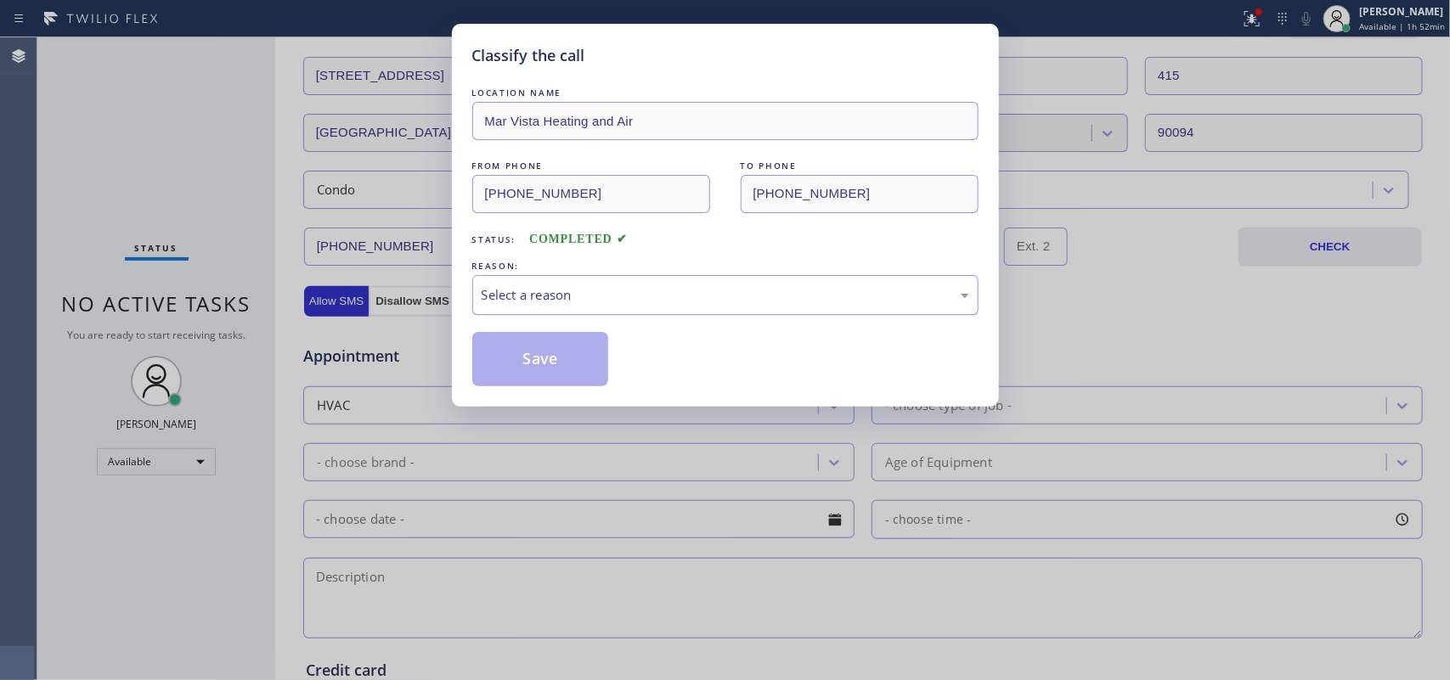
click at [562, 293] on div "Select a reason" at bounding box center [726, 295] width 488 height 20
click at [550, 367] on button "Save" at bounding box center [540, 359] width 137 height 54
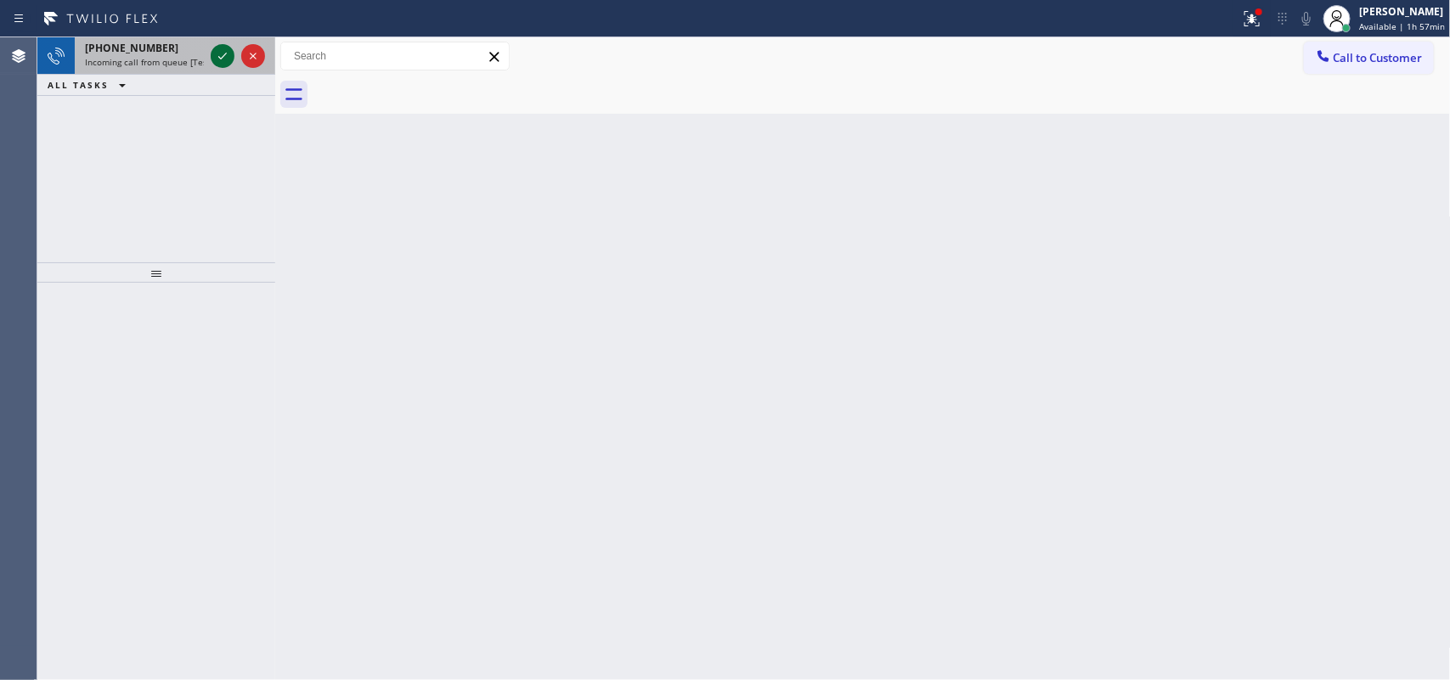
drag, startPoint x: 217, startPoint y: 65, endPoint x: 223, endPoint y: 51, distance: 15.3
click at [218, 60] on icon at bounding box center [222, 56] width 20 height 20
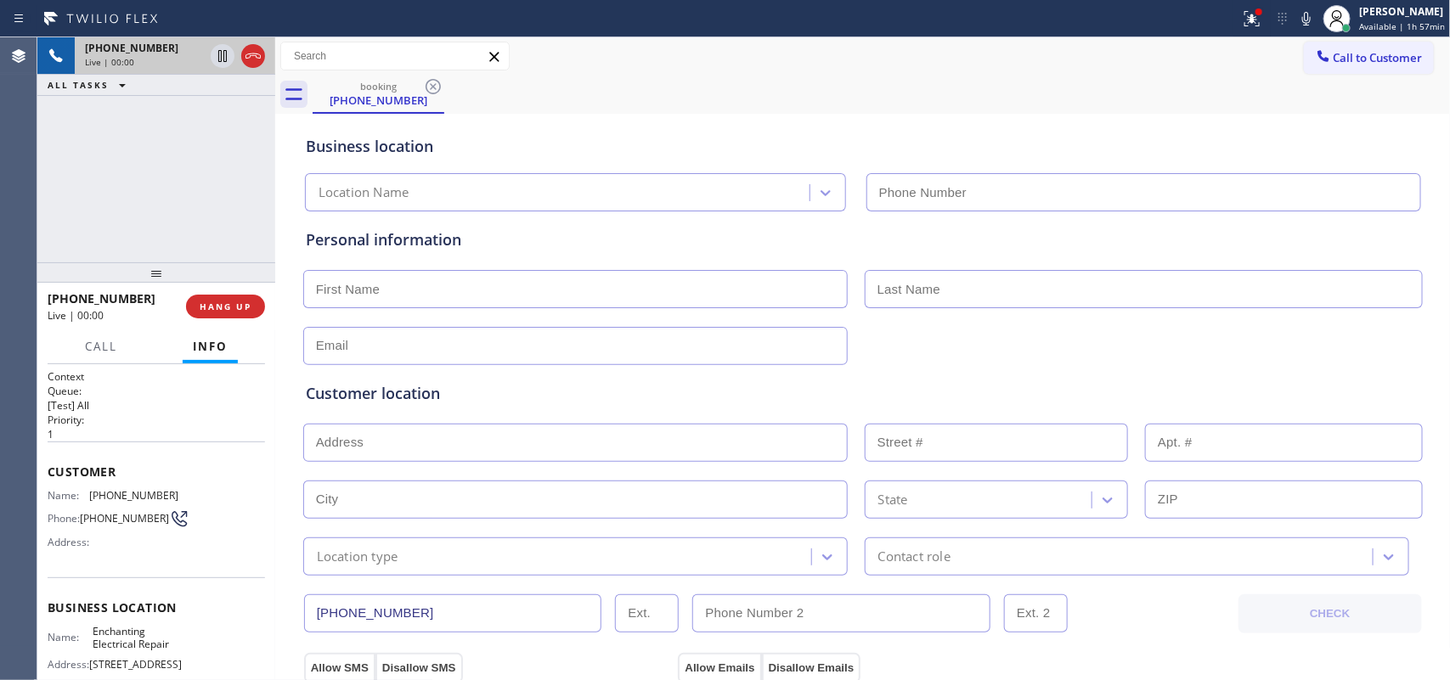
type input "[PHONE_NUMBER]"
click at [96, 348] on span "Call" at bounding box center [101, 346] width 32 height 15
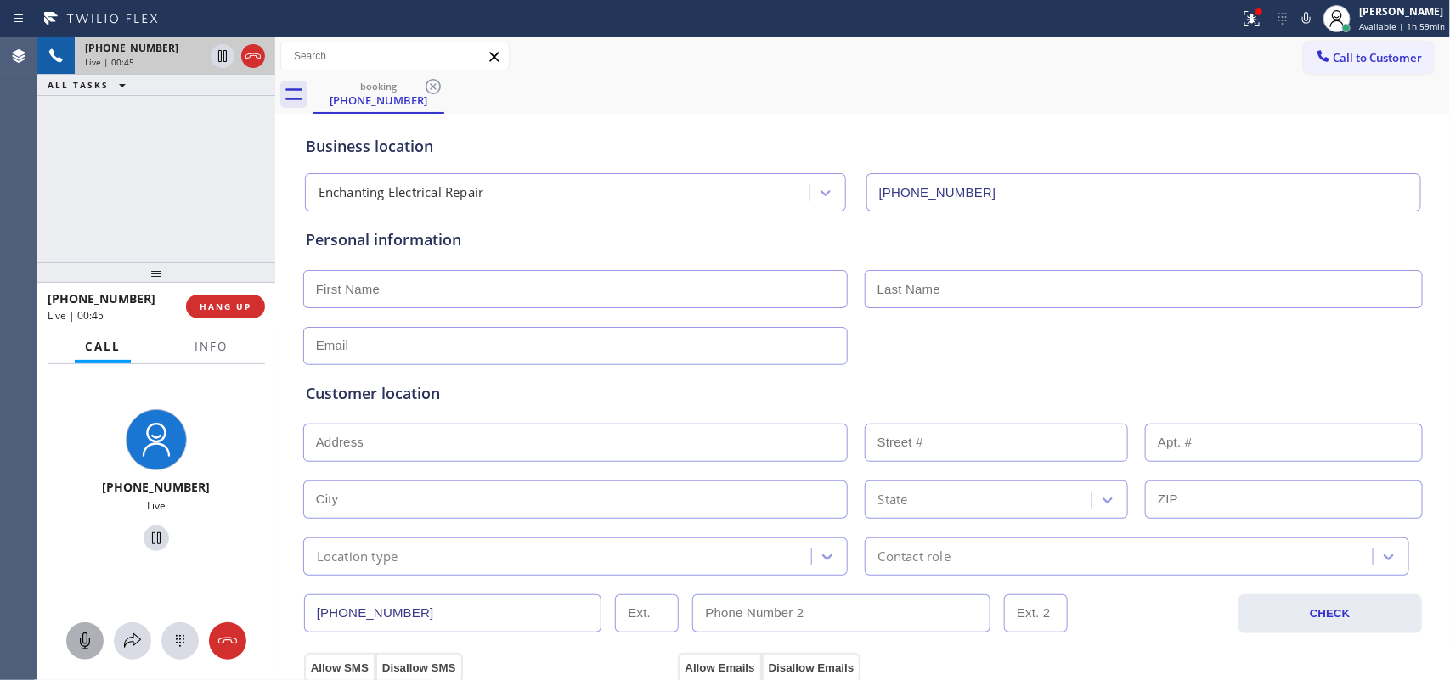
click at [83, 642] on icon at bounding box center [85, 641] width 20 height 20
click at [150, 541] on icon at bounding box center [156, 538] width 20 height 20
click at [464, 345] on input "text" at bounding box center [575, 346] width 544 height 38
click at [438, 444] on input "text" at bounding box center [575, 443] width 544 height 38
paste input "[STREET_ADDRESS]"
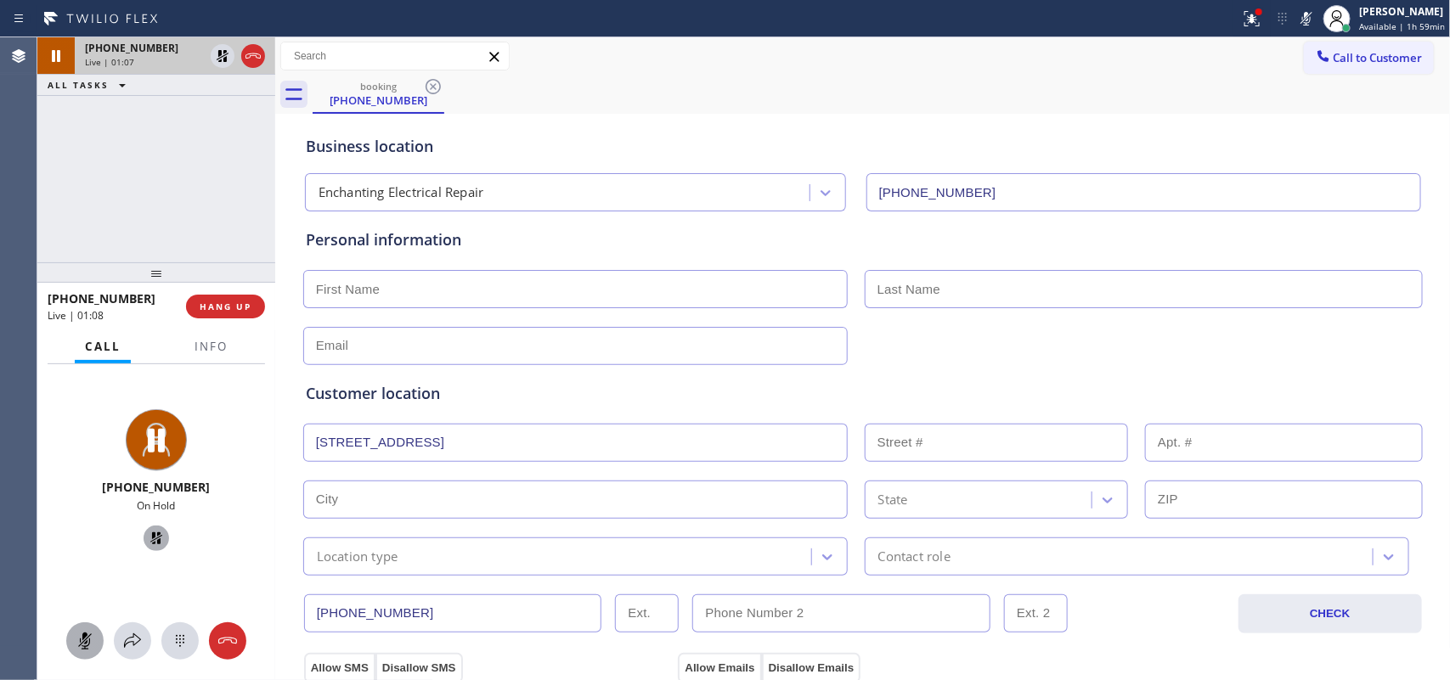
type input "[STREET_ADDRESS]"
type input "3725"
type input "[GEOGRAPHIC_DATA]"
type input "76016"
click at [494, 294] on input "text" at bounding box center [575, 289] width 544 height 38
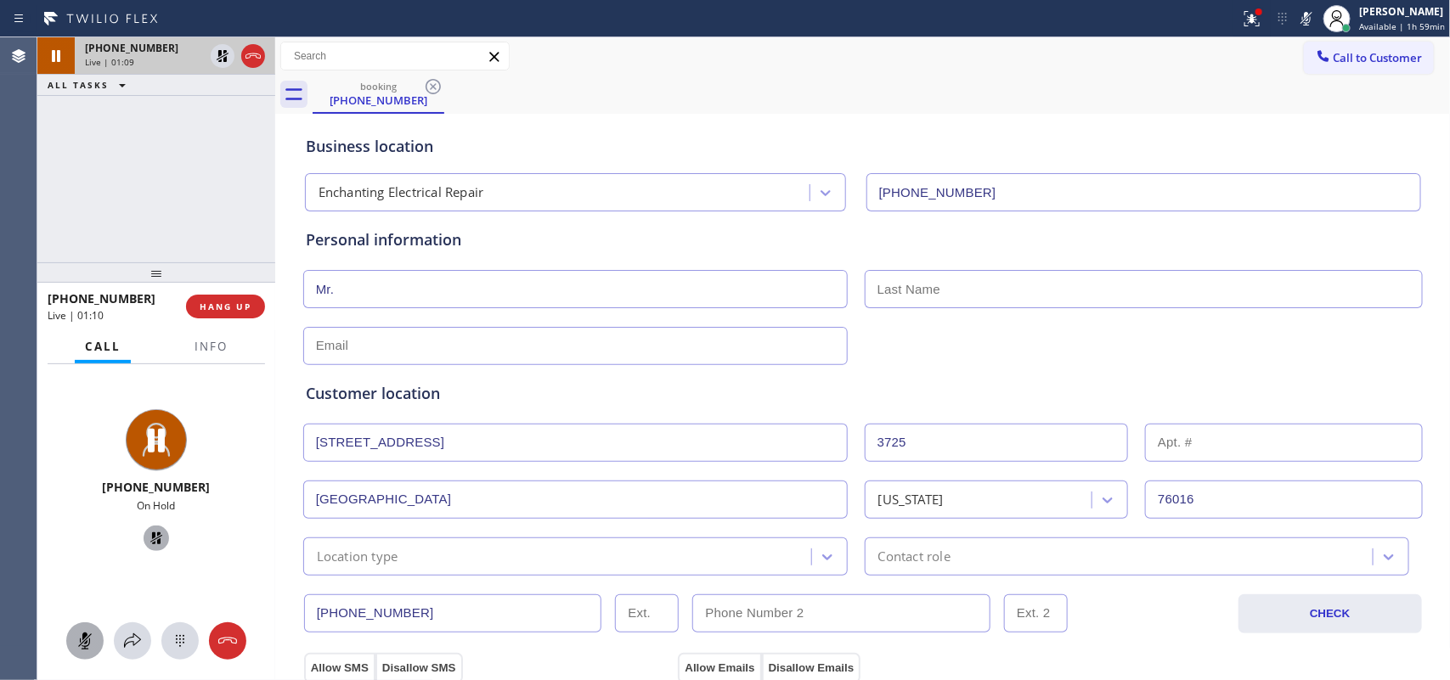
type input "Mr."
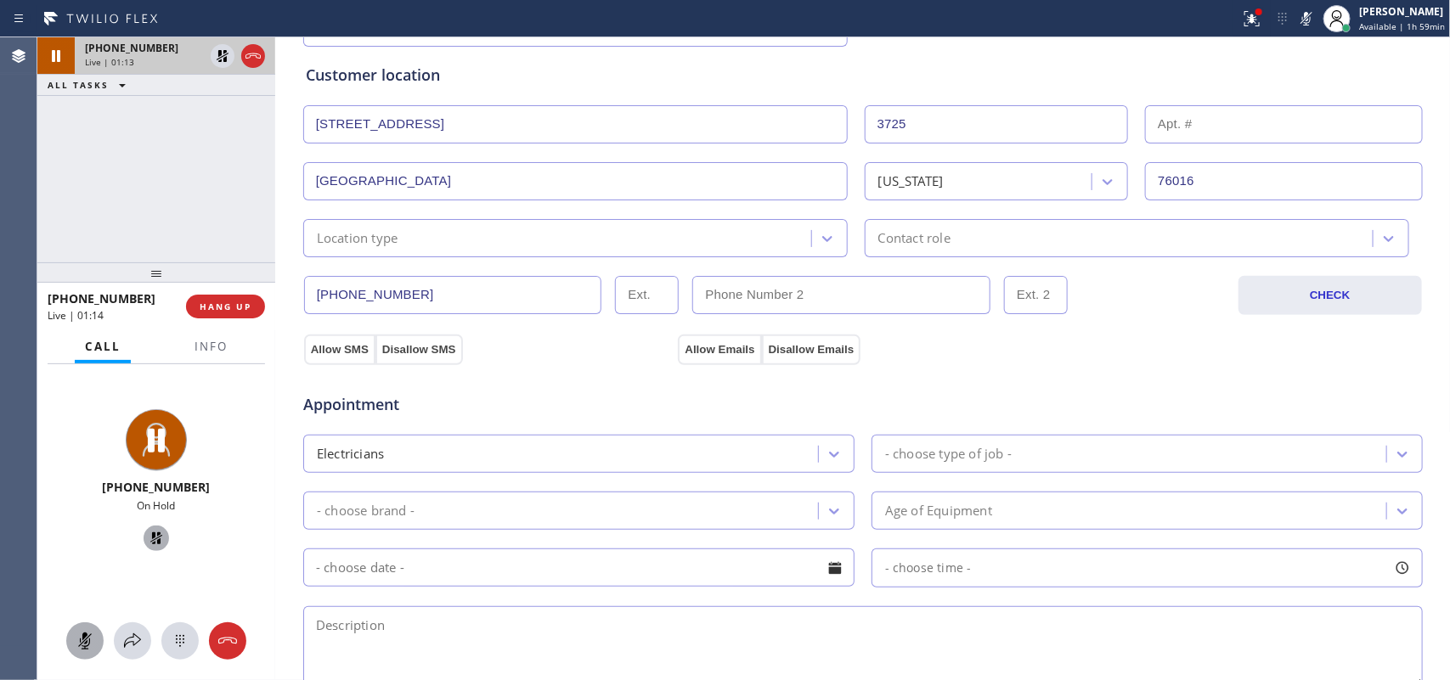
type input "[PERSON_NAME]"
click at [609, 234] on div "Location type" at bounding box center [559, 238] width 503 height 30
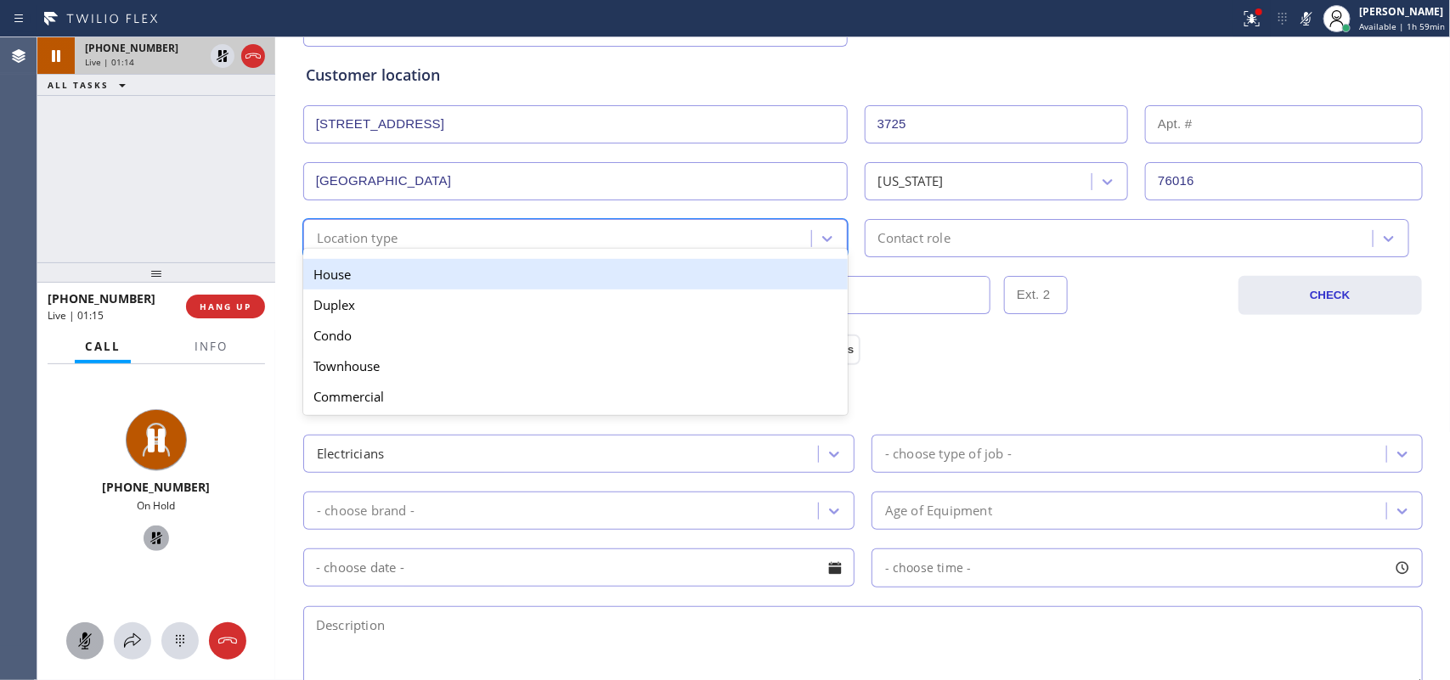
click at [617, 263] on div "House" at bounding box center [575, 274] width 544 height 31
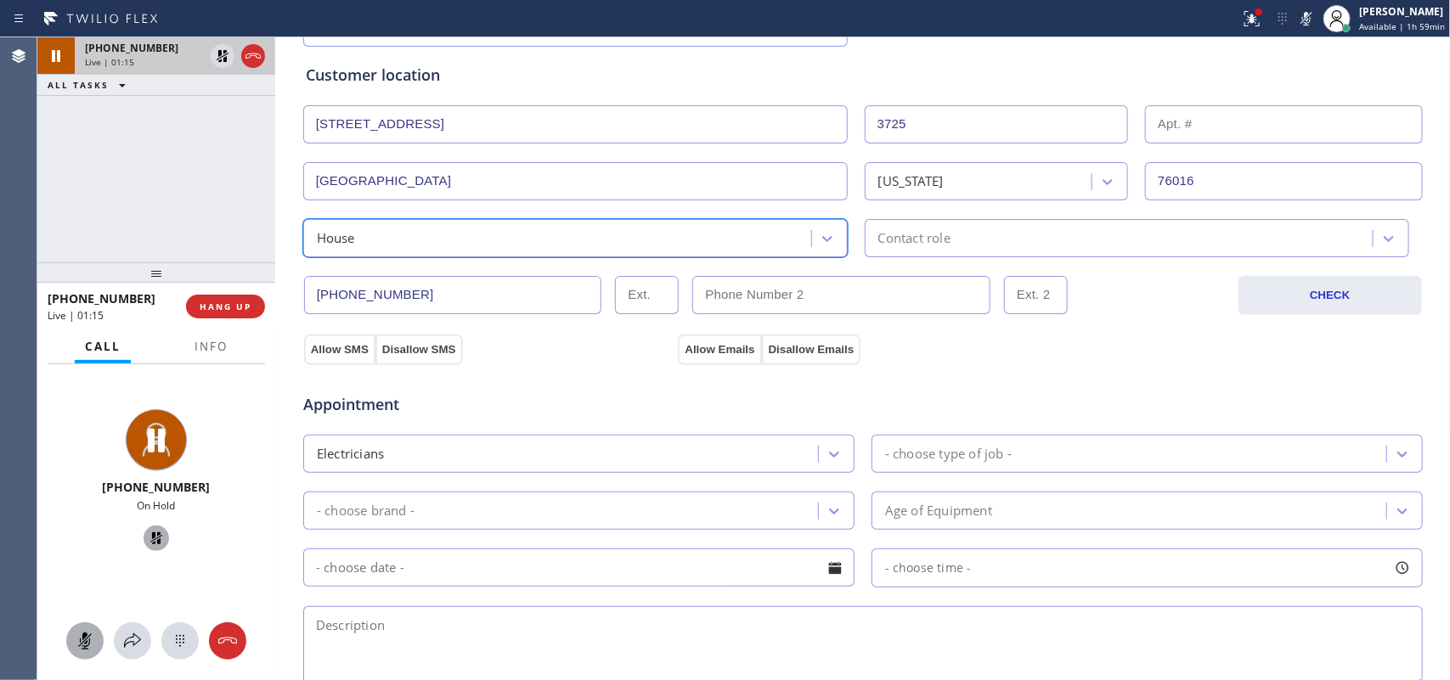
click at [900, 238] on div "Contact role" at bounding box center [914, 238] width 72 height 20
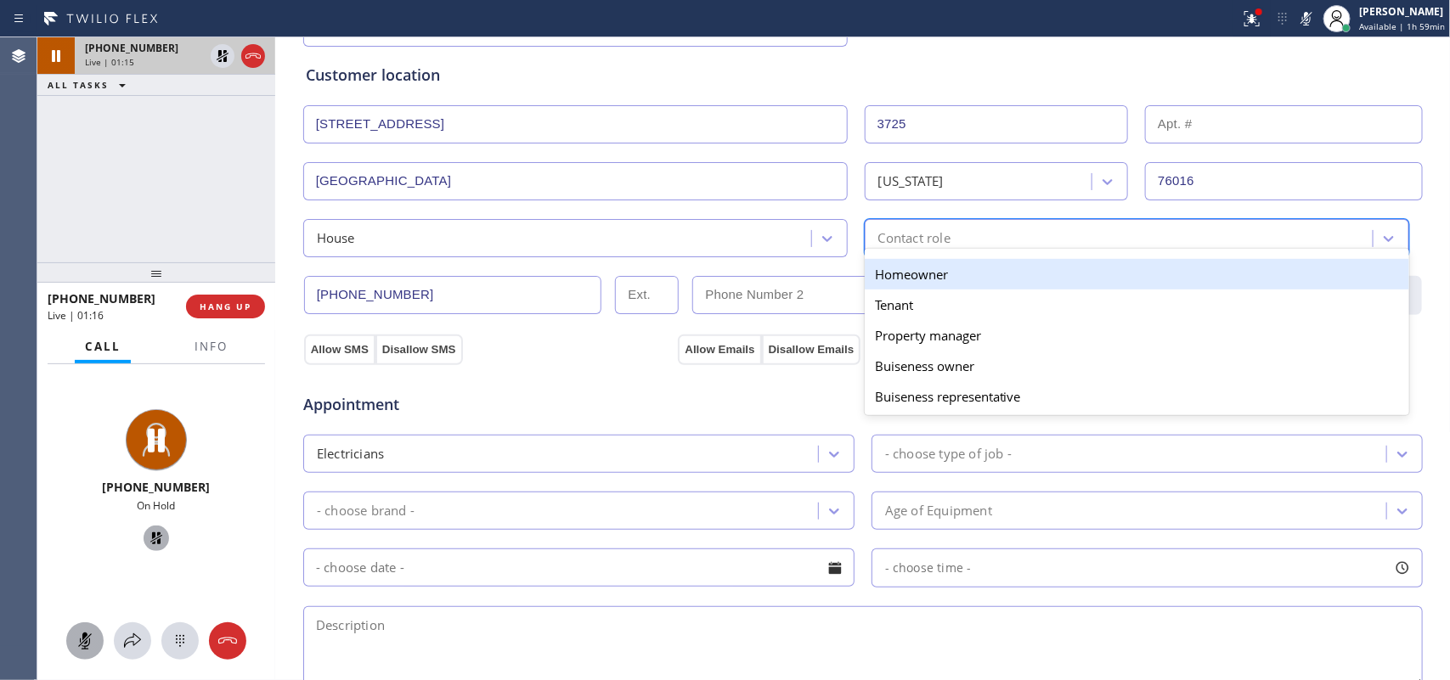
click at [905, 273] on div "Homeowner" at bounding box center [1137, 274] width 544 height 31
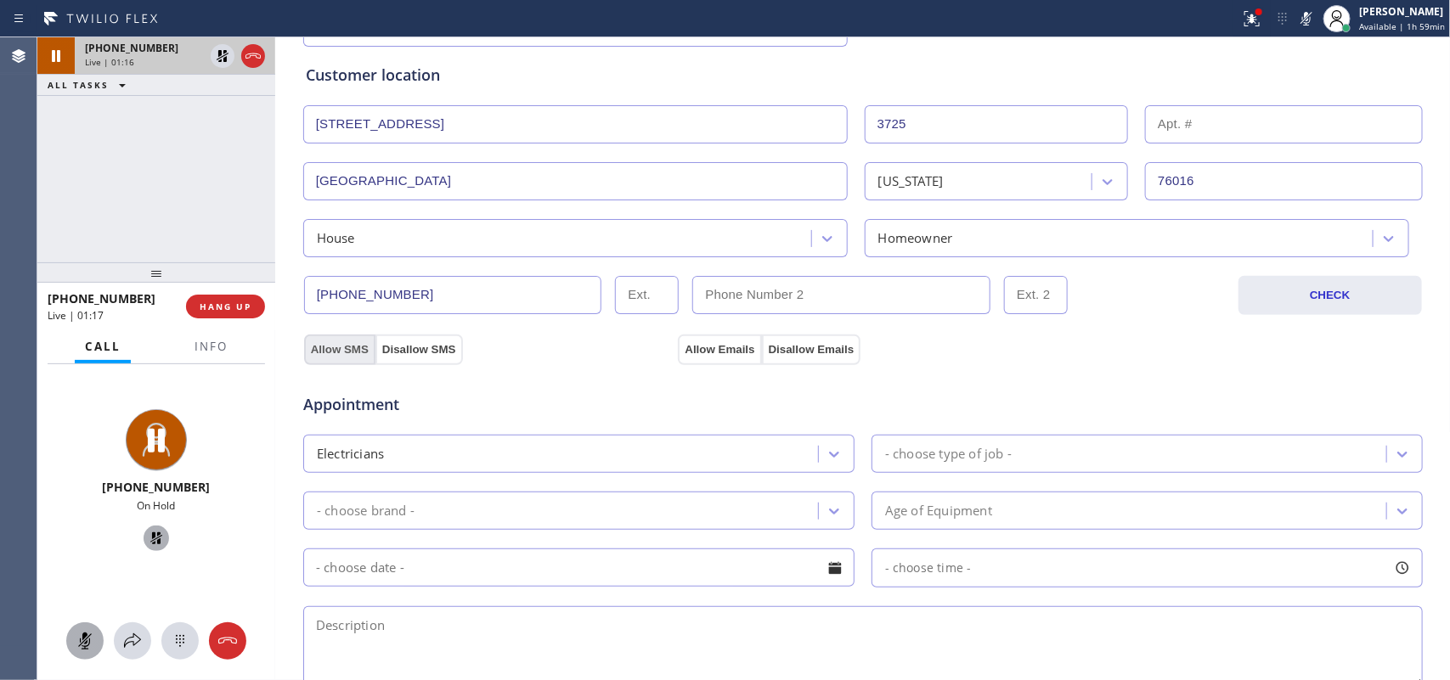
click at [324, 347] on button "Allow SMS" at bounding box center [339, 350] width 71 height 31
click at [711, 351] on button "Allow Emails" at bounding box center [719, 350] width 83 height 31
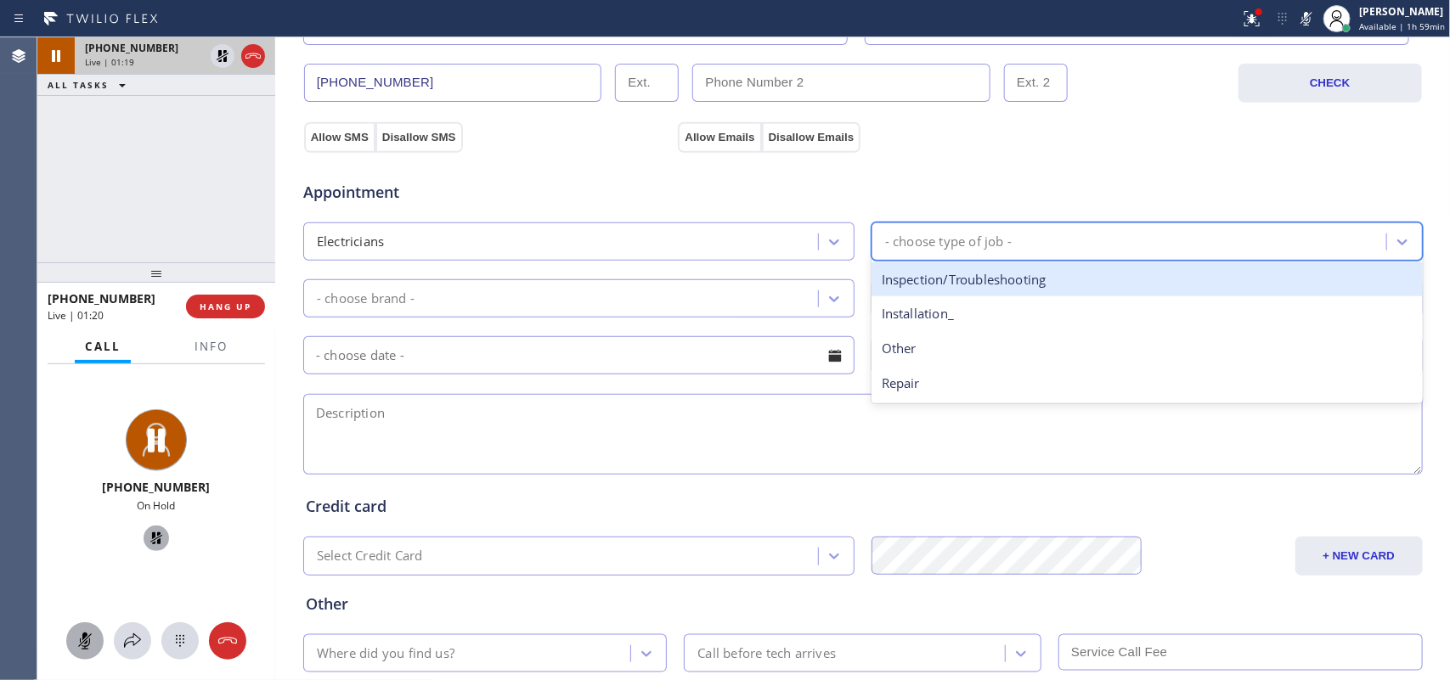
click at [970, 245] on div "- choose type of job -" at bounding box center [948, 242] width 127 height 20
click at [935, 283] on div "Inspection/Troubleshooting" at bounding box center [1146, 279] width 551 height 35
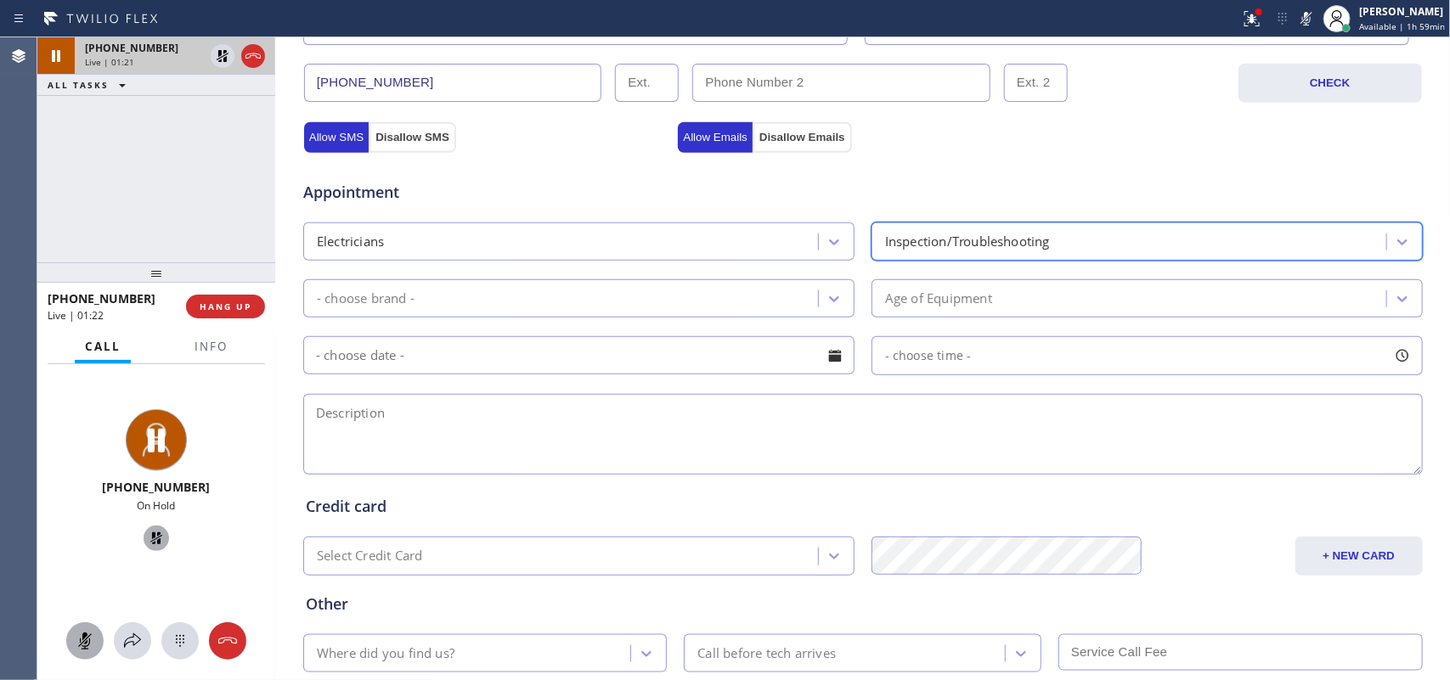
click at [804, 294] on div "- choose brand -" at bounding box center [563, 299] width 510 height 30
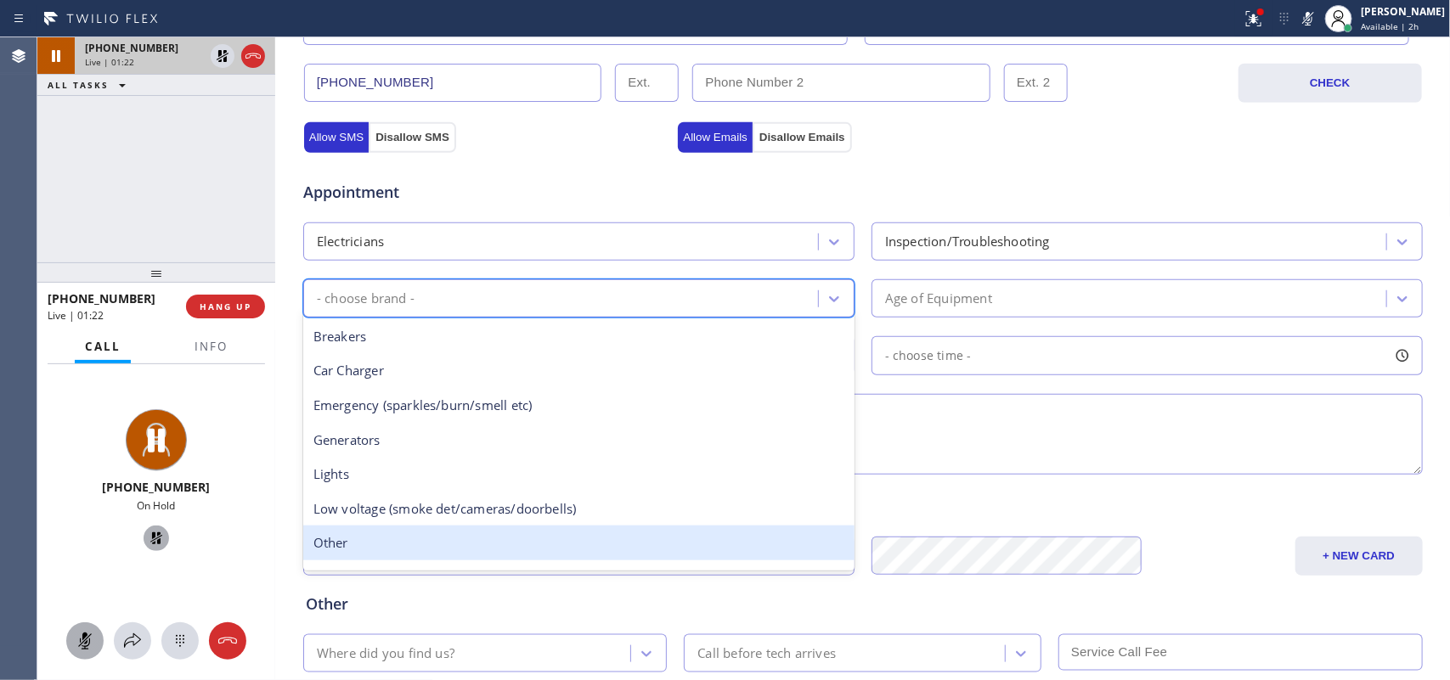
scroll to position [130, 0]
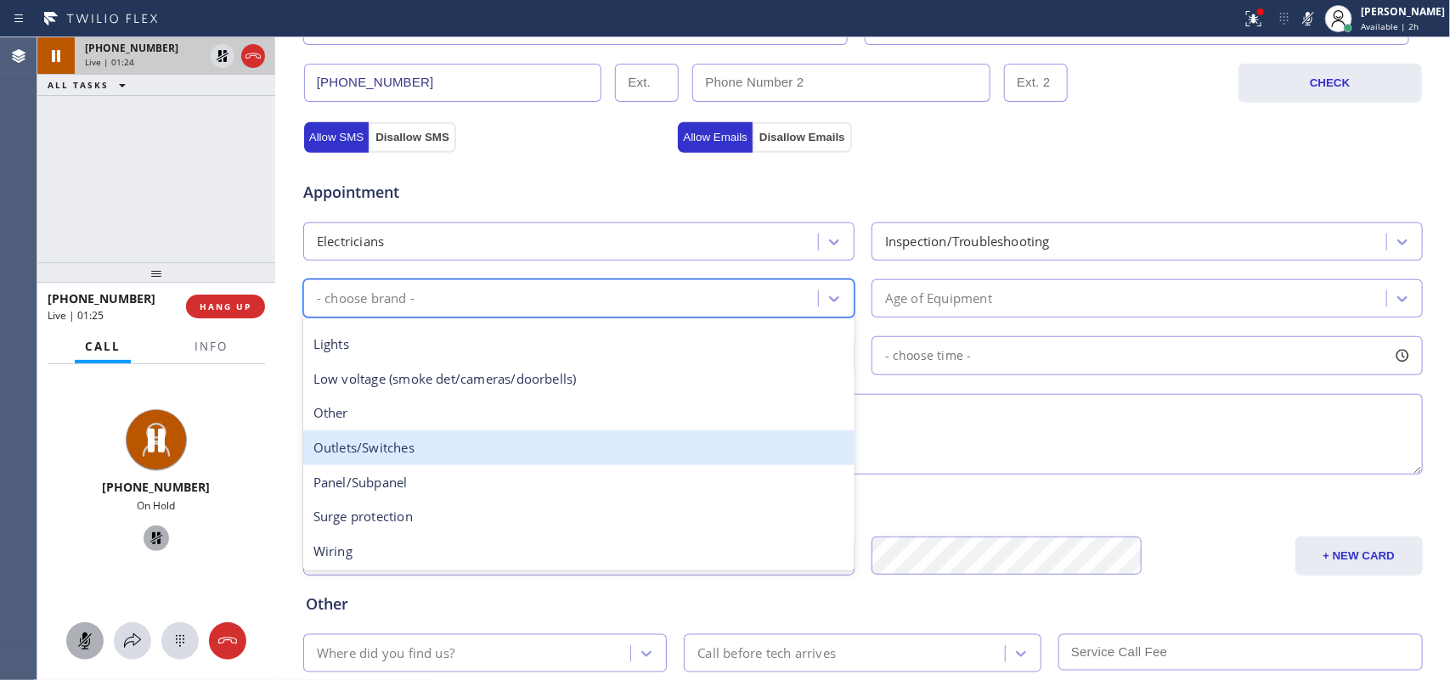
click at [624, 459] on div "Outlets/Switches" at bounding box center [578, 448] width 551 height 35
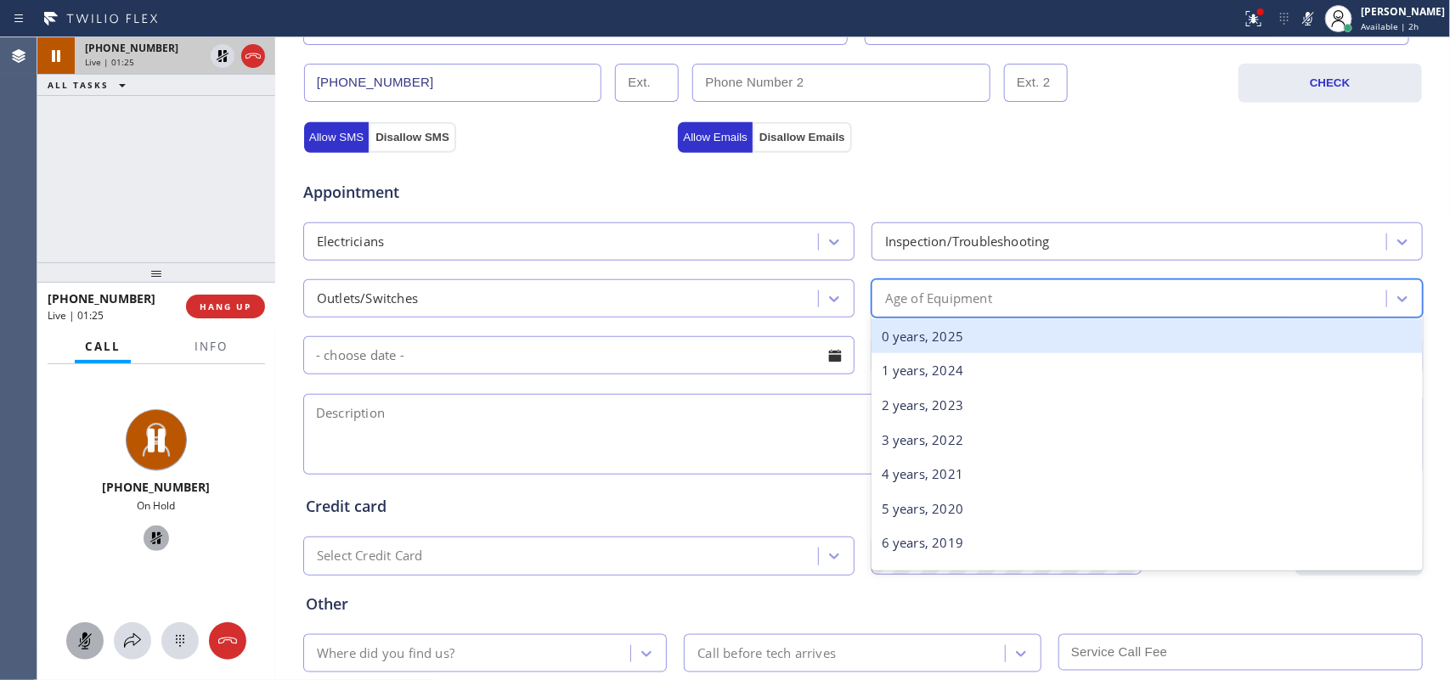
click at [928, 306] on div "Age of Equipment" at bounding box center [938, 299] width 107 height 20
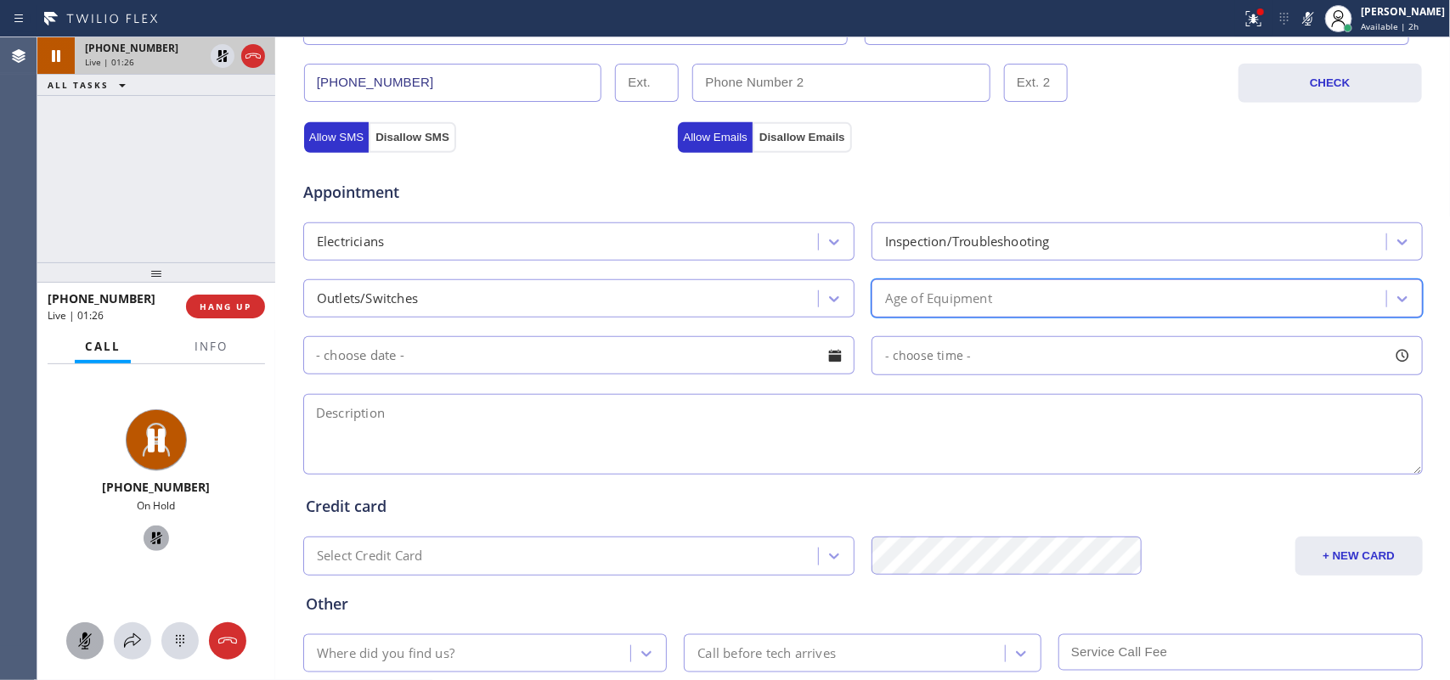
click at [948, 307] on div "Age of Equipment" at bounding box center [938, 299] width 107 height 20
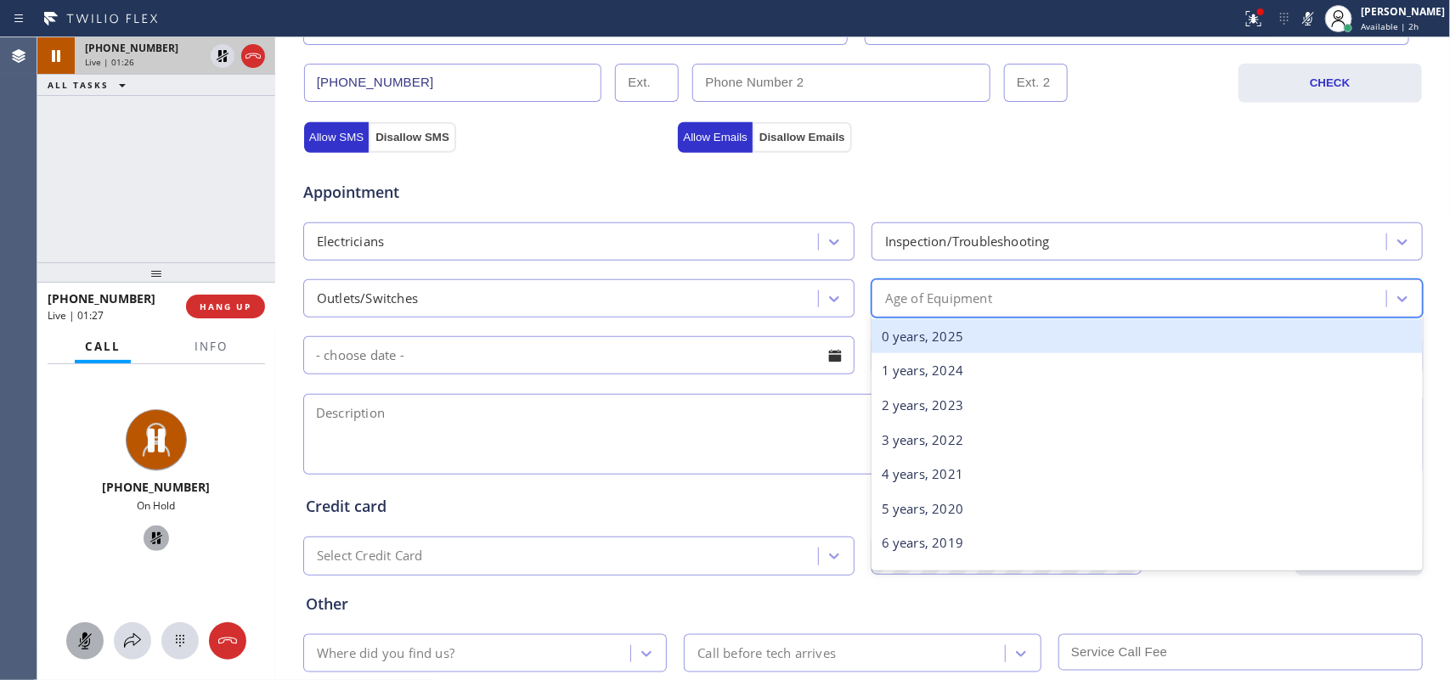
click at [949, 345] on div "0 years, 2025" at bounding box center [1146, 336] width 551 height 35
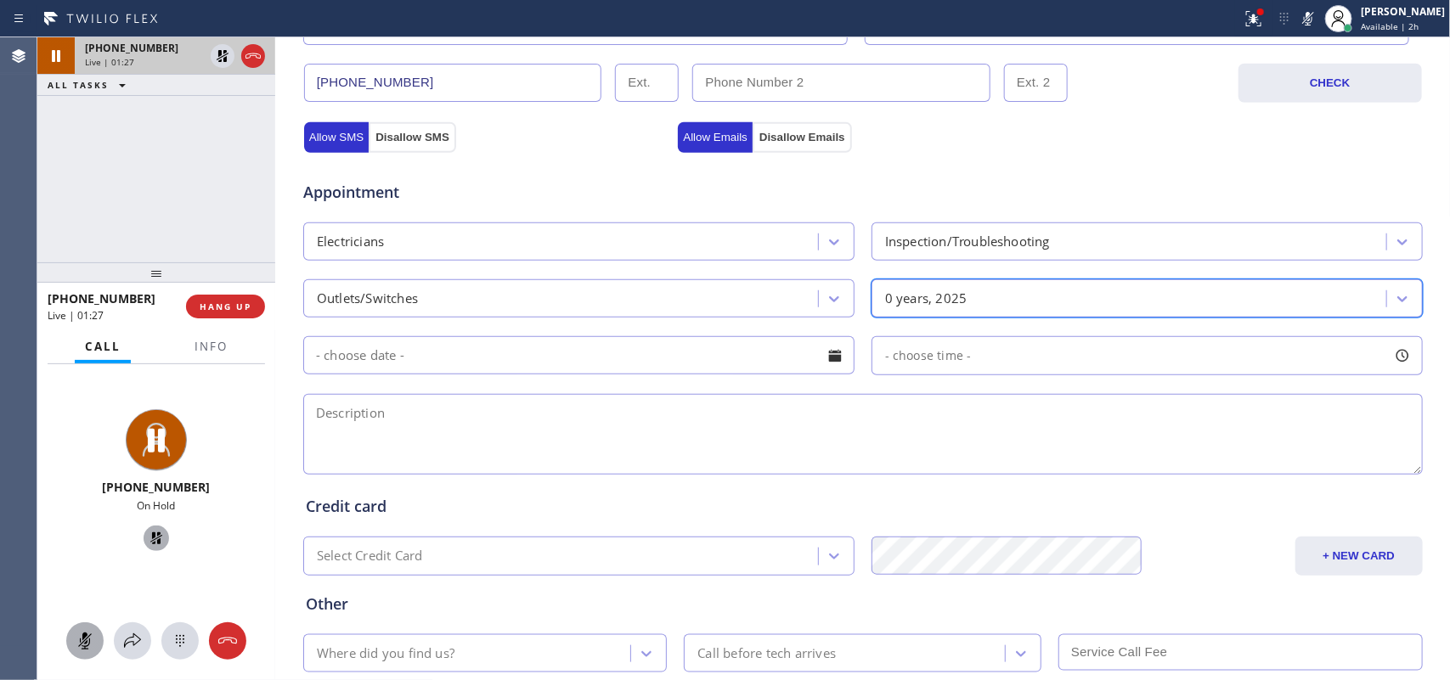
scroll to position [639, 0]
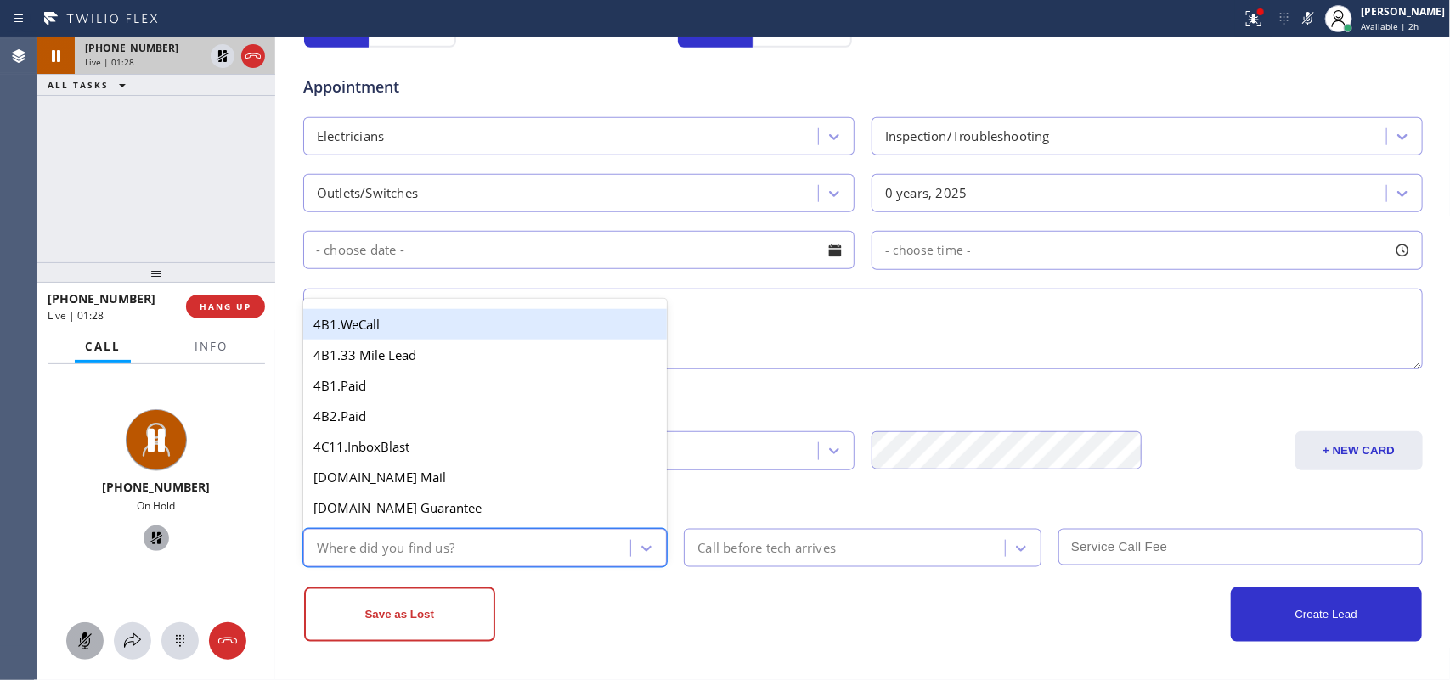
click at [587, 533] on div "Where did you find us?" at bounding box center [469, 548] width 323 height 30
type input "g"
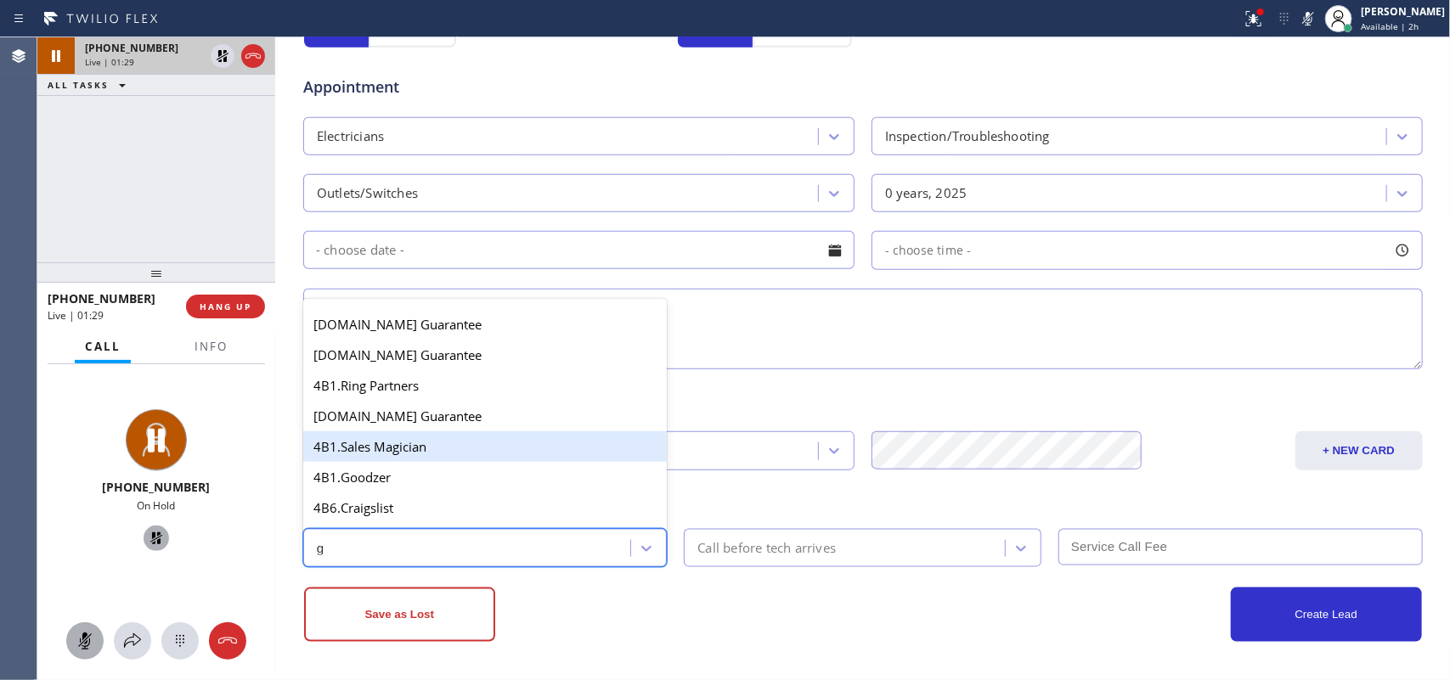
scroll to position [320, 0]
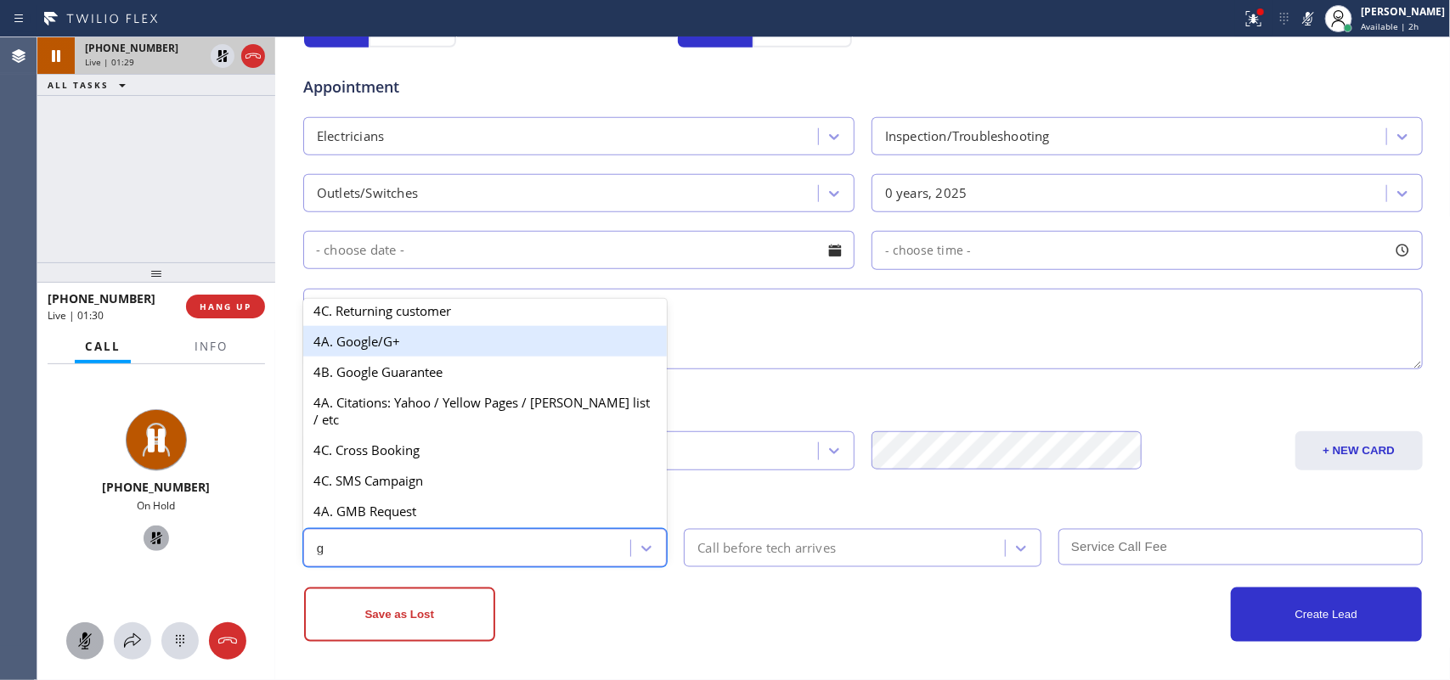
click at [471, 353] on div "4A. Google/G+" at bounding box center [485, 341] width 364 height 31
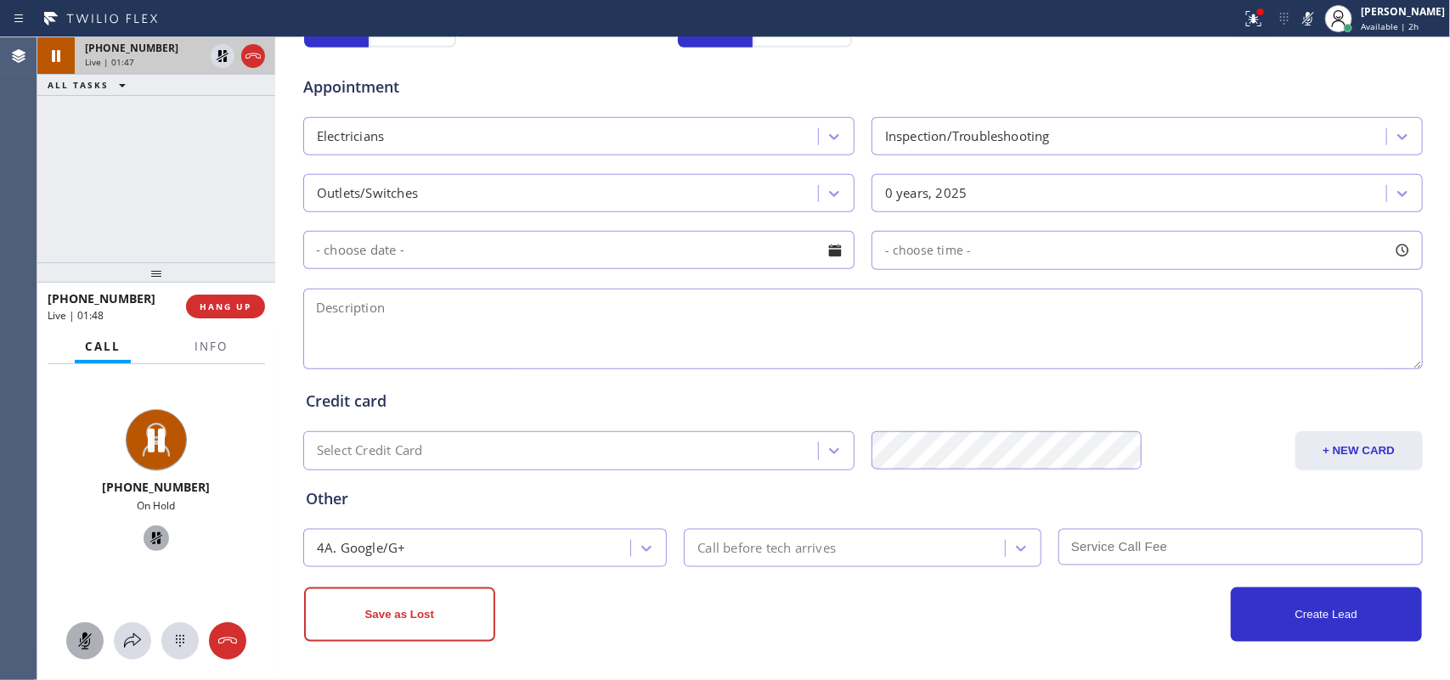
click at [94, 623] on div at bounding box center [156, 641] width 238 height 37
drag, startPoint x: 85, startPoint y: 648, endPoint x: 95, endPoint y: 634, distance: 17.0
click at [89, 646] on icon at bounding box center [85, 641] width 20 height 20
click at [155, 533] on icon at bounding box center [156, 538] width 20 height 20
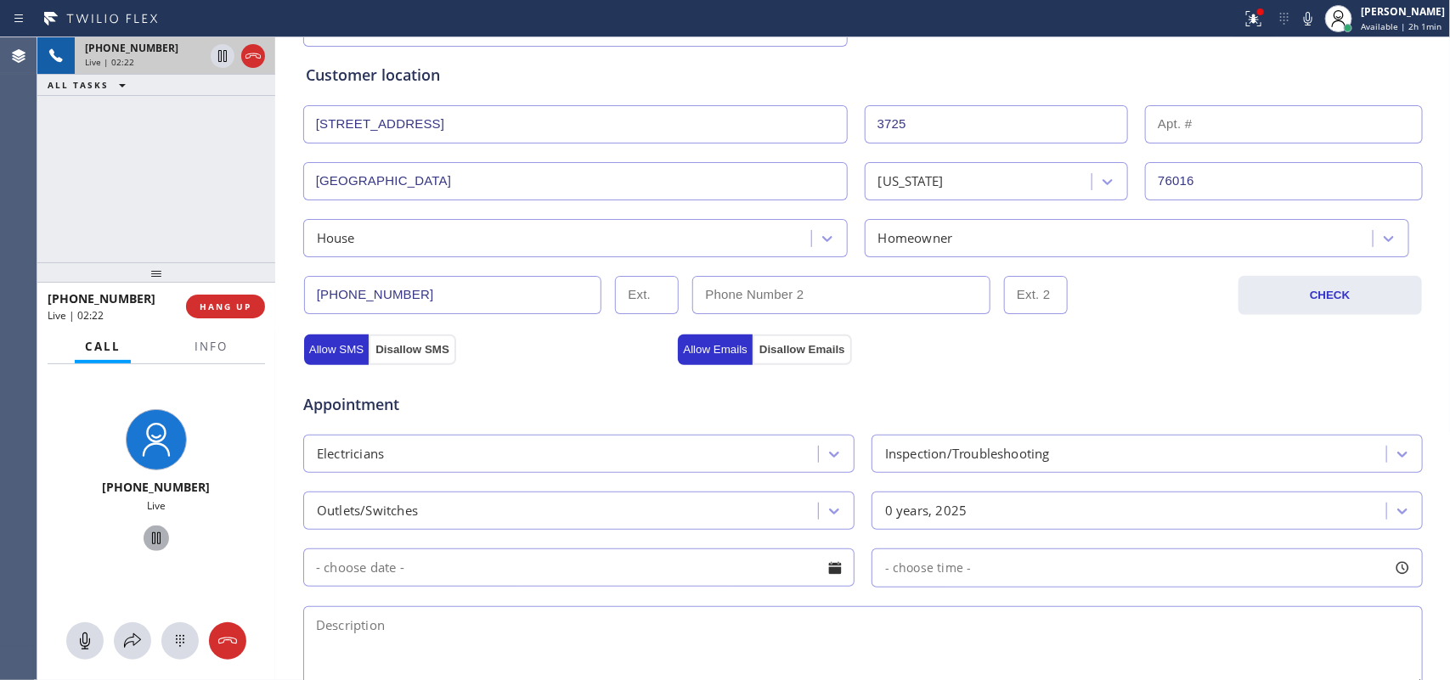
scroll to position [0, 0]
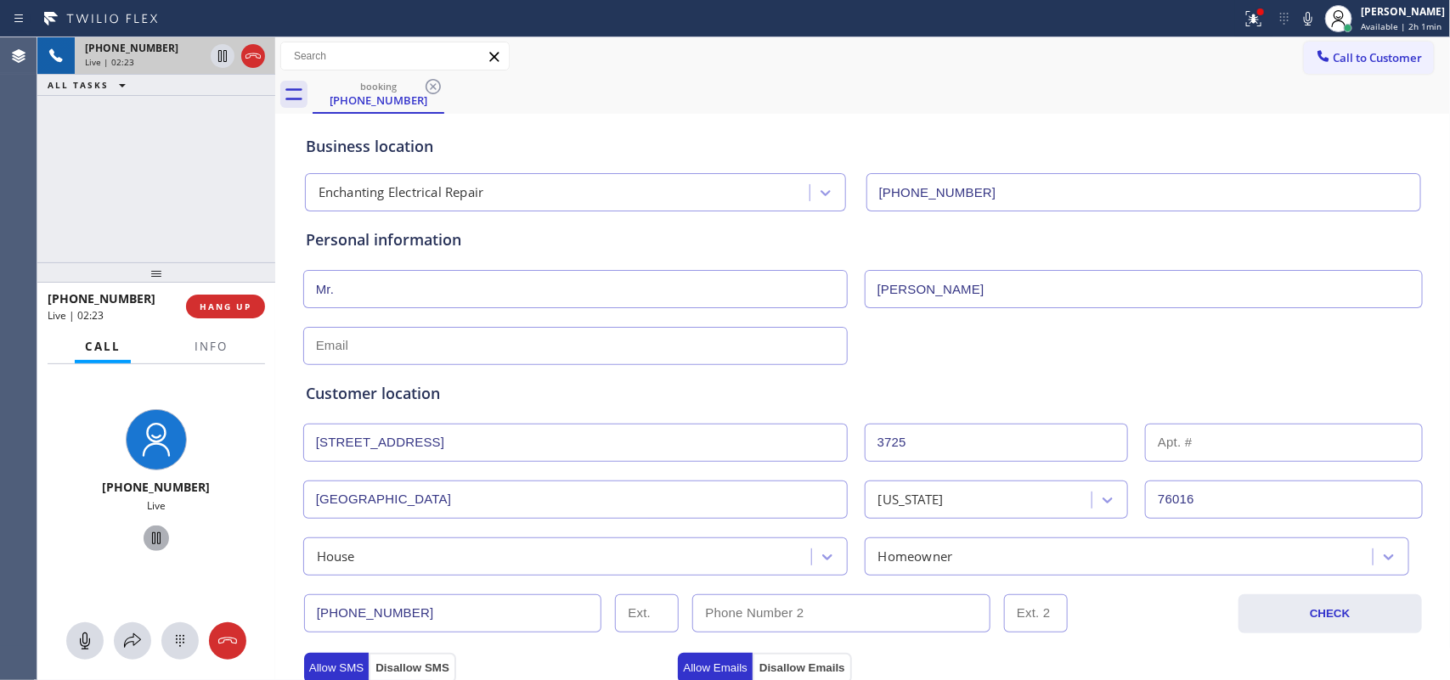
click at [646, 367] on div "Customer location >> ADD NEW ADDRESS << + NEW ADDRESS [STREET_ADDRESS][US_STATE…" at bounding box center [862, 470] width 1121 height 211
click at [646, 354] on input "text" at bounding box center [575, 346] width 544 height 38
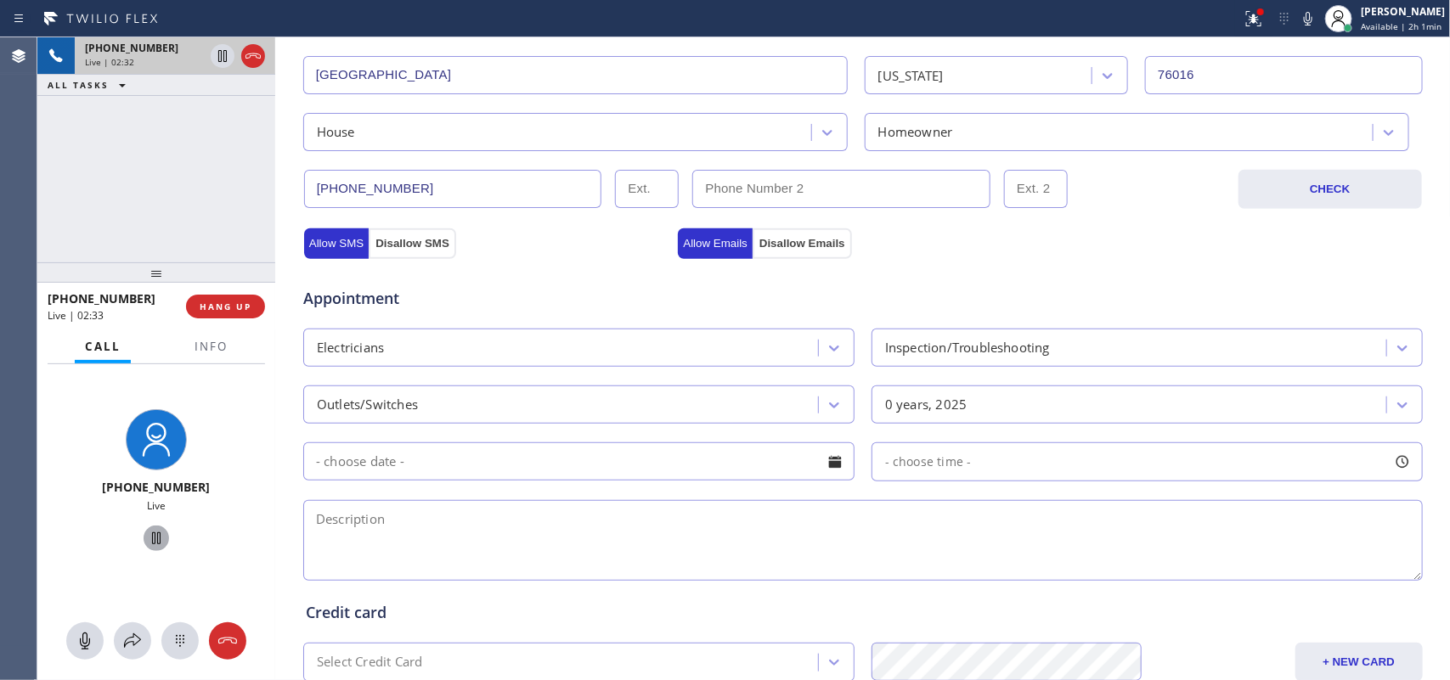
scroll to position [639, 0]
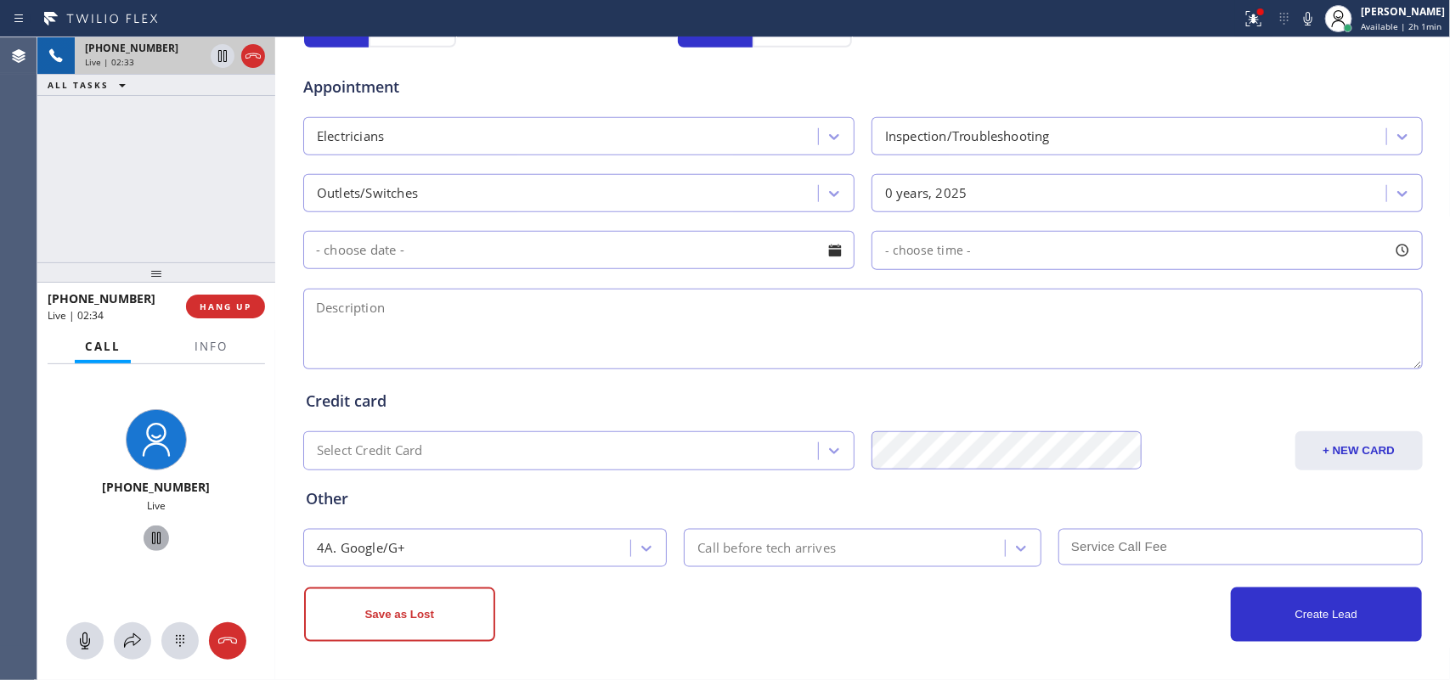
type input "[EMAIL_ADDRESS][DOMAIN_NAME]"
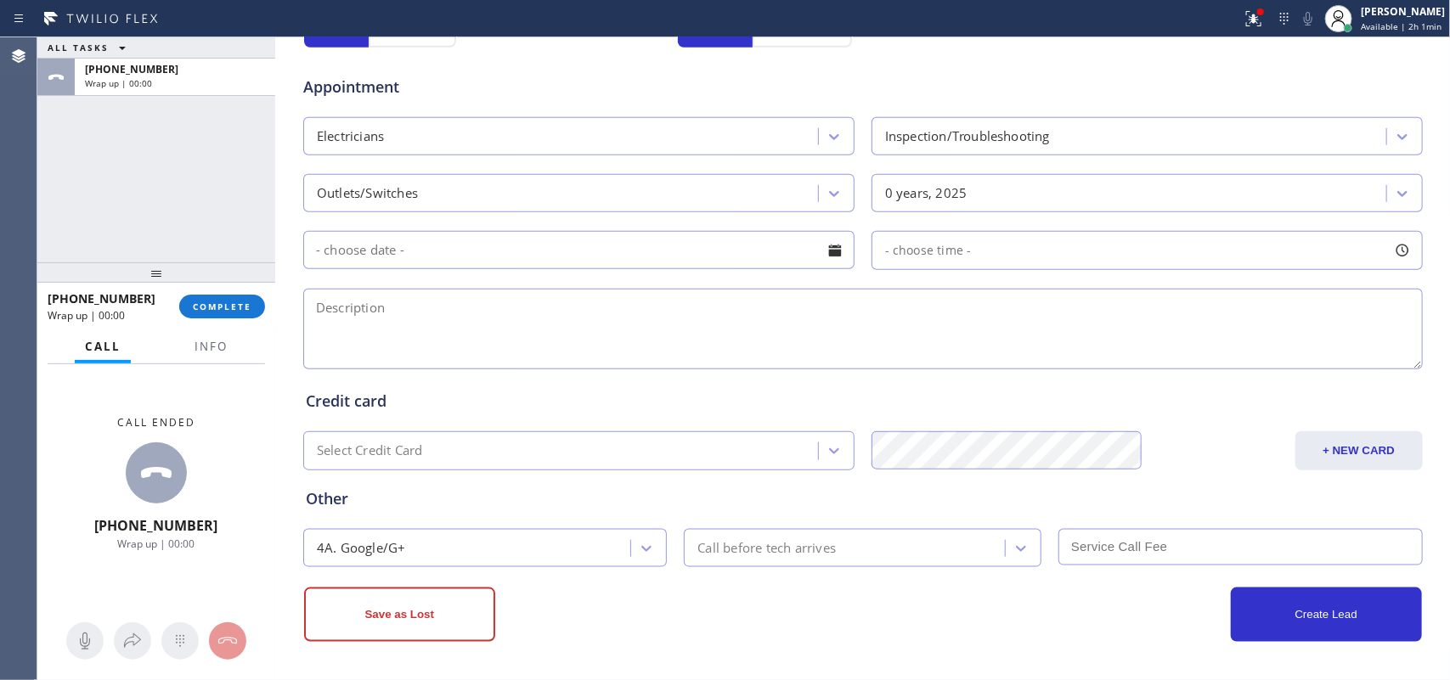
click at [323, 319] on textarea at bounding box center [862, 329] width 1119 height 81
paste textarea "house-ho/ outlets not working/ [STREET_ADDRESS]/ [PERSON_NAME]-oosa"
type textarea "house-ho/ outlets not working/ [STREET_ADDRESS]/ [PERSON_NAME]-oosa"
click at [74, 192] on div "ALL TASKS ALL TASKS ACTIVE TASKS TASKS IN WRAP UP [PHONE_NUMBER] Wrap up | 00:00" at bounding box center [156, 149] width 238 height 225
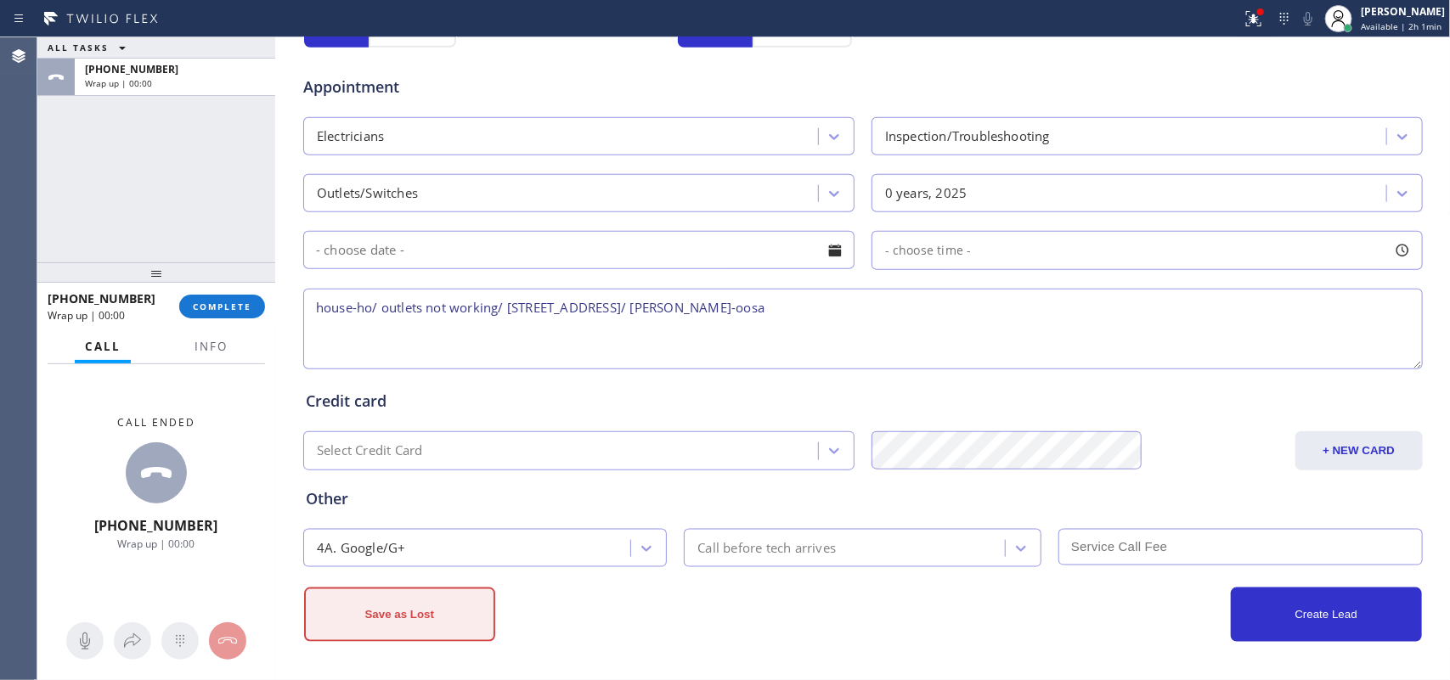
drag, startPoint x: 447, startPoint y: 627, endPoint x: 444, endPoint y: 612, distance: 14.7
click at [444, 625] on button "Save as Lost" at bounding box center [399, 615] width 191 height 54
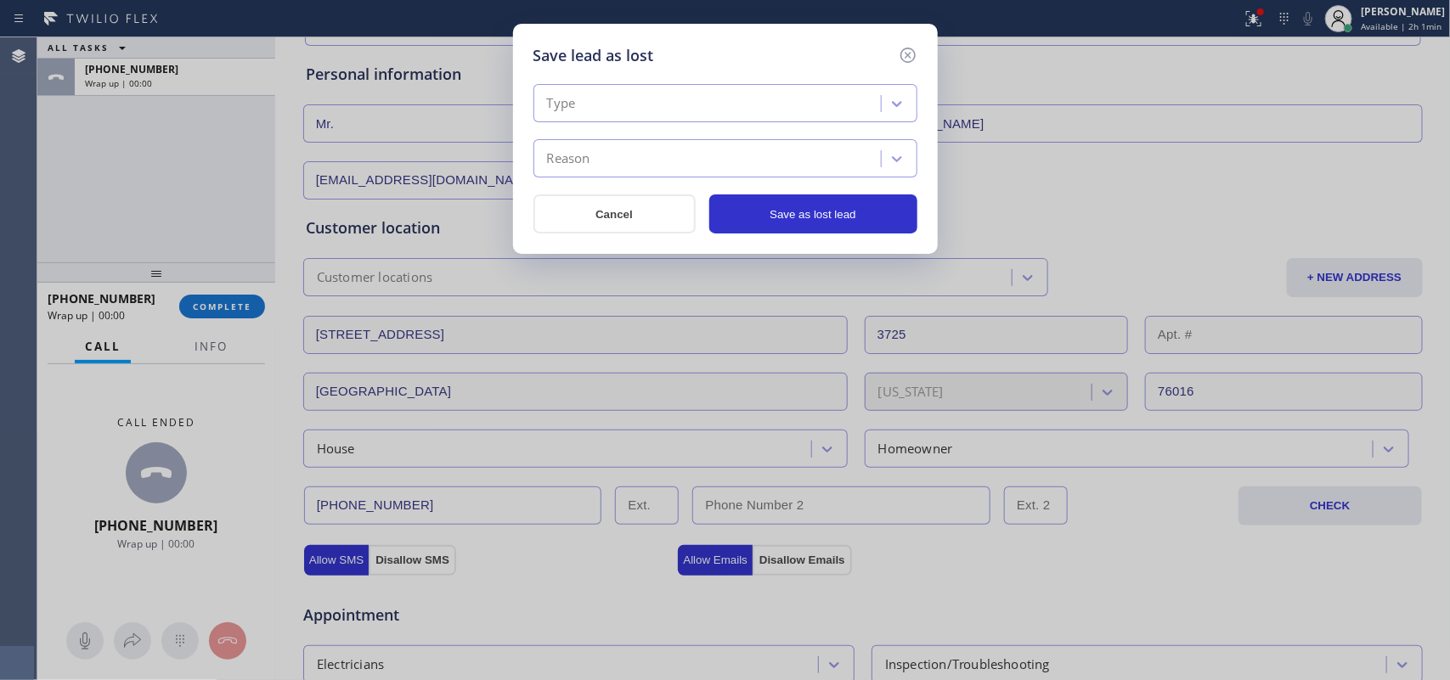
scroll to position [0, 0]
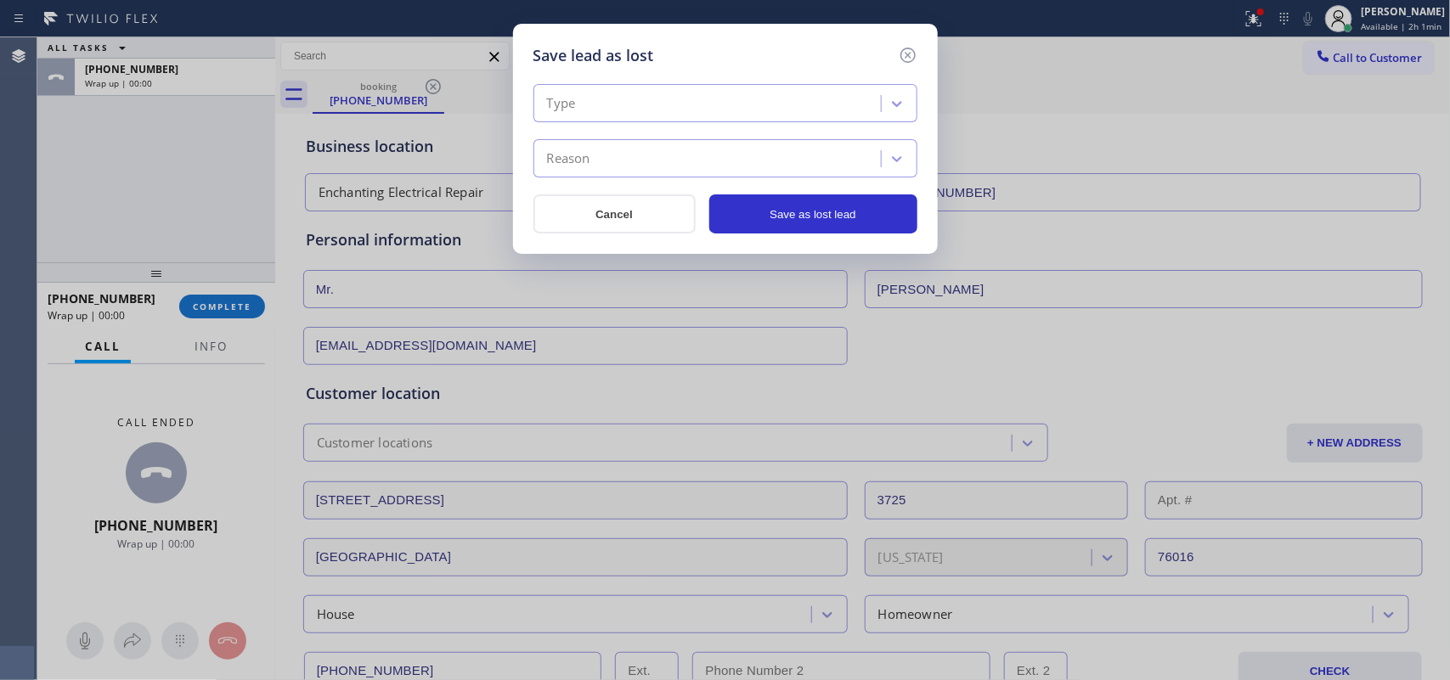
click at [787, 110] on div "Type" at bounding box center [710, 104] width 342 height 30
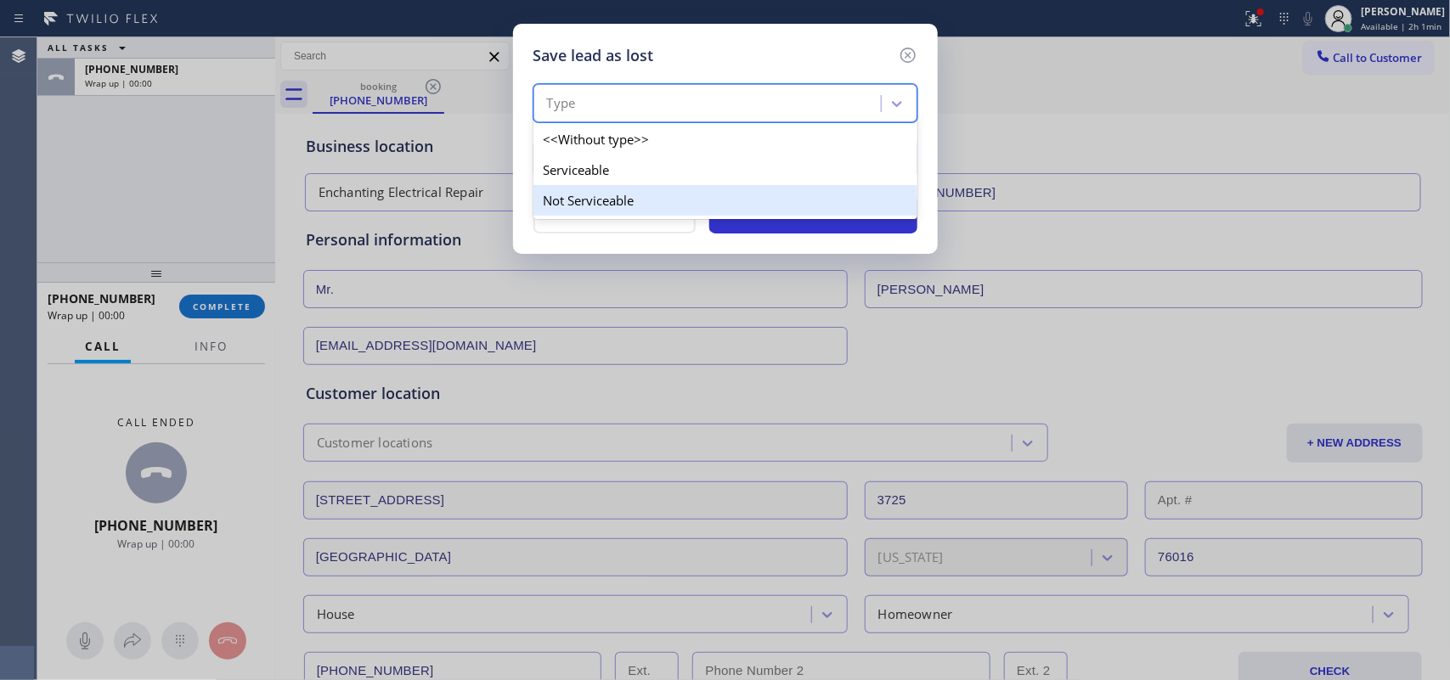
click at [766, 197] on div "Not Serviceable" at bounding box center [725, 200] width 384 height 31
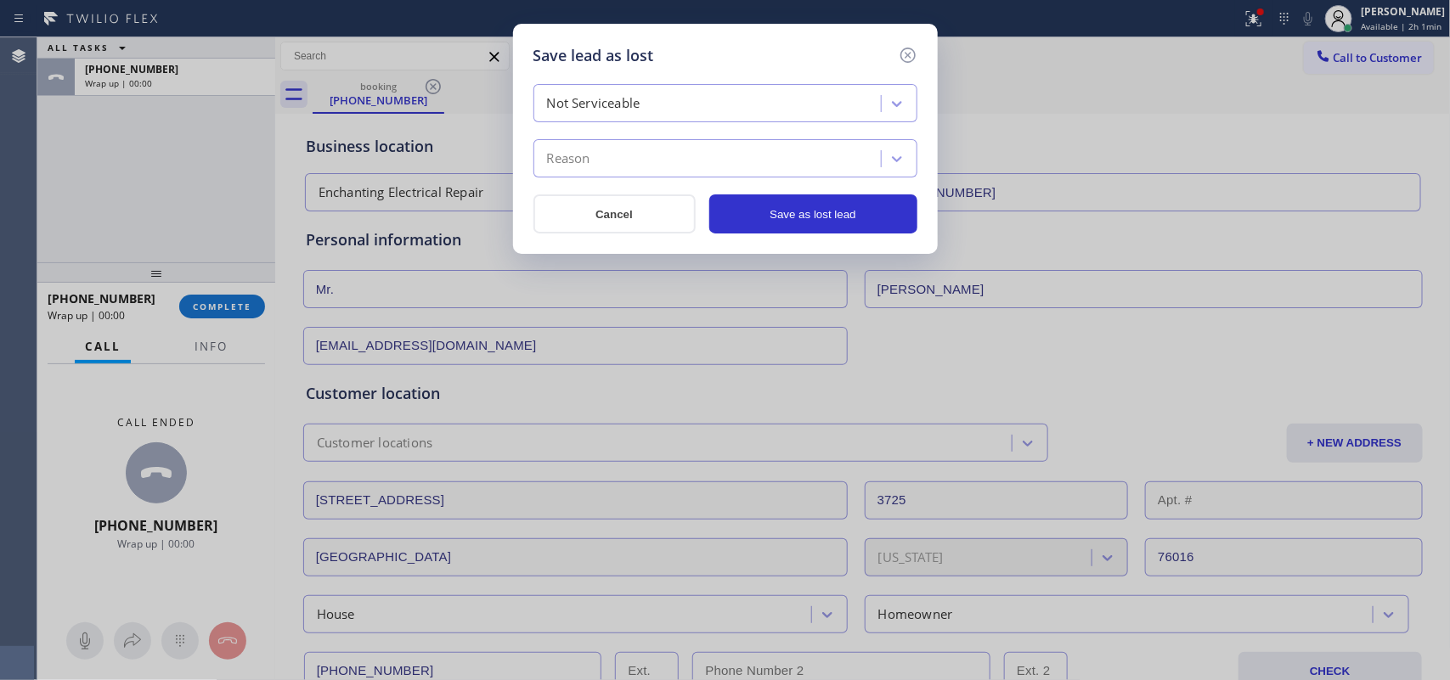
click at [756, 172] on div "Reason" at bounding box center [710, 159] width 342 height 30
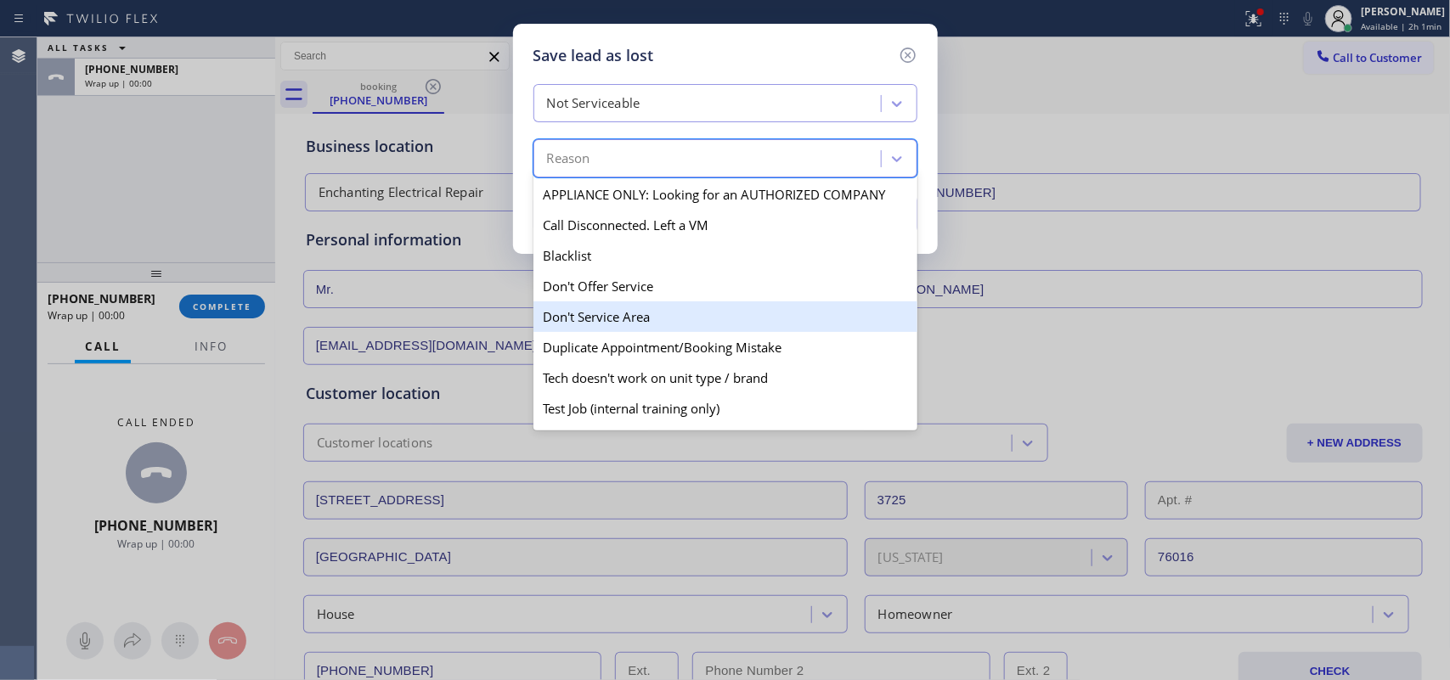
click at [663, 330] on div "Don't Service Area" at bounding box center [725, 317] width 384 height 31
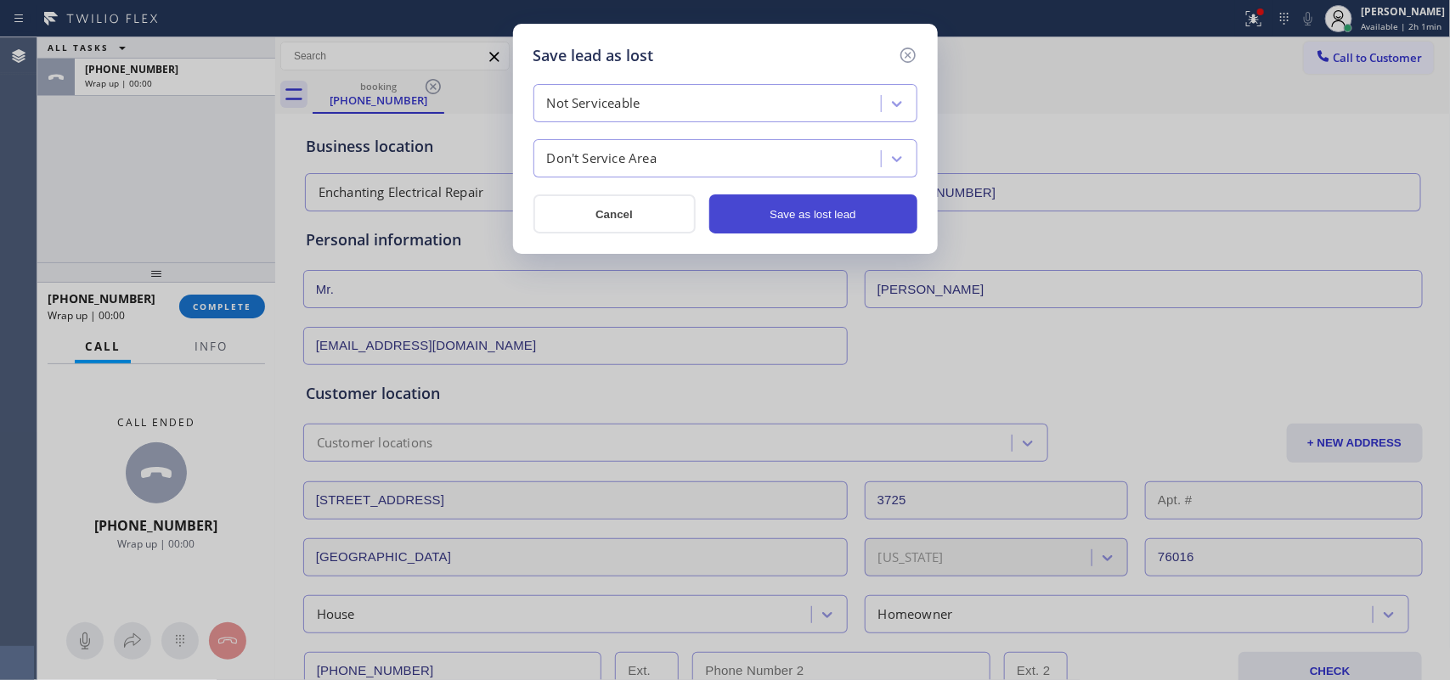
click at [807, 218] on button "Save as lost lead" at bounding box center [813, 214] width 208 height 39
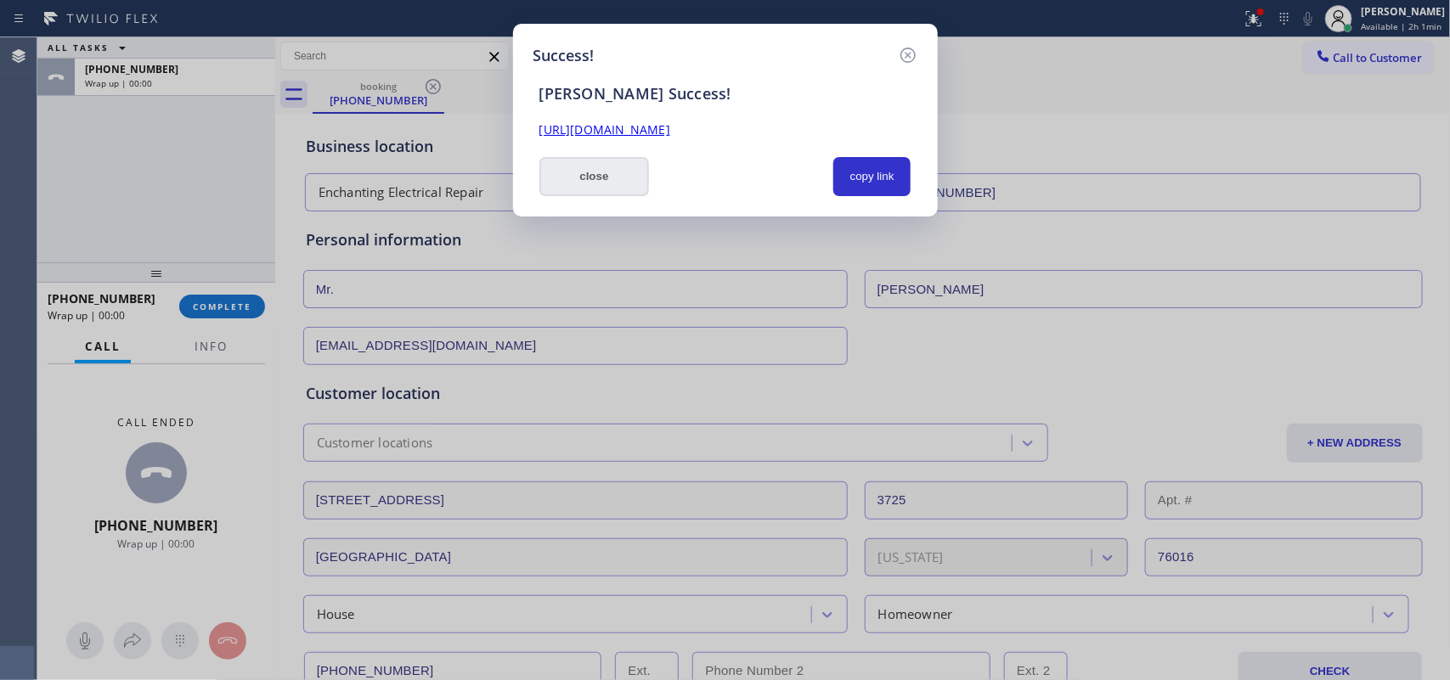
click at [608, 172] on button "close" at bounding box center [594, 176] width 110 height 39
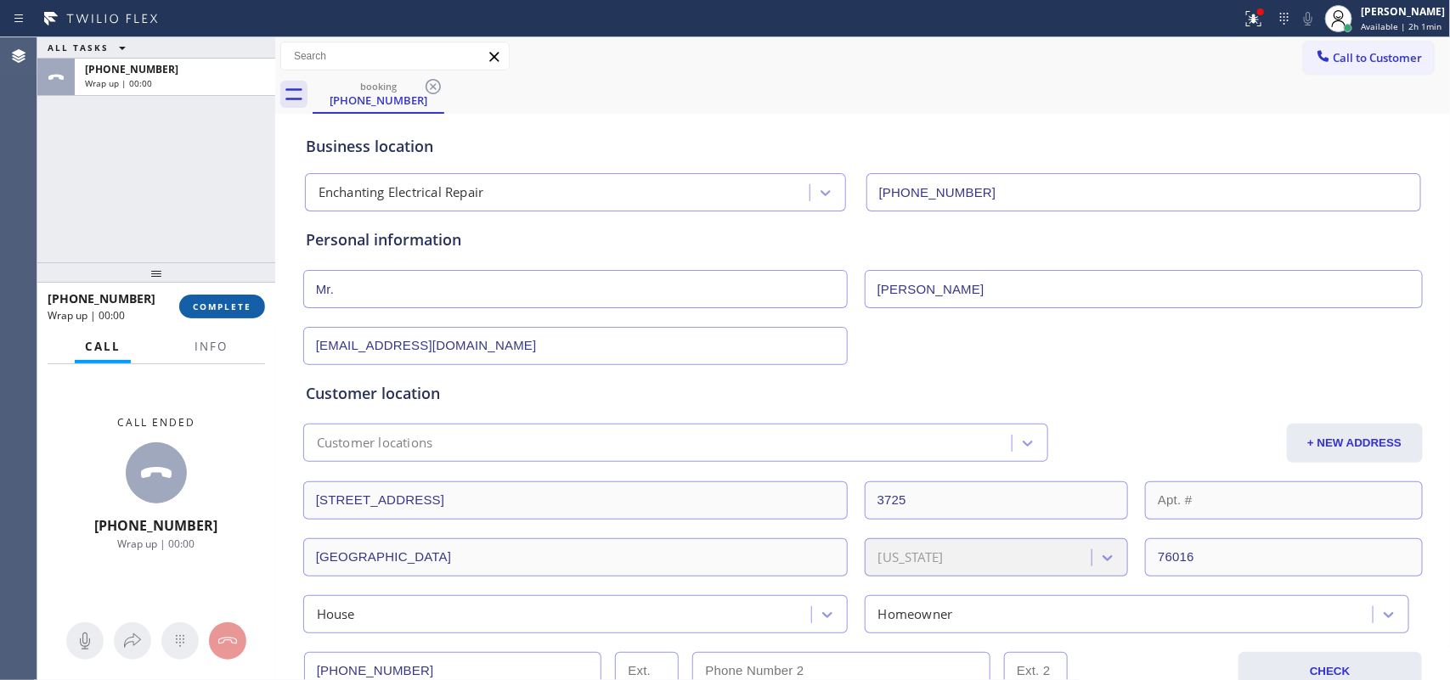
click at [249, 303] on span "COMPLETE" at bounding box center [222, 307] width 59 height 12
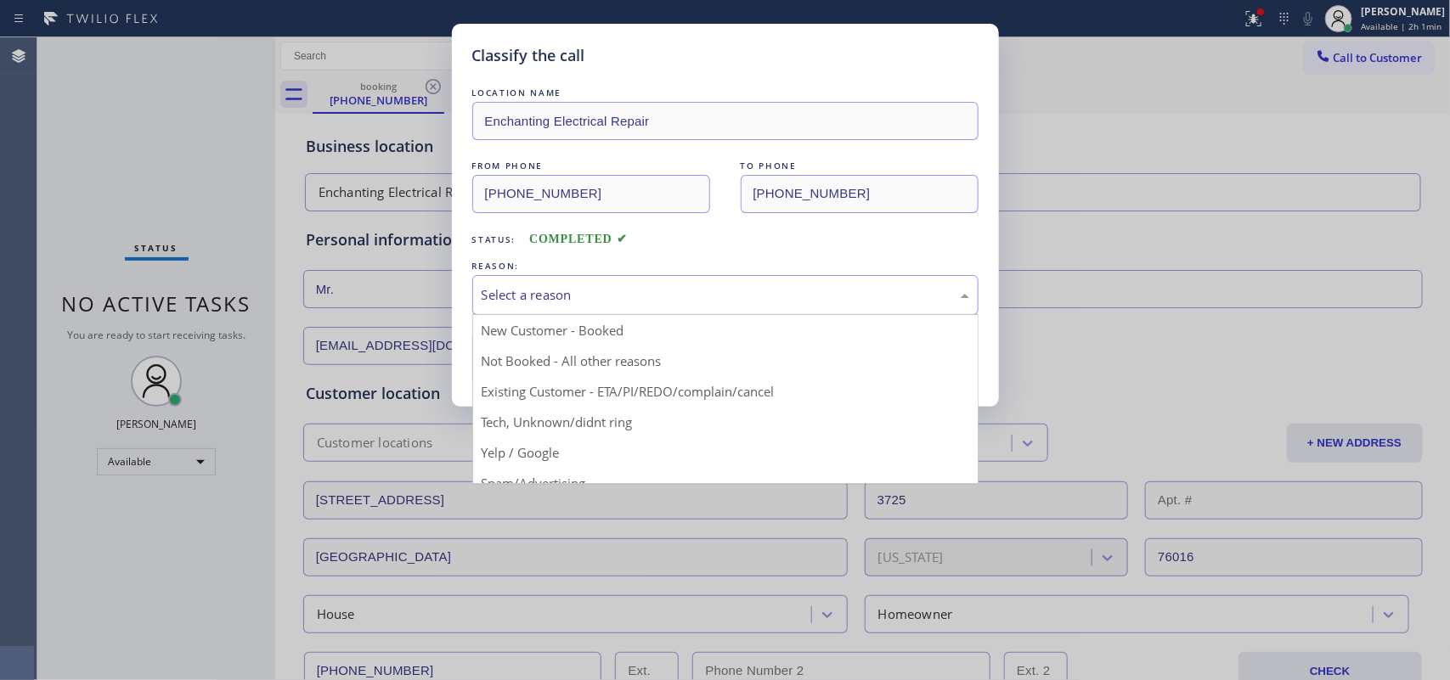
click at [582, 290] on div "Select a reason" at bounding box center [726, 295] width 488 height 20
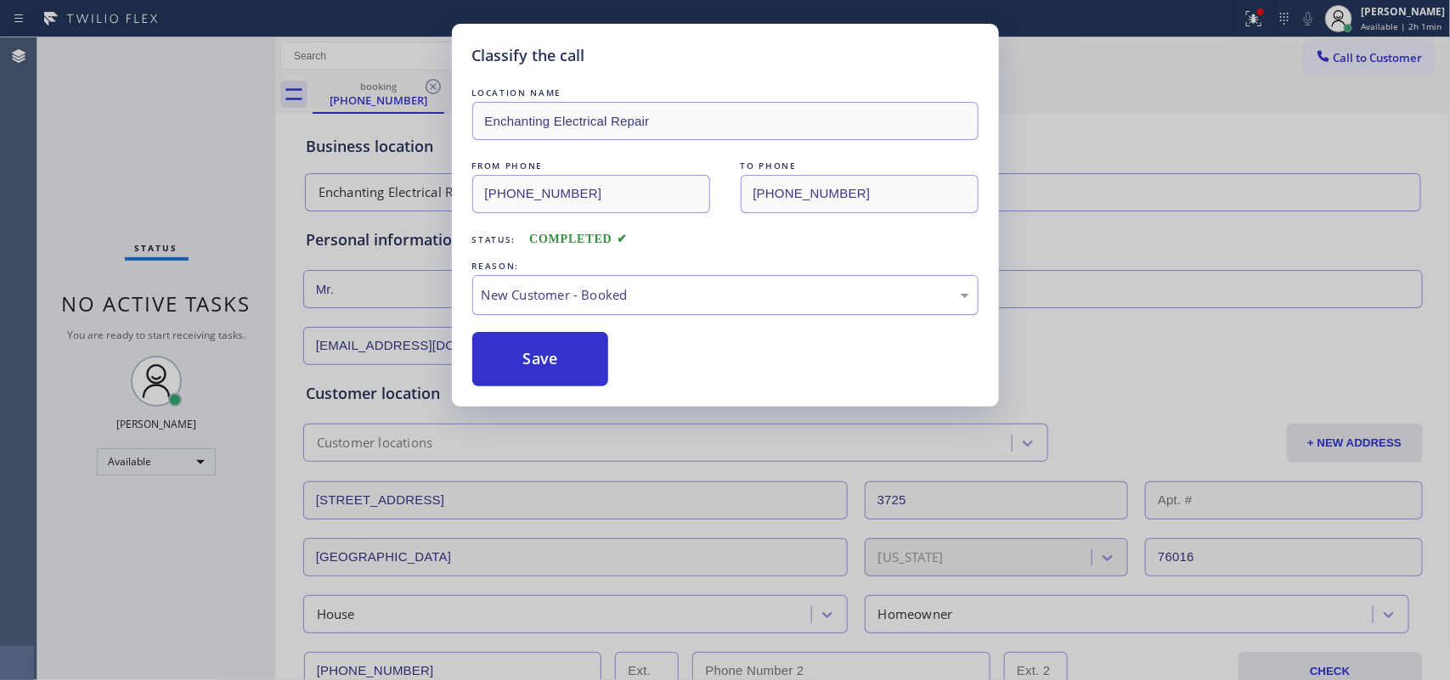
click at [578, 293] on div "New Customer - Booked" at bounding box center [726, 295] width 488 height 20
drag, startPoint x: 567, startPoint y: 342, endPoint x: 608, endPoint y: 265, distance: 87.8
click at [565, 342] on button "Save" at bounding box center [540, 359] width 137 height 54
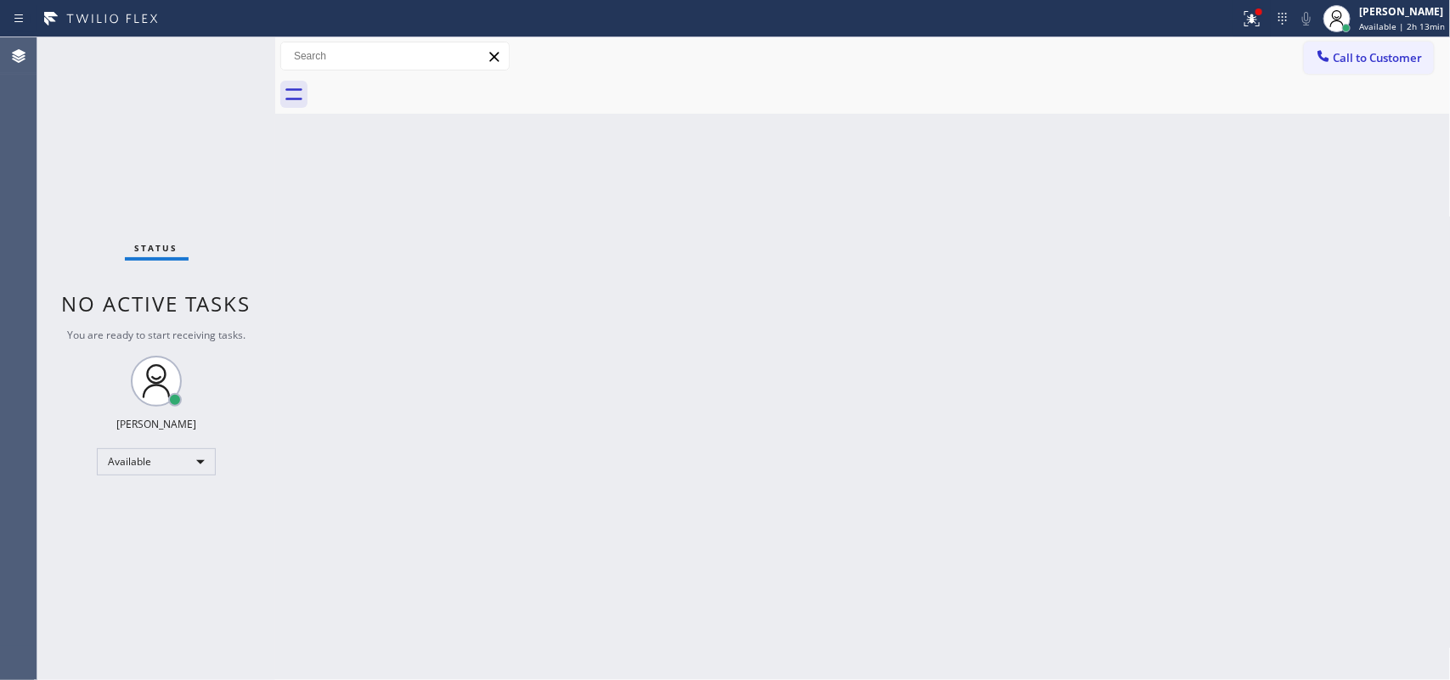
drag, startPoint x: 427, startPoint y: 212, endPoint x: 487, endPoint y: 73, distance: 151.5
click at [422, 228] on div "Back to Dashboard Change Sender ID Customers Technicians Select a contact Outbo…" at bounding box center [863, 358] width 1176 height 643
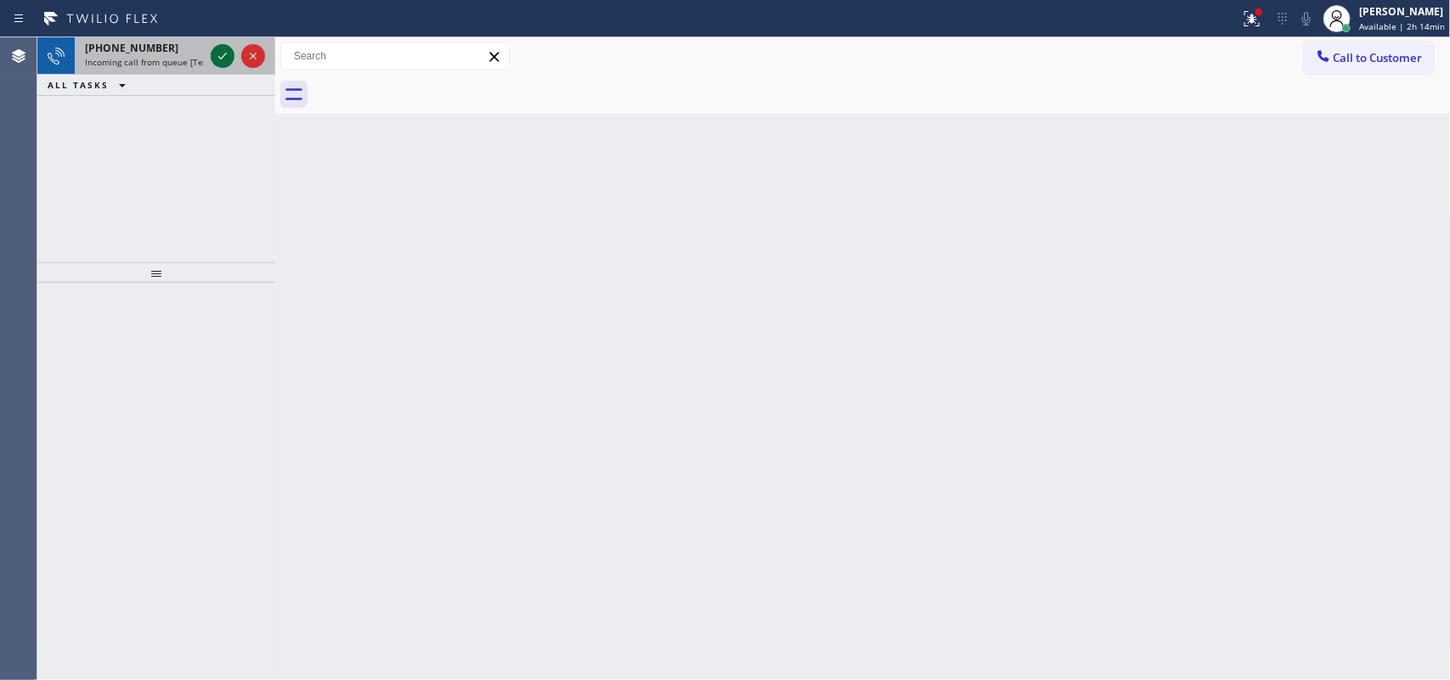
click at [217, 59] on icon at bounding box center [222, 56] width 20 height 20
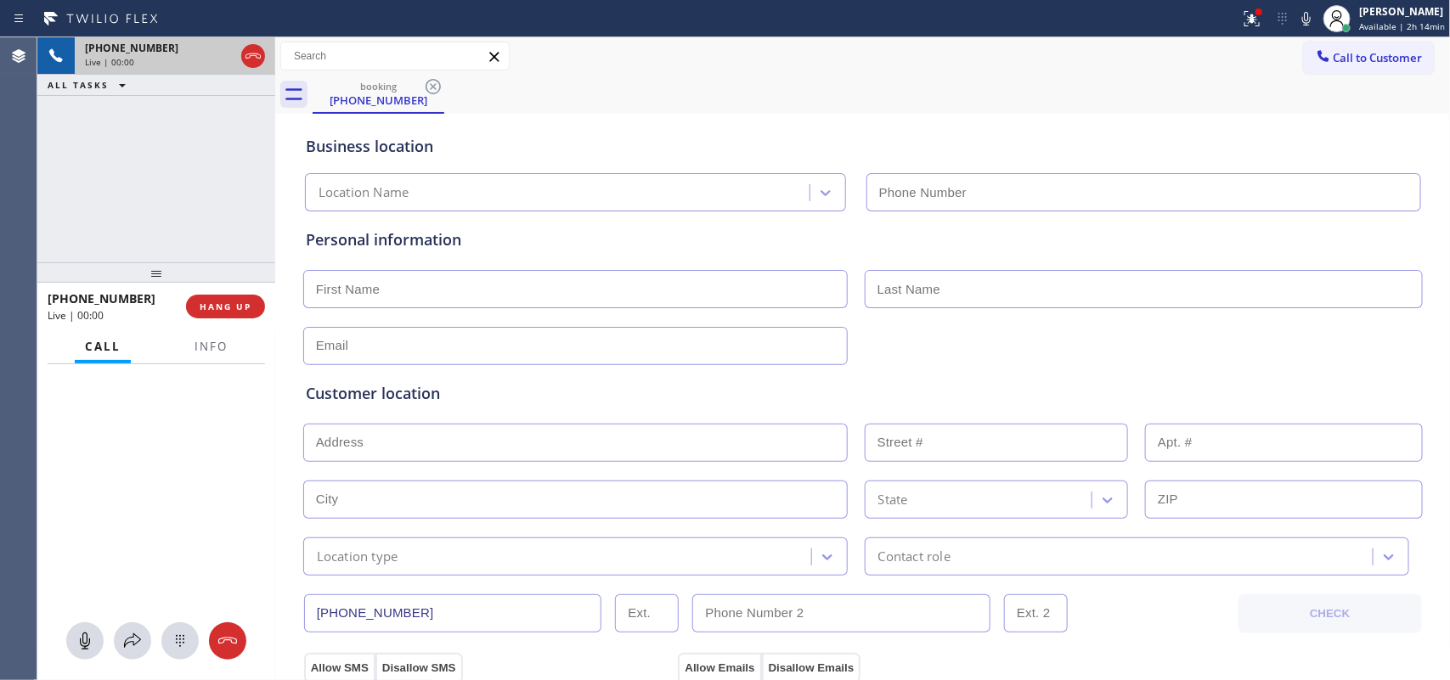
type input "[PHONE_NUMBER]"
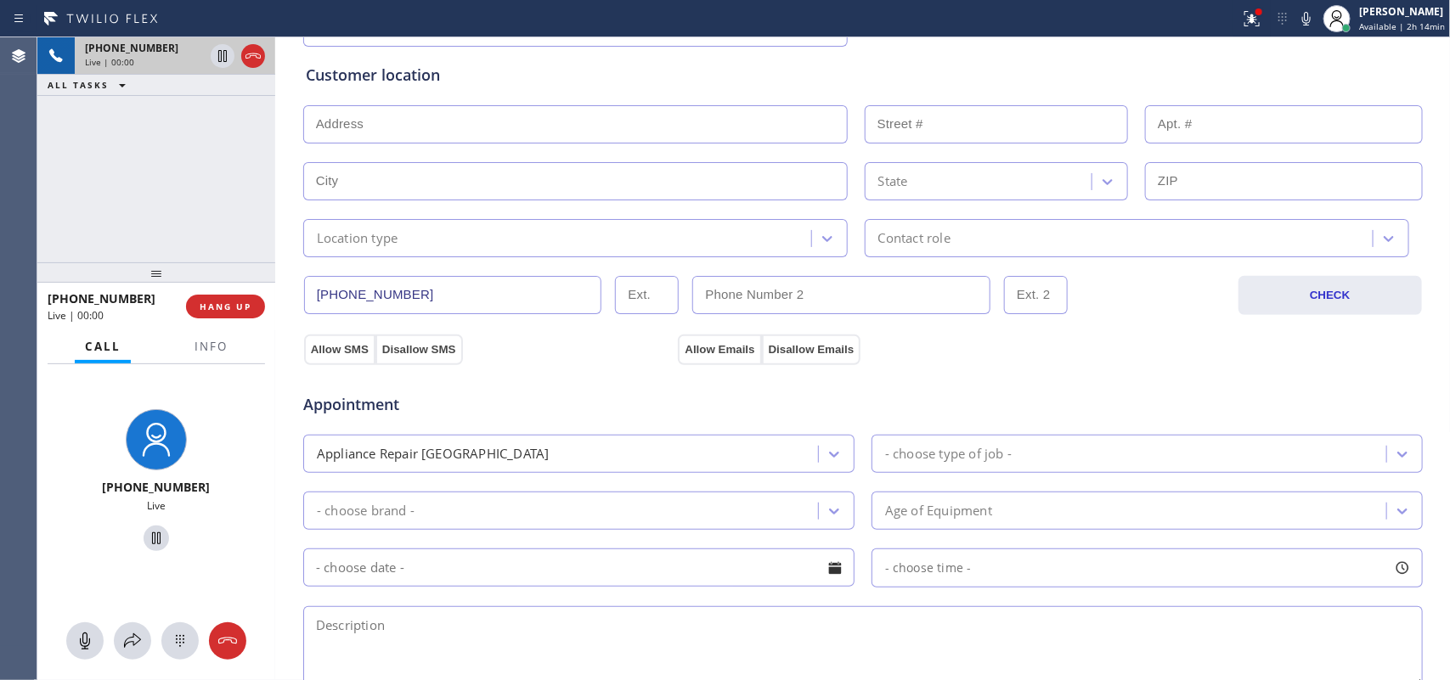
scroll to position [425, 0]
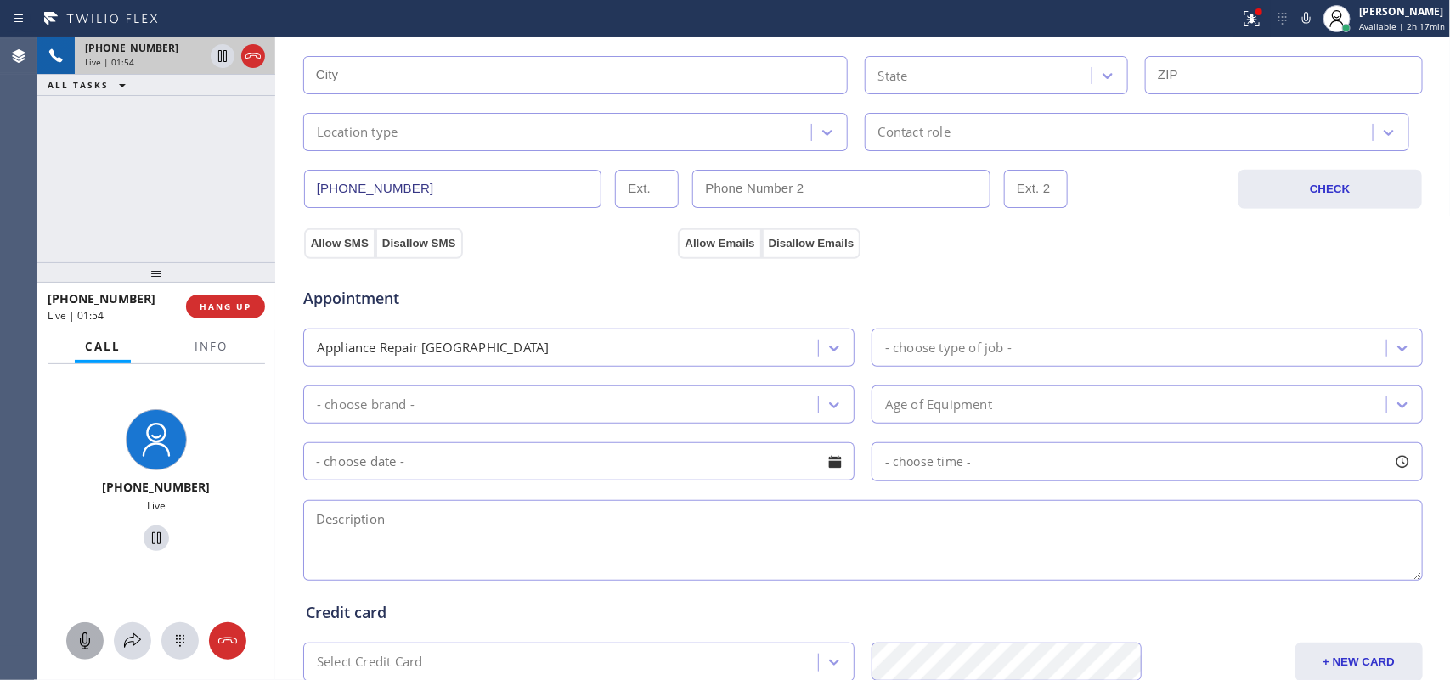
click at [82, 646] on icon at bounding box center [85, 641] width 10 height 17
click at [149, 536] on icon at bounding box center [156, 538] width 20 height 20
click at [87, 647] on icon at bounding box center [85, 641] width 20 height 20
click at [147, 533] on icon at bounding box center [156, 538] width 20 height 20
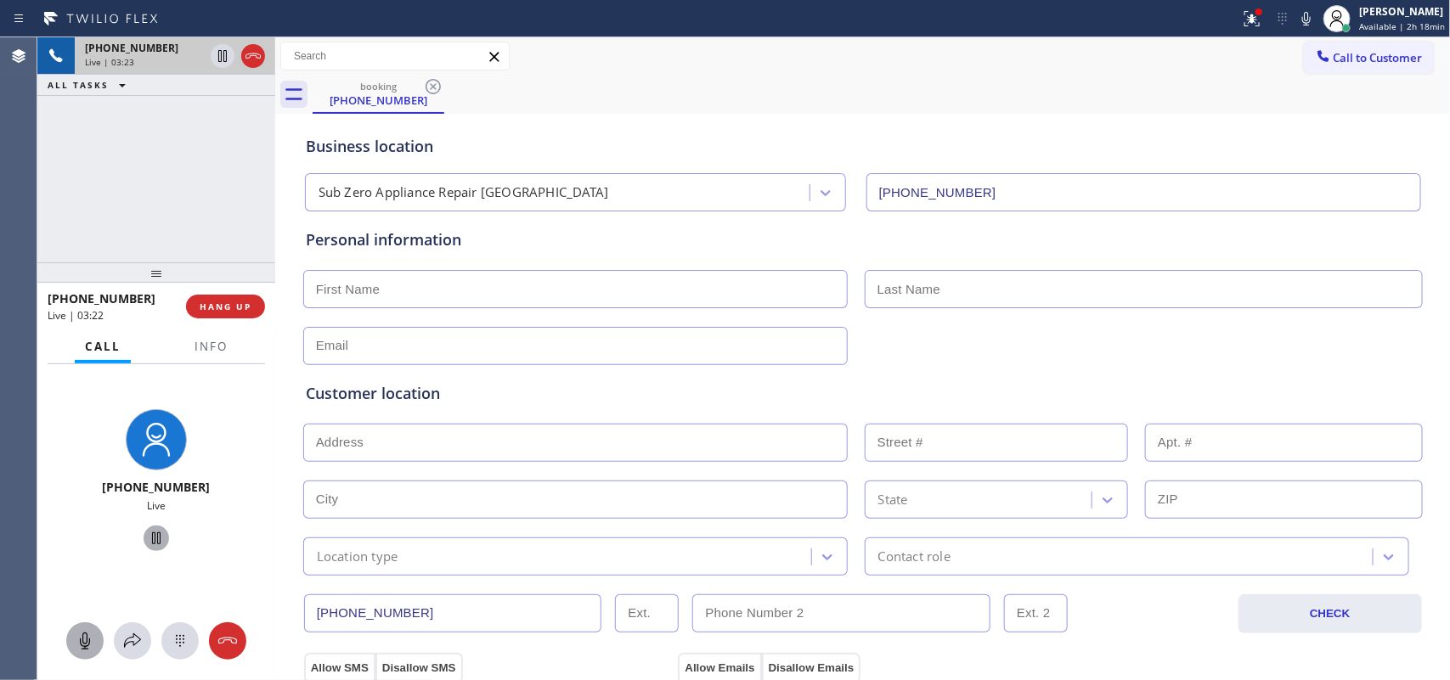
click at [582, 270] on input "text" at bounding box center [575, 289] width 544 height 38
type input "M"
type input "Ms."
type input "[PERSON_NAME]"
click at [559, 341] on input "text" at bounding box center [575, 346] width 544 height 38
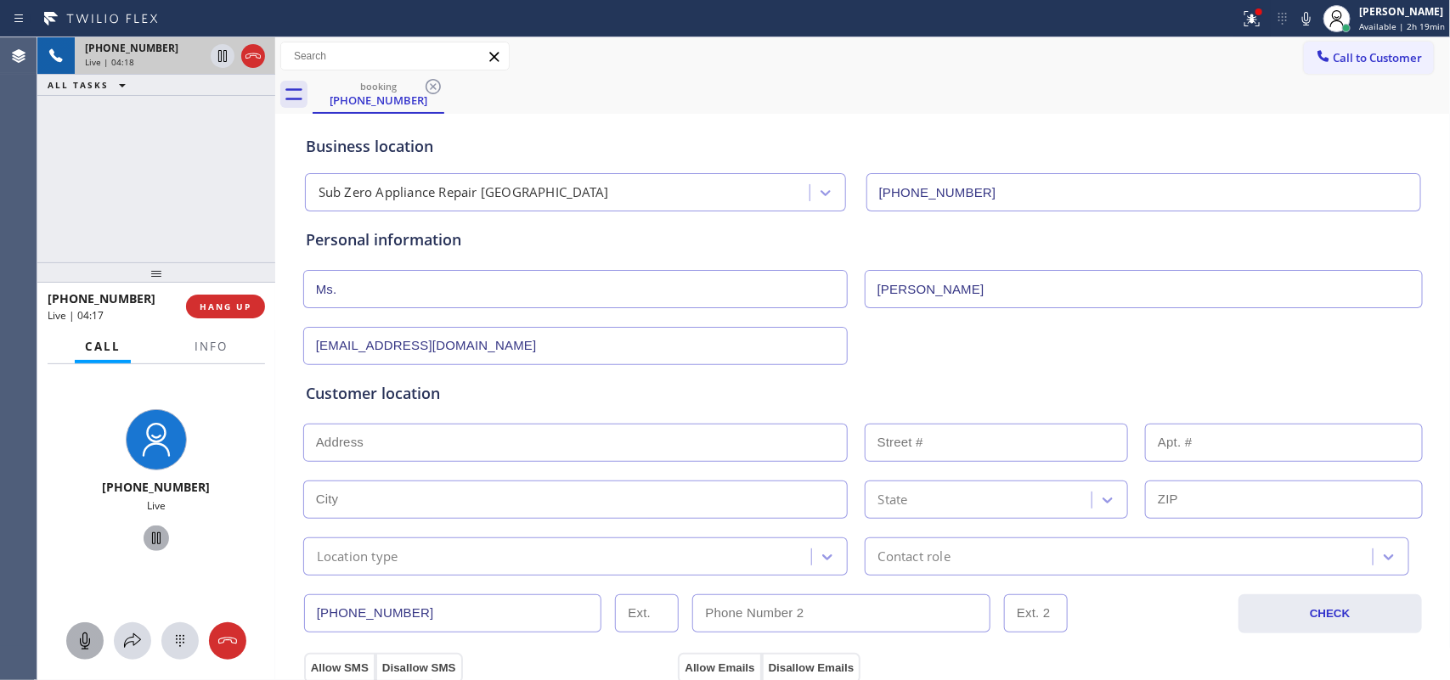
scroll to position [425, 0]
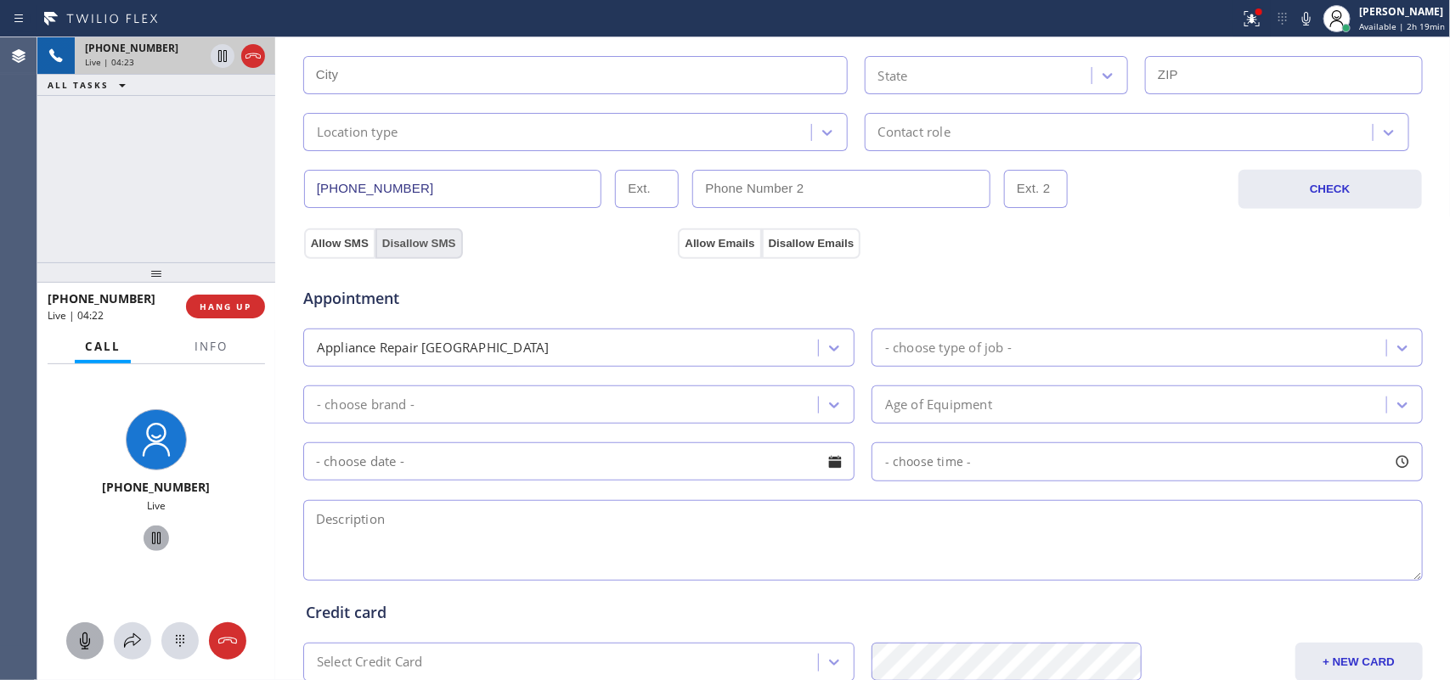
type input "[EMAIL_ADDRESS][DOMAIN_NAME]"
click at [426, 246] on button "Disallow SMS" at bounding box center [418, 243] width 87 height 31
click at [782, 240] on button "Disallow Emails" at bounding box center [811, 243] width 99 height 31
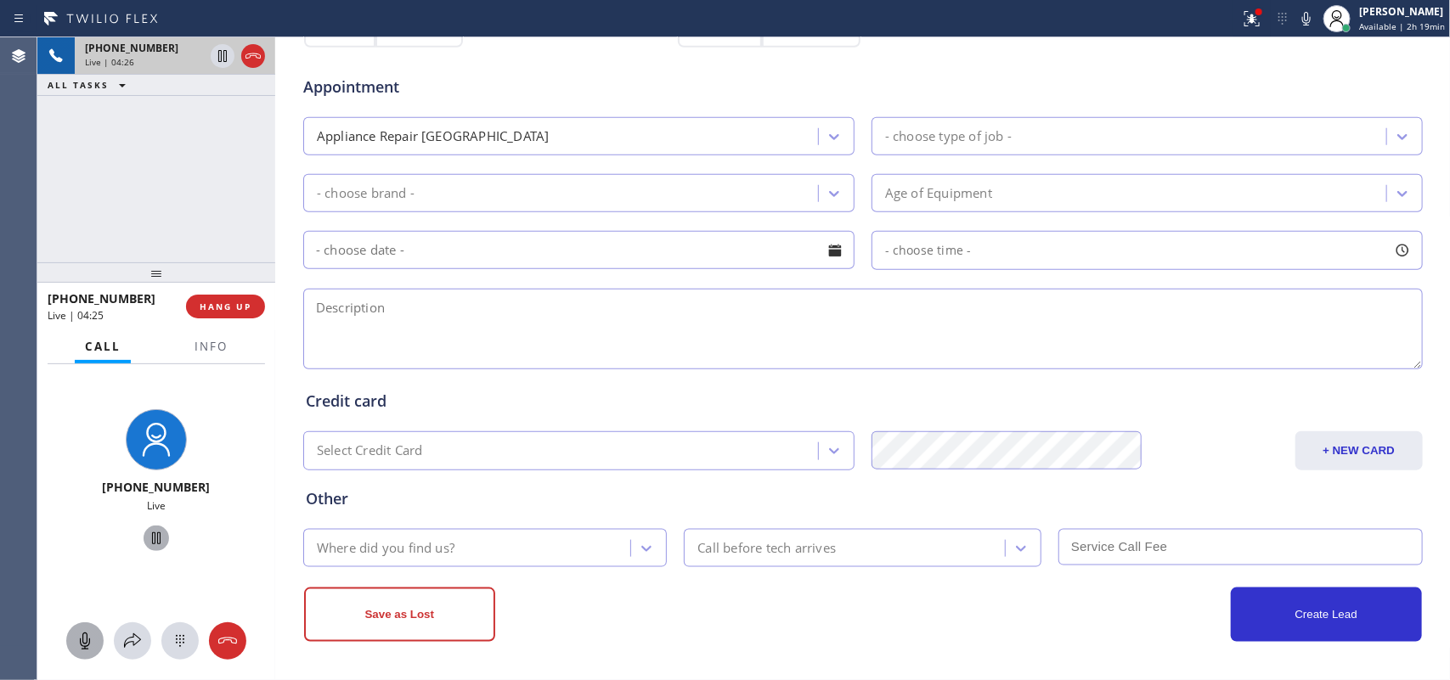
scroll to position [639, 0]
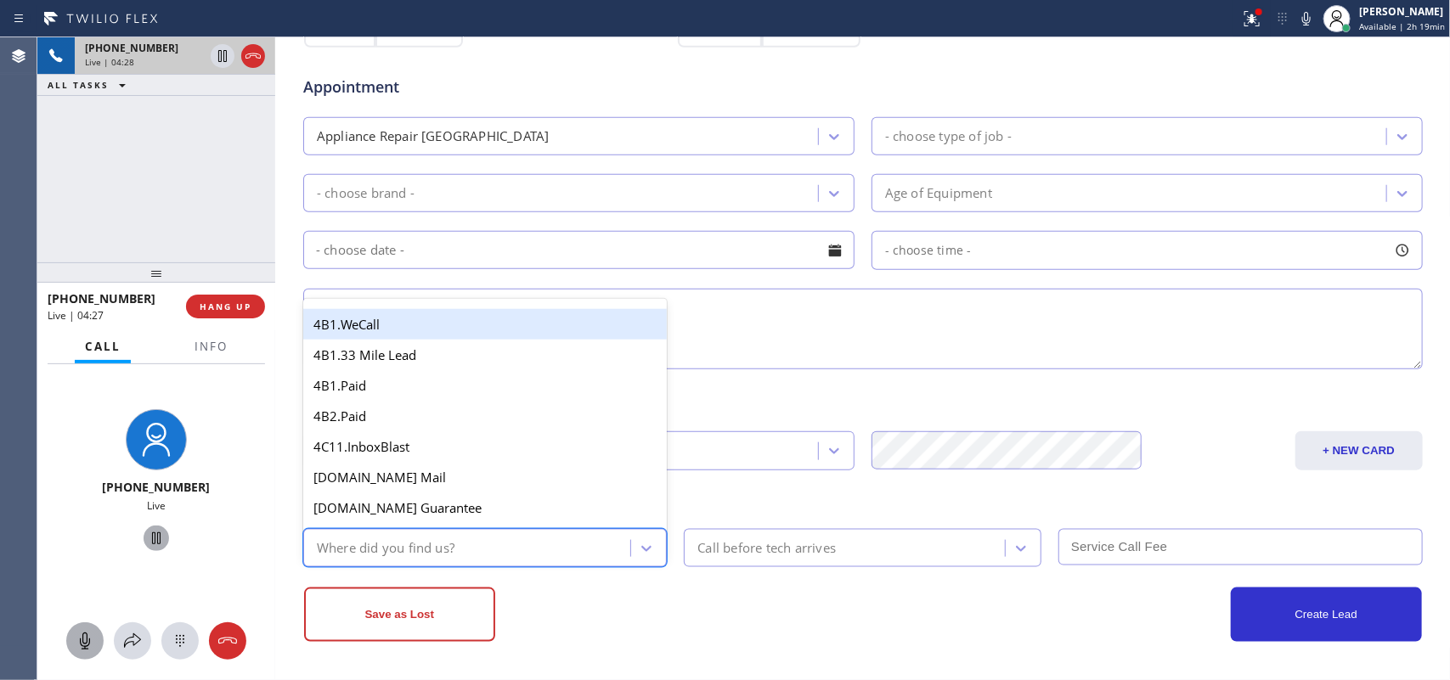
click at [576, 539] on div "Where did you find us?" at bounding box center [469, 548] width 323 height 30
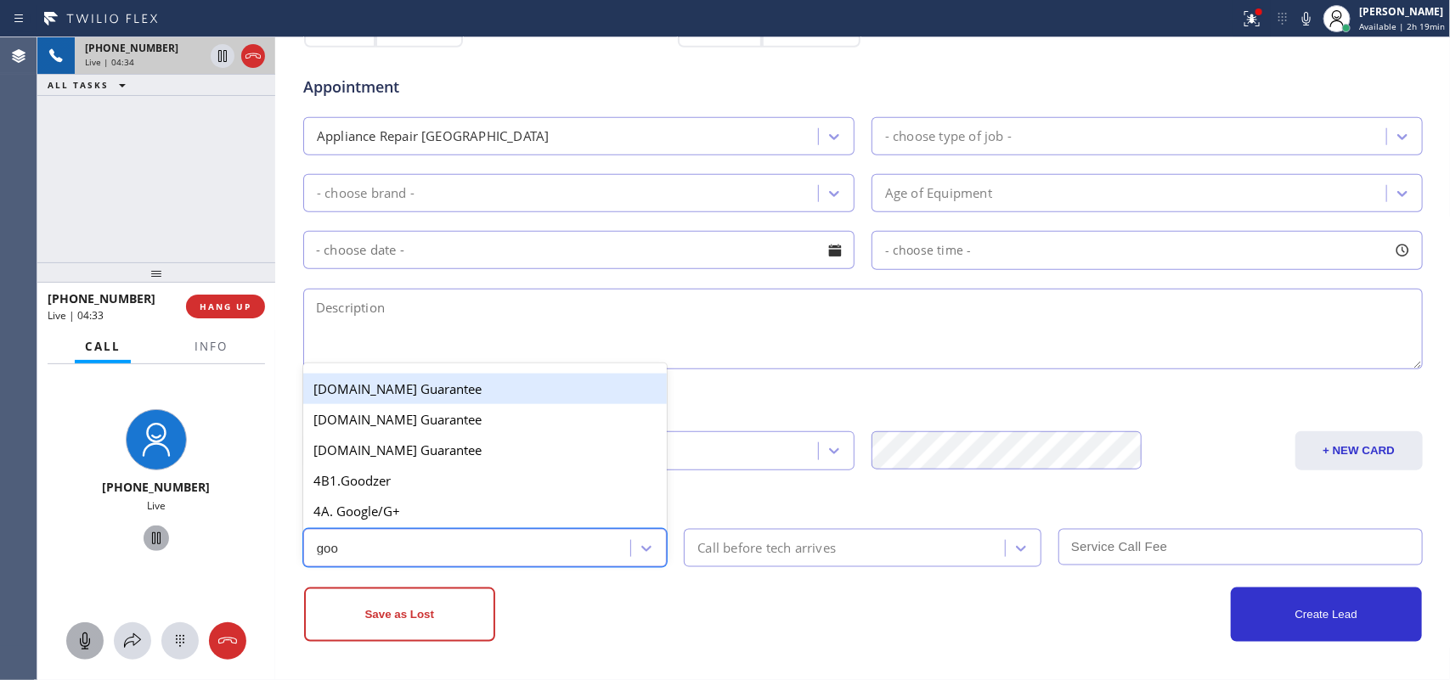
scroll to position [533, 0]
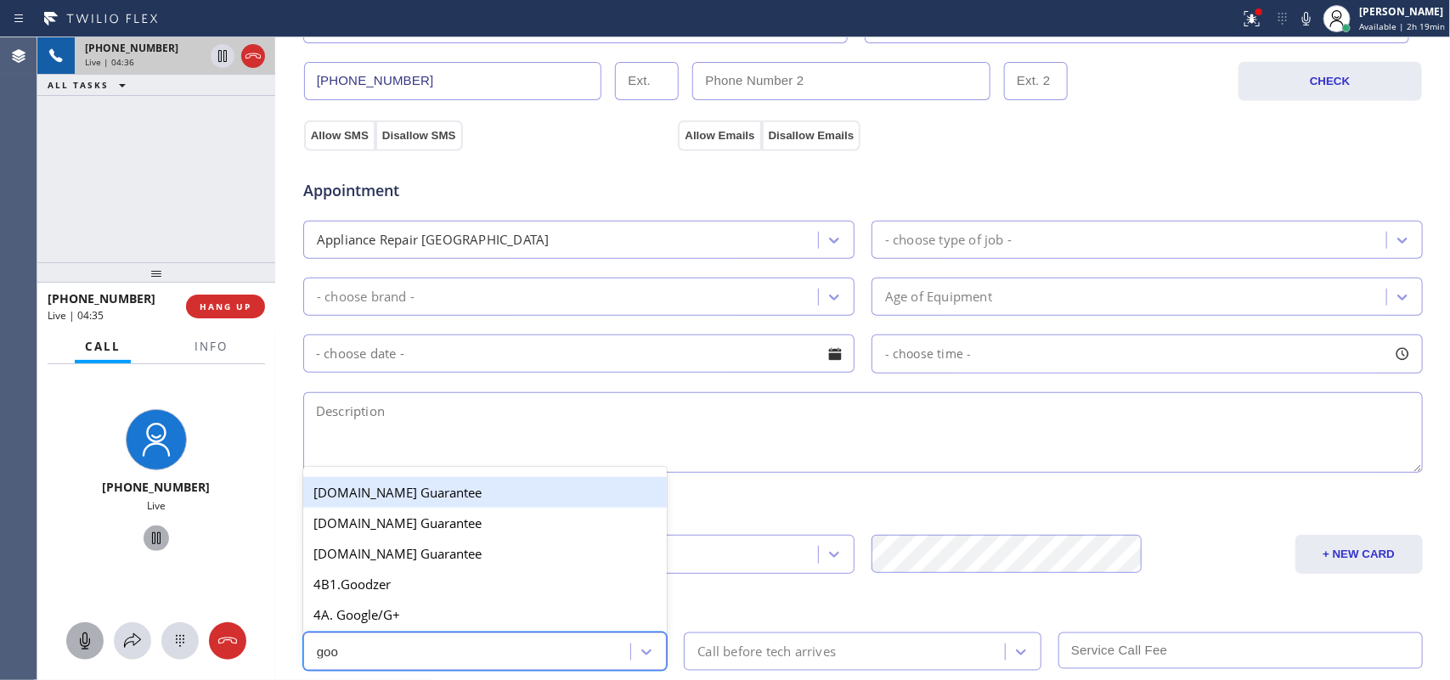
type input "goo"
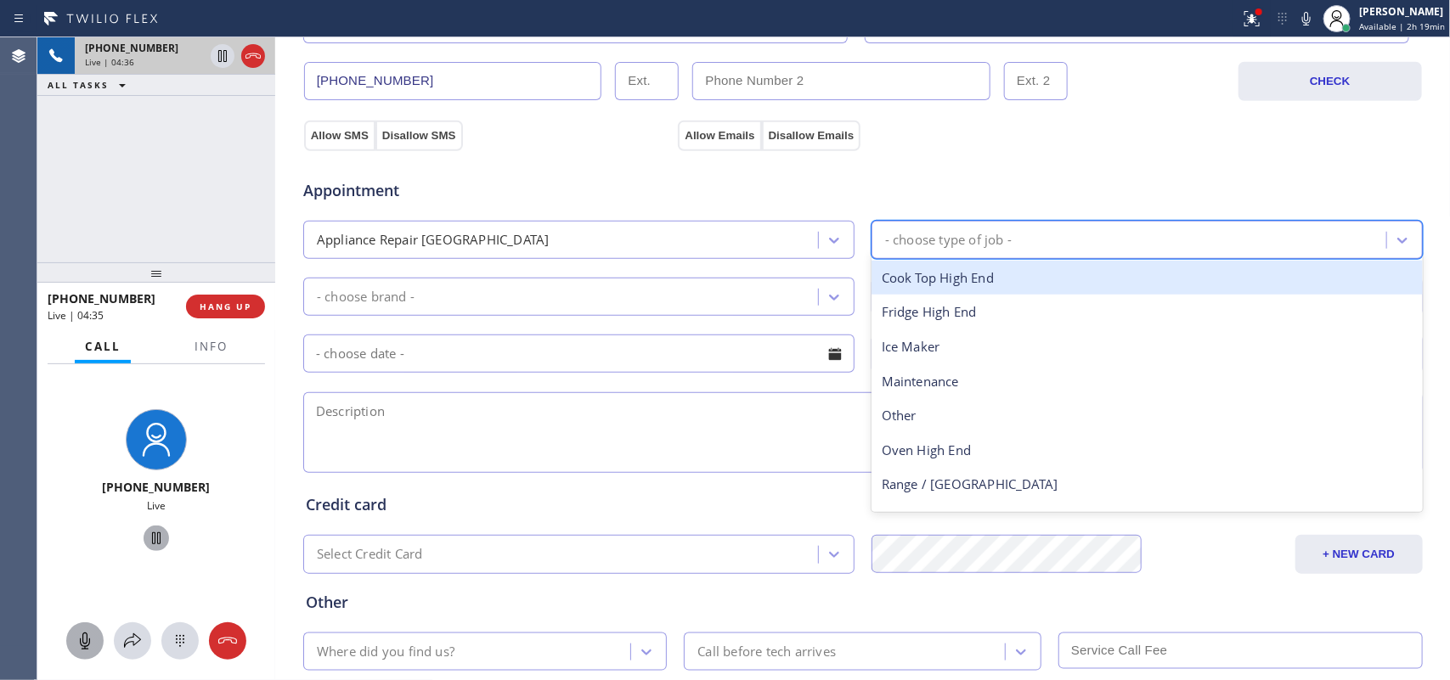
click at [964, 234] on div "- choose type of job -" at bounding box center [948, 240] width 127 height 20
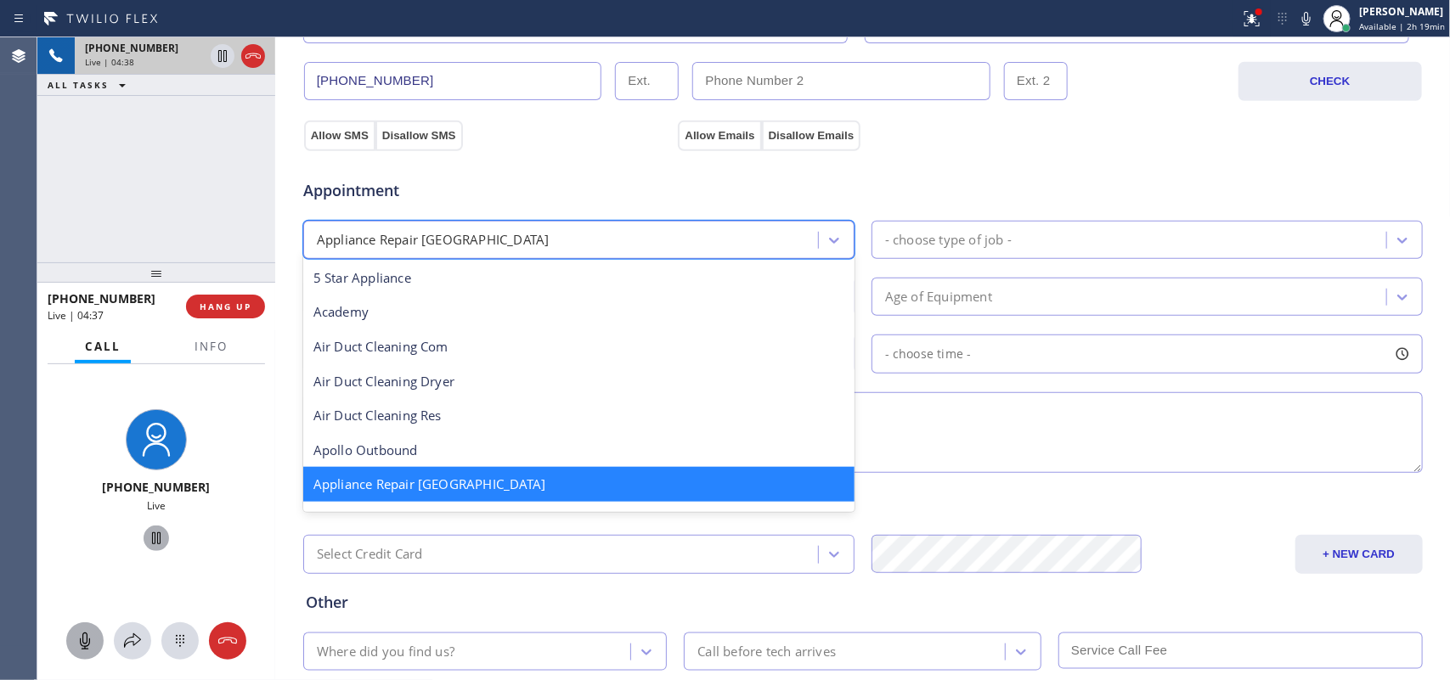
click at [698, 236] on div "Appliance Repair [GEOGRAPHIC_DATA]" at bounding box center [563, 240] width 510 height 30
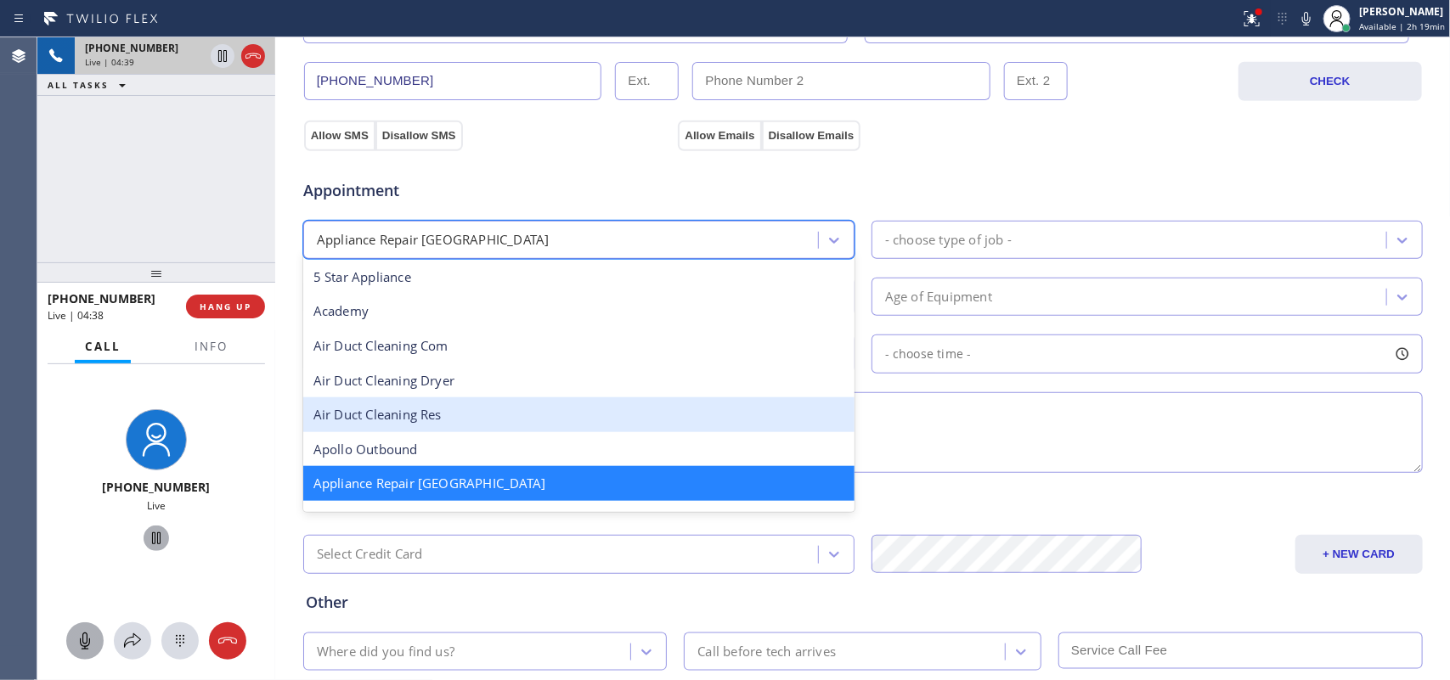
scroll to position [213, 0]
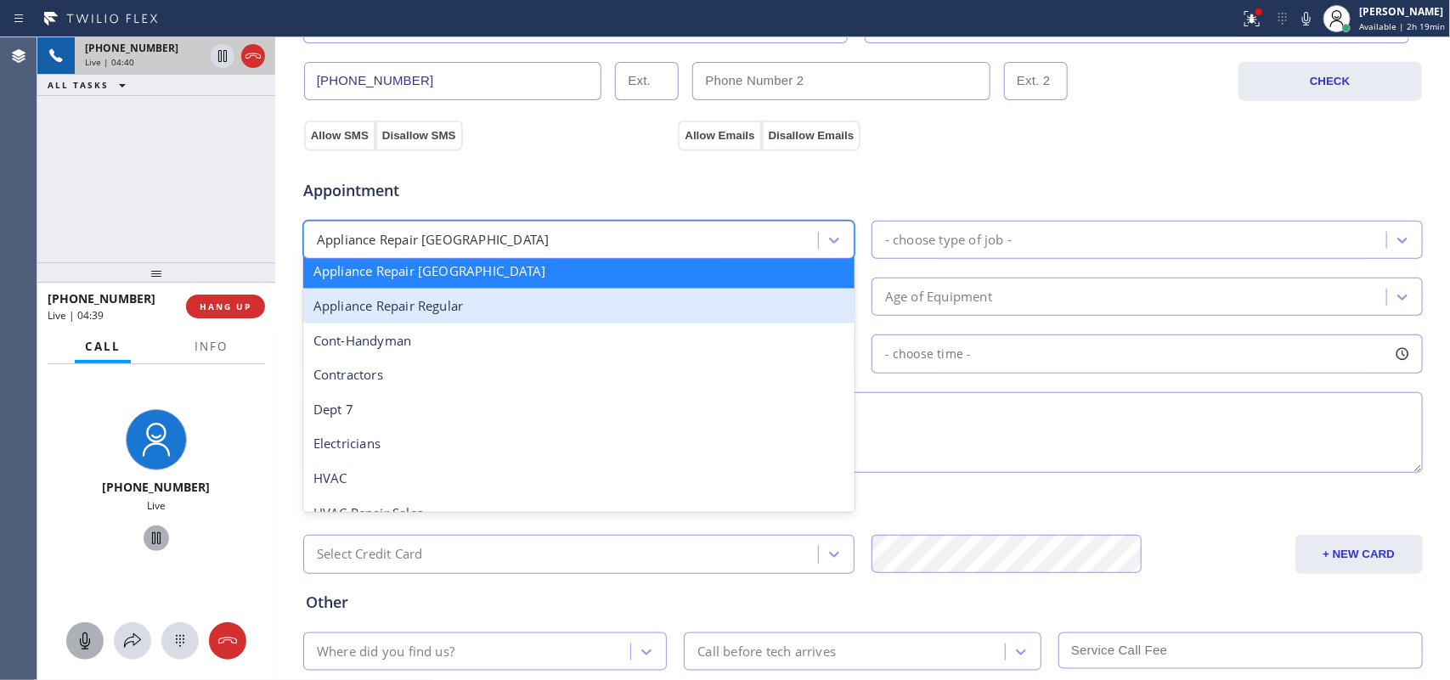
click at [532, 306] on div "Appliance Repair Regular" at bounding box center [578, 306] width 551 height 35
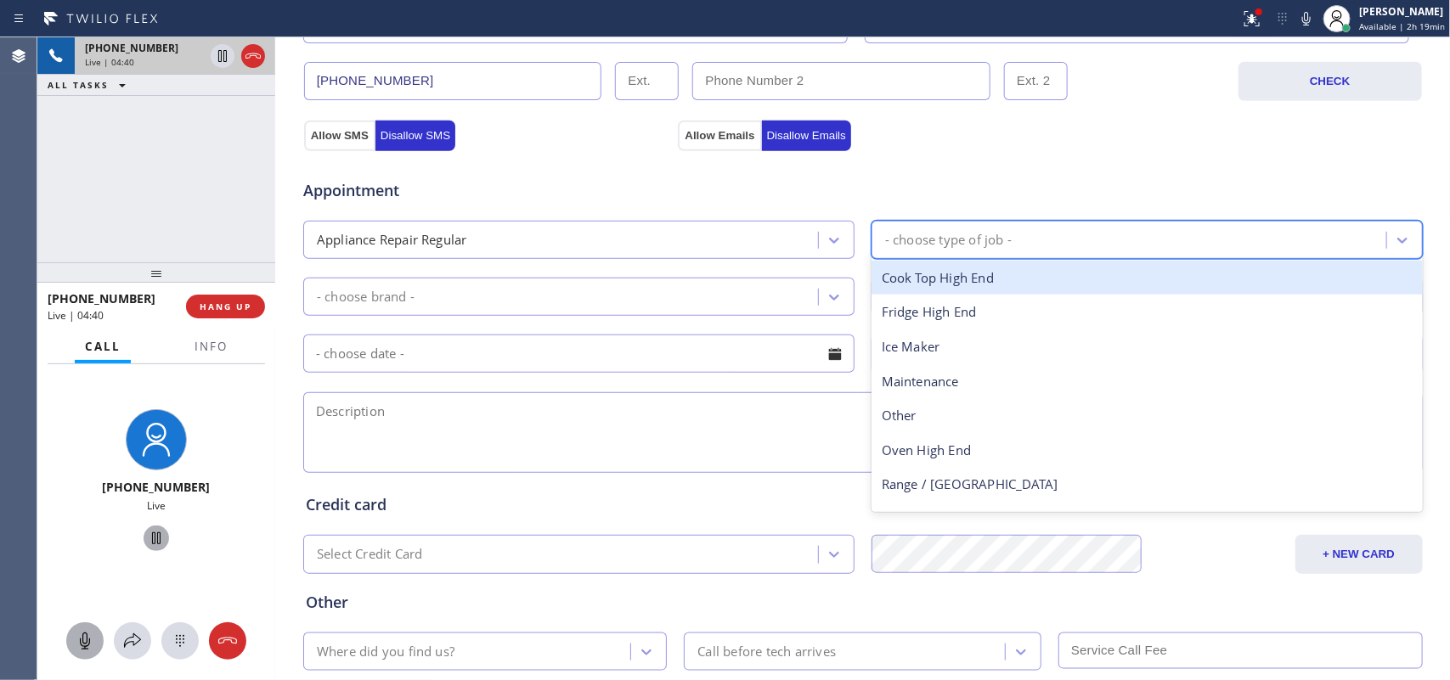
click at [944, 234] on div "- choose type of job -" at bounding box center [948, 240] width 127 height 20
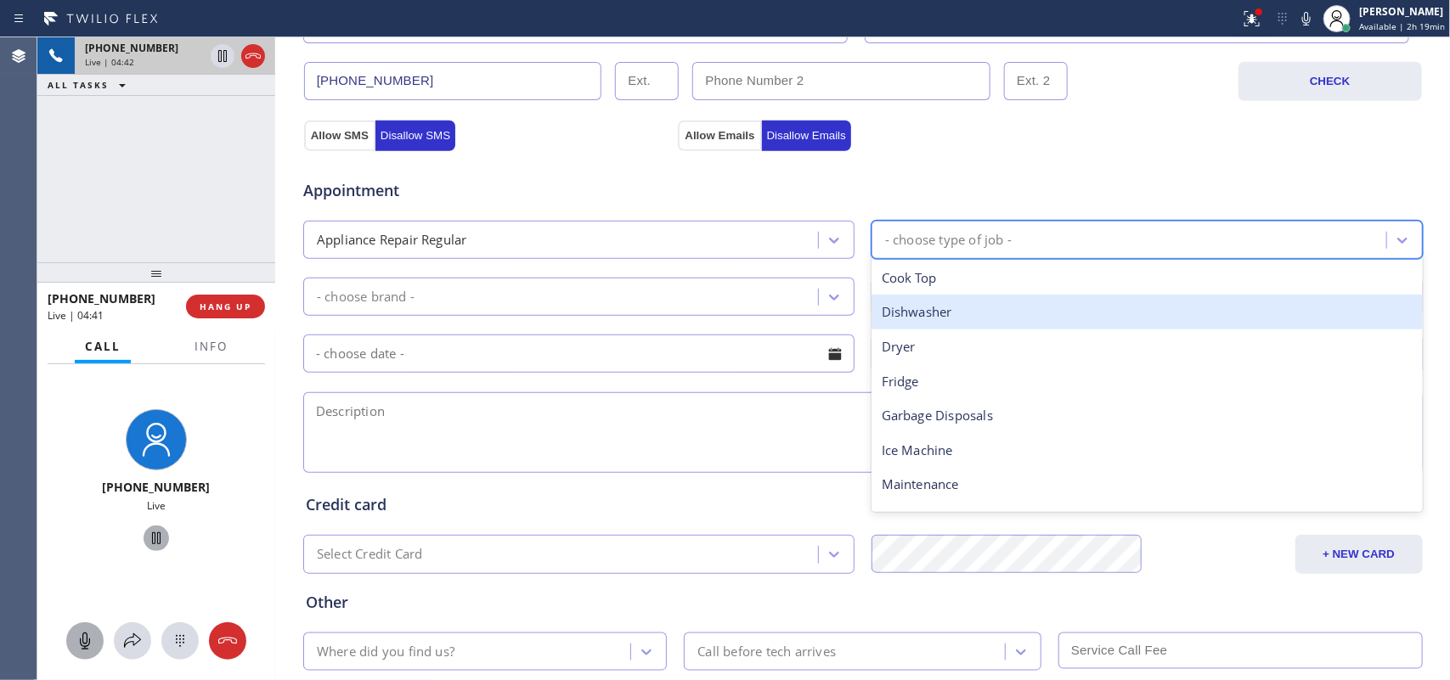
click at [978, 315] on div "Dishwasher" at bounding box center [1146, 312] width 551 height 35
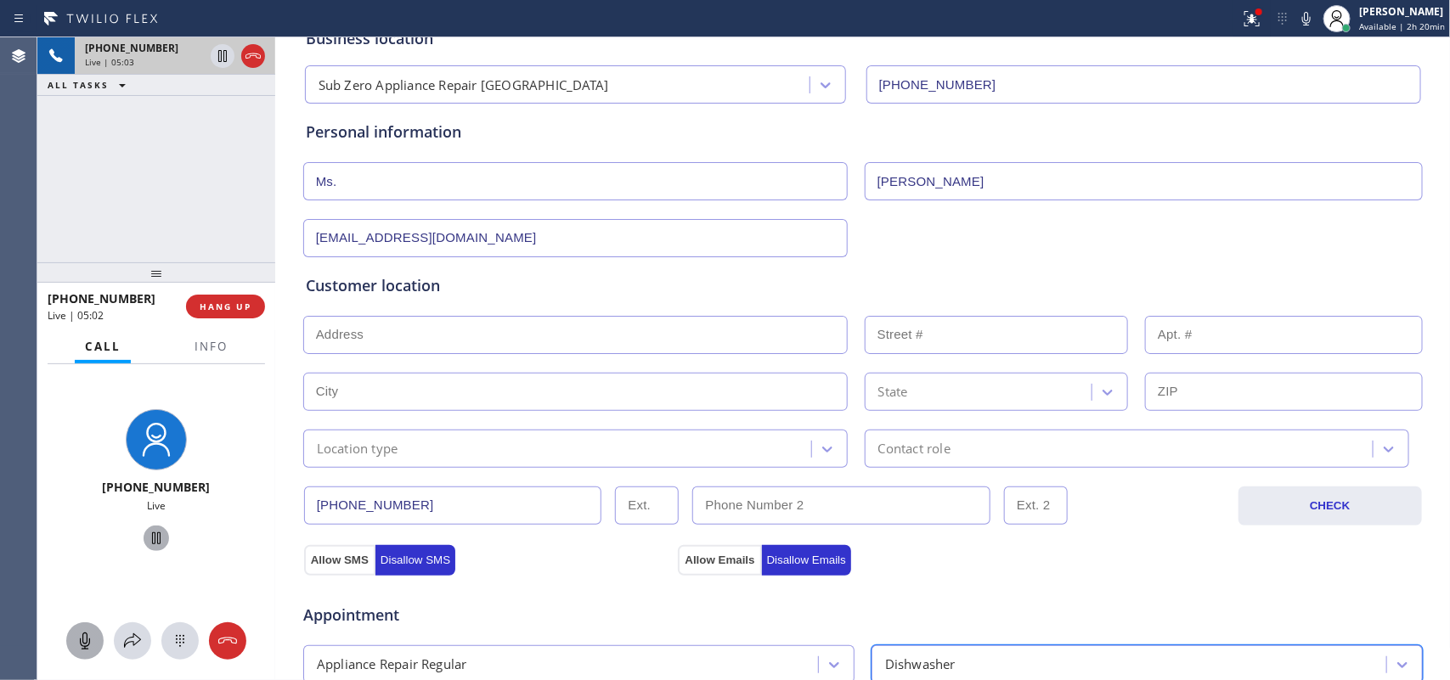
scroll to position [0, 0]
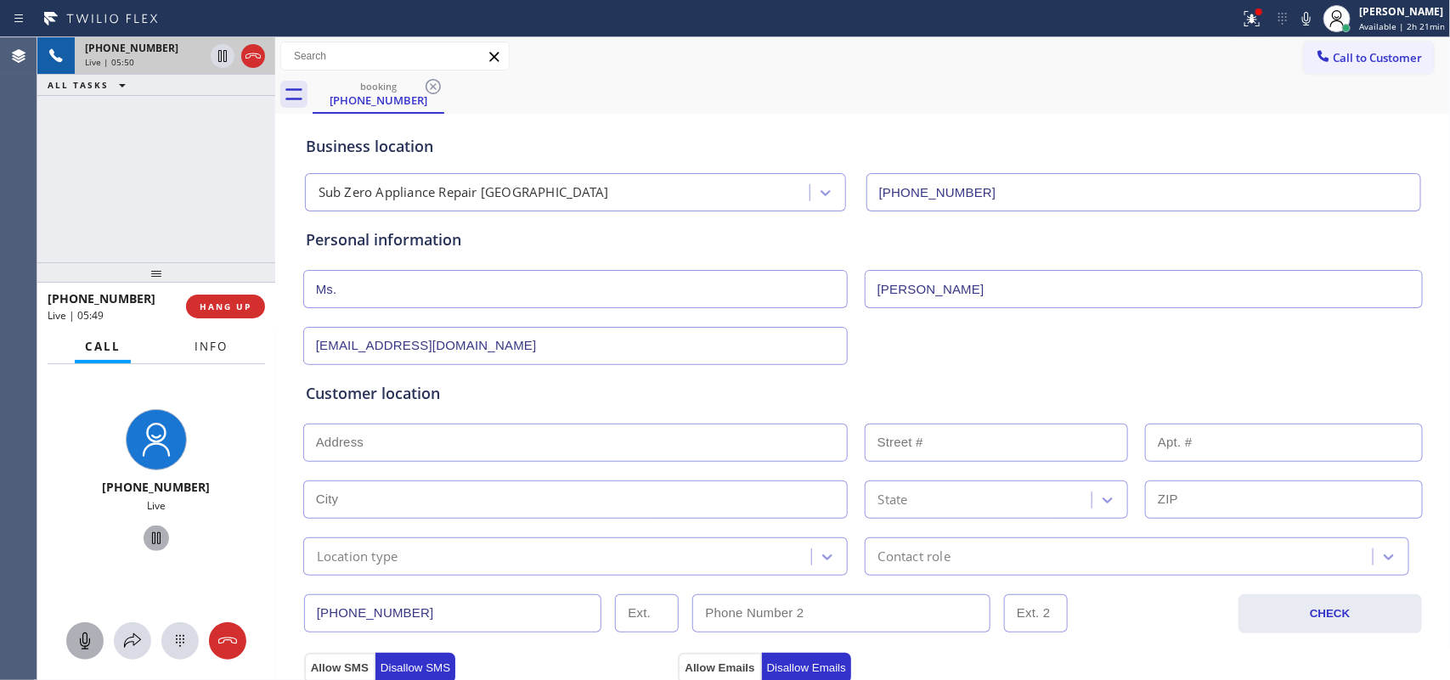
click at [217, 347] on span "Info" at bounding box center [211, 346] width 33 height 15
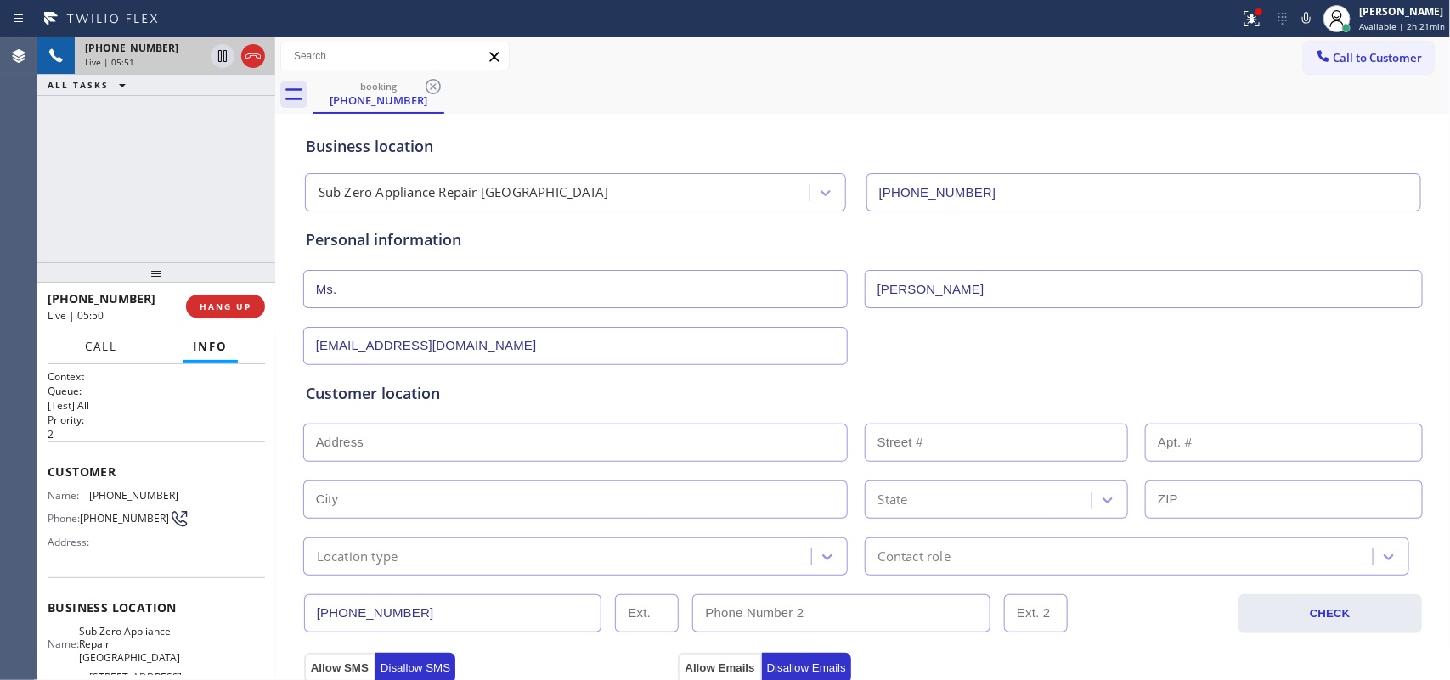
click at [95, 349] on span "Call" at bounding box center [101, 346] width 32 height 15
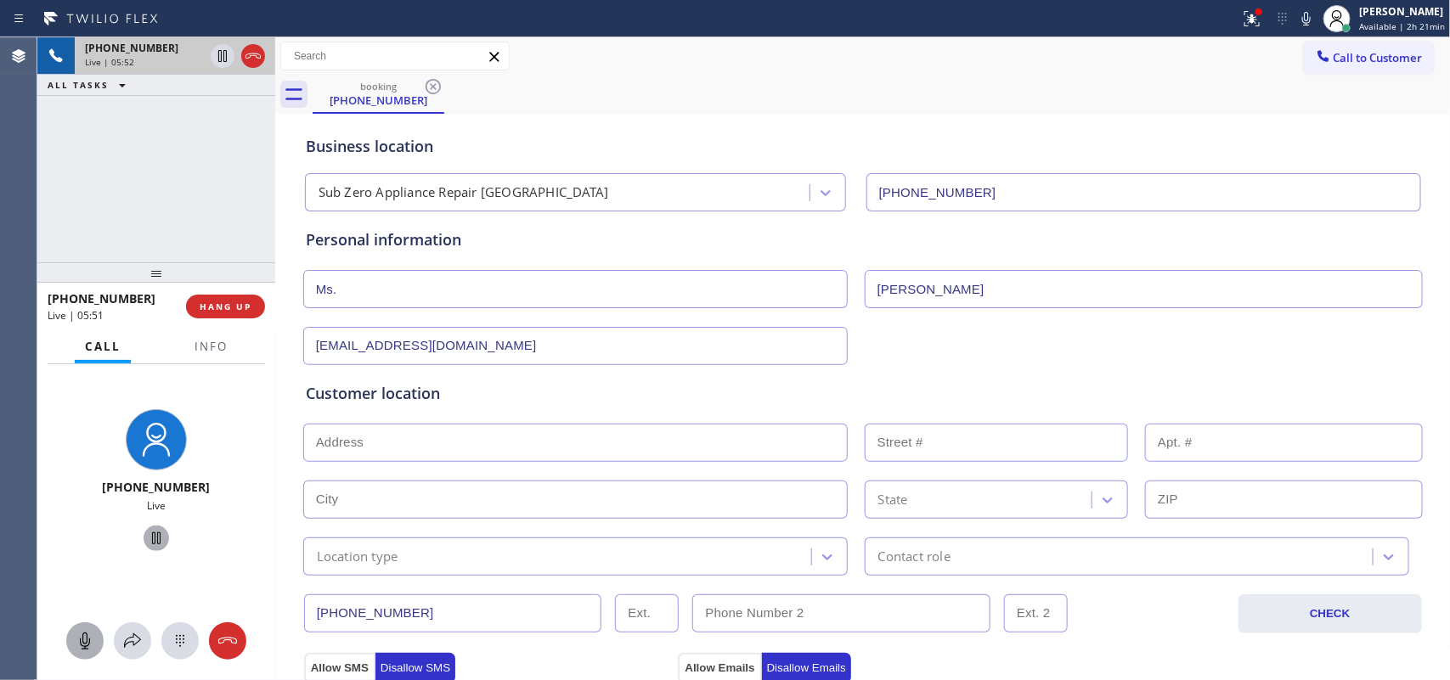
drag, startPoint x: 68, startPoint y: 637, endPoint x: 87, endPoint y: 625, distance: 22.9
click at [69, 635] on div at bounding box center [84, 641] width 37 height 20
click at [146, 532] on icon at bounding box center [156, 538] width 20 height 20
drag, startPoint x: 81, startPoint y: 637, endPoint x: 92, endPoint y: 620, distance: 20.3
click at [83, 637] on icon at bounding box center [85, 641] width 20 height 20
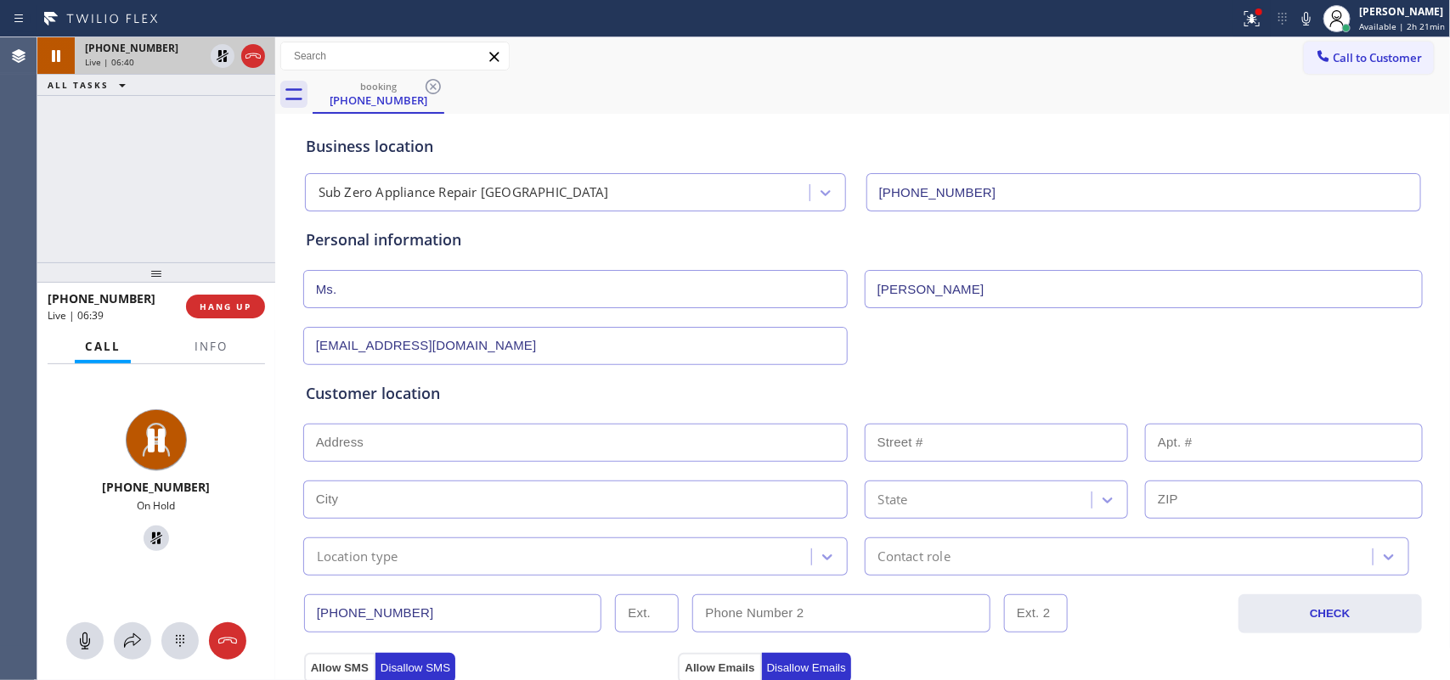
drag, startPoint x: 149, startPoint y: 533, endPoint x: 276, endPoint y: 464, distance: 144.5
click at [149, 533] on icon at bounding box center [156, 538] width 20 height 20
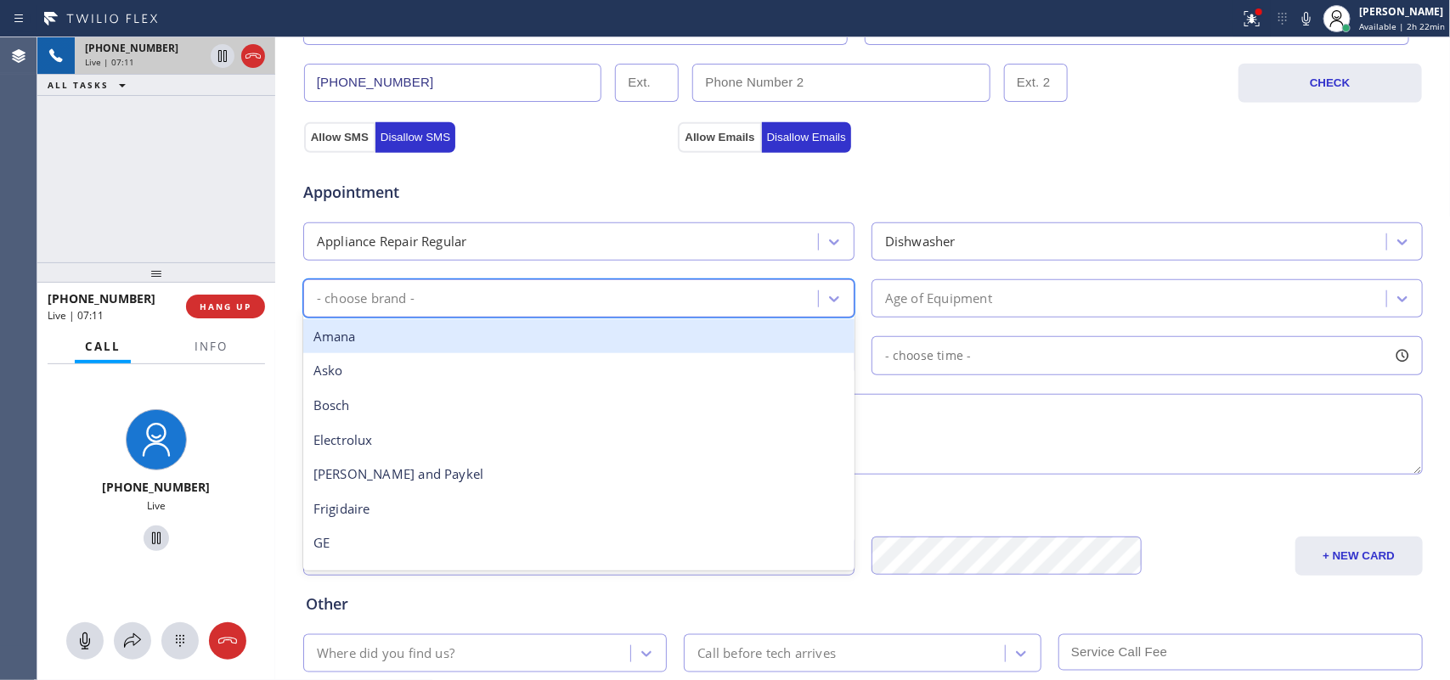
click at [778, 290] on div "- choose brand -" at bounding box center [563, 299] width 510 height 30
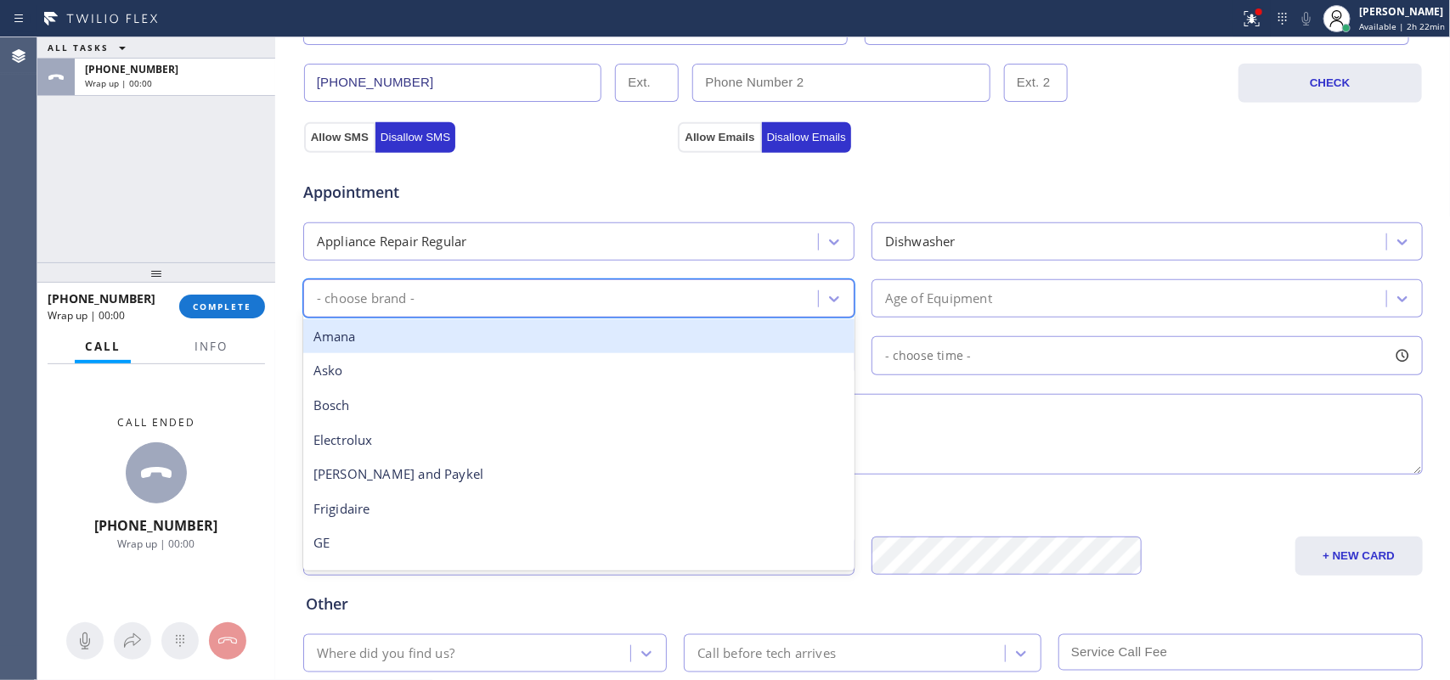
click at [352, 307] on div "- choose brand -" at bounding box center [366, 299] width 98 height 20
type input "ki"
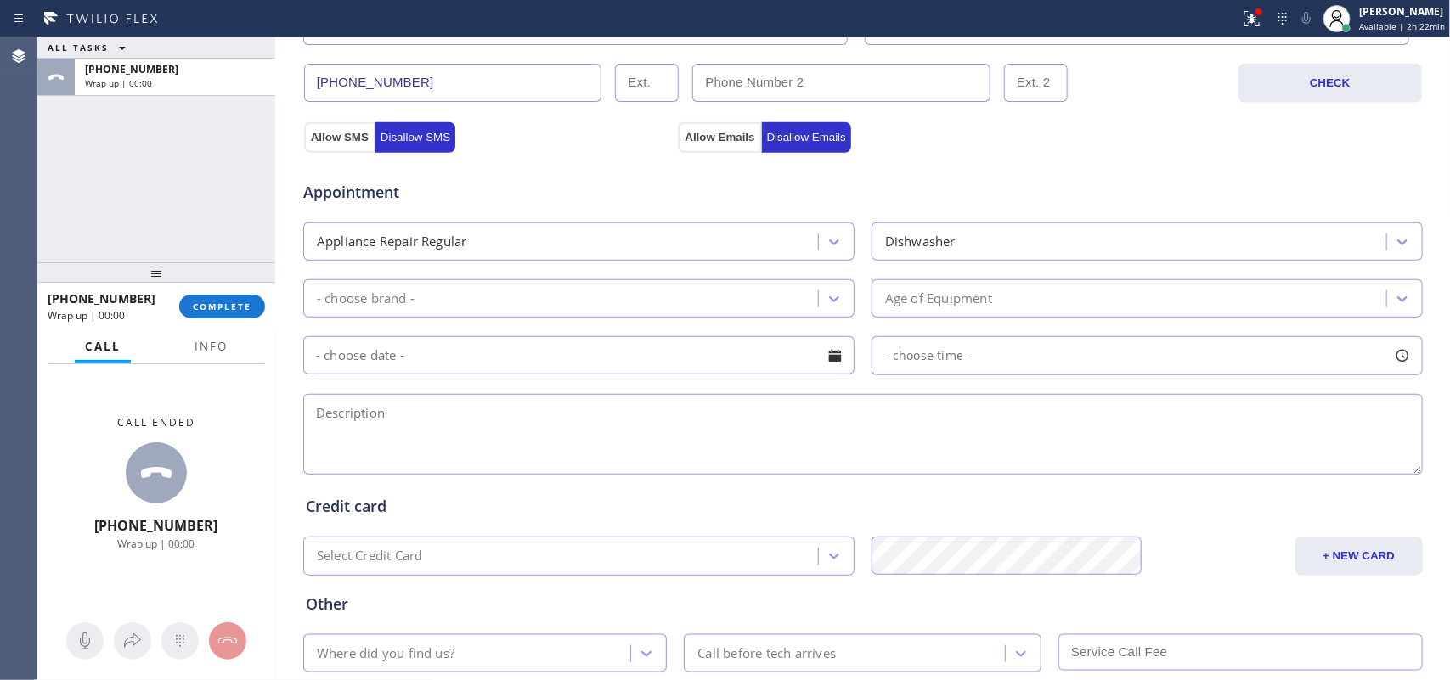
click at [102, 166] on div "ALL TASKS ALL TASKS ACTIVE TASKS TASKS IN WRAP UP [PHONE_NUMBER] Wrap up | 00:00" at bounding box center [156, 149] width 238 height 225
click at [469, 302] on div "- choose brand -" at bounding box center [563, 299] width 510 height 30
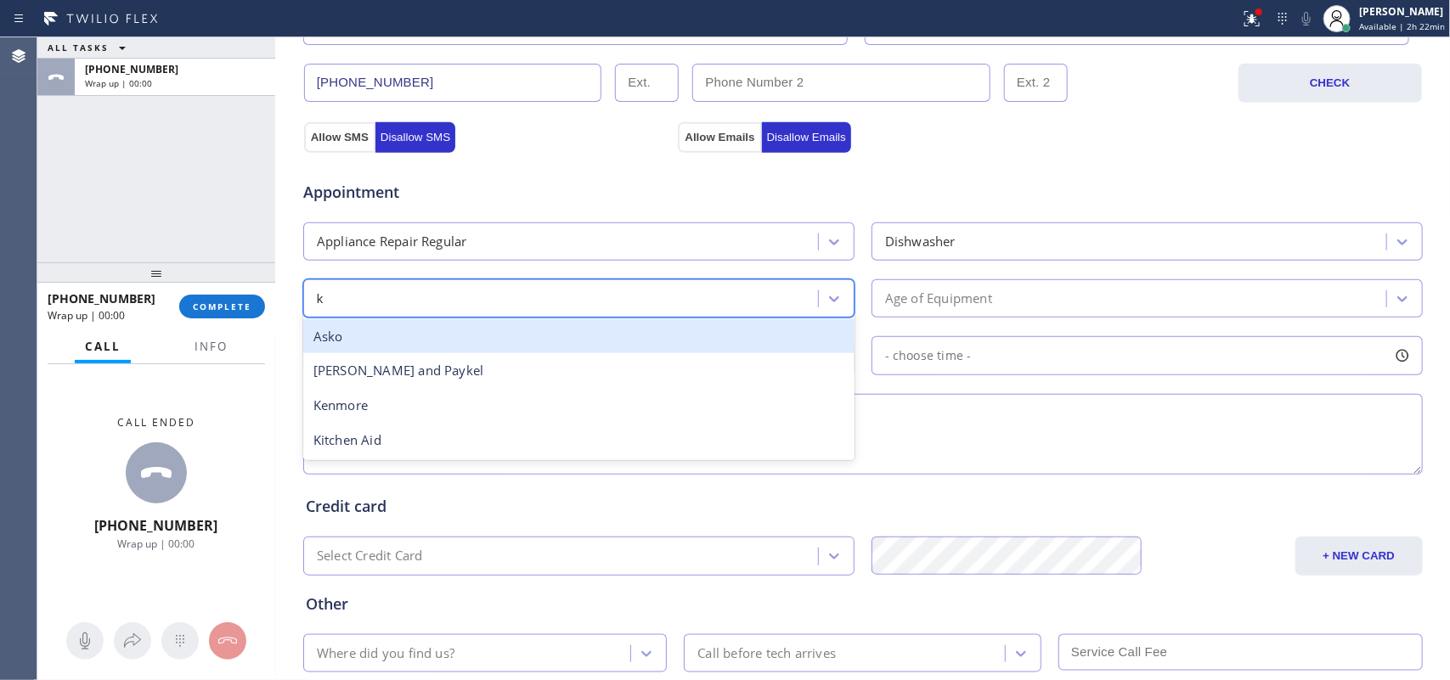
type input "ki"
click at [400, 334] on div "Kitchen Aid" at bounding box center [578, 336] width 551 height 35
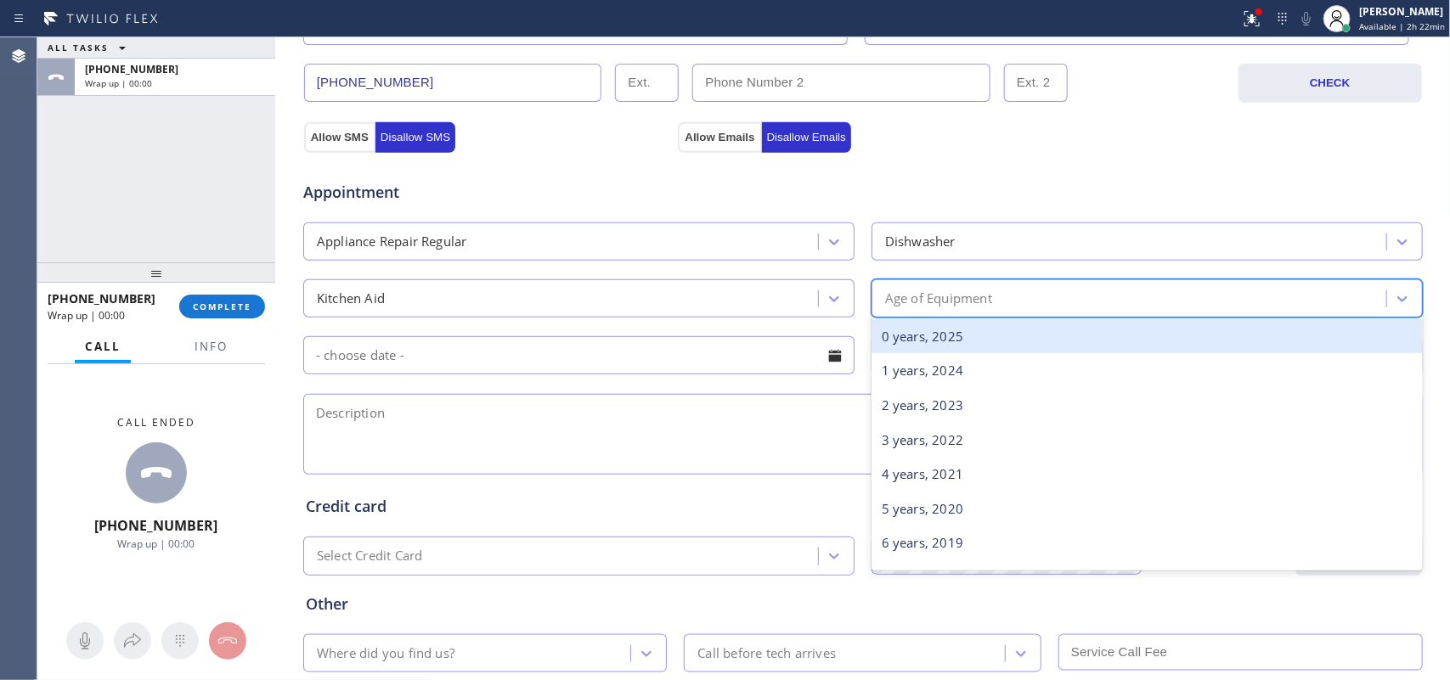
click at [894, 297] on div "Age of Equipment" at bounding box center [938, 299] width 107 height 20
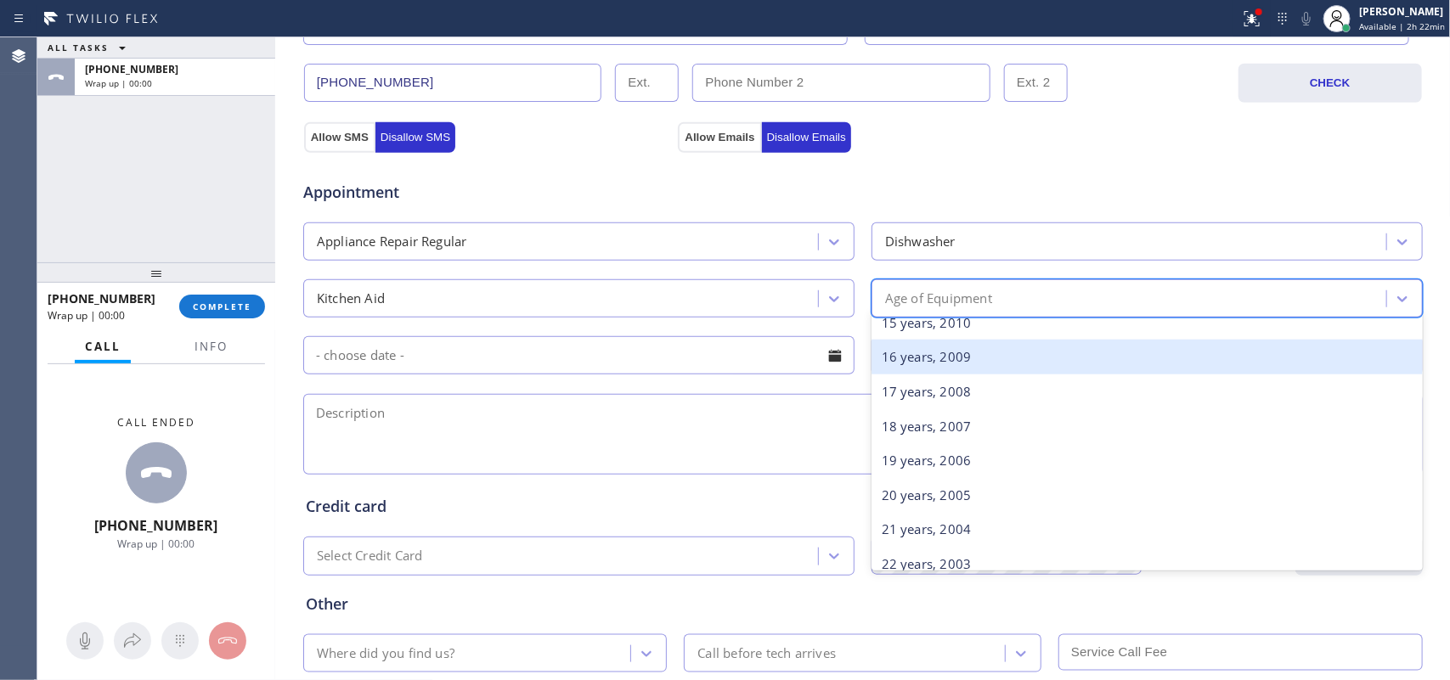
scroll to position [319, 0]
click at [945, 369] on div "10 years, 2015" at bounding box center [1146, 363] width 551 height 35
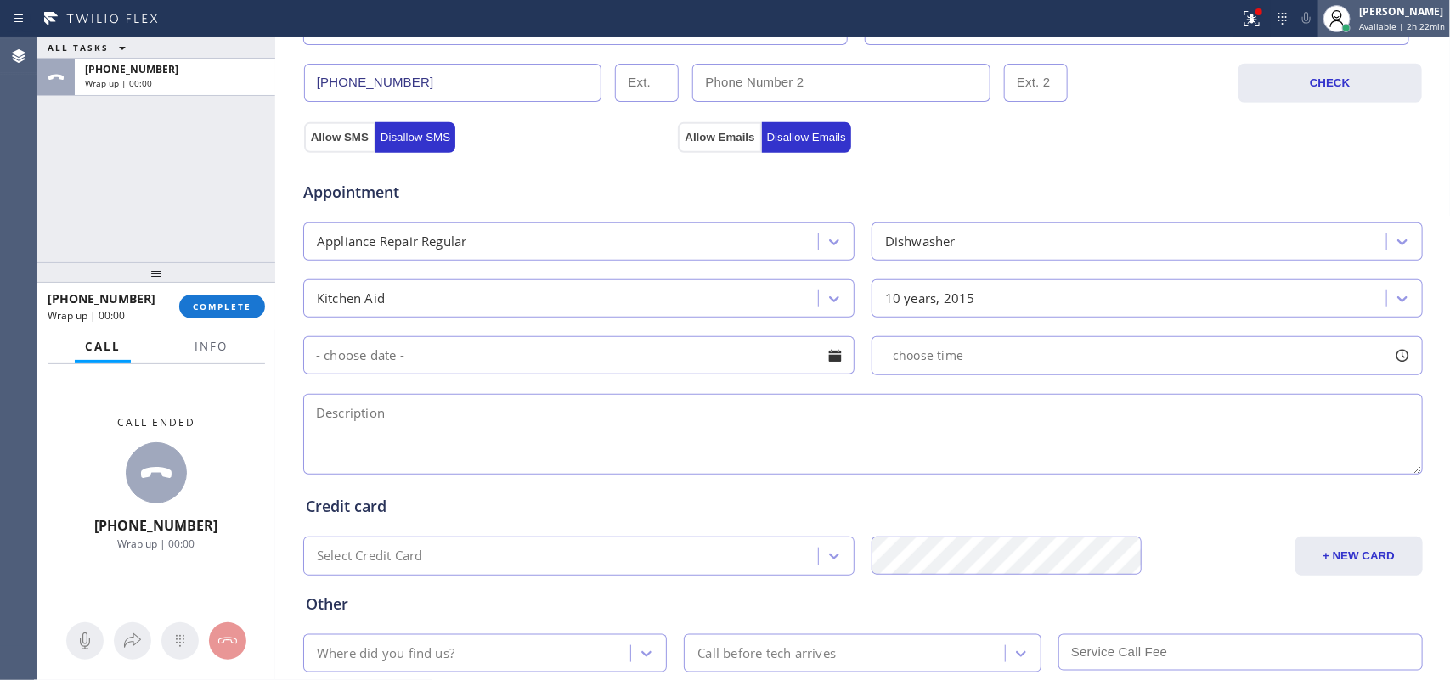
click at [1383, 14] on div "[PERSON_NAME]" at bounding box center [1402, 11] width 86 height 14
click at [166, 185] on div "ALL TASKS ALL TASKS ACTIVE TASKS TASKS IN WRAP UP [PHONE_NUMBER] Wrap up | 00:00" at bounding box center [156, 149] width 238 height 225
click at [824, 358] on div at bounding box center [834, 355] width 29 height 29
click at [1293, 470] on textarea at bounding box center [862, 434] width 1119 height 81
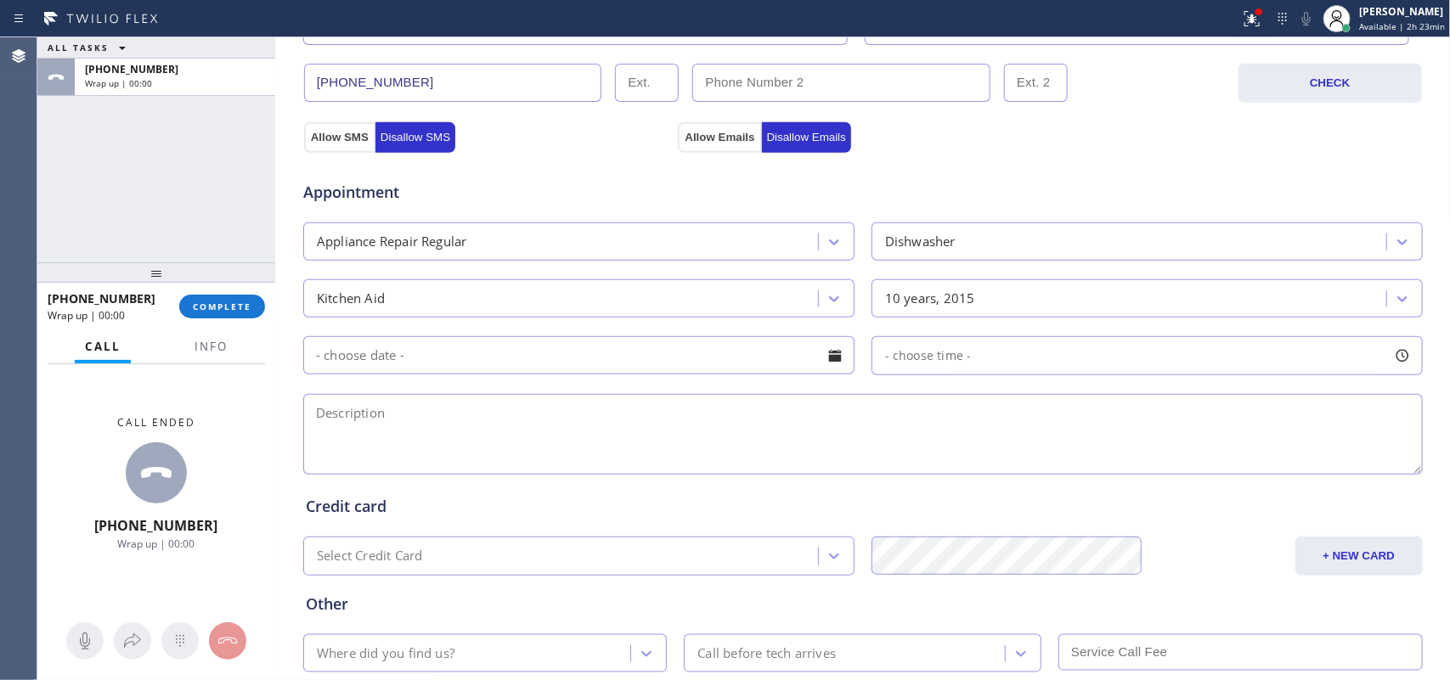
click at [376, 417] on textarea at bounding box center [862, 434] width 1119 height 81
paste textarea "Kitchen Aid Dishwasher/ 10 years dishwasher on leaking on the wood floor/ needs…"
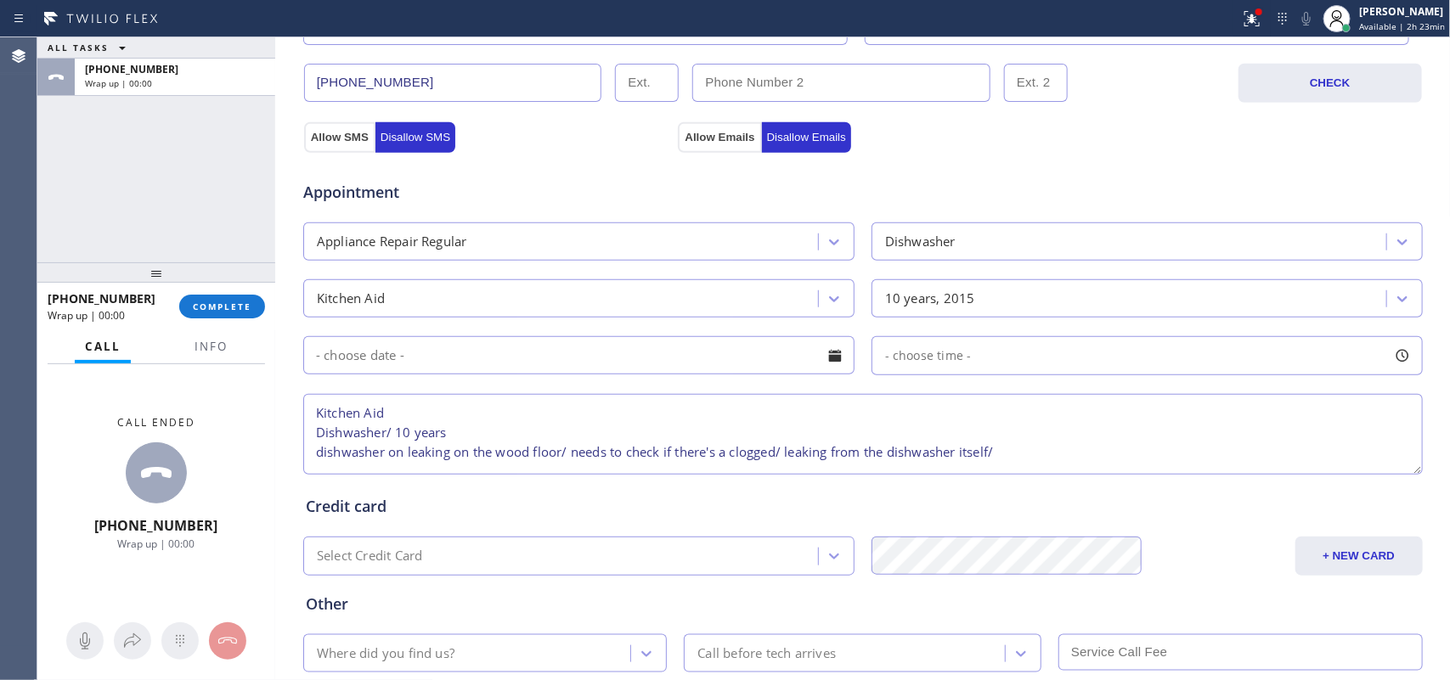
click at [592, 434] on textarea "Kitchen Aid Dishwasher/ 10 years dishwasher on leaking on the wood floor/ needs…" at bounding box center [862, 434] width 1119 height 81
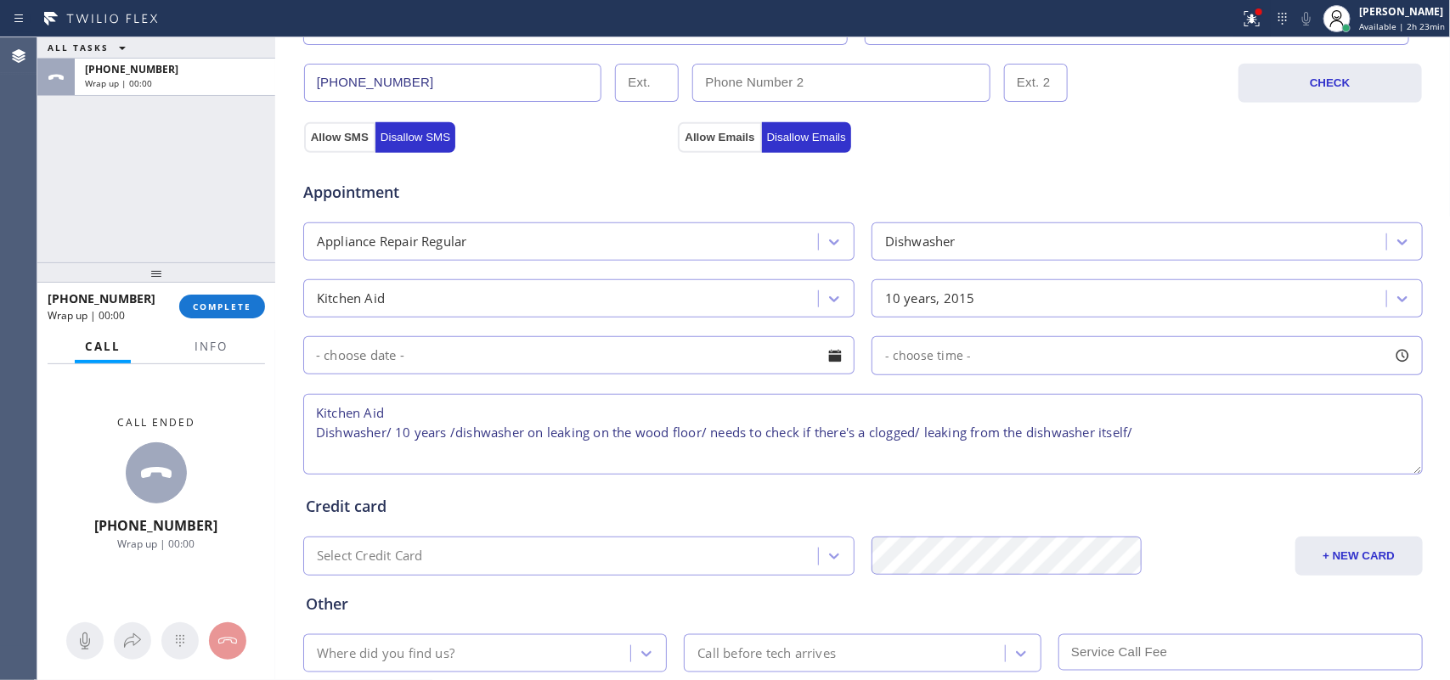
click at [518, 409] on textarea "Kitchen Aid Dishwasher/ 10 years /dishwasher on leaking on the wood floor/ need…" at bounding box center [862, 434] width 1119 height 81
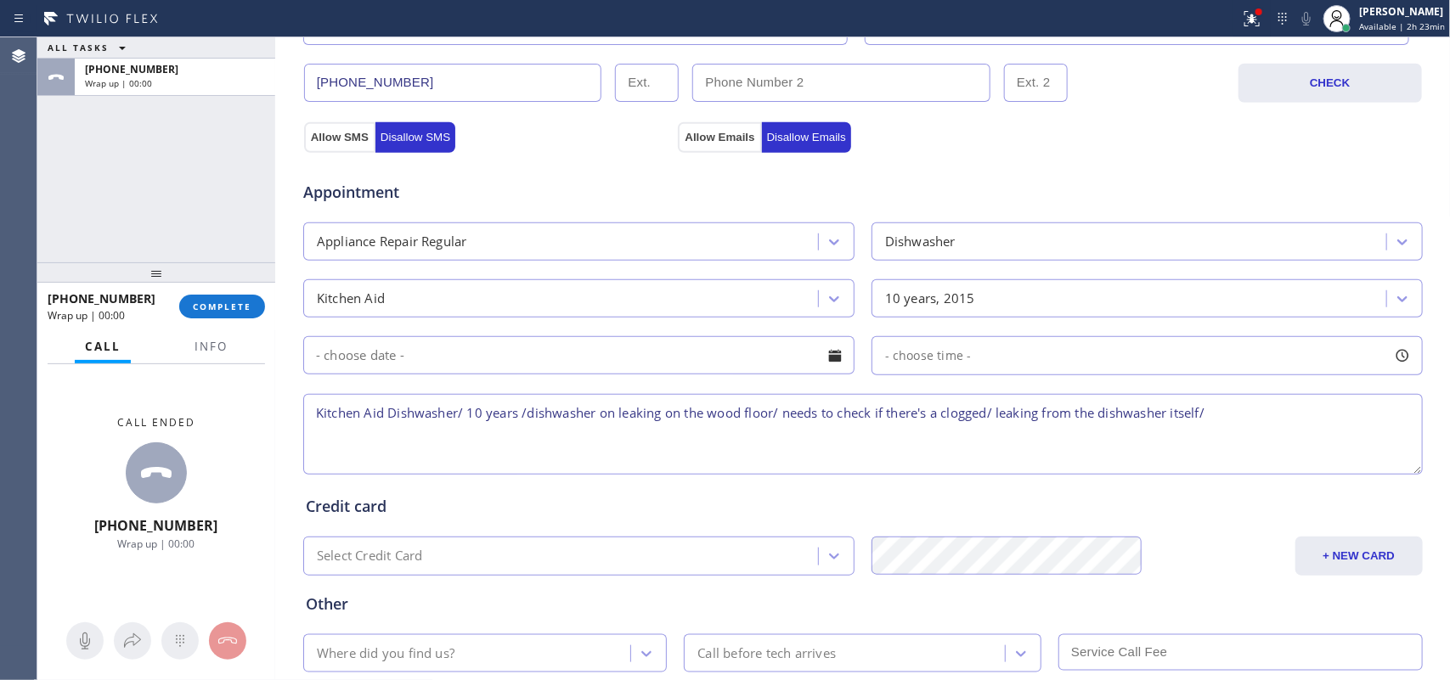
click at [1266, 418] on textarea "Kitchen Aid Dishwasher/ 10 years /dishwasher on leaking on the wood floor/ need…" at bounding box center [862, 434] width 1119 height 81
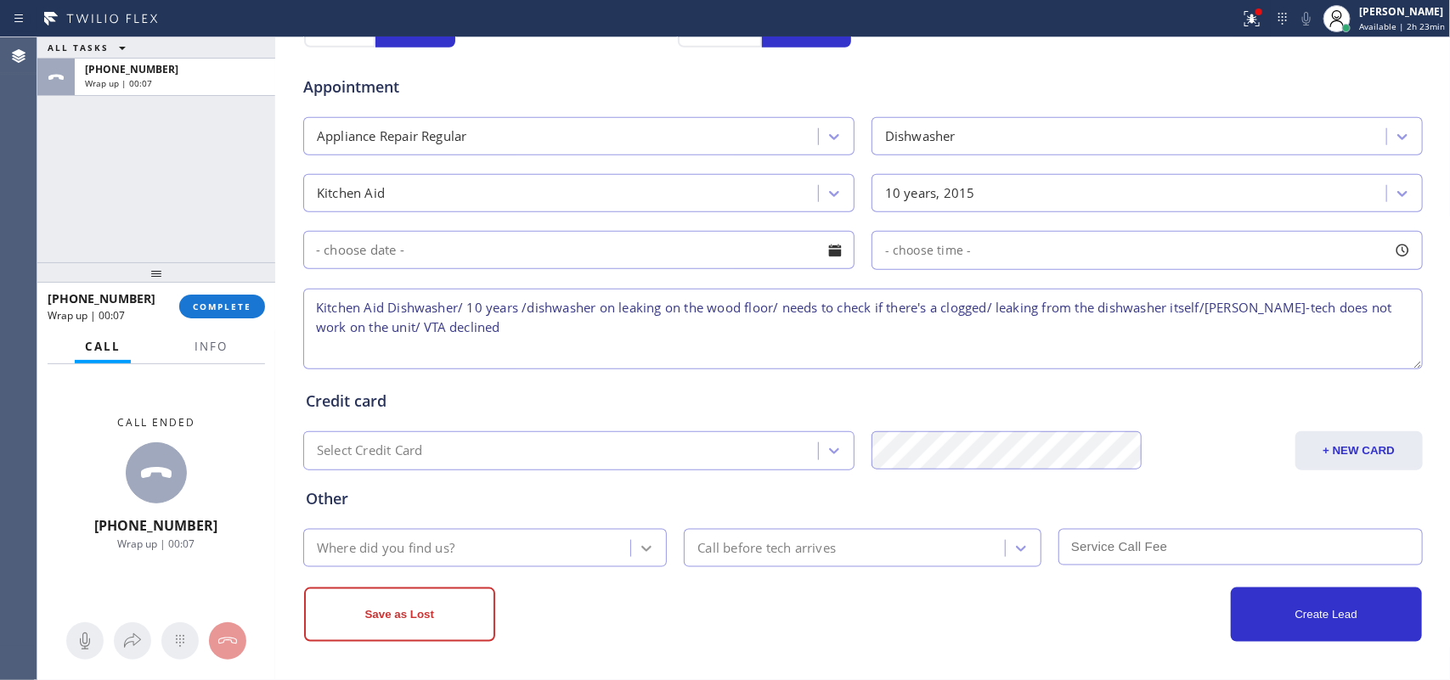
type textarea "Kitchen Aid Dishwasher/ 10 years /dishwasher on leaking on the wood floor/ need…"
click at [631, 539] on div at bounding box center [646, 548] width 31 height 31
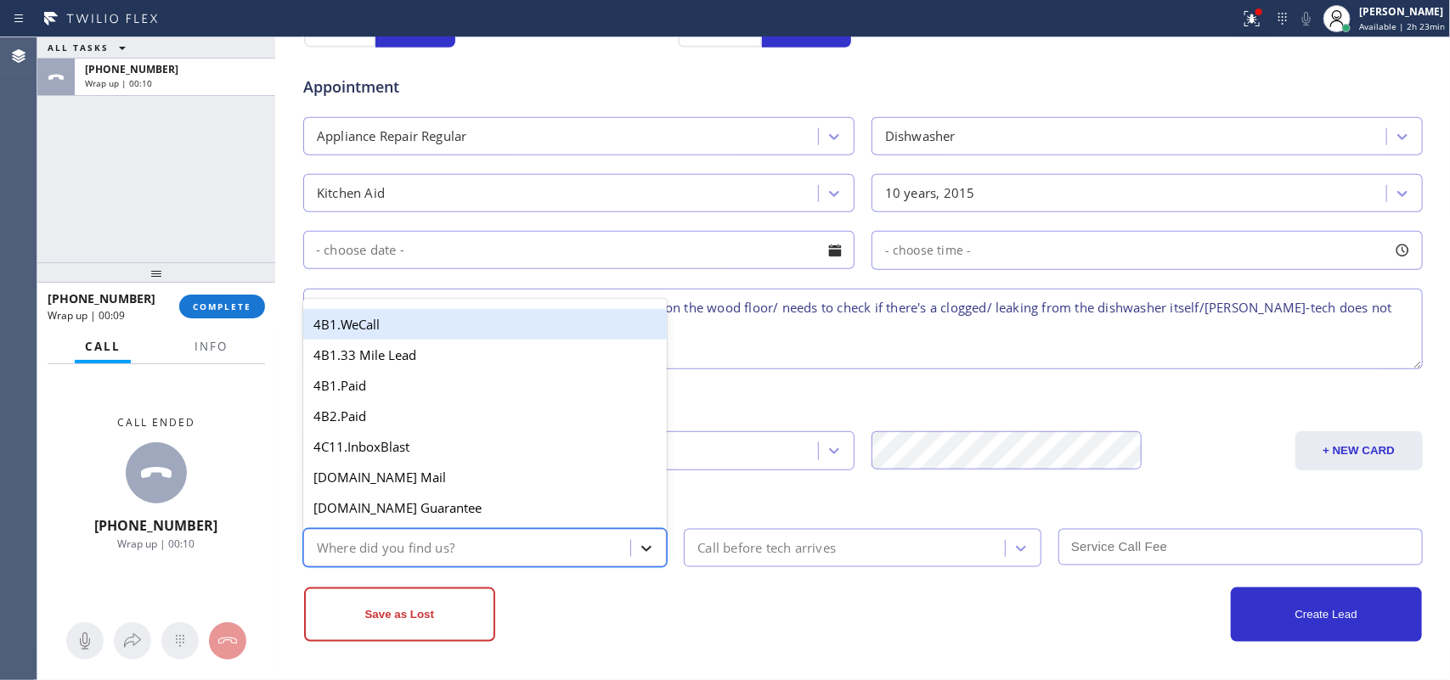
type input "g"
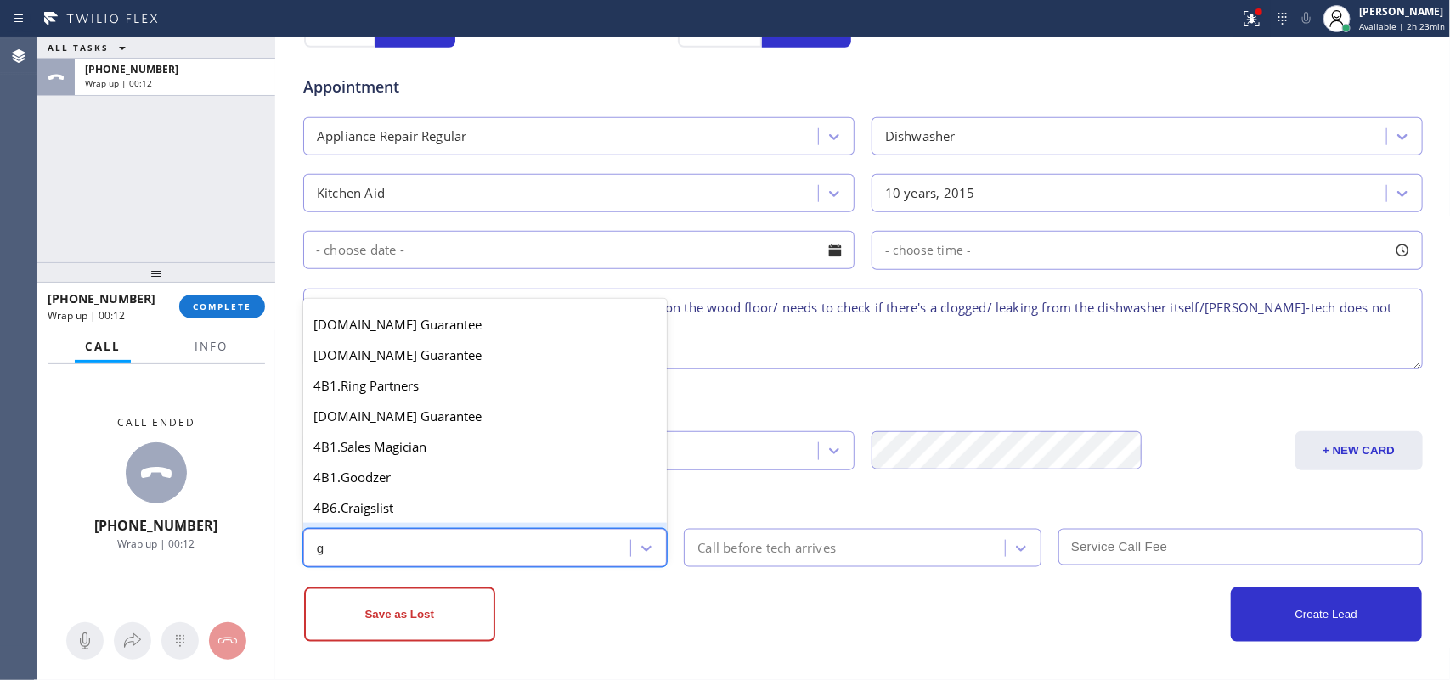
scroll to position [319, 0]
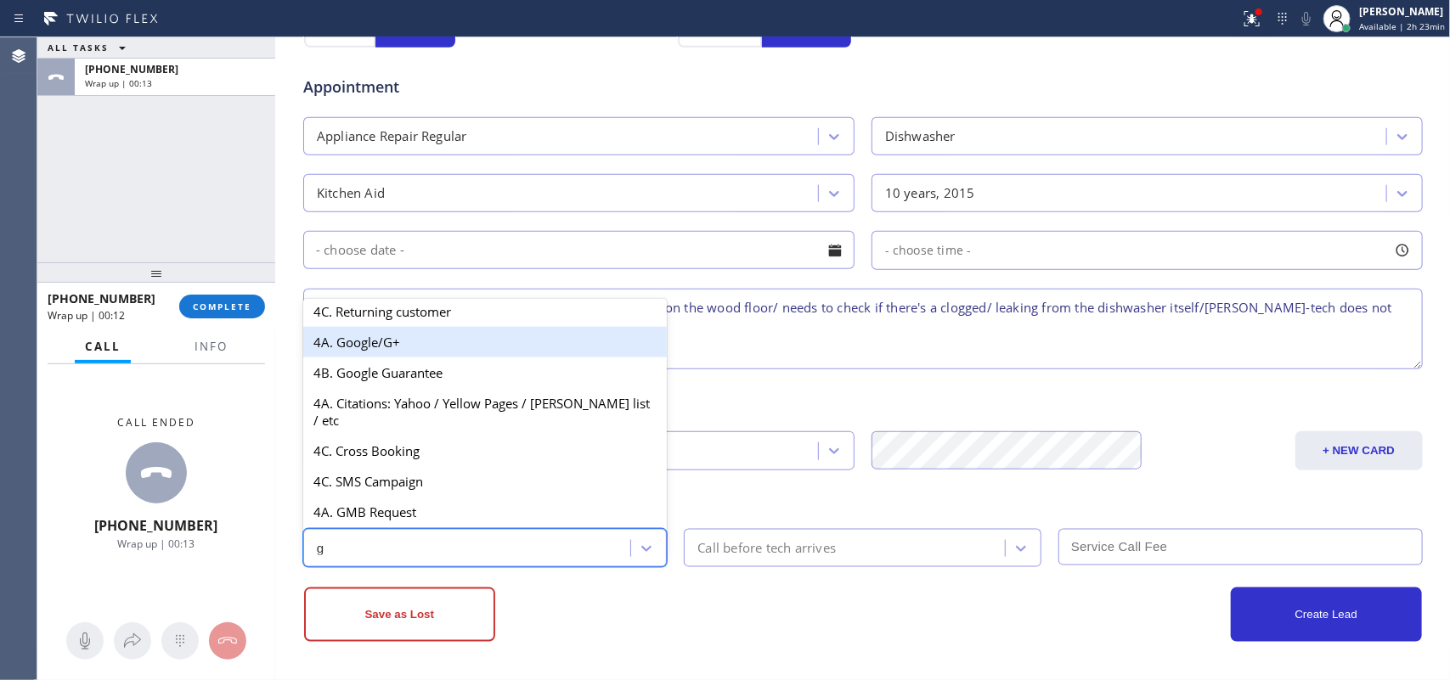
click at [429, 358] on div "4A. Google/G+" at bounding box center [485, 342] width 364 height 31
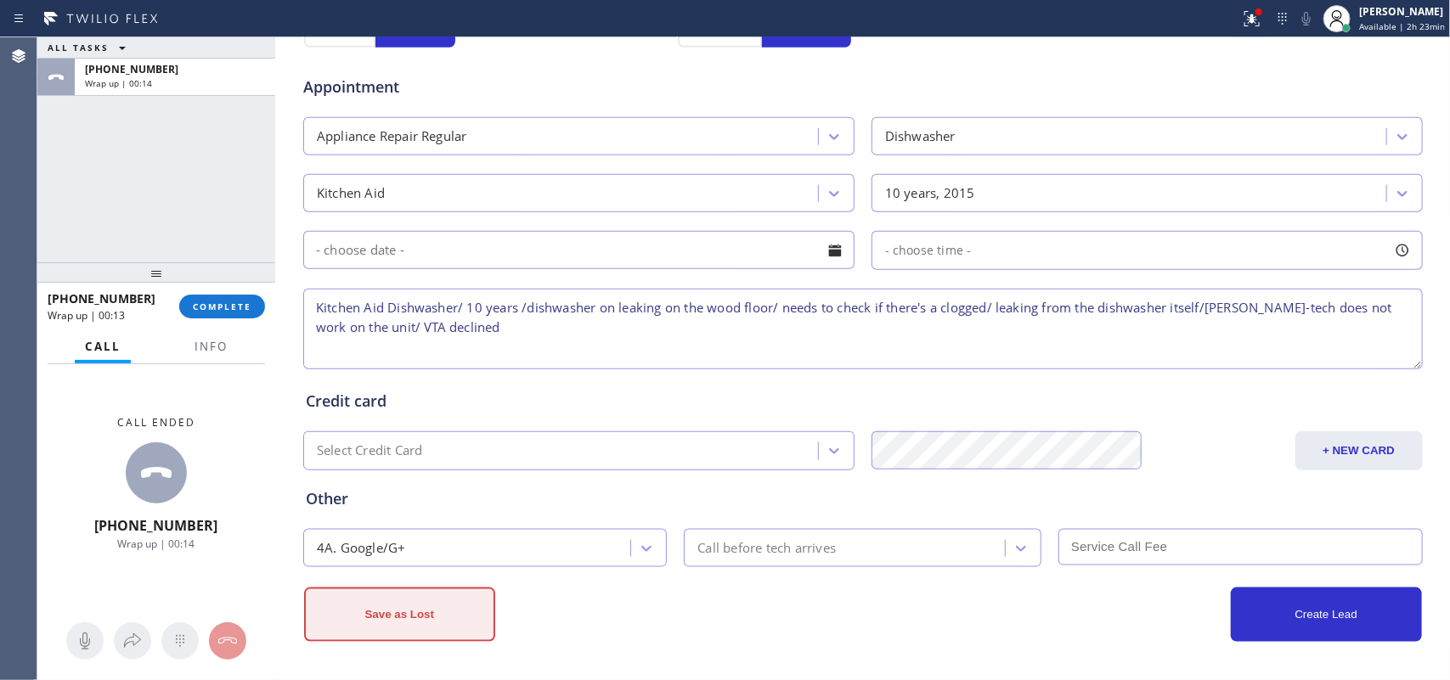
click at [440, 601] on button "Save as Lost" at bounding box center [399, 615] width 191 height 54
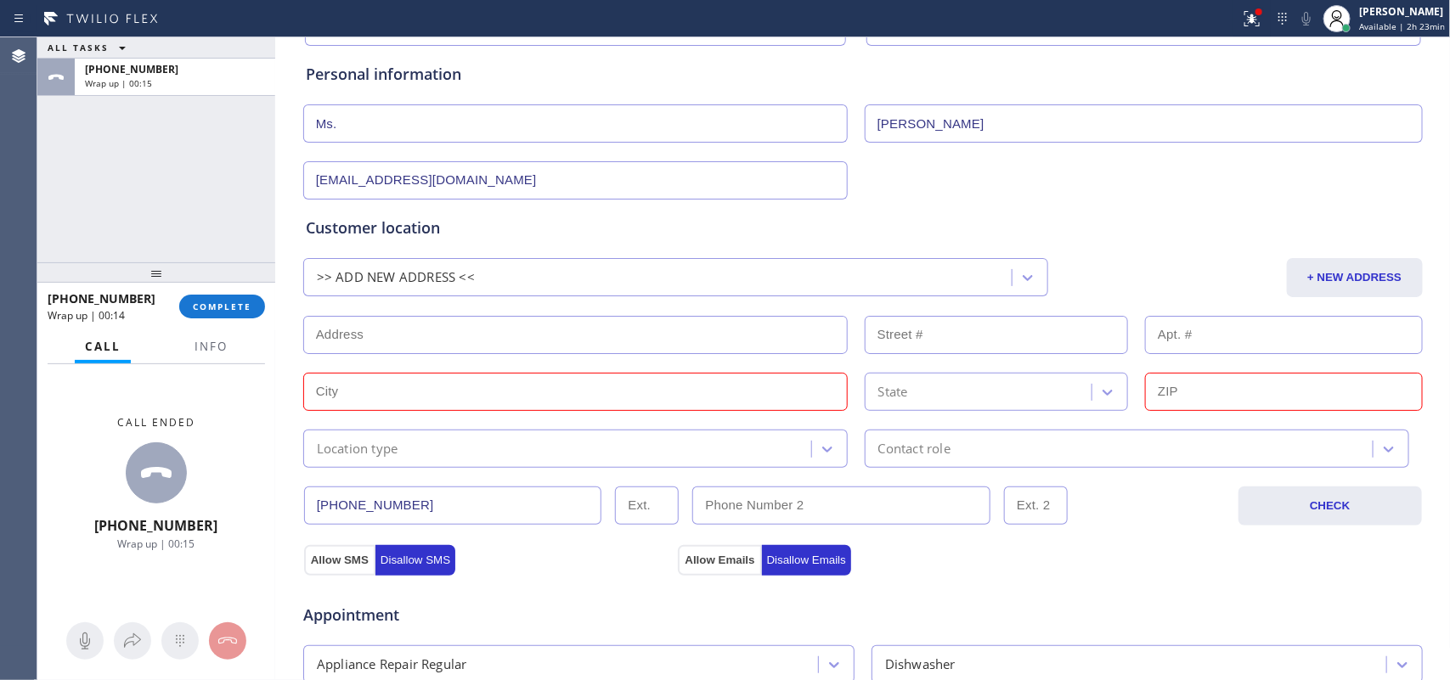
scroll to position [0, 0]
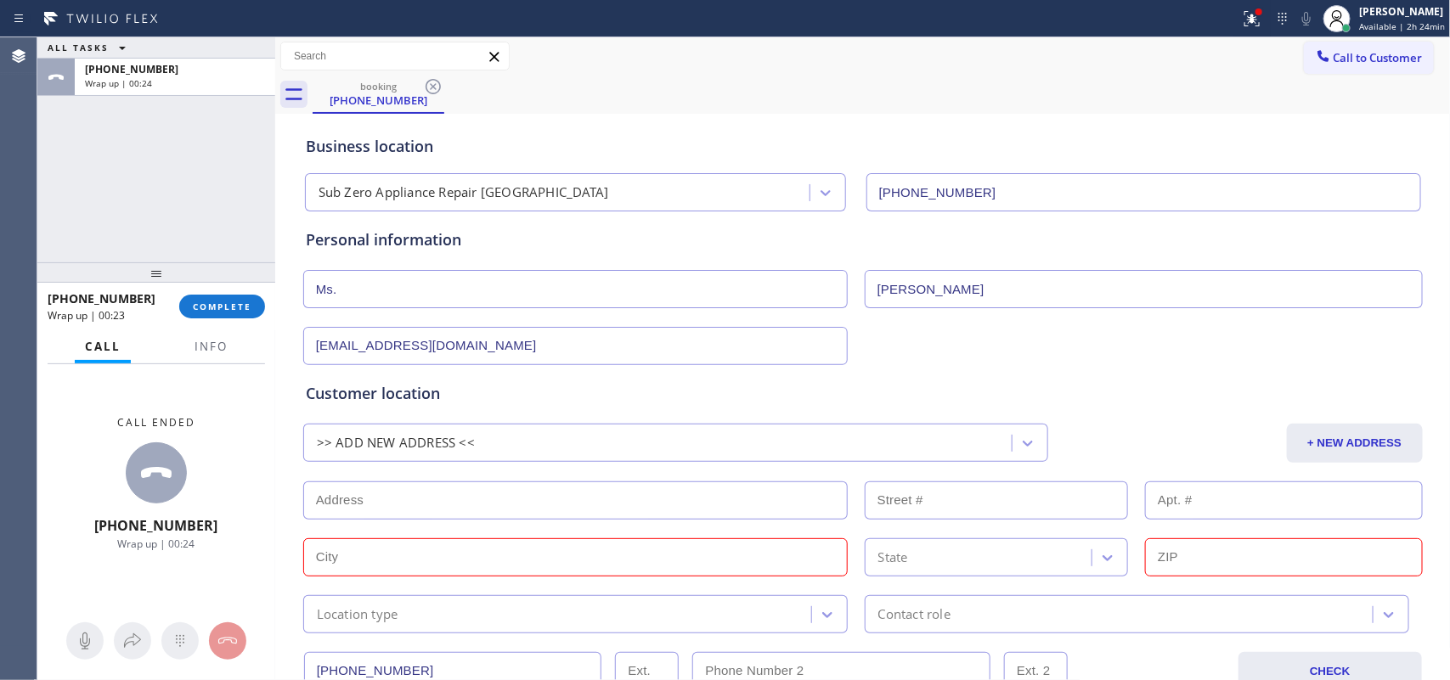
click at [98, 192] on div "ALL TASKS ALL TASKS ACTIVE TASKS TASKS IN WRAP UP [PHONE_NUMBER] Wrap up | 00:24" at bounding box center [156, 149] width 238 height 225
click at [575, 442] on div ">> ADD NEW ADDRESS <<" at bounding box center [659, 443] width 703 height 30
click at [531, 488] on input "text" at bounding box center [575, 501] width 544 height 38
paste input "[STREET_ADDRESS]"
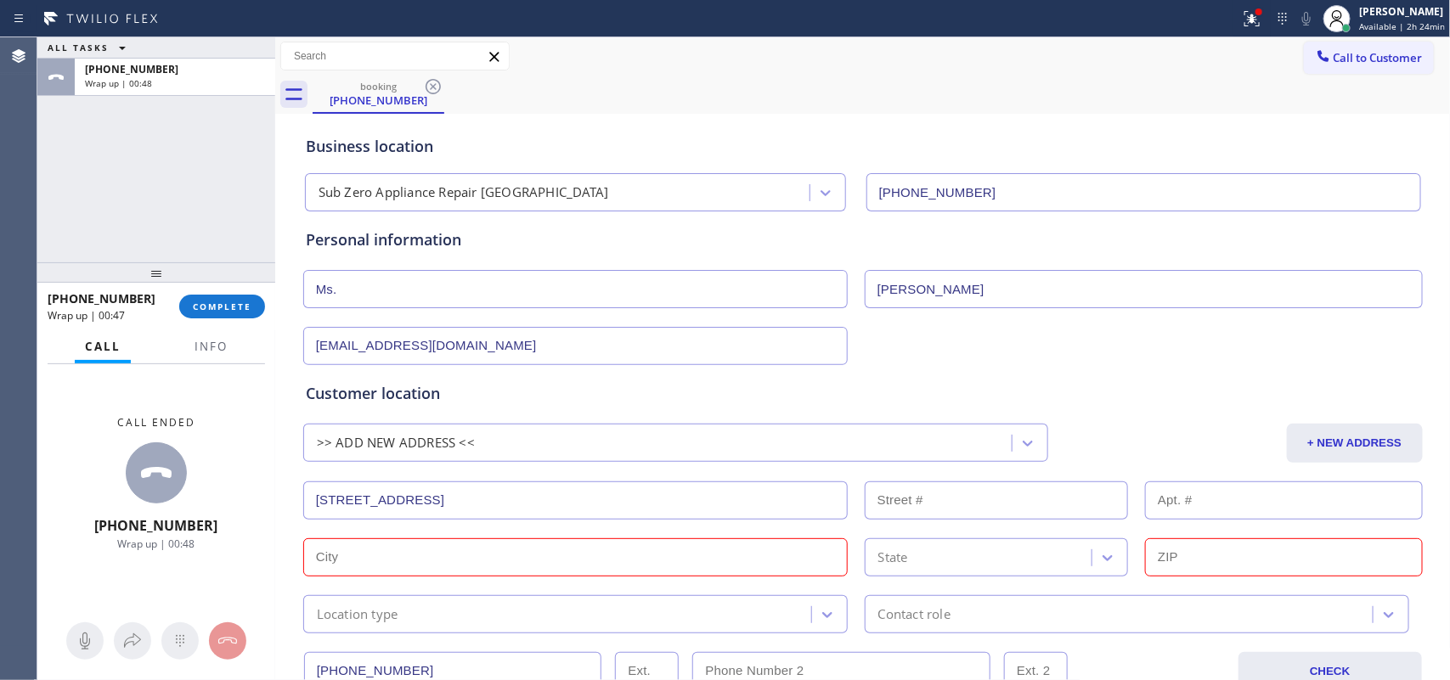
type input "[STREET_ADDRESS]"
type input "3019"
type input "Bellingham"
type input "98226"
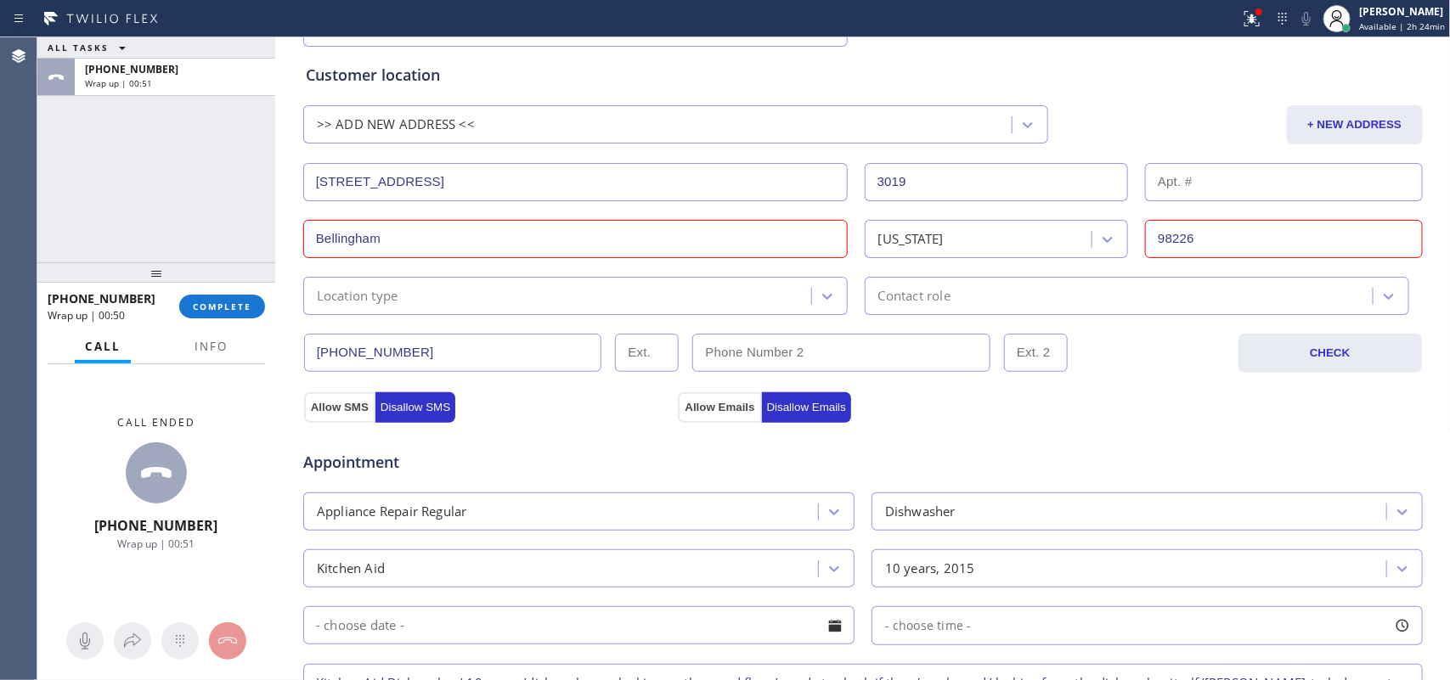
scroll to position [696, 0]
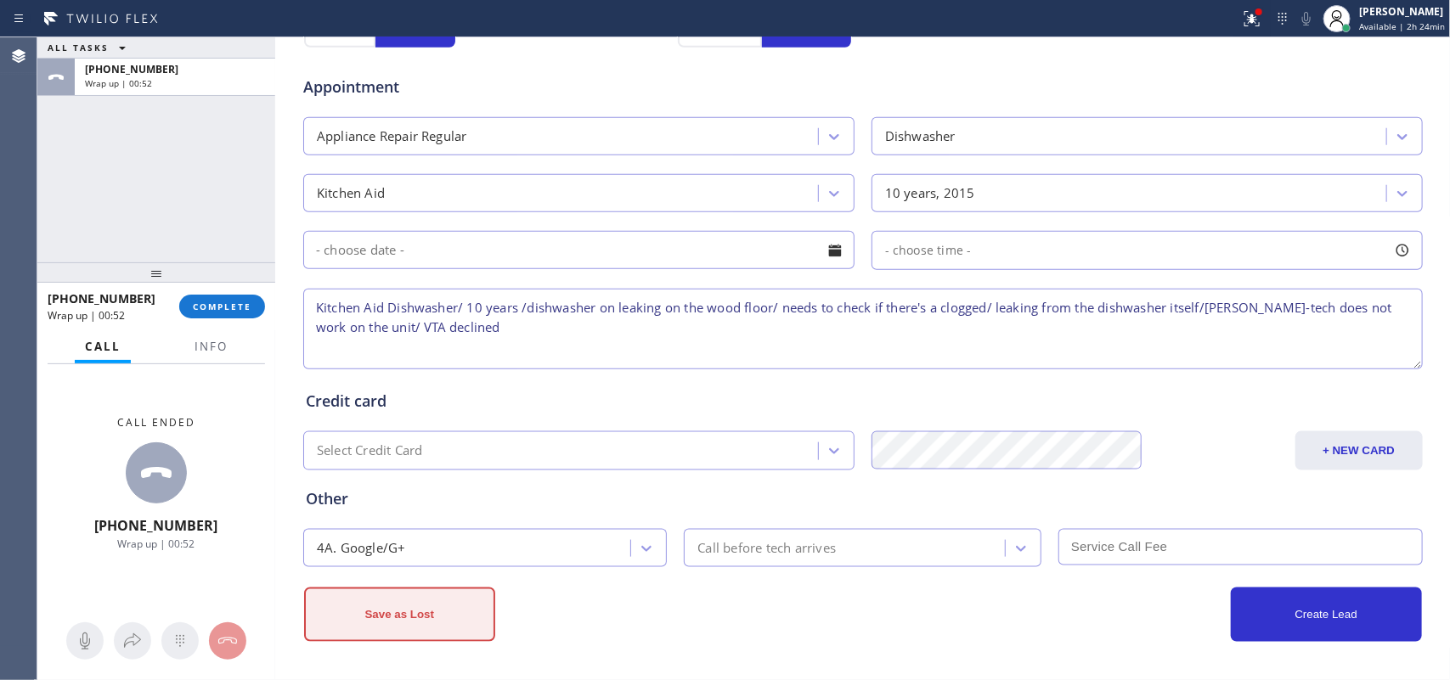
click at [438, 592] on button "Save as Lost" at bounding box center [399, 615] width 191 height 54
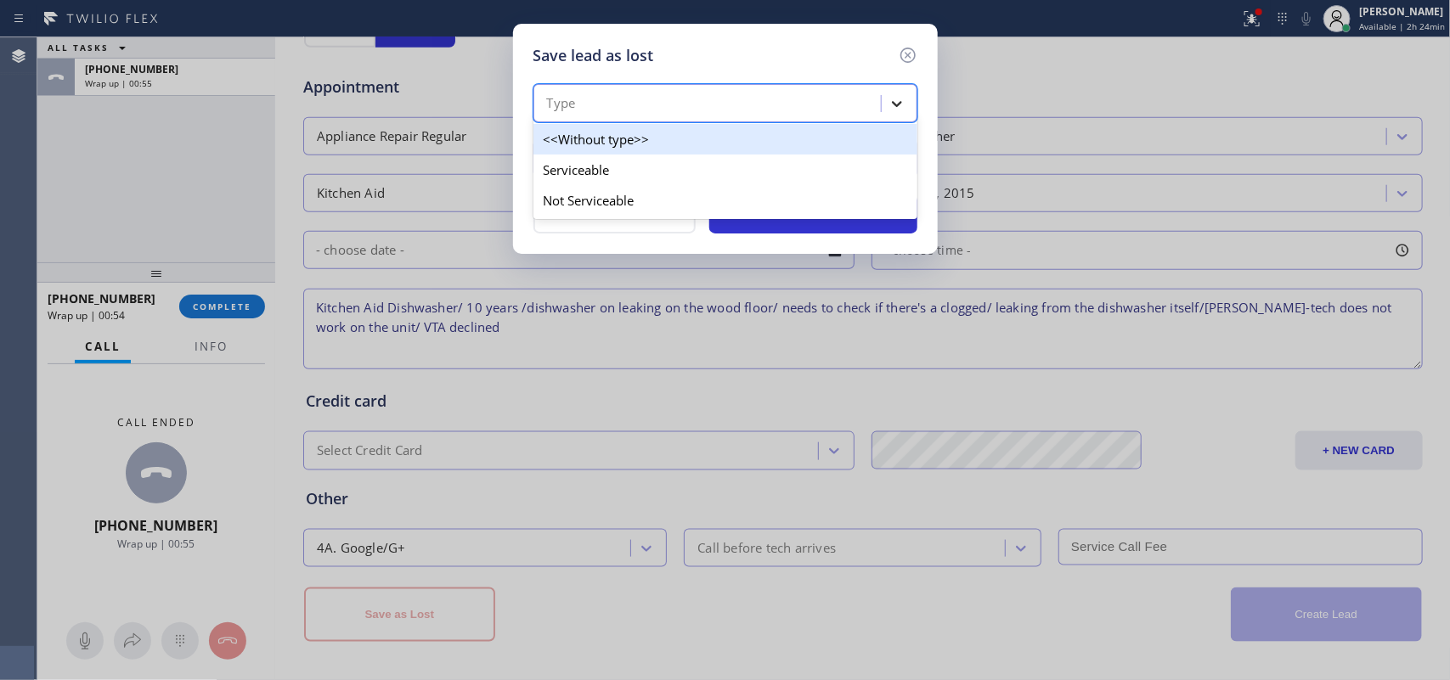
click at [900, 98] on icon at bounding box center [896, 103] width 17 height 17
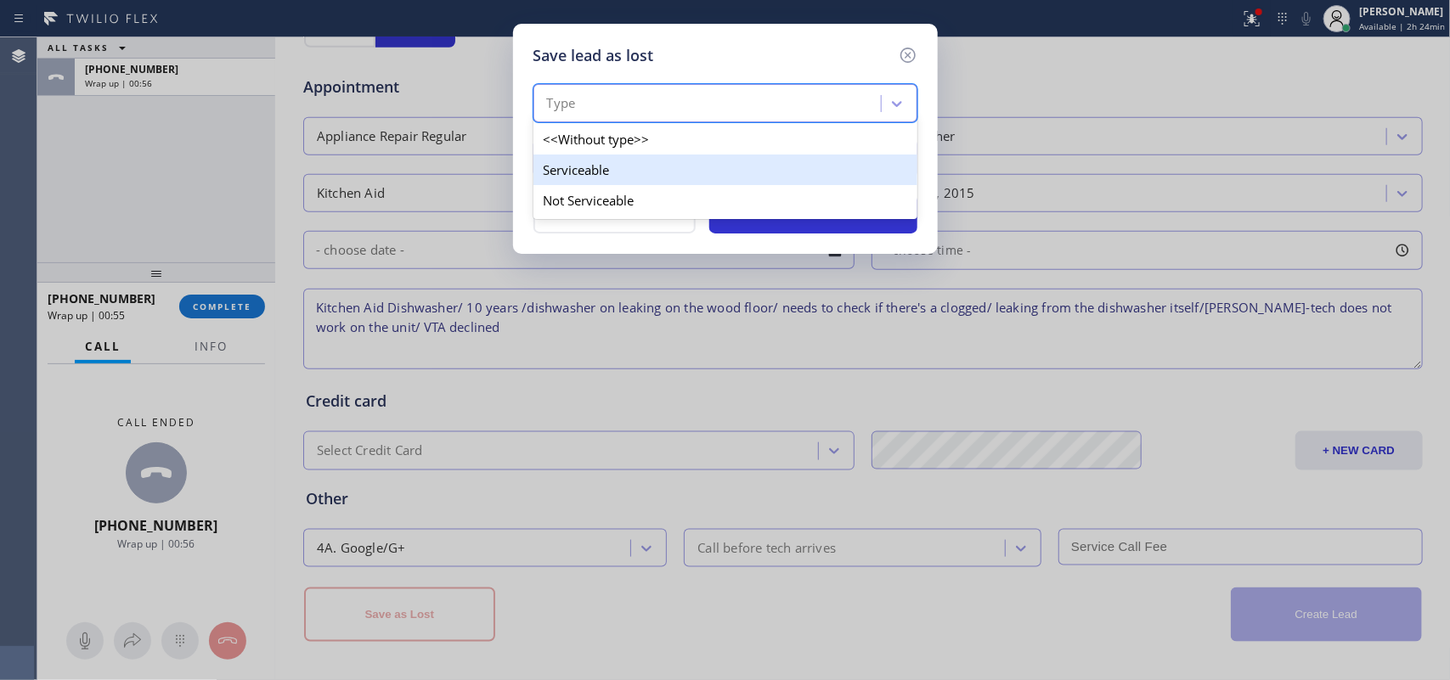
click at [842, 174] on div "Serviceable" at bounding box center [725, 170] width 384 height 31
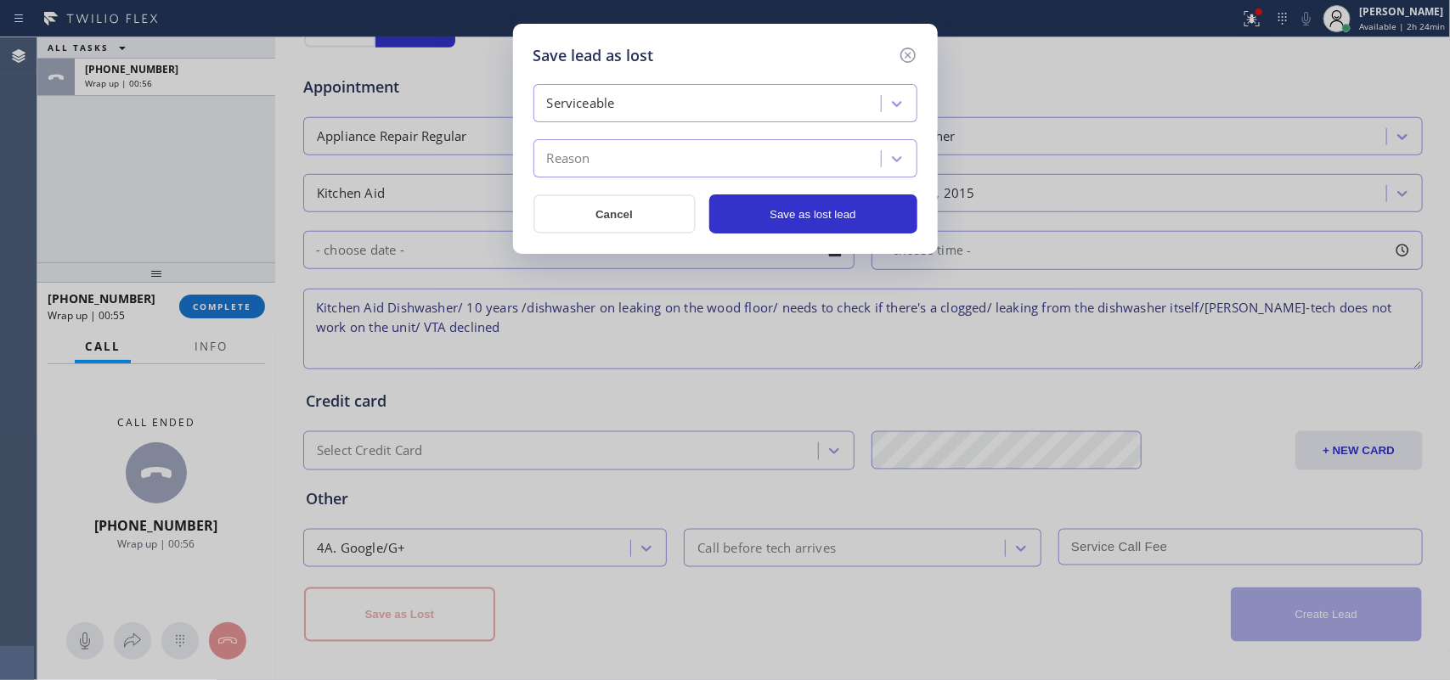
click at [820, 168] on div "Reason" at bounding box center [710, 159] width 342 height 30
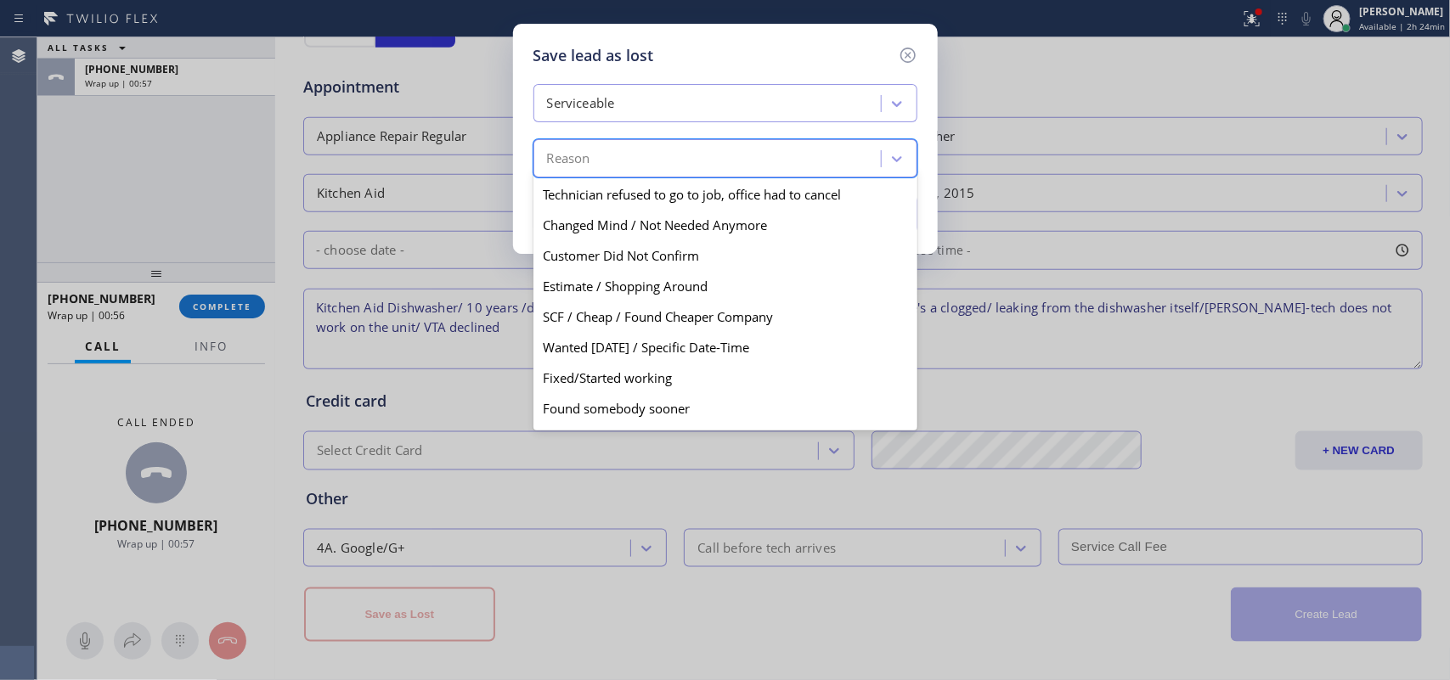
scroll to position [99, 0]
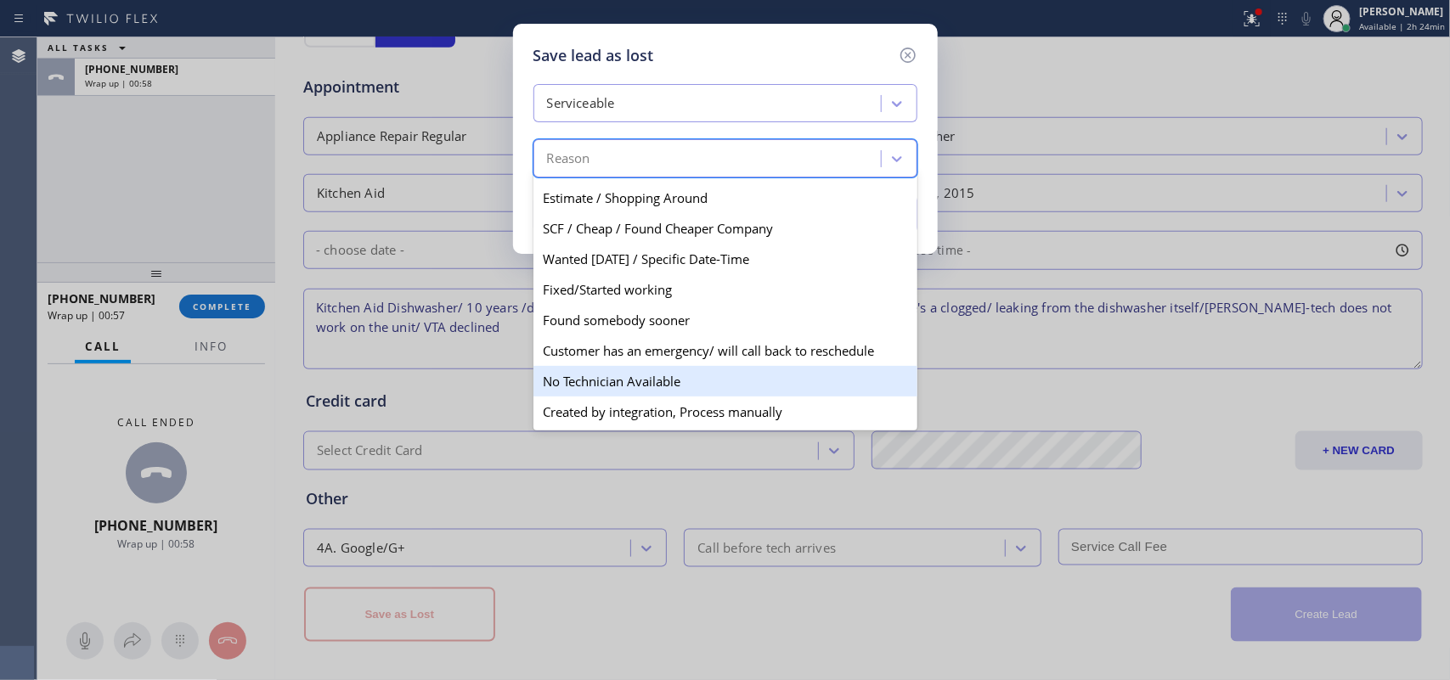
click at [708, 375] on div "No Technician Available" at bounding box center [725, 381] width 384 height 31
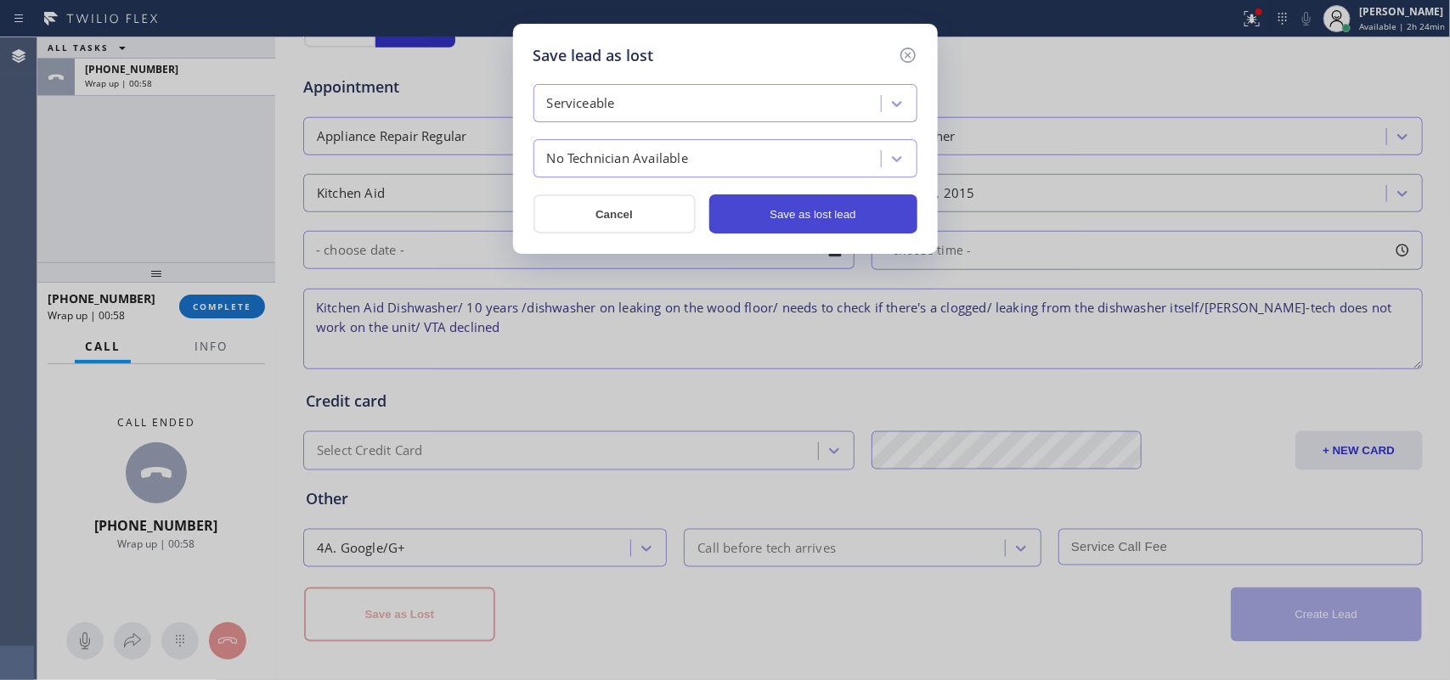
click at [818, 204] on button "Save as lost lead" at bounding box center [813, 214] width 208 height 39
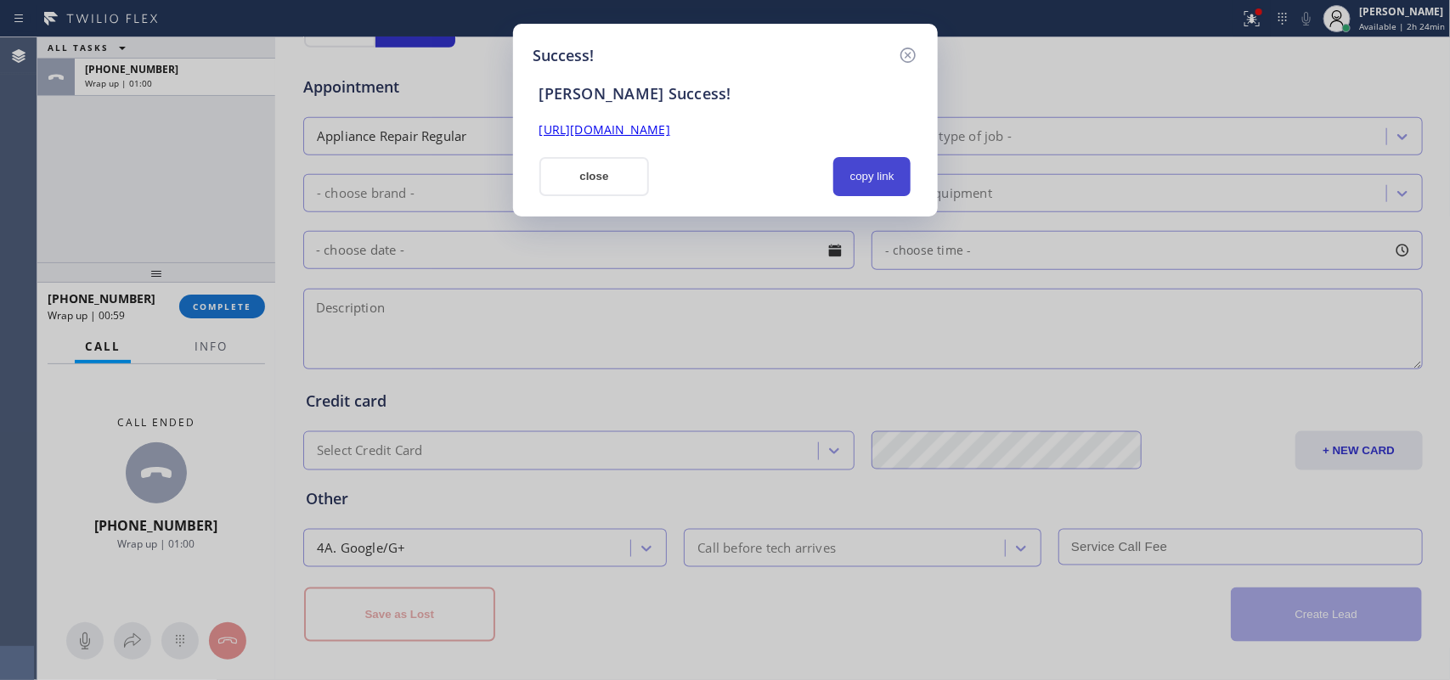
click at [867, 175] on button "copy link" at bounding box center [872, 176] width 78 height 39
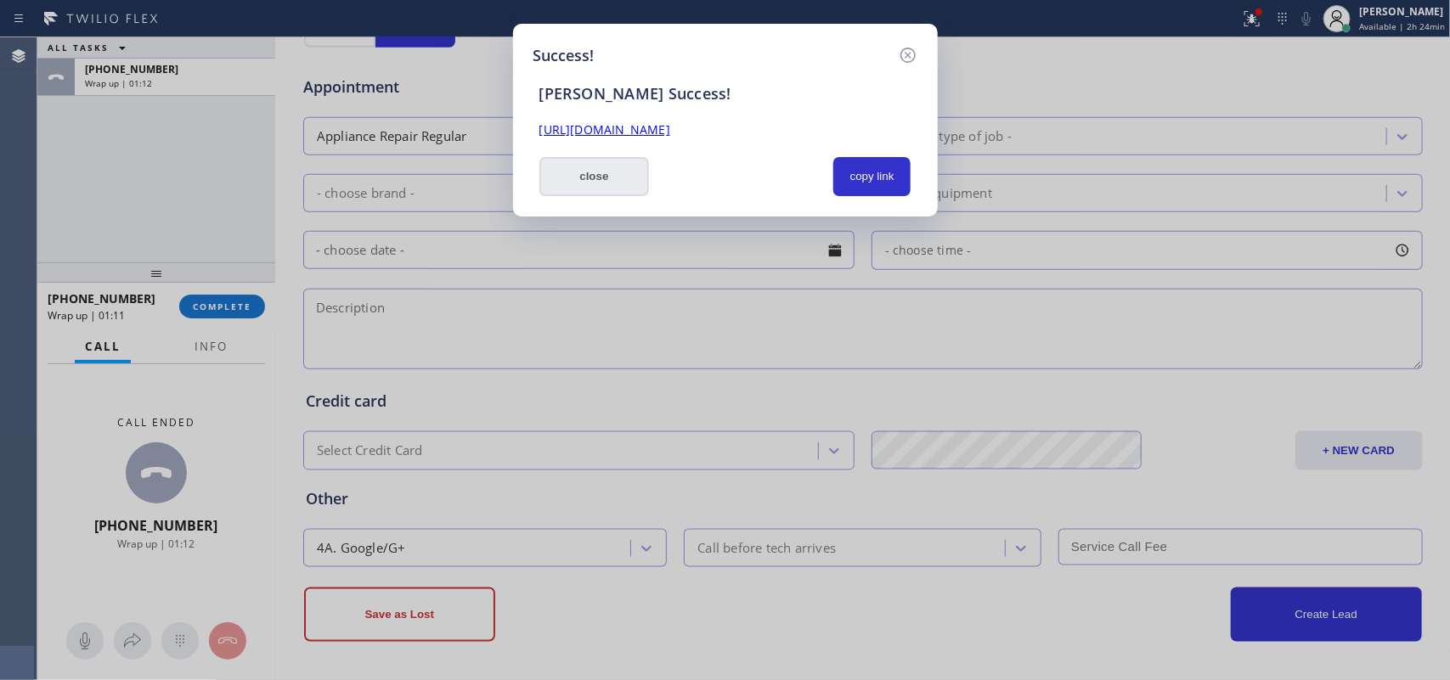
click at [596, 183] on button "close" at bounding box center [594, 176] width 110 height 39
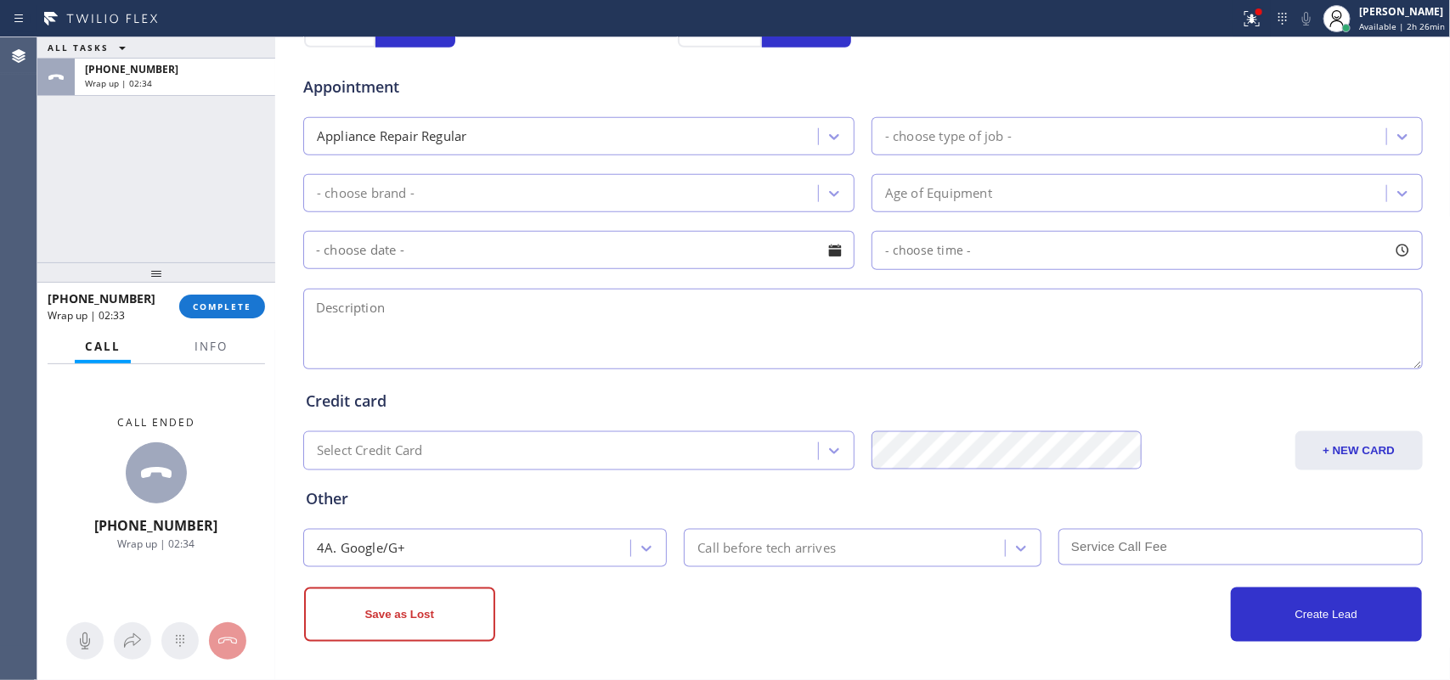
click at [194, 140] on div "ALL TASKS ALL TASKS ACTIVE TASKS TASKS IN WRAP UP [PHONE_NUMBER] Wrap up | 02:34" at bounding box center [156, 149] width 238 height 225
click at [1394, 23] on span "Available | 2h 26min" at bounding box center [1402, 26] width 86 height 12
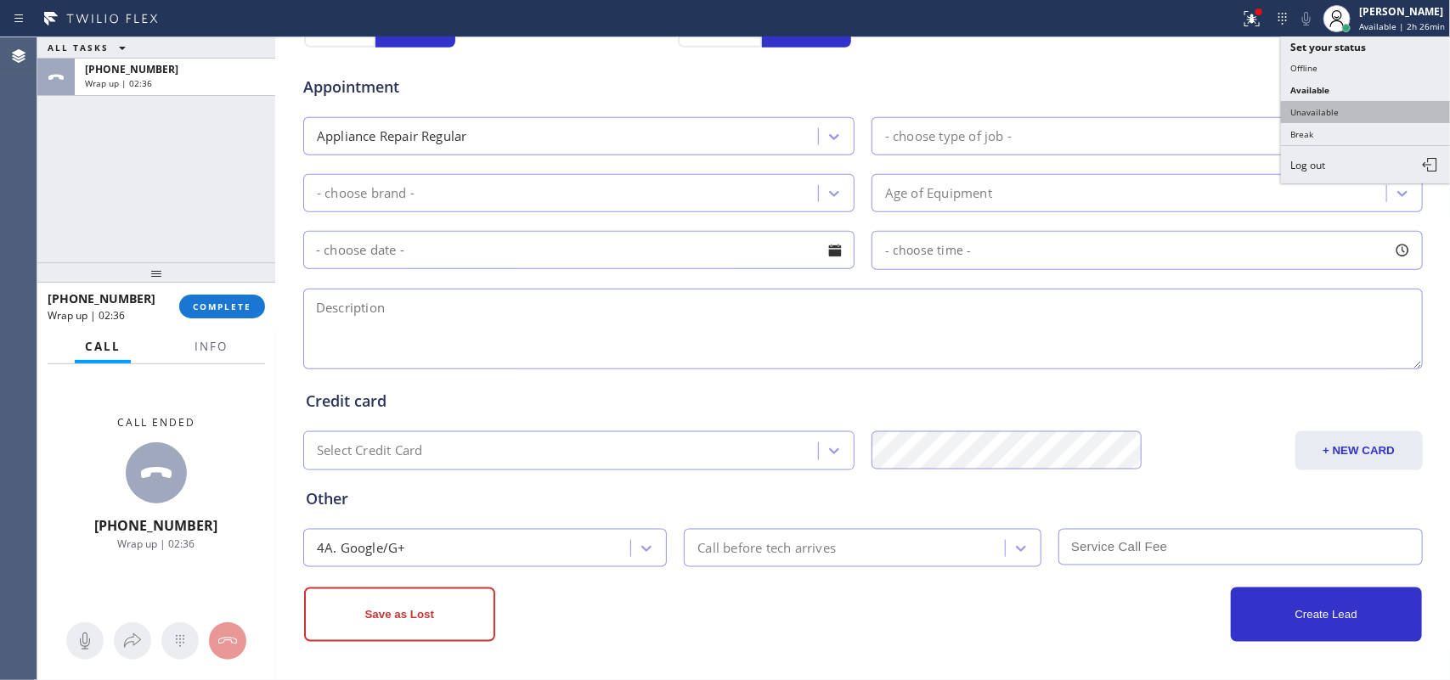
click at [1373, 103] on button "Unavailable" at bounding box center [1366, 112] width 170 height 22
drag, startPoint x: 1373, startPoint y: 103, endPoint x: 1209, endPoint y: 68, distance: 167.6
click at [1373, 103] on div "Appointment Appliance Repair Regular - choose type of job - - choose brand - Ag…" at bounding box center [863, 214] width 1114 height 318
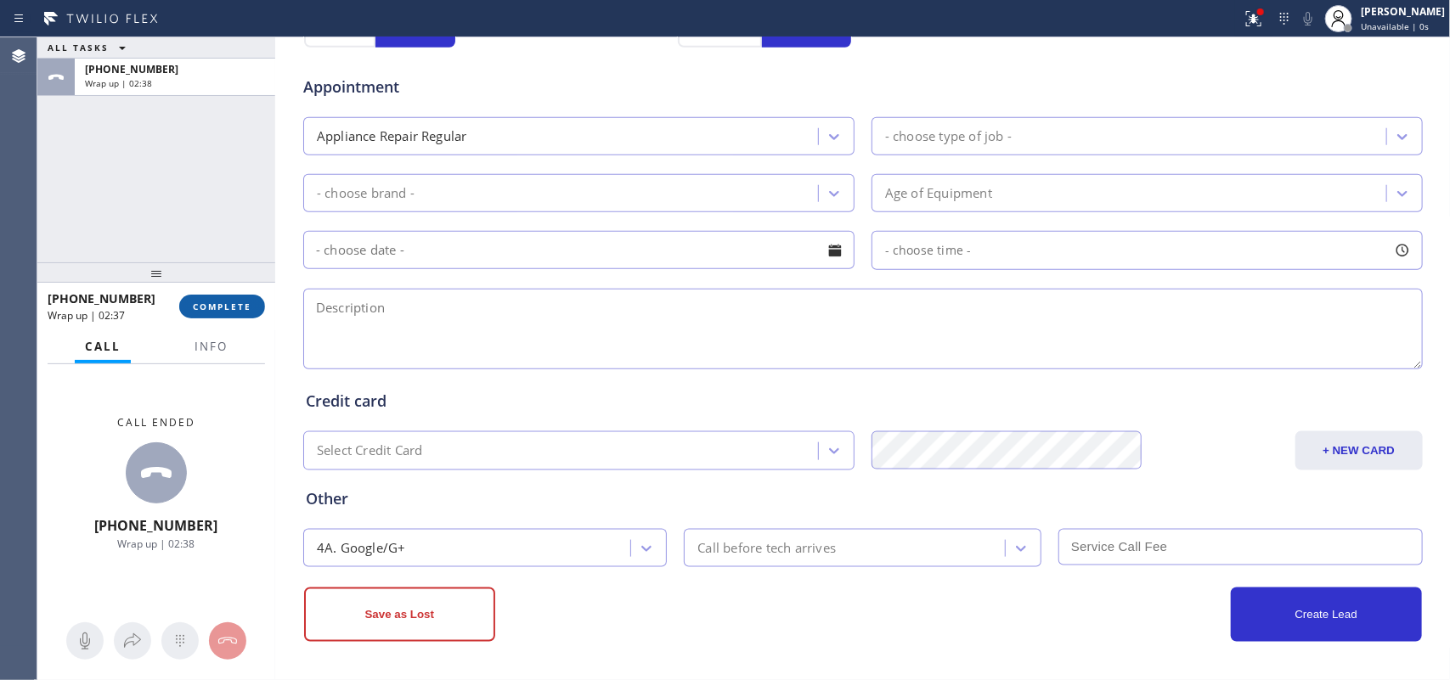
click at [223, 304] on span "COMPLETE" at bounding box center [222, 307] width 59 height 12
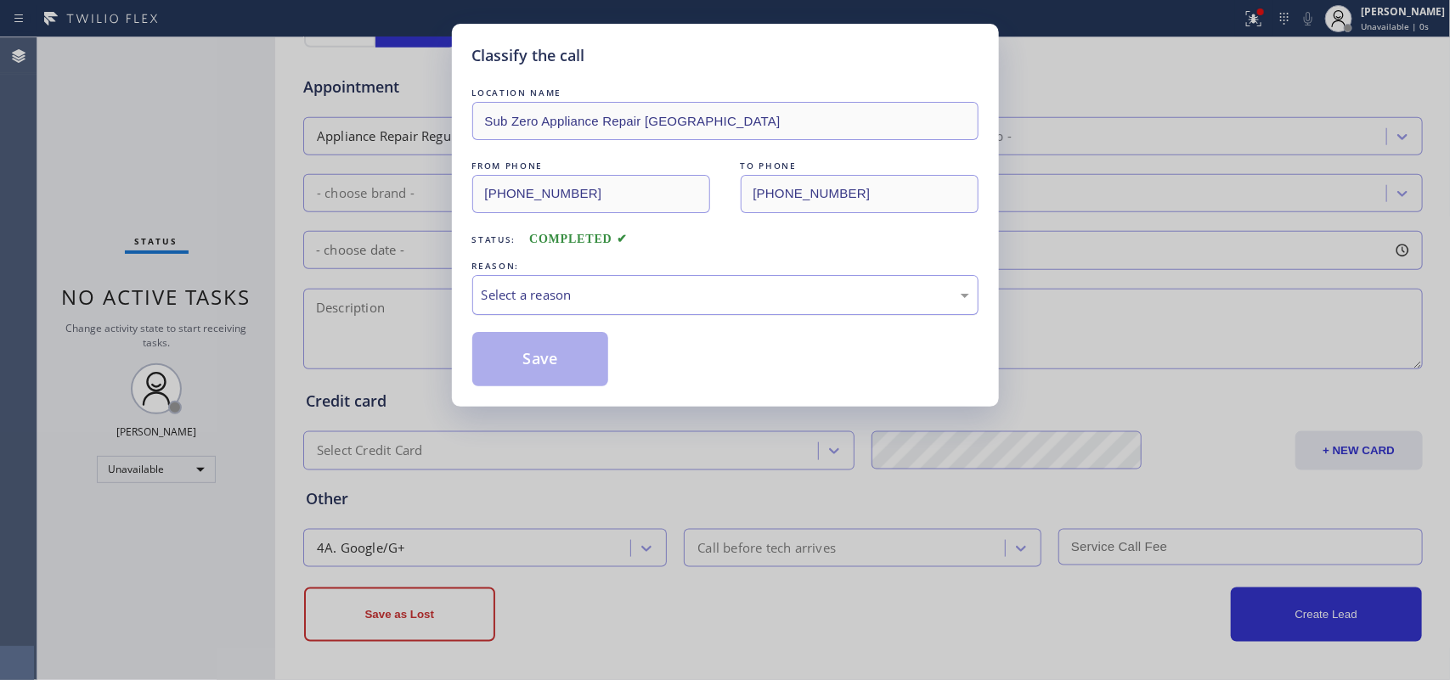
click at [567, 302] on div "Select a reason" at bounding box center [726, 295] width 488 height 20
drag, startPoint x: 565, startPoint y: 359, endPoint x: 544, endPoint y: 347, distance: 24.8
click at [540, 344] on button "Save" at bounding box center [540, 359] width 137 height 54
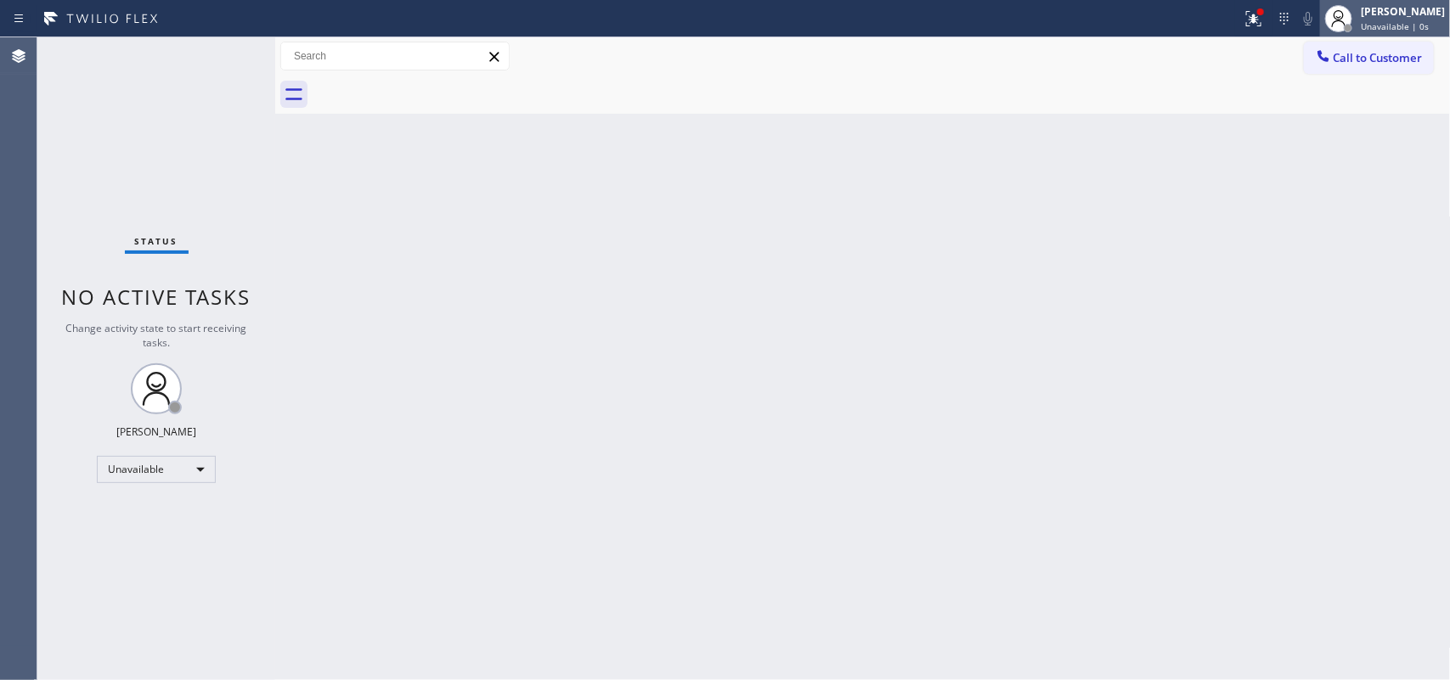
click at [1402, 26] on span "Unavailable | 0s" at bounding box center [1395, 26] width 68 height 12
click at [1428, 26] on span "Unavailable | 0s" at bounding box center [1395, 26] width 68 height 12
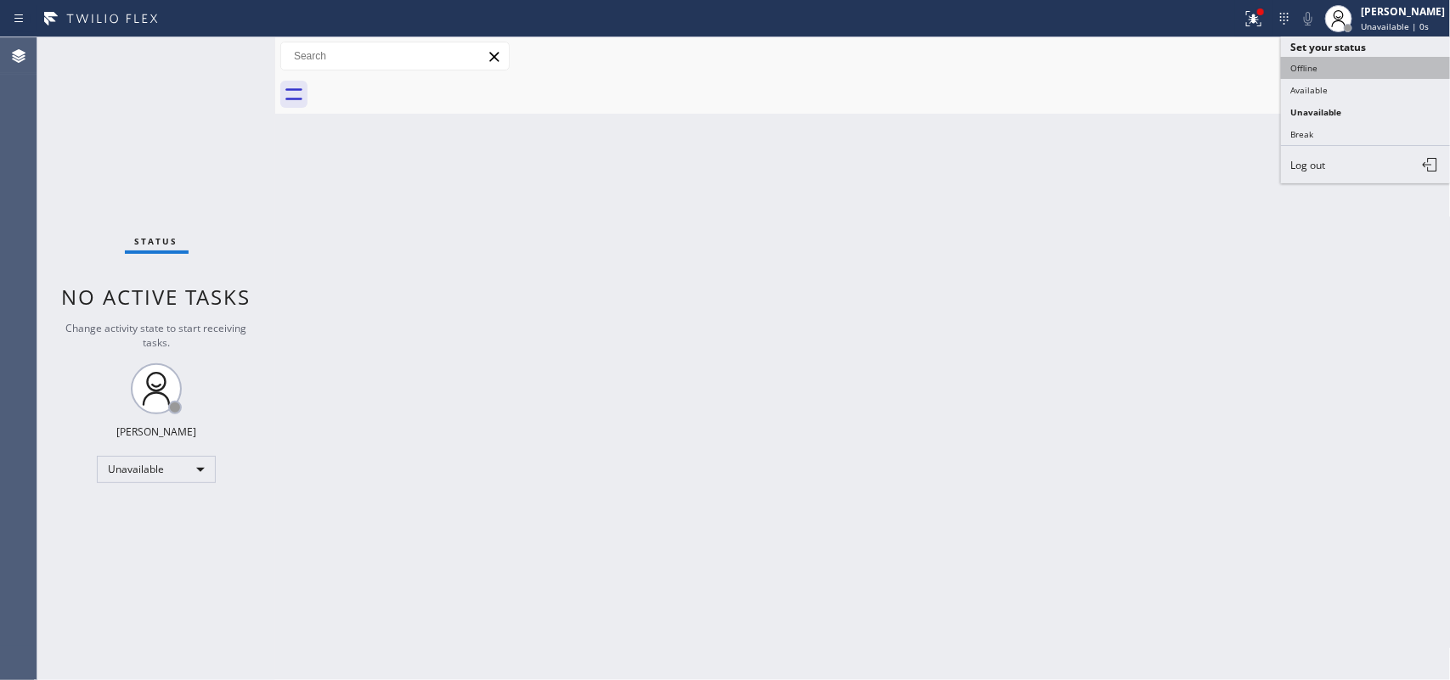
click at [1390, 68] on button "Offline" at bounding box center [1366, 68] width 170 height 22
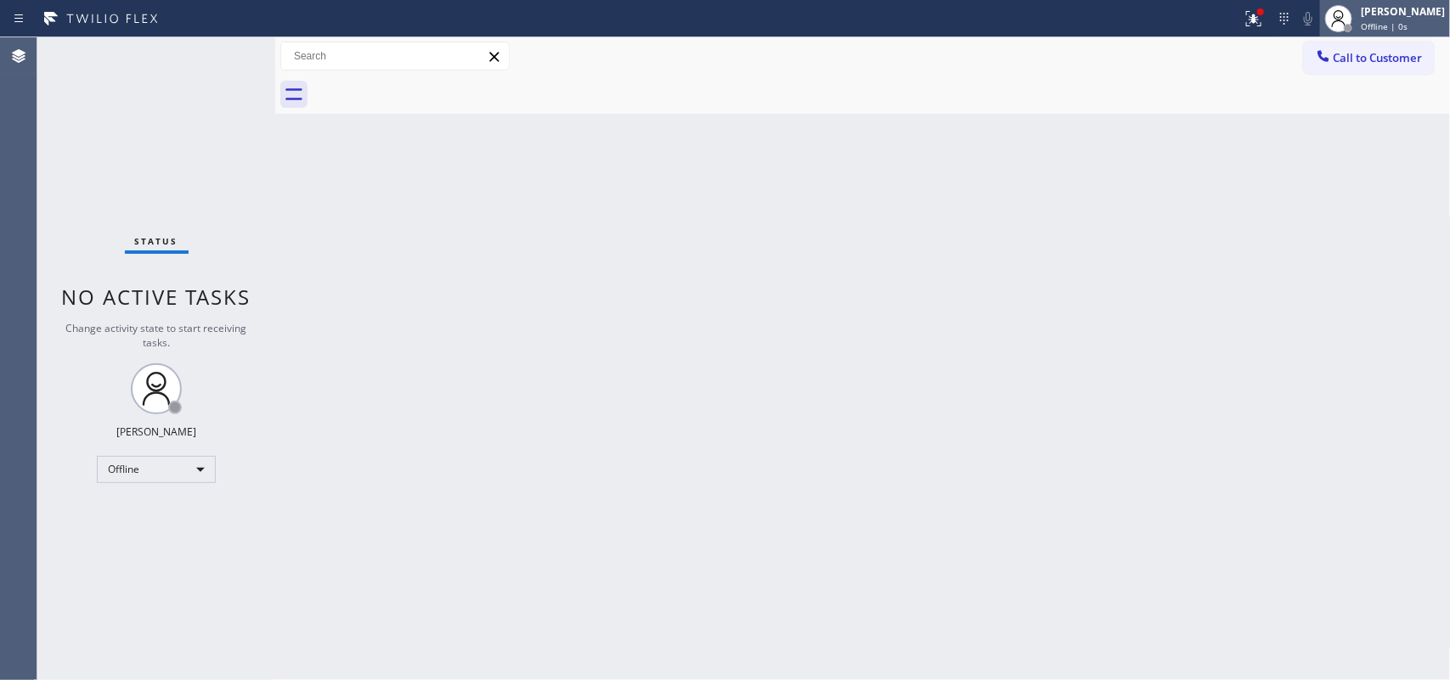
click at [1414, 14] on div "[PERSON_NAME]" at bounding box center [1403, 11] width 84 height 14
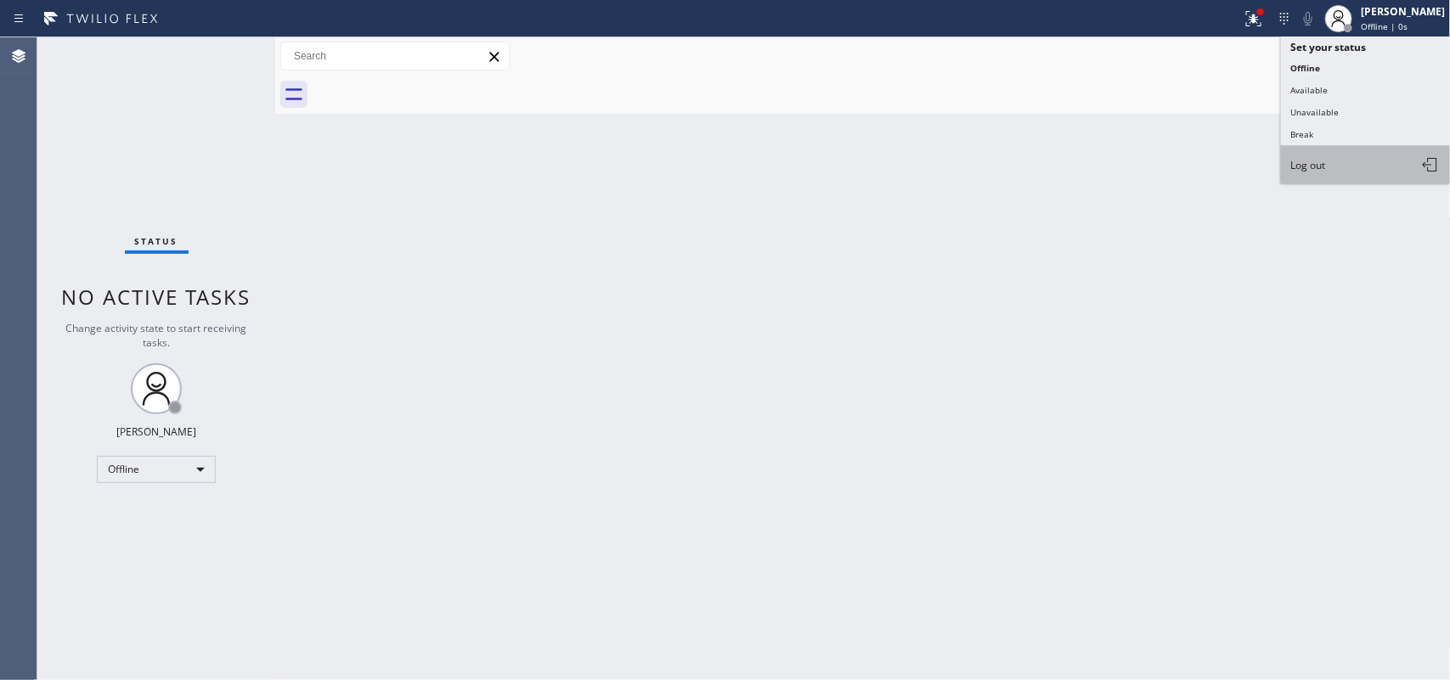
click at [1332, 164] on button "Log out" at bounding box center [1366, 164] width 170 height 37
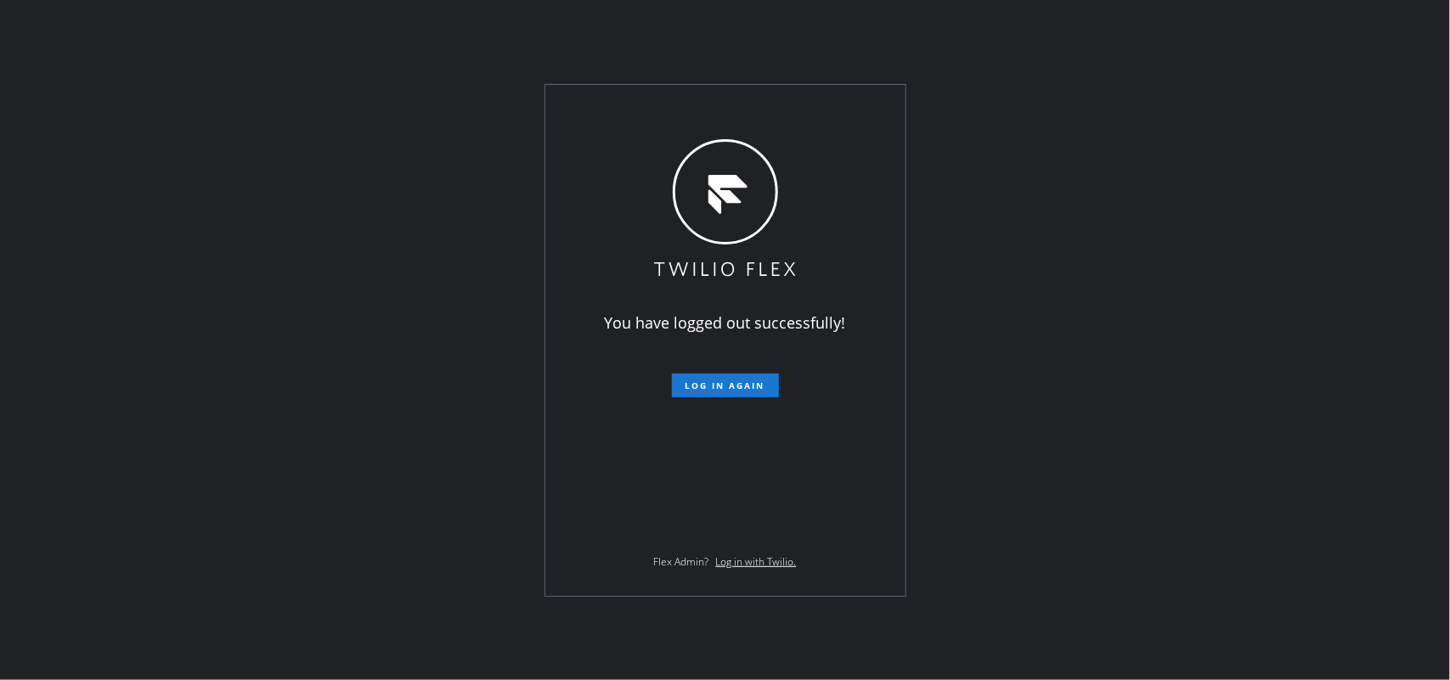
drag, startPoint x: 226, startPoint y: 90, endPoint x: 247, endPoint y: 77, distance: 24.8
click at [227, 90] on div "You have logged out successfully! Log in again Flex Admin? Log in with Twilio." at bounding box center [725, 340] width 1450 height 680
